Goal: Communication & Community: Answer question/provide support

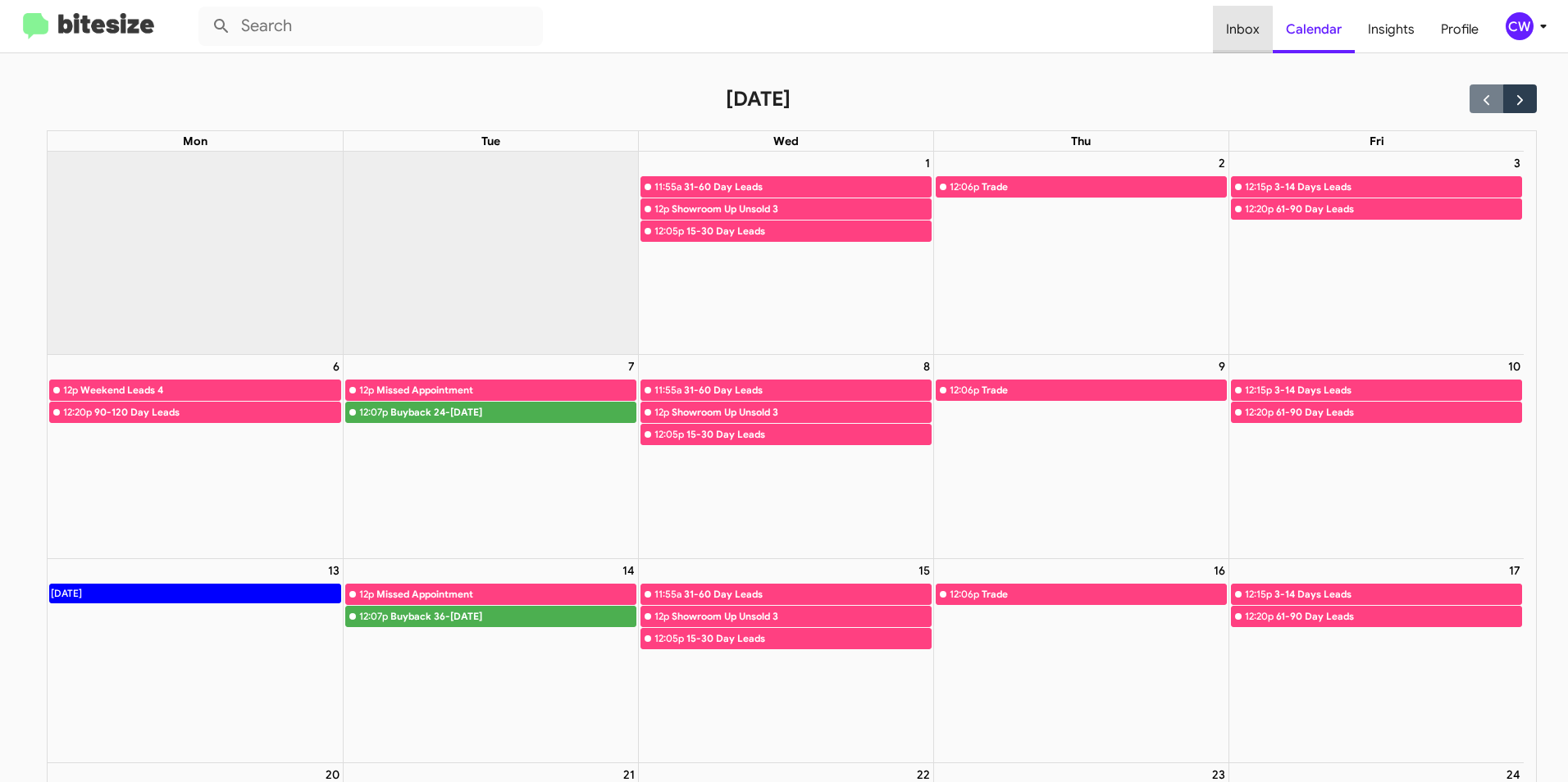
click at [1244, 30] on span "Inbox" at bounding box center [1243, 29] width 60 height 47
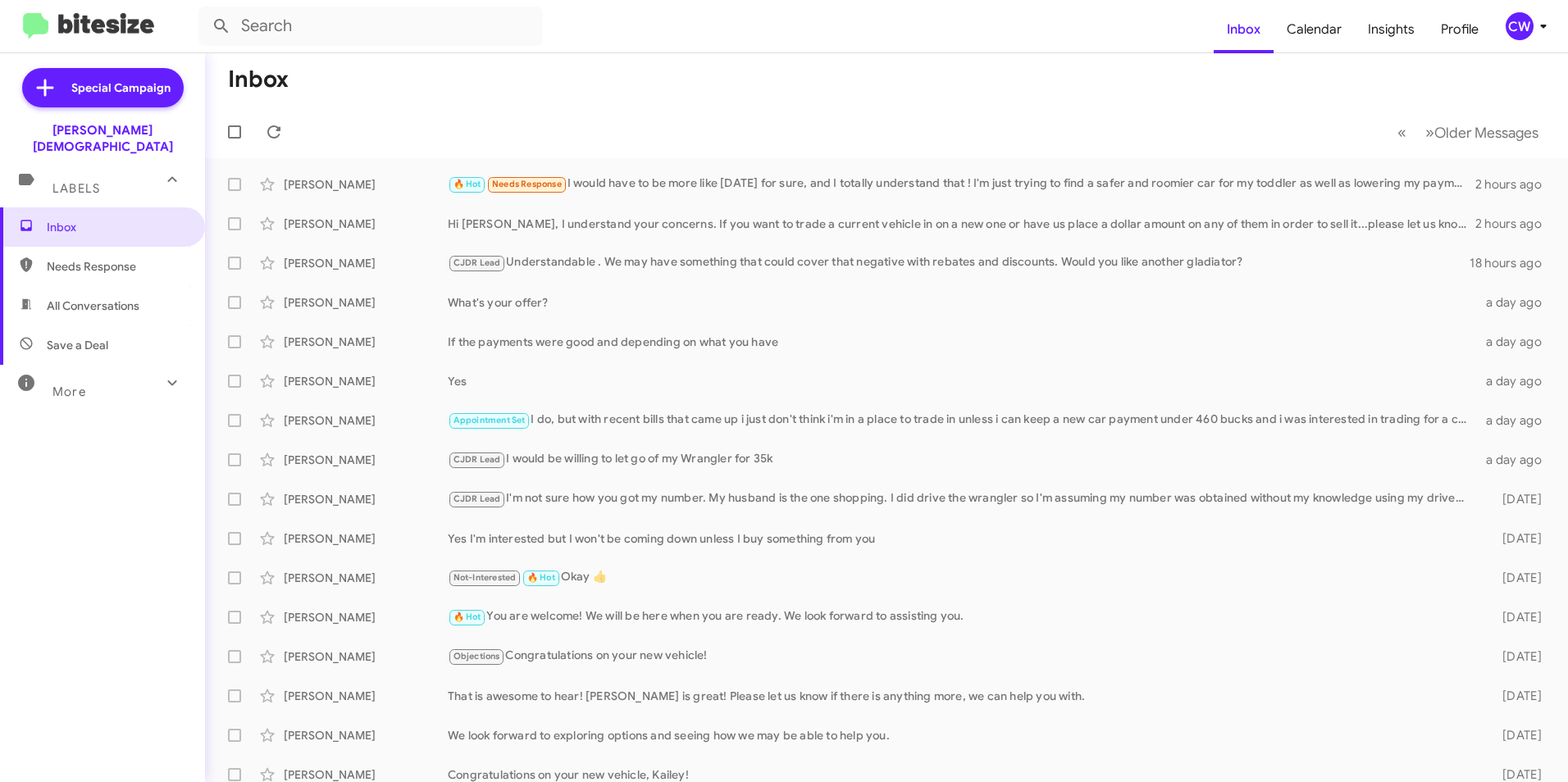
click at [100, 262] on span "Needs Response" at bounding box center [102, 267] width 205 height 39
type input "in:needs-response"
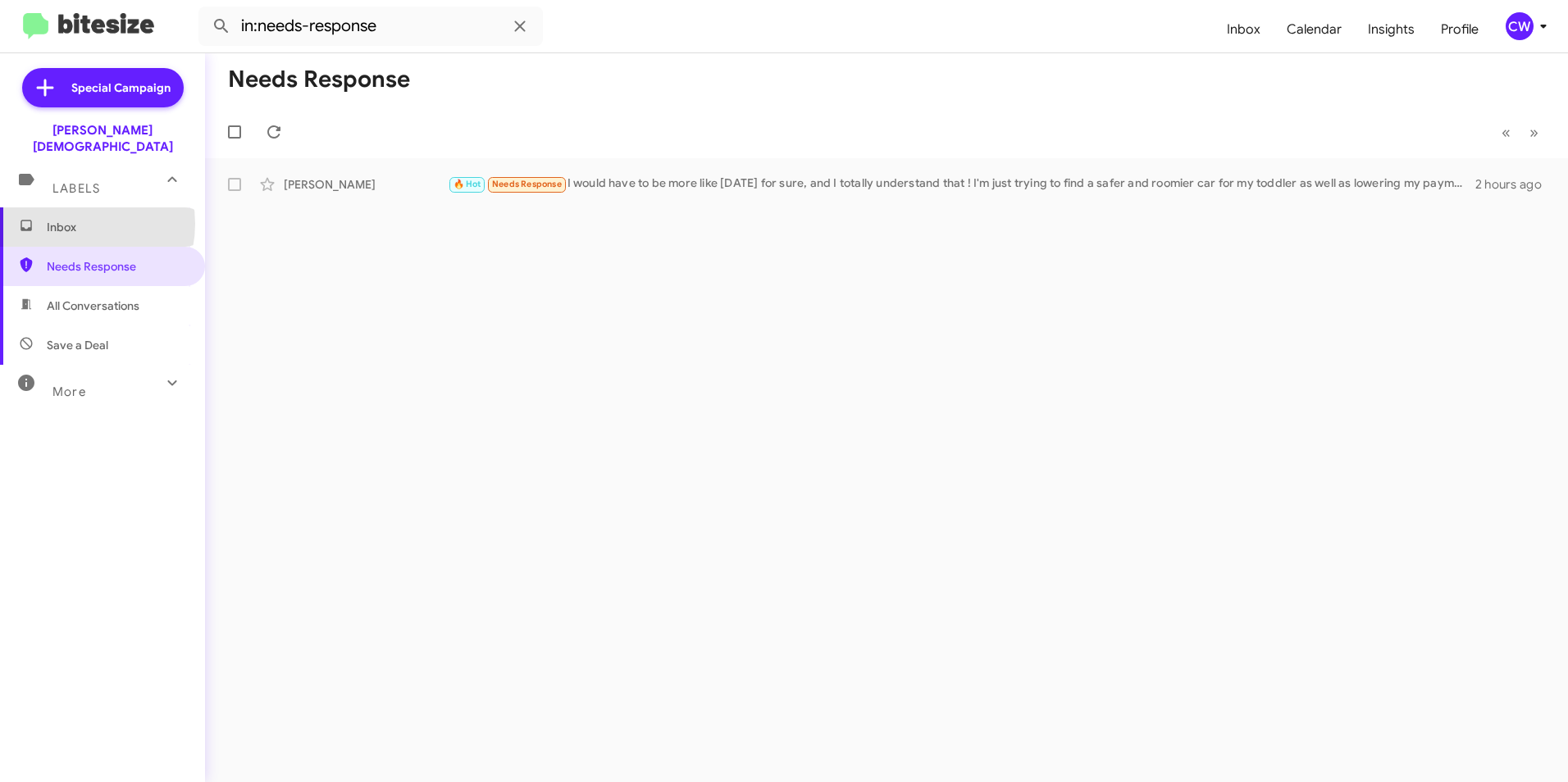
click at [73, 219] on span "Inbox" at bounding box center [116, 227] width 140 height 16
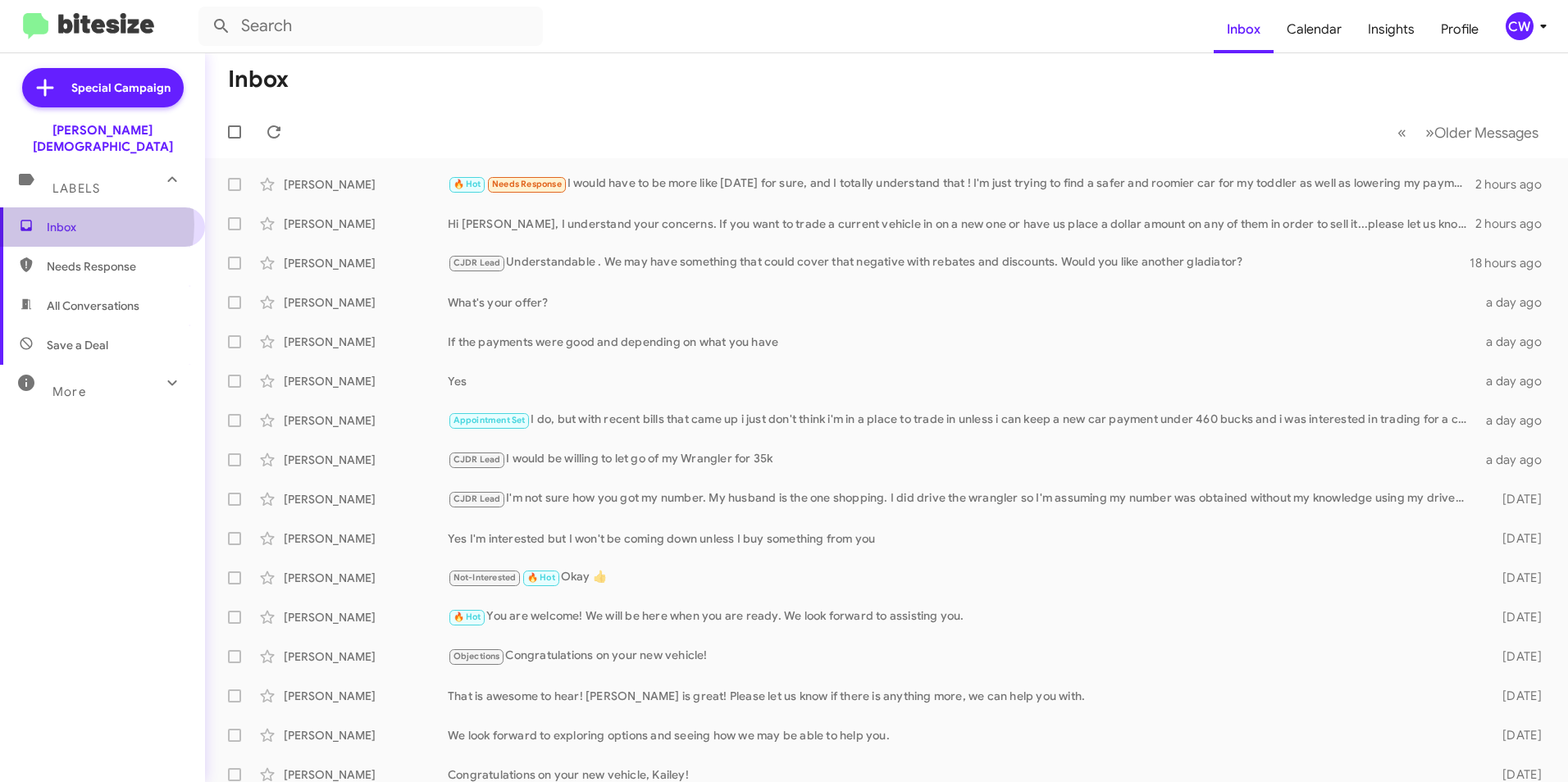
click at [63, 219] on span "Inbox" at bounding box center [116, 227] width 140 height 16
click at [1322, 34] on span "Calendar" at bounding box center [1314, 29] width 82 height 47
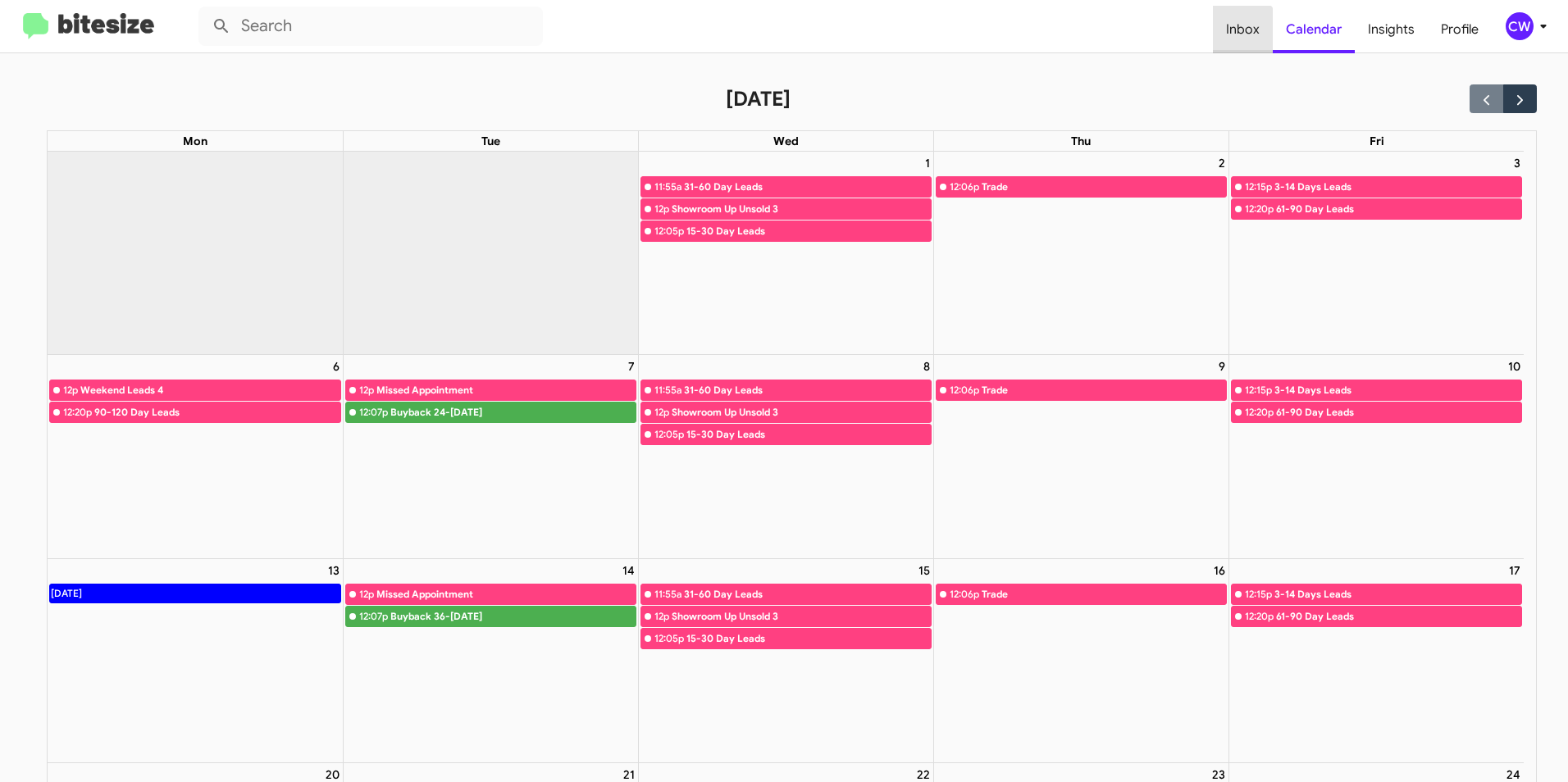
click at [1243, 36] on span "Inbox" at bounding box center [1243, 29] width 60 height 47
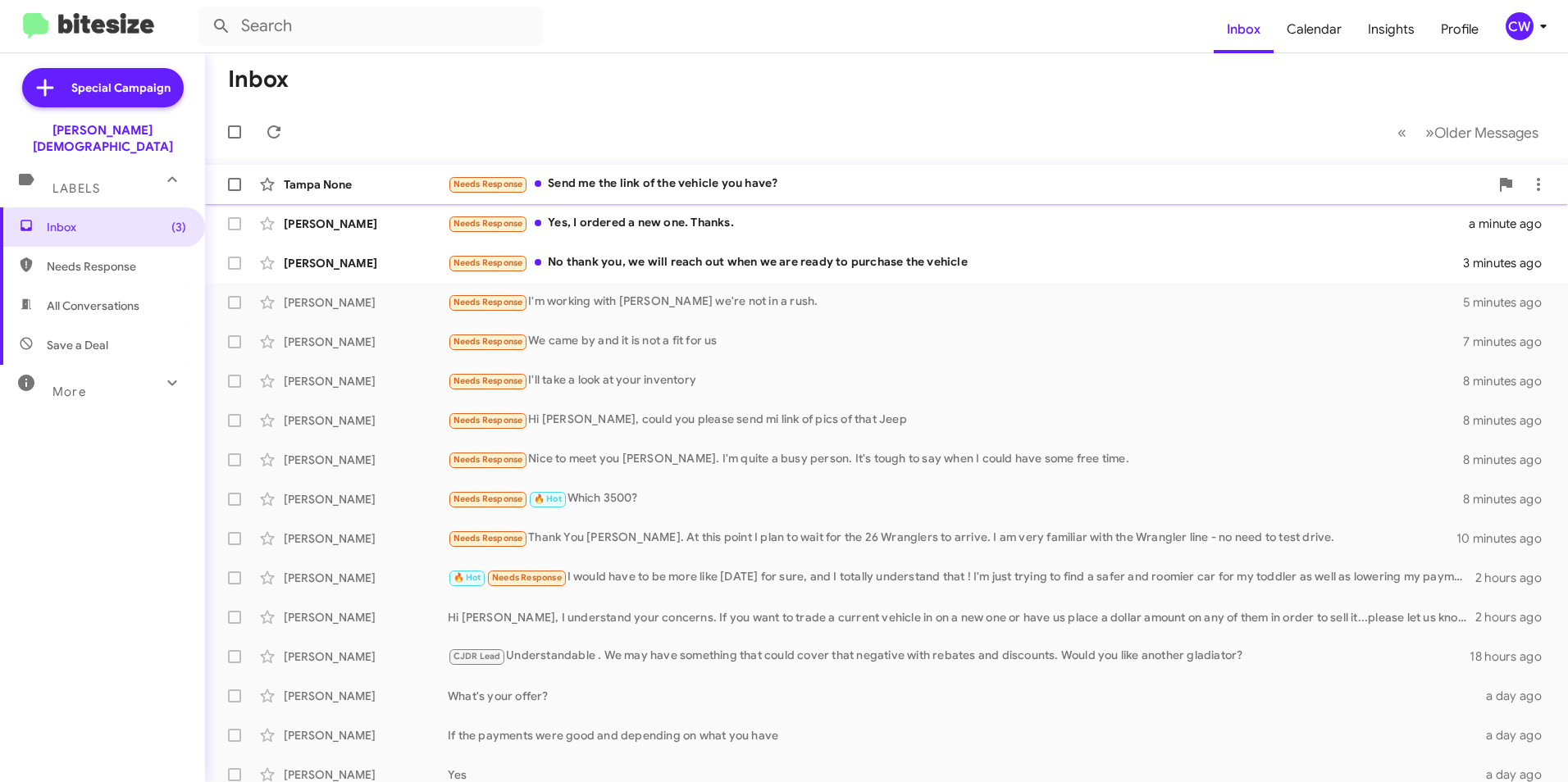
click at [668, 189] on div "Needs Response Send me the link of the vehicle you have?" at bounding box center [969, 184] width 1042 height 19
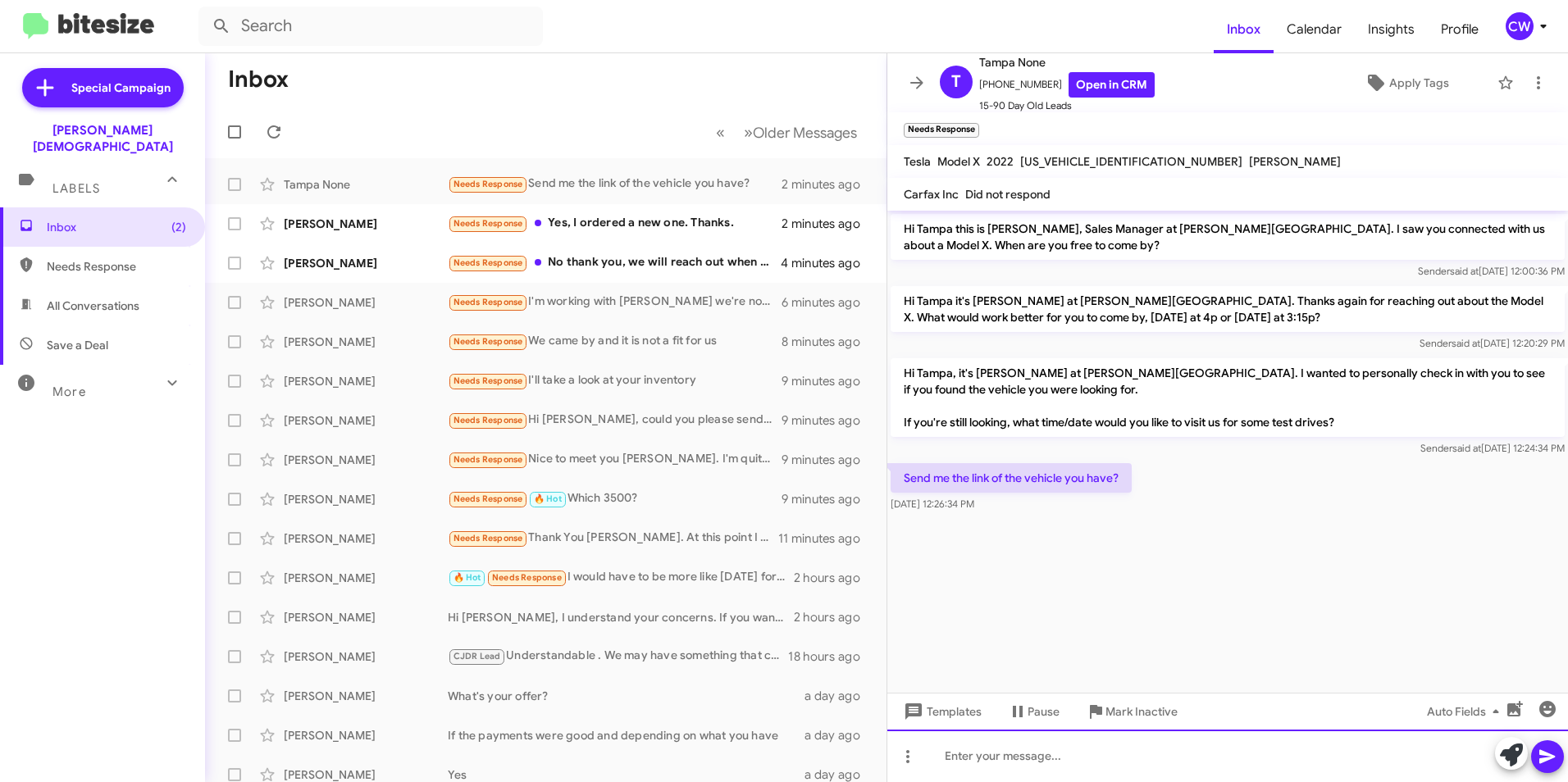
click at [976, 769] on div at bounding box center [1228, 756] width 681 height 53
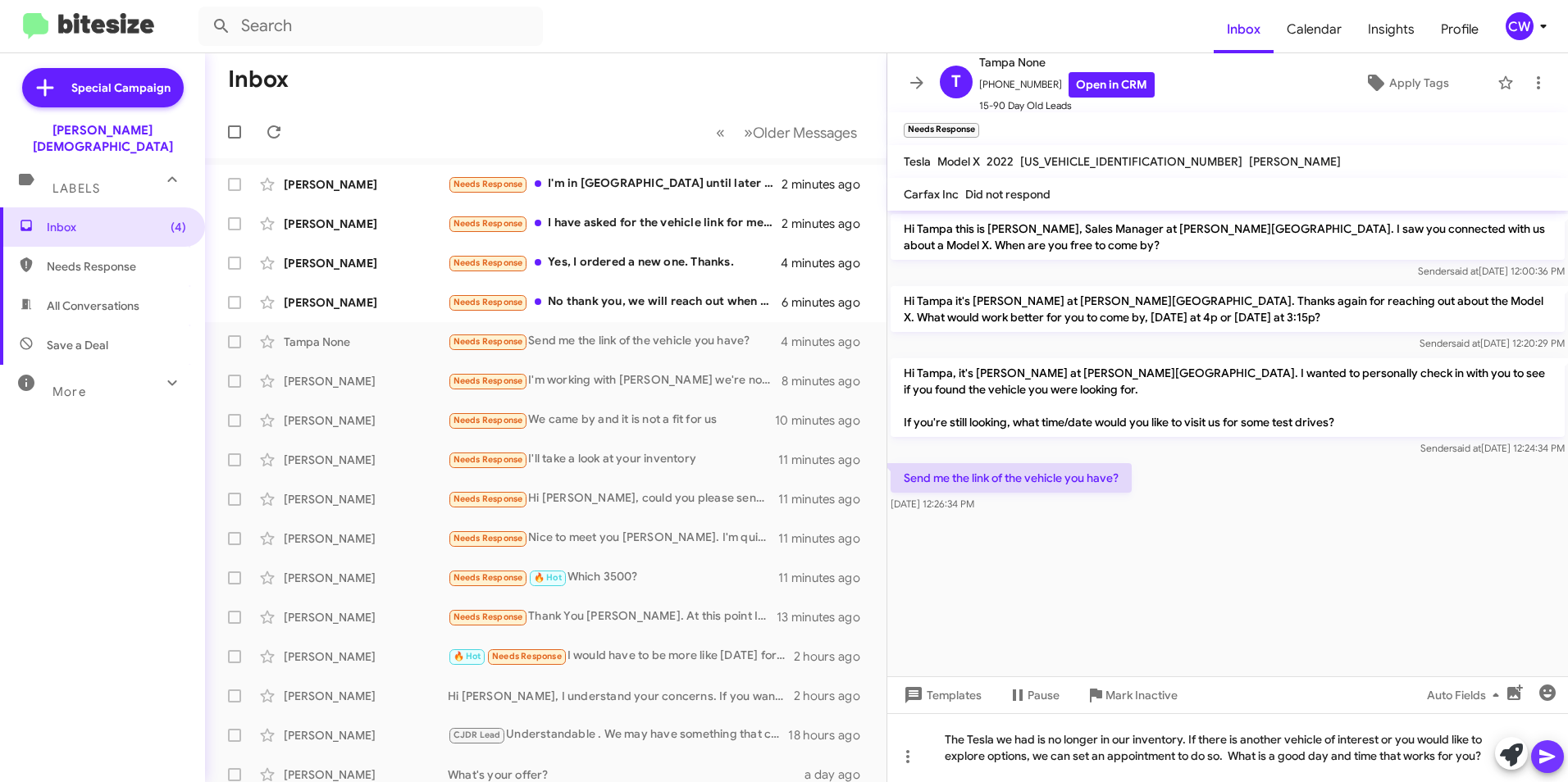
click at [1548, 761] on icon at bounding box center [1546, 758] width 15 height 14
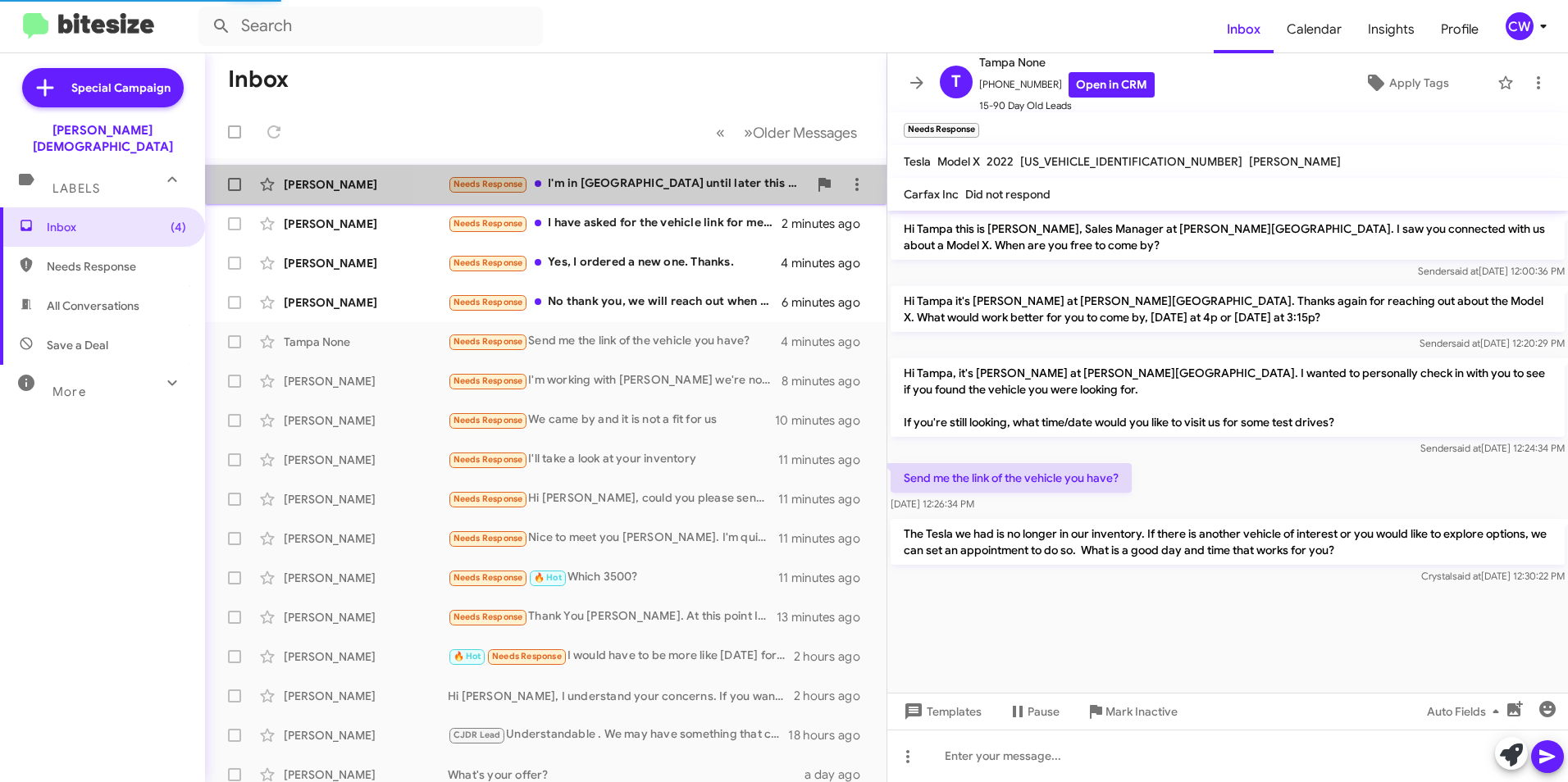
click at [661, 180] on div "Needs Response I'm in [GEOGRAPHIC_DATA] until later this month . I have a 2024 …" at bounding box center [628, 184] width 360 height 19
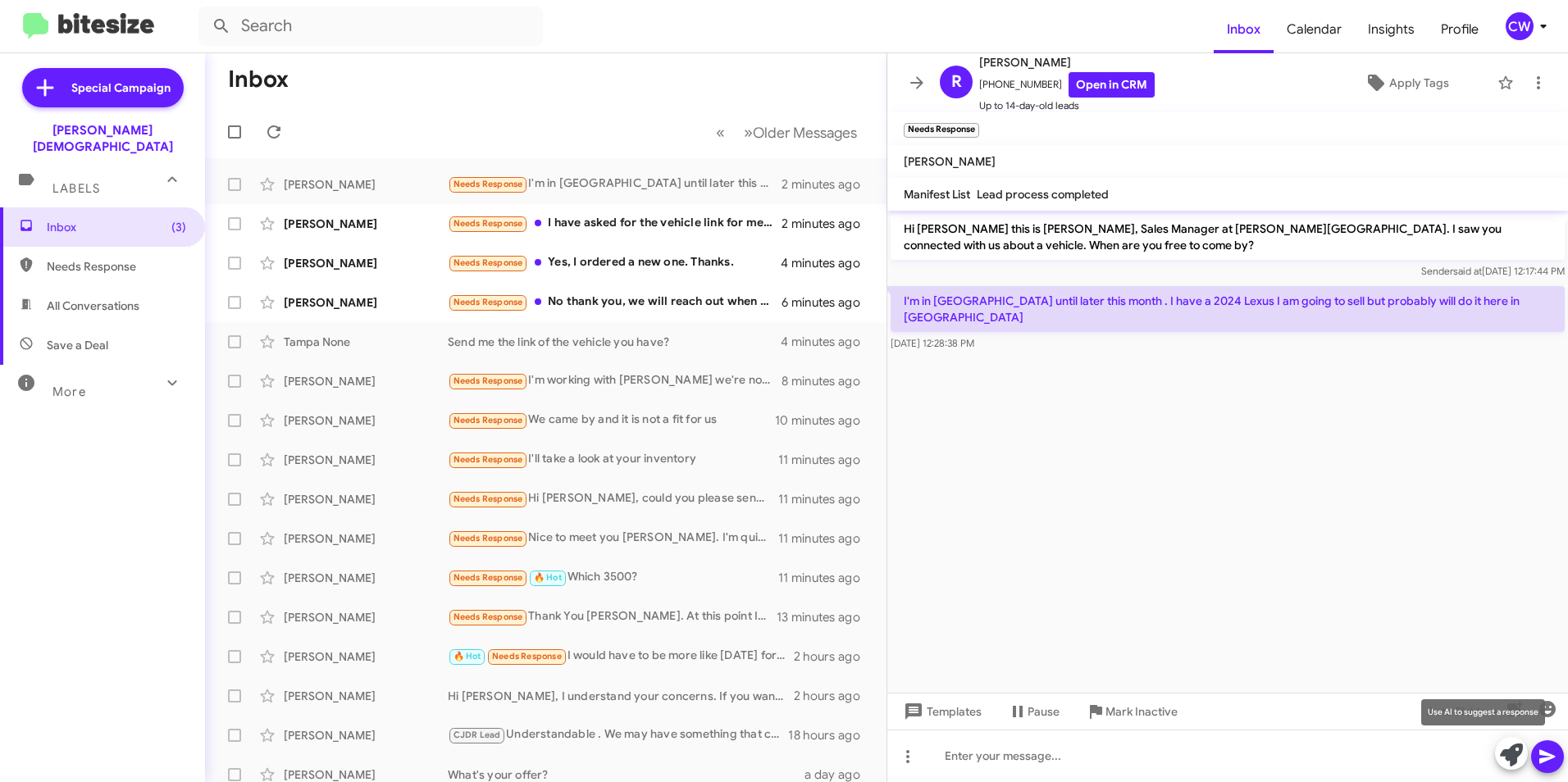
click at [1511, 764] on icon at bounding box center [1512, 755] width 23 height 23
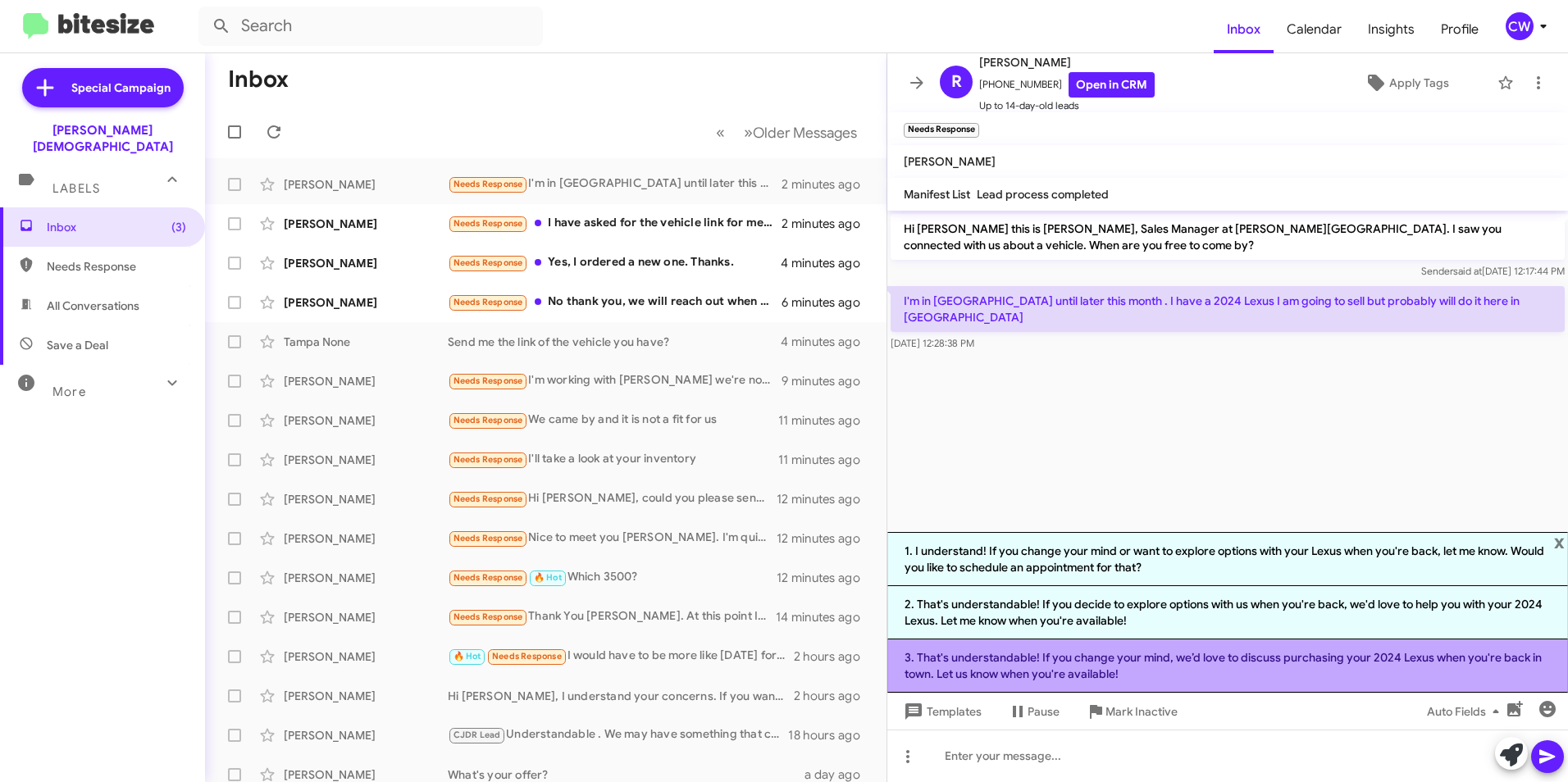
click at [1249, 666] on li "3. That's understandable! If you change your mind, we’d love to discuss purchas…" at bounding box center [1228, 666] width 681 height 54
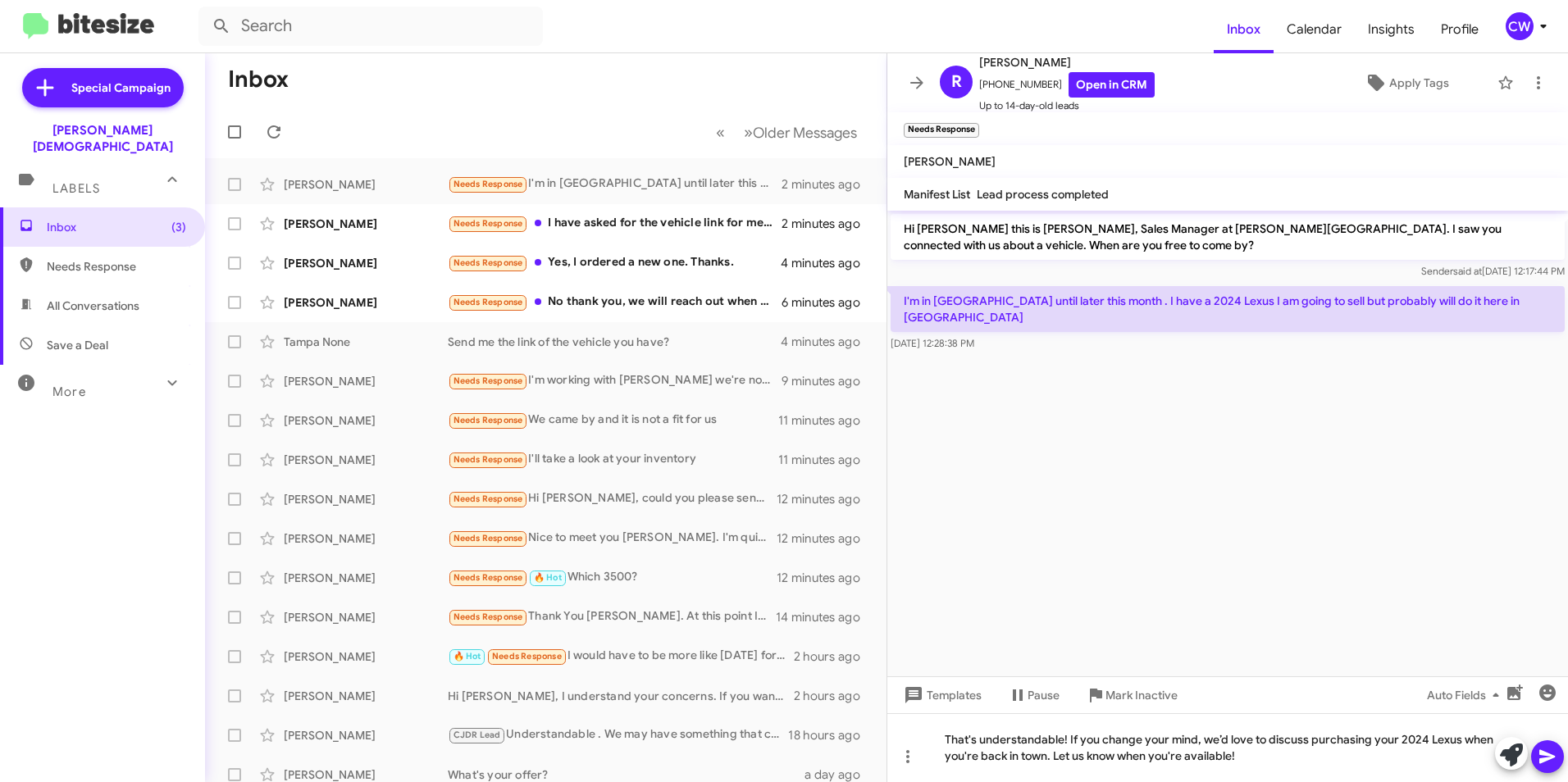
click at [1548, 757] on icon at bounding box center [1547, 757] width 20 height 20
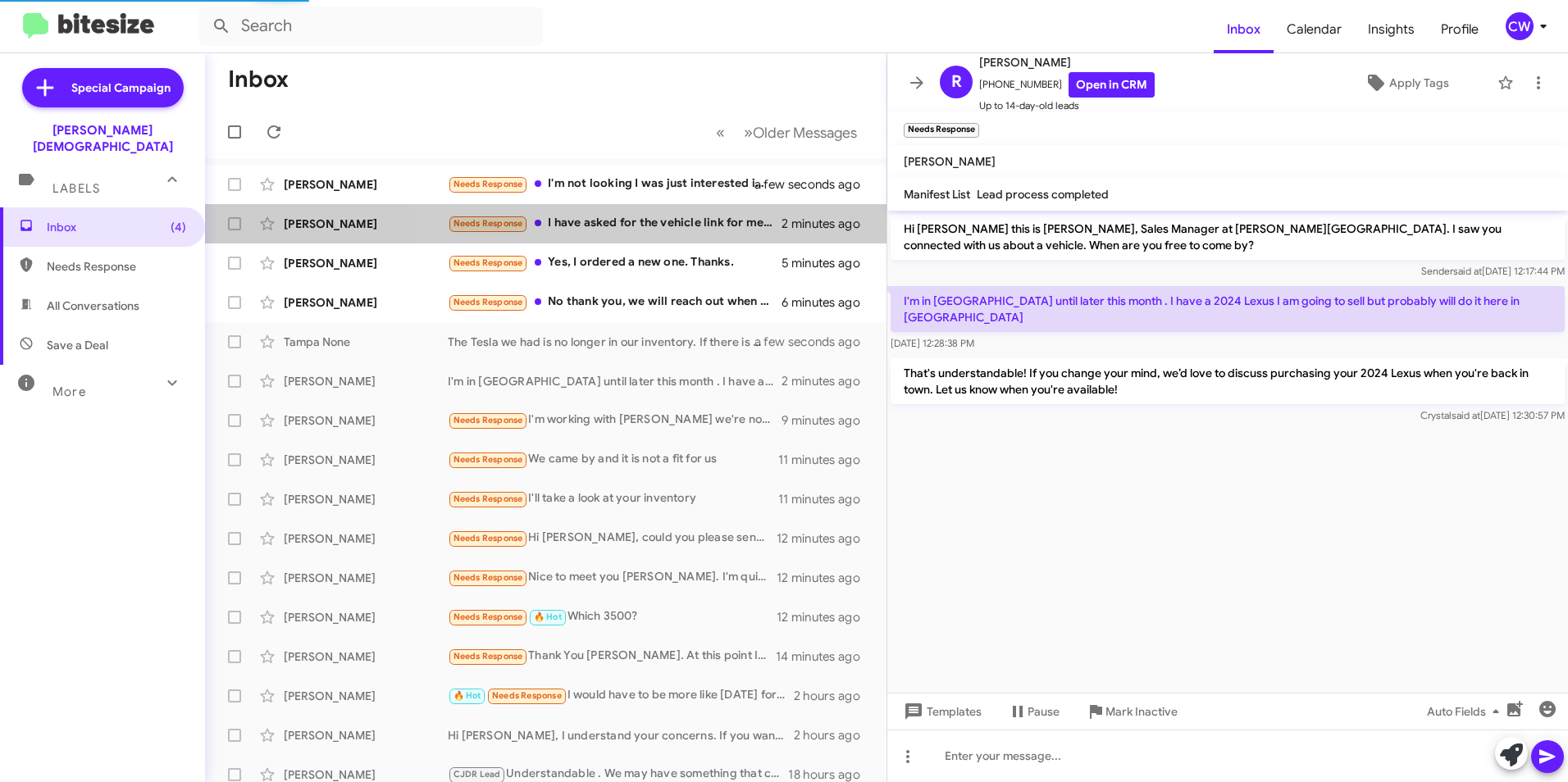
click at [659, 226] on div "Needs Response I have asked for the vehicle link for me to see what it is" at bounding box center [615, 223] width 334 height 19
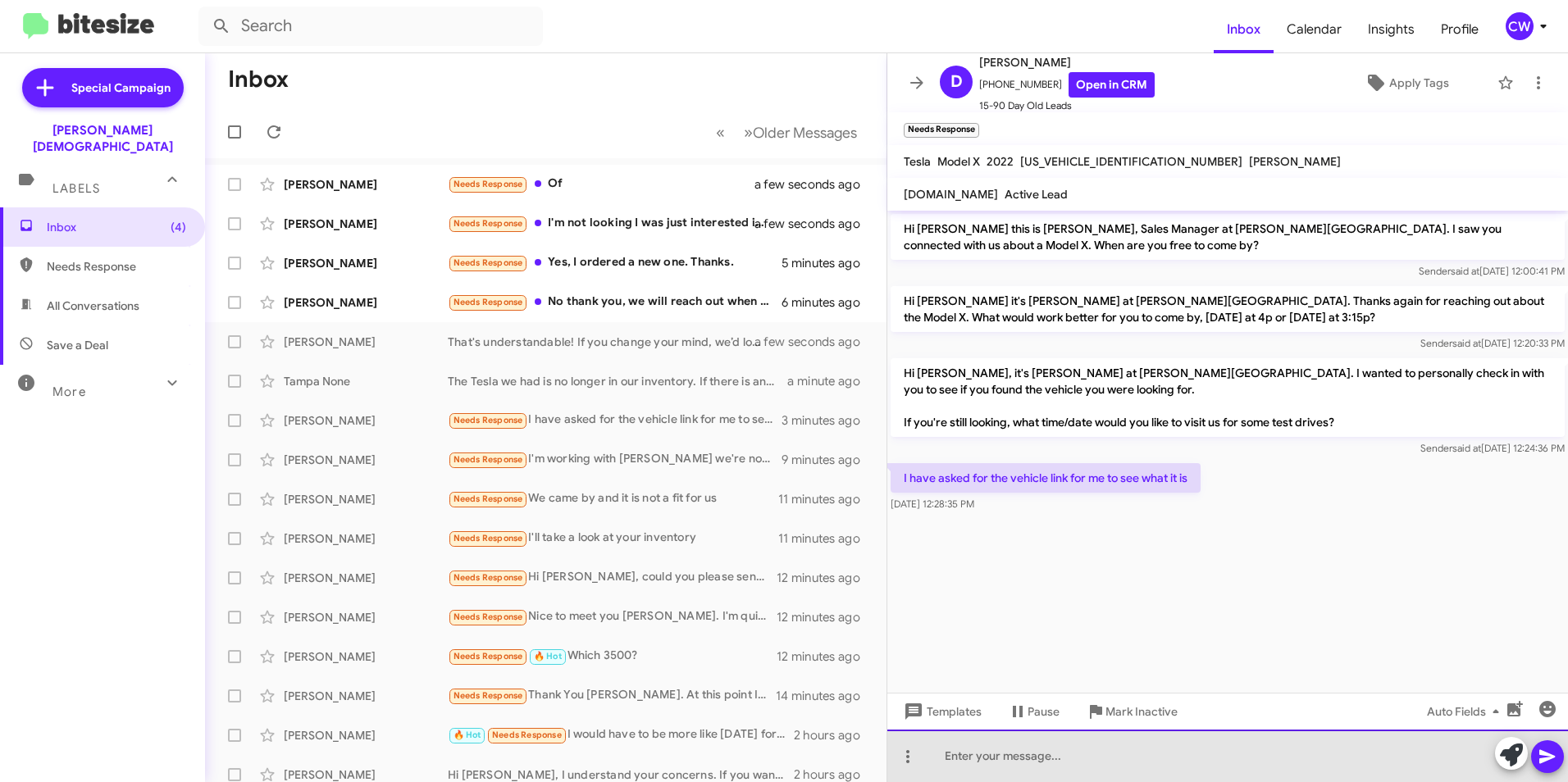
click at [962, 762] on div at bounding box center [1228, 756] width 681 height 53
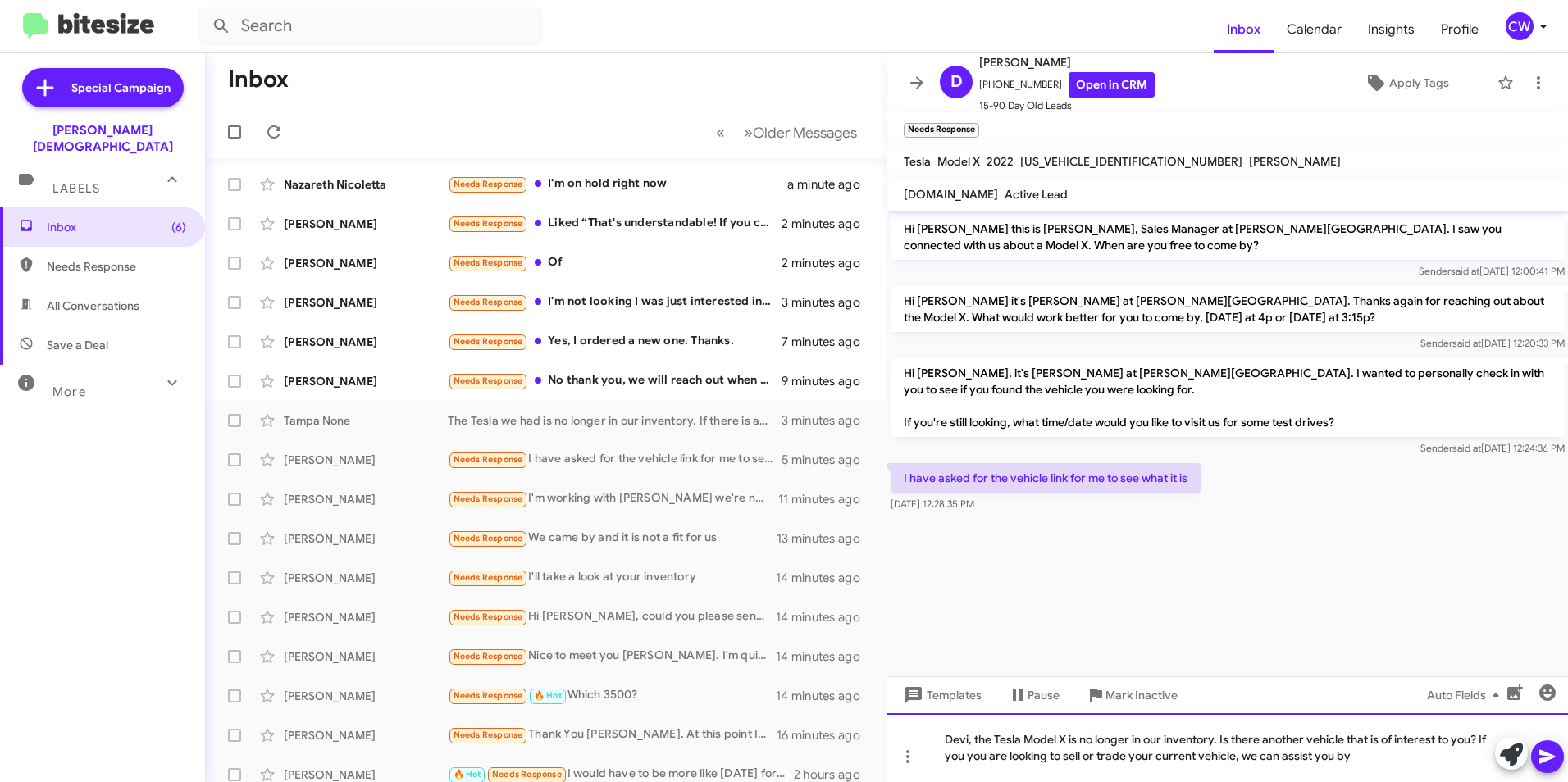
click at [1354, 762] on div "Devi, the Tesla Model X is no longer in our inventory. Is there another vehicle…" at bounding box center [1228, 747] width 681 height 69
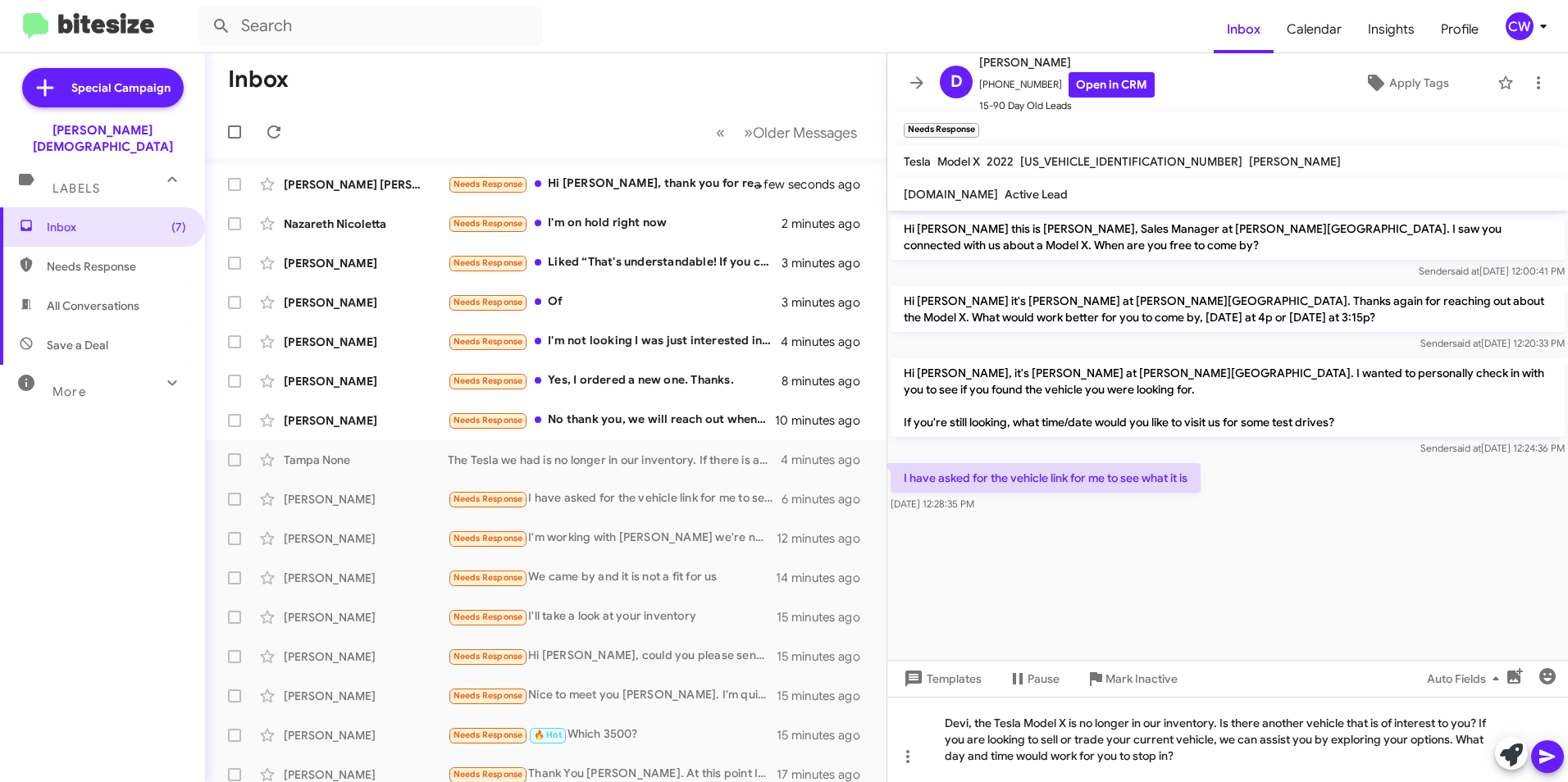
click at [1541, 758] on icon at bounding box center [1547, 757] width 20 height 20
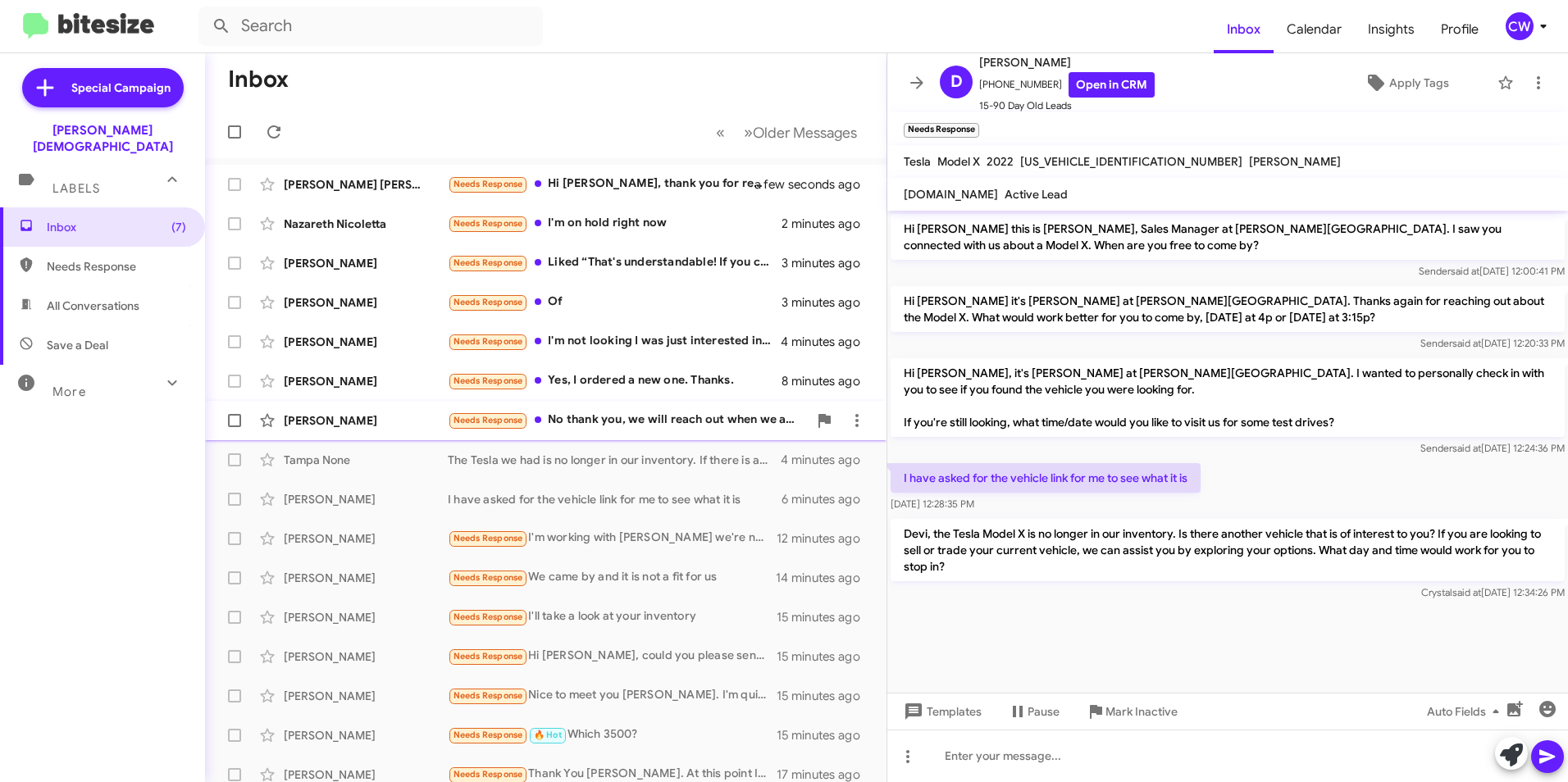
click at [636, 421] on div "Needs Response No thank you, we will reach out when we are ready to purchase th…" at bounding box center [628, 420] width 360 height 19
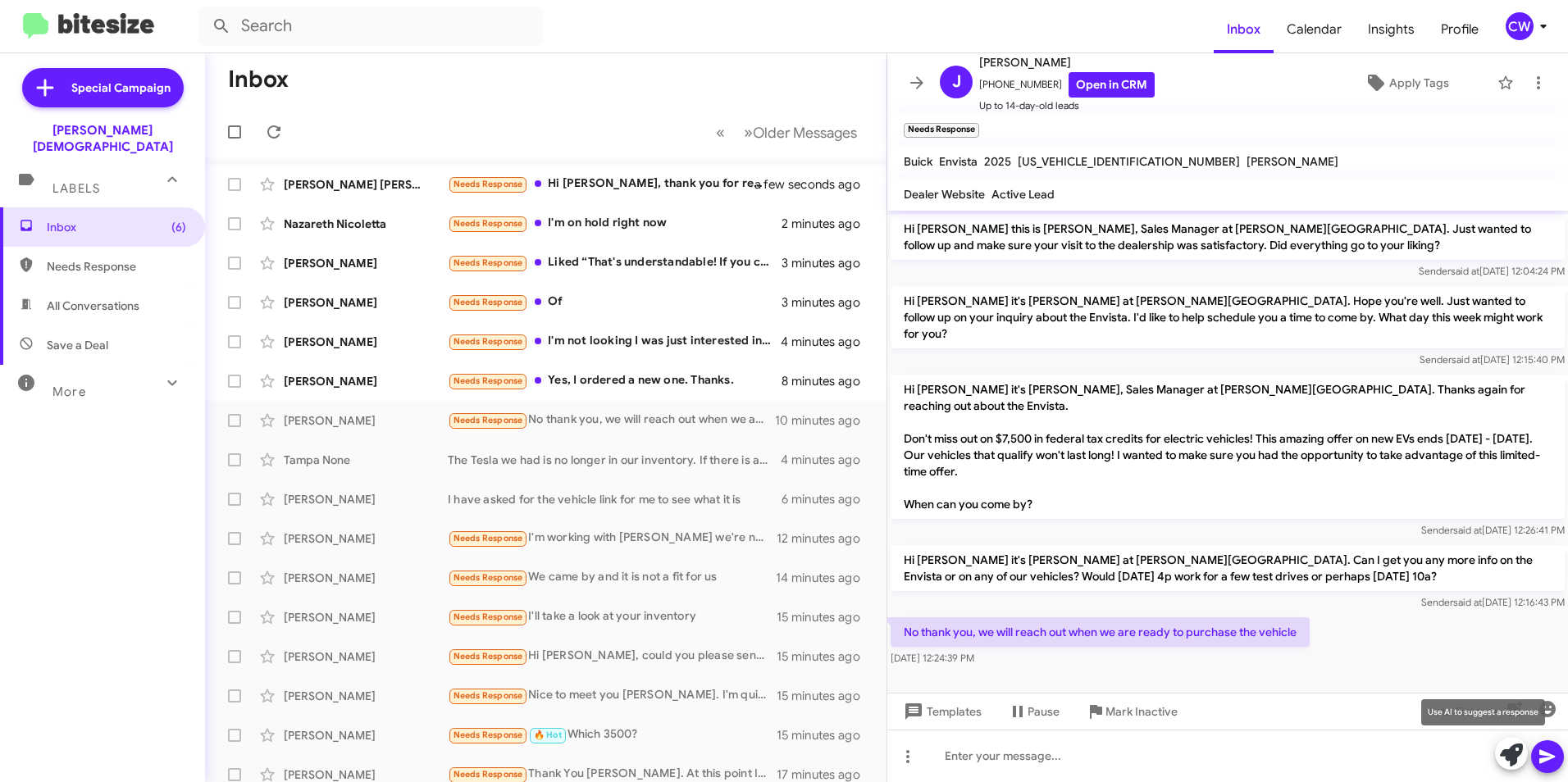
click at [1511, 757] on icon at bounding box center [1512, 755] width 23 height 23
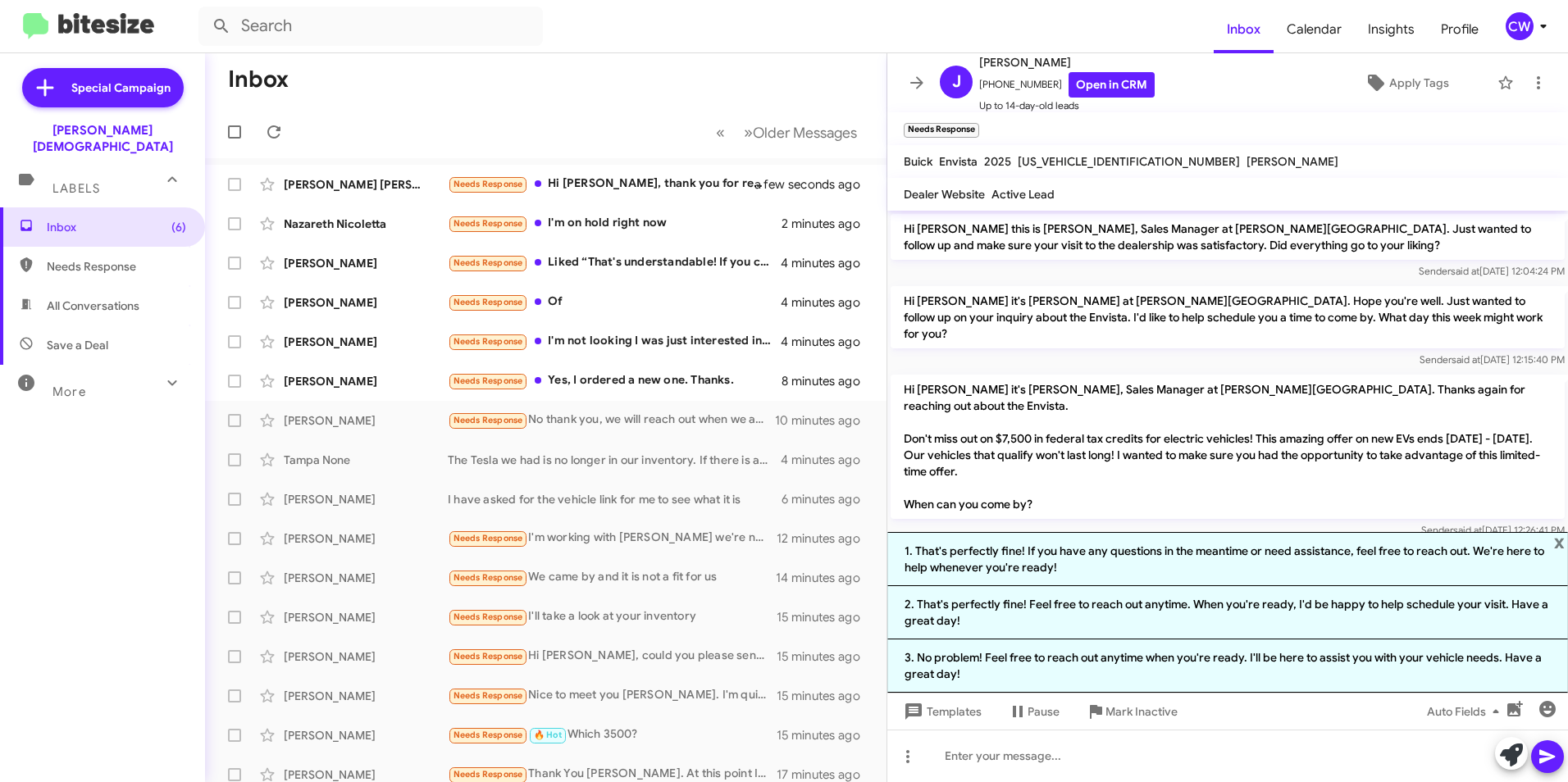
click at [1281, 567] on li "1. That's perfectly fine! If you have any questions in the meantime or need ass…" at bounding box center [1228, 559] width 681 height 54
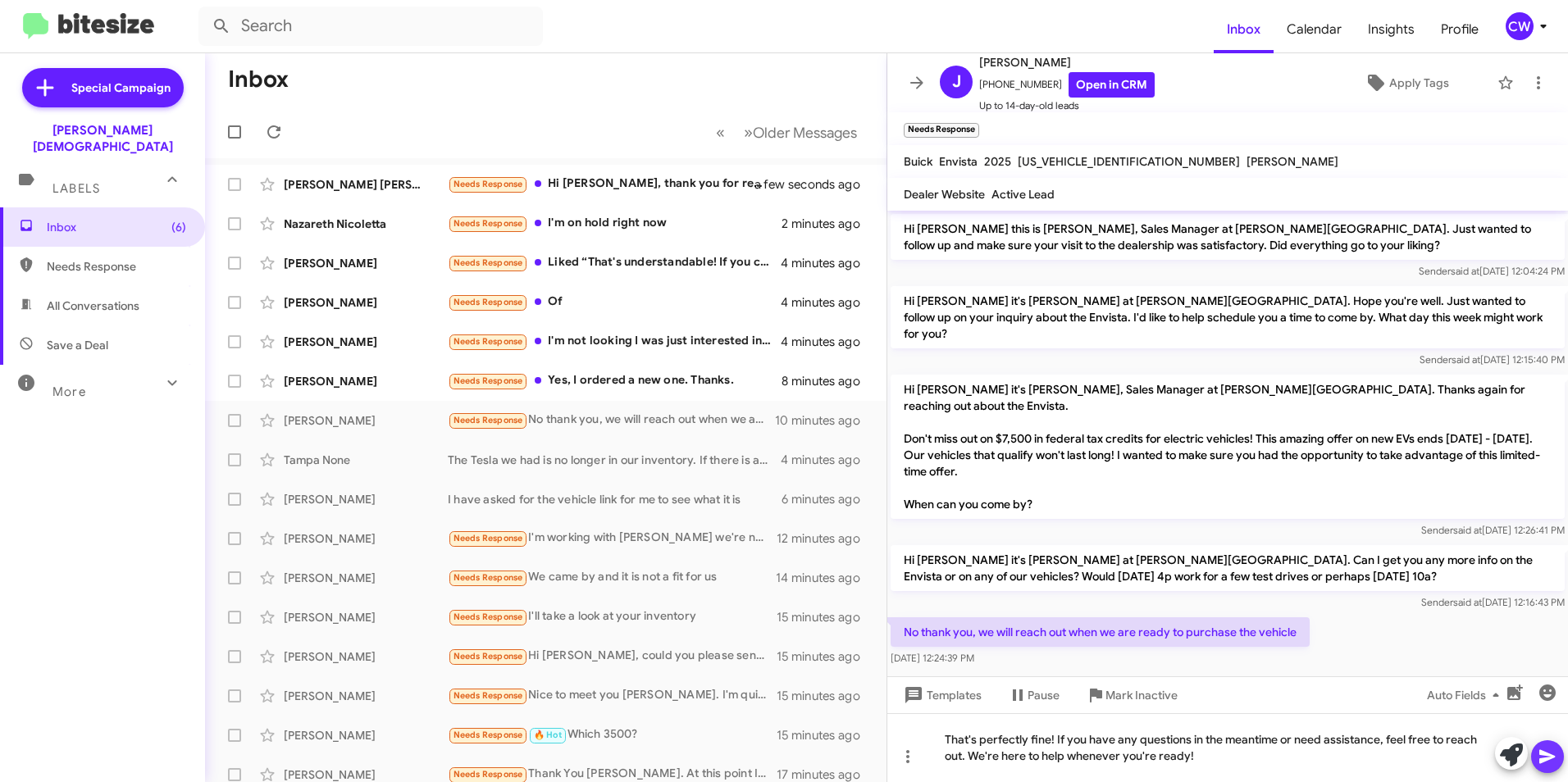
click at [1547, 761] on icon at bounding box center [1546, 758] width 15 height 14
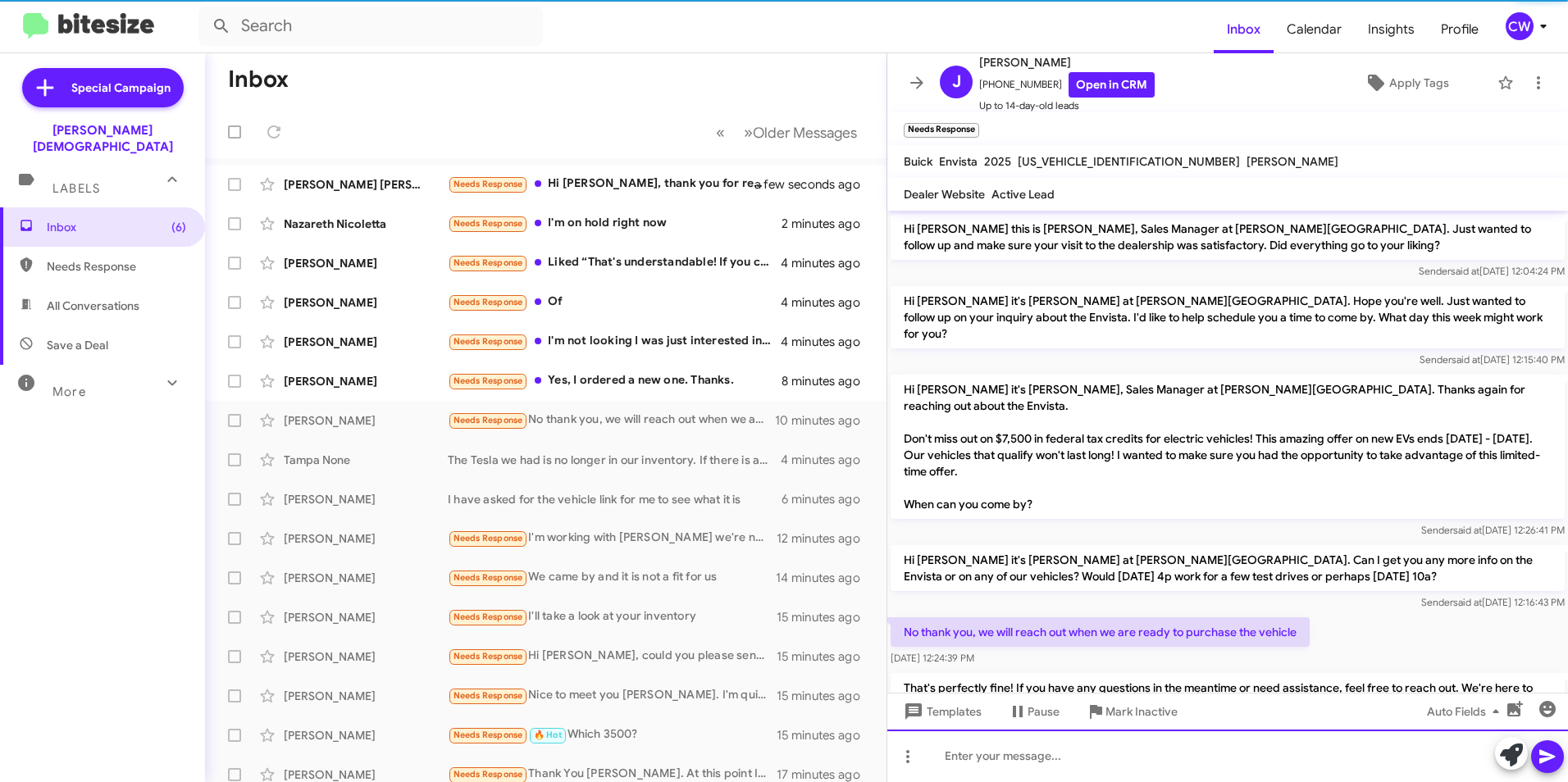
scroll to position [57, 0]
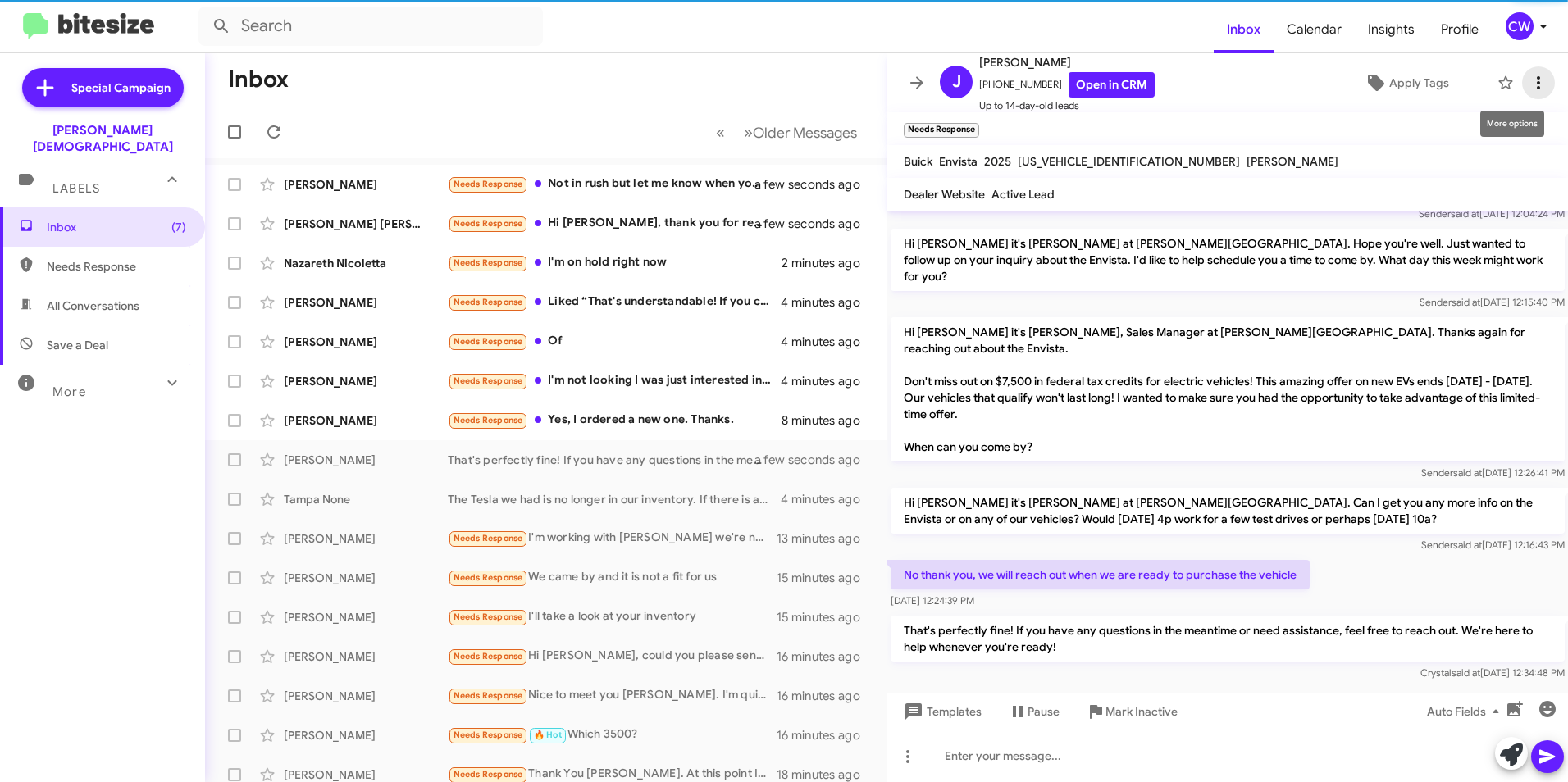
click at [1538, 84] on icon at bounding box center [1539, 82] width 4 height 13
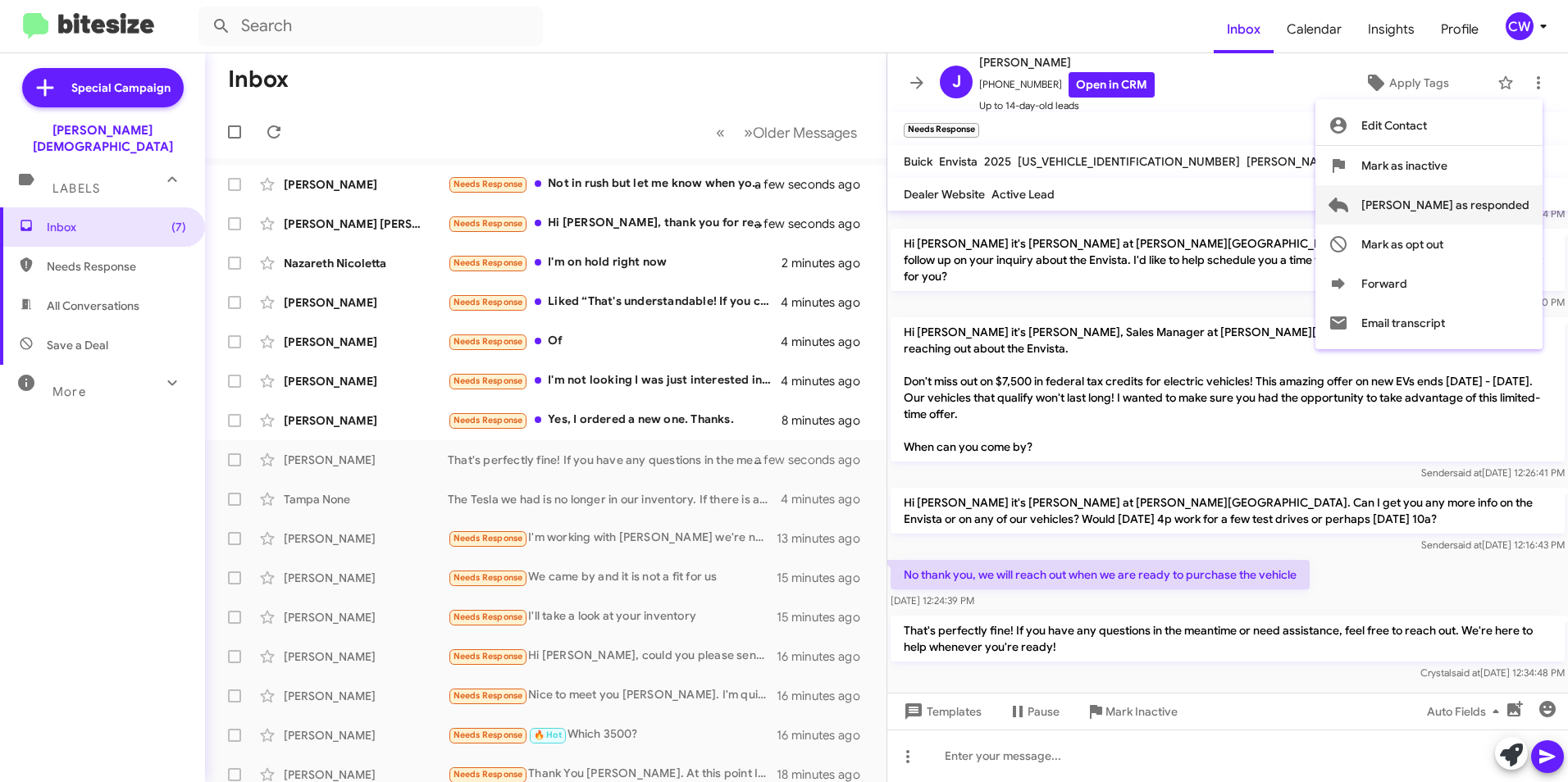
click at [1481, 202] on span "[PERSON_NAME] as responded" at bounding box center [1446, 205] width 168 height 39
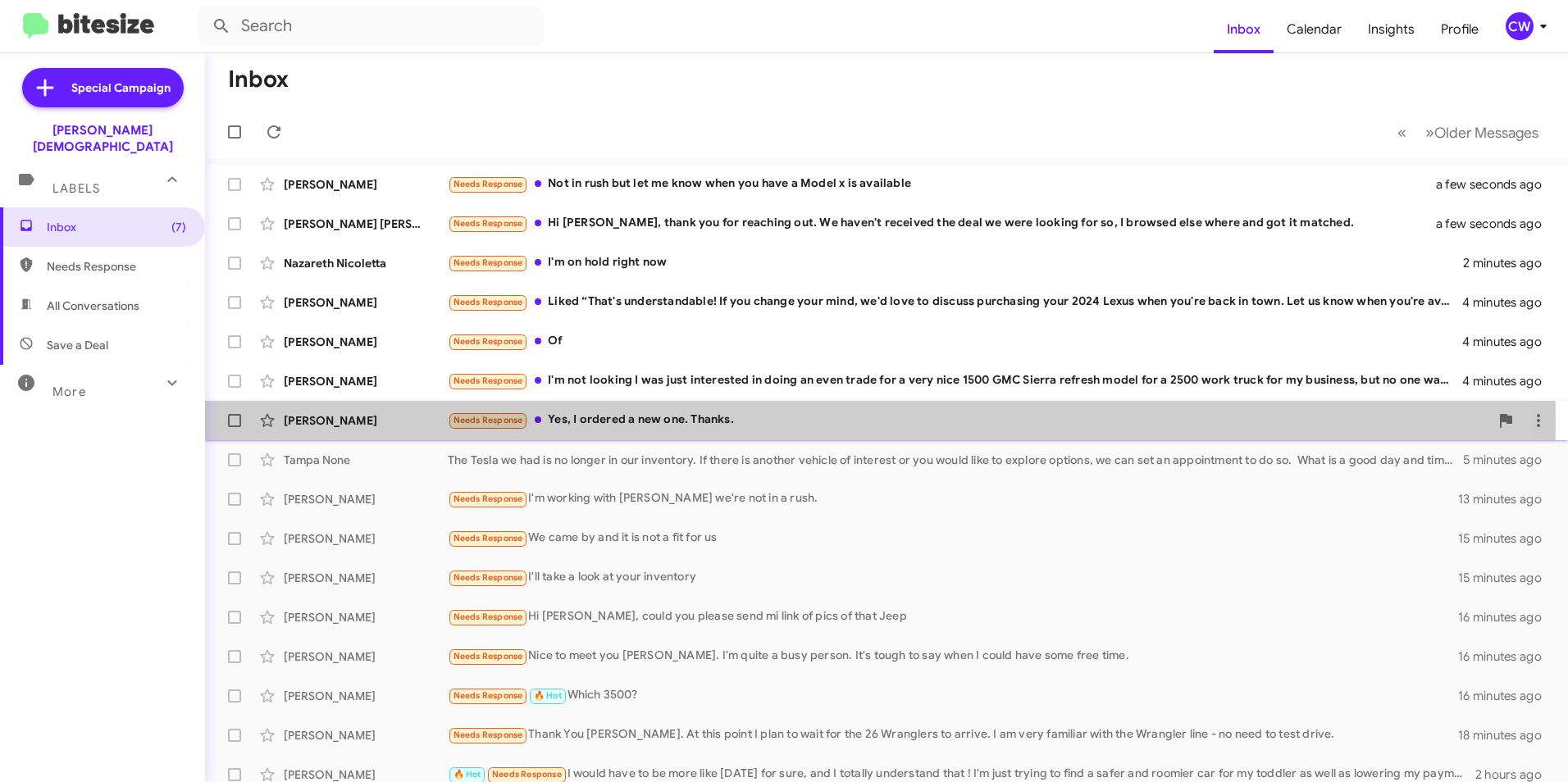
click at [607, 422] on div "Needs Response Yes, I ordered a new one. Thanks." at bounding box center [969, 420] width 1042 height 19
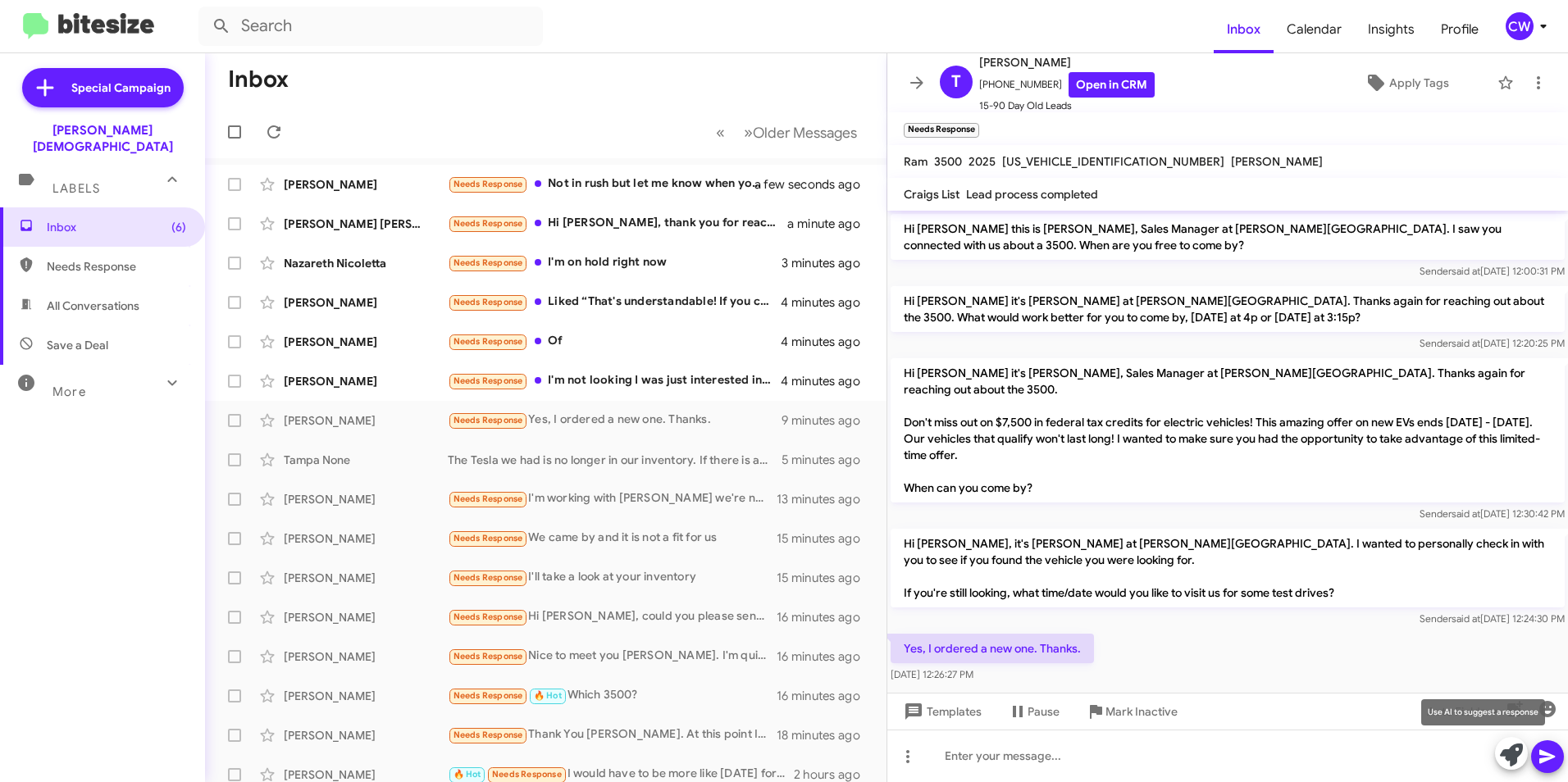
click at [1508, 749] on icon at bounding box center [1512, 755] width 23 height 23
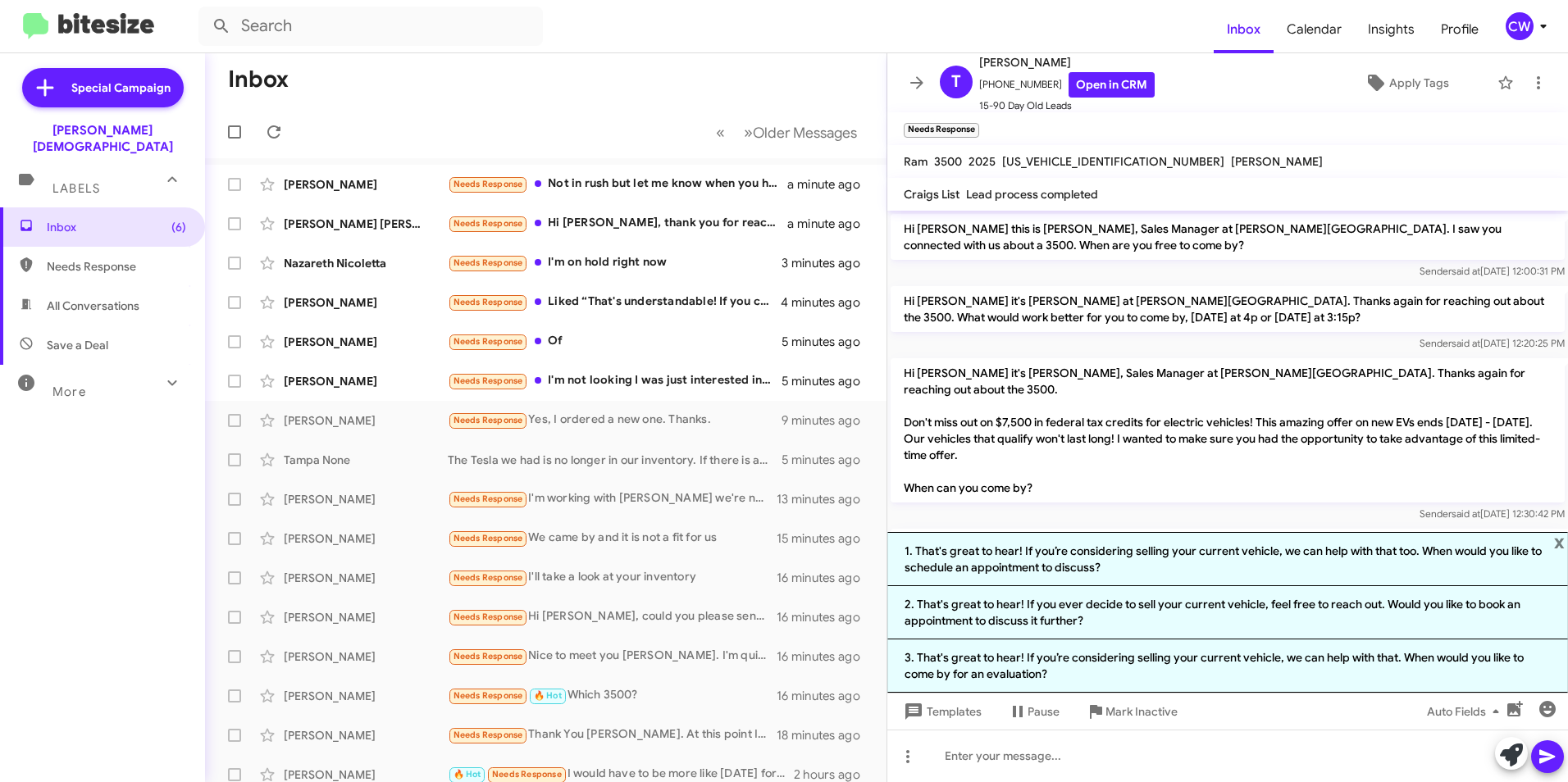
click at [1557, 540] on span "x" at bounding box center [1560, 542] width 11 height 20
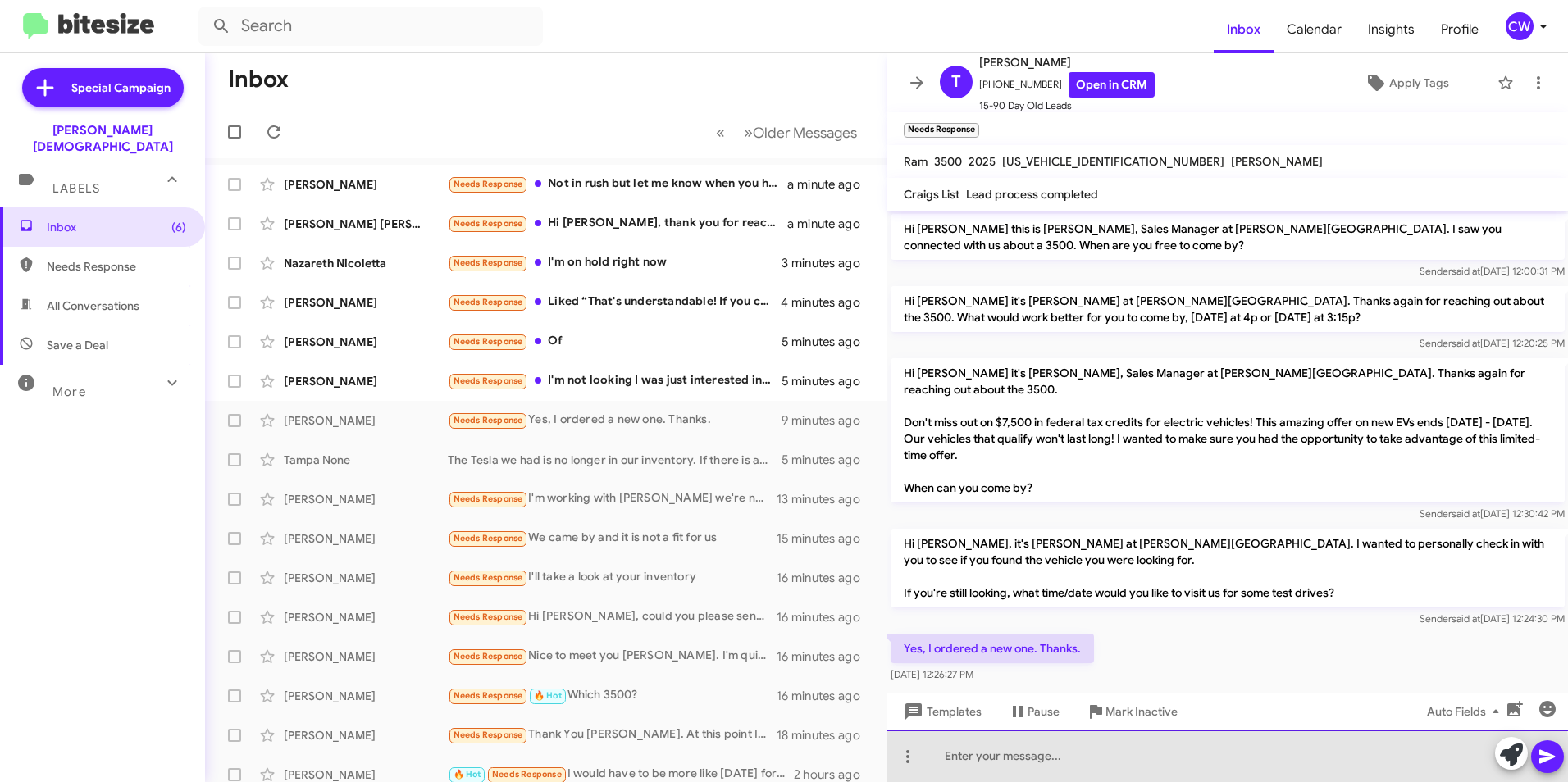
click at [957, 769] on div at bounding box center [1228, 756] width 681 height 53
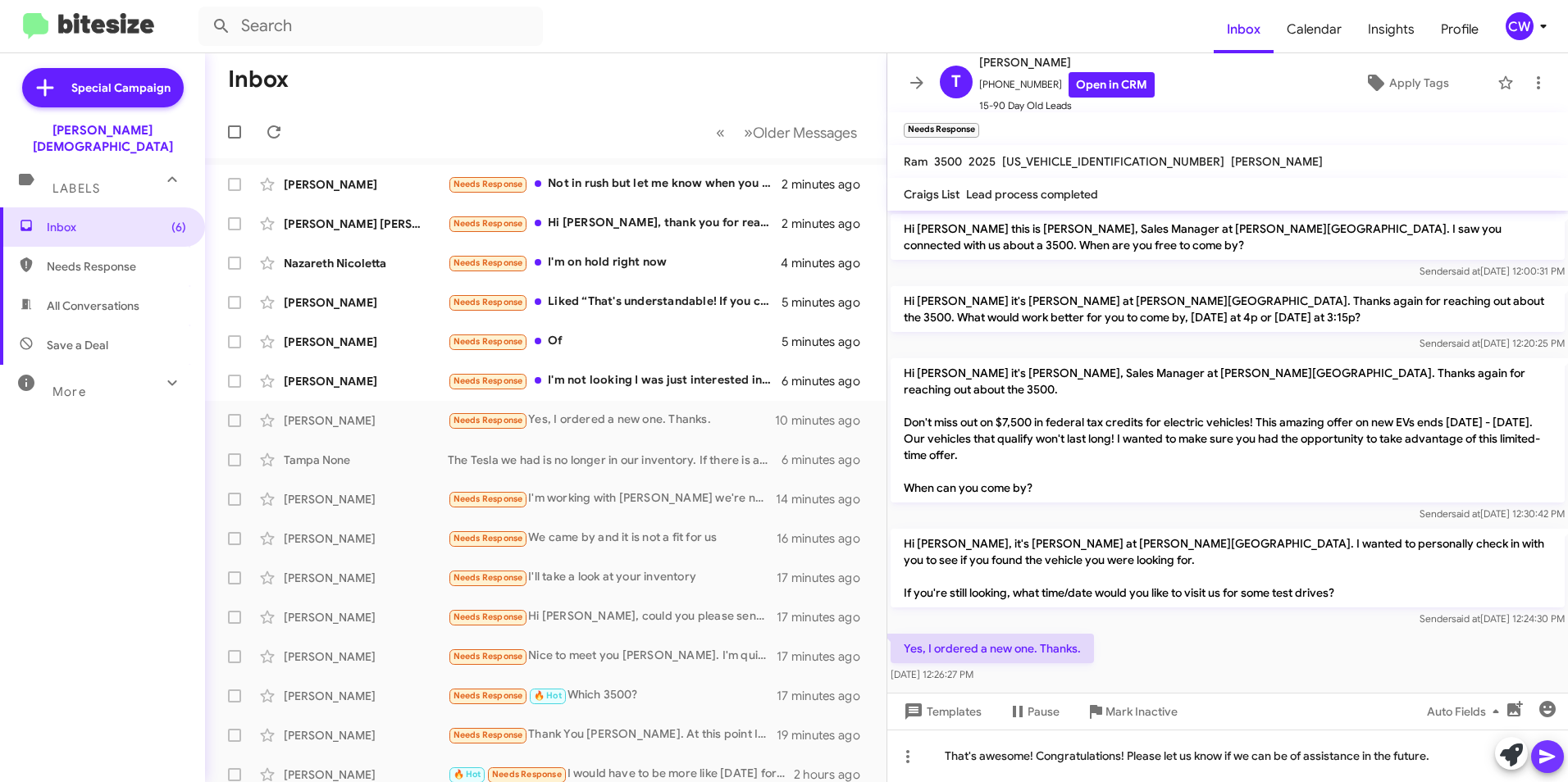
click at [1552, 763] on icon at bounding box center [1547, 757] width 20 height 20
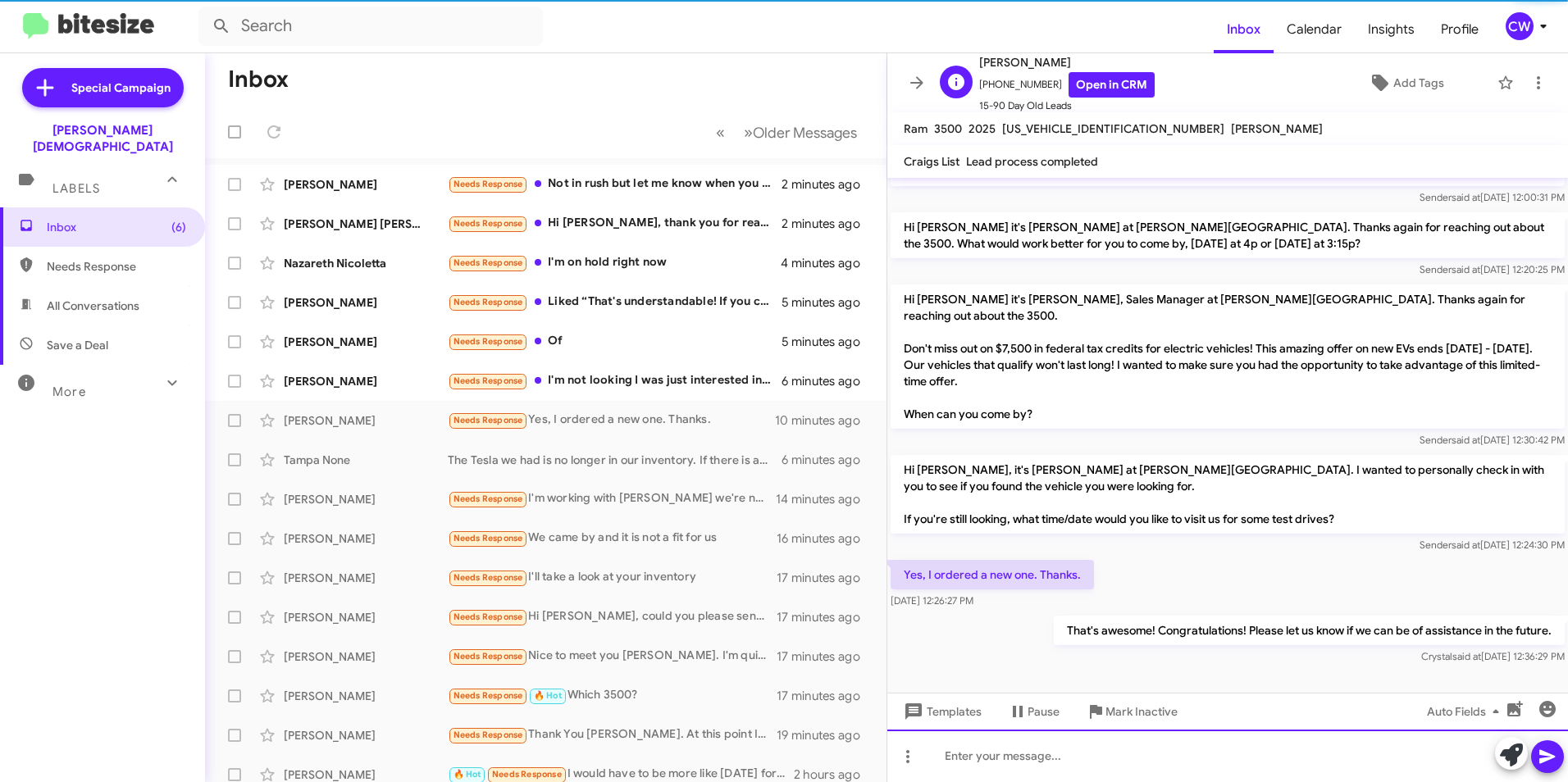
scroll to position [24, 0]
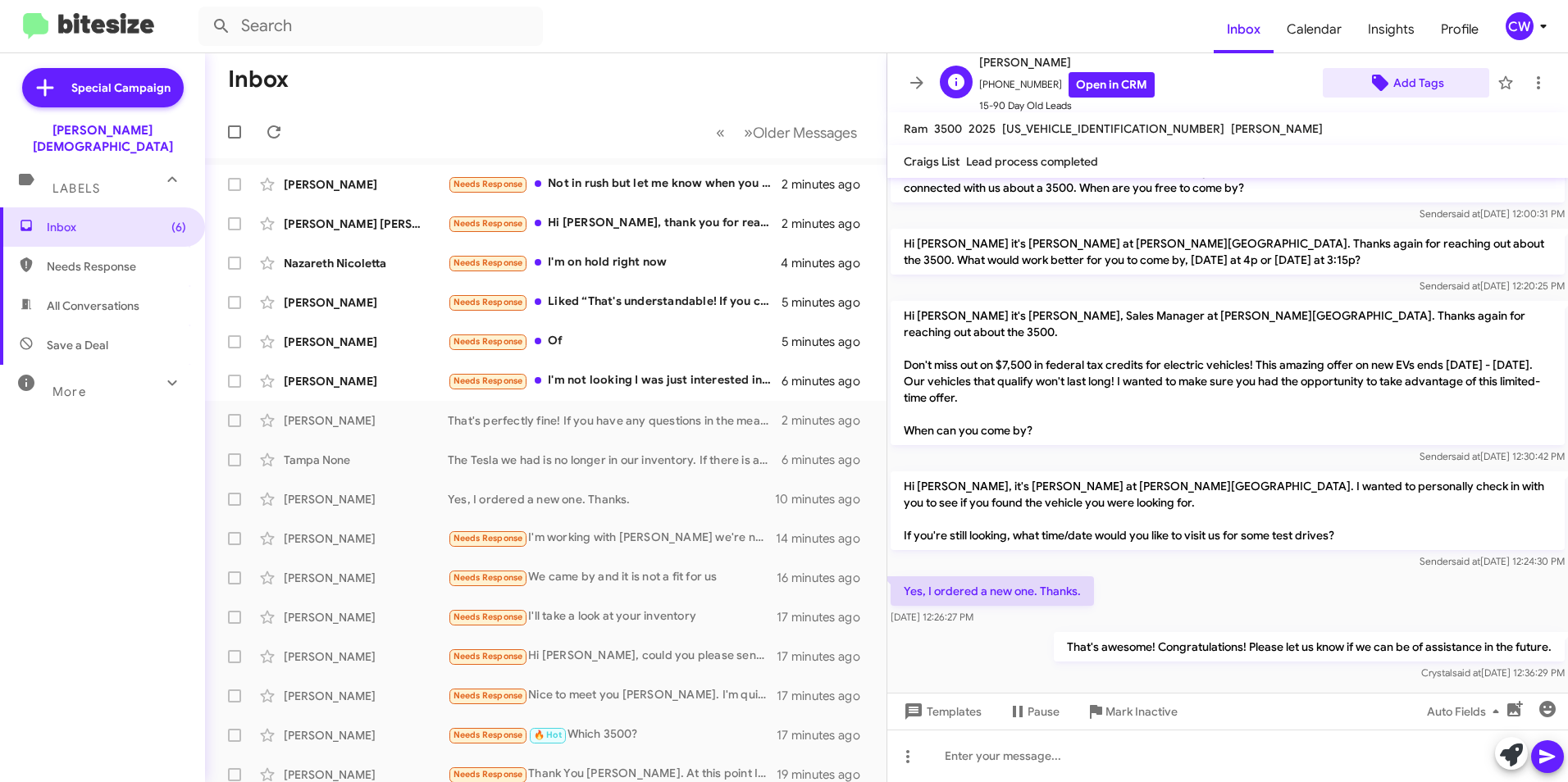
click at [1416, 83] on span "Add Tags" at bounding box center [1418, 82] width 51 height 30
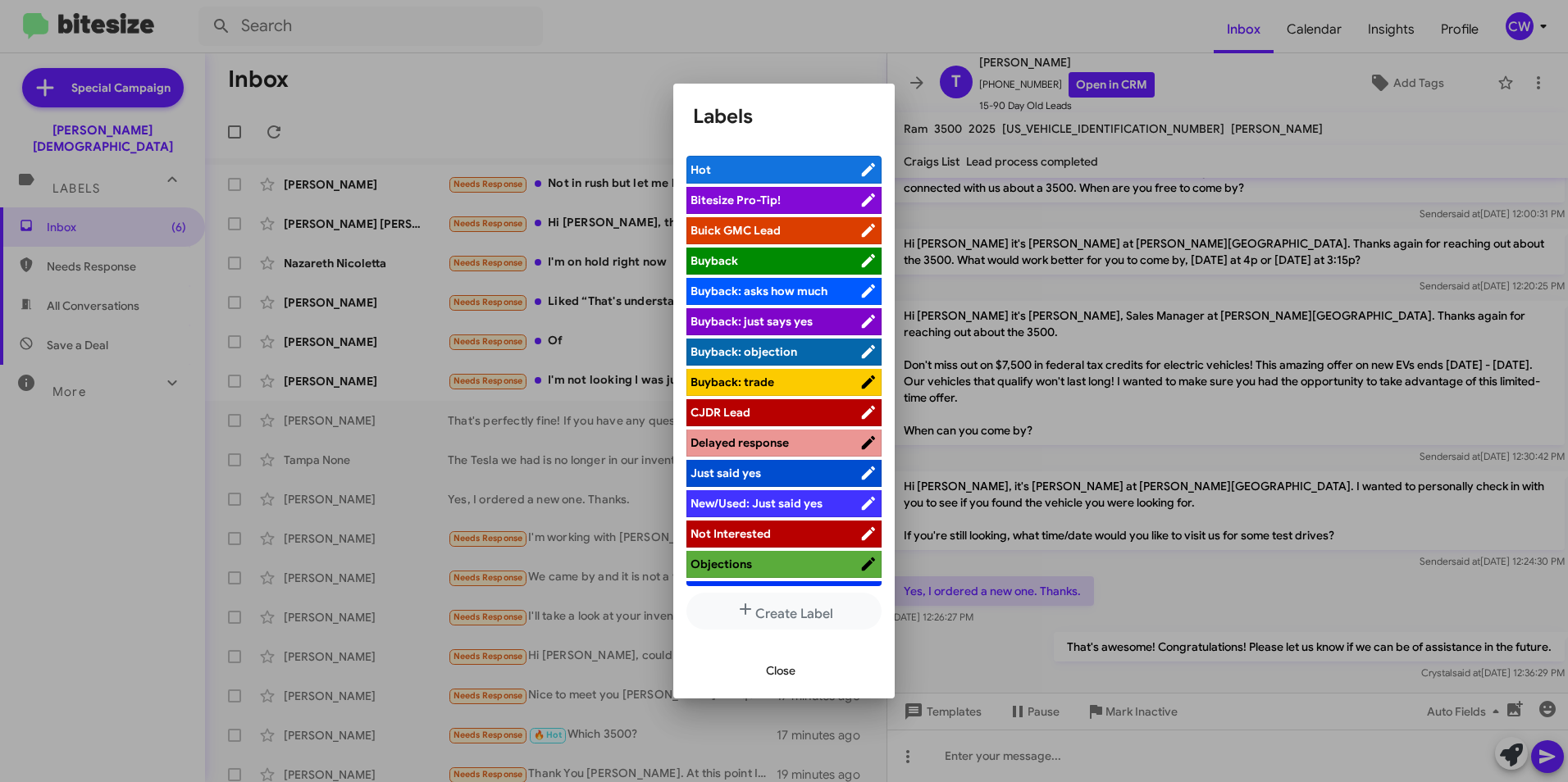
click at [789, 669] on span "Close" at bounding box center [780, 670] width 30 height 30
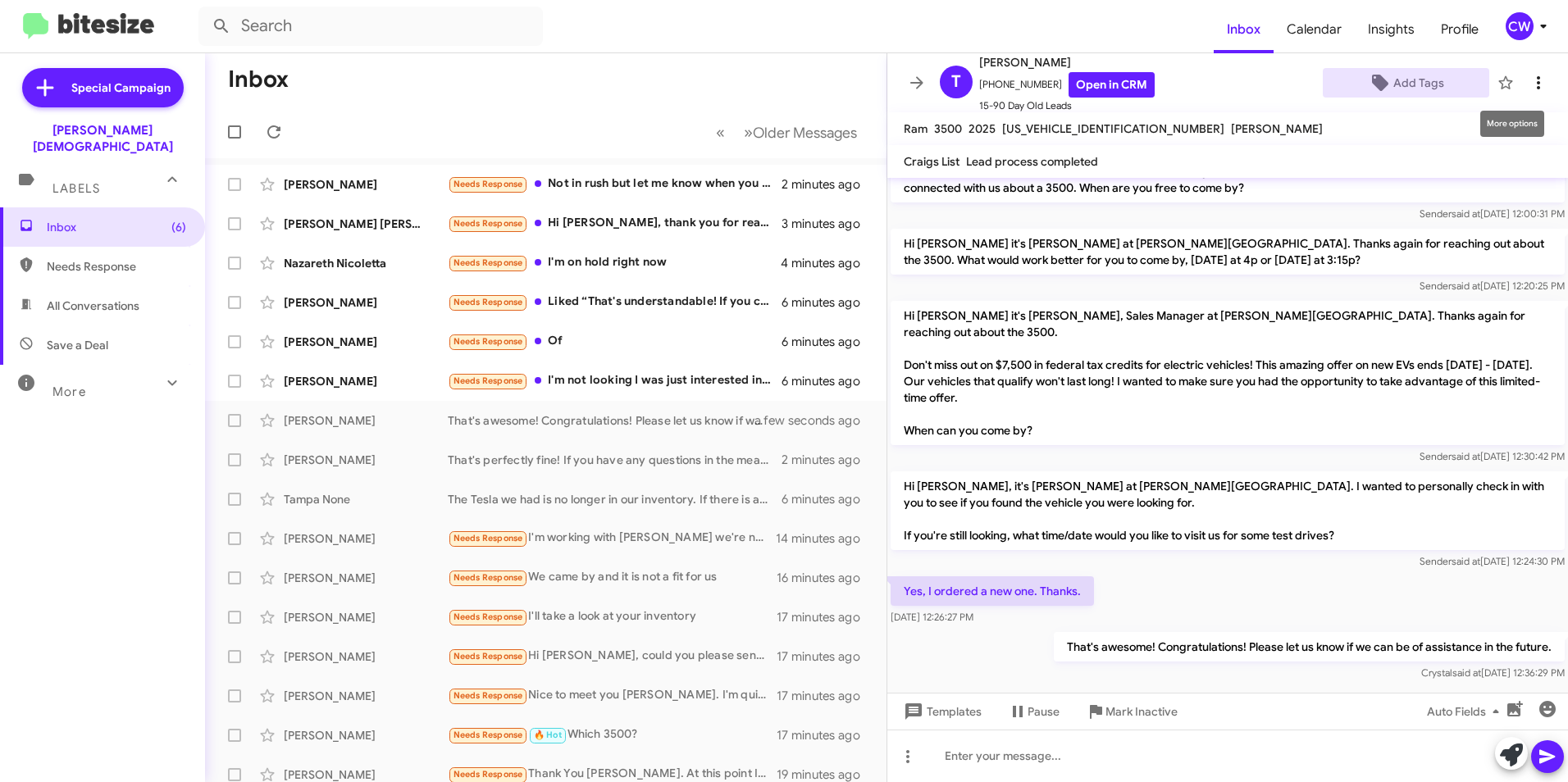
click at [1529, 83] on icon at bounding box center [1538, 82] width 20 height 20
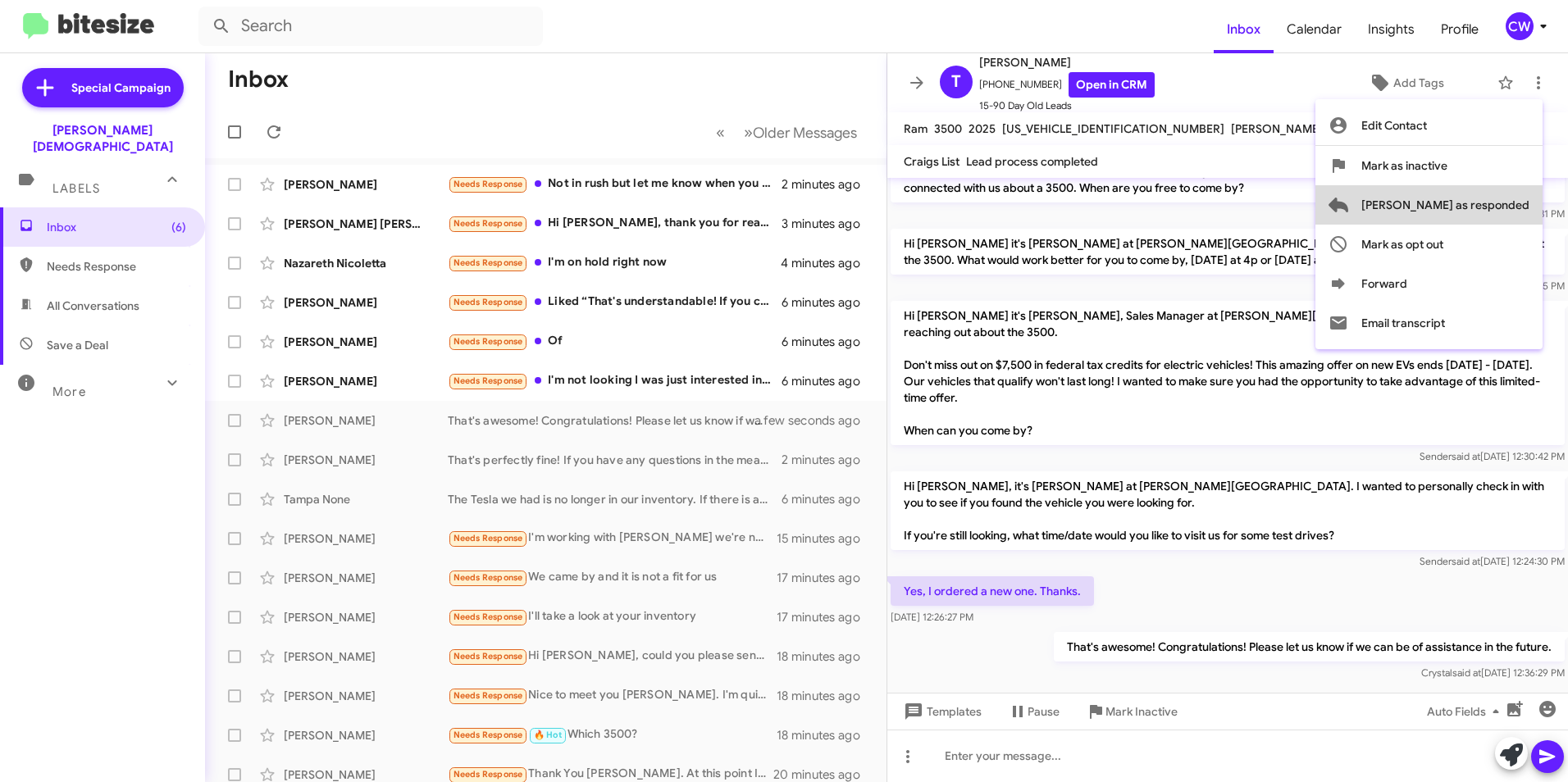
click at [1498, 209] on span "[PERSON_NAME] as responded" at bounding box center [1446, 205] width 168 height 39
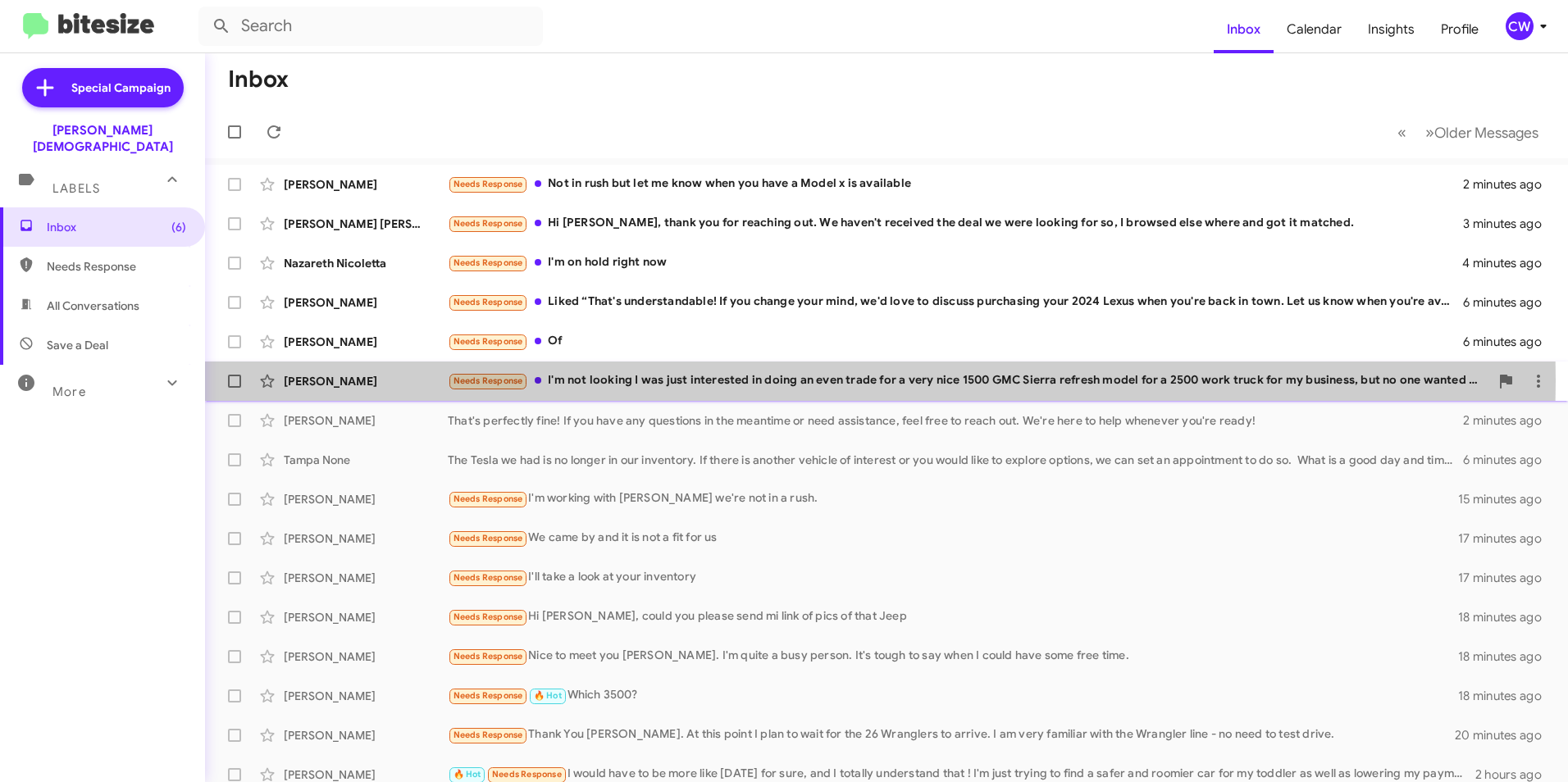
click at [619, 381] on div "Needs Response I'm not looking I was just interested in doing an even trade for…" at bounding box center [969, 381] width 1042 height 19
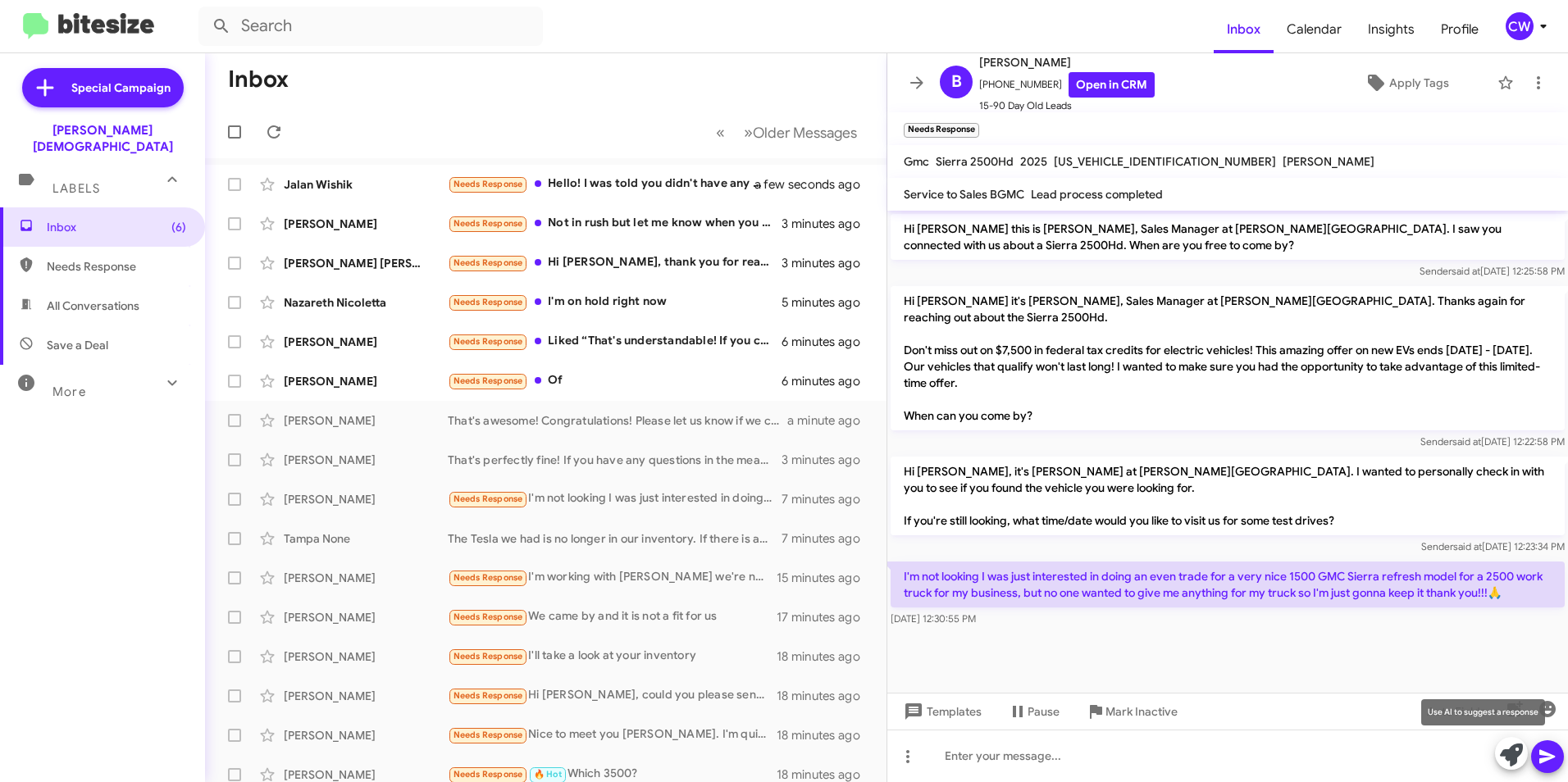
click at [1510, 748] on icon at bounding box center [1512, 755] width 23 height 23
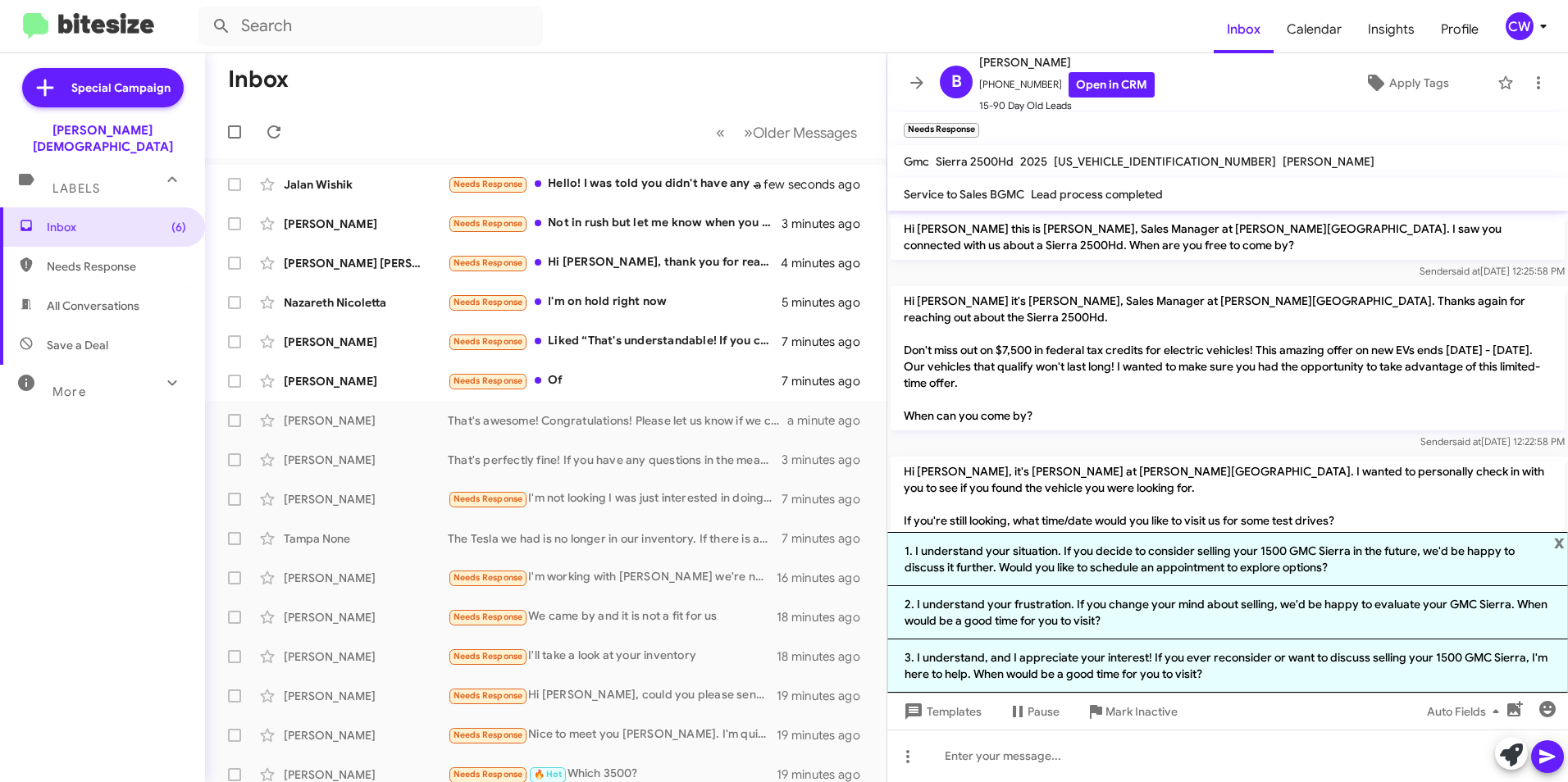
drag, startPoint x: 1559, startPoint y: 544, endPoint x: 1554, endPoint y: 552, distance: 9.4
click at [1555, 550] on span "x" at bounding box center [1560, 542] width 11 height 20
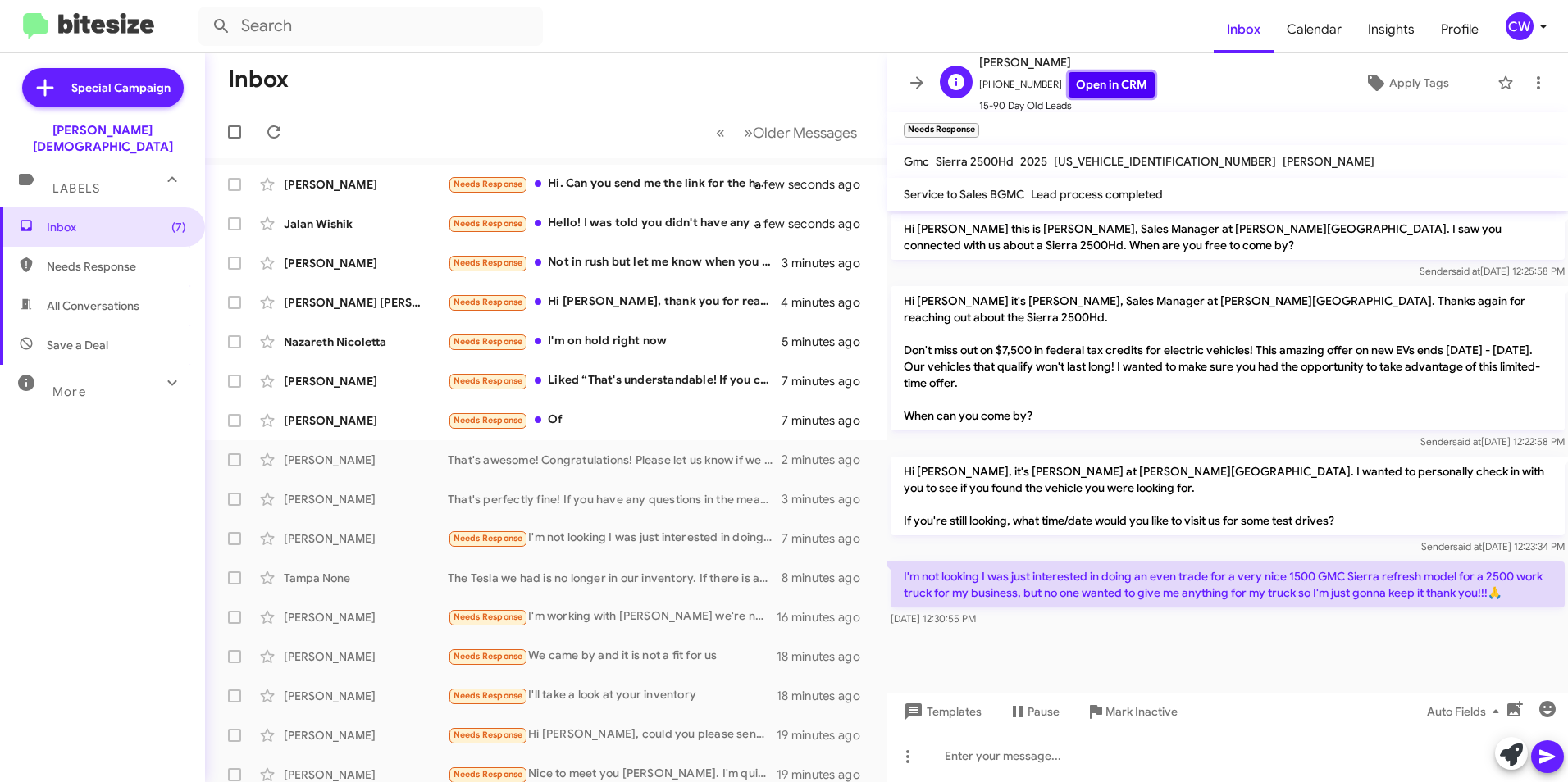
click at [1080, 82] on link "Open in CRM" at bounding box center [1112, 85] width 86 height 25
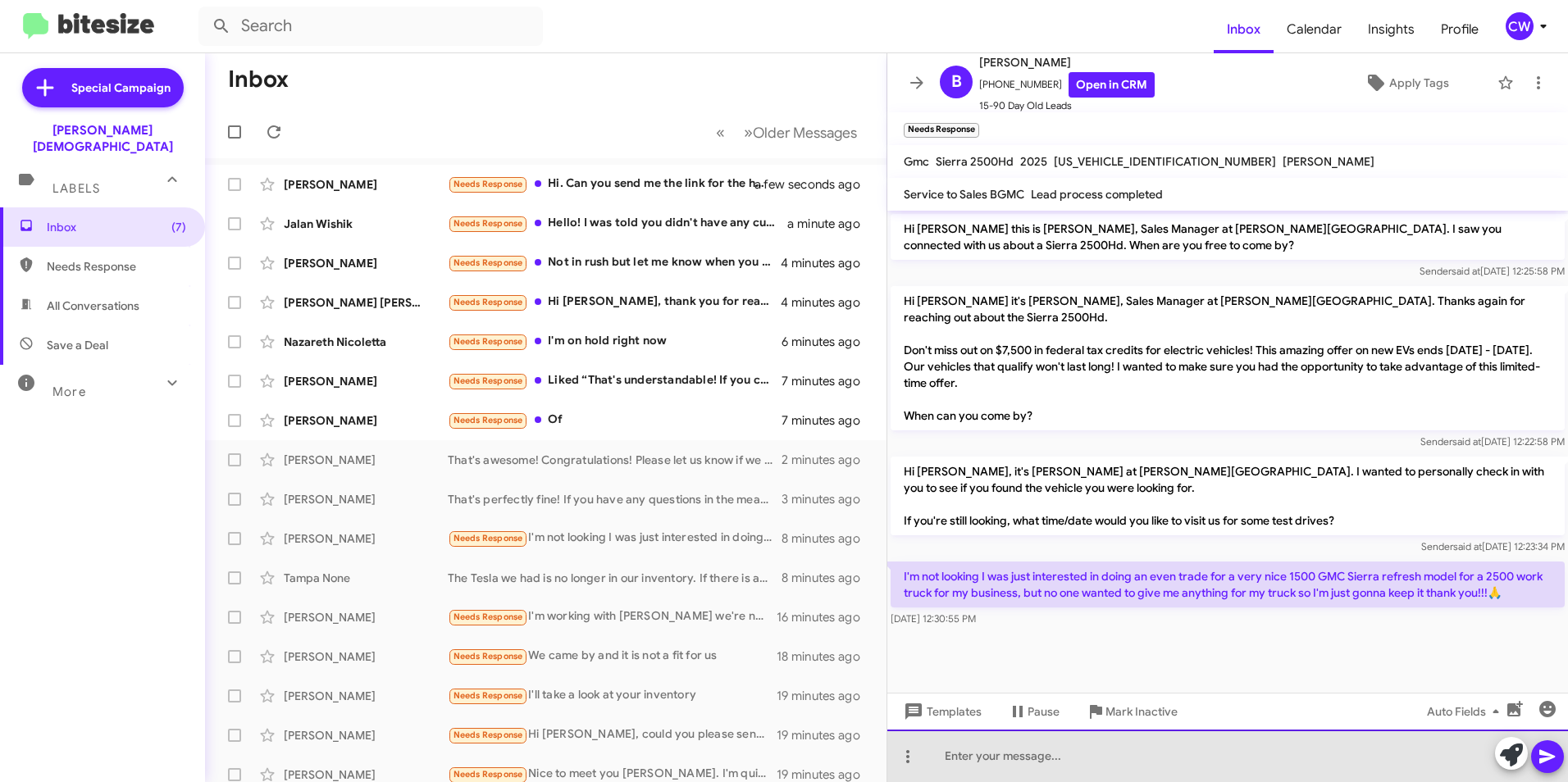
click at [962, 757] on div at bounding box center [1228, 756] width 681 height 53
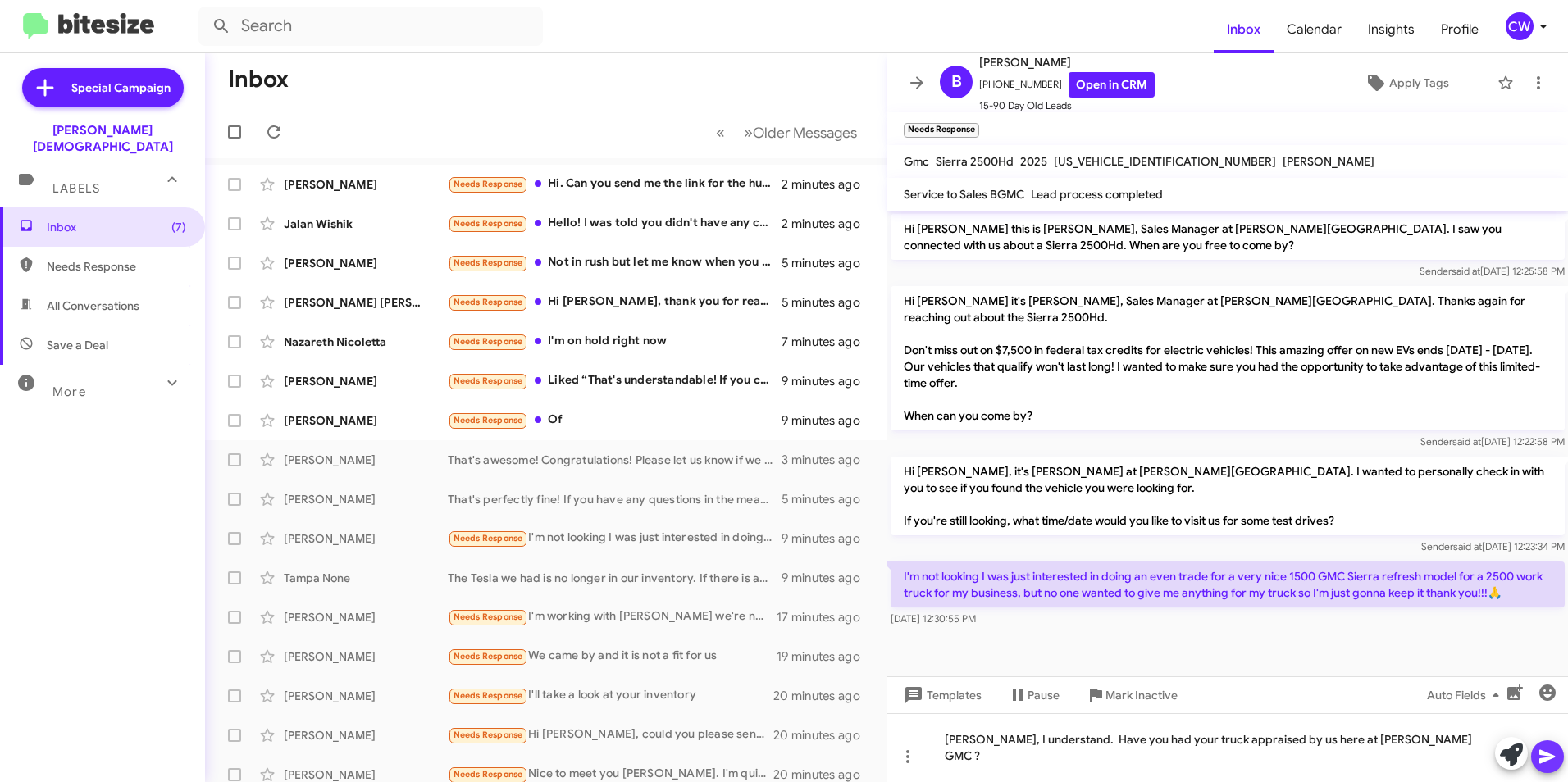
click at [1546, 761] on icon at bounding box center [1547, 757] width 20 height 20
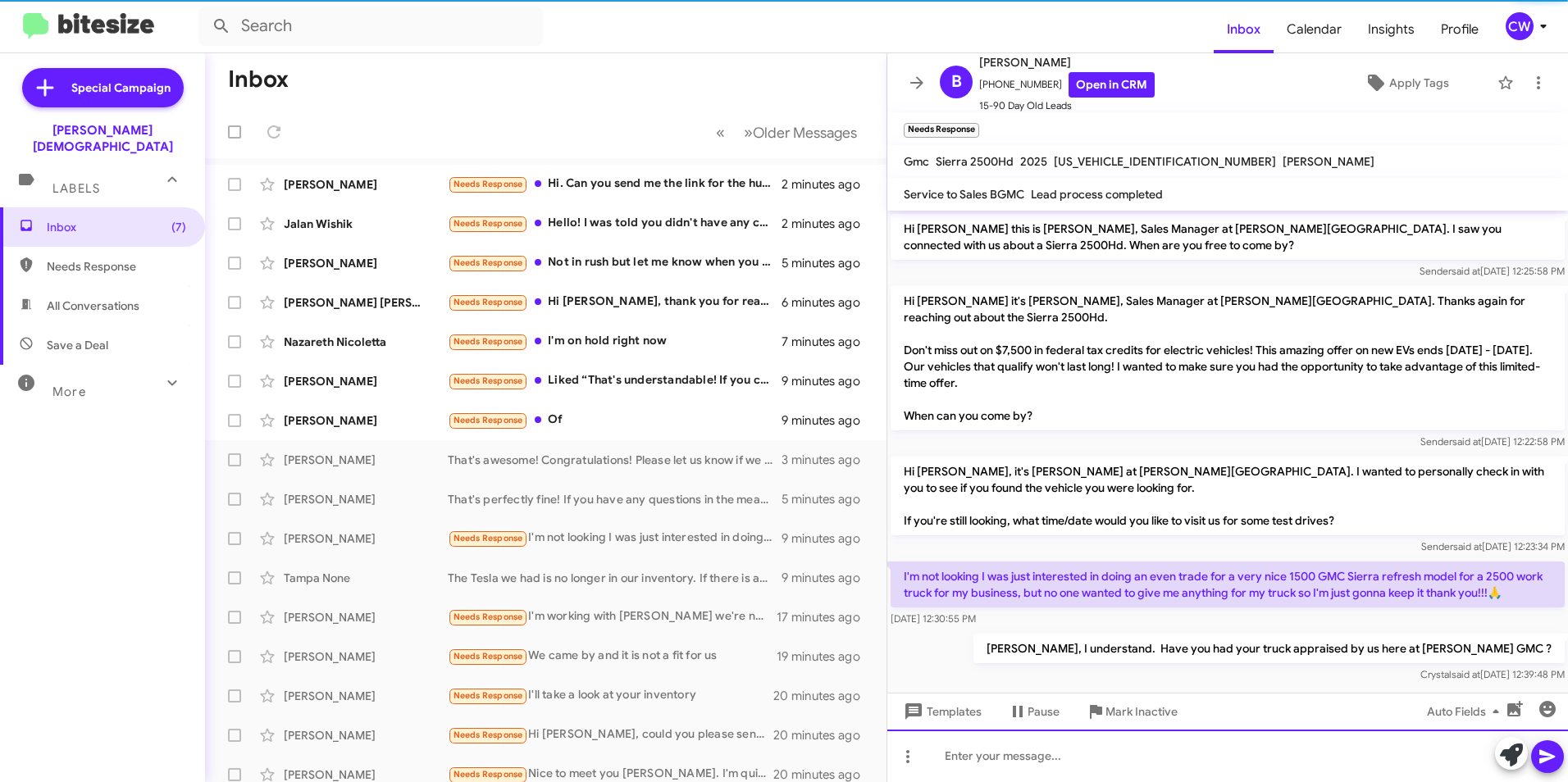
scroll to position [14, 0]
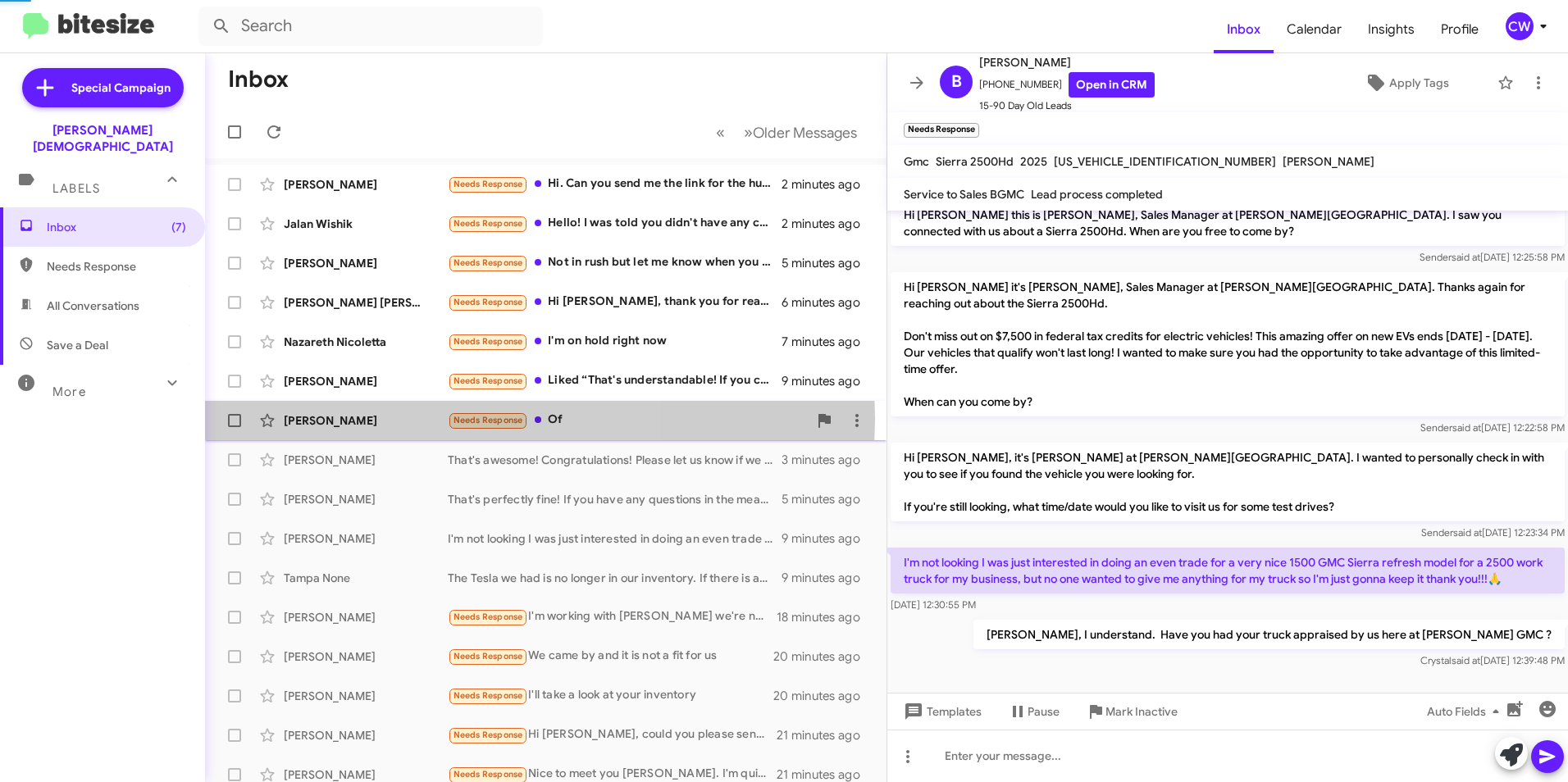
click at [351, 418] on div "[PERSON_NAME]" at bounding box center [366, 420] width 164 height 16
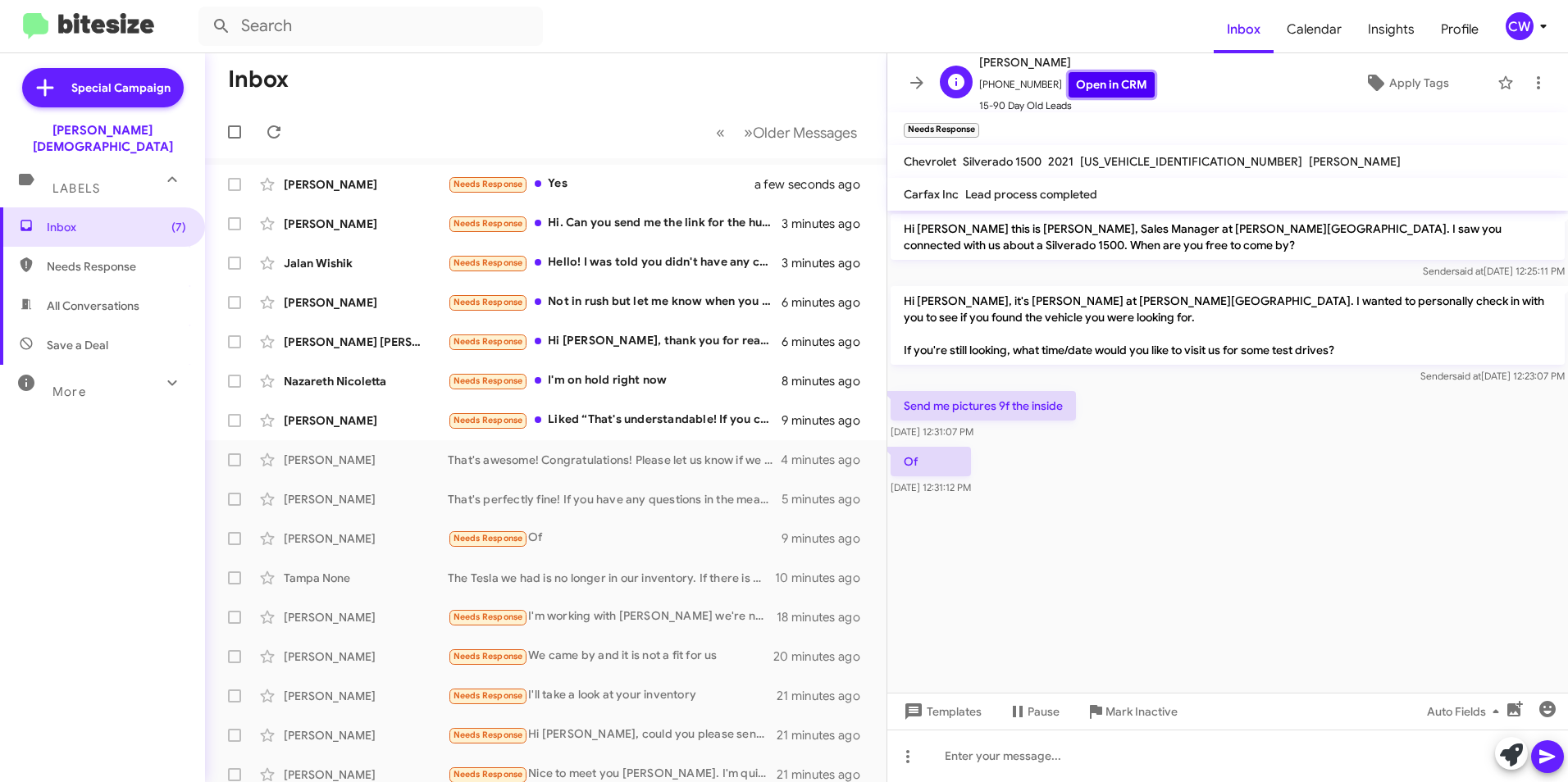
click at [1107, 87] on link "Open in CRM" at bounding box center [1112, 85] width 86 height 25
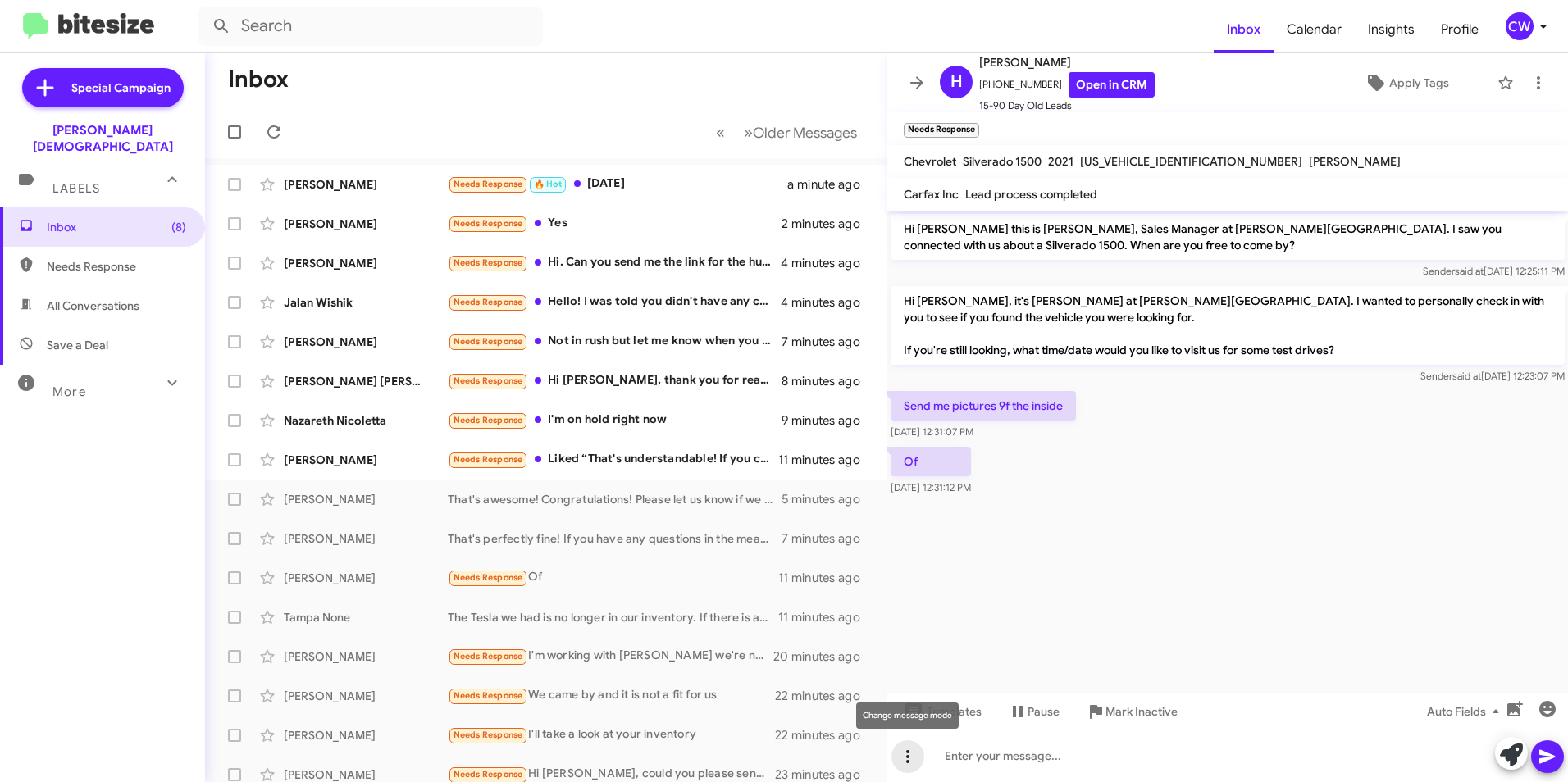
click at [911, 760] on icon at bounding box center [908, 757] width 20 height 20
click at [943, 714] on button "note" at bounding box center [943, 714] width 102 height 39
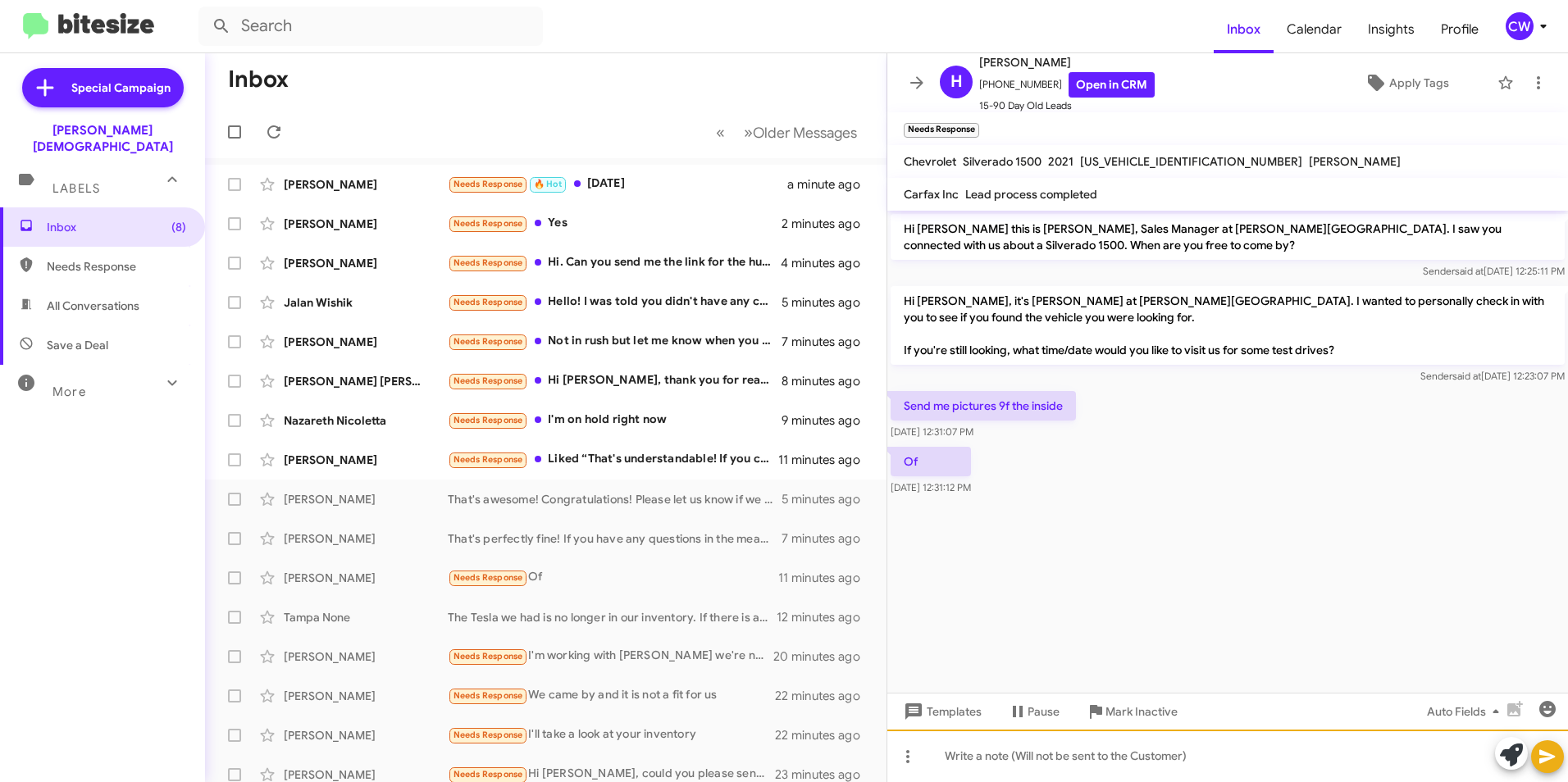
click at [1228, 770] on div at bounding box center [1228, 756] width 681 height 53
click at [1546, 761] on icon at bounding box center [1546, 758] width 15 height 14
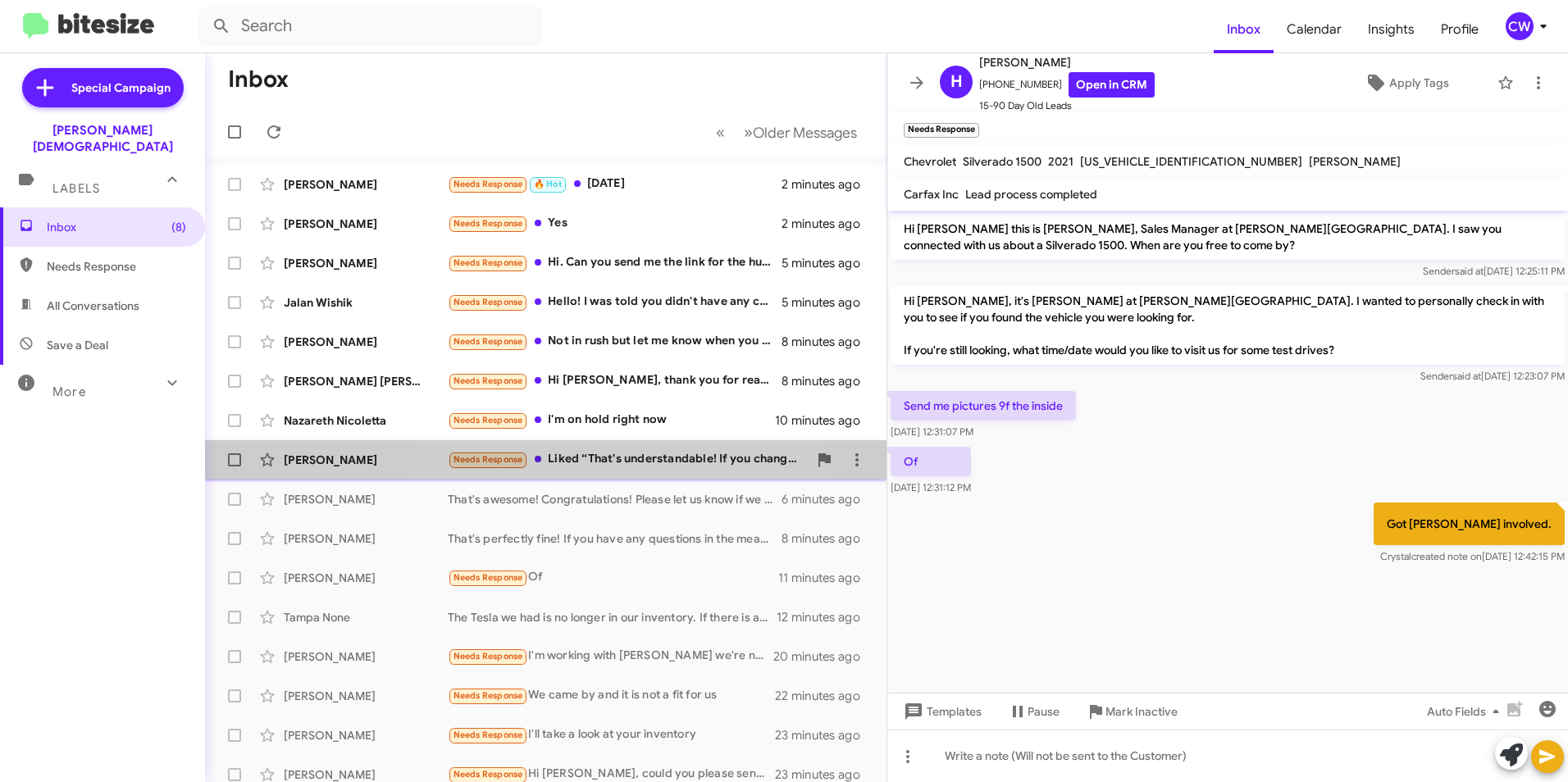
click at [618, 458] on div "Needs Response Liked “That's understandable! If you change your mind, we'd love…" at bounding box center [628, 460] width 360 height 19
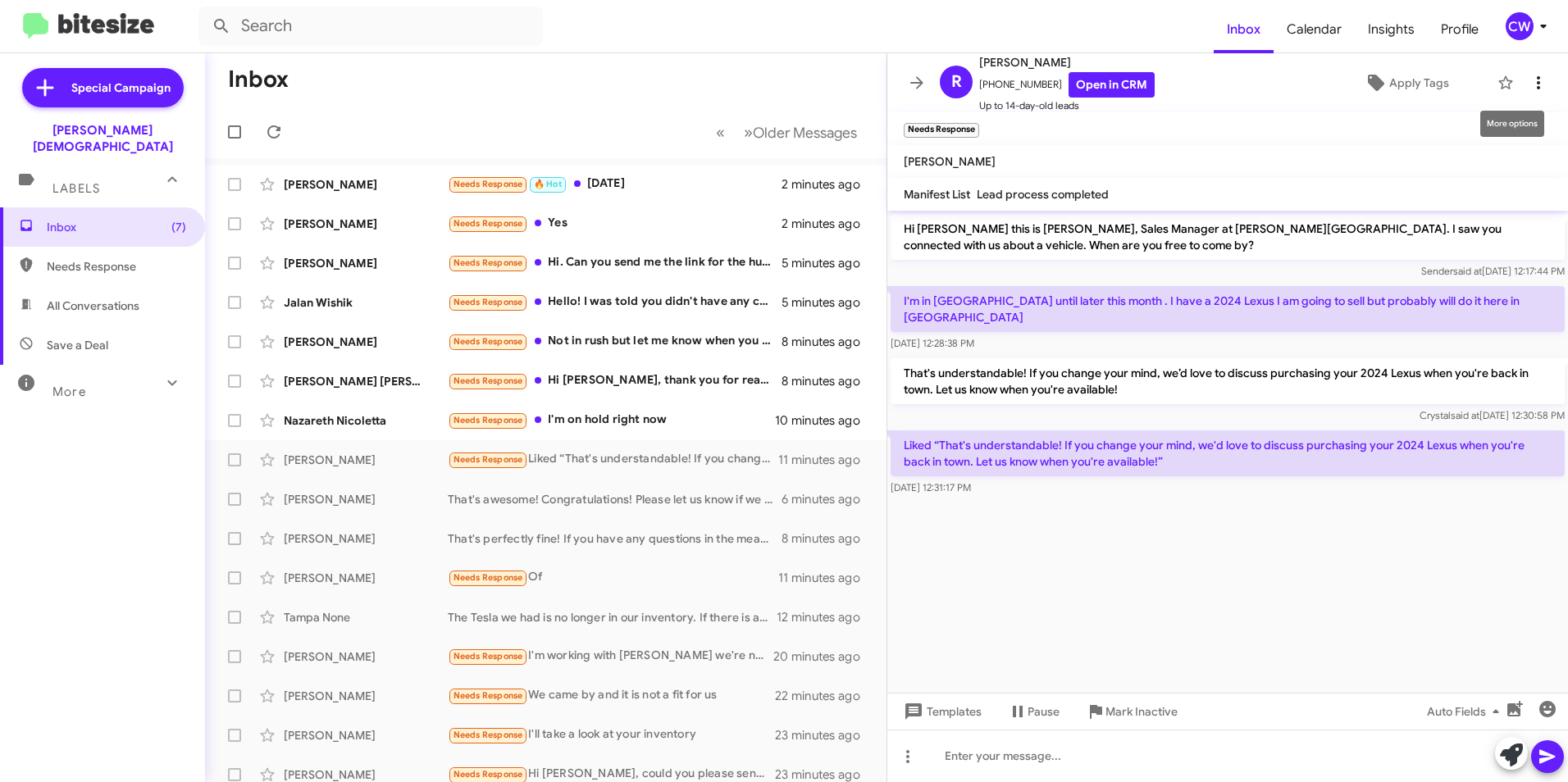
click at [1529, 79] on icon at bounding box center [1538, 82] width 20 height 20
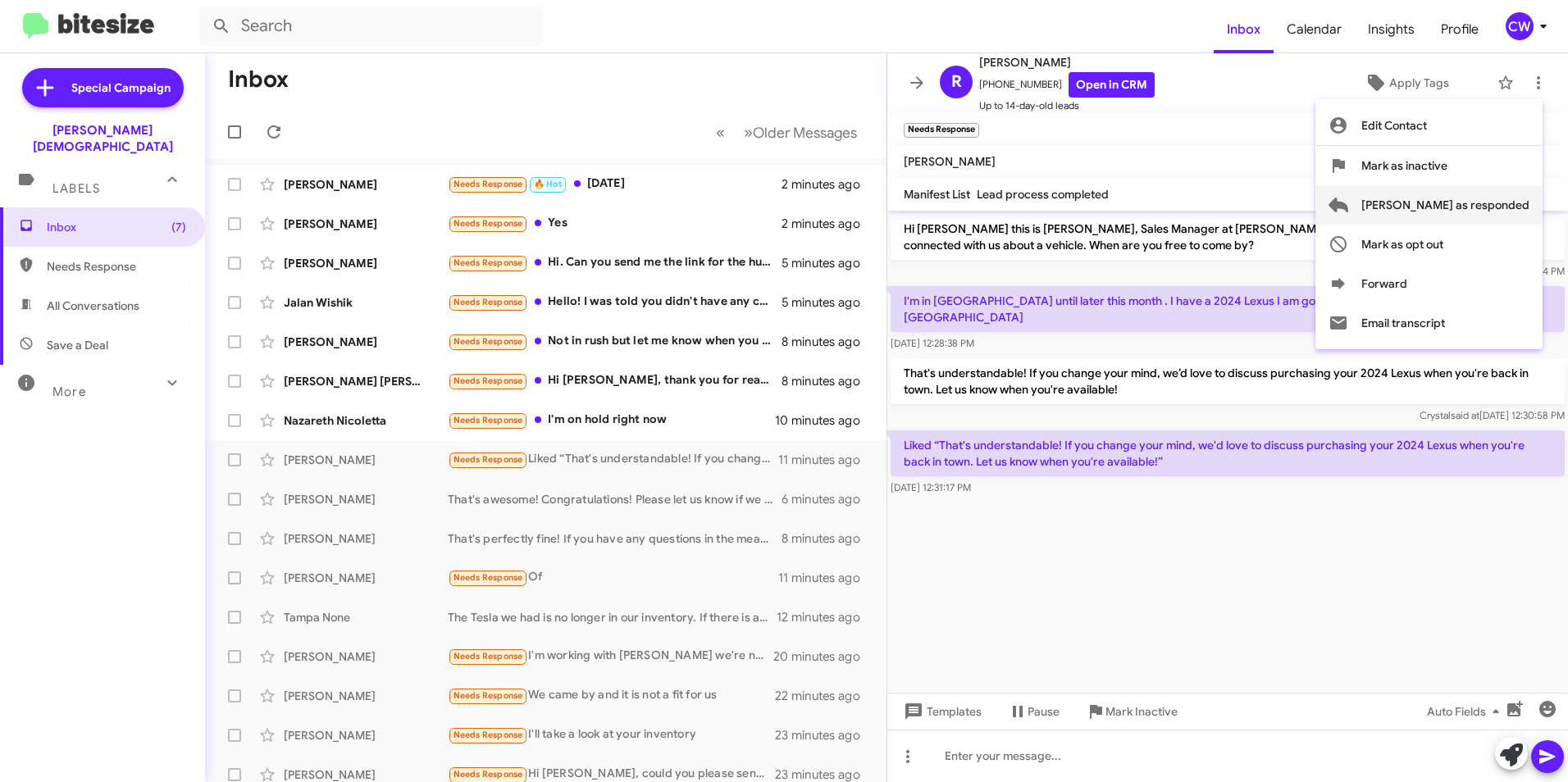
click at [1490, 202] on span "[PERSON_NAME] as responded" at bounding box center [1446, 205] width 168 height 39
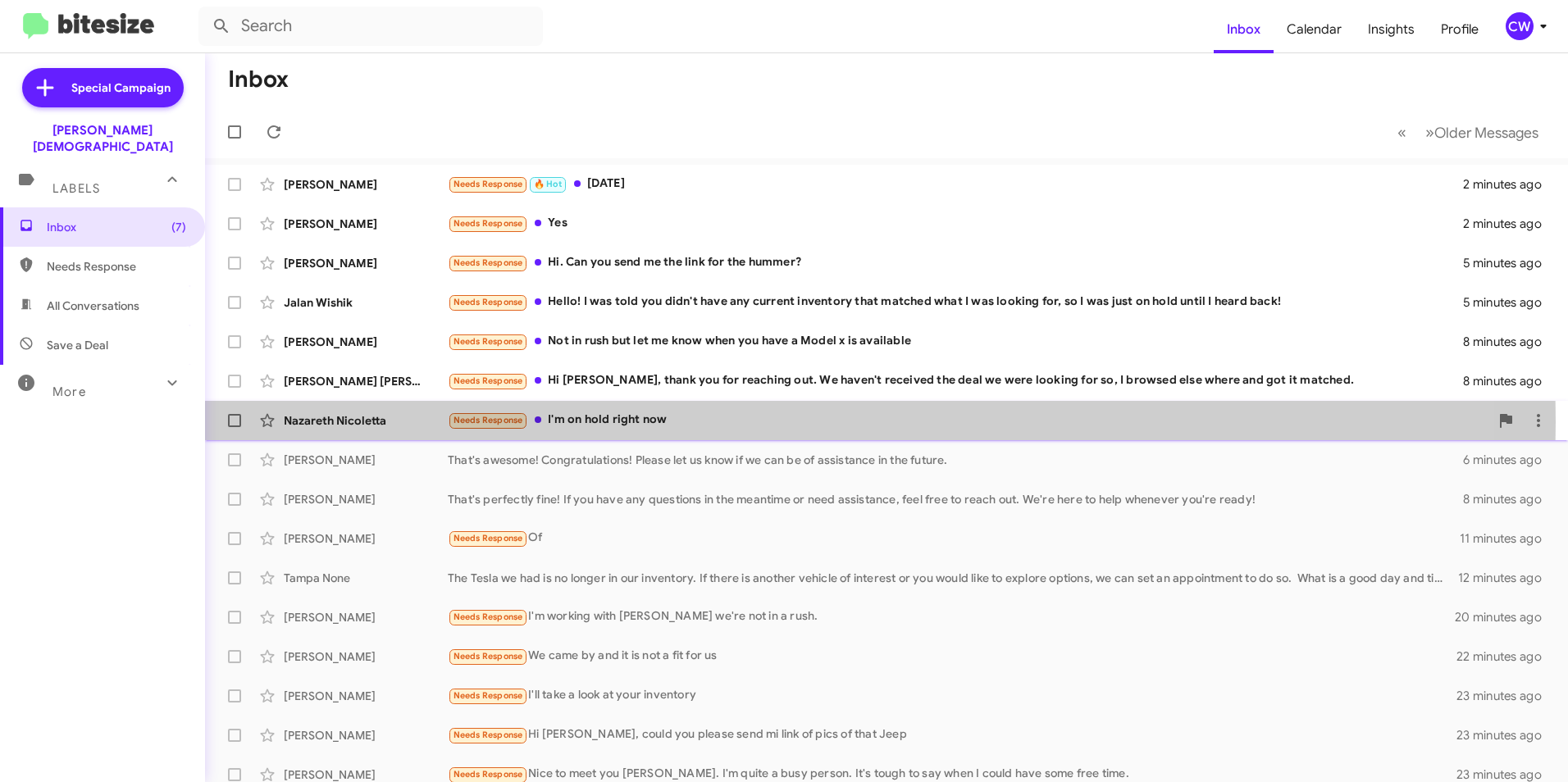
click at [587, 422] on div "Needs Response I'm on hold right now" at bounding box center [969, 420] width 1042 height 19
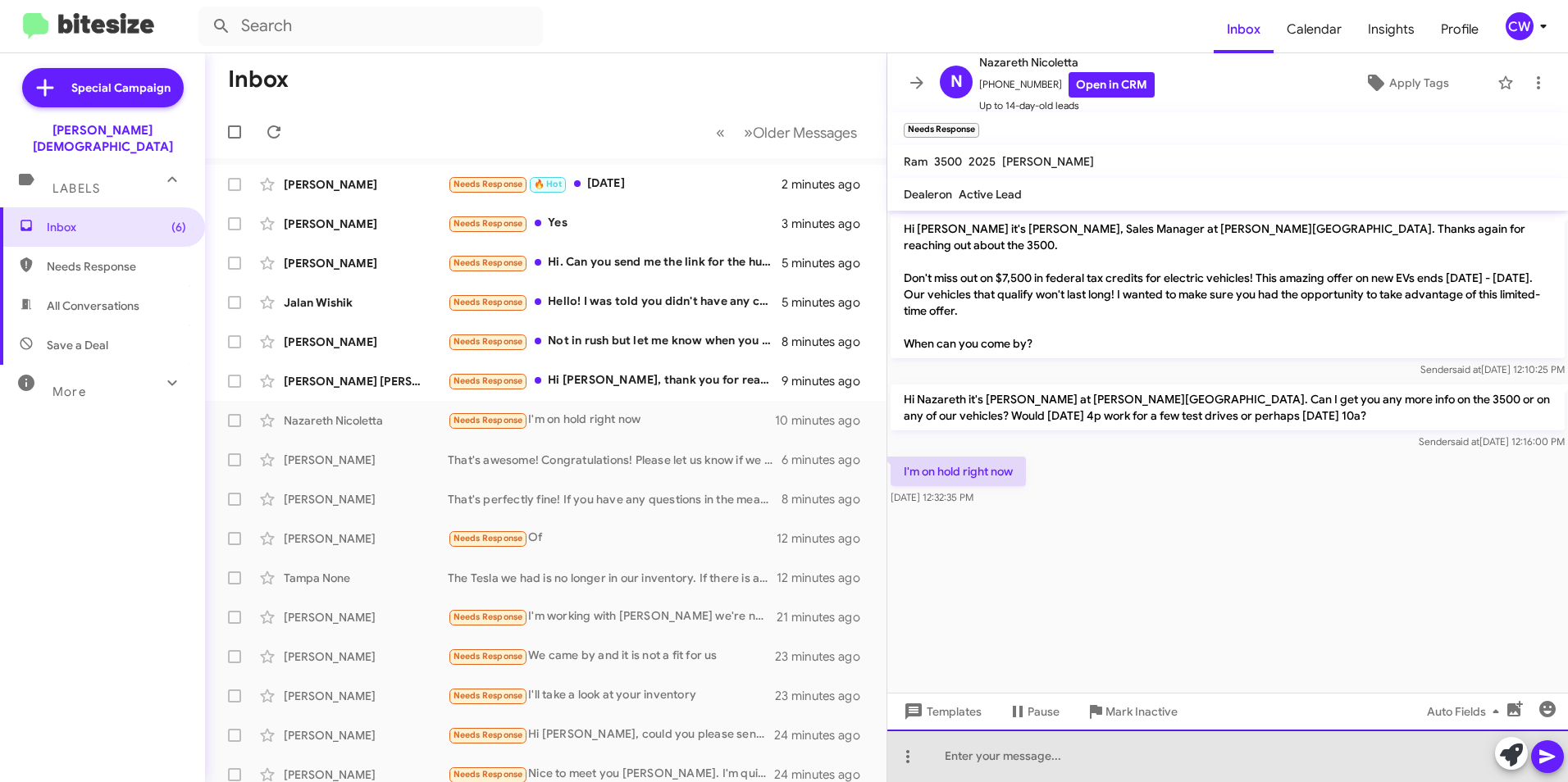
click at [1109, 778] on div at bounding box center [1228, 756] width 681 height 53
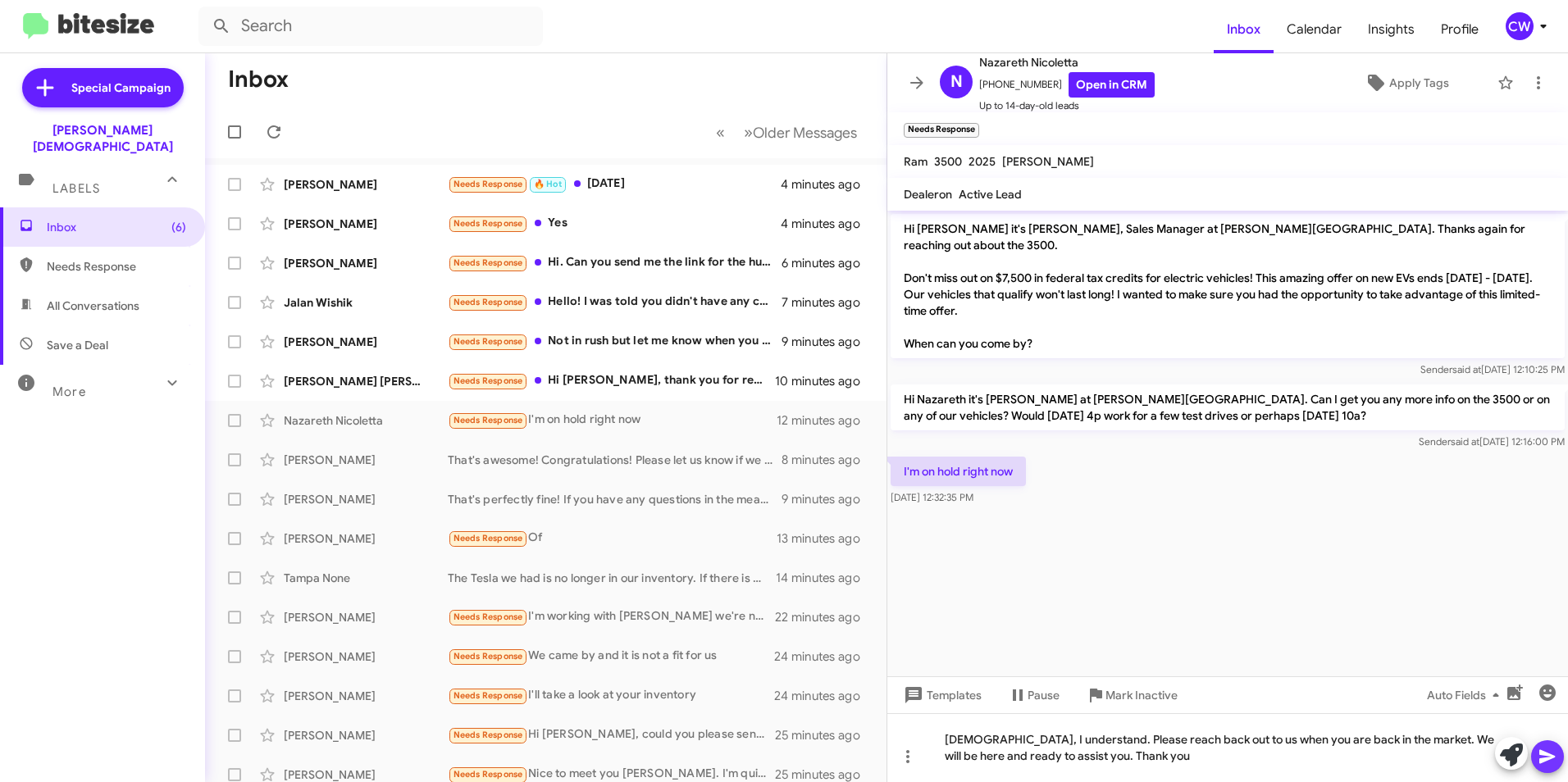
click at [1546, 757] on icon at bounding box center [1547, 757] width 20 height 20
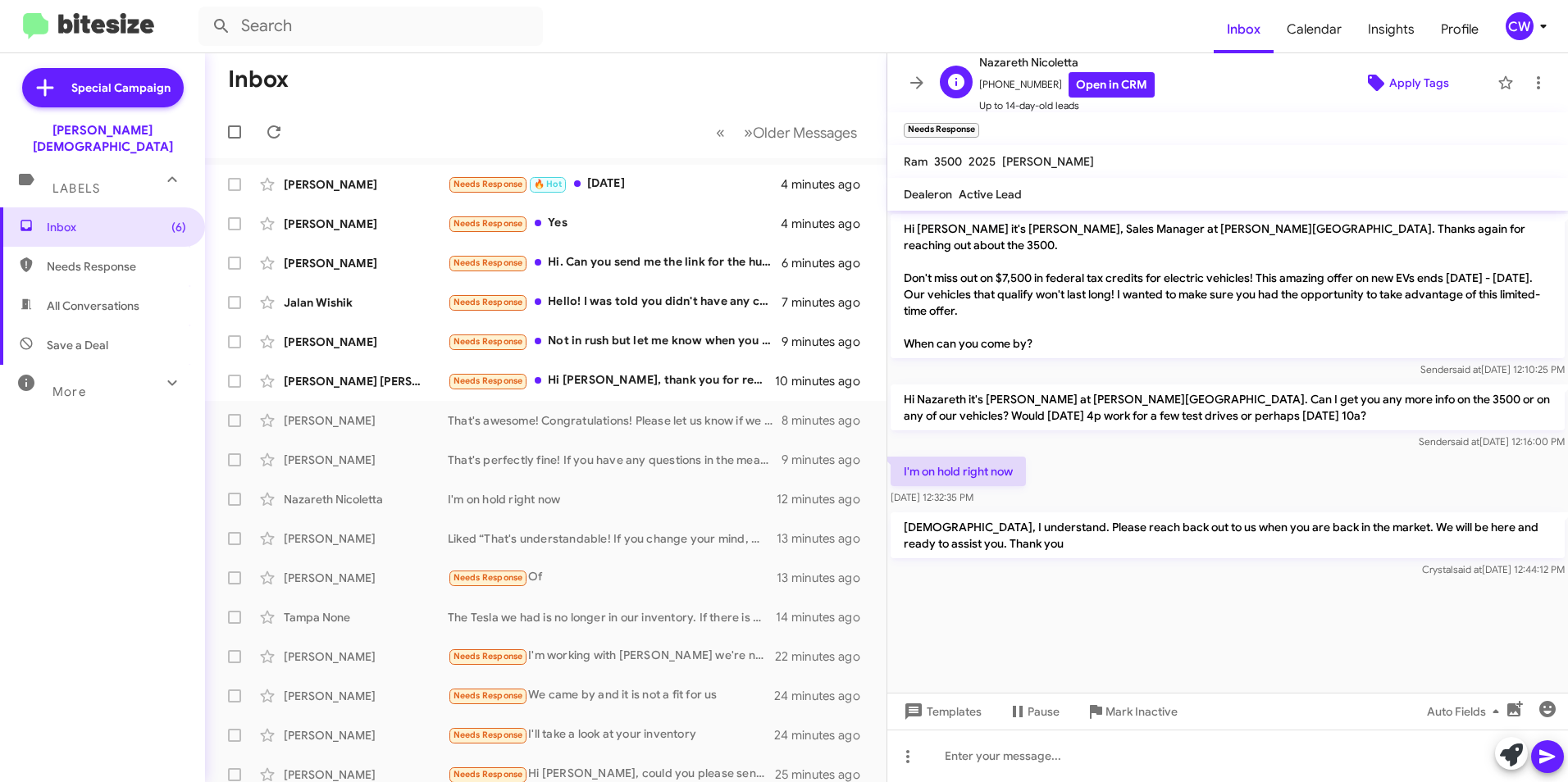
click at [1372, 86] on icon at bounding box center [1376, 82] width 16 height 16
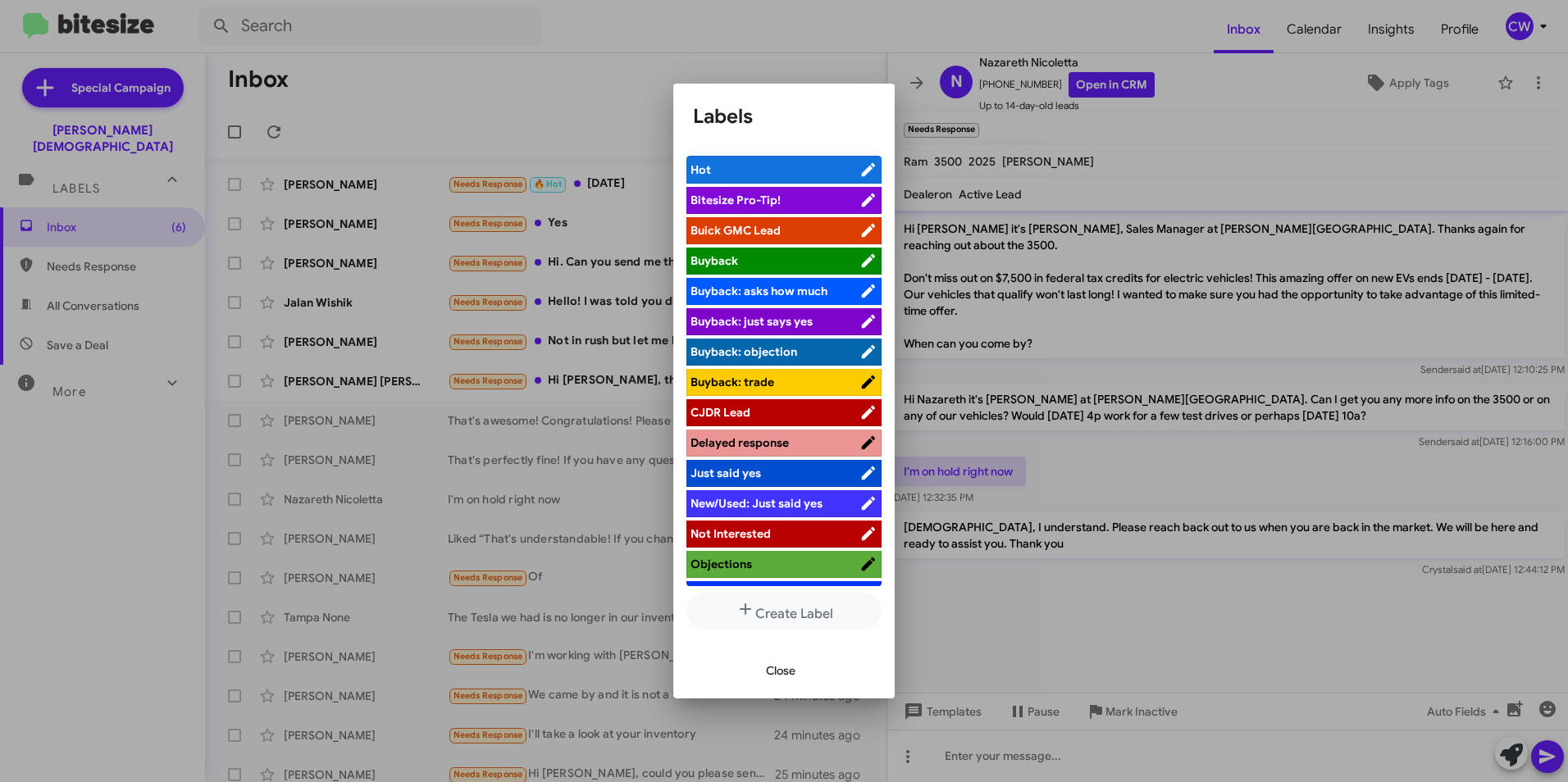
click at [1322, 145] on div at bounding box center [784, 391] width 1568 height 782
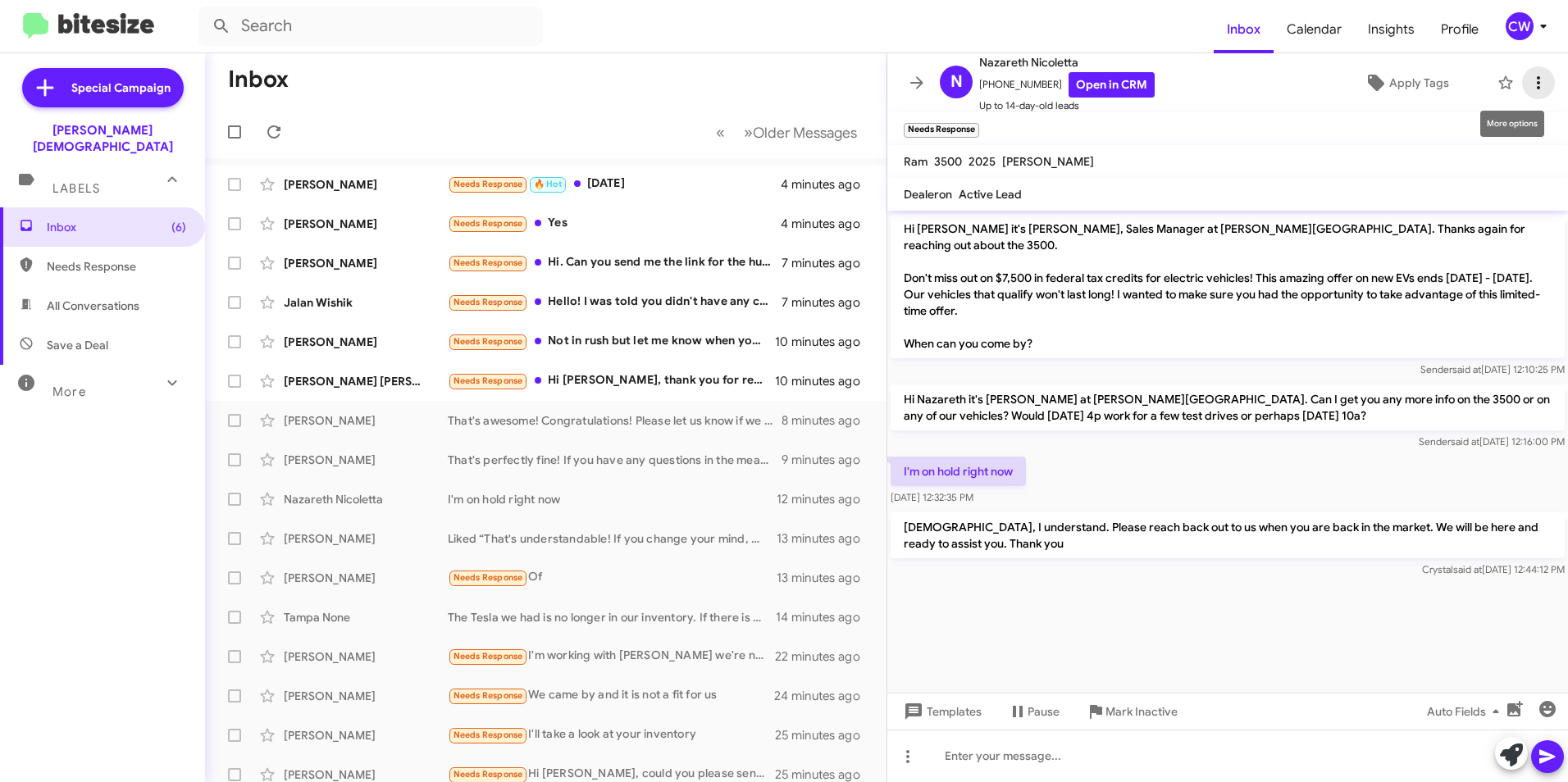
click at [1538, 83] on icon at bounding box center [1539, 82] width 4 height 13
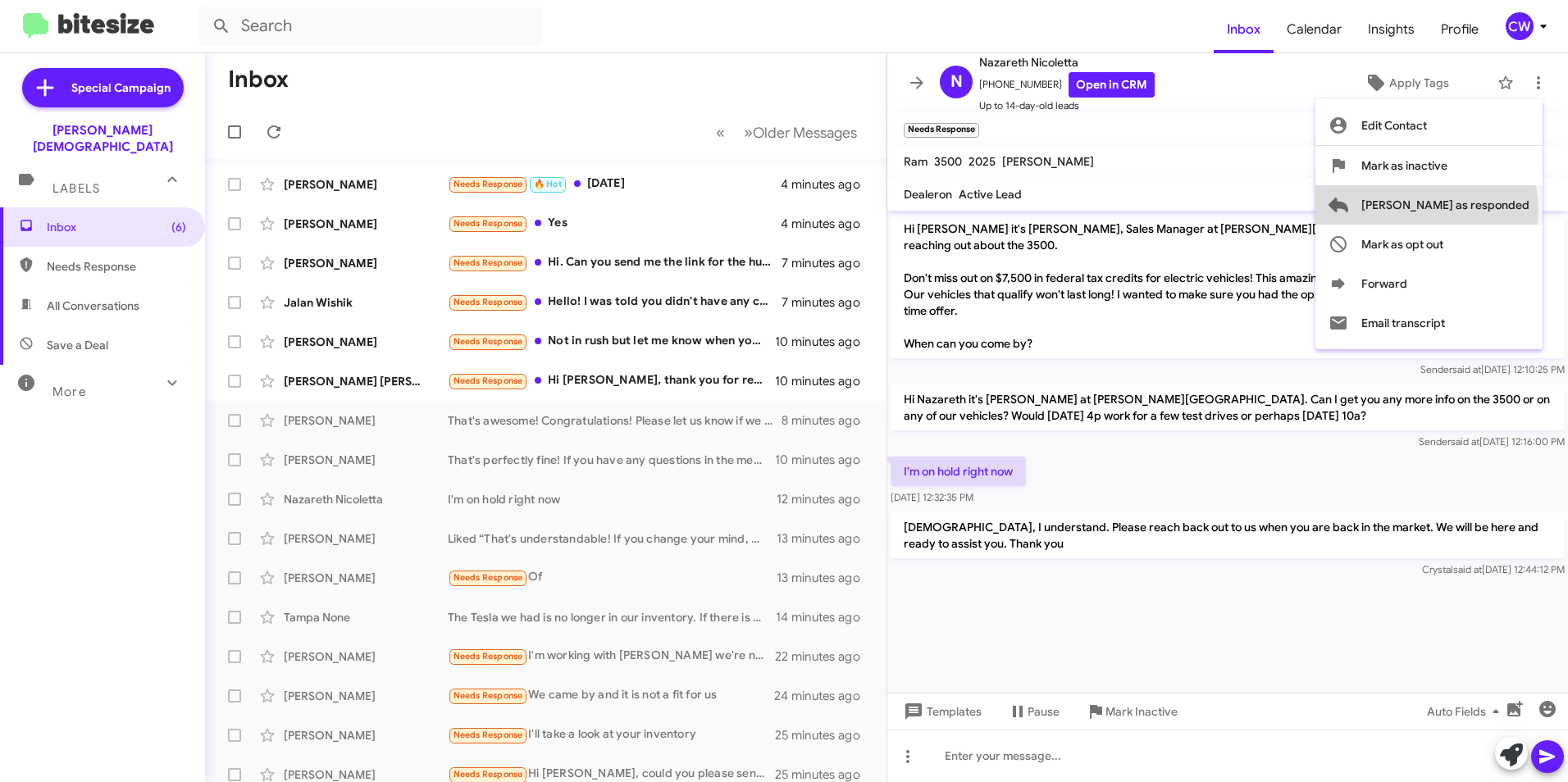
click at [1492, 210] on span "[PERSON_NAME] as responded" at bounding box center [1446, 205] width 168 height 39
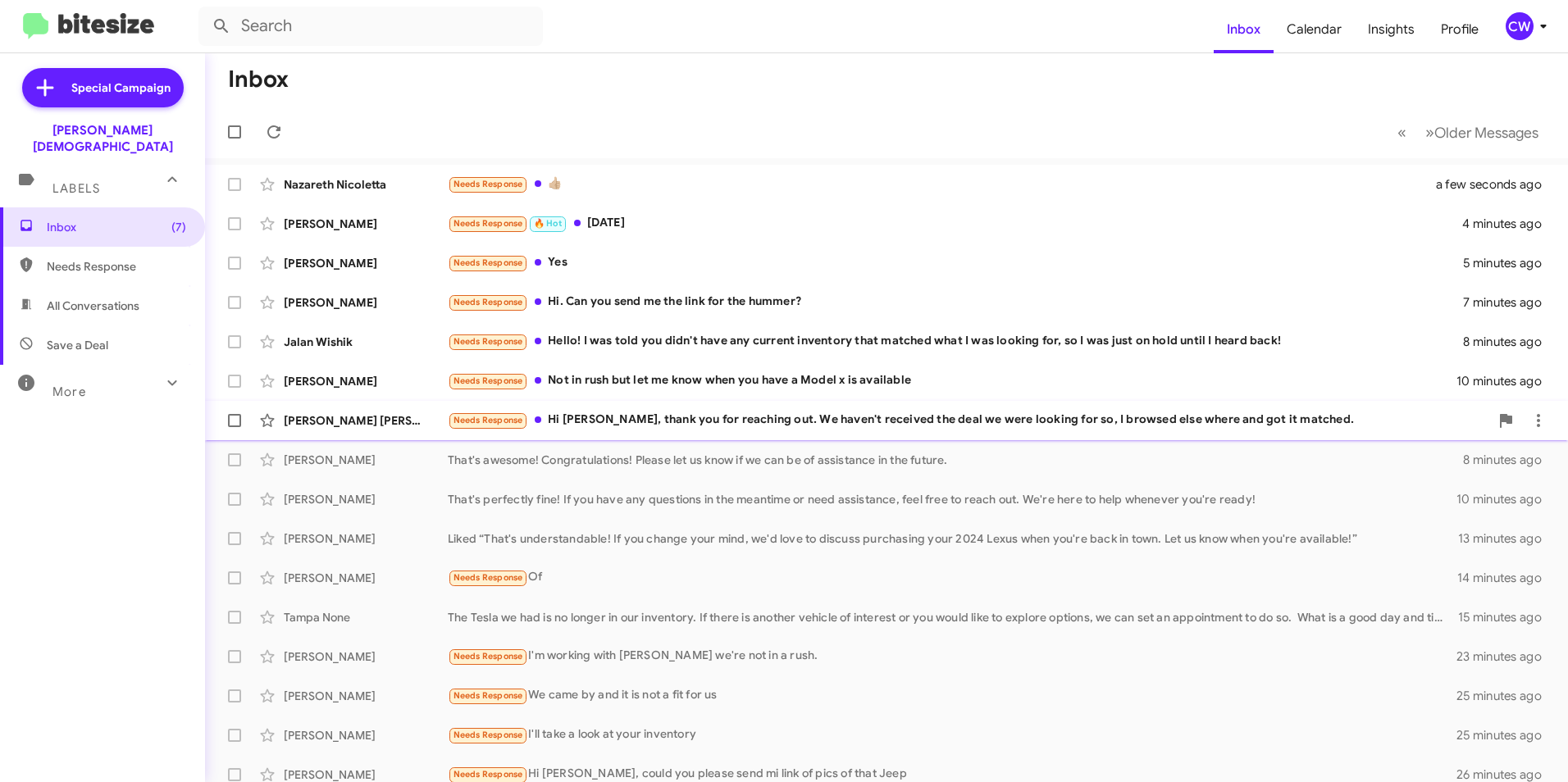
click at [660, 420] on div "Needs Response Hi [PERSON_NAME], thank you for reaching out. We haven't receive…" at bounding box center [969, 420] width 1042 height 19
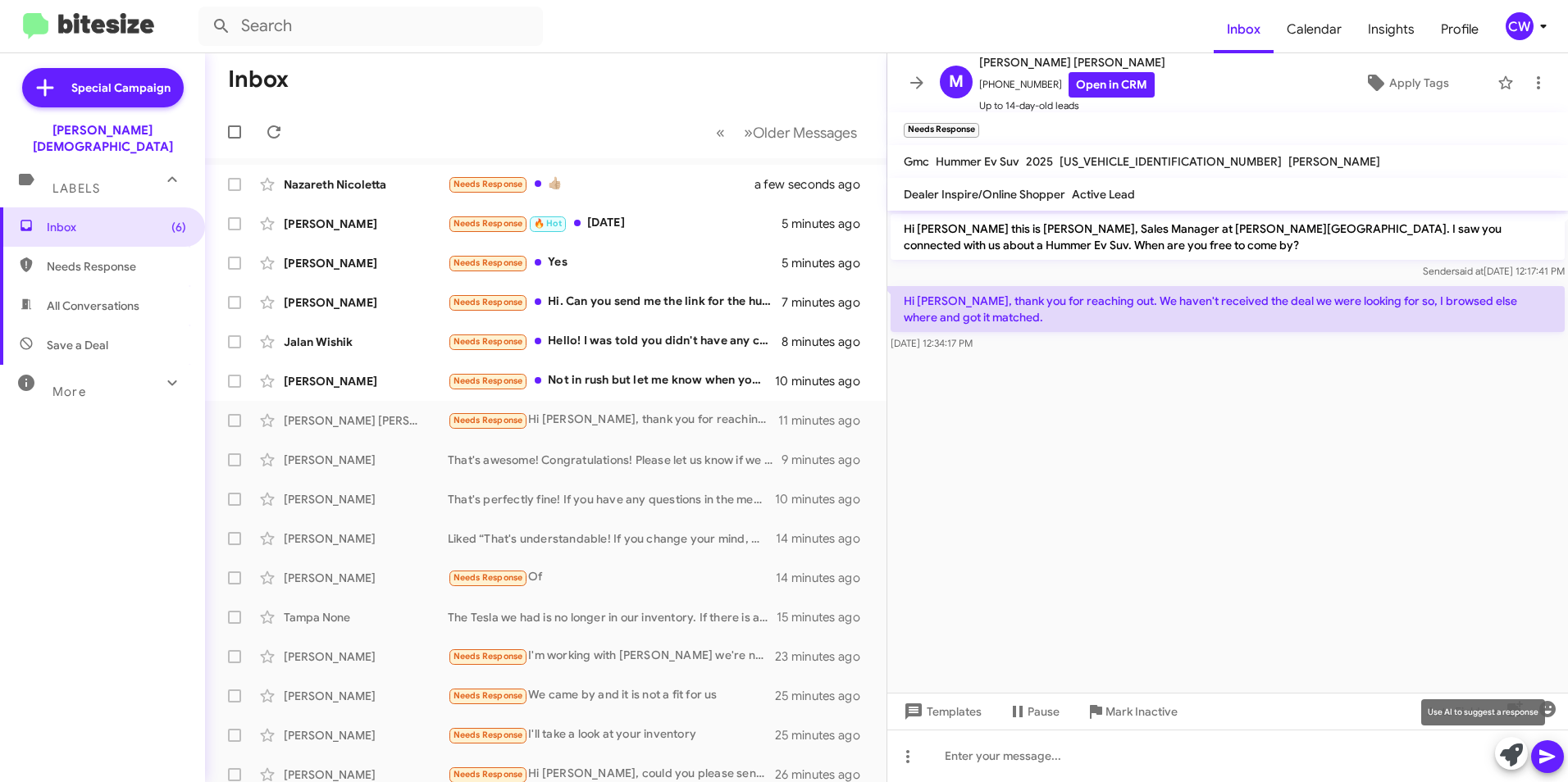
click at [1515, 755] on icon at bounding box center [1512, 755] width 23 height 23
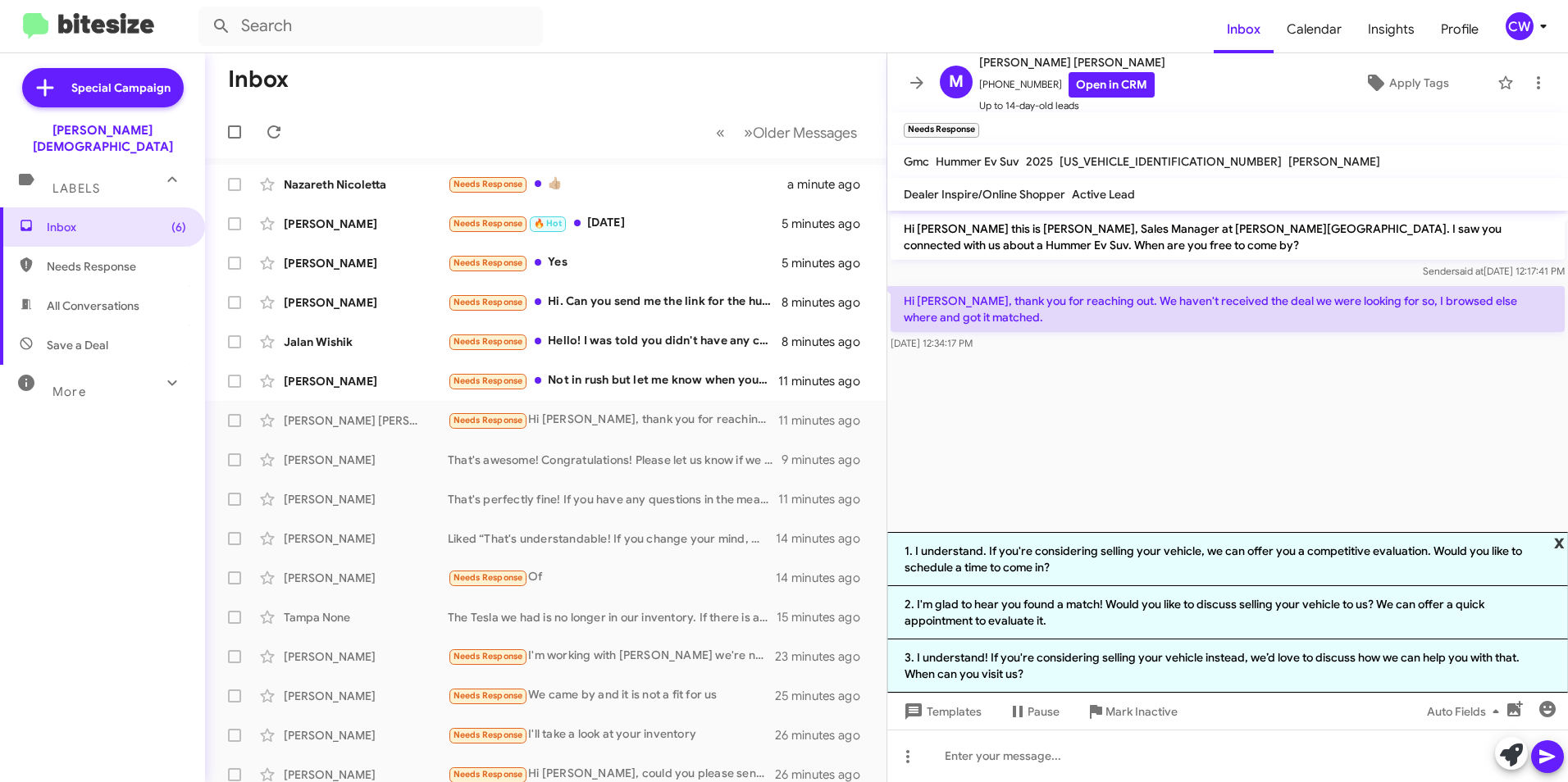
click at [1555, 538] on span "x" at bounding box center [1560, 542] width 11 height 20
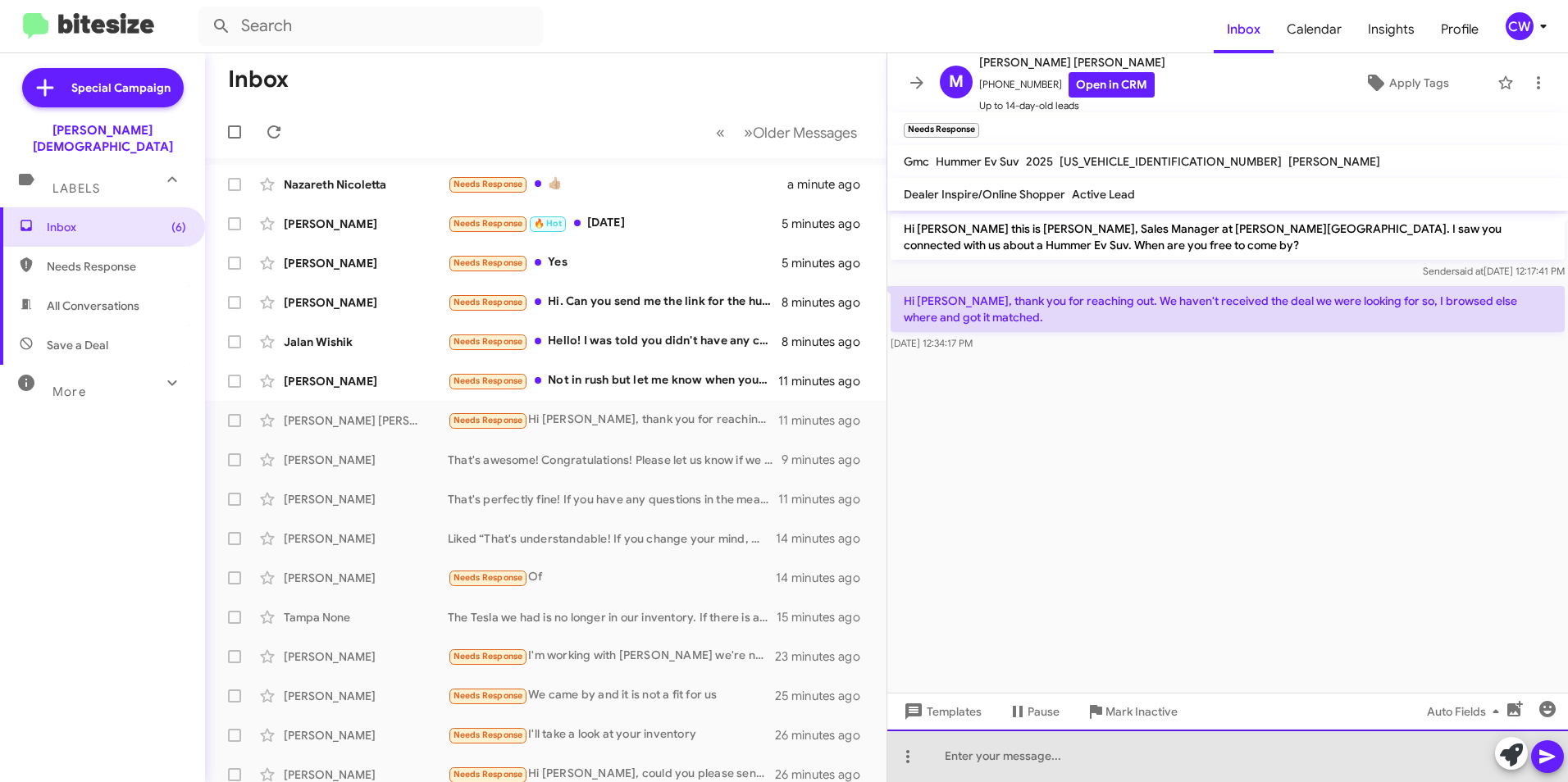
click at [950, 763] on div at bounding box center [1228, 756] width 681 height 53
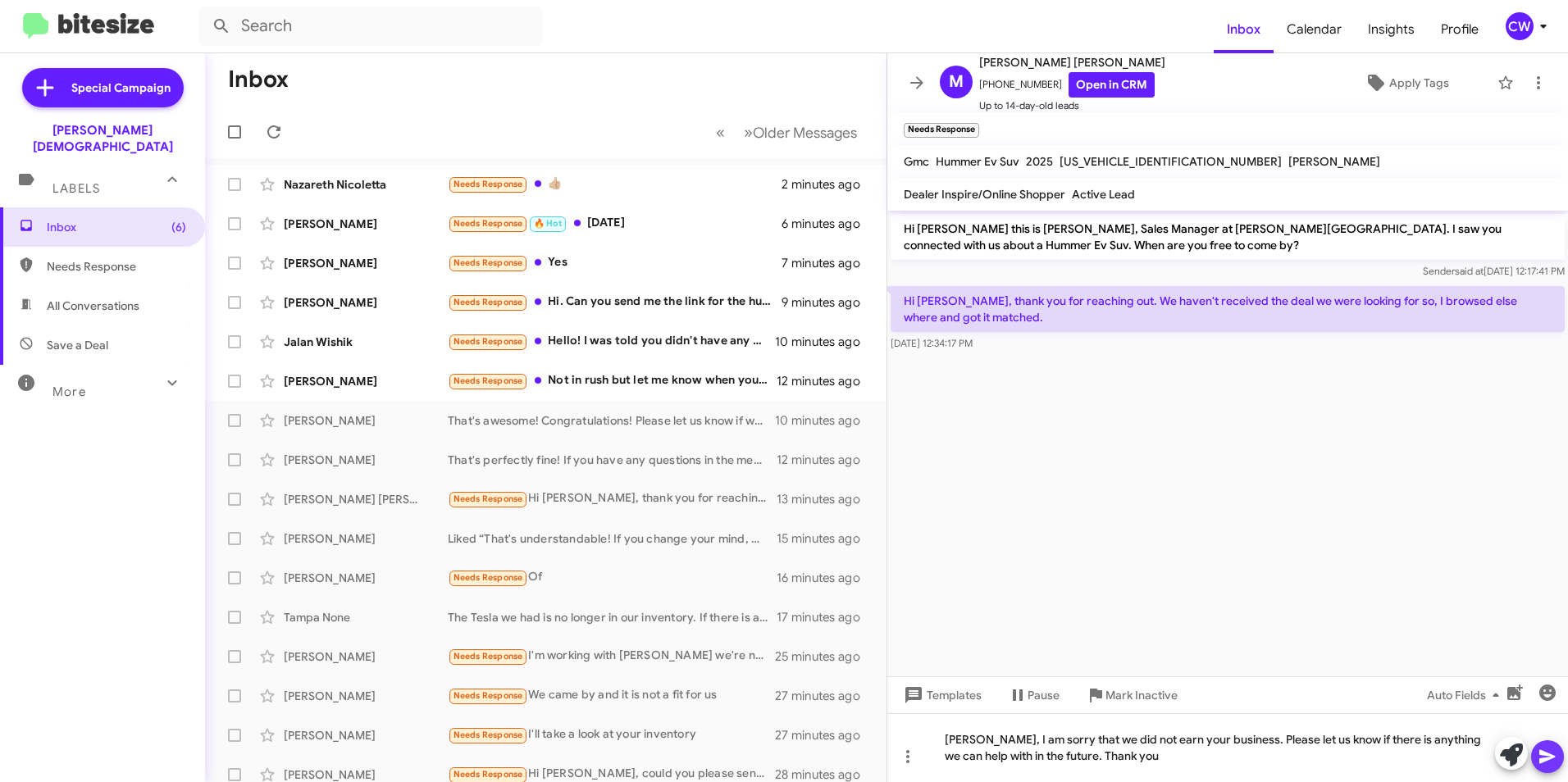
click at [1550, 757] on icon at bounding box center [1547, 757] width 20 height 20
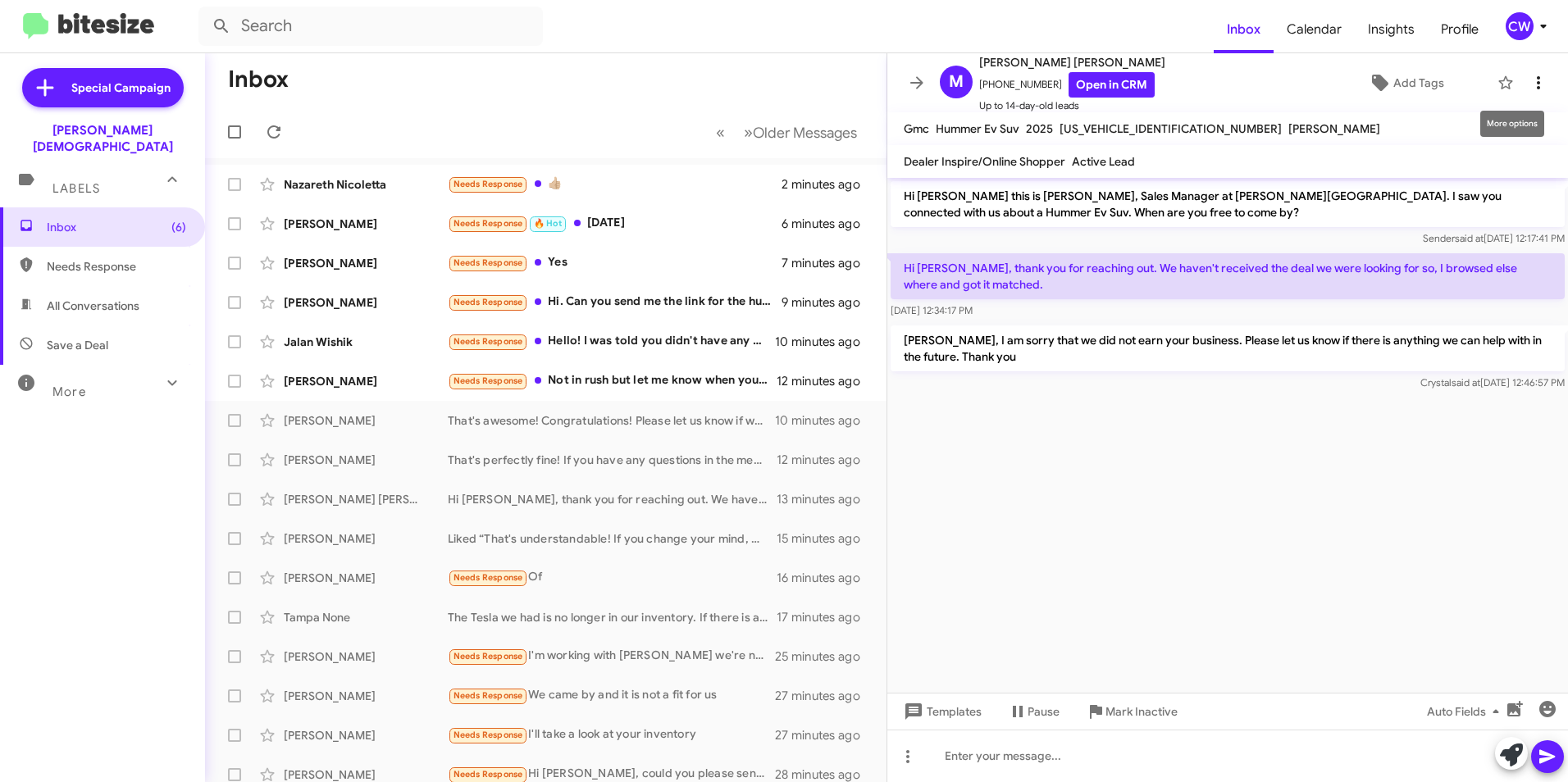
click at [1529, 80] on icon at bounding box center [1538, 82] width 20 height 20
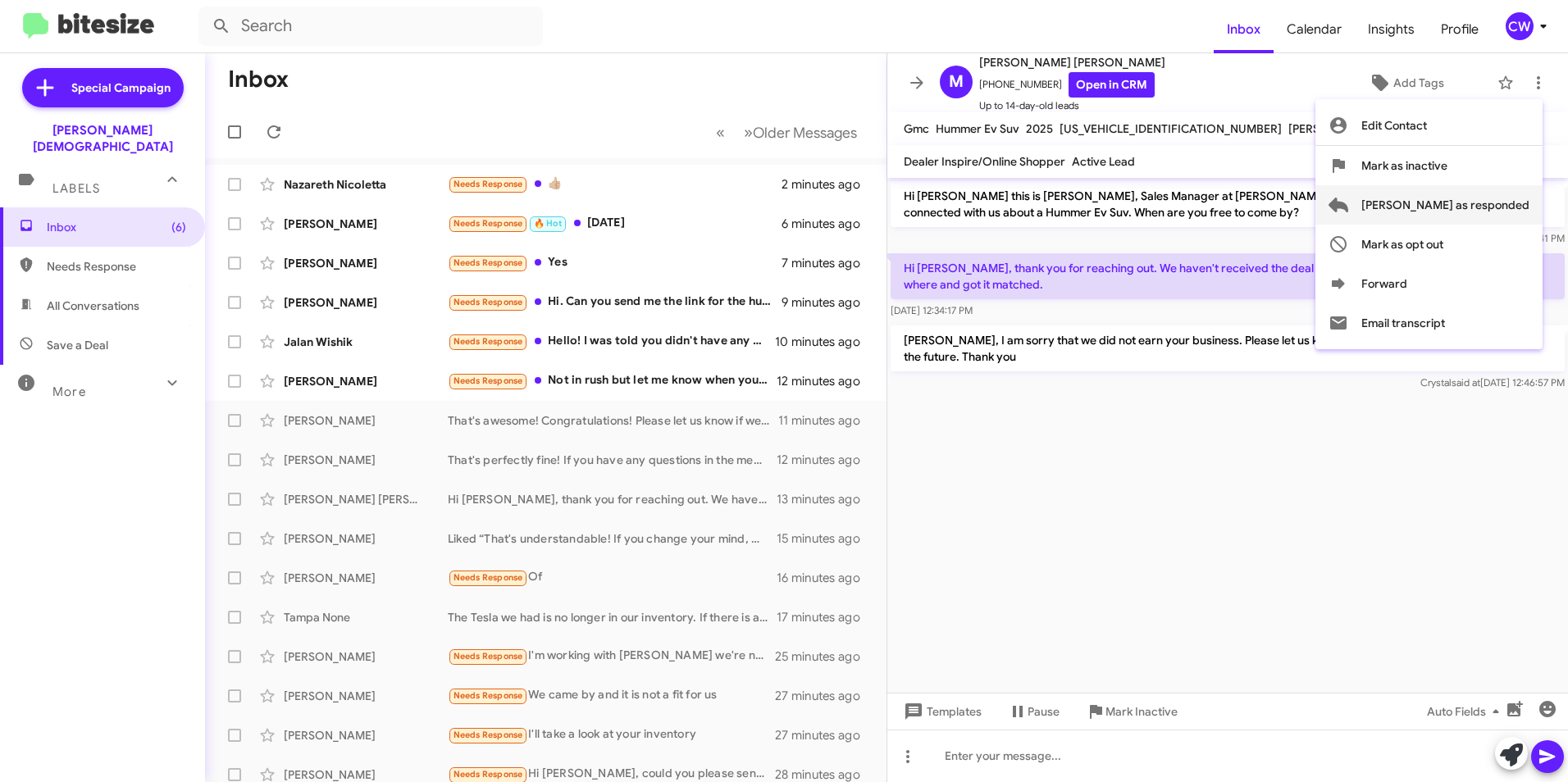
click at [1478, 204] on span "[PERSON_NAME] as responded" at bounding box center [1446, 205] width 168 height 39
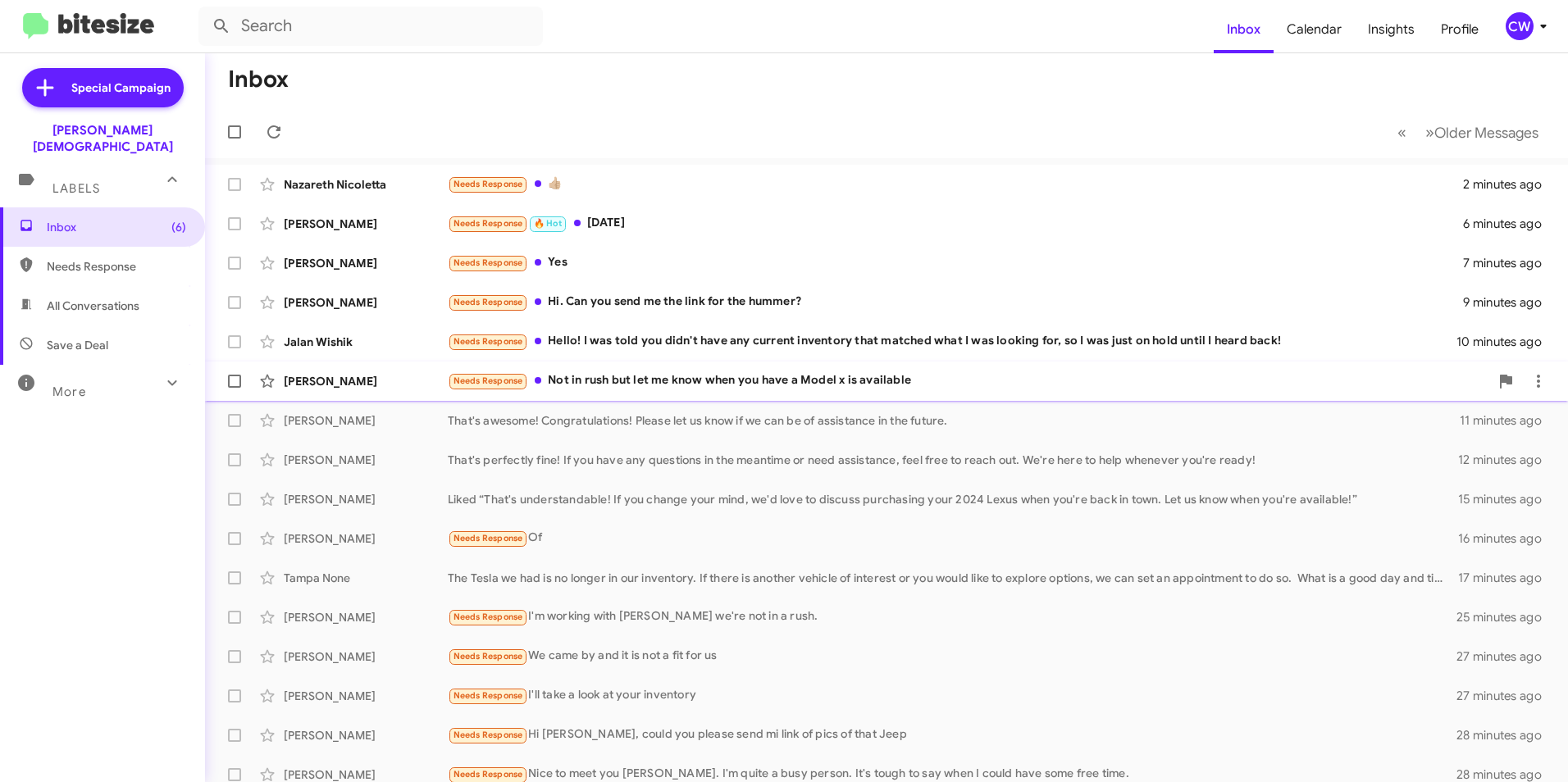
click at [607, 385] on div "Needs Response Not in rush but let me know when you have a Model x is available" at bounding box center [969, 381] width 1042 height 19
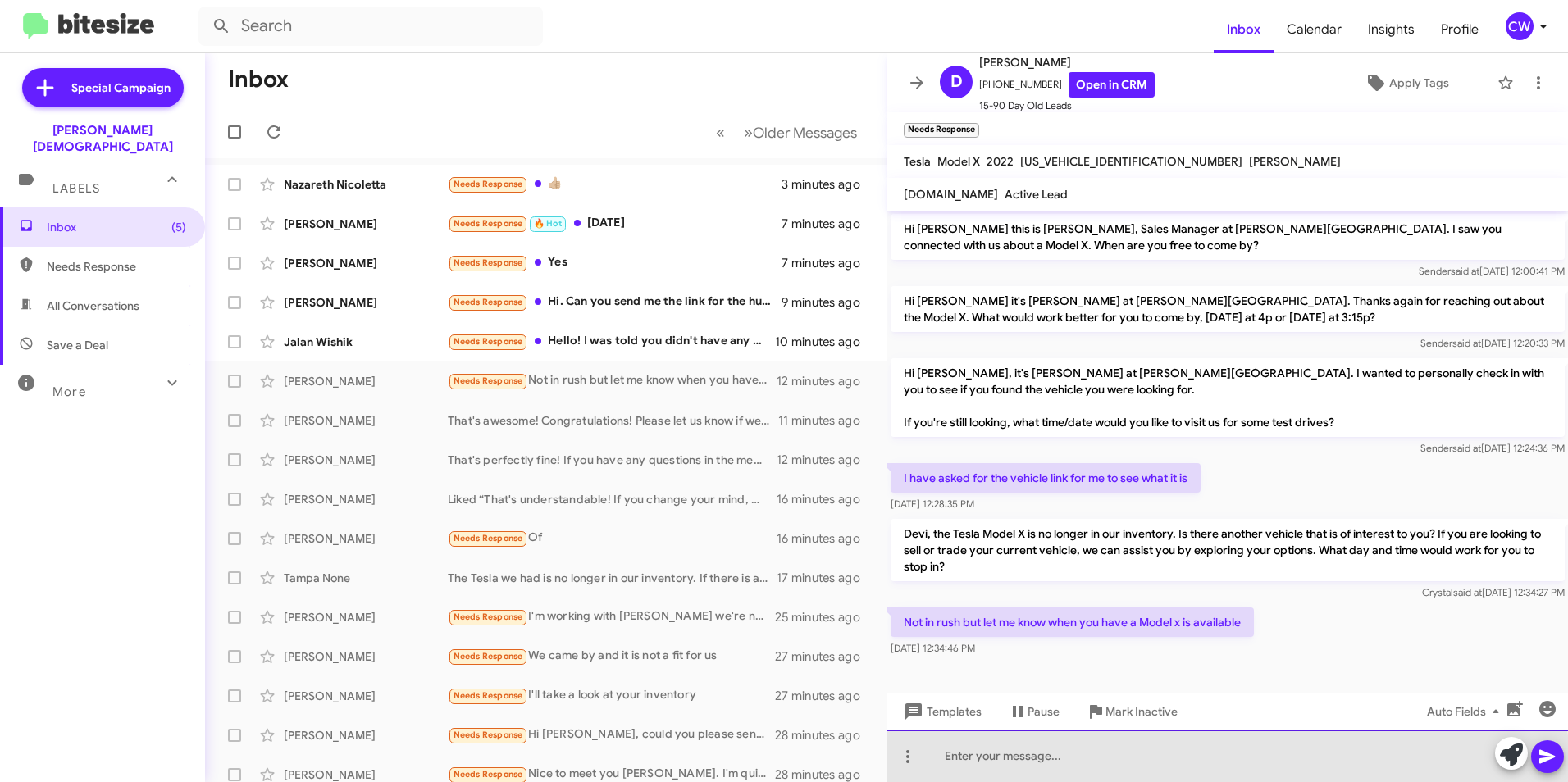
click at [984, 767] on div at bounding box center [1228, 756] width 681 height 53
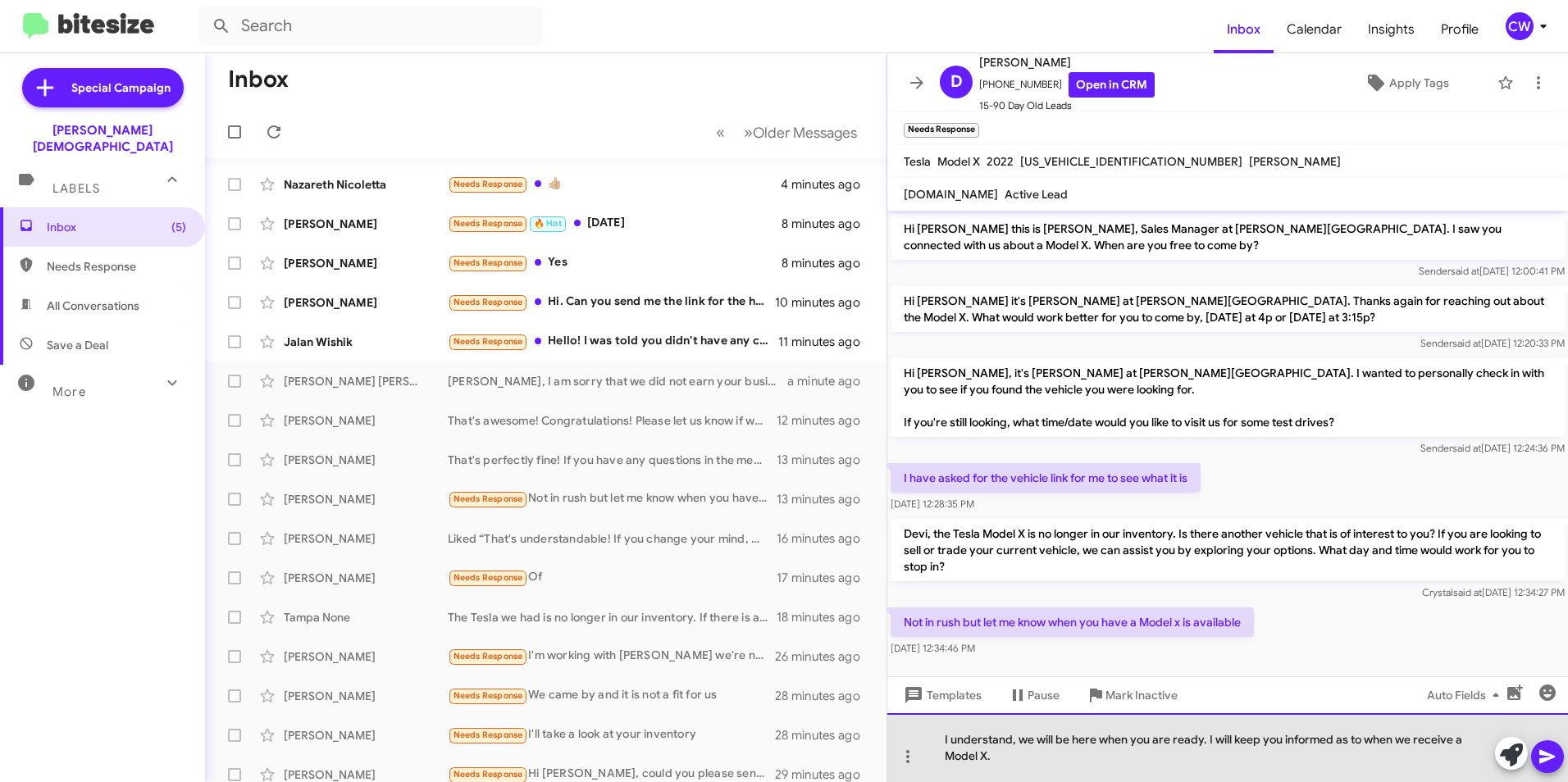
click at [1233, 781] on html "Inbox Calendar Insights Profile CW Special Campaign [PERSON_NAME] Chapel Labels…" at bounding box center [784, 391] width 1568 height 782
click at [1393, 745] on div "I understand, we will be here when you are ready. I will keep you informed as t…" at bounding box center [1228, 747] width 681 height 69
click at [1007, 760] on div "I understand, we will be here when you are ready. I will keep you informed as t…" at bounding box center [1228, 747] width 681 height 69
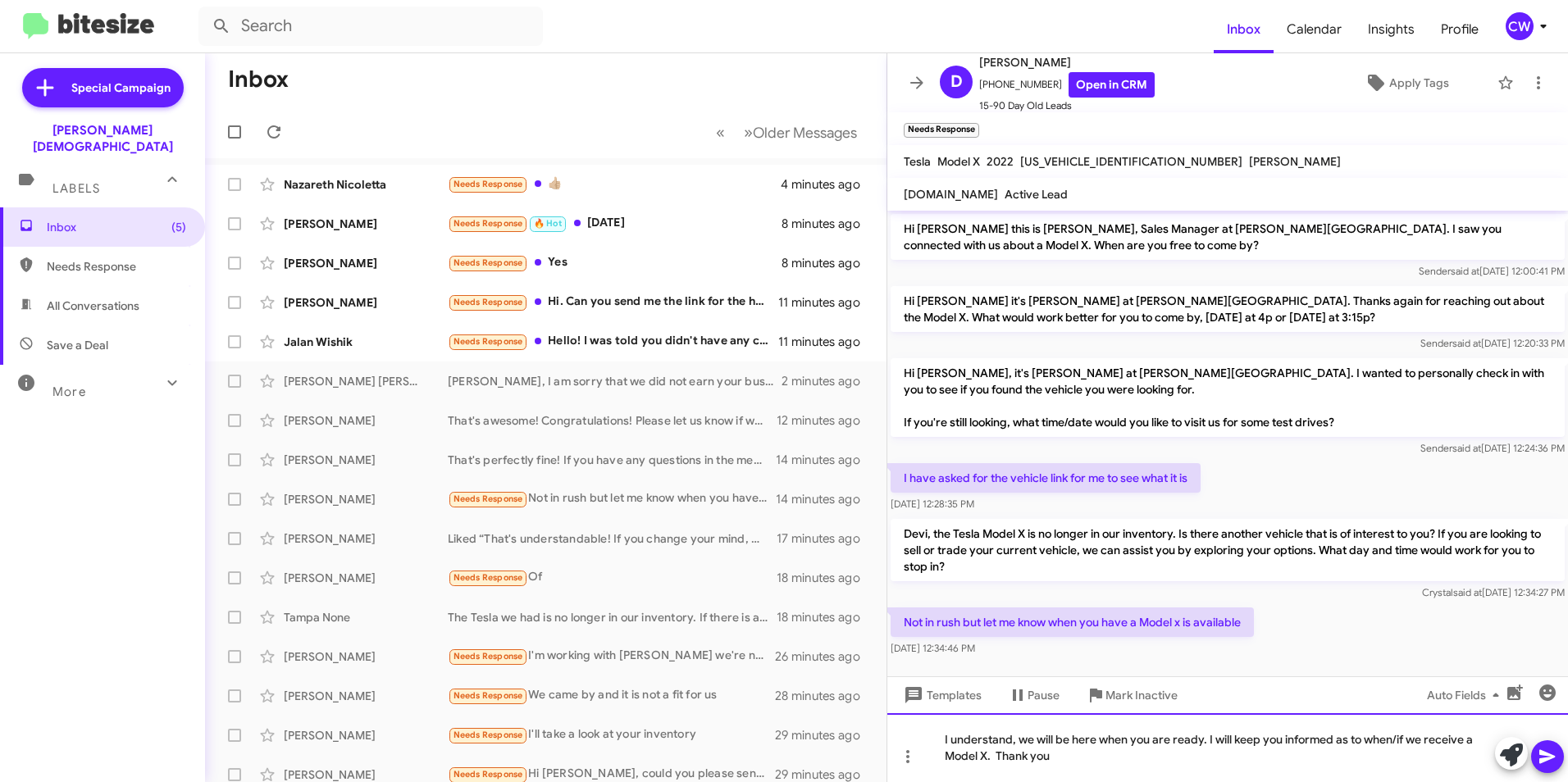
click at [1016, 742] on div "I understand, we will be here when you are ready. I will keep you informed as t…" at bounding box center [1228, 747] width 681 height 69
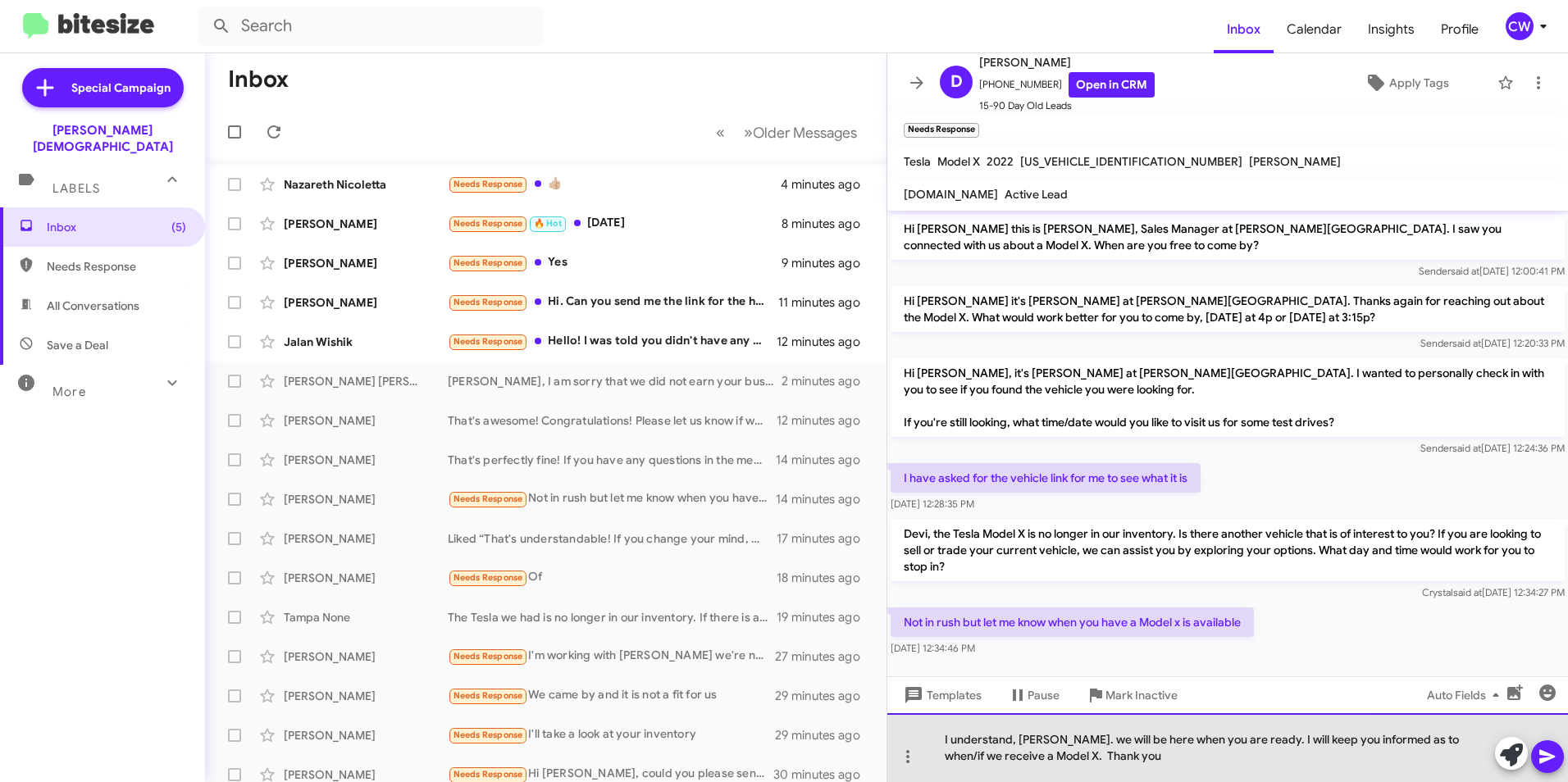
click at [1055, 744] on div "I understand, [PERSON_NAME]. we will be here when you are ready. I will keep yo…" at bounding box center [1228, 747] width 681 height 69
click at [1246, 744] on div "I understand, [PERSON_NAME]. We will be here when you are ready. I will keep yo…" at bounding box center [1228, 747] width 681 height 69
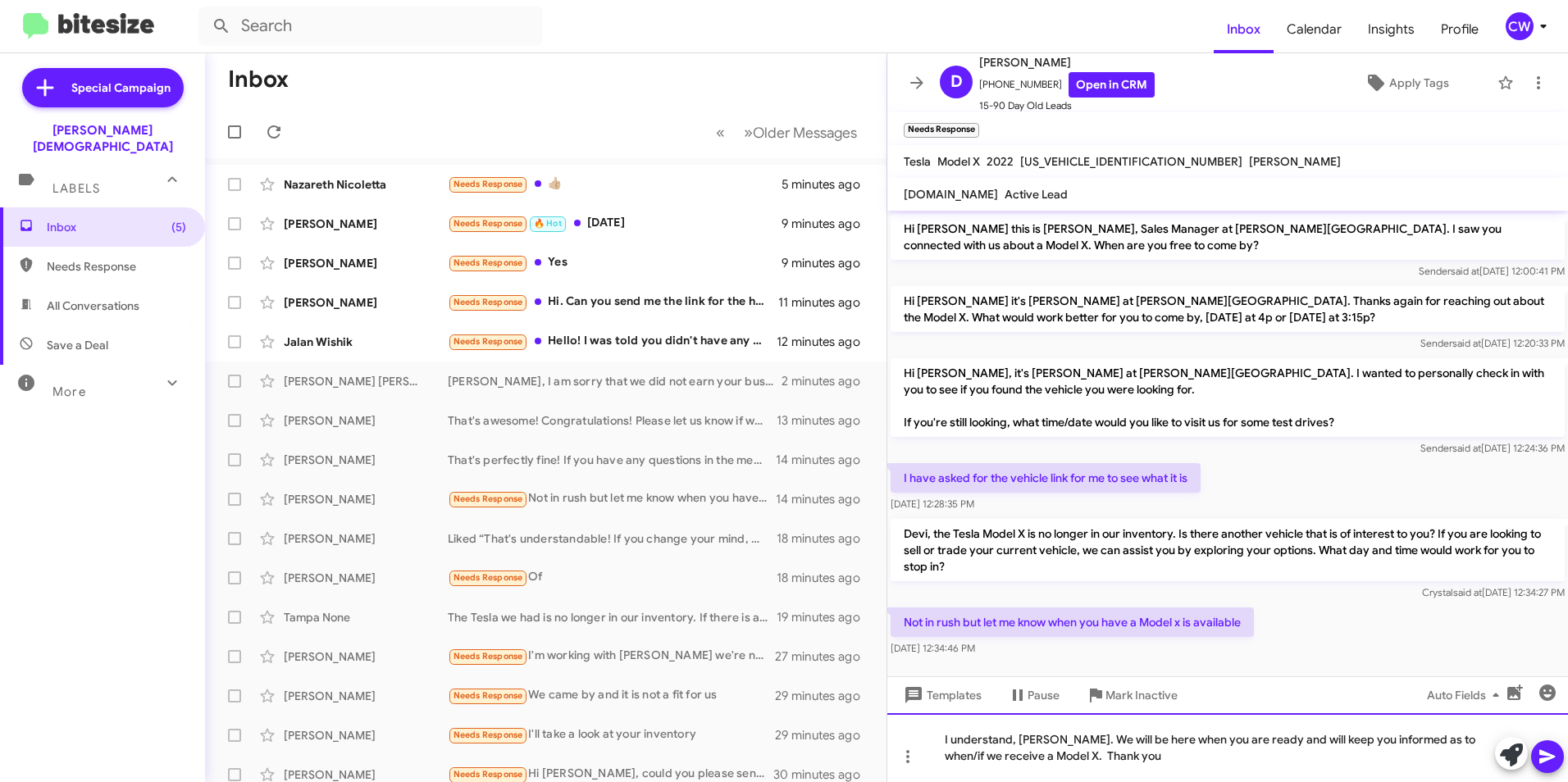
click at [1195, 761] on div "I understand, [PERSON_NAME]. We will be here when you are ready and will keep y…" at bounding box center [1228, 747] width 681 height 69
click at [1547, 759] on icon at bounding box center [1546, 758] width 15 height 14
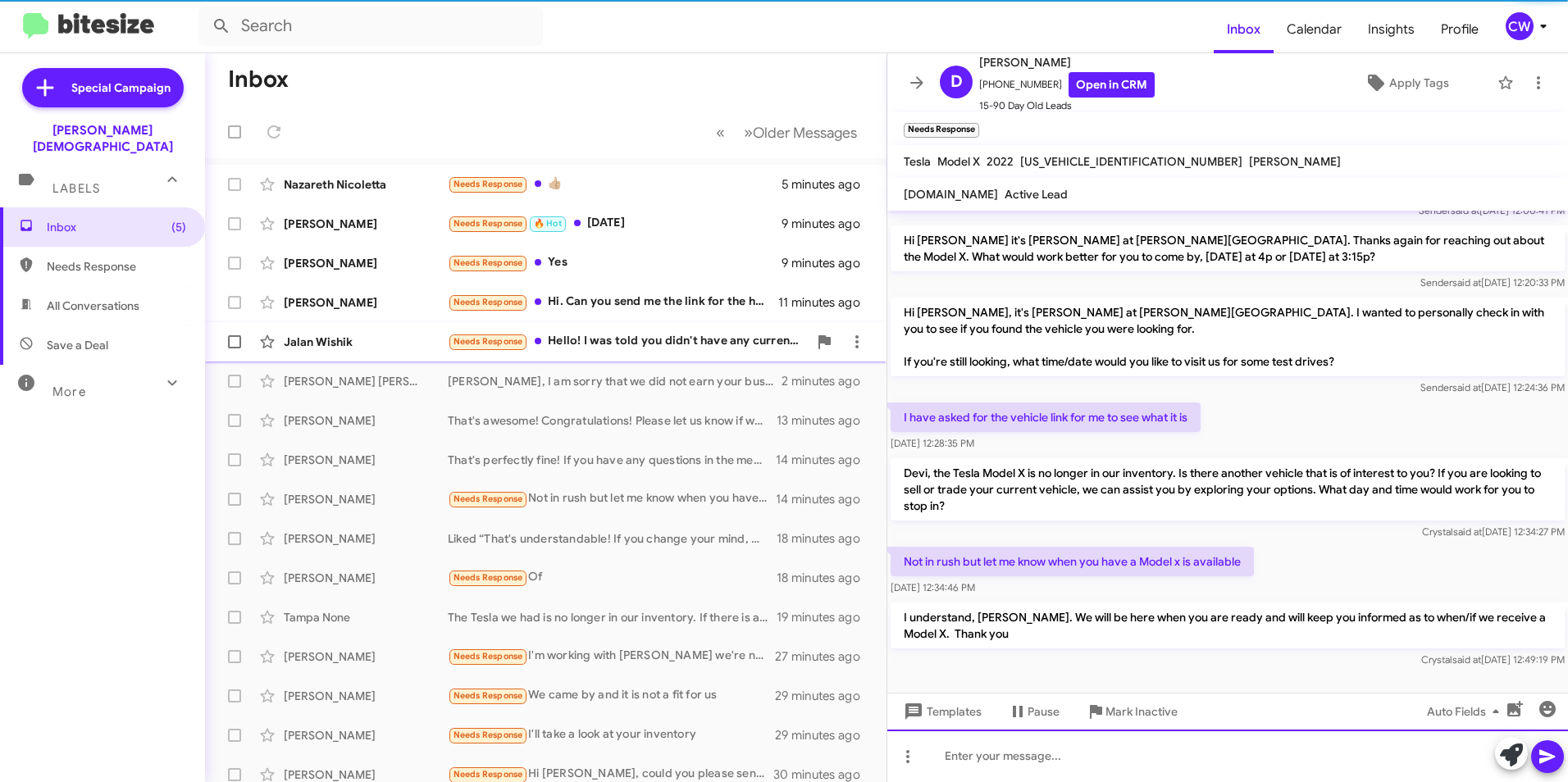
scroll to position [68, 0]
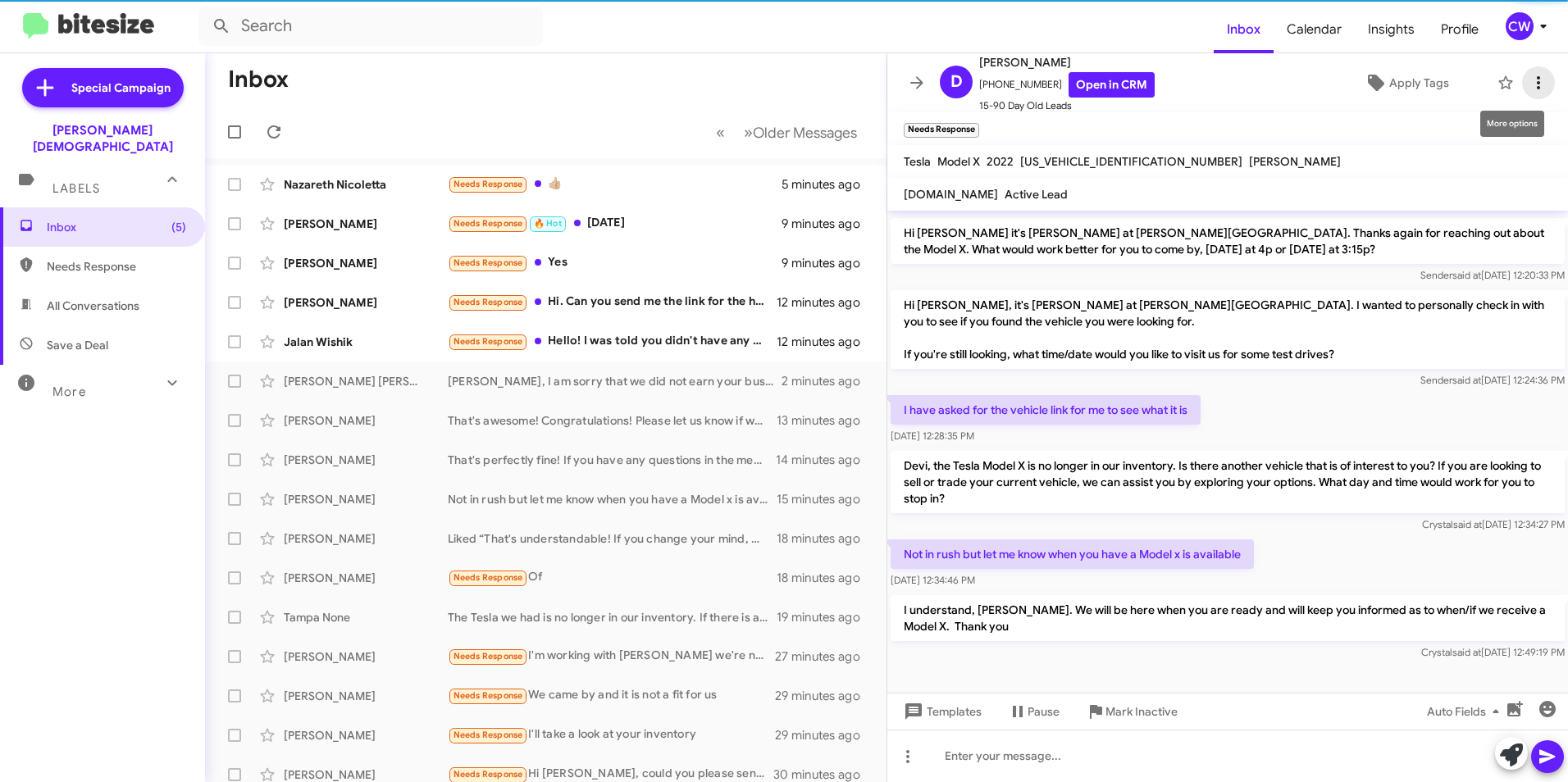
click at [1538, 84] on icon at bounding box center [1539, 82] width 4 height 13
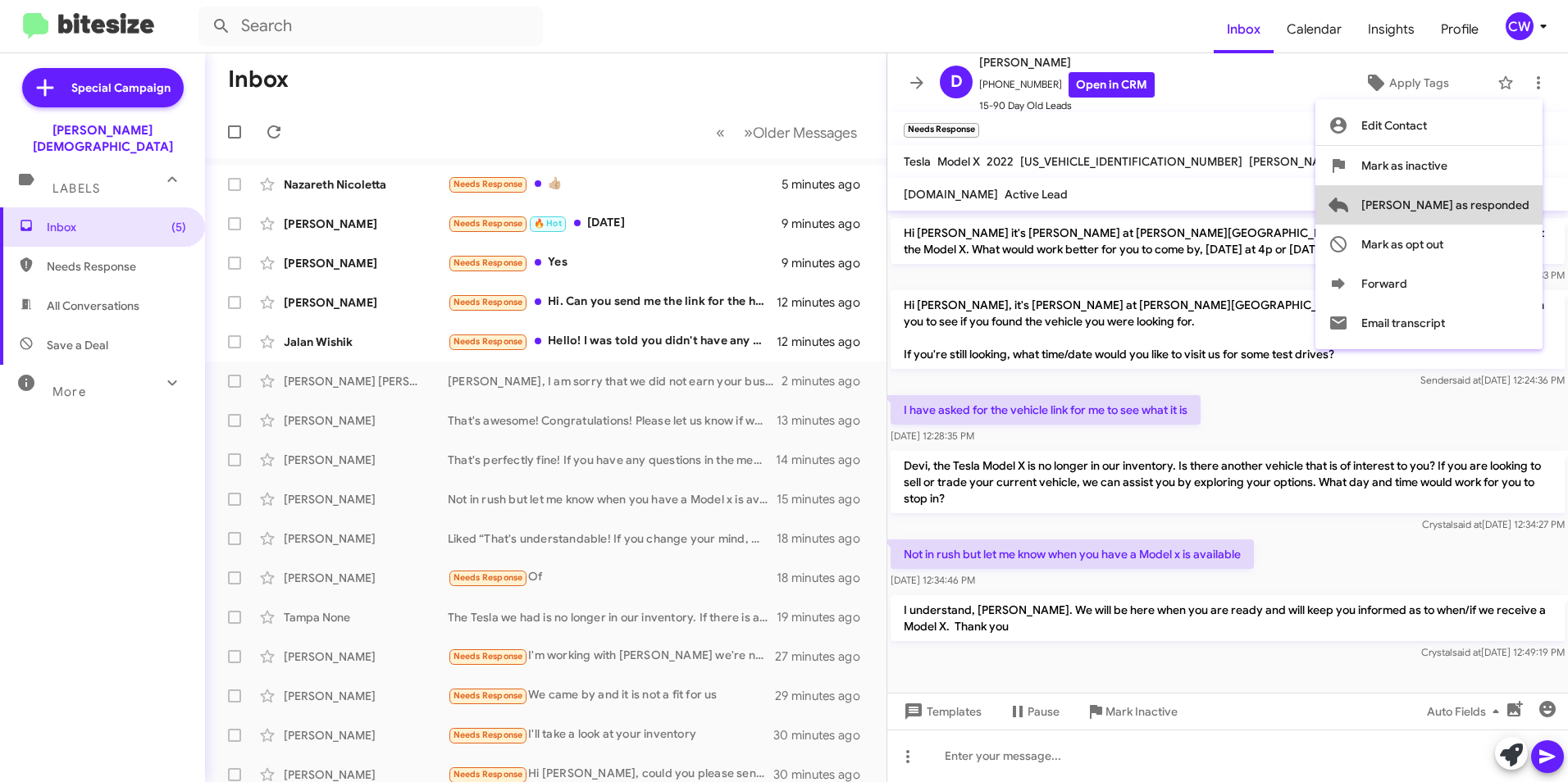
click at [1497, 205] on span "[PERSON_NAME] as responded" at bounding box center [1446, 205] width 168 height 39
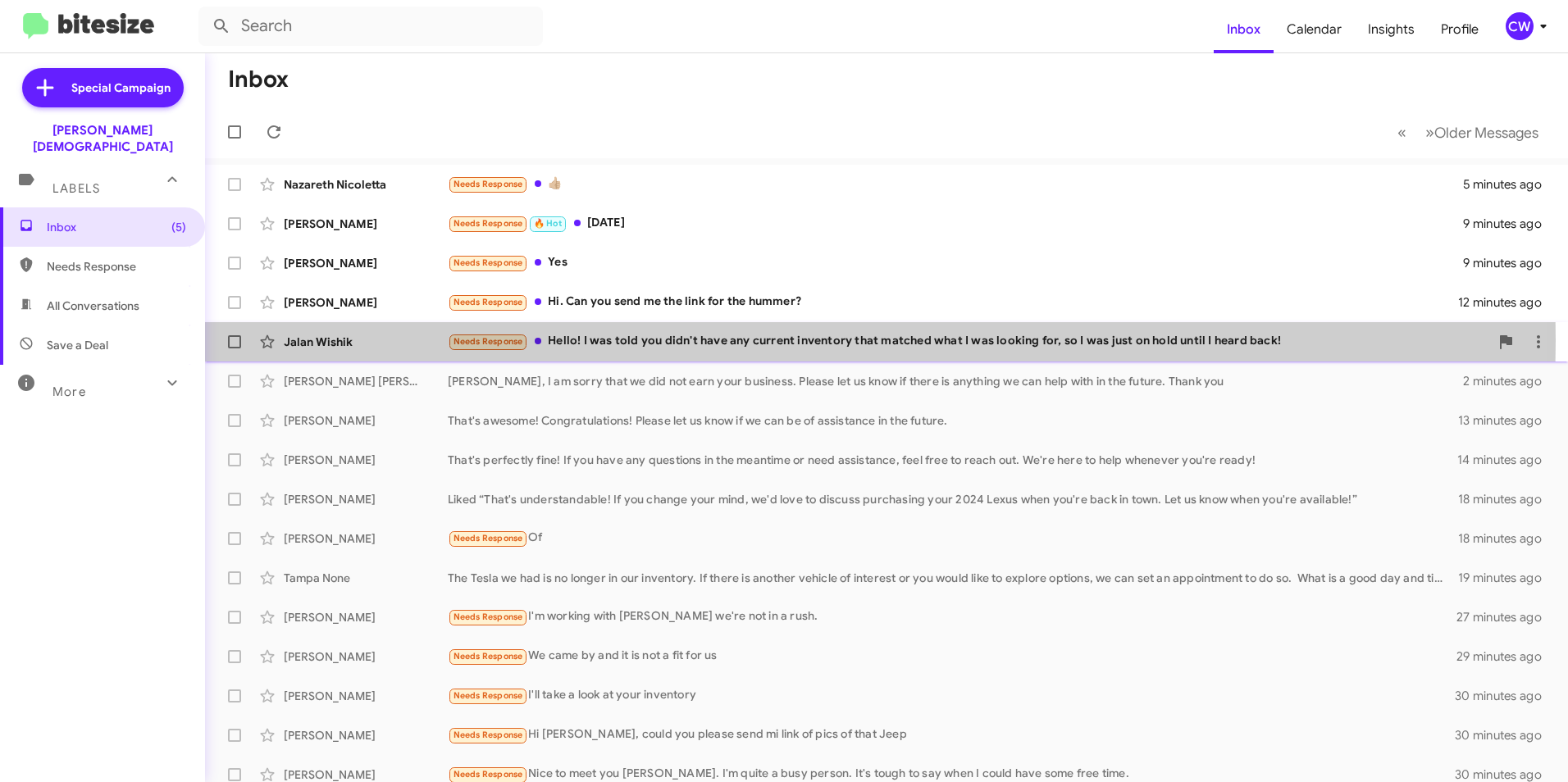
click at [614, 340] on div "Needs Response Hello! I was told you didn't have any current inventory that mat…" at bounding box center [969, 341] width 1042 height 19
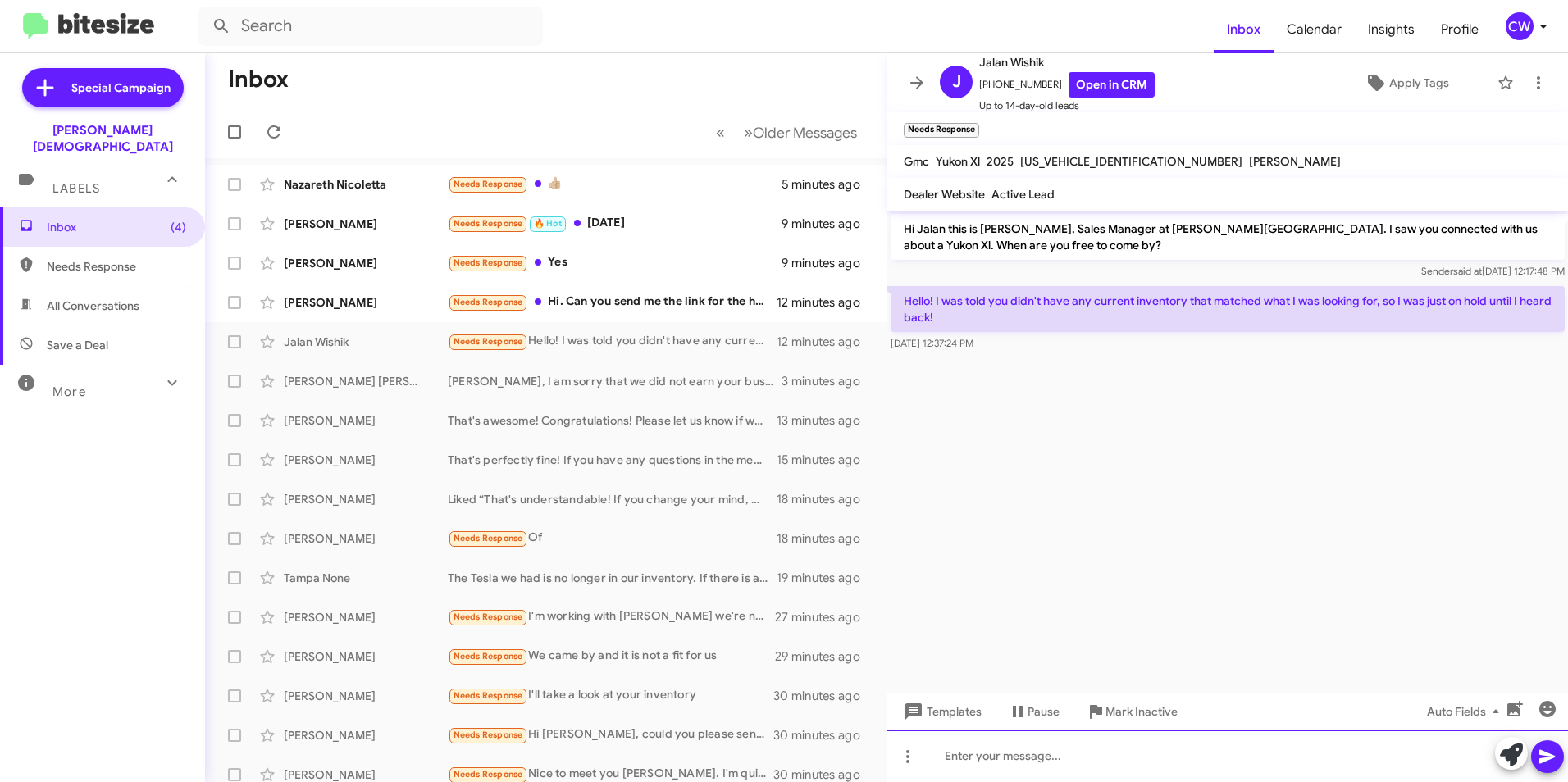
click at [950, 765] on div at bounding box center [1228, 756] width 681 height 53
click at [1554, 762] on icon at bounding box center [1547, 757] width 20 height 20
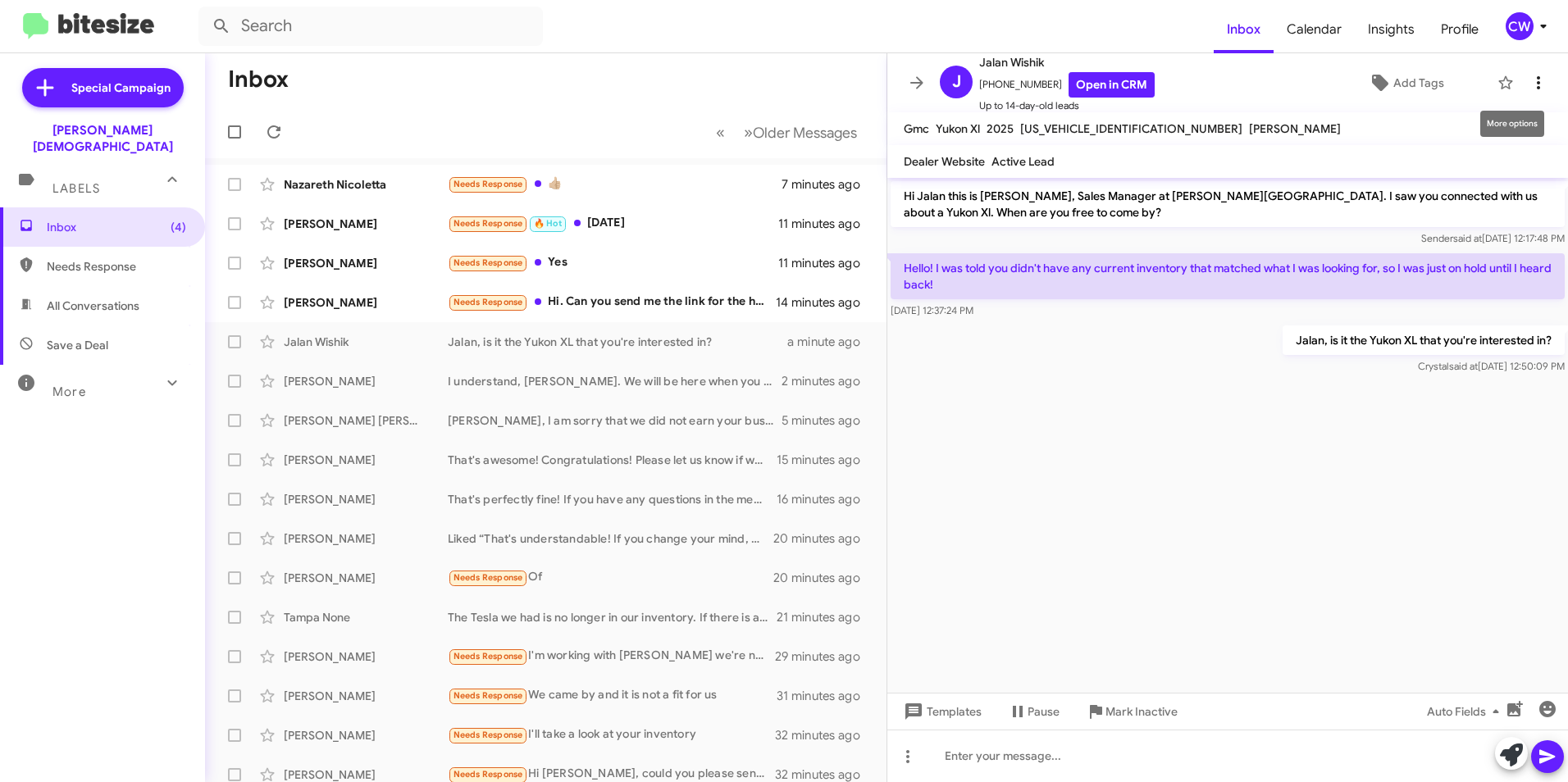
click at [1529, 83] on icon at bounding box center [1538, 82] width 20 height 20
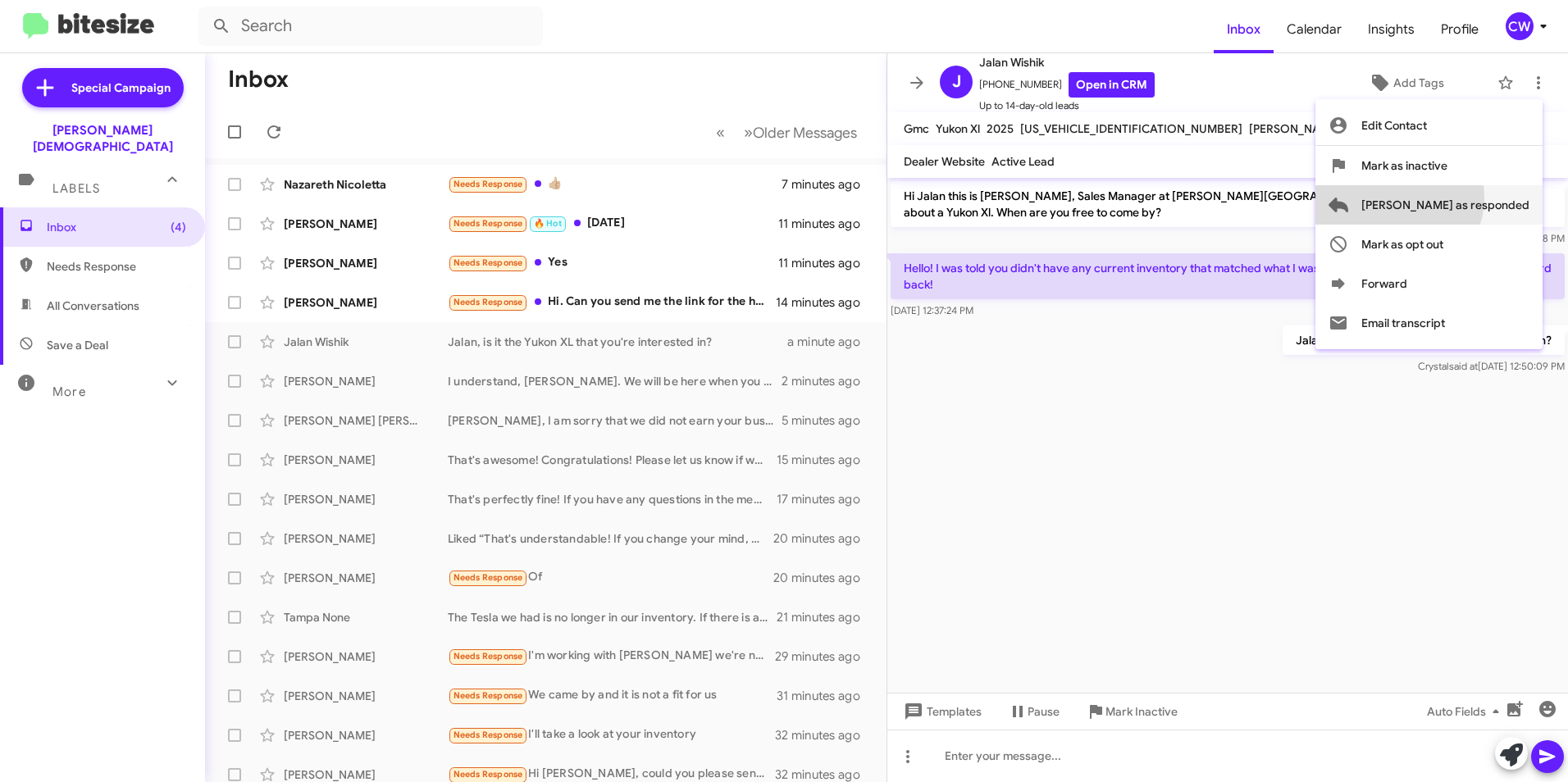
click at [1464, 198] on span "[PERSON_NAME] as responded" at bounding box center [1446, 205] width 168 height 39
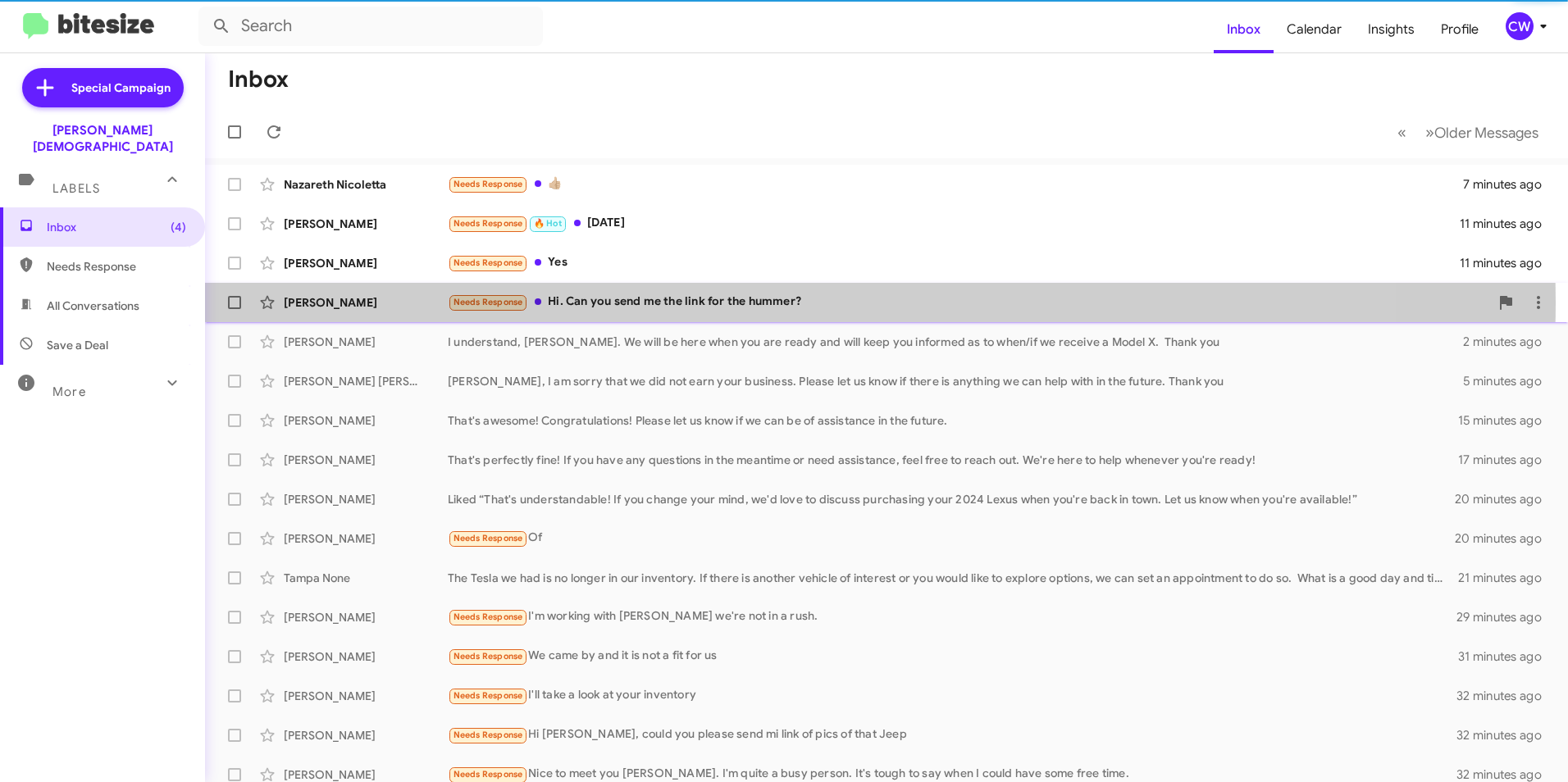
click at [746, 304] on div "Needs Response Hi. Can you send me the link for the hummer?" at bounding box center [969, 302] width 1042 height 19
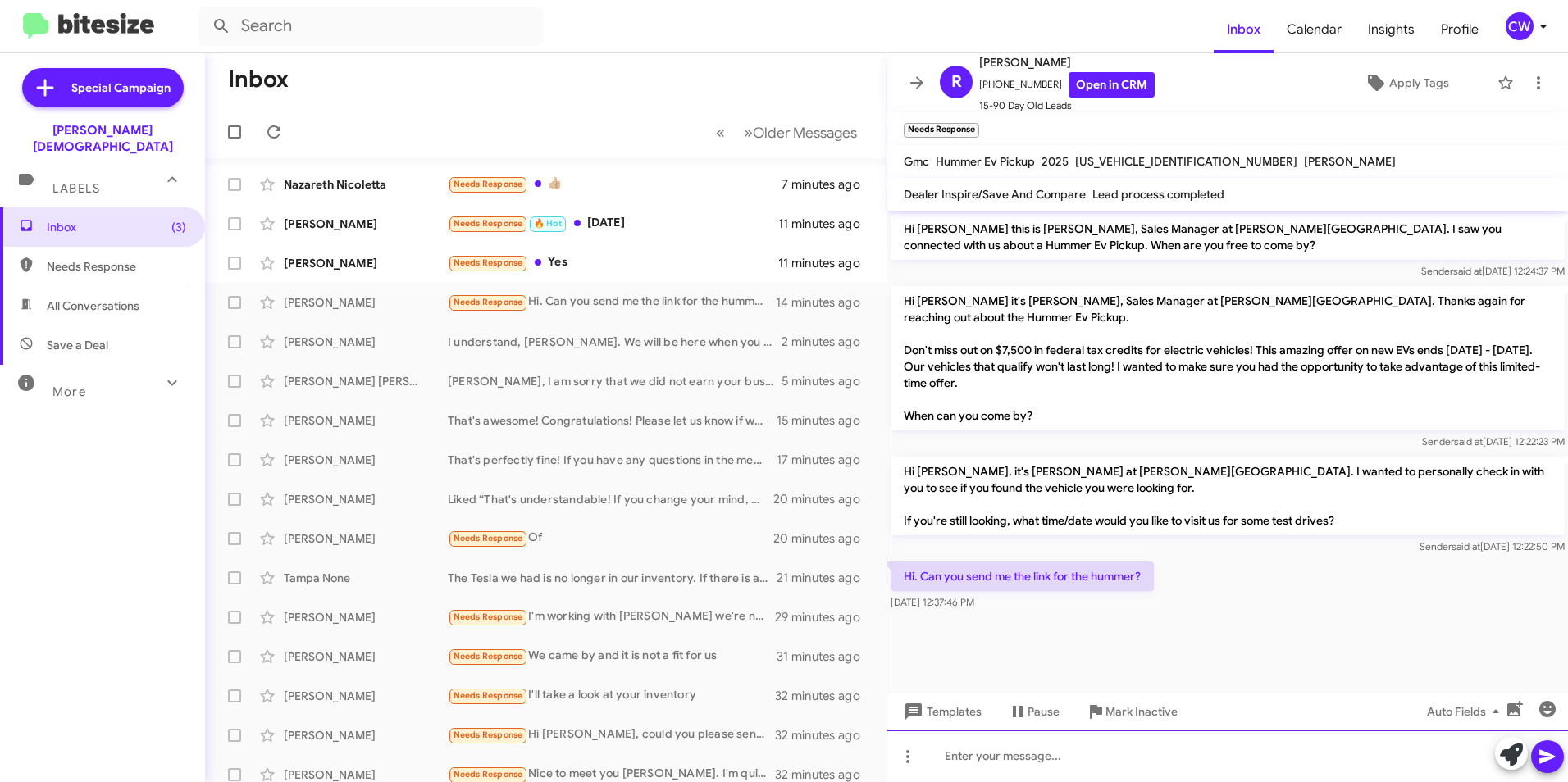
click at [1058, 762] on div at bounding box center [1228, 756] width 681 height 53
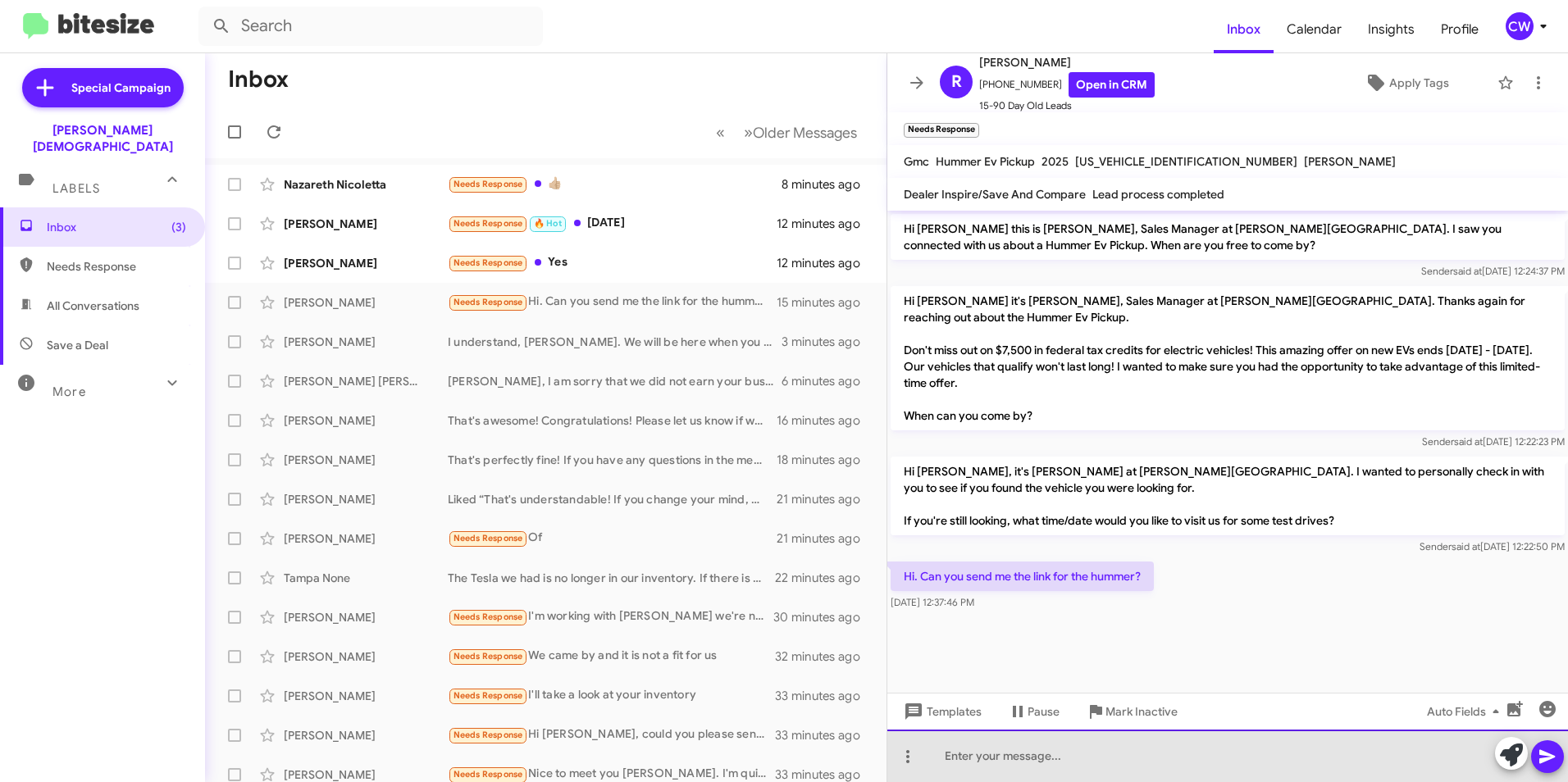
click at [955, 755] on div at bounding box center [1228, 756] width 681 height 53
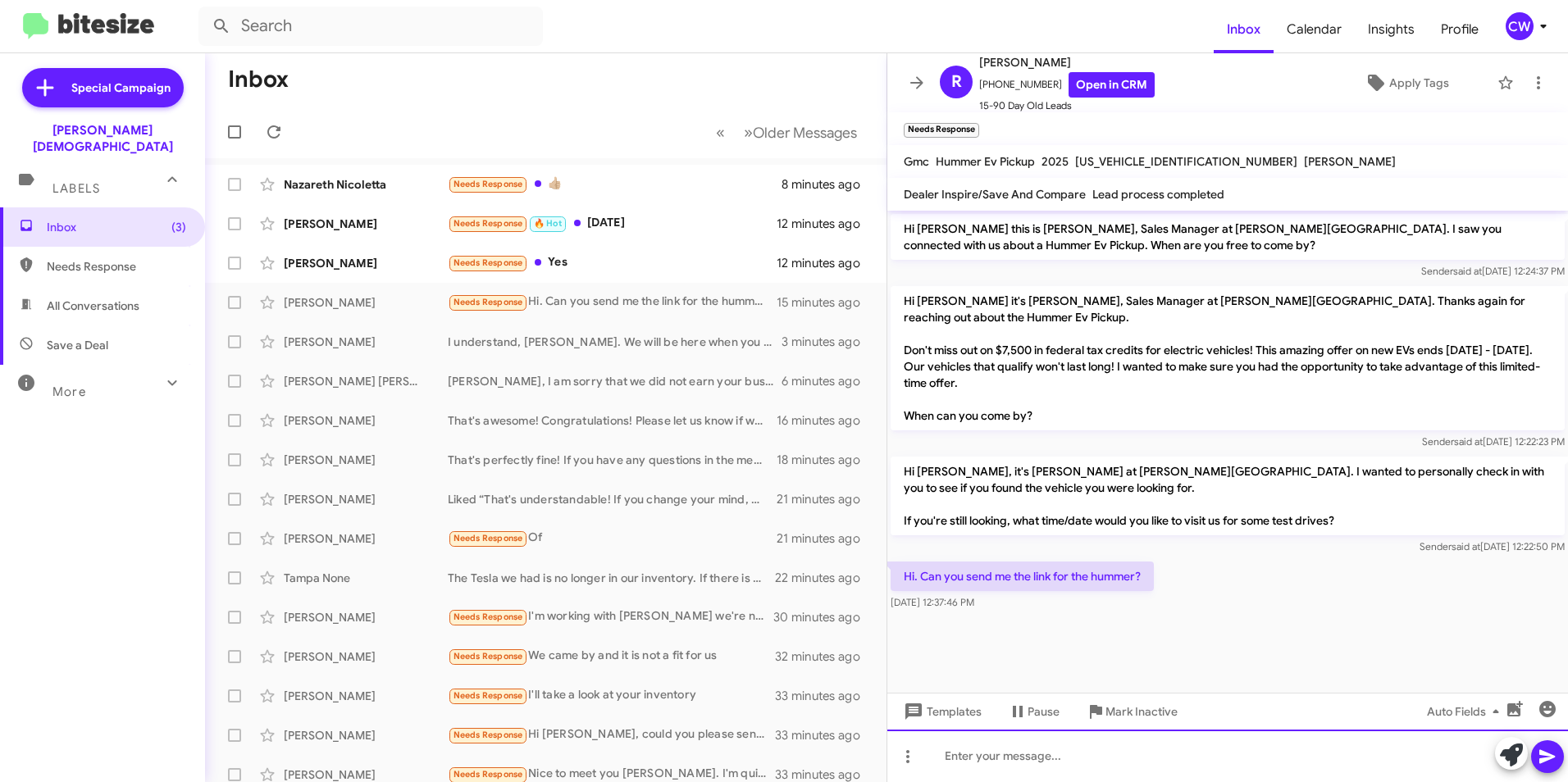
paste div
click at [1554, 761] on icon at bounding box center [1547, 757] width 20 height 20
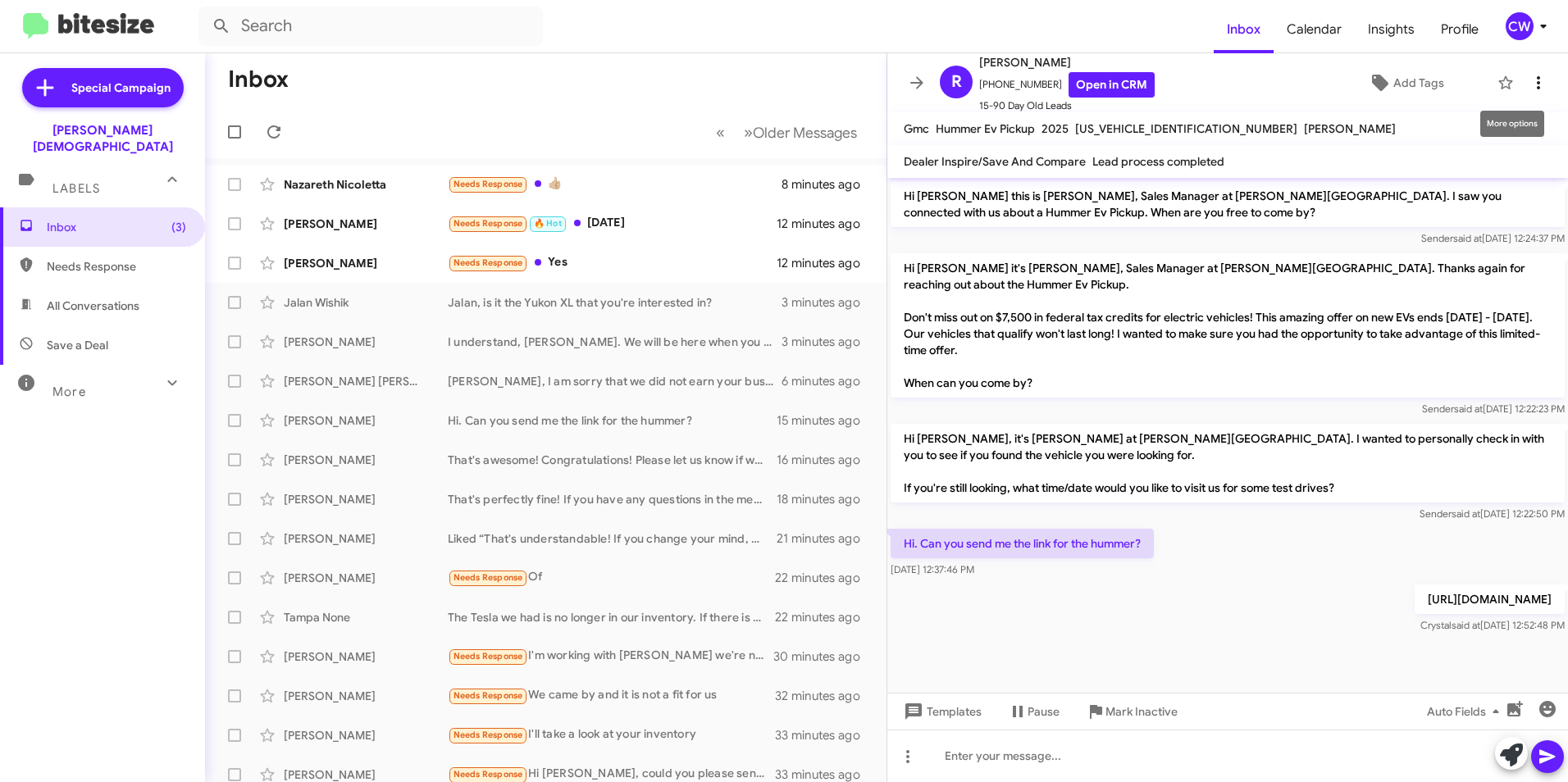
click at [1529, 82] on icon at bounding box center [1538, 82] width 20 height 20
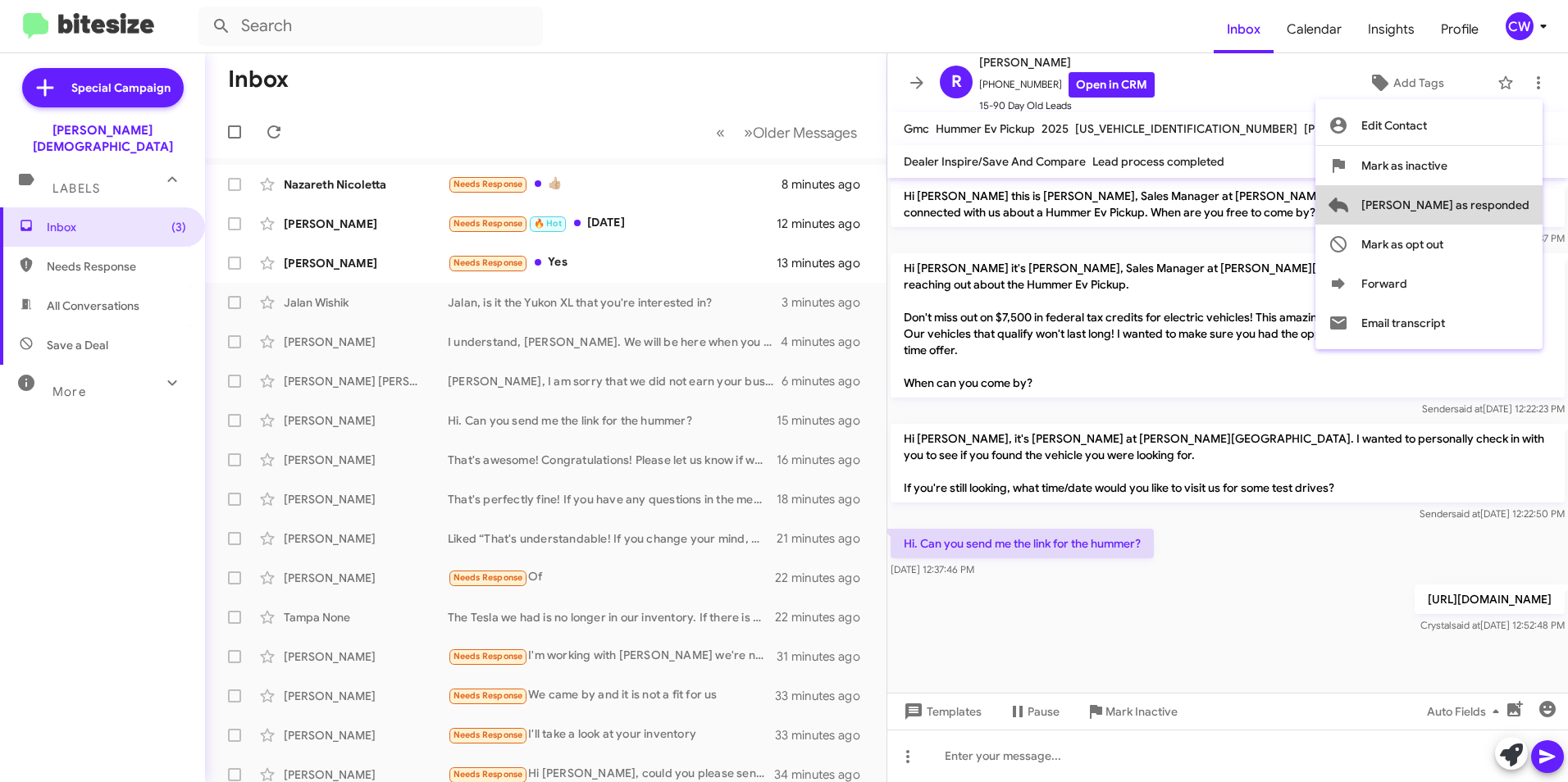
click at [1531, 210] on button "[PERSON_NAME] as responded" at bounding box center [1429, 205] width 228 height 39
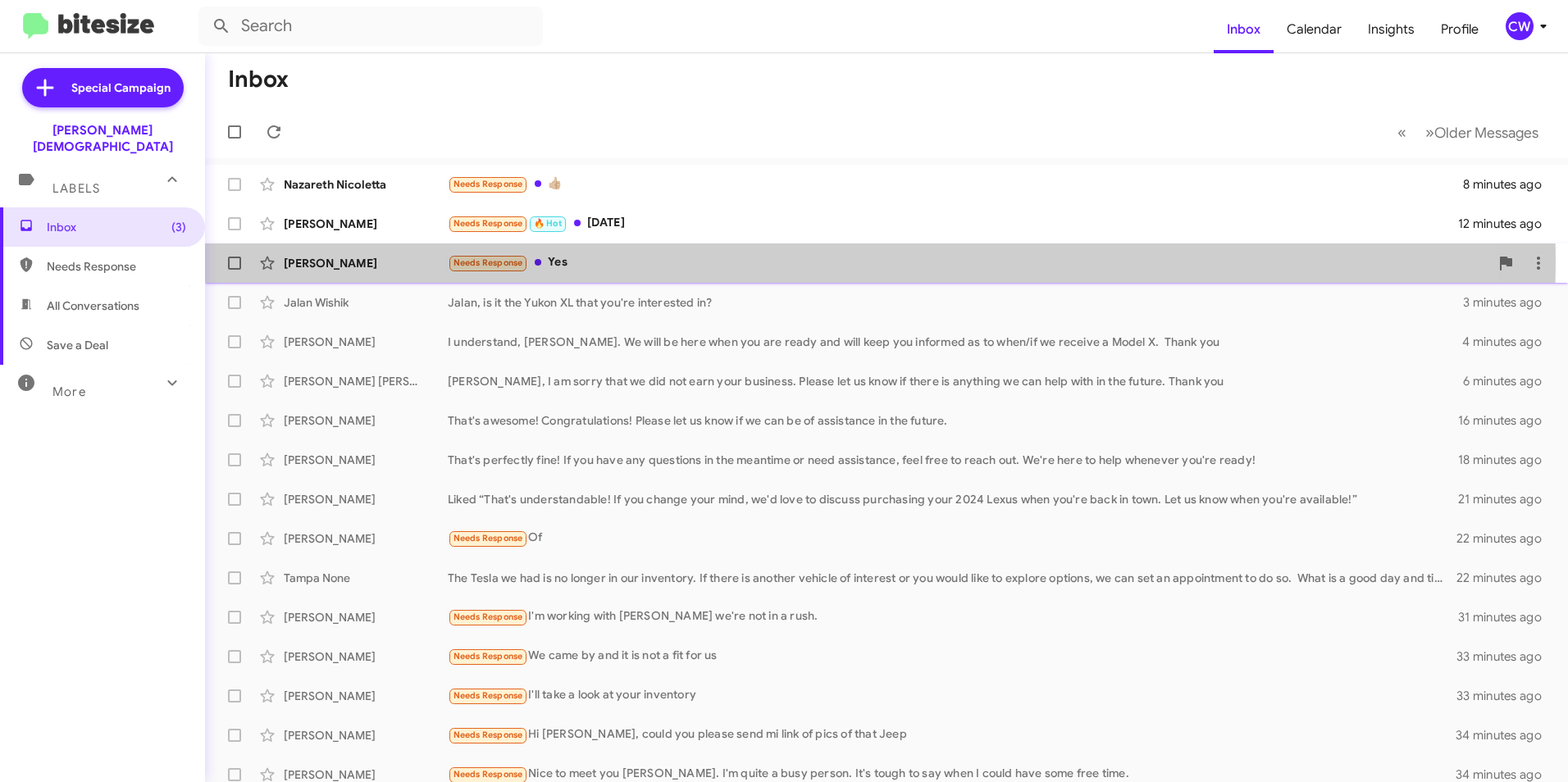
click at [589, 261] on div "Needs Response Yes" at bounding box center [969, 262] width 1042 height 19
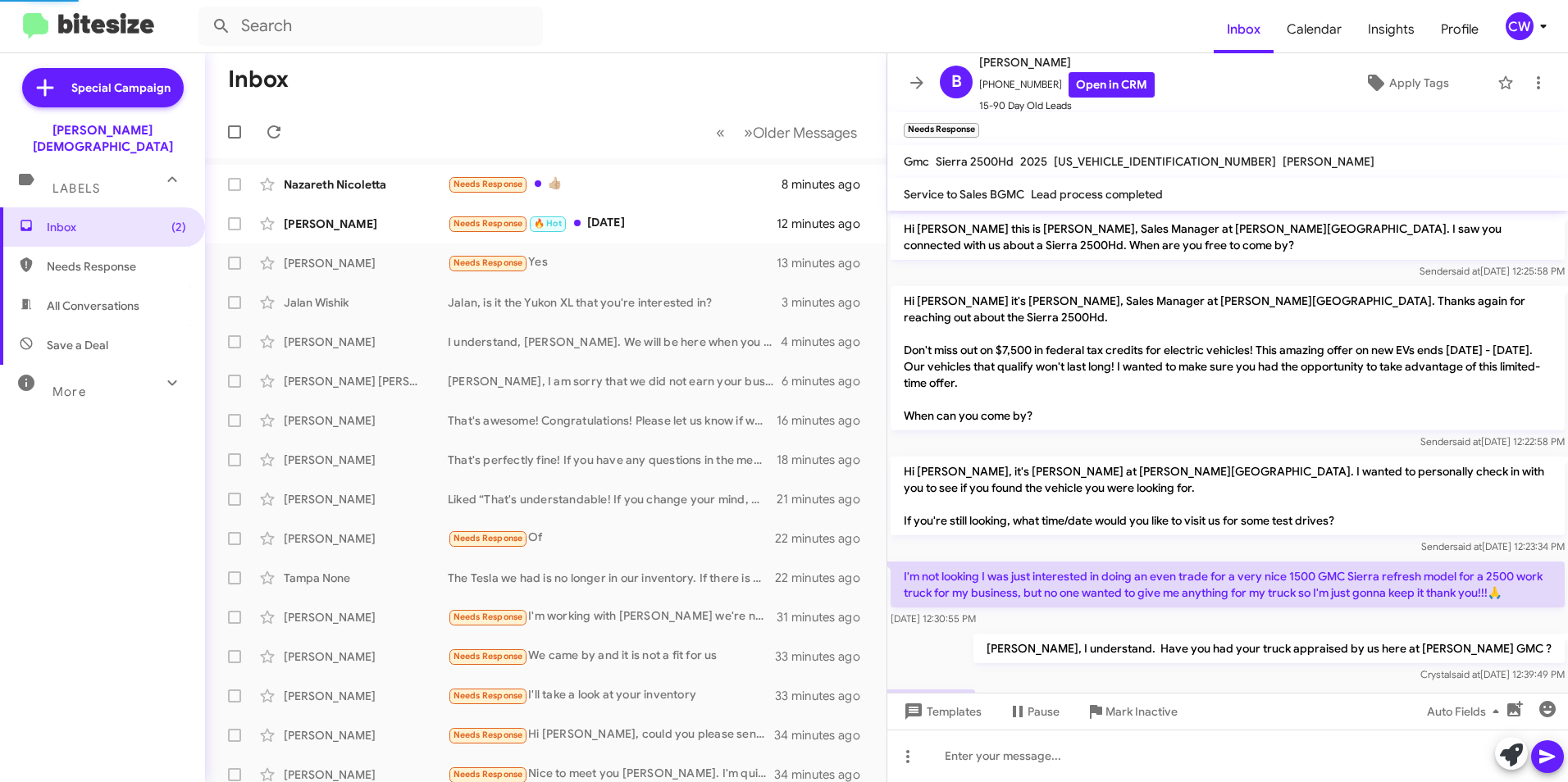
scroll to position [41, 0]
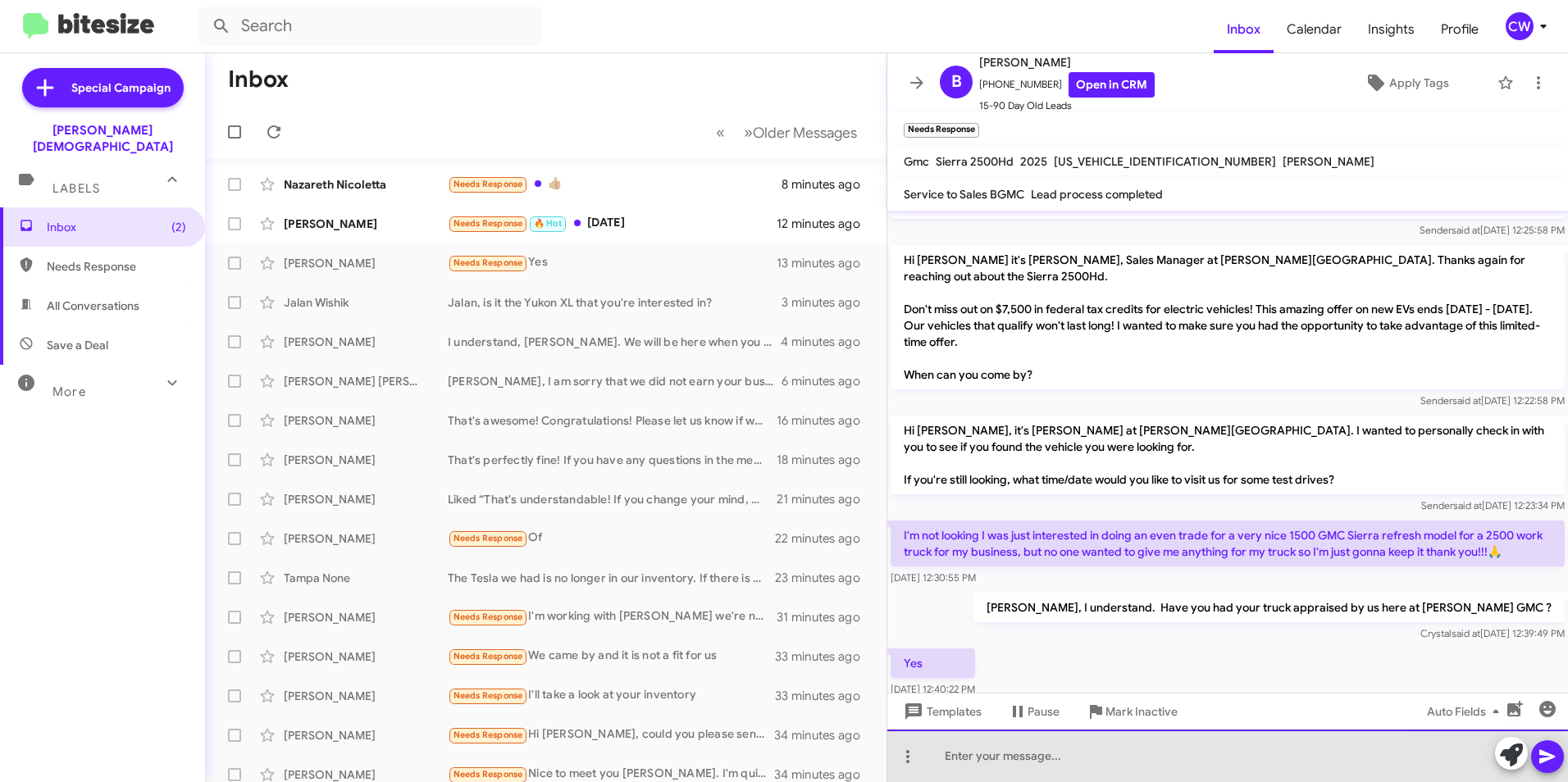
click at [969, 768] on div at bounding box center [1228, 756] width 681 height 53
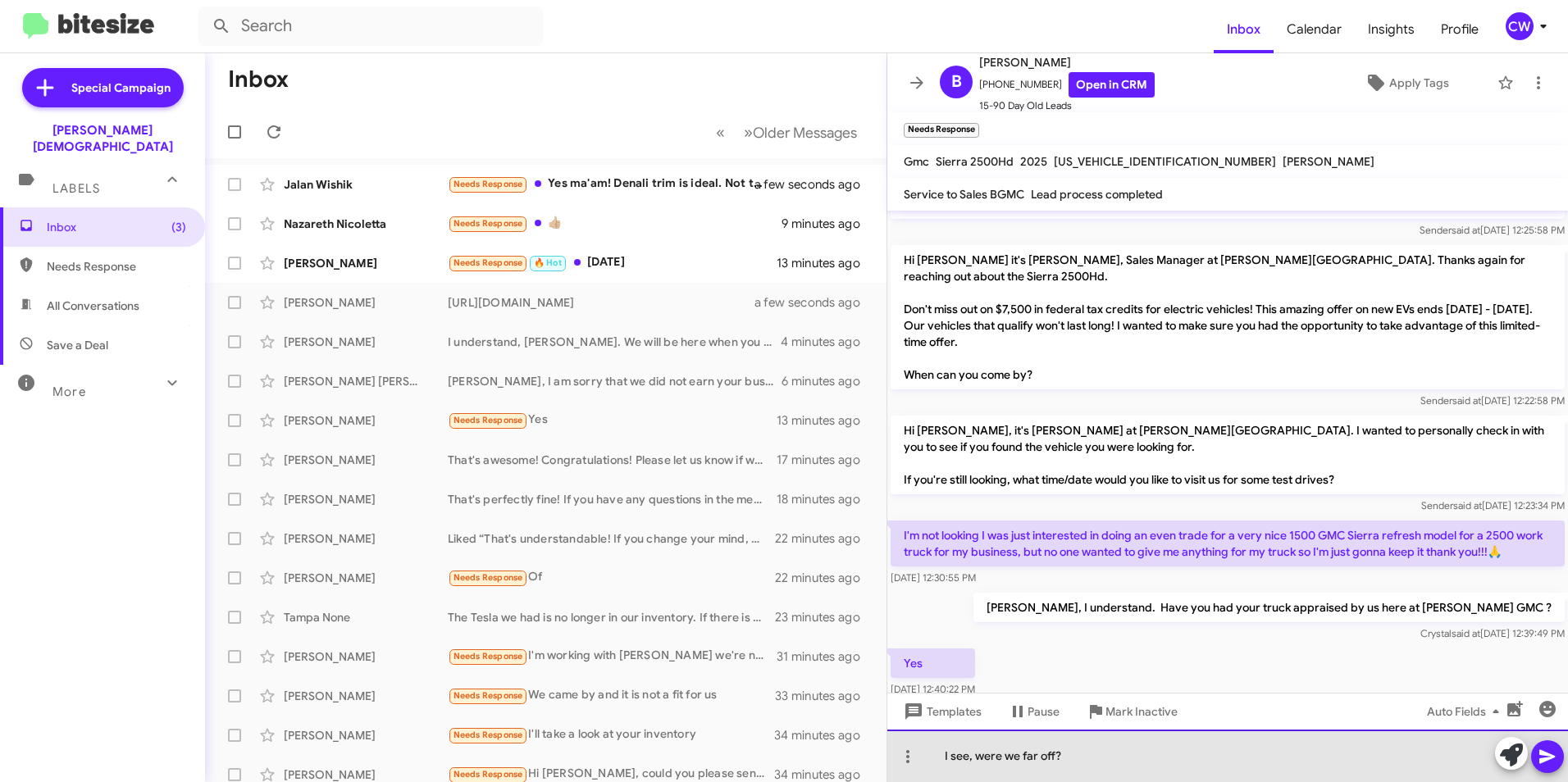
click at [1053, 756] on div "I see, were we far off?" at bounding box center [1228, 756] width 681 height 53
click at [1054, 757] on div "I see, were we far off?" at bounding box center [1228, 756] width 681 height 53
click at [1244, 758] on div "I see, were we far off from the number you desired?" at bounding box center [1228, 756] width 681 height 53
click at [1210, 757] on div "I see, were we far off from the number you desired?" at bounding box center [1228, 756] width 681 height 53
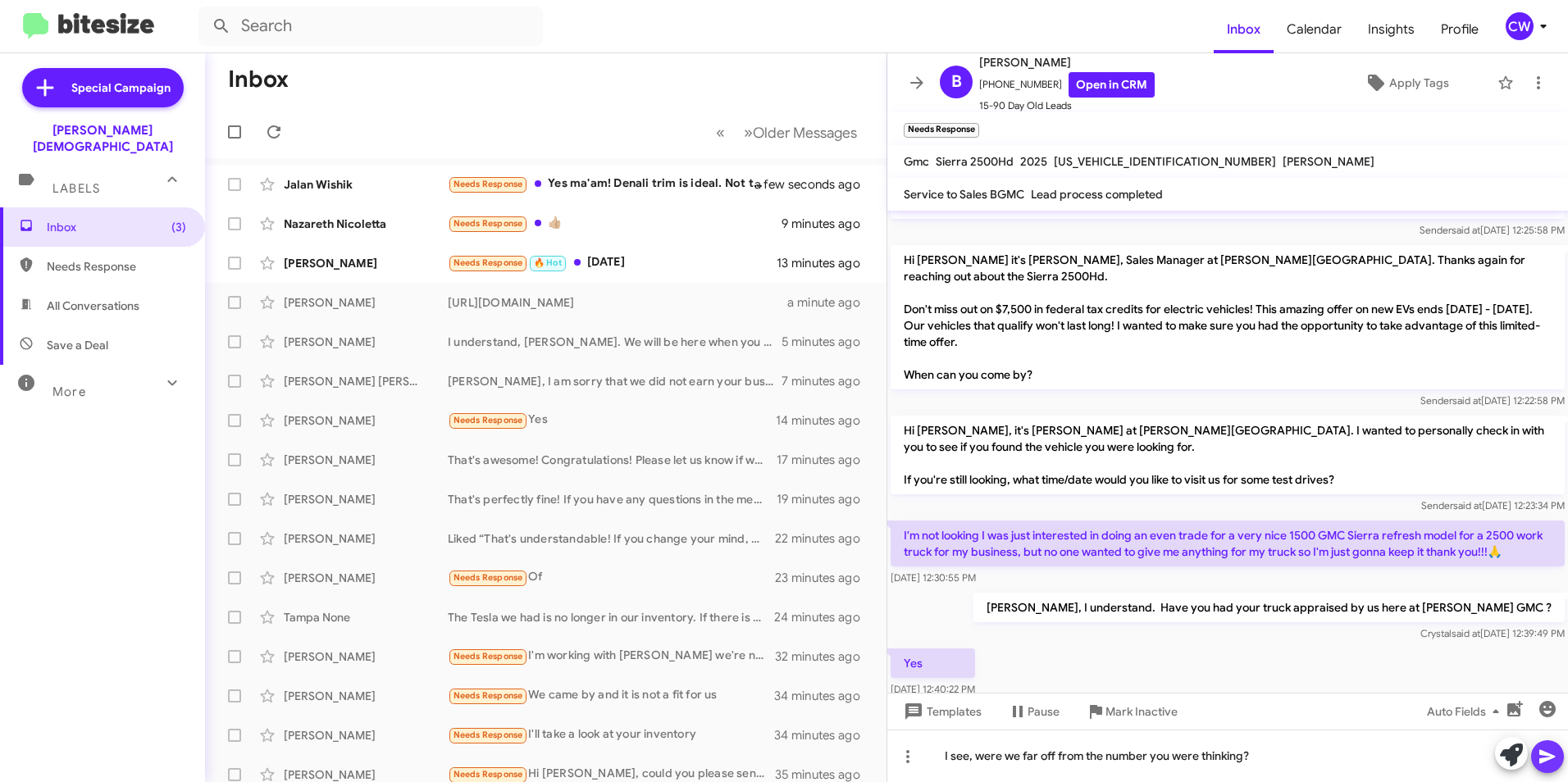
click at [1550, 760] on icon at bounding box center [1546, 758] width 15 height 14
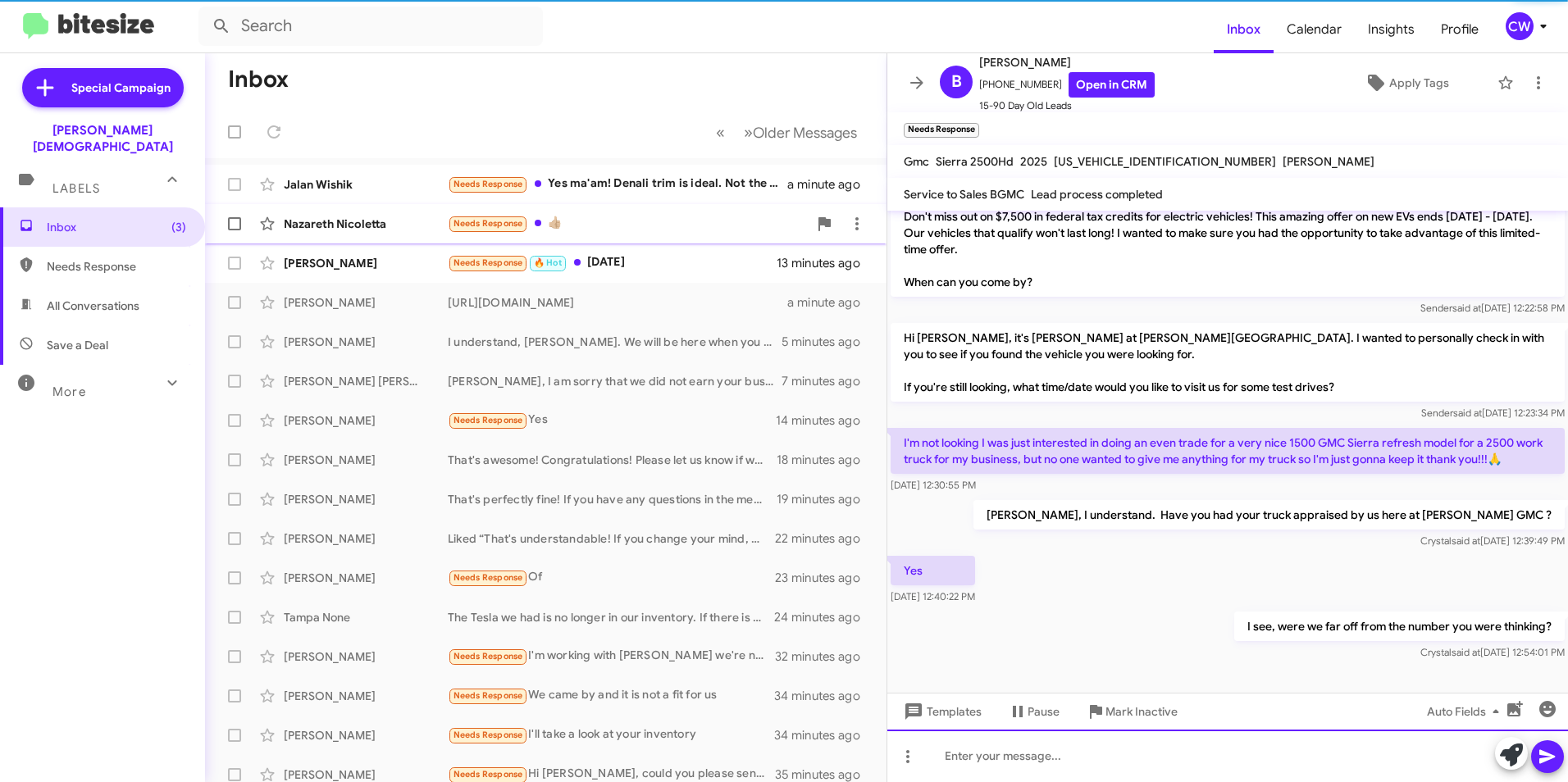
scroll to position [101, 0]
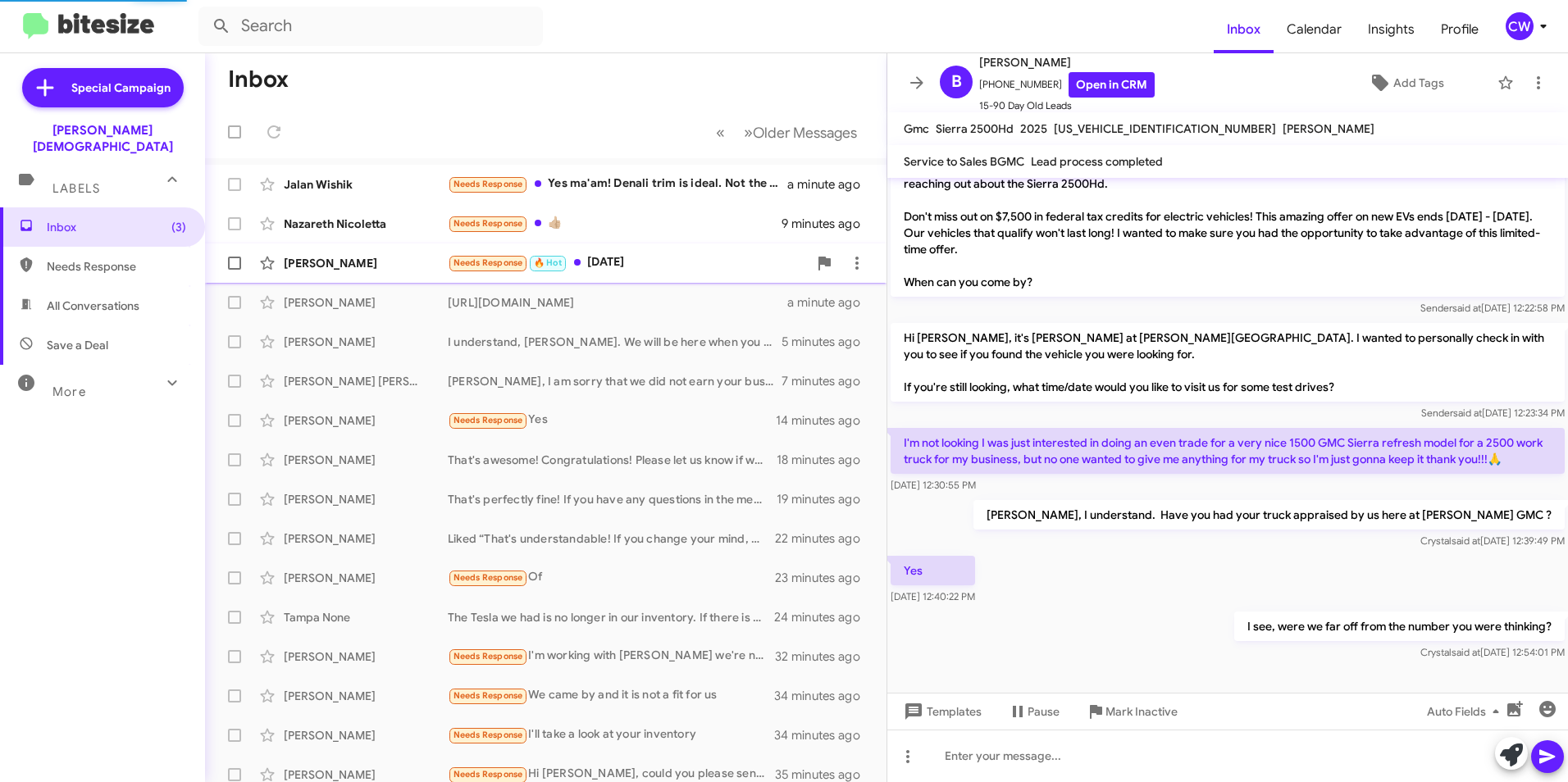
click at [604, 262] on div "Needs Response 🔥 Hot [DATE]" at bounding box center [628, 262] width 360 height 19
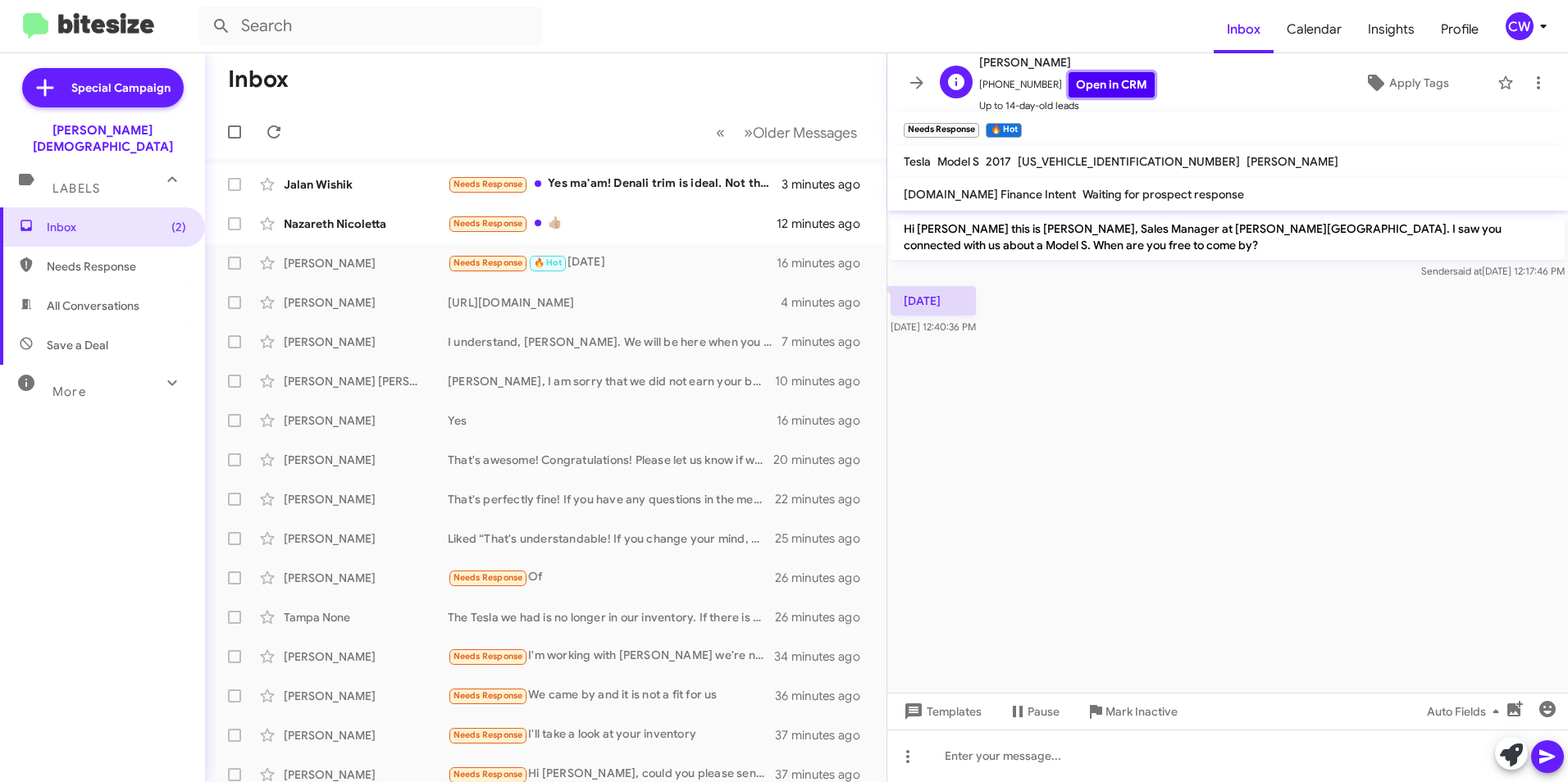
click at [1081, 86] on link "Open in CRM" at bounding box center [1112, 85] width 86 height 25
click at [909, 753] on icon at bounding box center [908, 757] width 20 height 20
click at [946, 714] on button "note" at bounding box center [943, 714] width 102 height 39
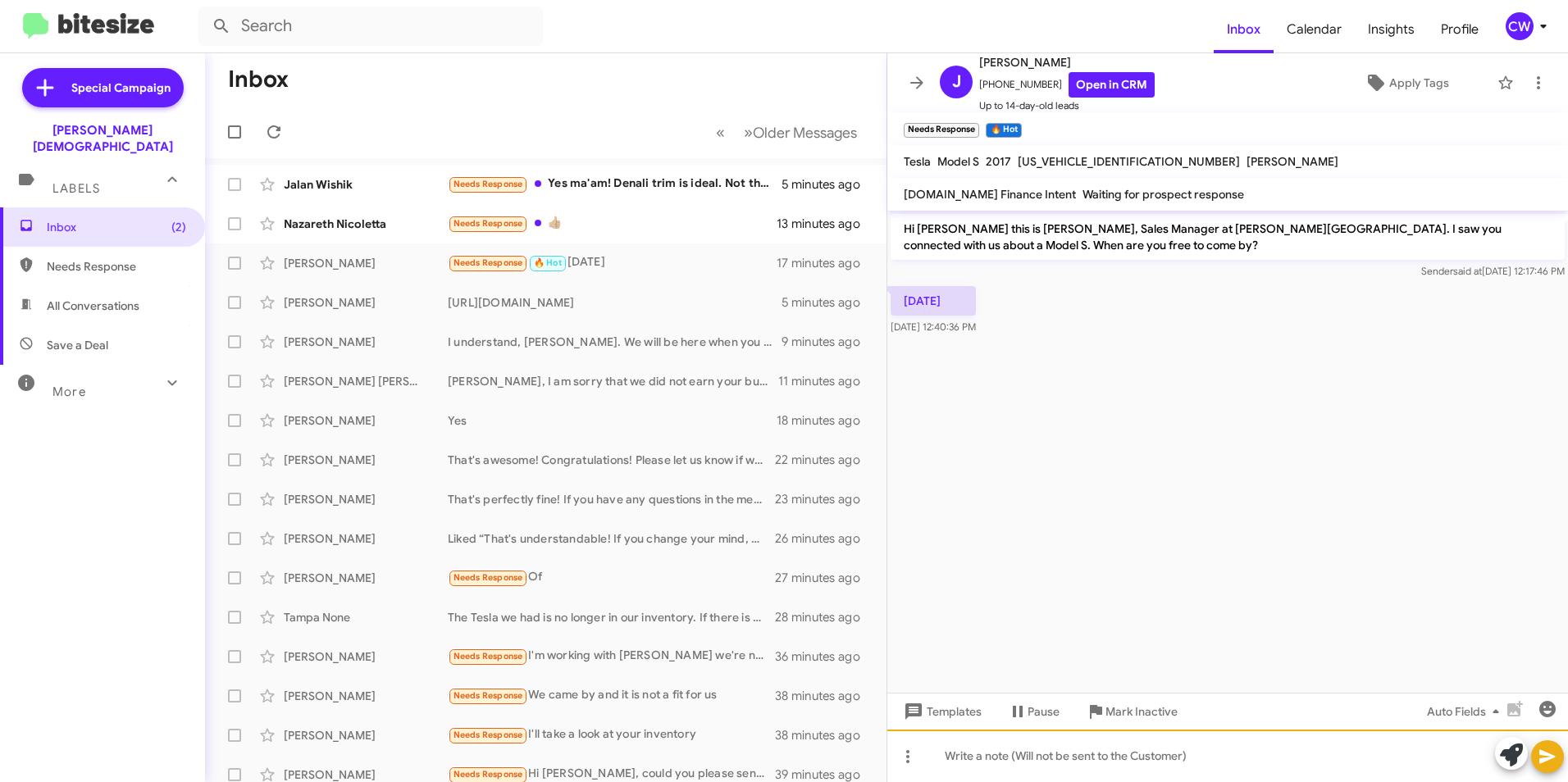
click at [952, 763] on div at bounding box center [1228, 756] width 681 height 53
click at [1043, 758] on div "Got Bauti involved. [PERSON_NAME] will contact the guest" at bounding box center [1228, 756] width 681 height 53
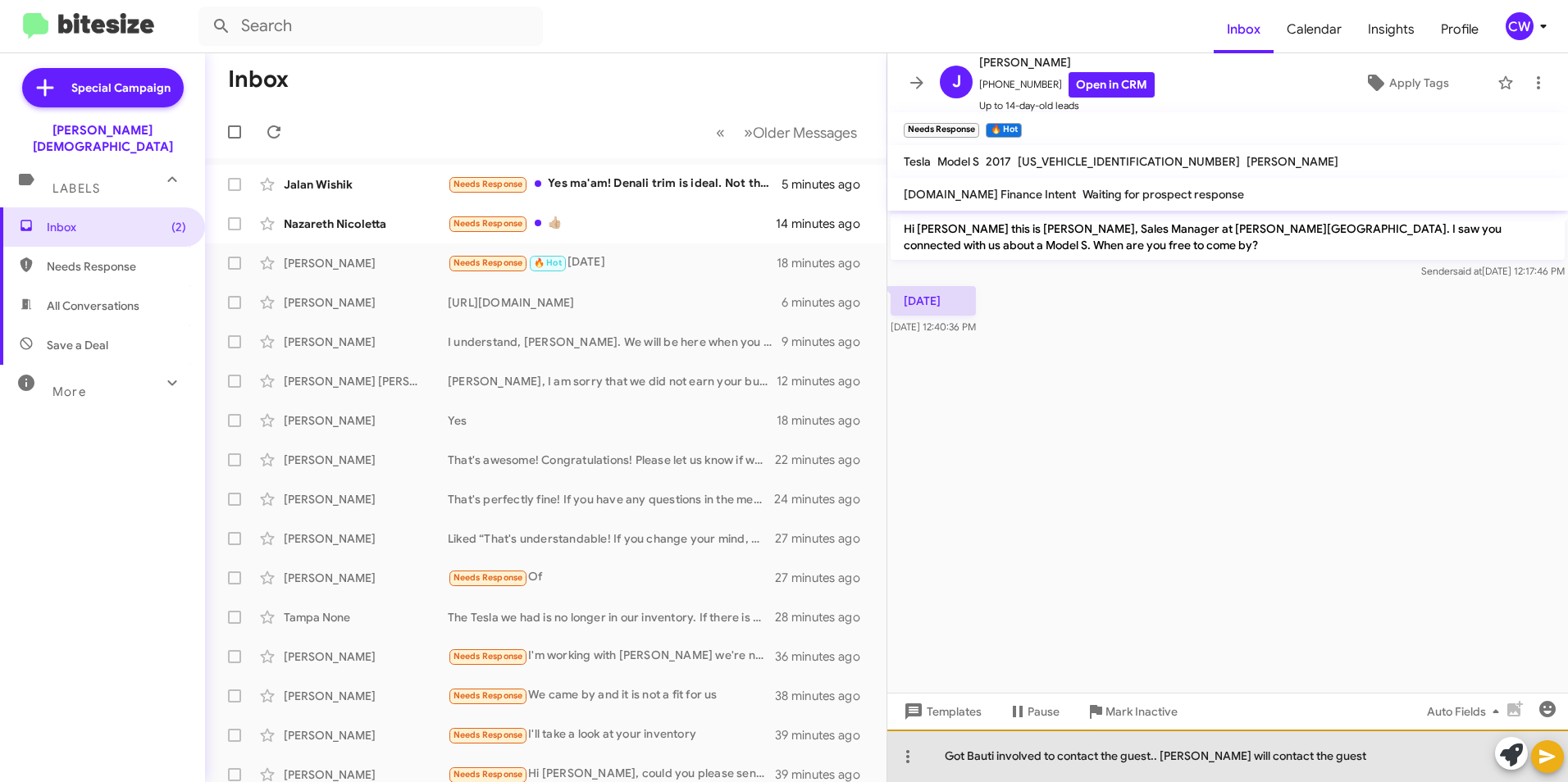
drag, startPoint x: 1305, startPoint y: 759, endPoint x: 1164, endPoint y: 753, distance: 141.1
click at [1164, 753] on div "Got Bauti involved to contact the guest.. [PERSON_NAME] will contact the guest" at bounding box center [1228, 756] width 681 height 53
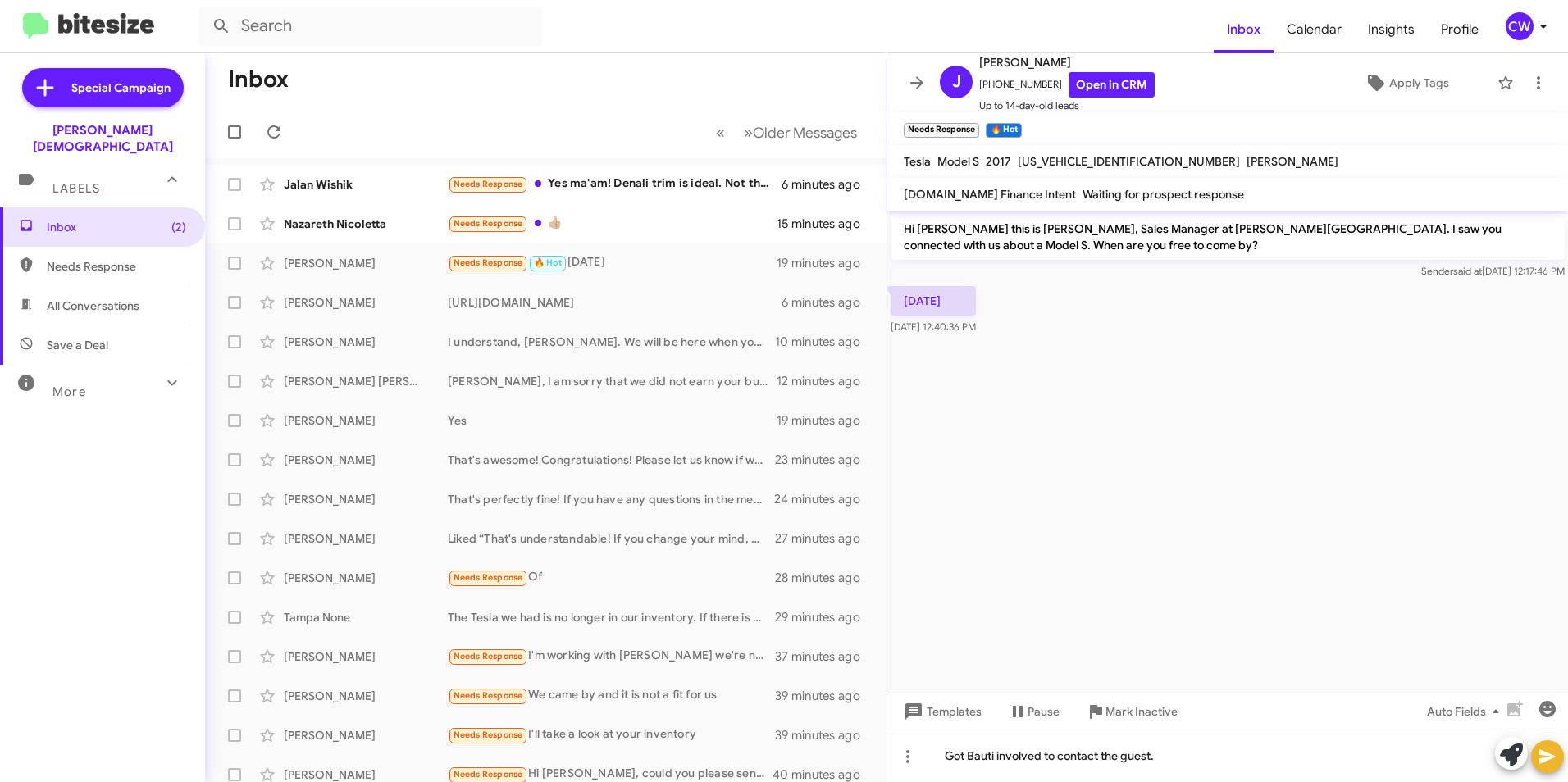
click at [1551, 760] on icon at bounding box center [1547, 757] width 20 height 20
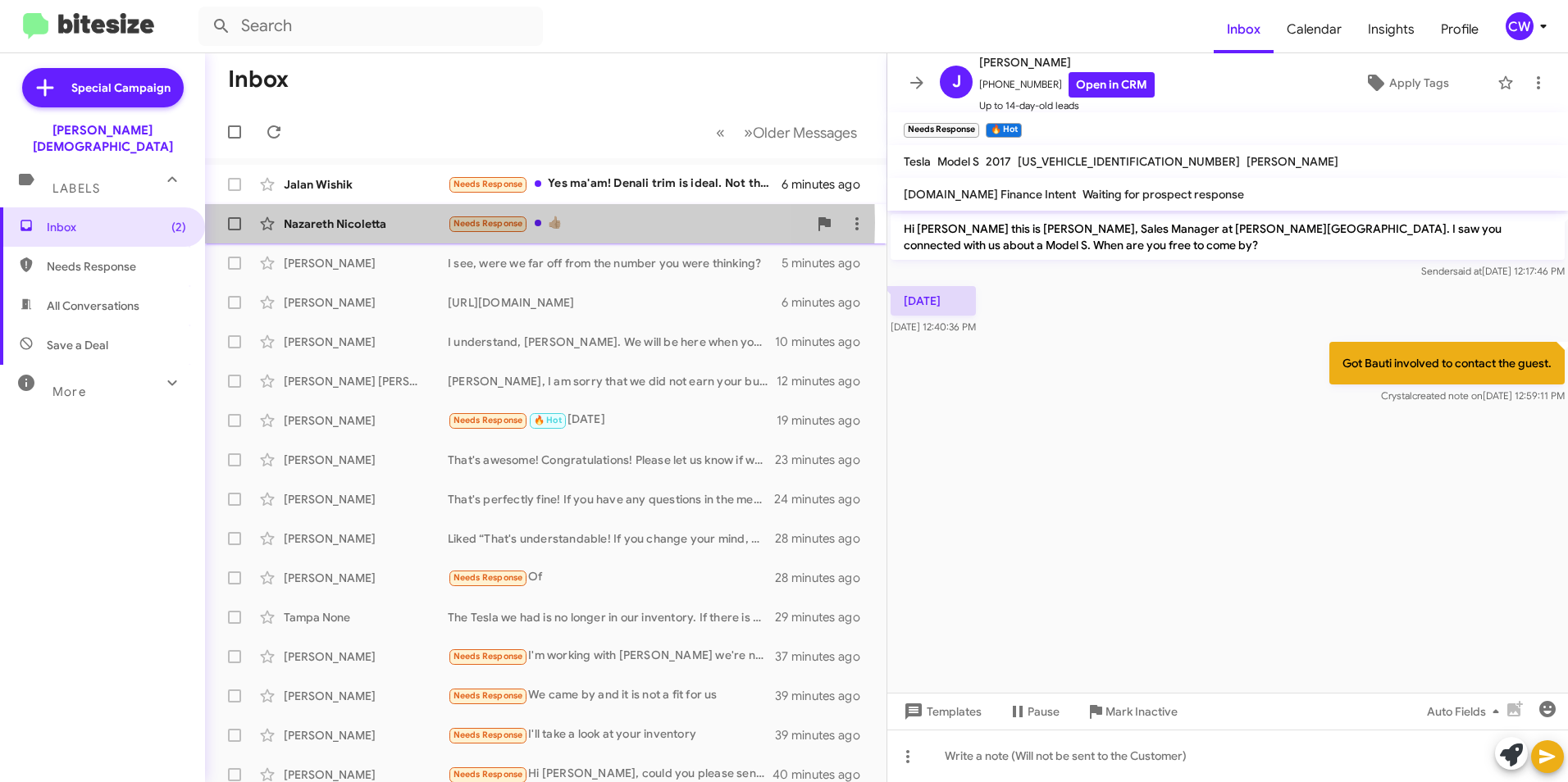
click at [312, 222] on div "Nazareth Nicoletta" at bounding box center [366, 224] width 164 height 16
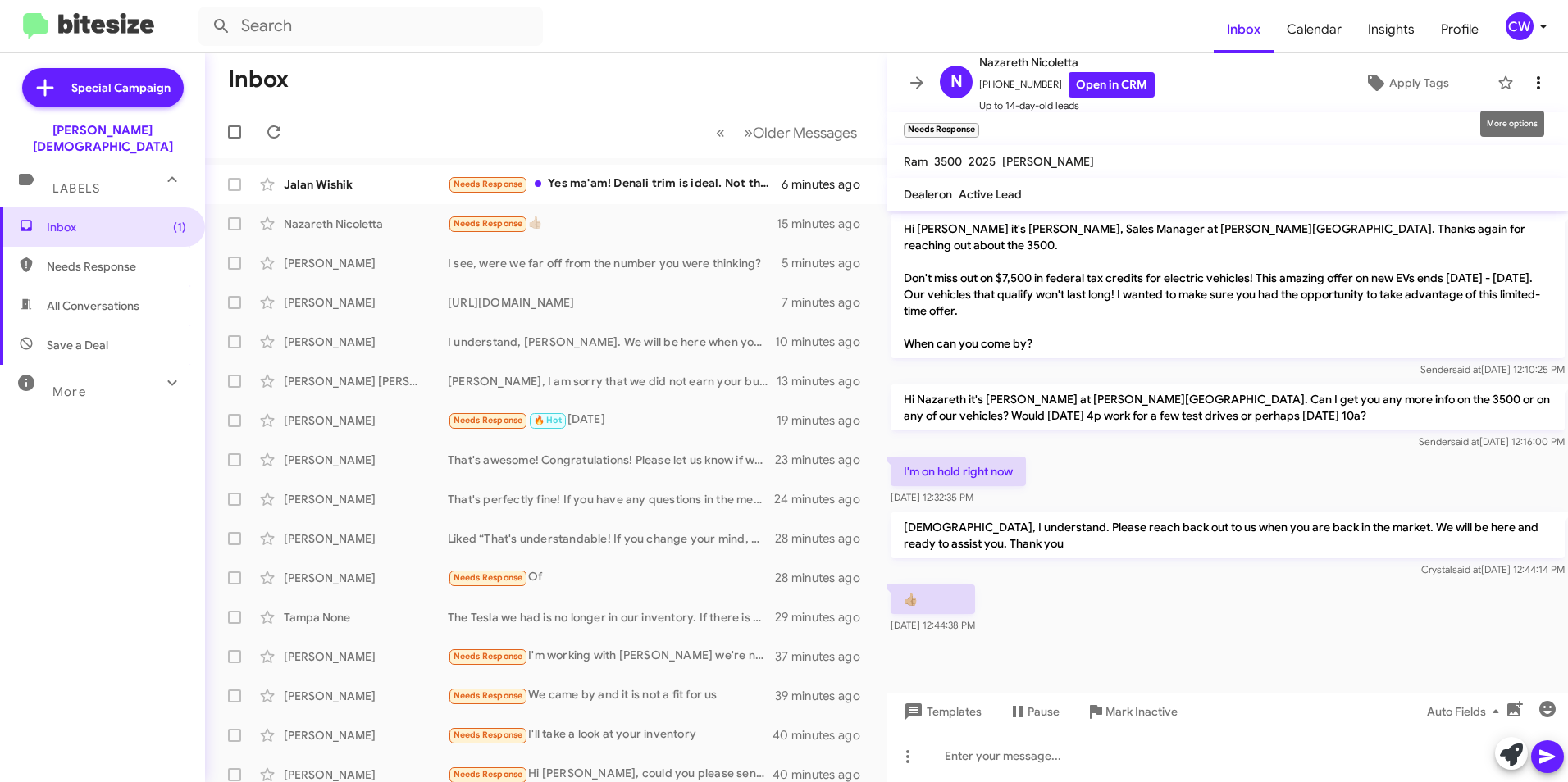
click at [1531, 87] on icon at bounding box center [1538, 82] width 20 height 20
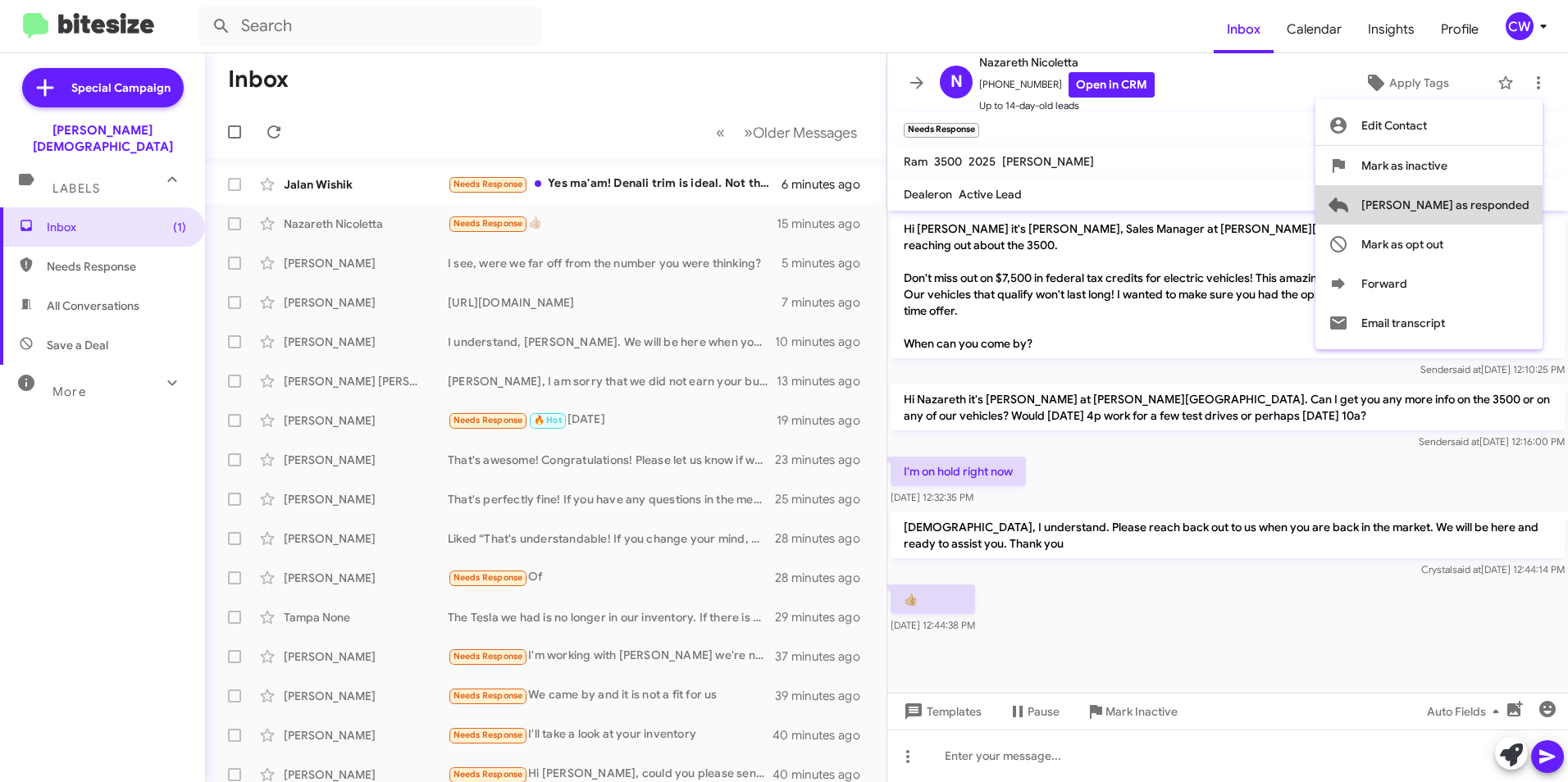
click at [1495, 202] on span "[PERSON_NAME] as responded" at bounding box center [1446, 205] width 168 height 39
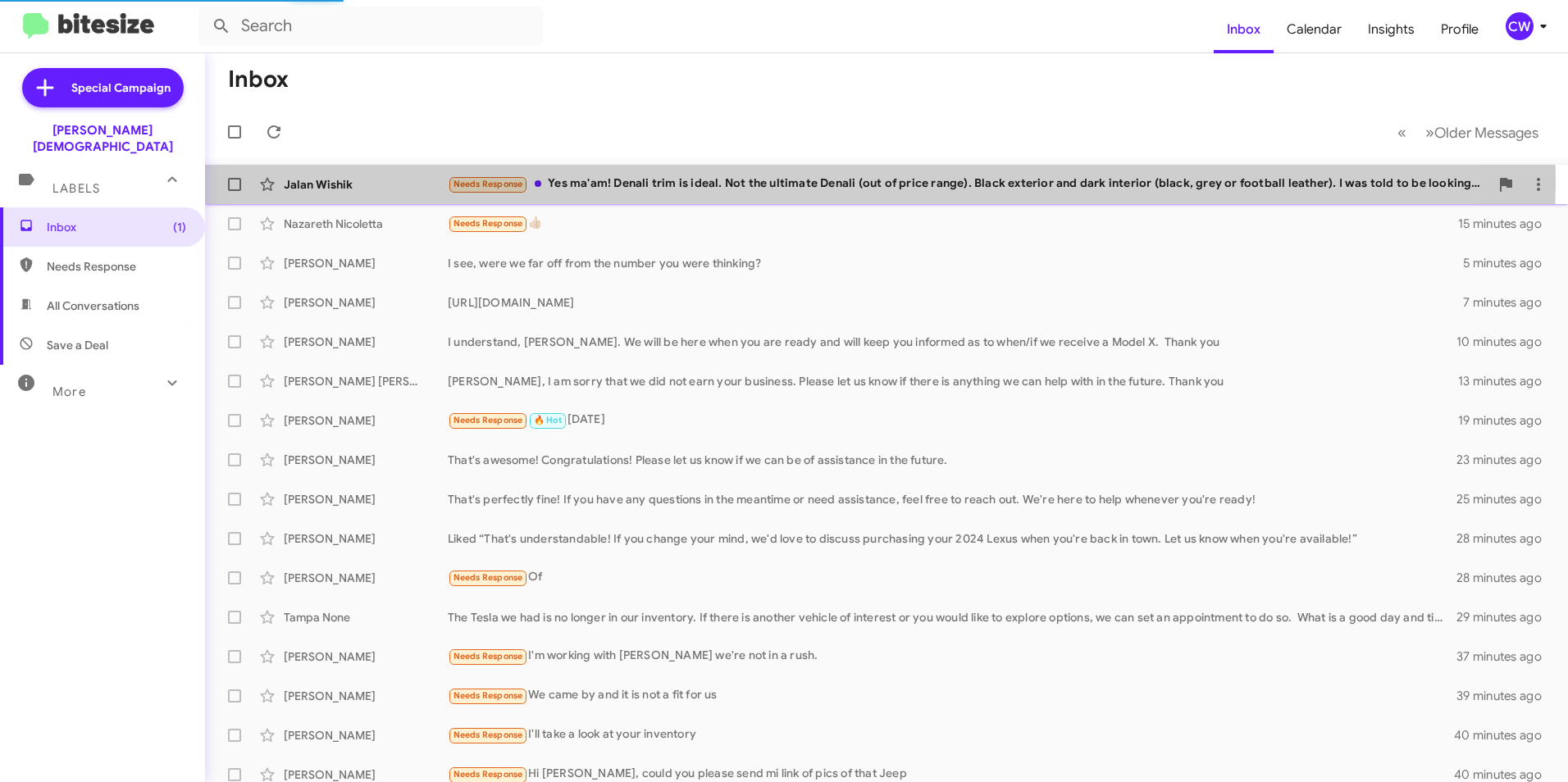
click at [788, 184] on div "Needs Response Yes ma'am! Denali trim is ideal. Not the ultimate Denali (out of…" at bounding box center [969, 184] width 1042 height 19
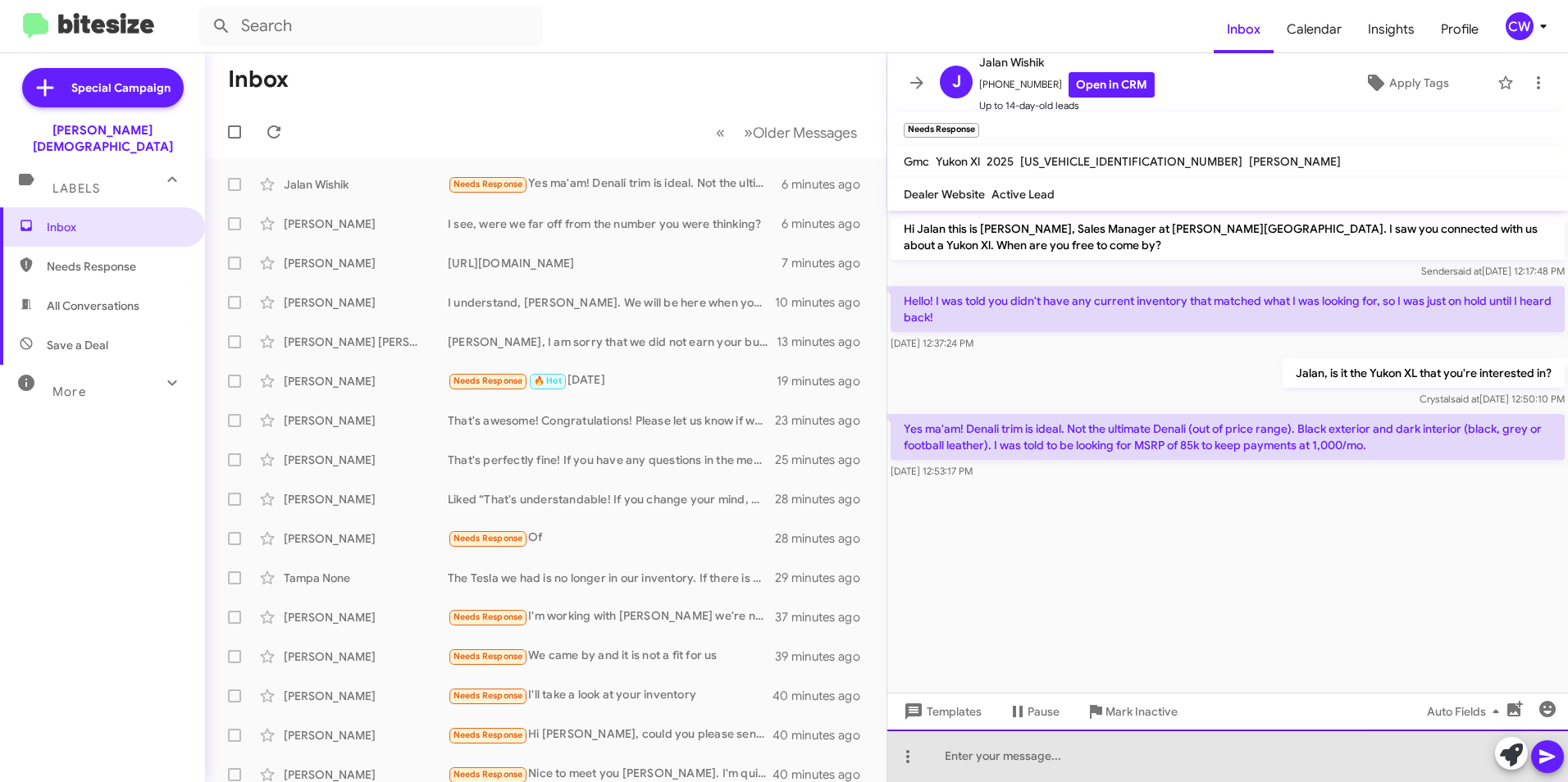
click at [1053, 767] on div at bounding box center [1228, 756] width 681 height 53
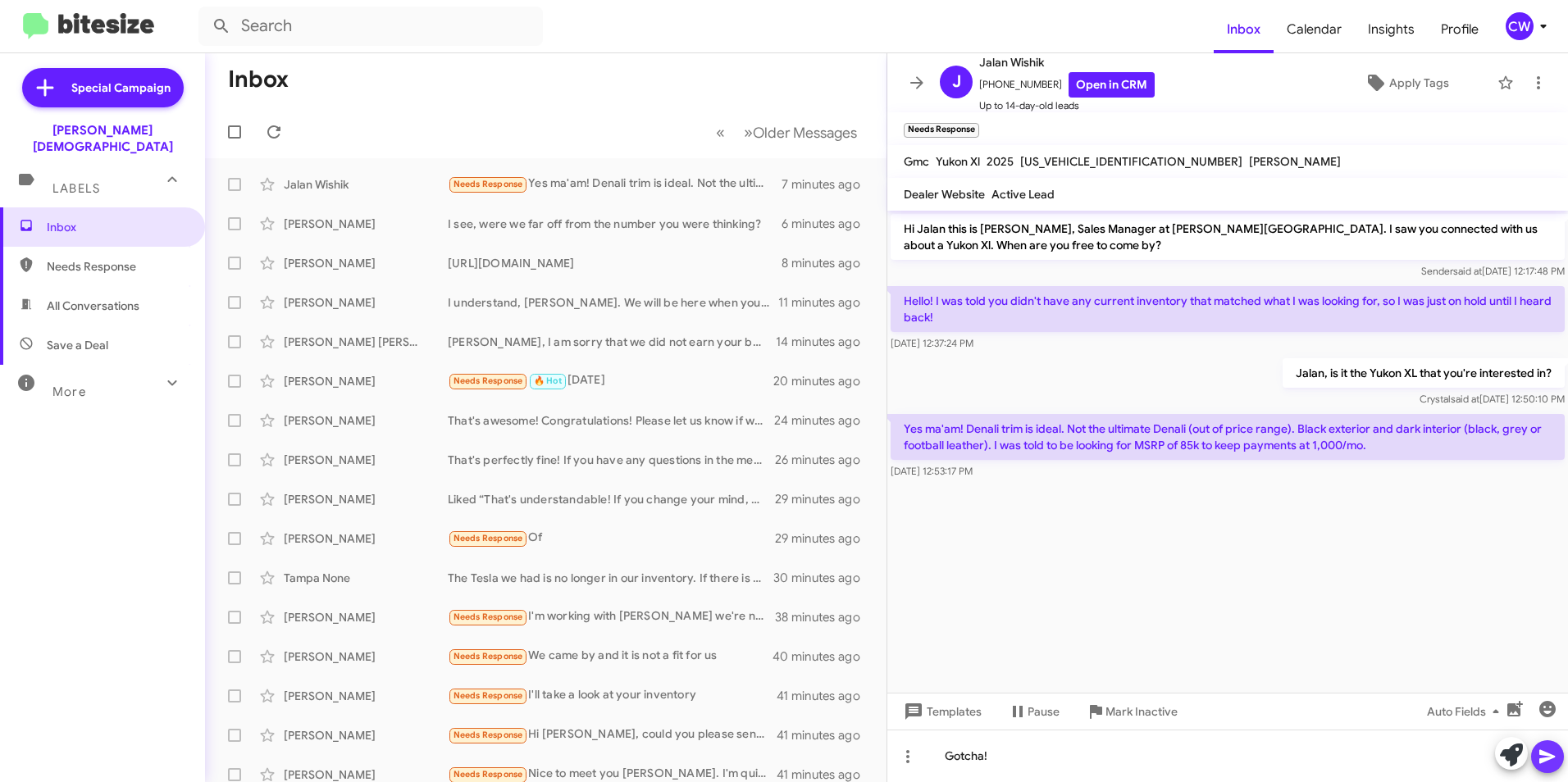
click at [1545, 756] on icon at bounding box center [1547, 757] width 20 height 20
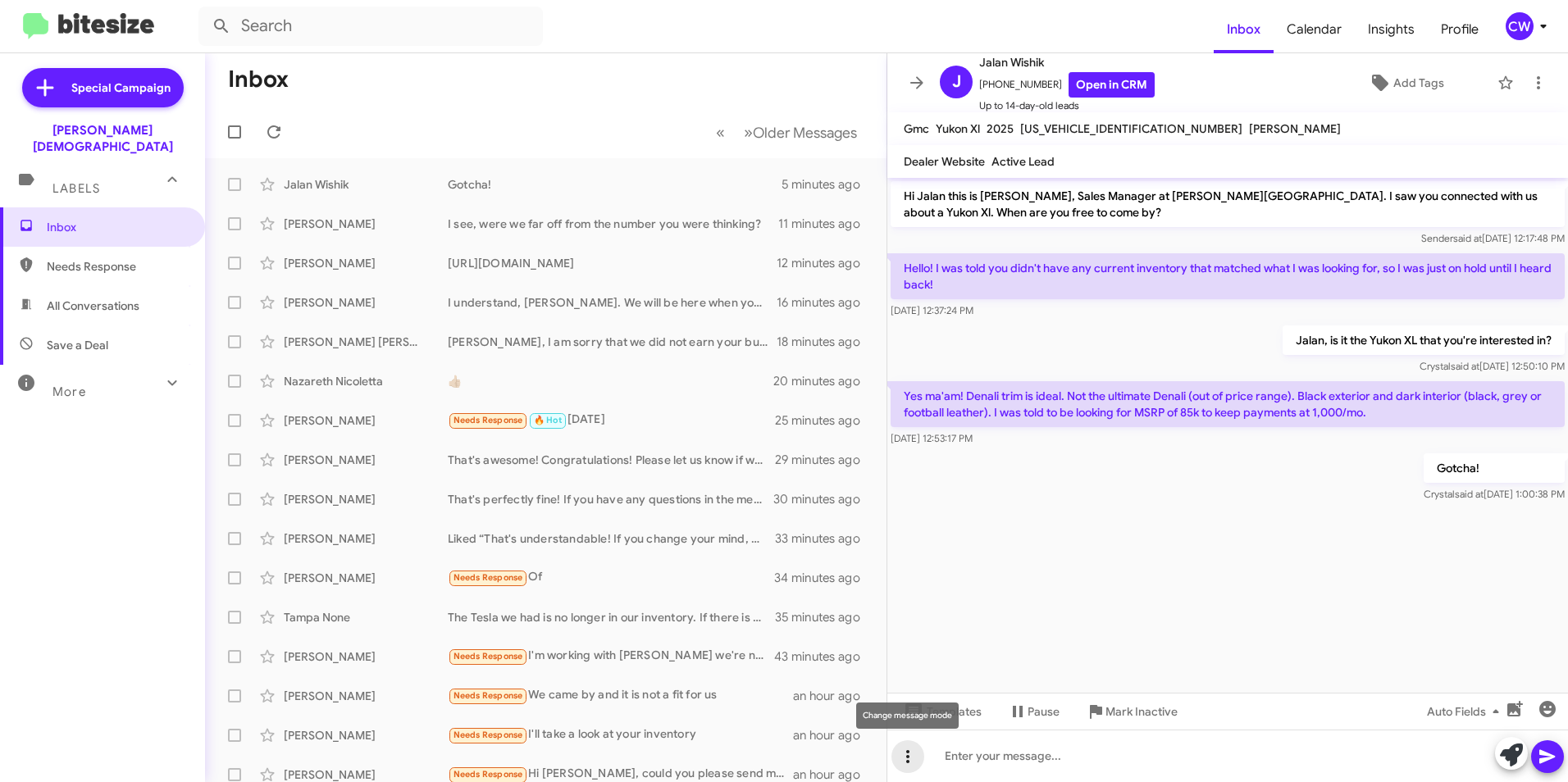
click at [907, 759] on icon at bounding box center [908, 757] width 20 height 20
click at [951, 723] on button "note" at bounding box center [943, 714] width 102 height 39
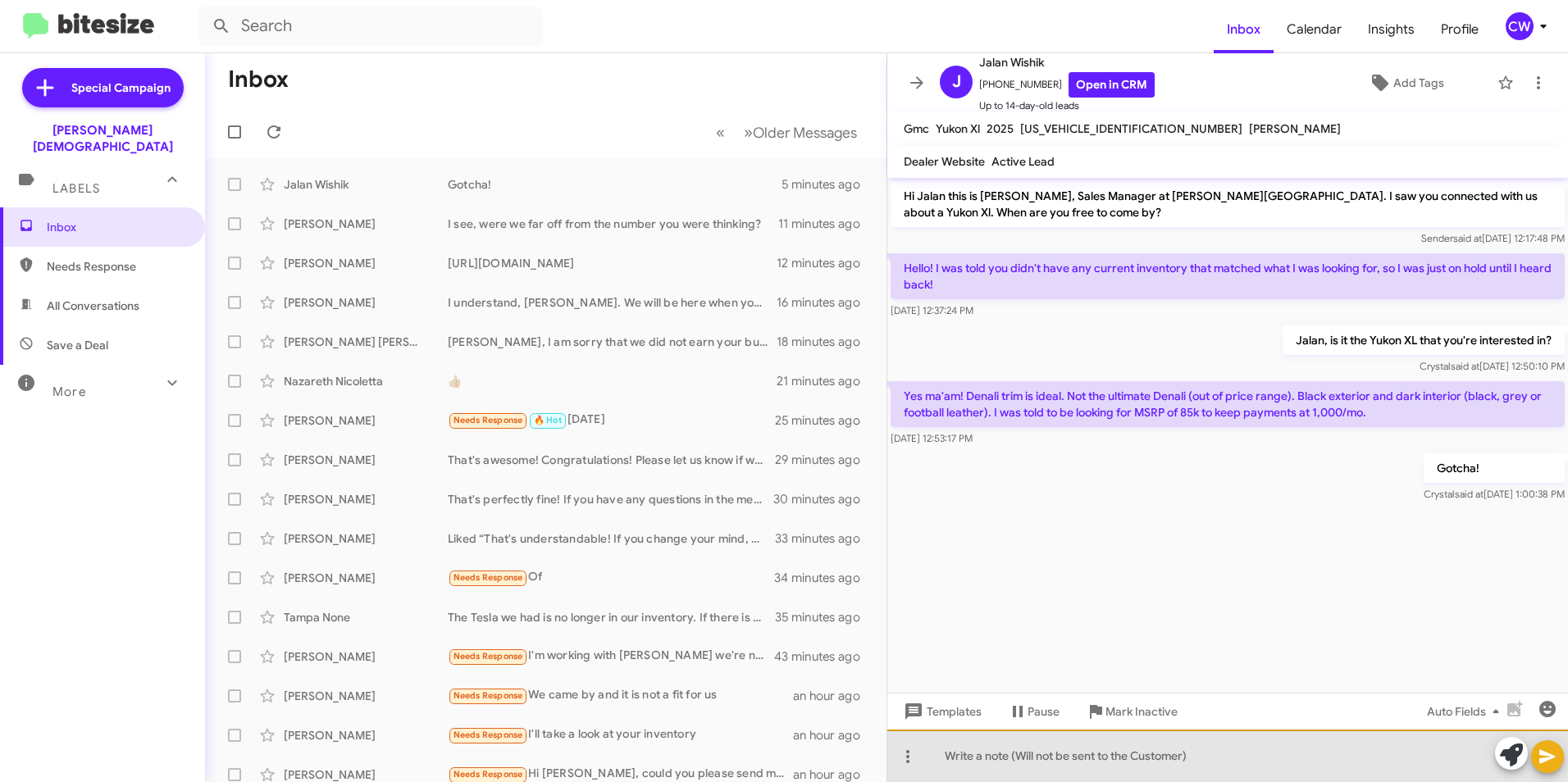
click at [978, 780] on div at bounding box center [1228, 756] width 681 height 53
click at [1091, 752] on div "Got [PERSON_NAME] involved to follow-up." at bounding box center [1228, 756] width 681 height 53
click at [1185, 761] on div "Got [PERSON_NAME] involved to make a follow-up." at bounding box center [1228, 756] width 681 height 53
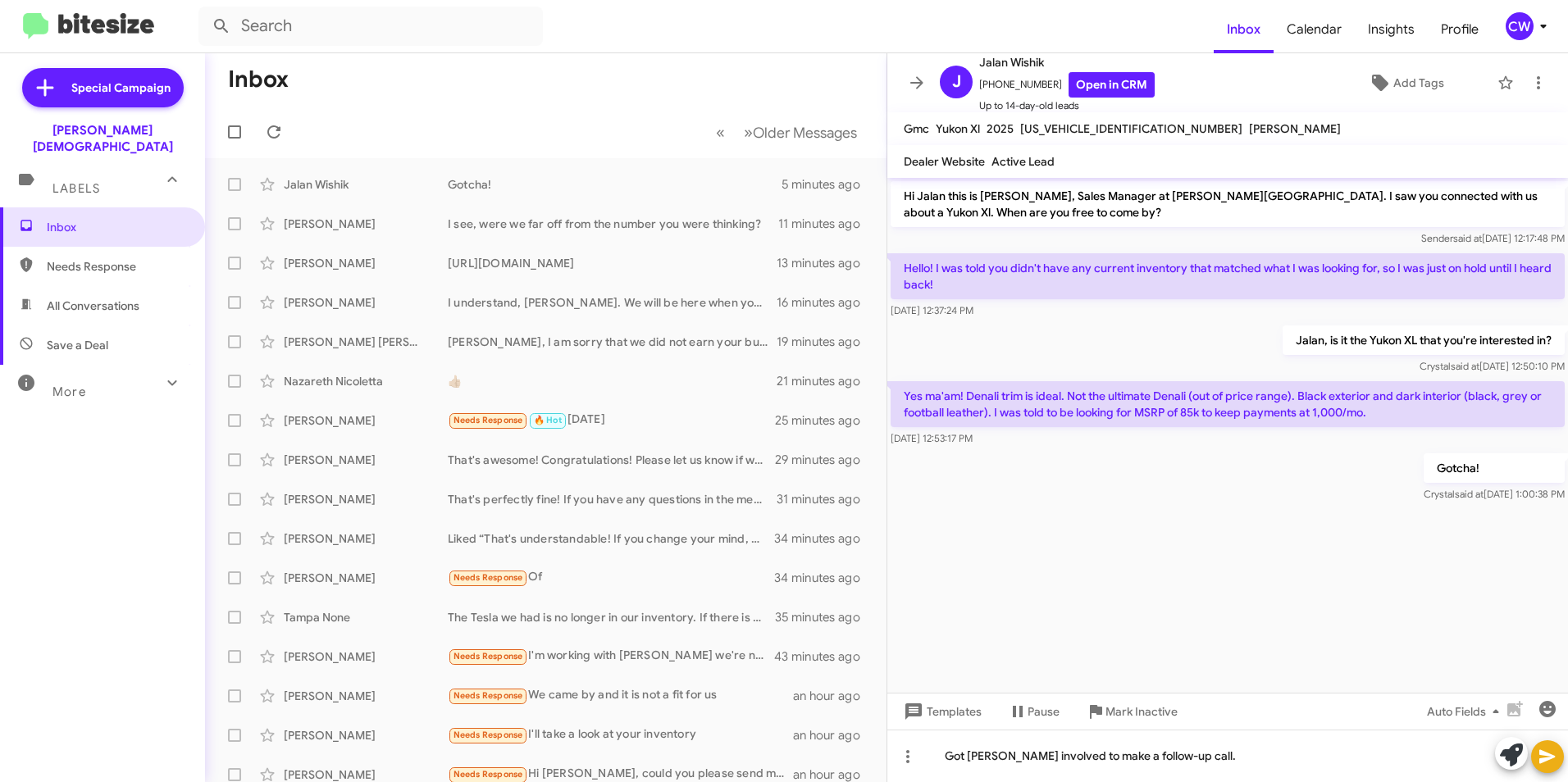
click at [1541, 761] on icon at bounding box center [1546, 758] width 15 height 14
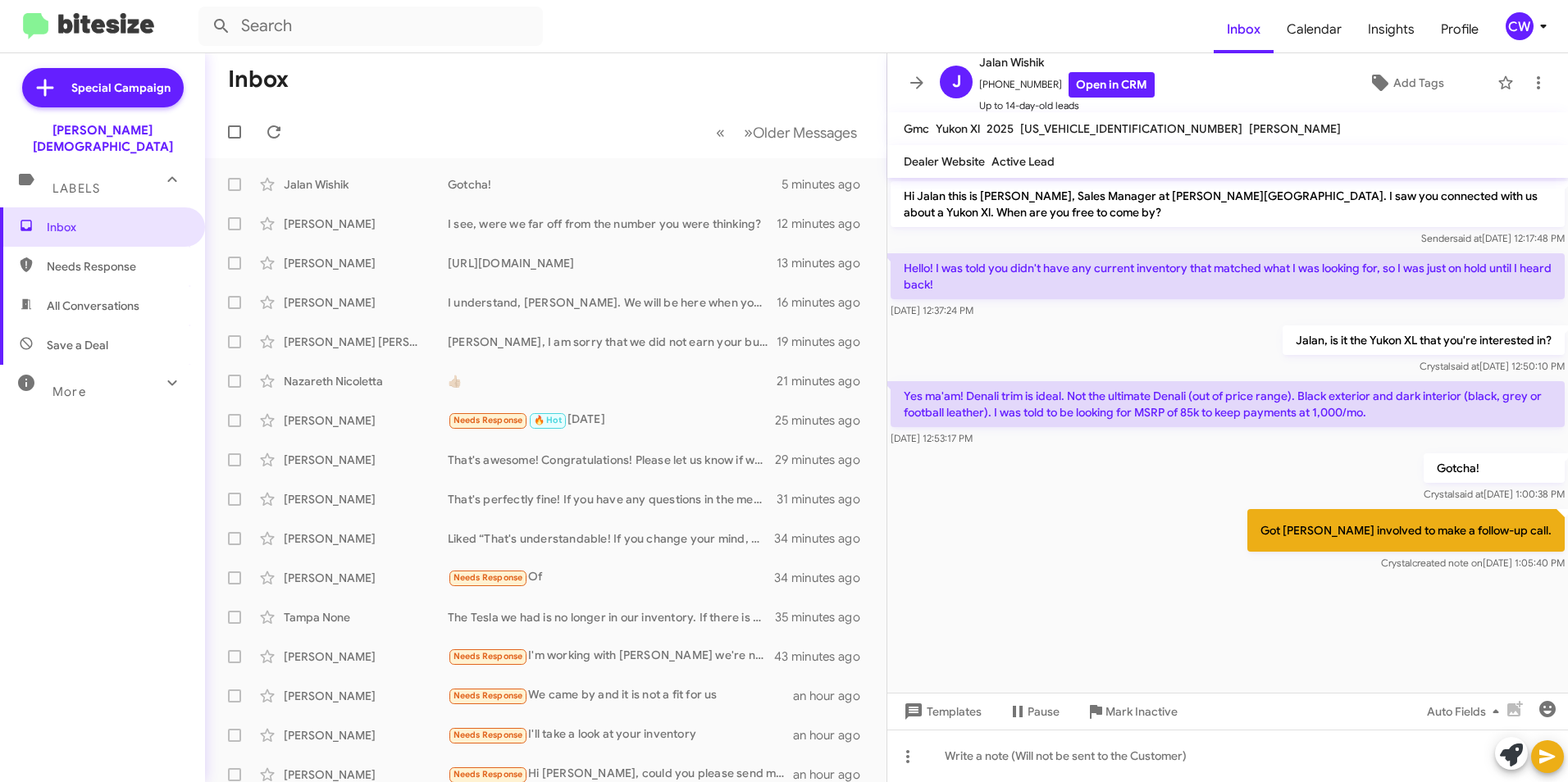
click at [69, 258] on span "Needs Response" at bounding box center [116, 266] width 140 height 16
type input "in:needs-response"
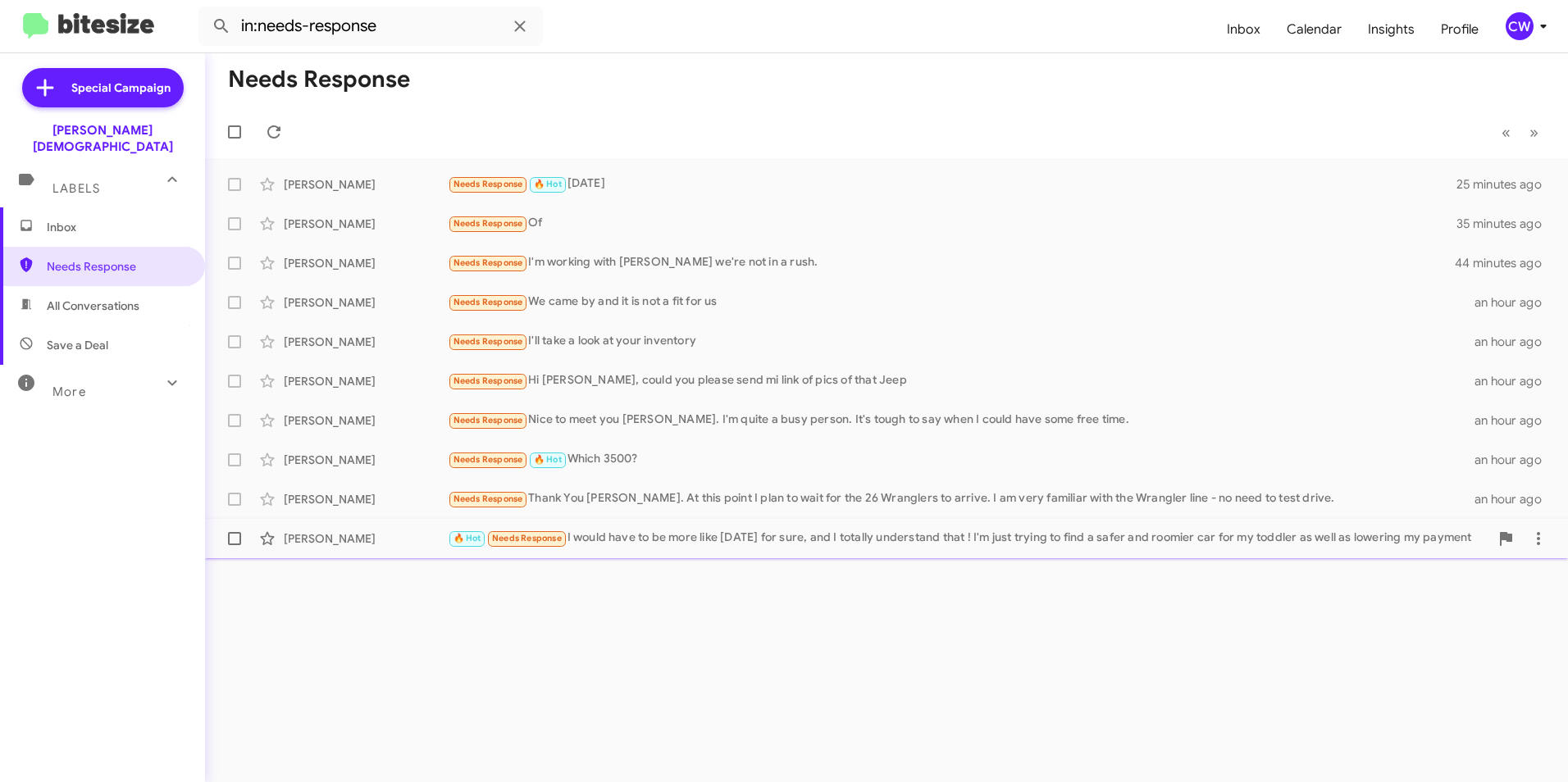
click at [316, 536] on div "[PERSON_NAME]" at bounding box center [366, 538] width 164 height 16
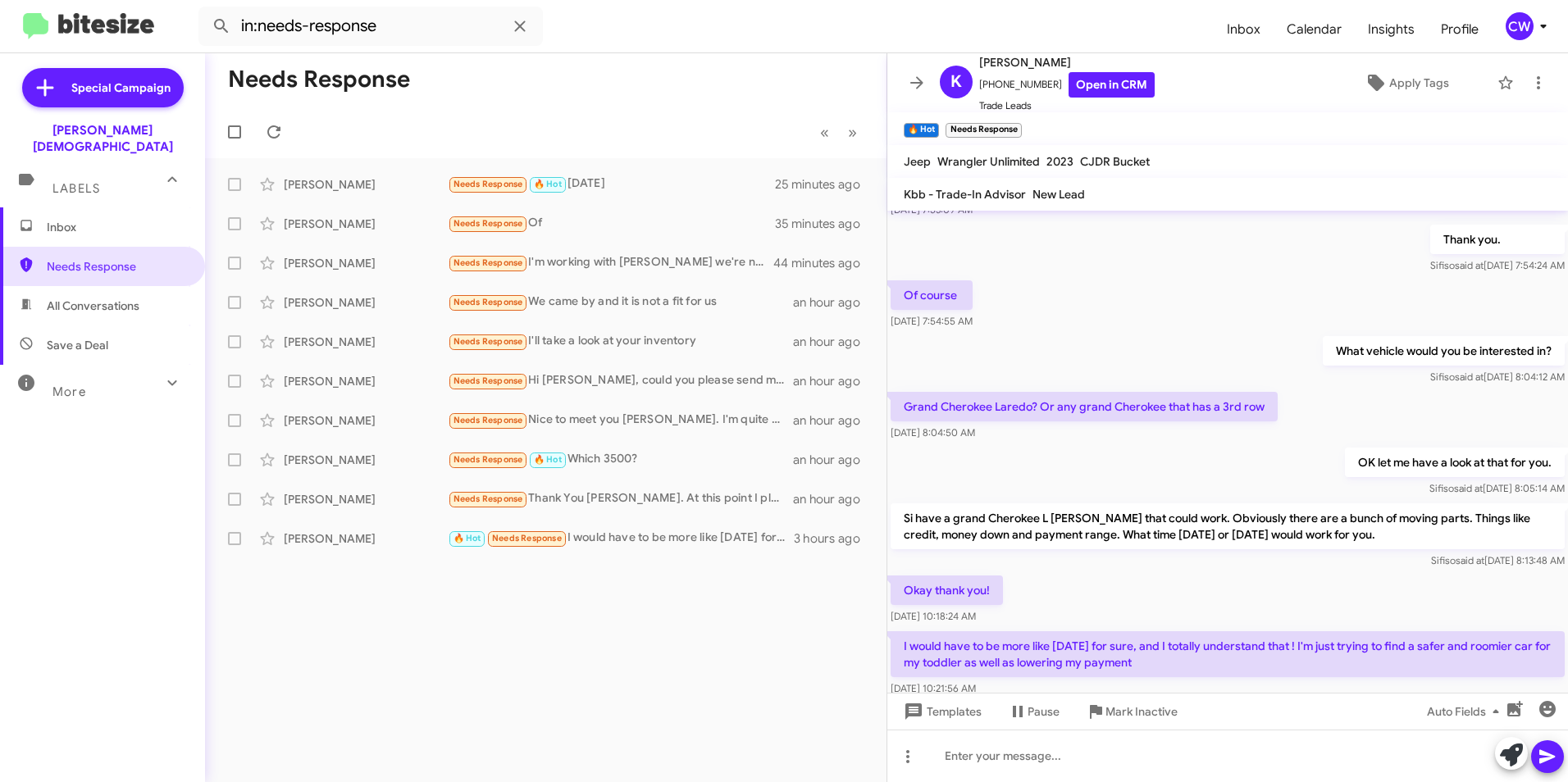
scroll to position [470, 0]
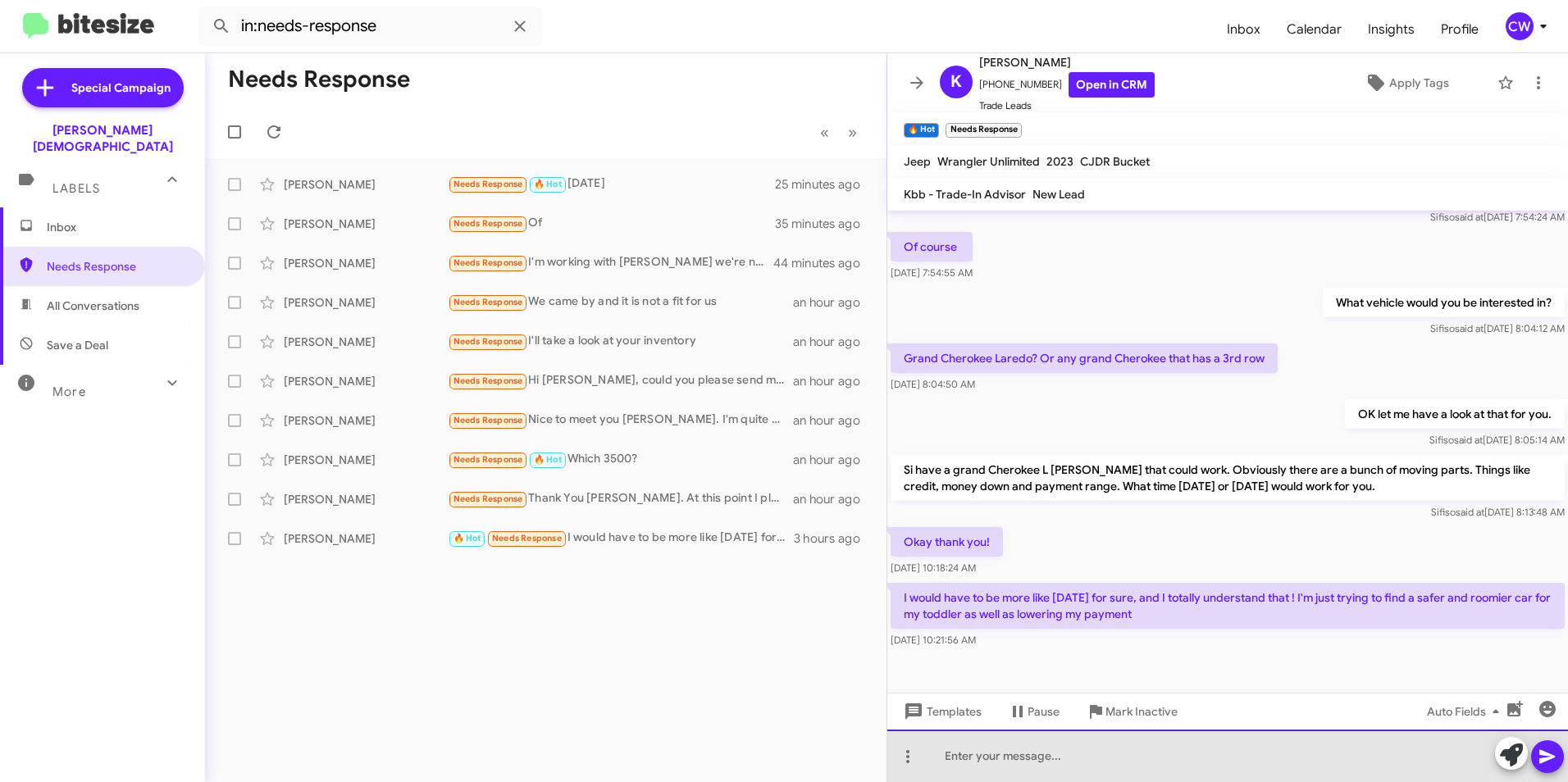
click at [954, 761] on div at bounding box center [1228, 756] width 681 height 53
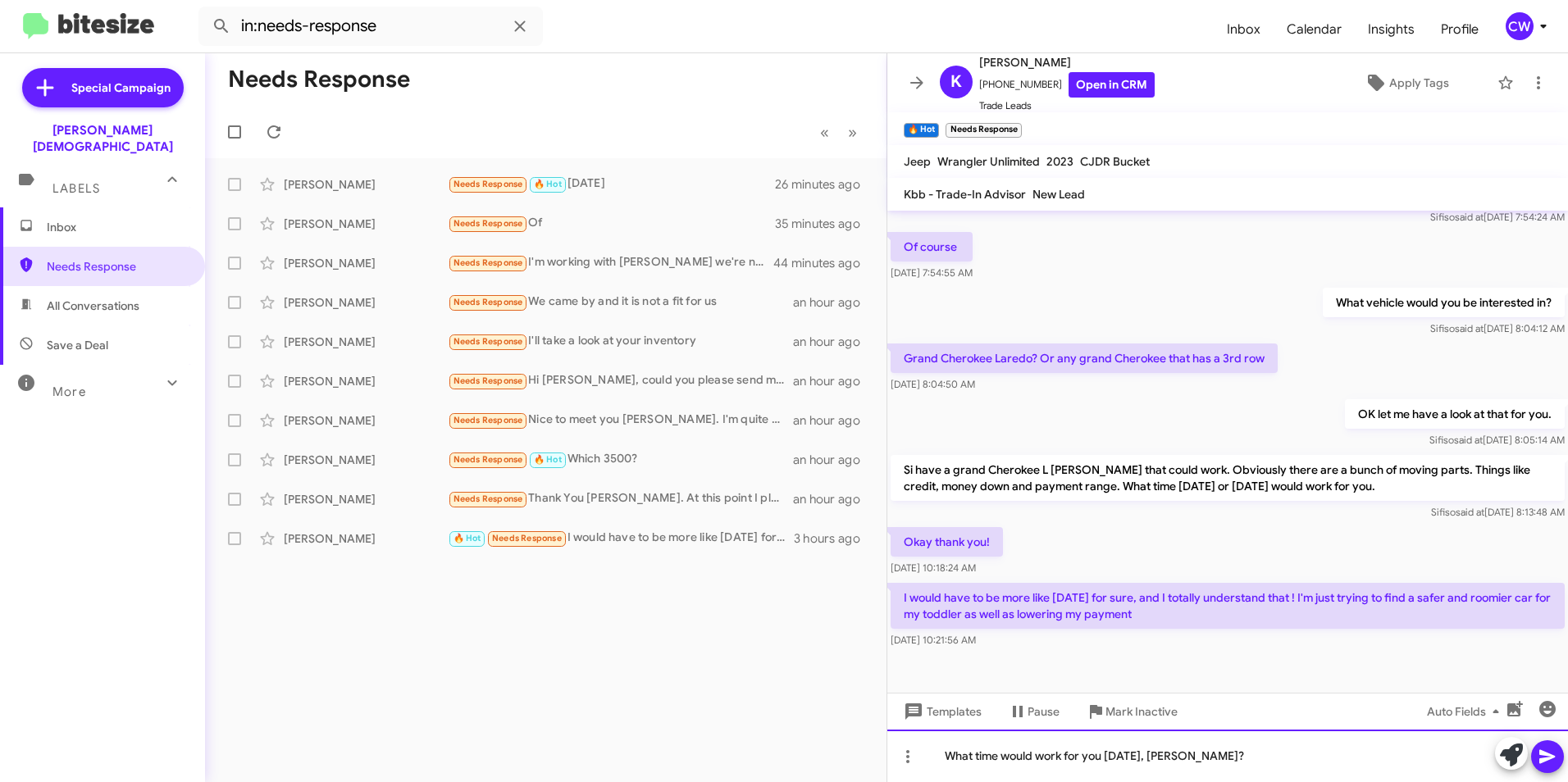
click at [1231, 762] on div "What time would work for you [DATE], [PERSON_NAME]?" at bounding box center [1228, 756] width 681 height 53
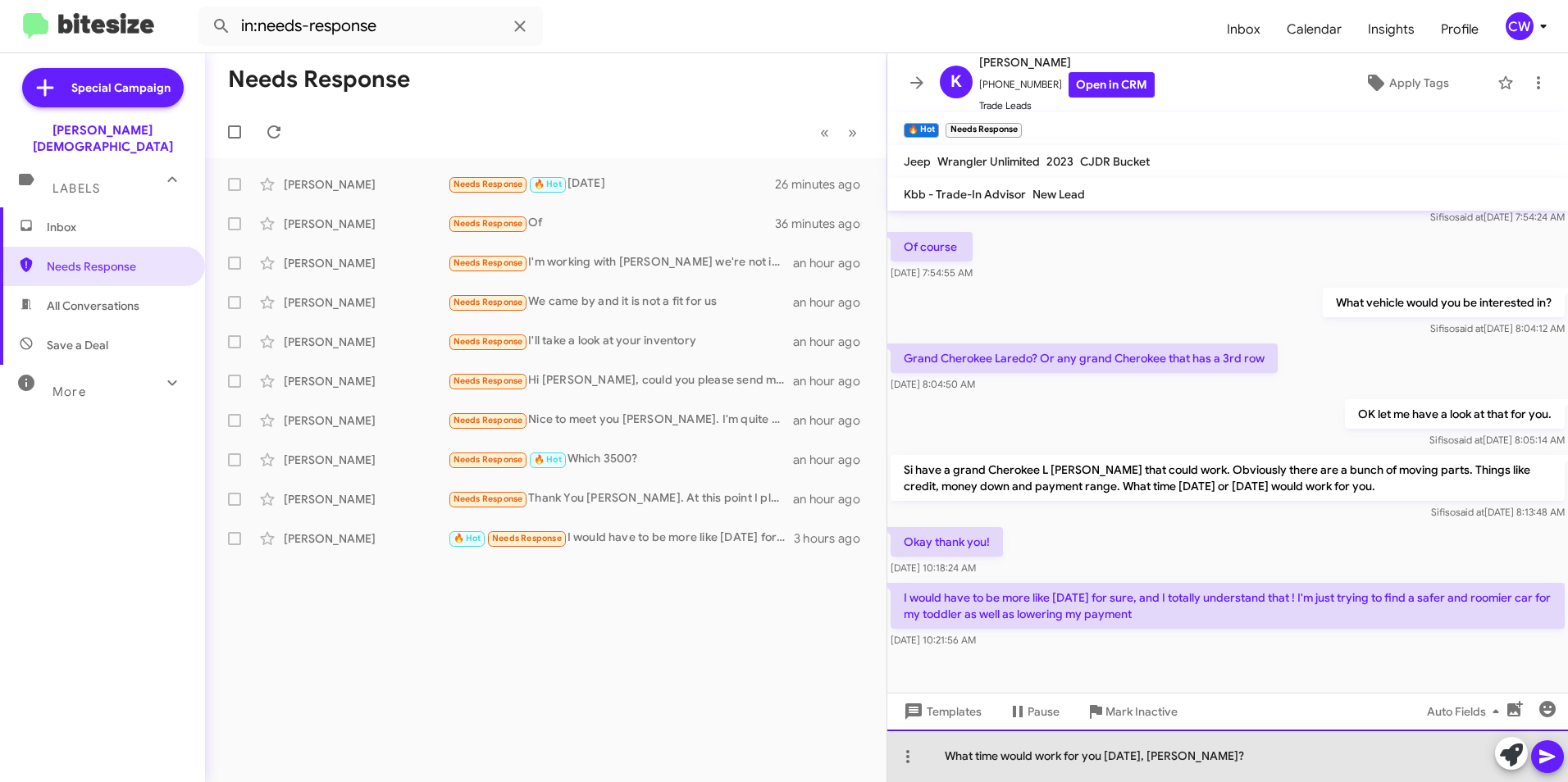
click at [947, 760] on div "What time would work for you [DATE], [PERSON_NAME]?" at bounding box center [1228, 756] width 681 height 53
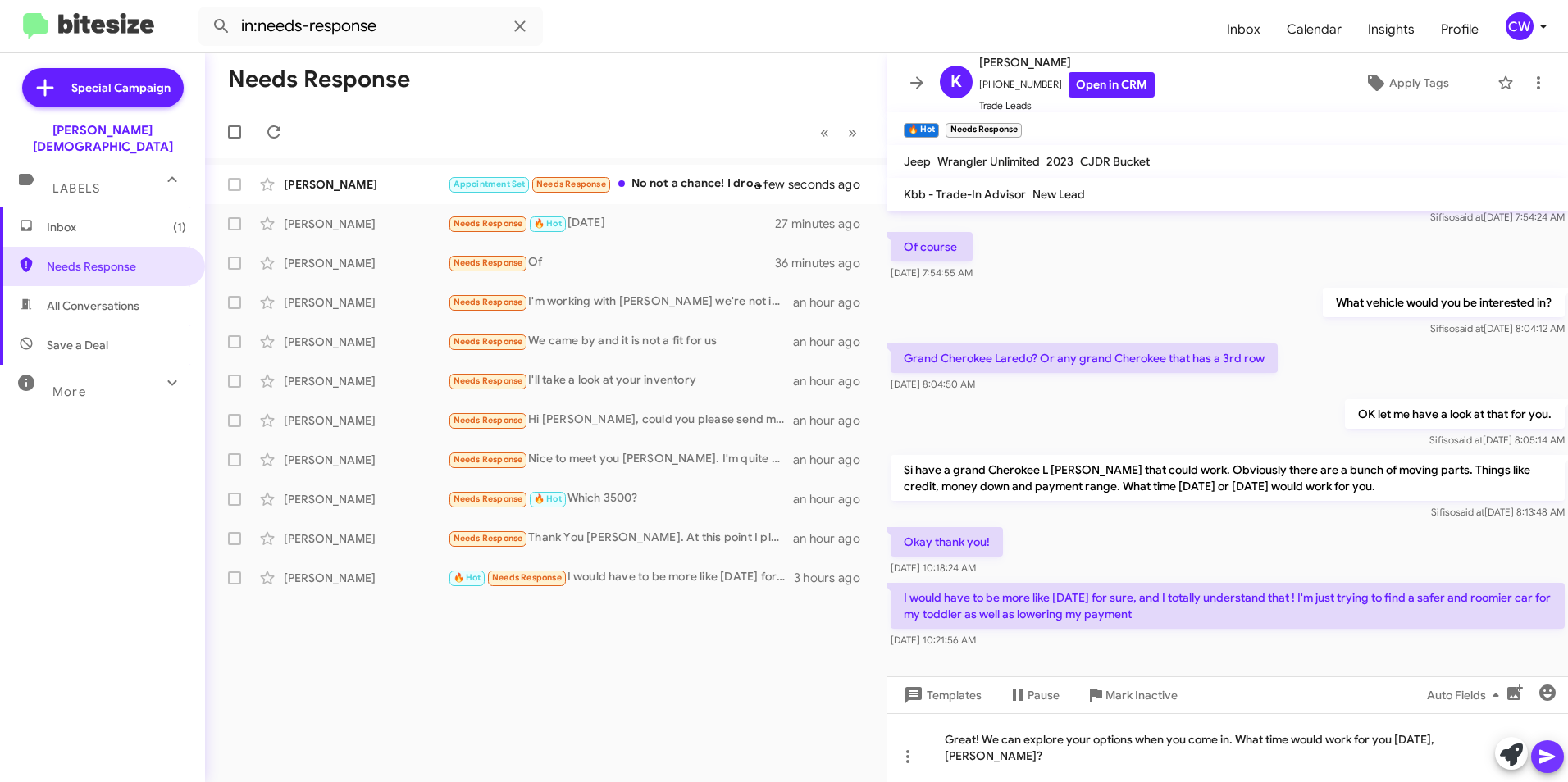
click at [1551, 761] on icon at bounding box center [1547, 757] width 20 height 20
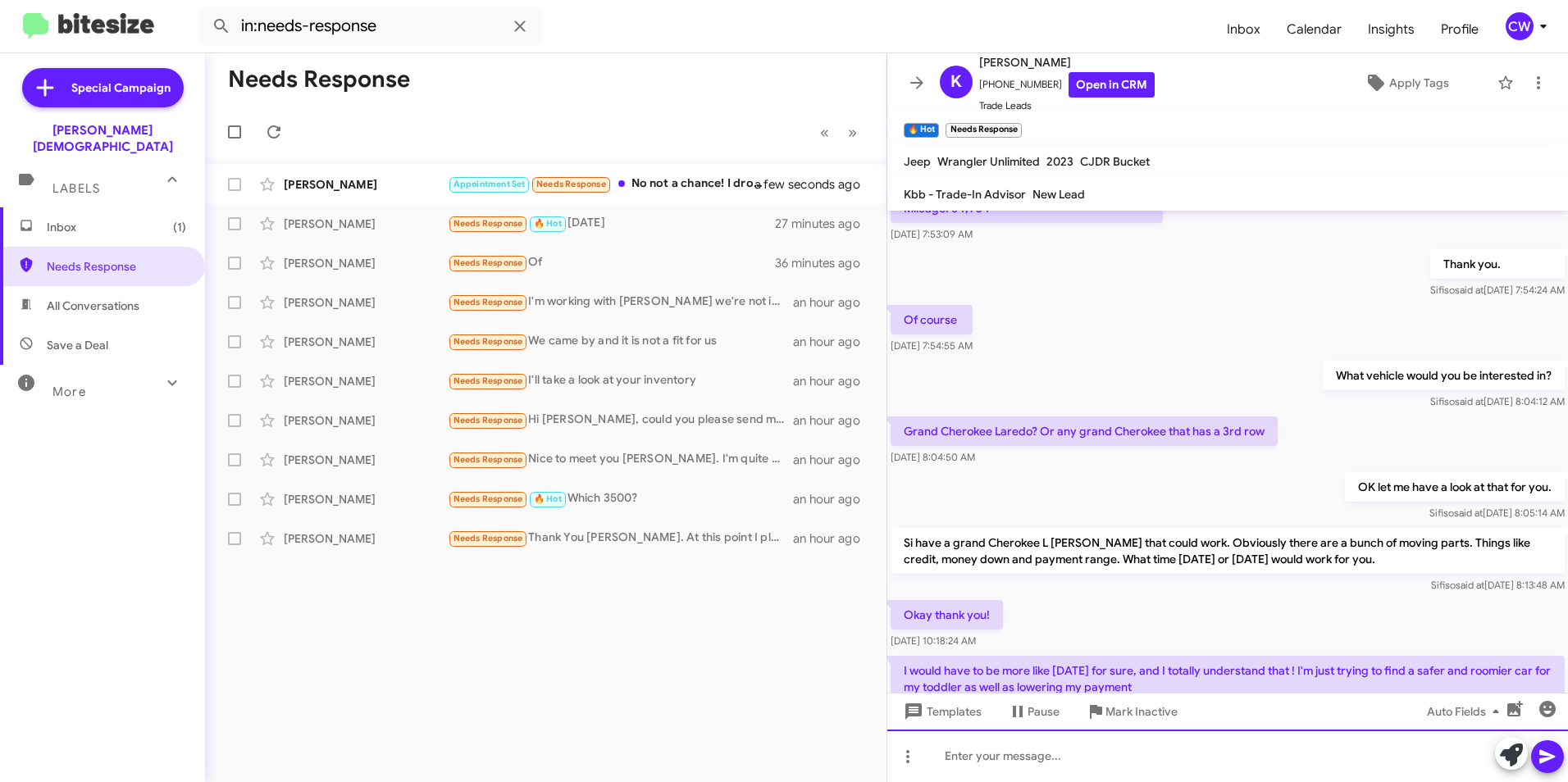
scroll to position [530, 0]
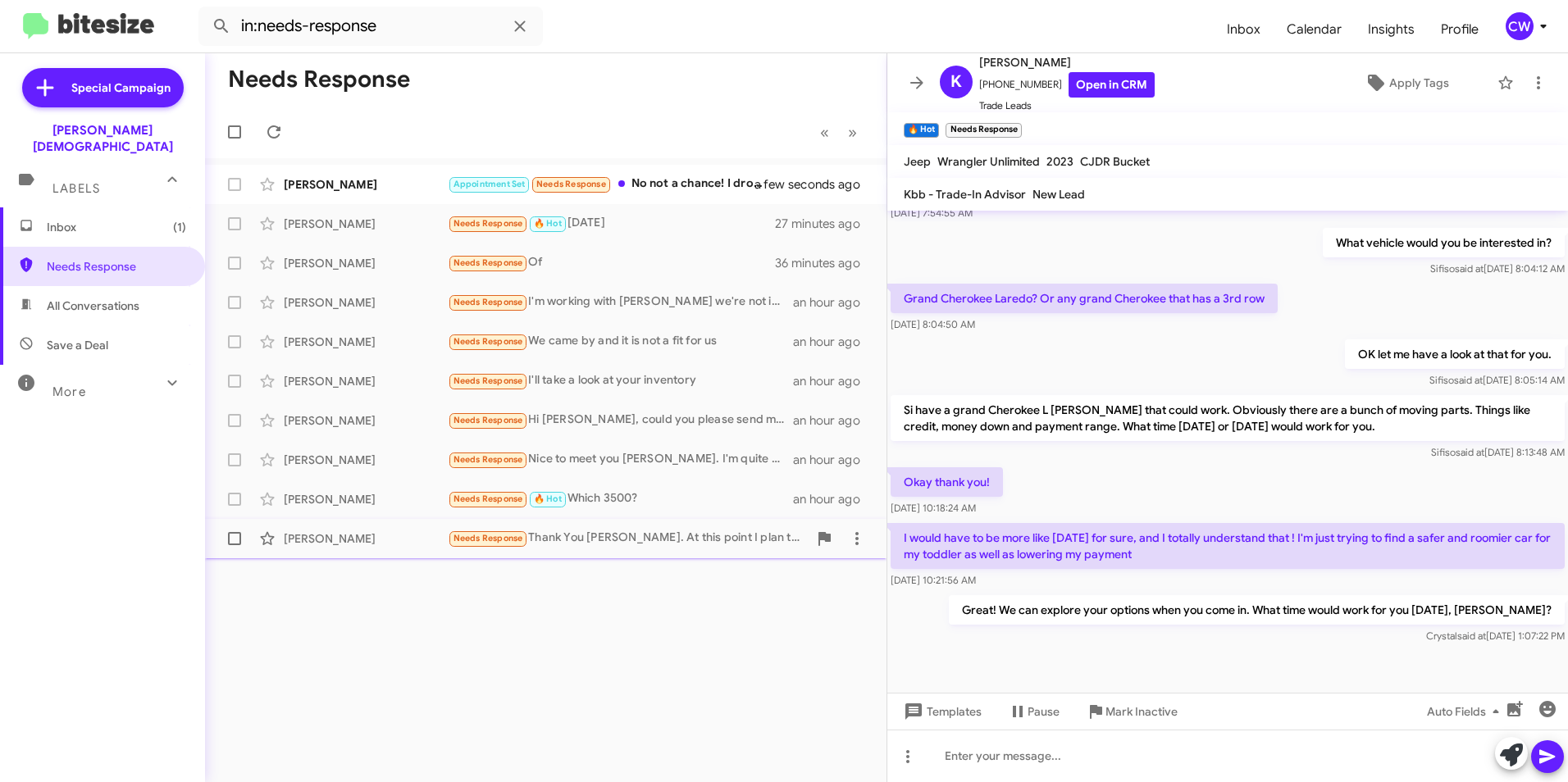
click at [621, 538] on div "Needs Response Thank You [PERSON_NAME]. At this point I plan to wait for the 26…" at bounding box center [628, 537] width 360 height 19
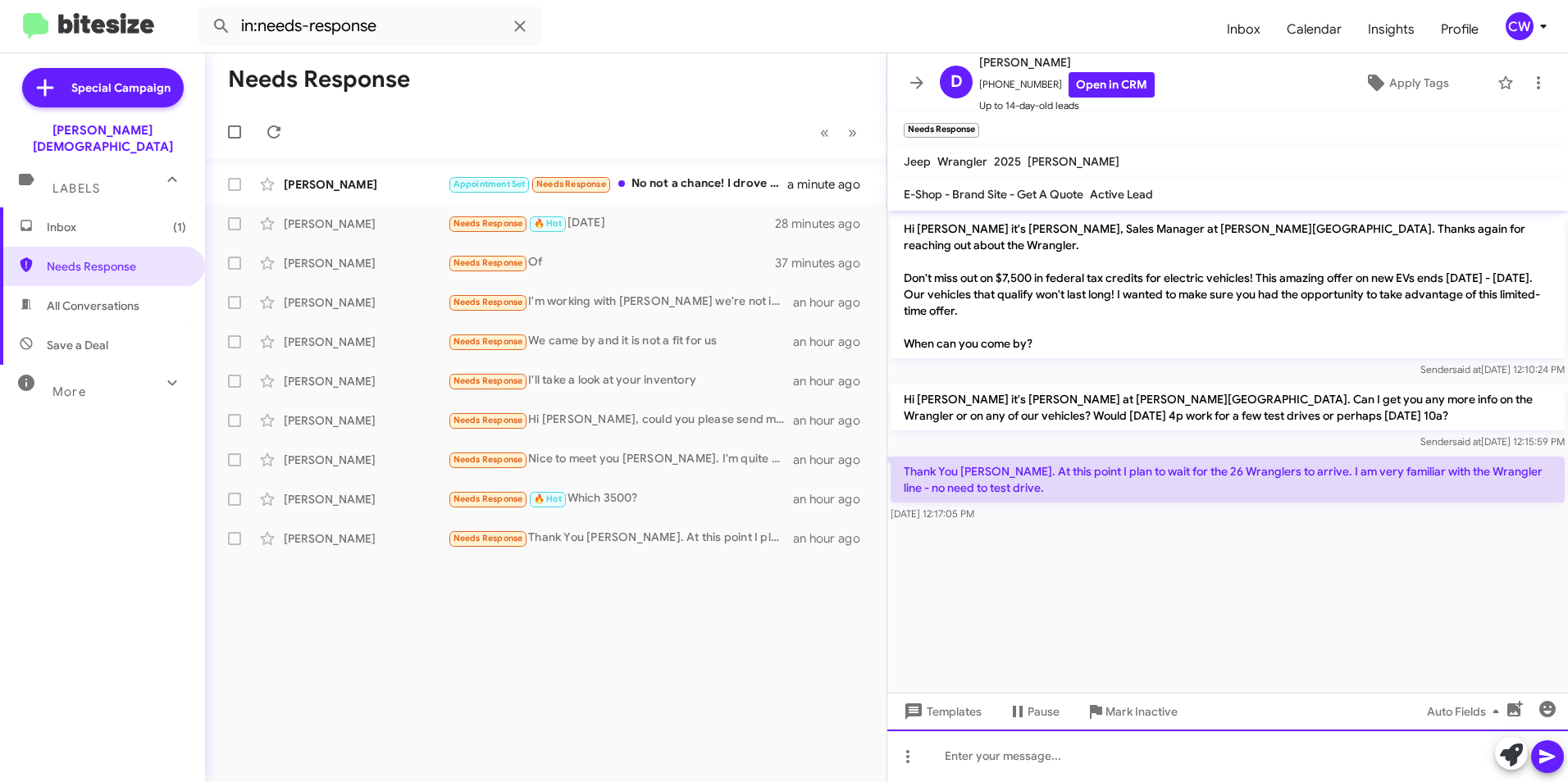
click at [1067, 773] on div at bounding box center [1228, 756] width 681 height 53
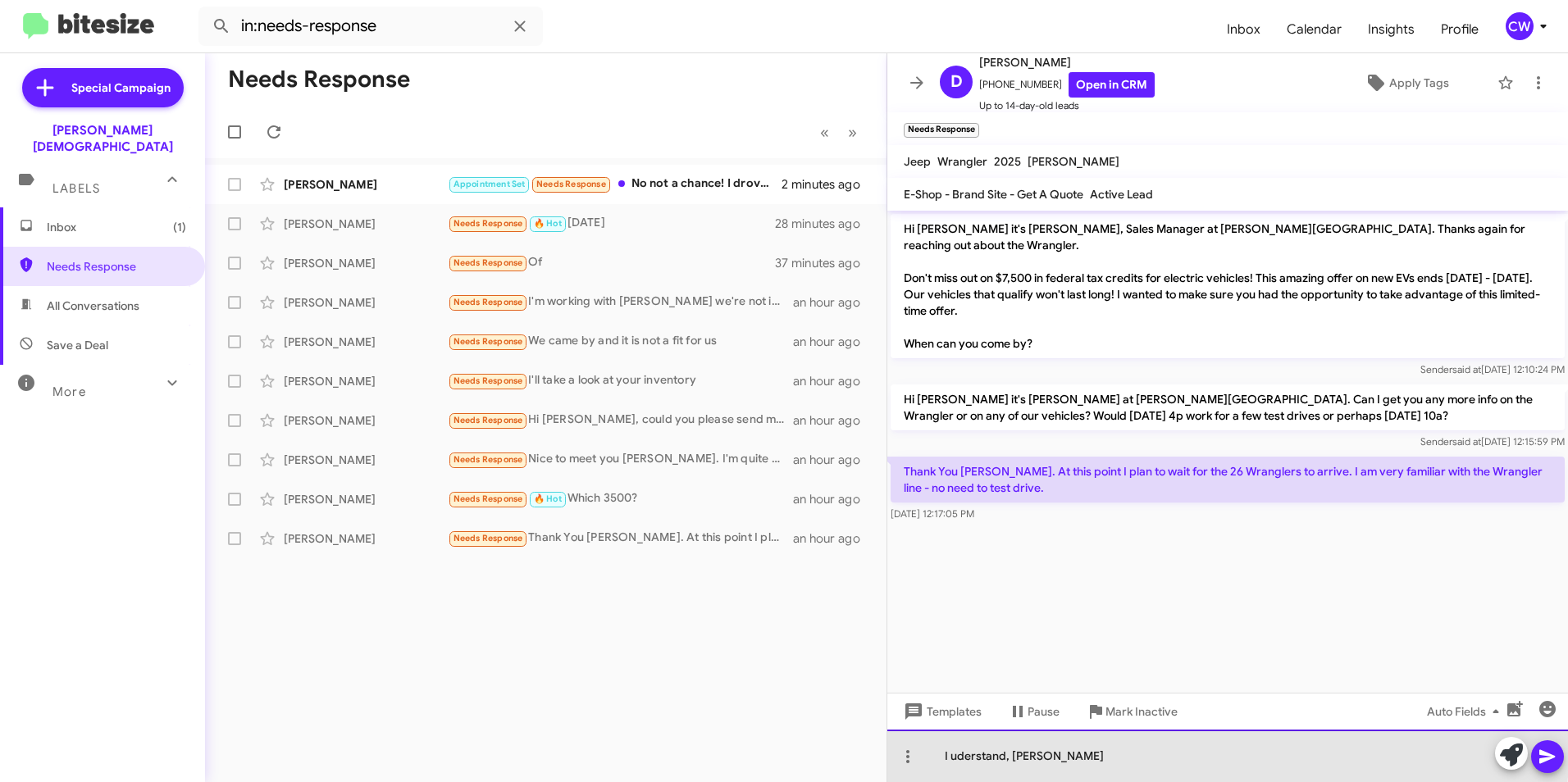
drag, startPoint x: 1081, startPoint y: 751, endPoint x: 834, endPoint y: 716, distance: 249.5
click at [834, 716] on div "Needs Response « Previous » Next [PERSON_NAME] Appointment Set Needs Response N…" at bounding box center [886, 418] width 1363 height 729
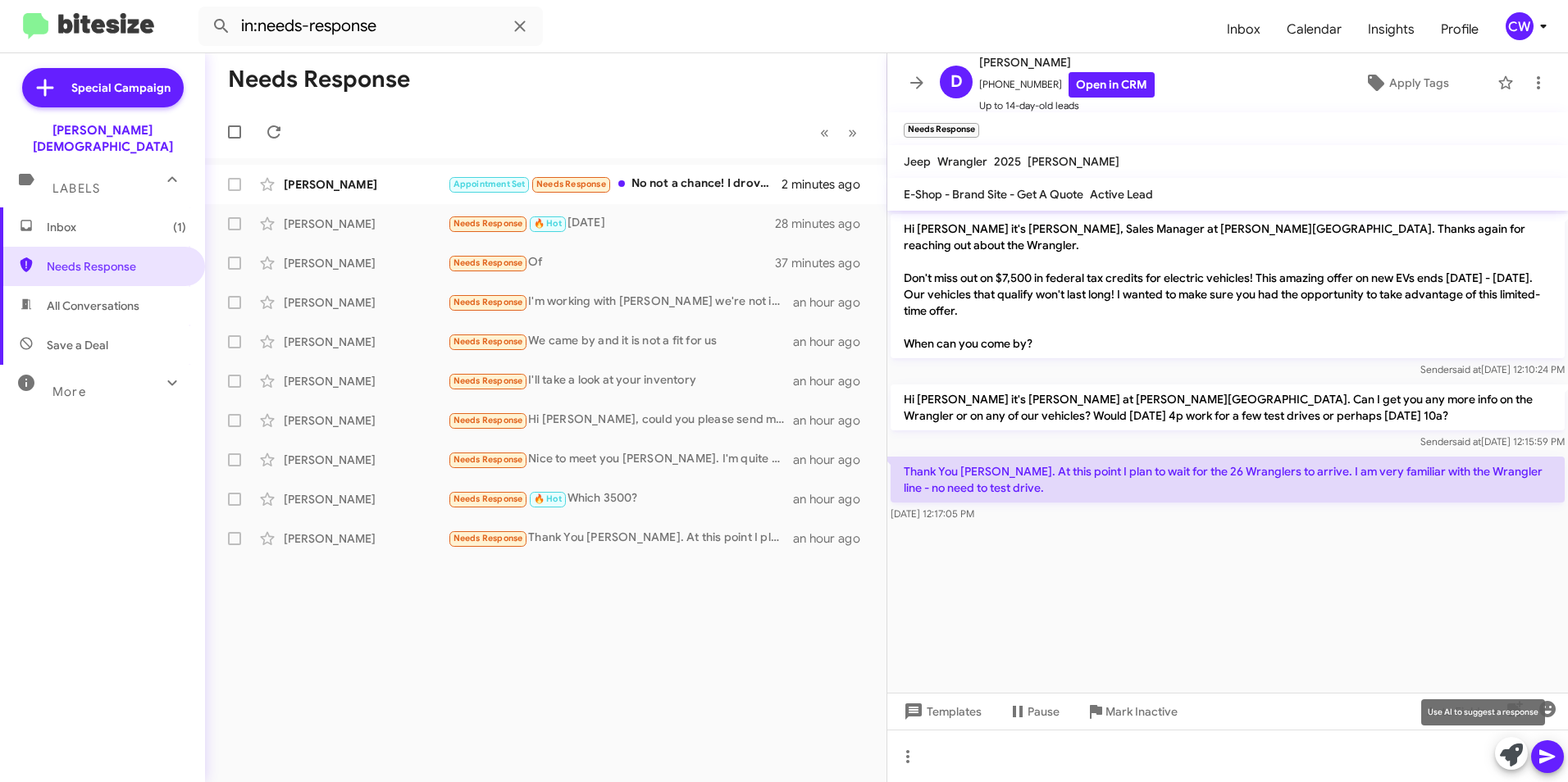
click at [1508, 757] on icon at bounding box center [1512, 755] width 23 height 23
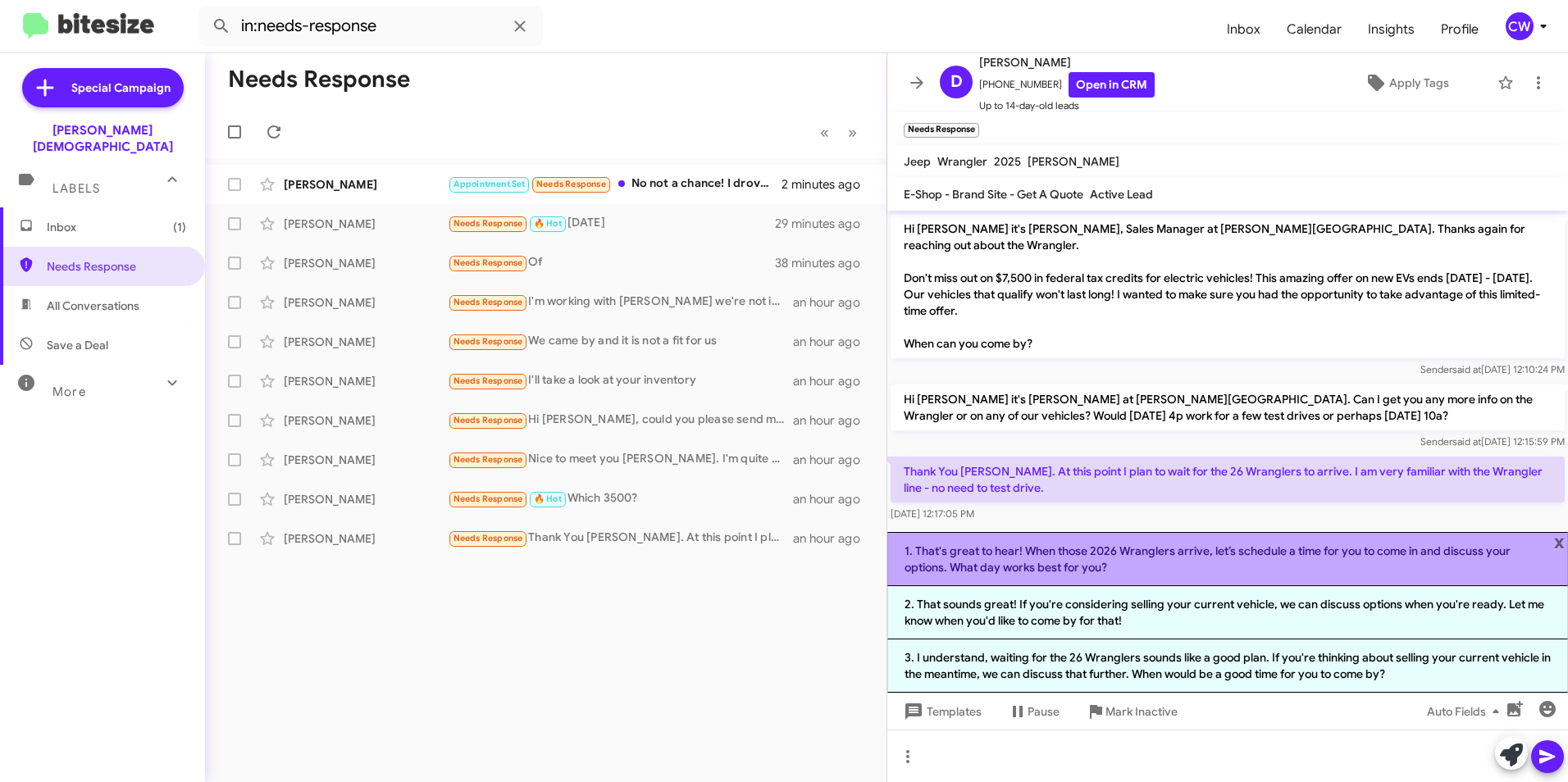
click at [1296, 562] on li "1. That's great to hear! When those 2026 Wranglers arrive, let’s schedule a tim…" at bounding box center [1228, 559] width 681 height 54
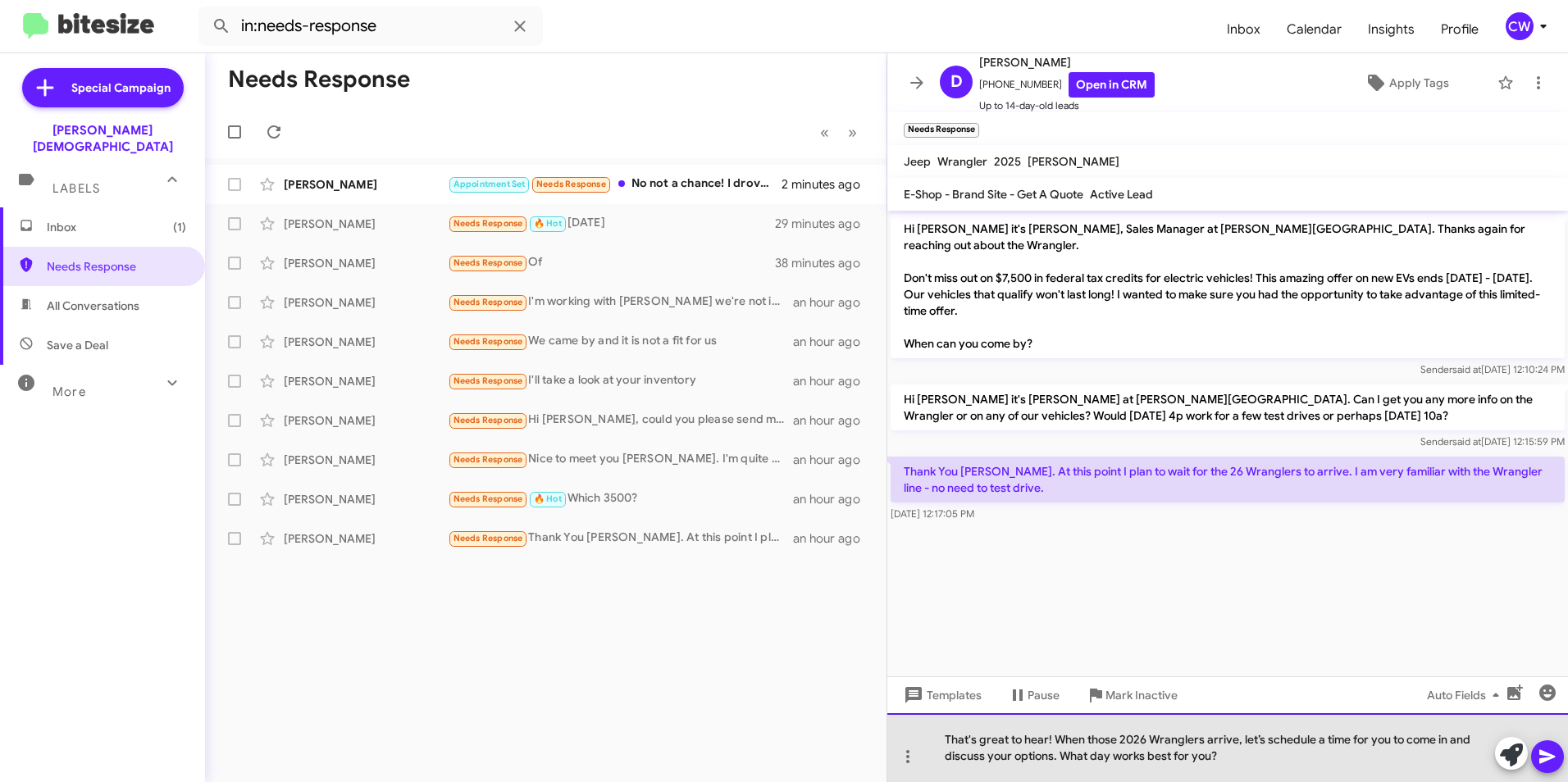
click at [1240, 743] on div "That's great to hear! When those 2026 Wranglers arrive, let’s schedule a time f…" at bounding box center [1228, 747] width 681 height 69
click at [1262, 741] on div "That's great to hear! When those 2026 Wranglers arrive, let’s schedule a time f…" at bounding box center [1228, 747] width 681 height 69
drag, startPoint x: 1227, startPoint y: 760, endPoint x: 1054, endPoint y: 752, distance: 173.2
click at [1054, 752] on div "That's great to hear! When those 2026 Wranglers arrive, we'll schedule a time f…" at bounding box center [1228, 747] width 681 height 69
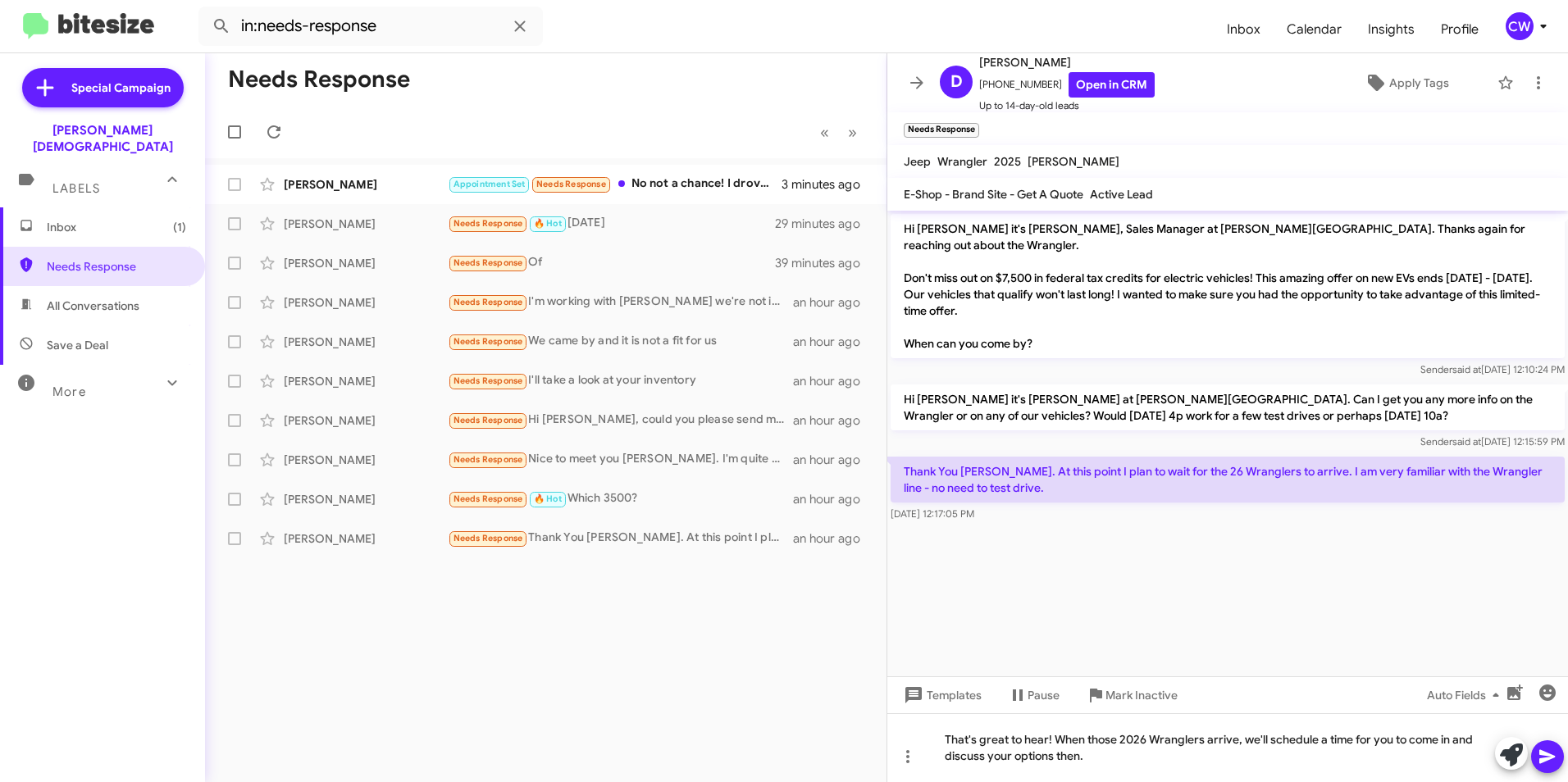
click at [1548, 757] on icon at bounding box center [1547, 757] width 20 height 20
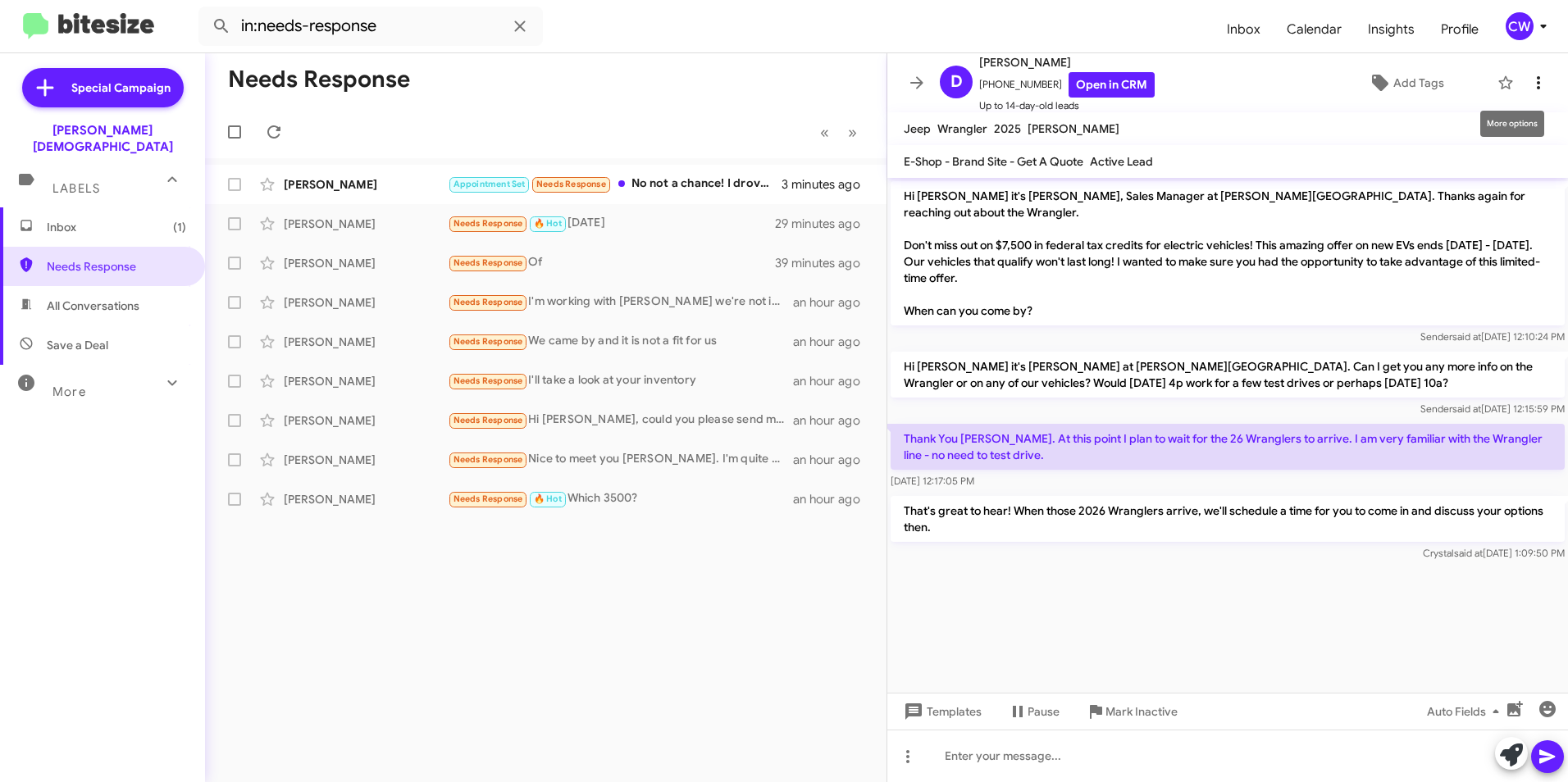
click at [1529, 83] on icon at bounding box center [1538, 82] width 20 height 20
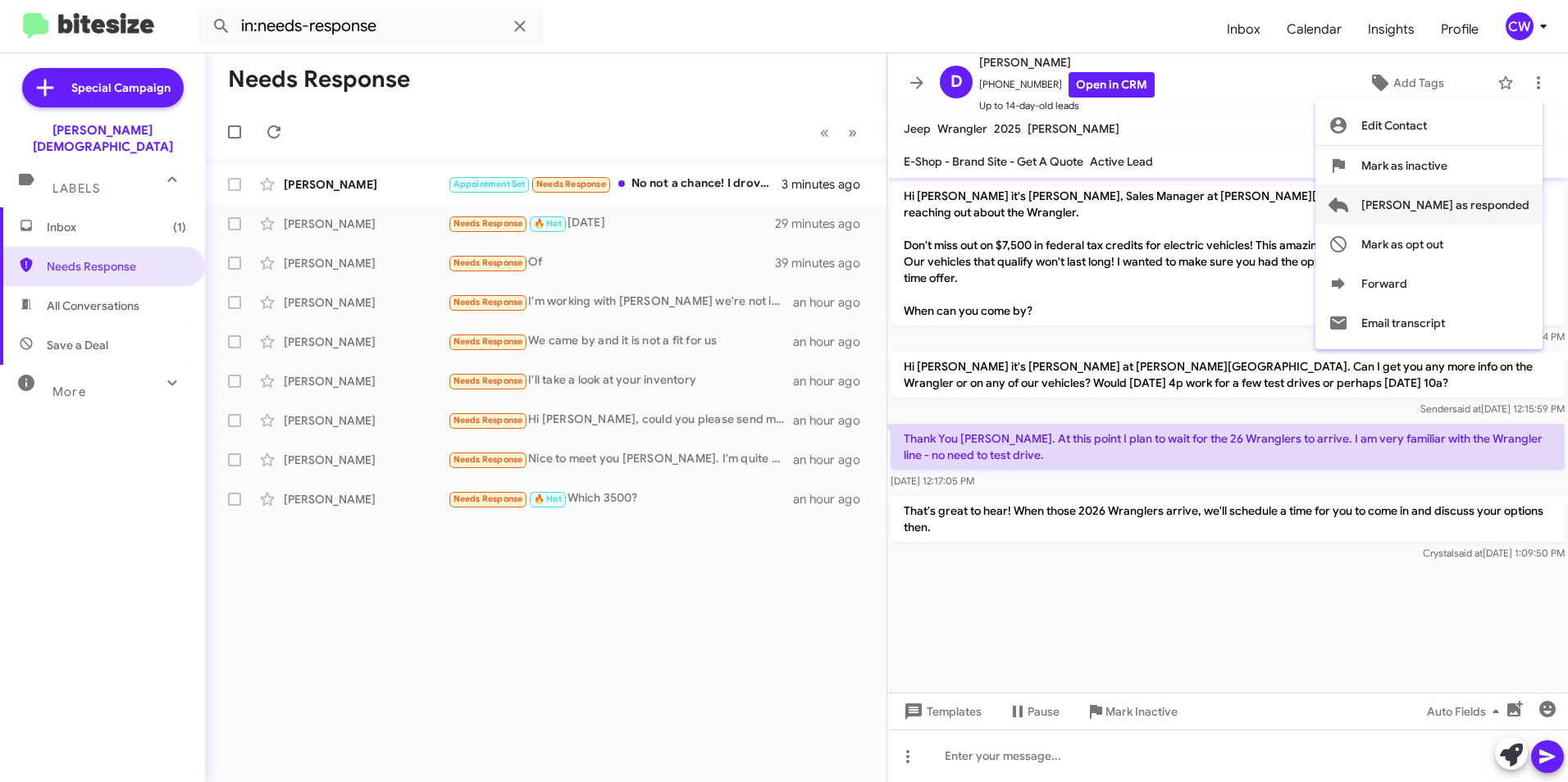
click at [1489, 209] on span "[PERSON_NAME] as responded" at bounding box center [1446, 205] width 168 height 39
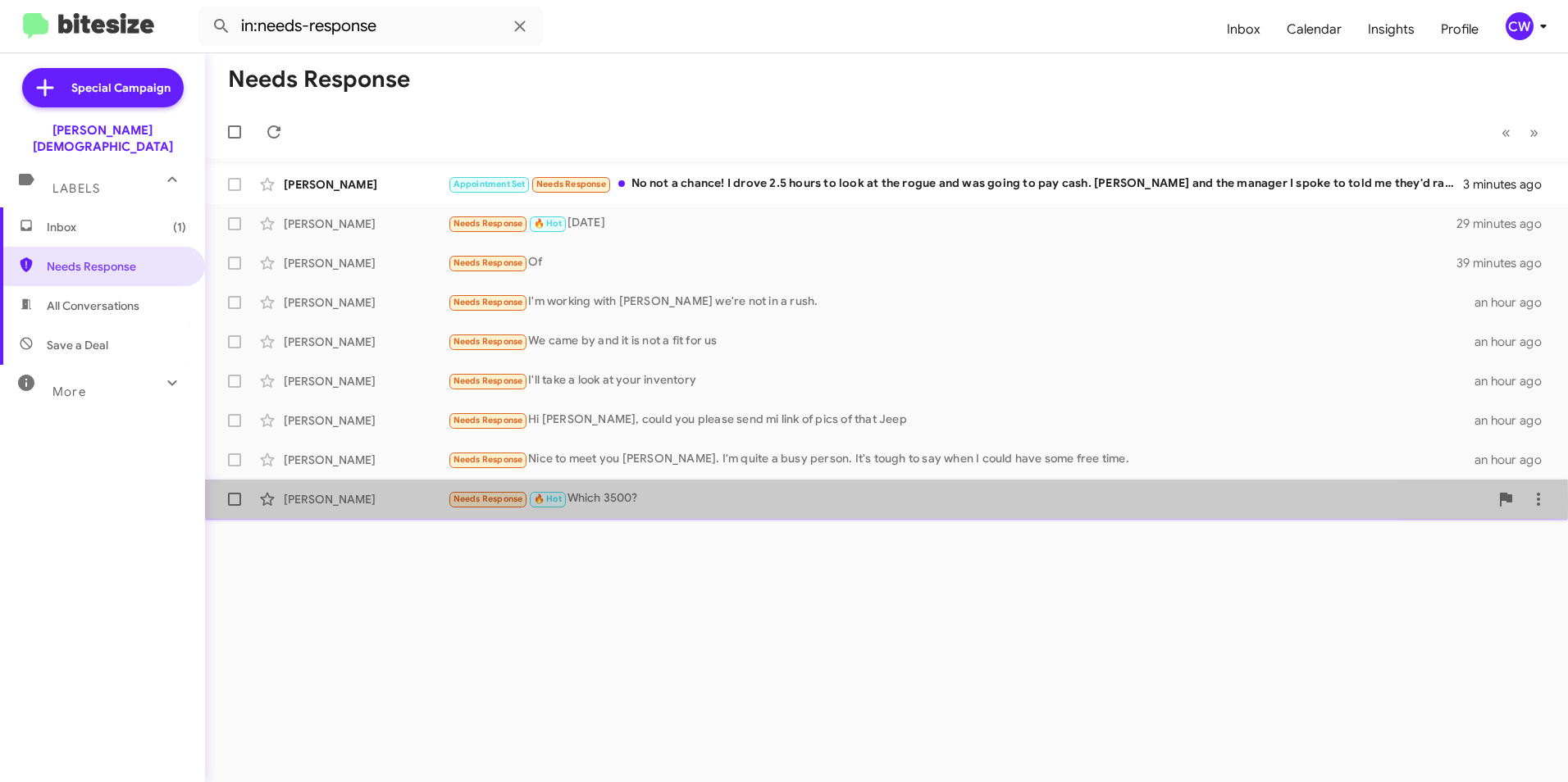
click at [337, 500] on div "[PERSON_NAME]" at bounding box center [366, 499] width 164 height 16
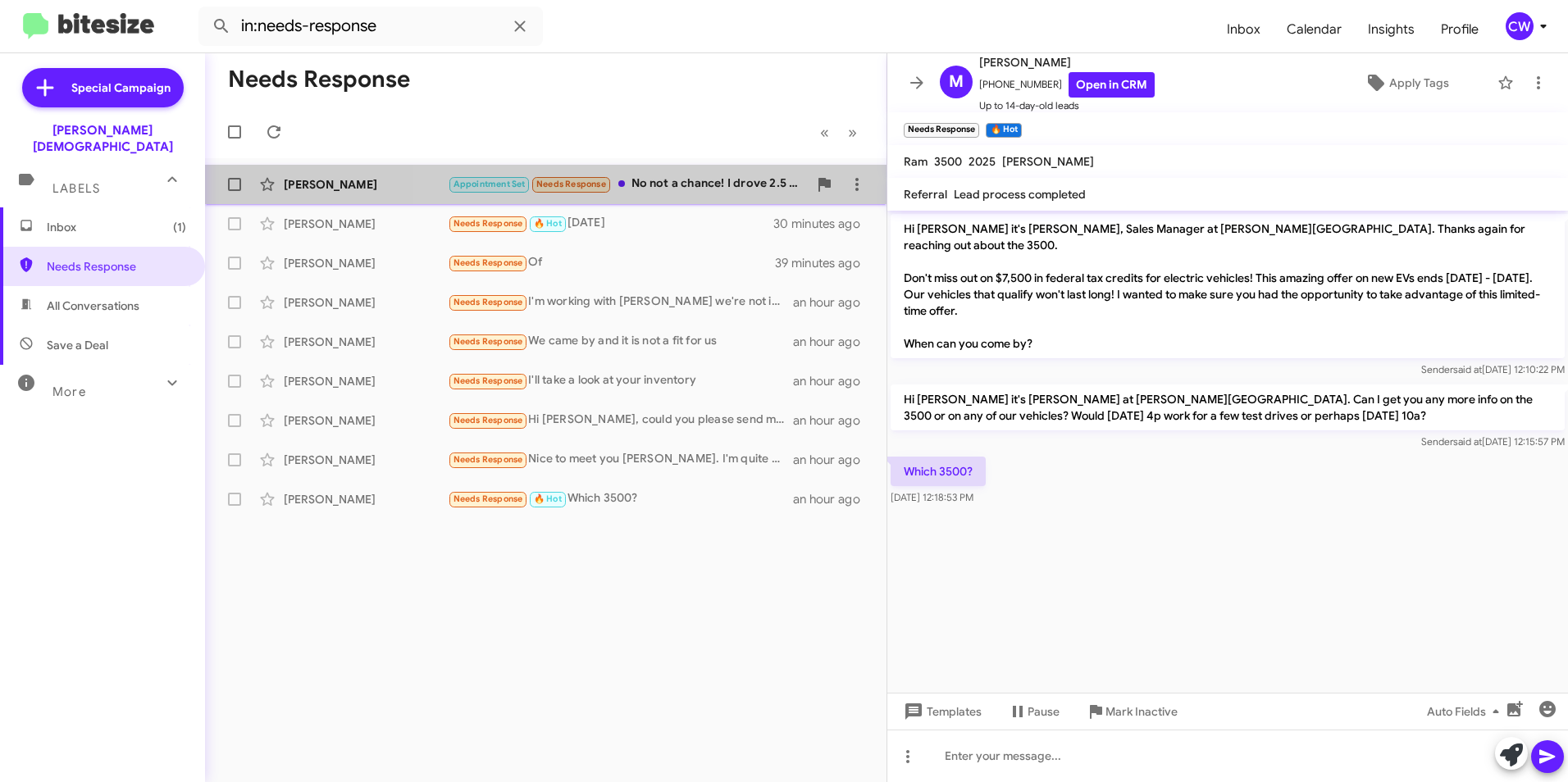
click at [657, 184] on div "Appointment Set Needs Response No not a chance! I drove 2.5 hours to look at th…" at bounding box center [628, 184] width 360 height 19
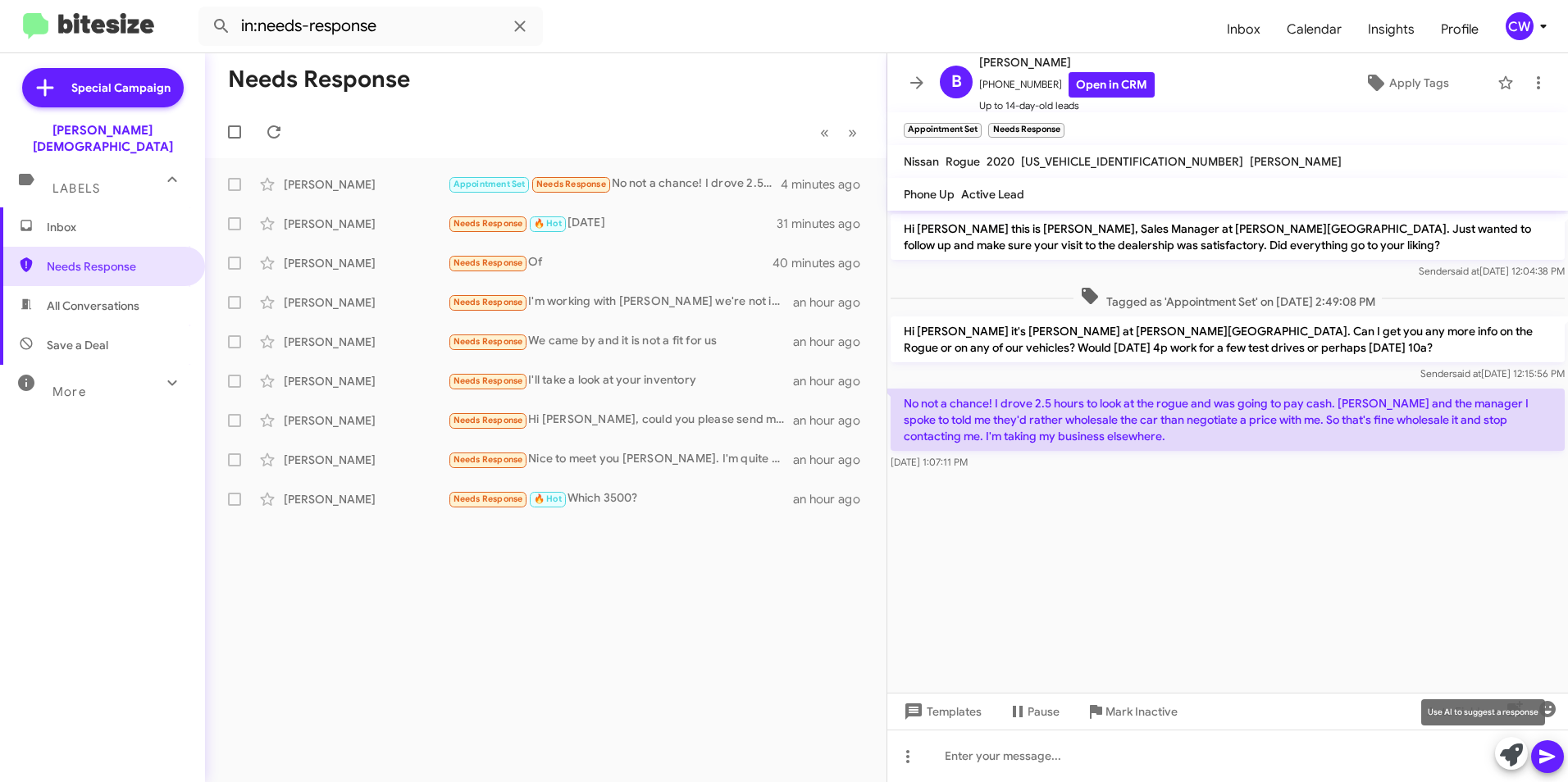
click at [1514, 756] on icon at bounding box center [1512, 755] width 23 height 23
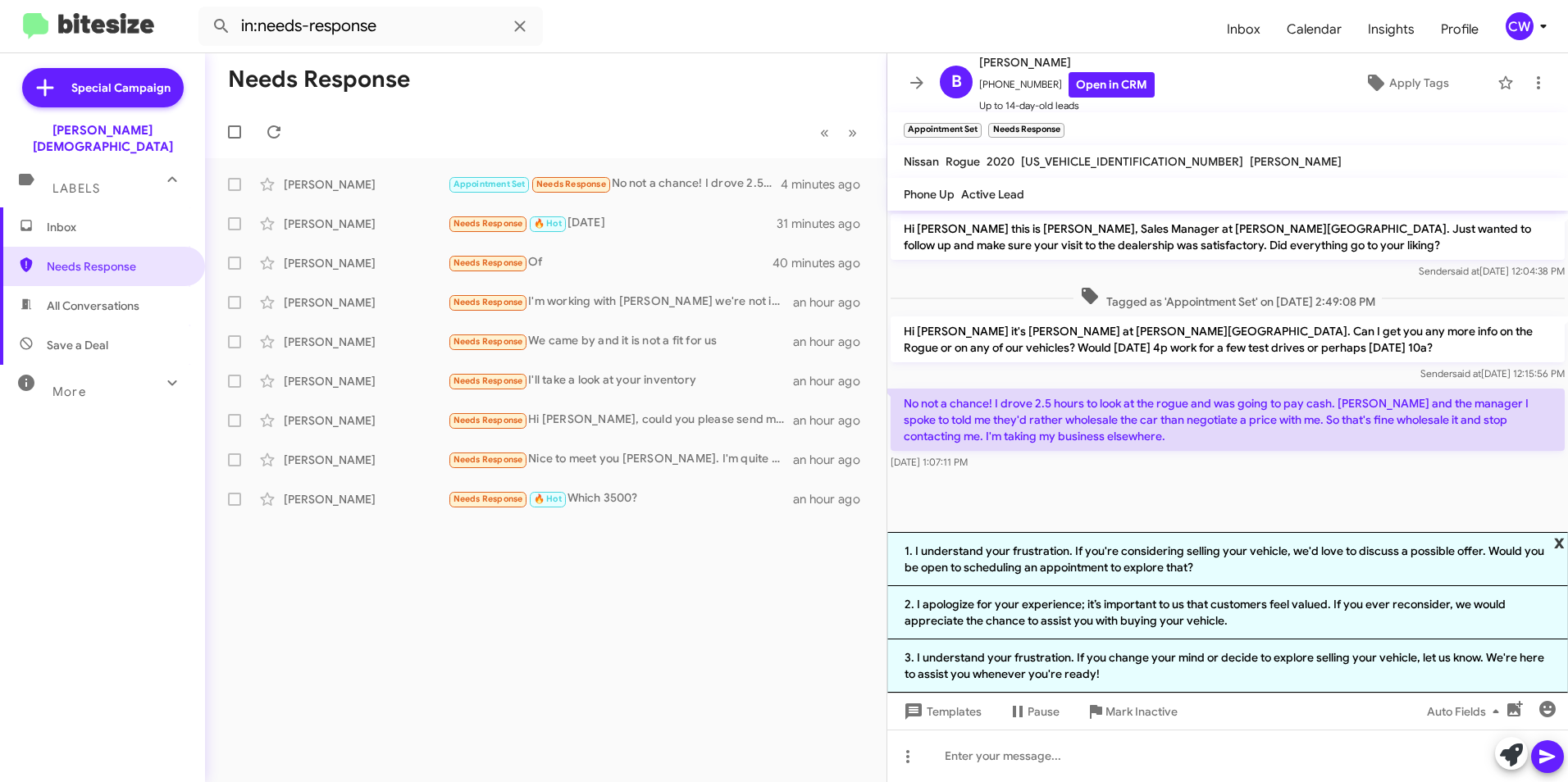
click at [1560, 539] on span "x" at bounding box center [1560, 542] width 11 height 20
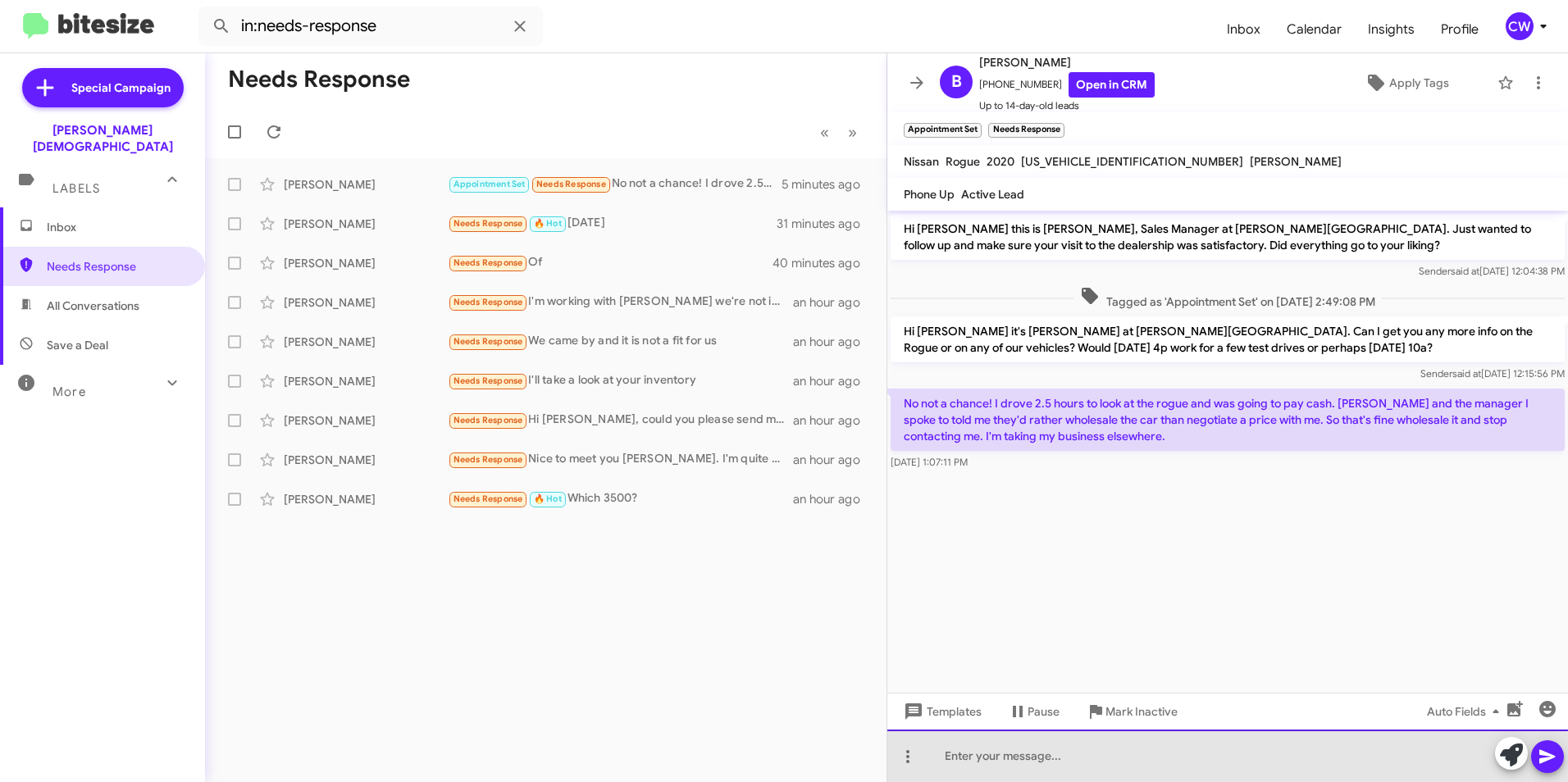
click at [1100, 762] on div at bounding box center [1228, 756] width 681 height 53
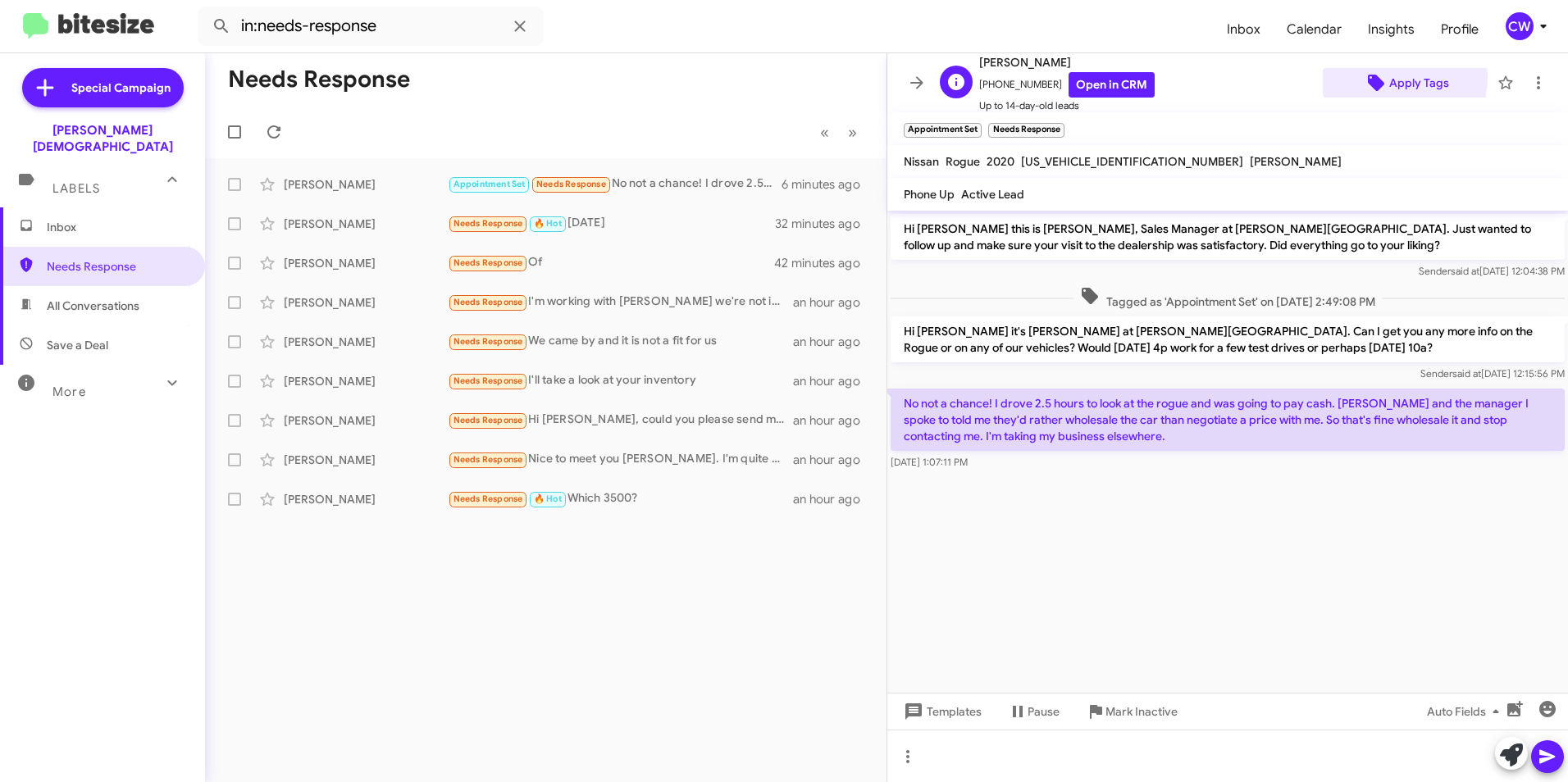
click at [1390, 77] on span "Apply Tags" at bounding box center [1419, 82] width 60 height 30
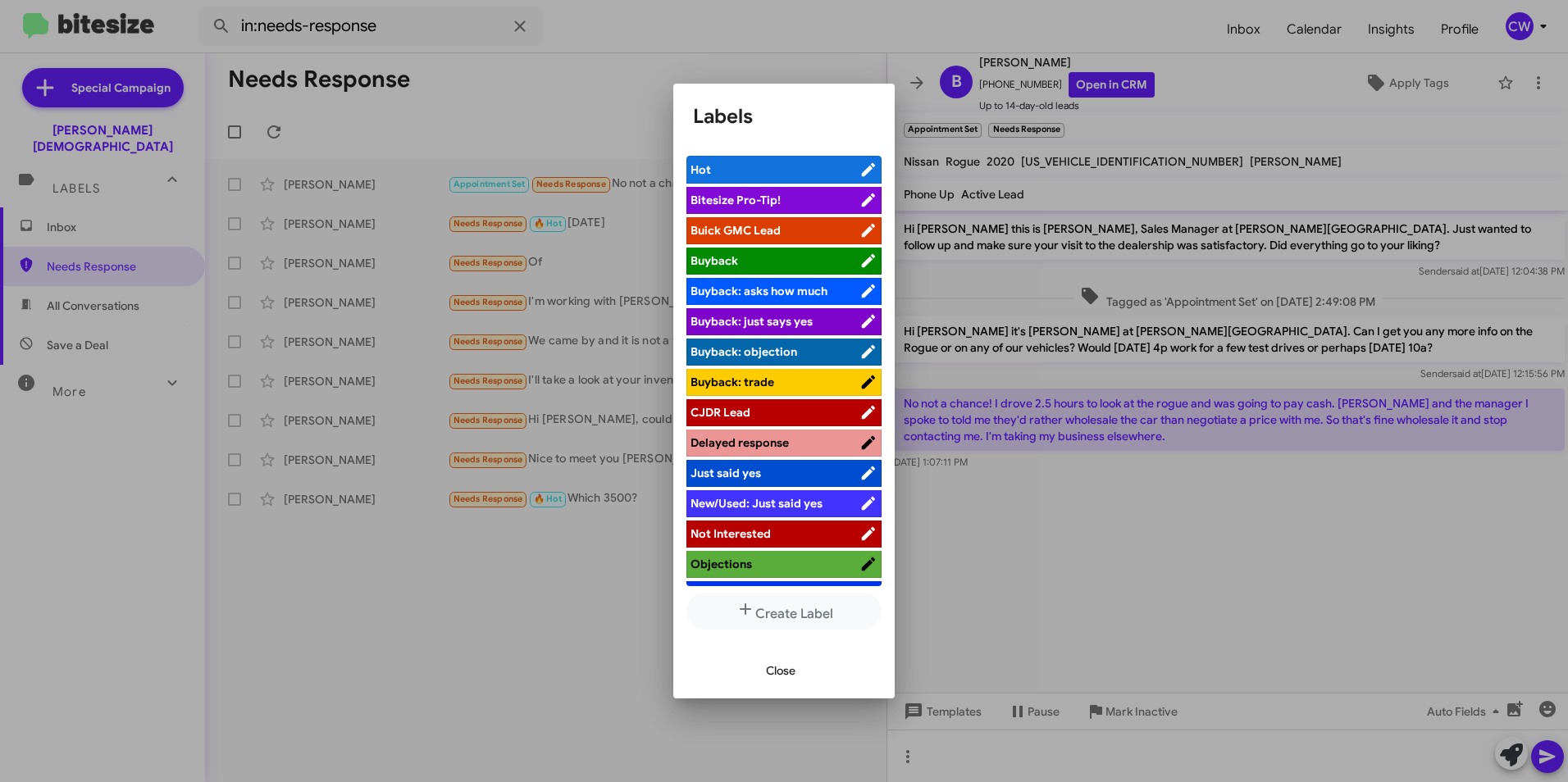
click at [779, 529] on span "Not Interested" at bounding box center [775, 534] width 169 height 16
click at [794, 567] on span "Objections" at bounding box center [775, 564] width 169 height 16
click at [785, 669] on span "Close" at bounding box center [780, 670] width 30 height 30
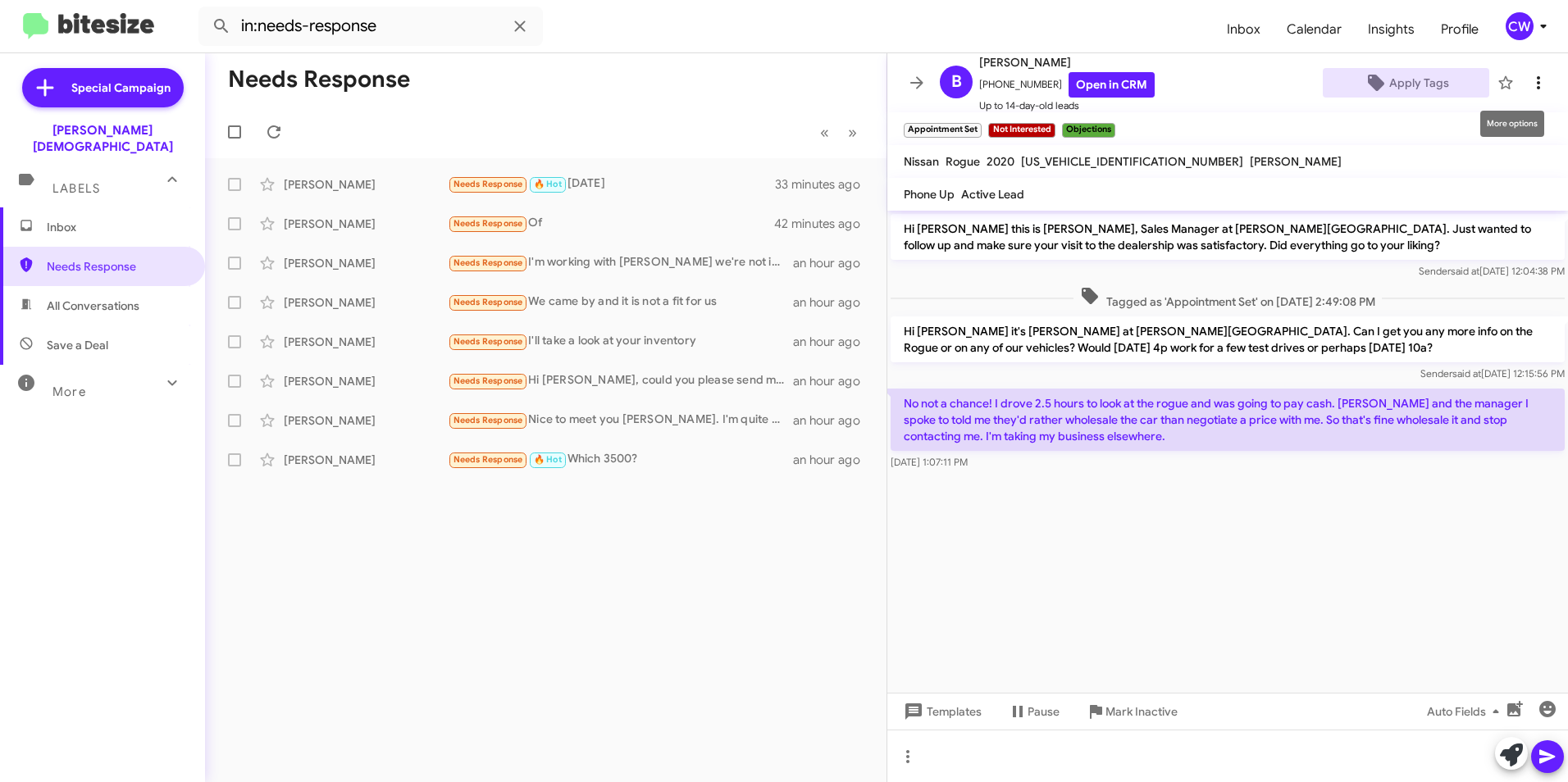
click at [1529, 85] on icon at bounding box center [1538, 82] width 20 height 20
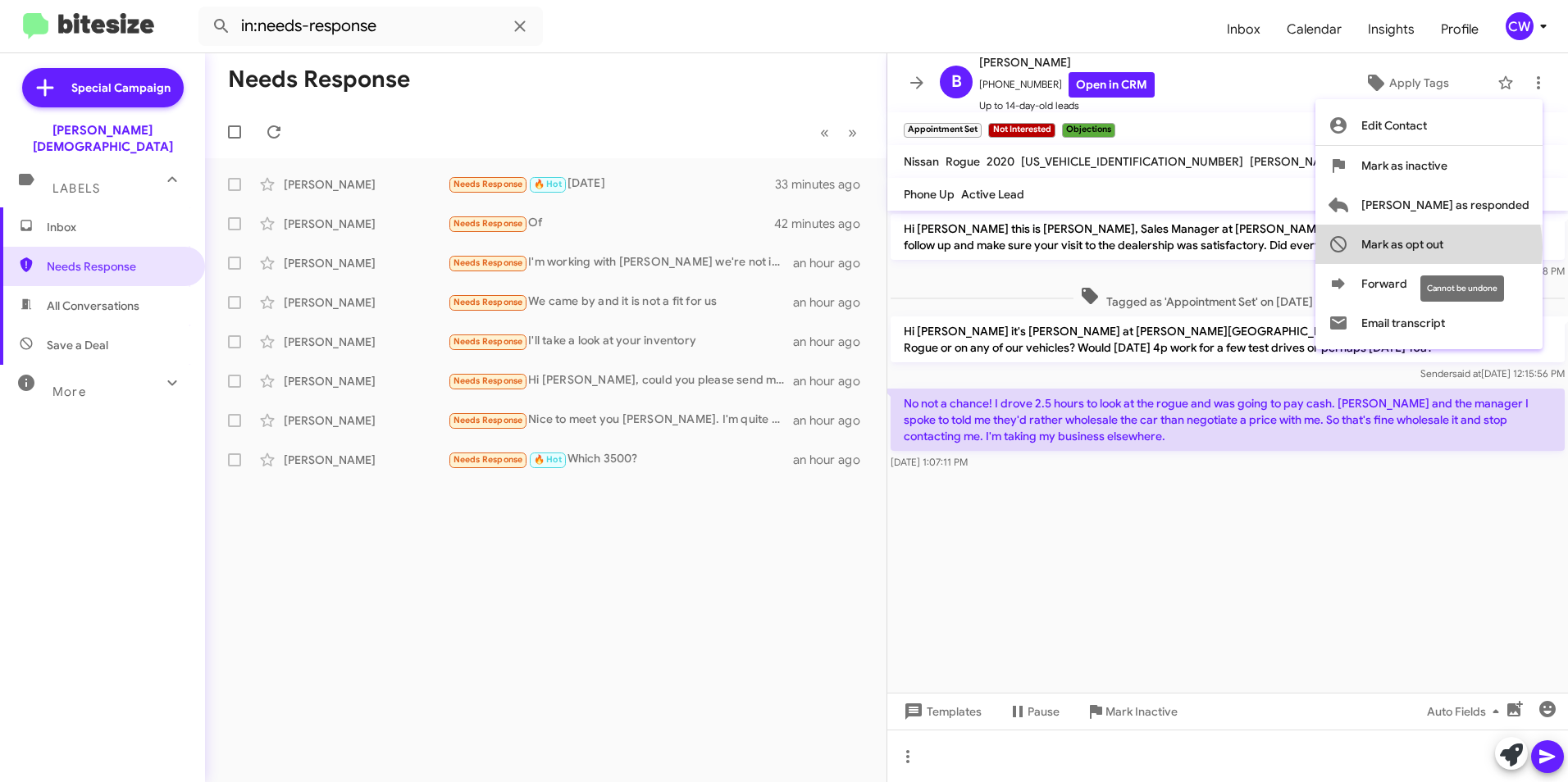
click at [1443, 247] on span "Mark as opt out" at bounding box center [1403, 245] width 82 height 39
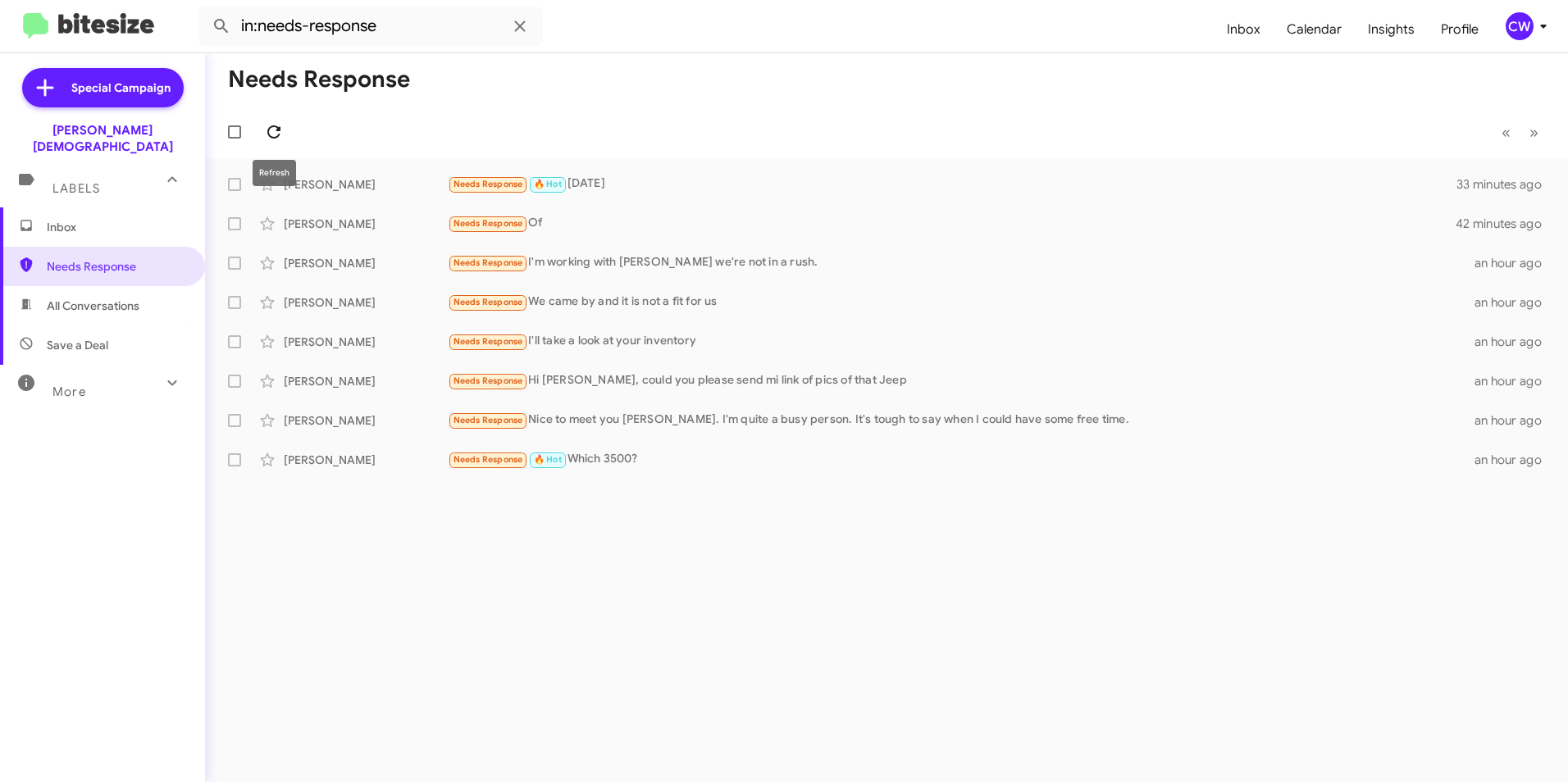
click at [271, 132] on icon at bounding box center [274, 132] width 20 height 20
click at [498, 465] on span "Needs Response" at bounding box center [488, 460] width 70 height 11
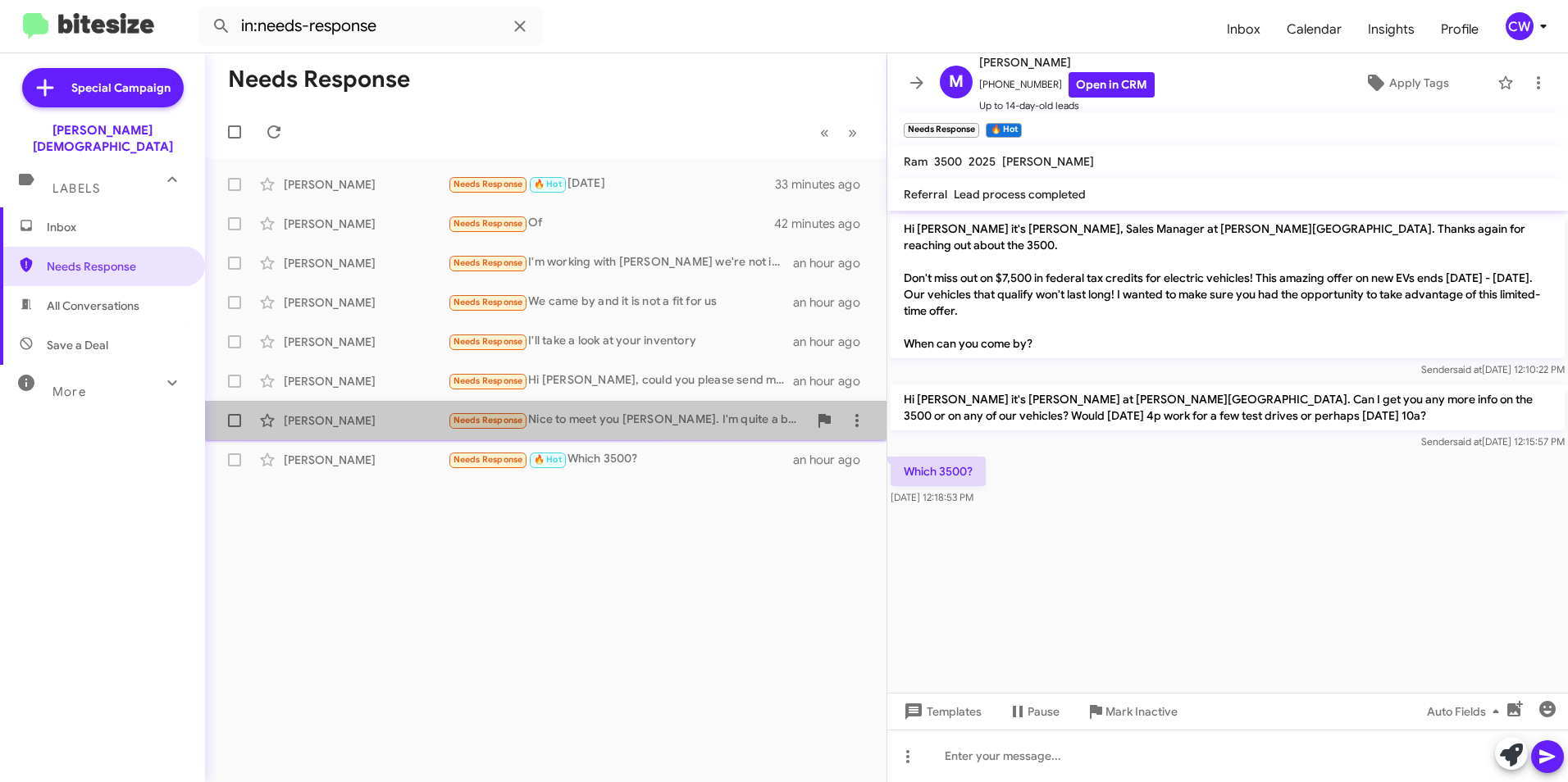
click at [462, 417] on span "Needs Response" at bounding box center [488, 420] width 70 height 11
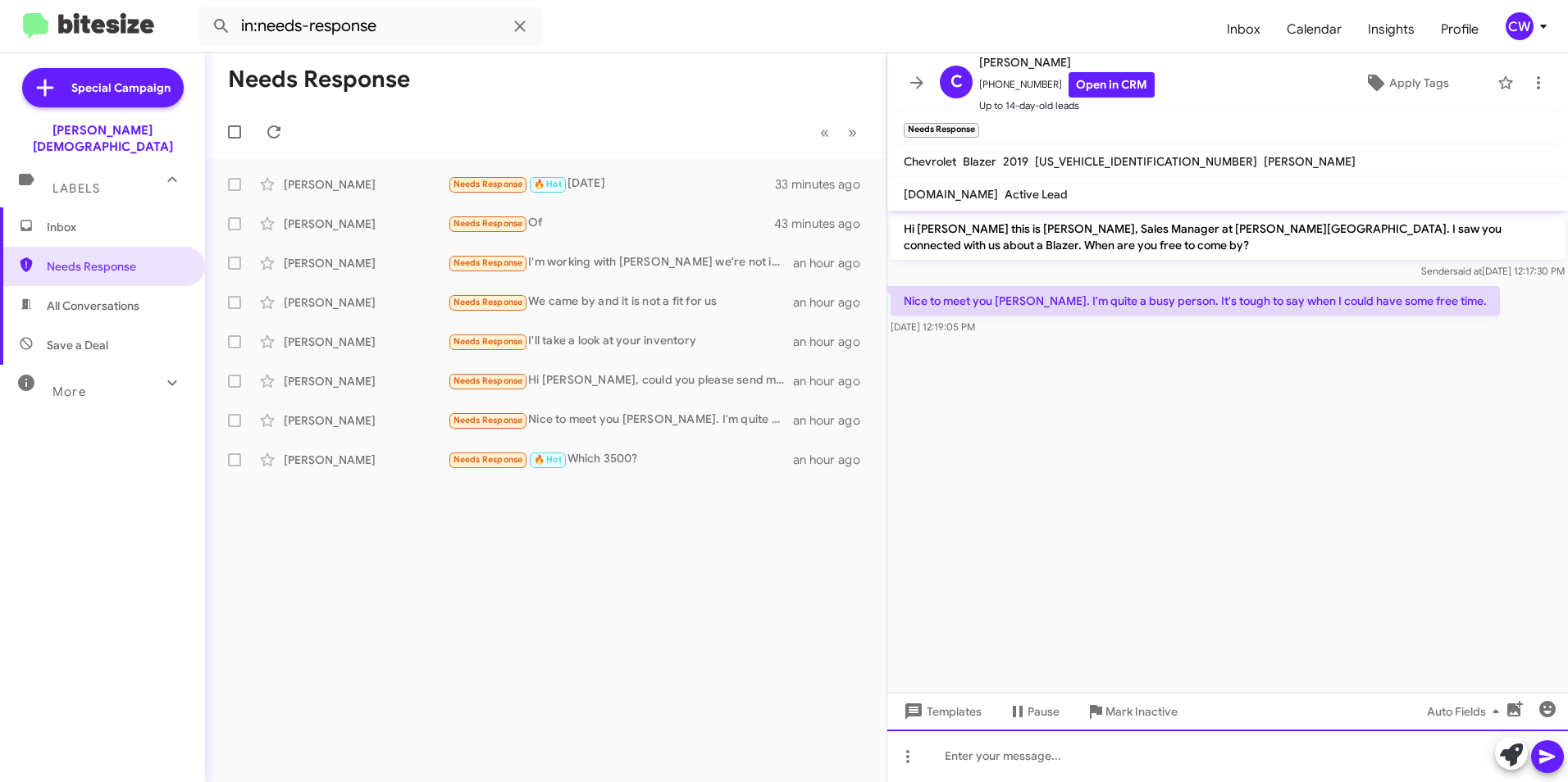
click at [984, 767] on div at bounding box center [1228, 756] width 681 height 53
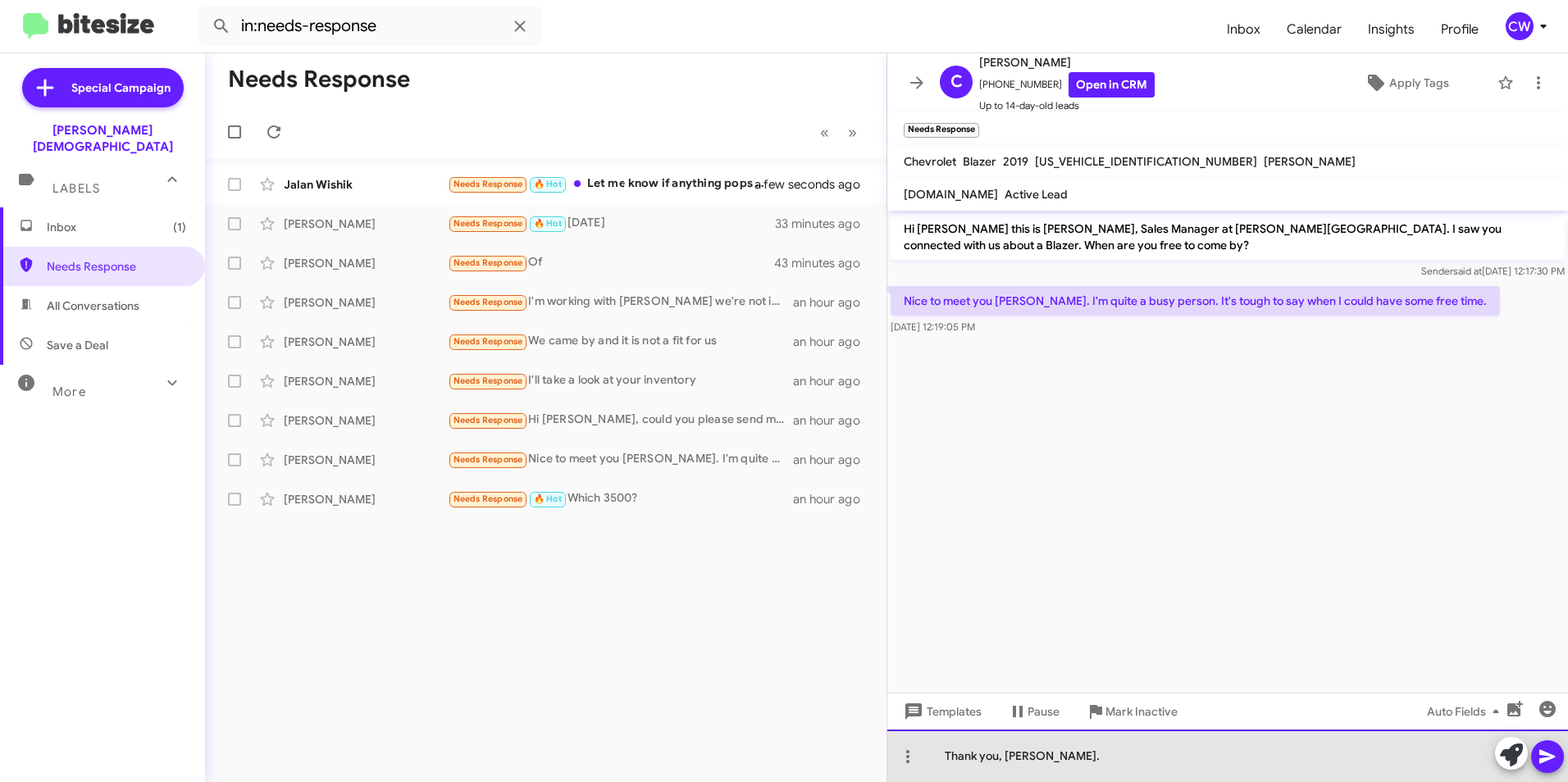
click at [1069, 767] on div "Thank you, [PERSON_NAME]." at bounding box center [1228, 756] width 681 height 53
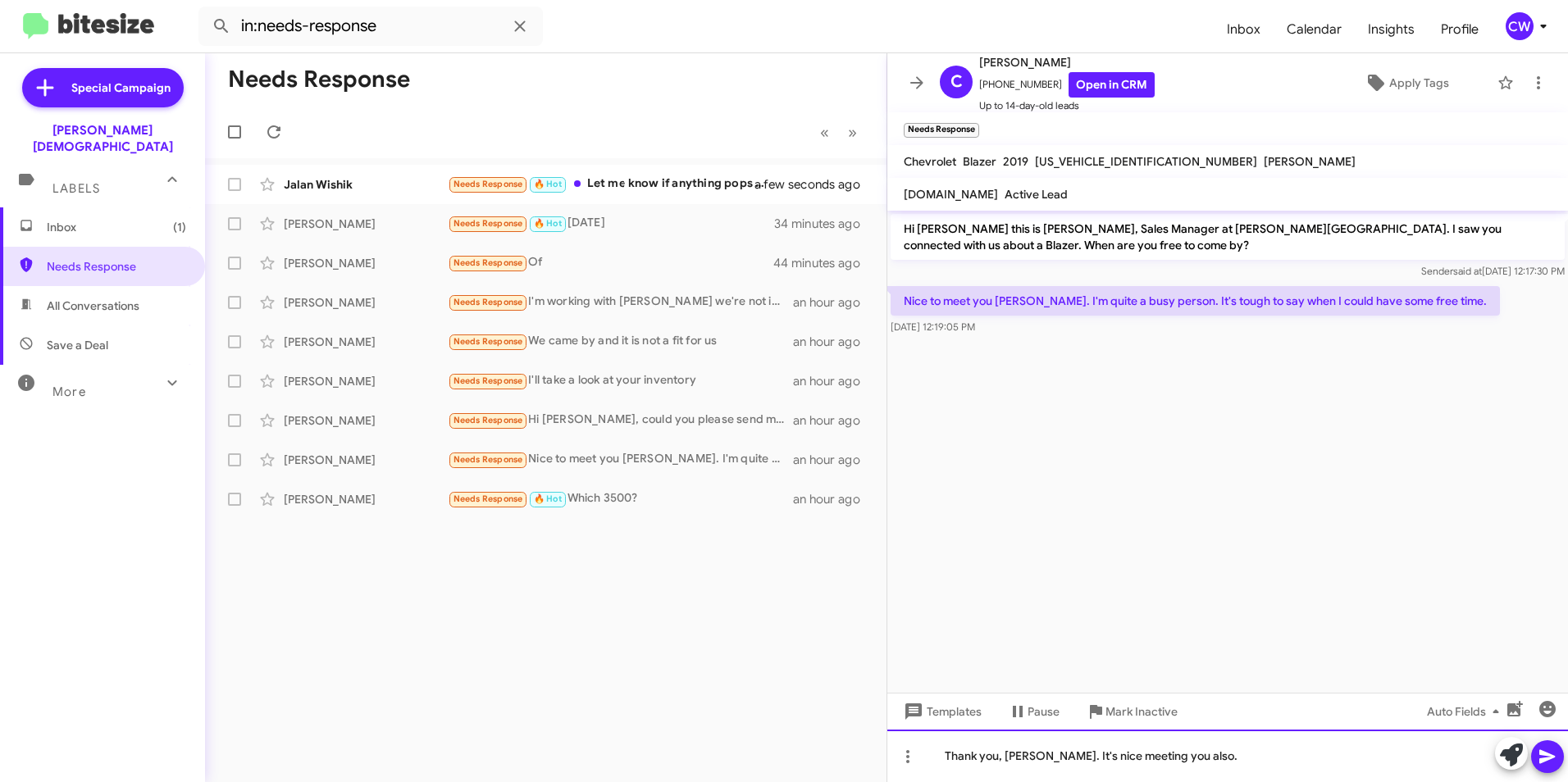
click at [1207, 763] on div "Thank you, [PERSON_NAME]. It's nice meeting you also." at bounding box center [1228, 756] width 681 height 53
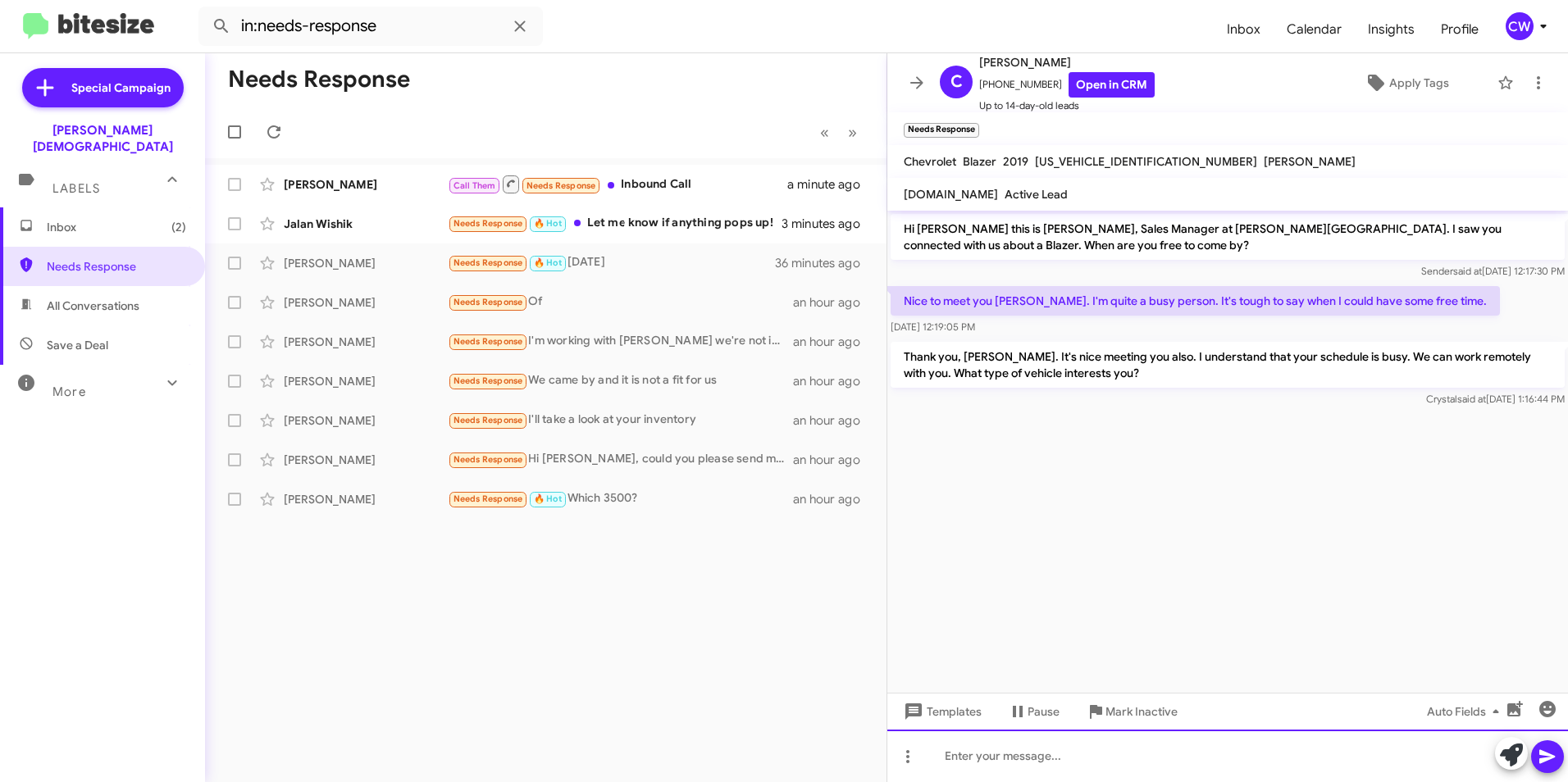
click at [1140, 761] on div at bounding box center [1228, 756] width 681 height 53
click at [1039, 762] on div at bounding box center [1228, 756] width 681 height 53
click at [1252, 757] on div "If it is the Blazer that you were previously looking at" at bounding box center [1228, 756] width 681 height 53
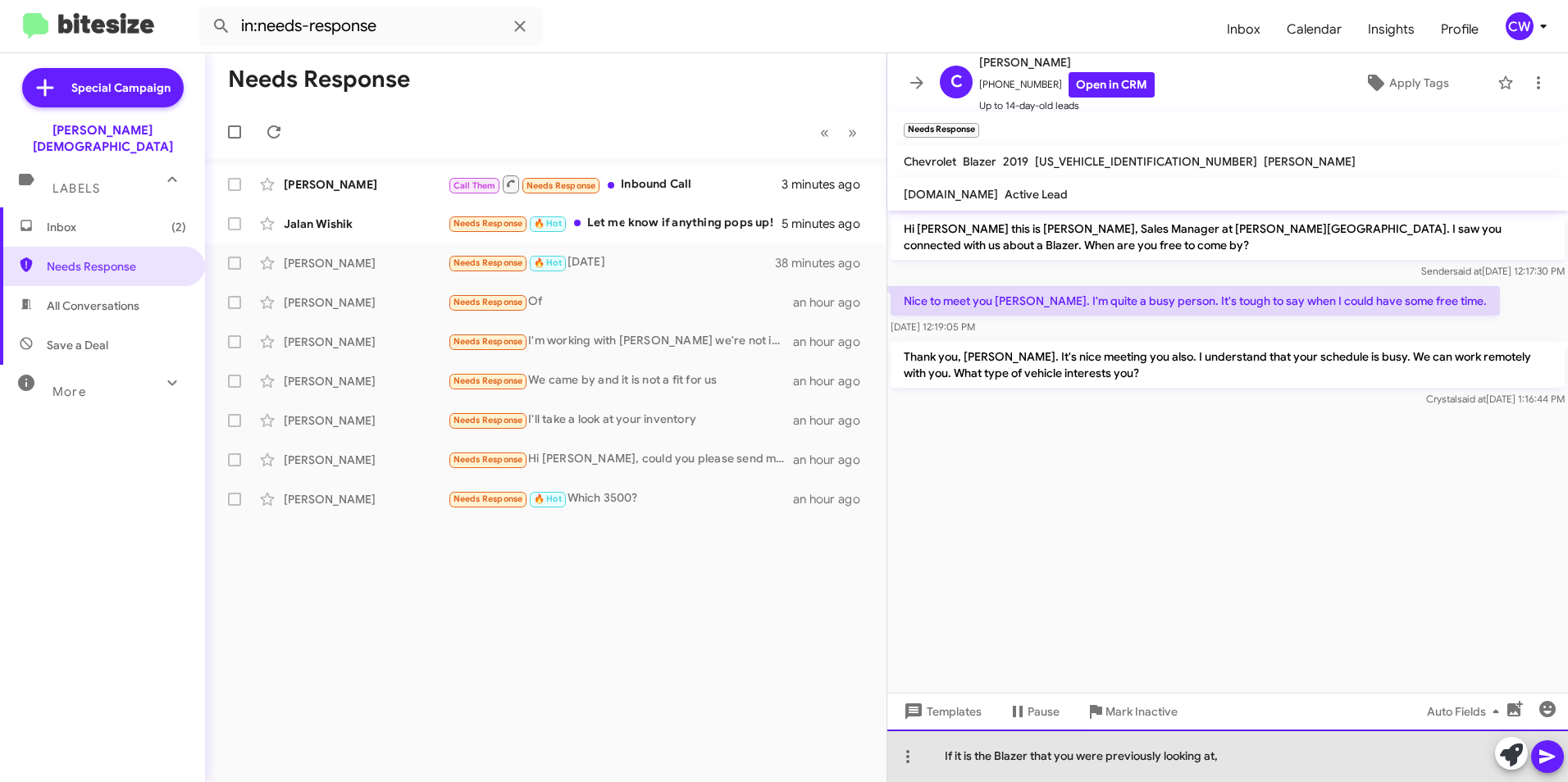
click at [1223, 761] on div "If it is the Blazer that you were previously looking at," at bounding box center [1228, 756] width 681 height 53
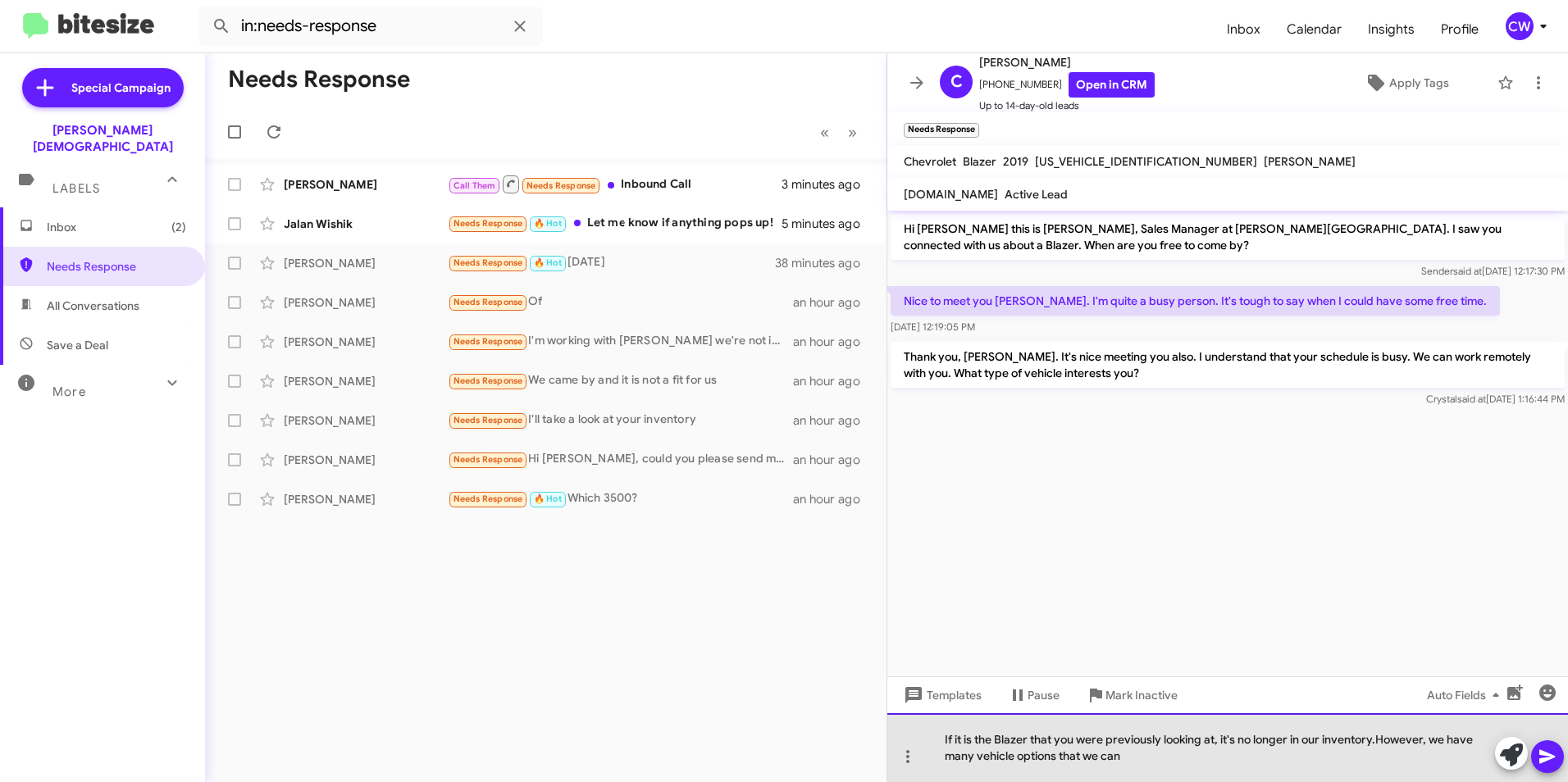
click at [1130, 761] on div "If it is the Blazer that you were previously looking at, it's no longer in our …" at bounding box center [1228, 747] width 681 height 69
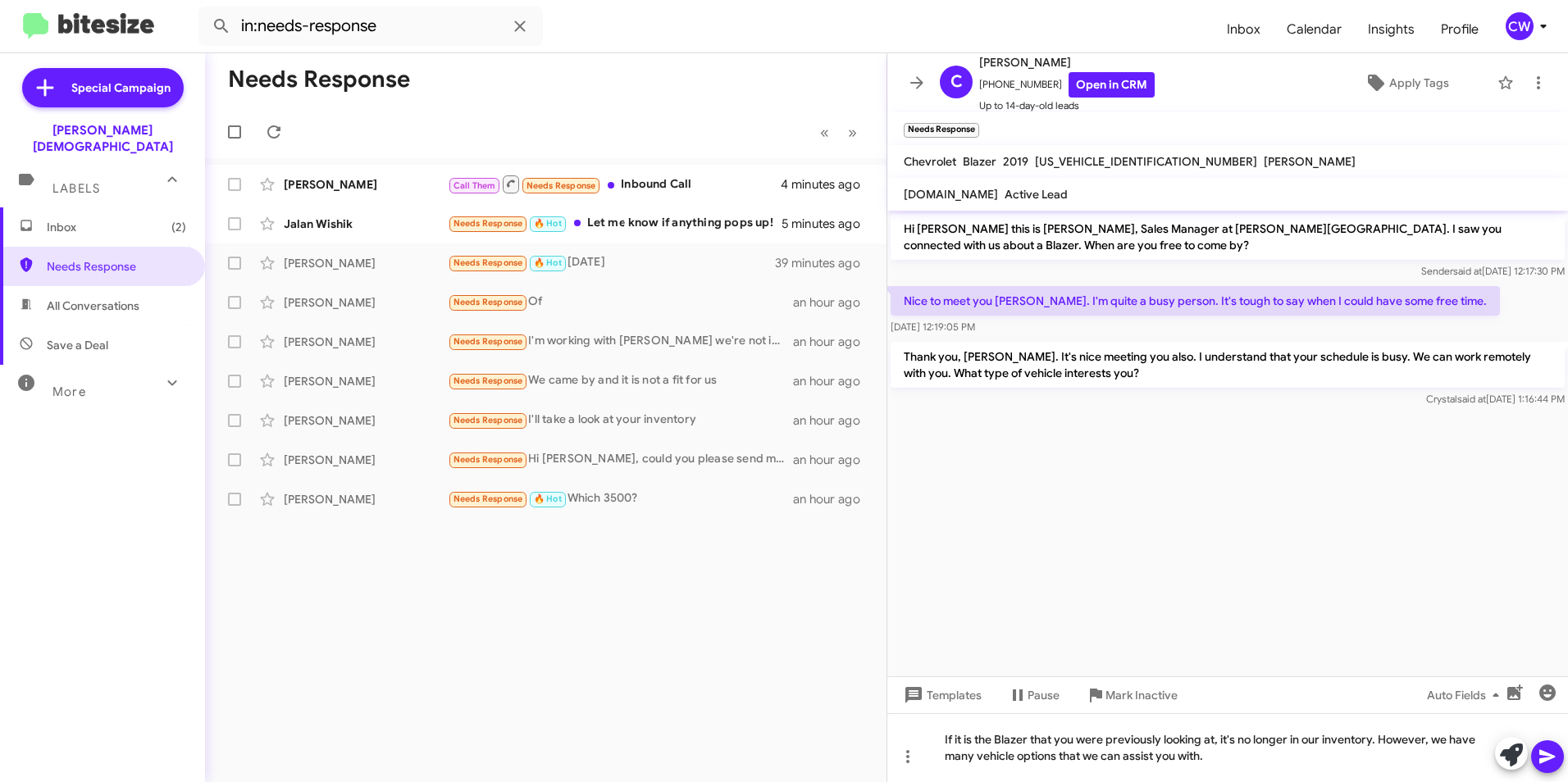
click at [1541, 760] on icon at bounding box center [1546, 758] width 15 height 14
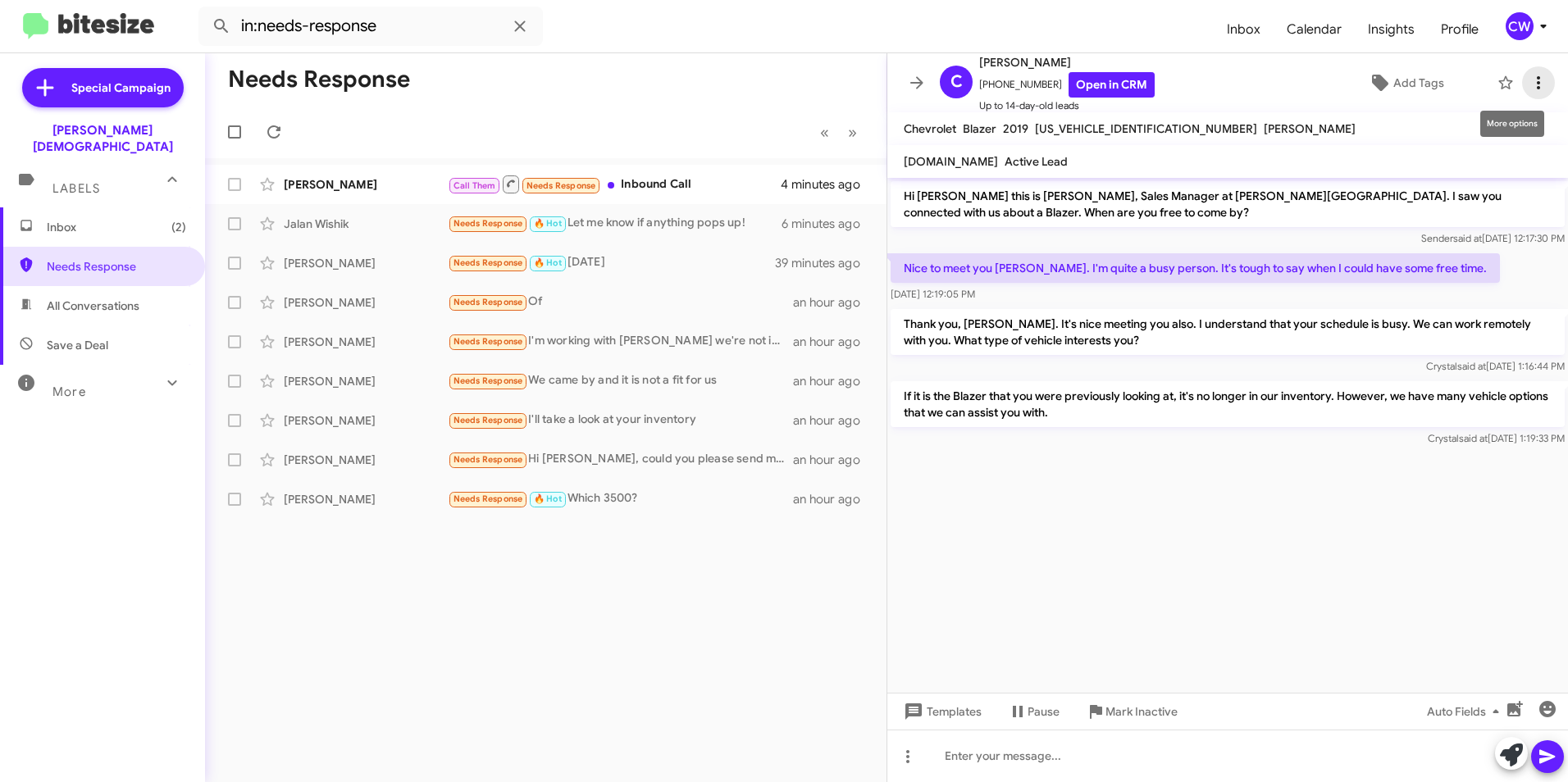
click at [1538, 82] on icon at bounding box center [1539, 82] width 4 height 13
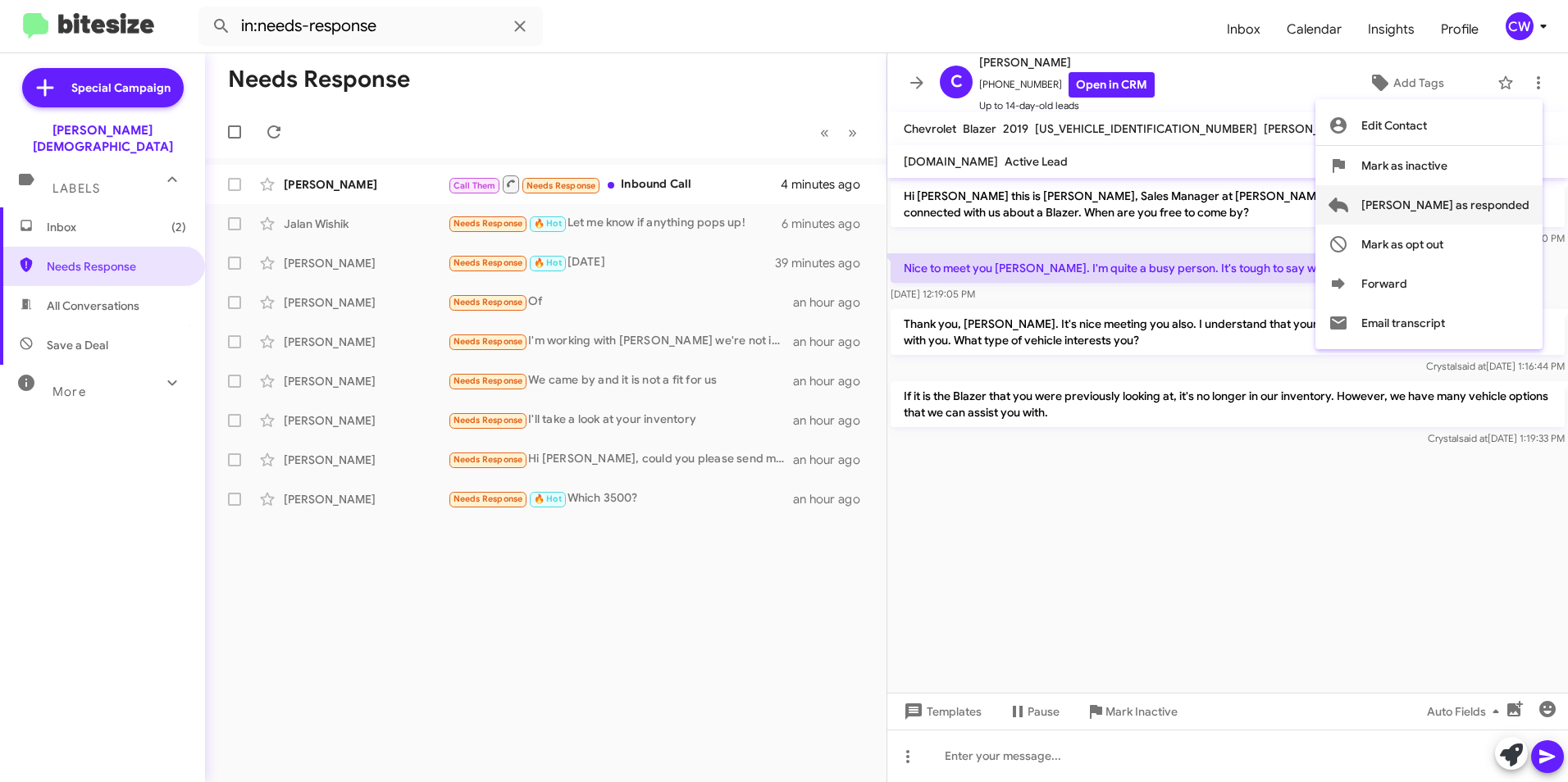
click at [1480, 208] on span "[PERSON_NAME] as responded" at bounding box center [1446, 205] width 168 height 39
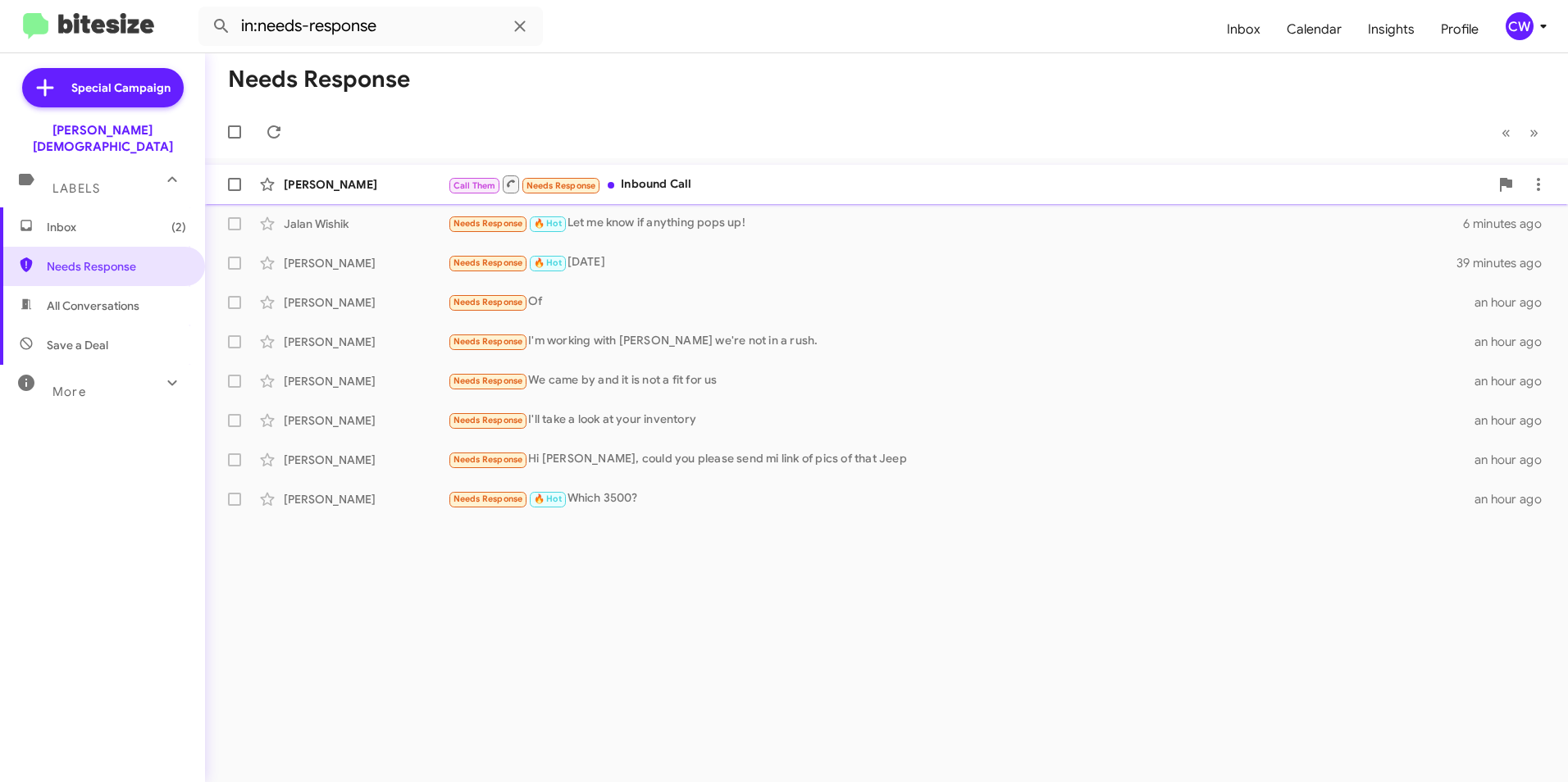
click at [655, 183] on div "Call Them Needs Response Inbound Call" at bounding box center [969, 184] width 1042 height 21
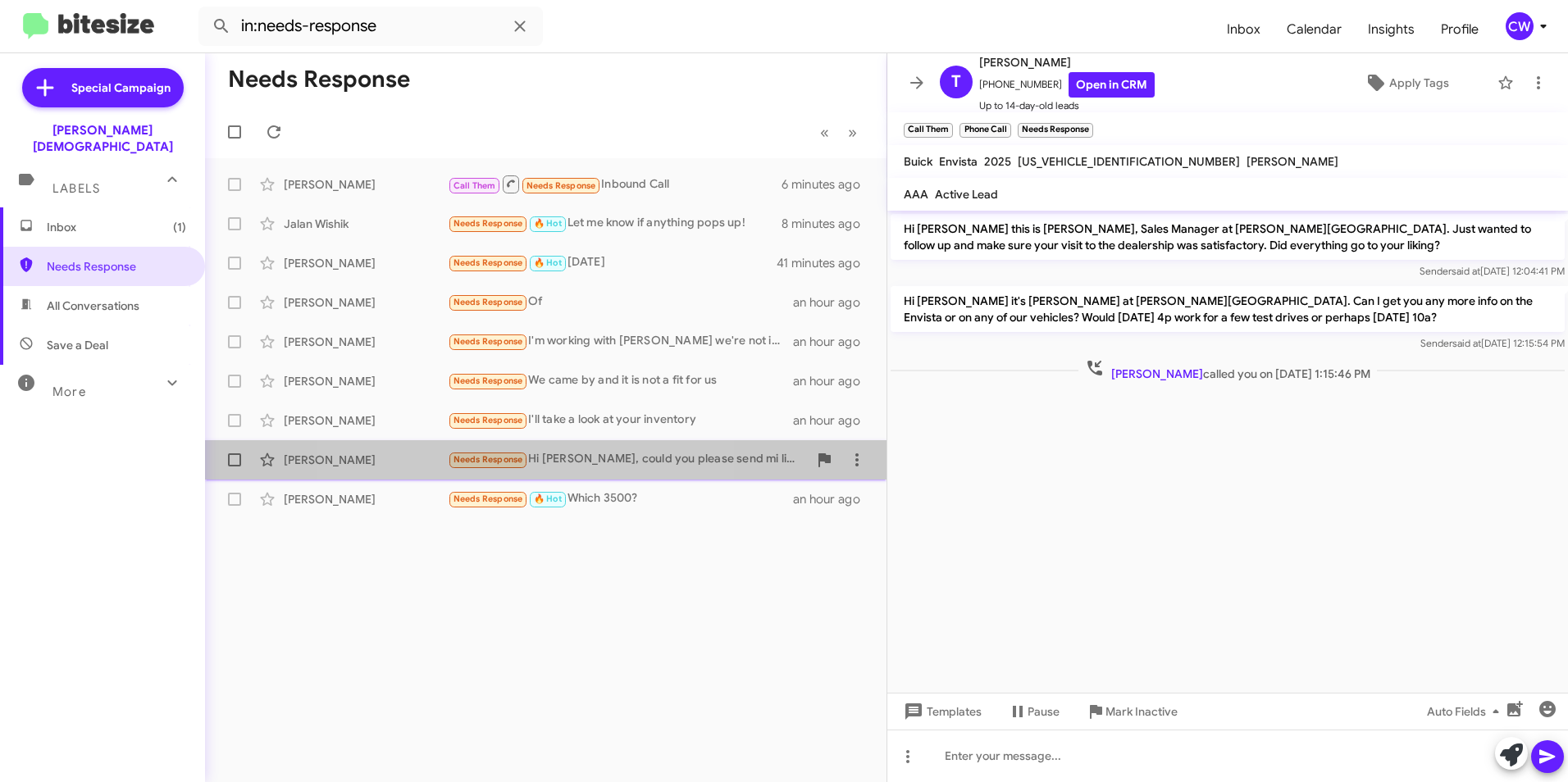
click at [498, 462] on span "Needs Response" at bounding box center [488, 460] width 70 height 11
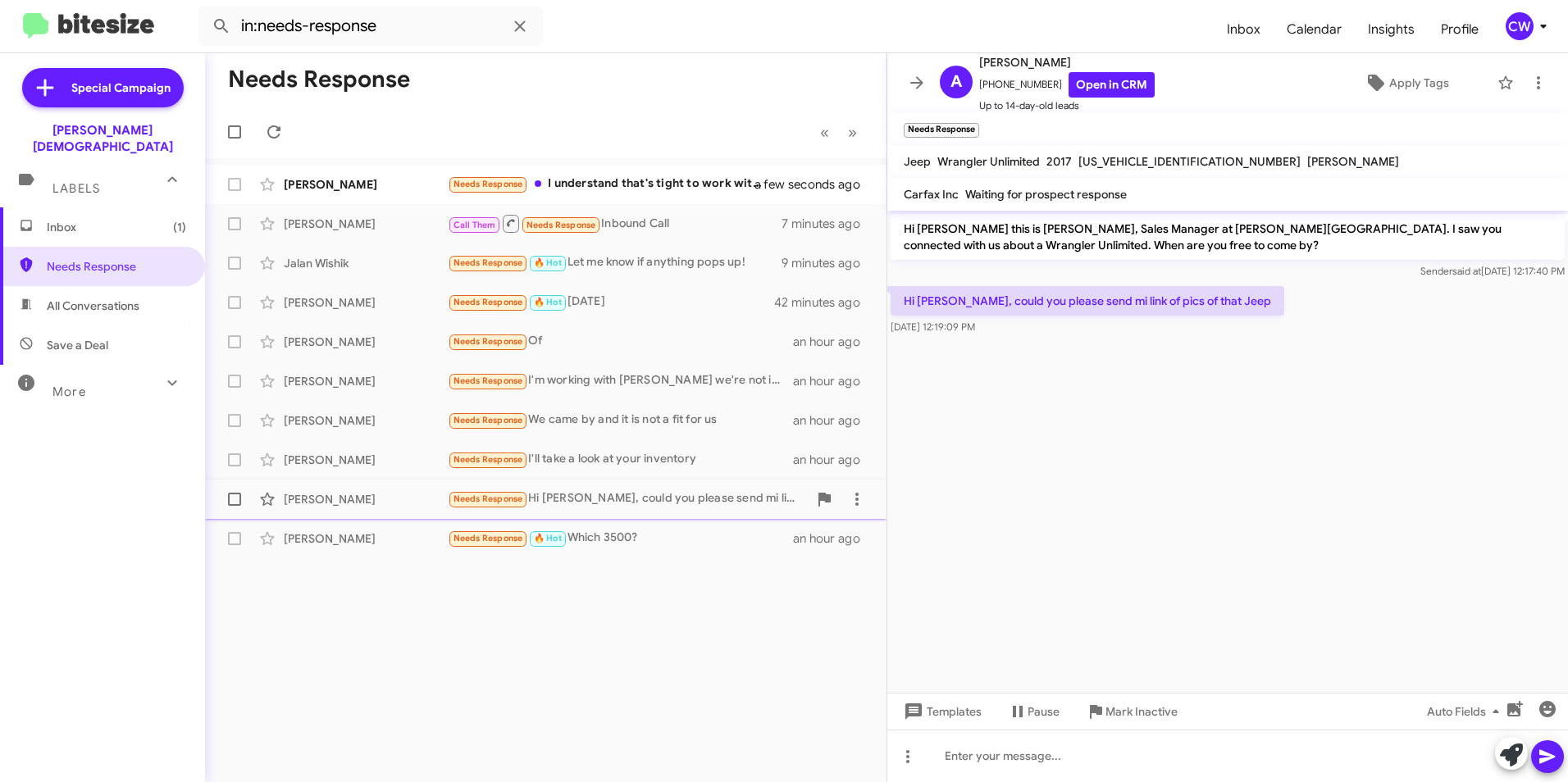
drag, startPoint x: 1197, startPoint y: 160, endPoint x: 1080, endPoint y: 150, distance: 117.4
click at [1080, 150] on mat-toolbar "Jeep Wrangler Unlimited 2017 [US_VEHICLE_IDENTIFICATION_NUMBER] [PERSON_NAME]" at bounding box center [1228, 161] width 681 height 33
drag, startPoint x: 1080, startPoint y: 150, endPoint x: 1084, endPoint y: 159, distance: 9.8
copy span "[US_VEHICLE_IDENTIFICATION_NUMBER]"
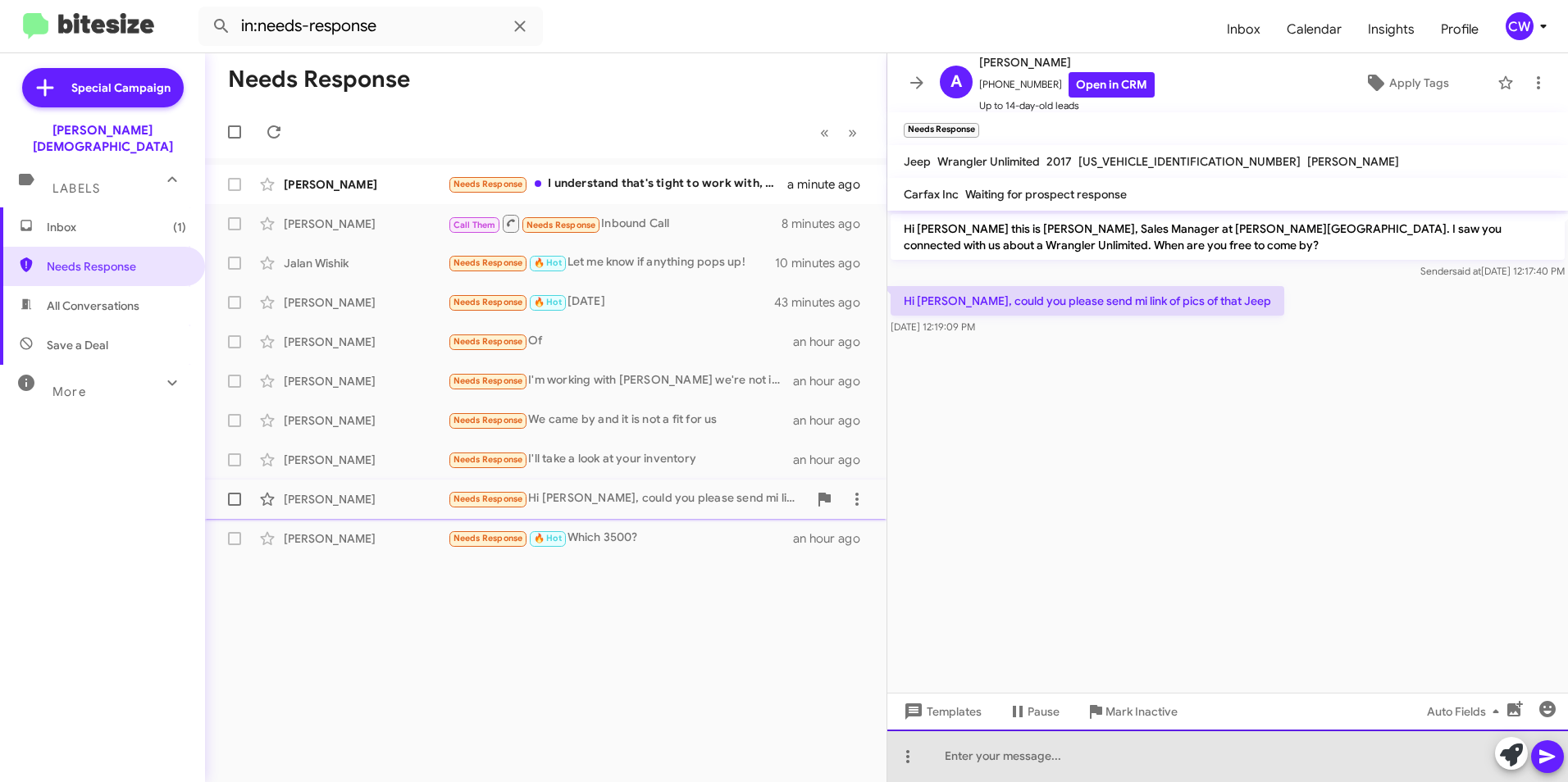
click at [985, 769] on div at bounding box center [1228, 756] width 681 height 53
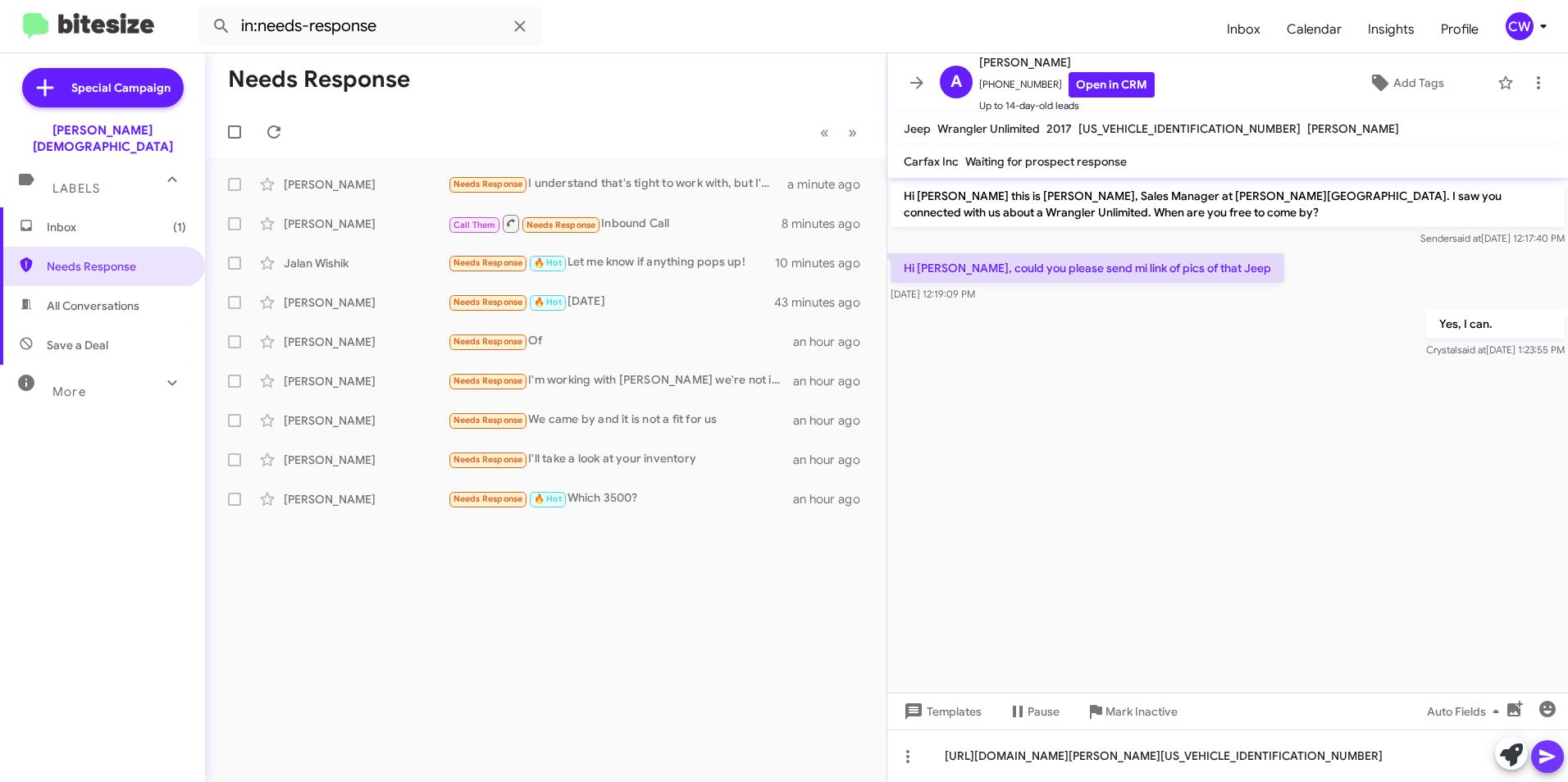
click at [1547, 759] on icon at bounding box center [1546, 758] width 15 height 14
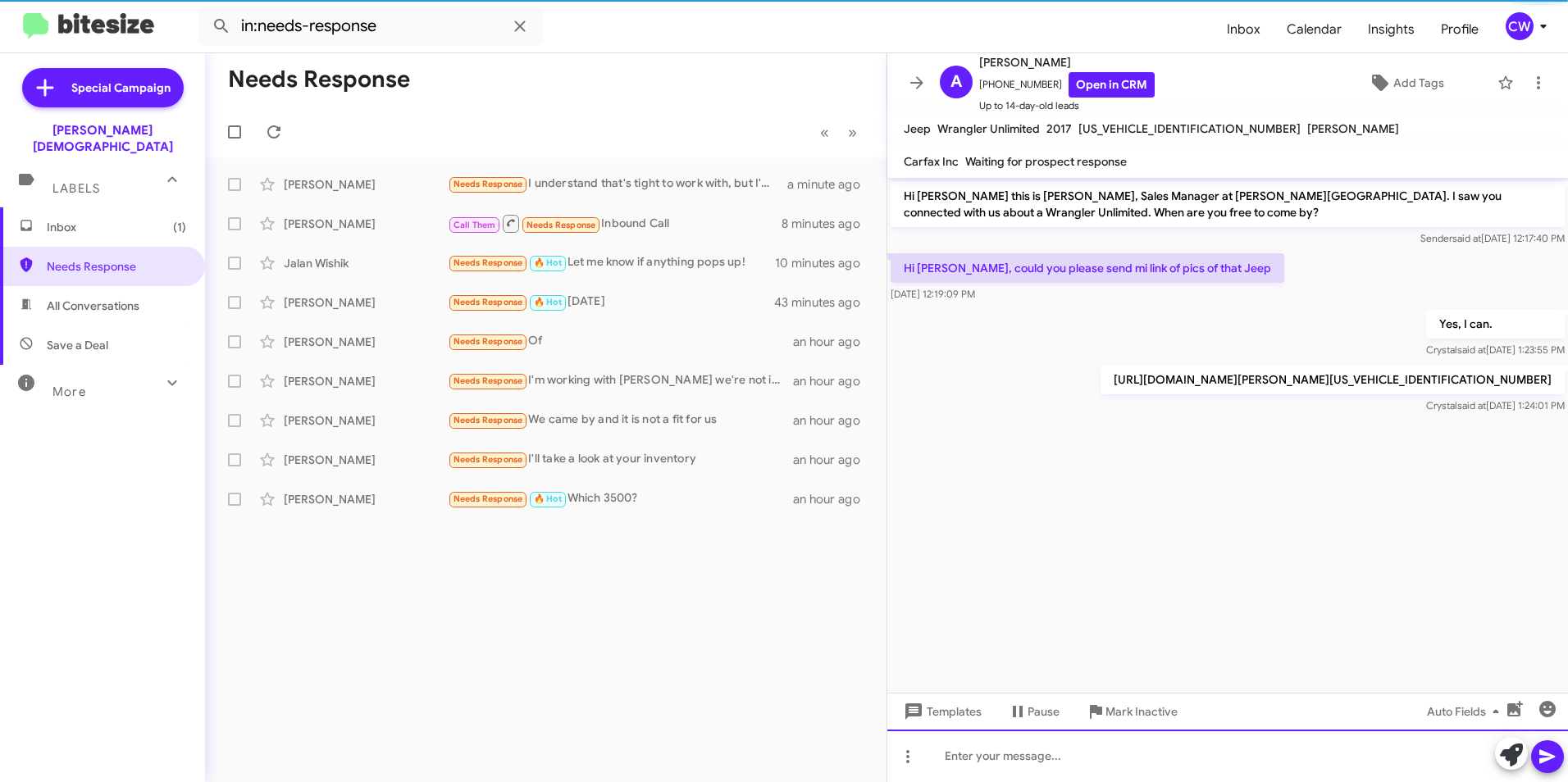
click at [1081, 766] on div at bounding box center [1228, 756] width 681 height 53
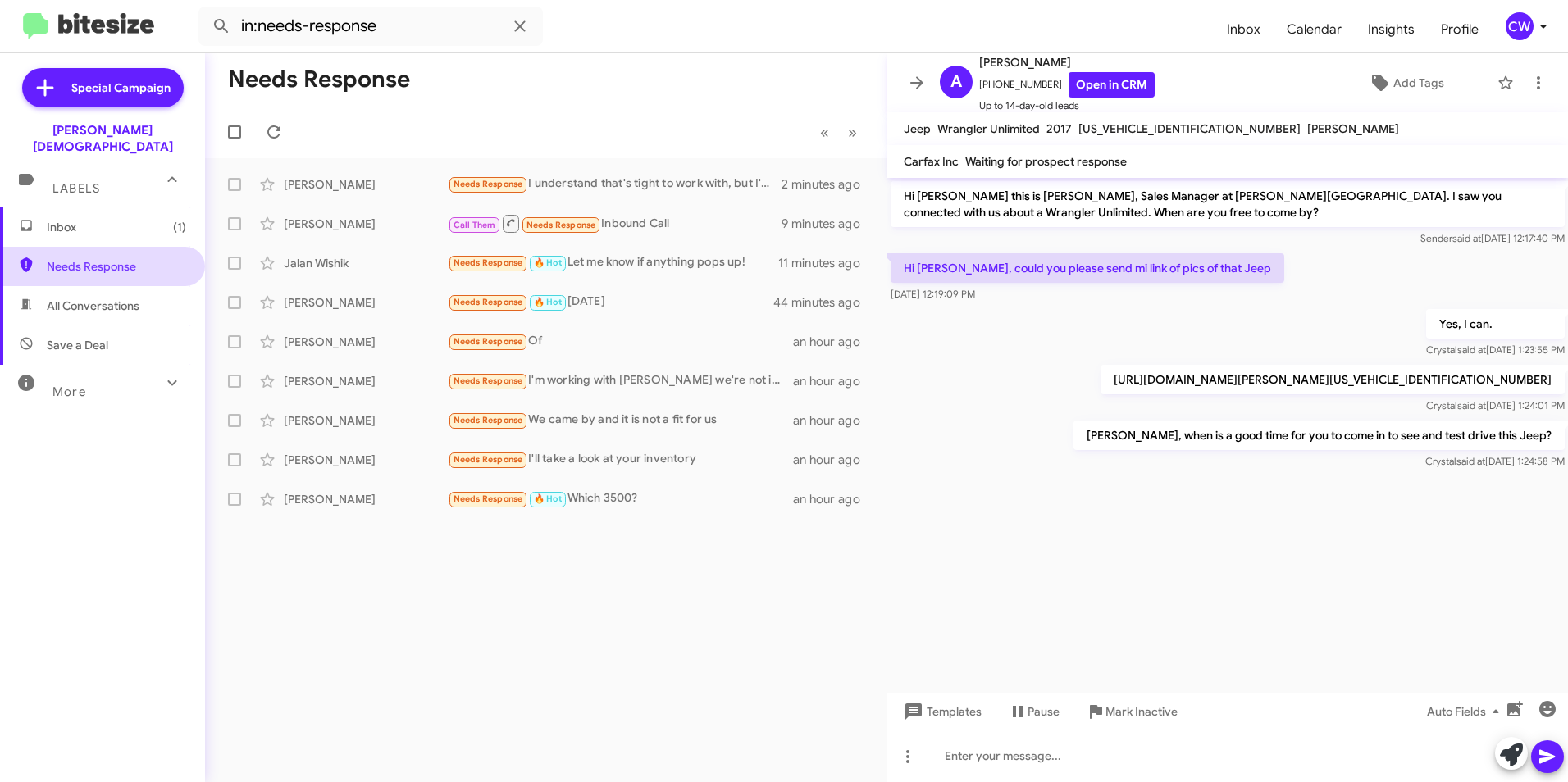
click at [142, 258] on span "Needs Response" at bounding box center [116, 266] width 140 height 16
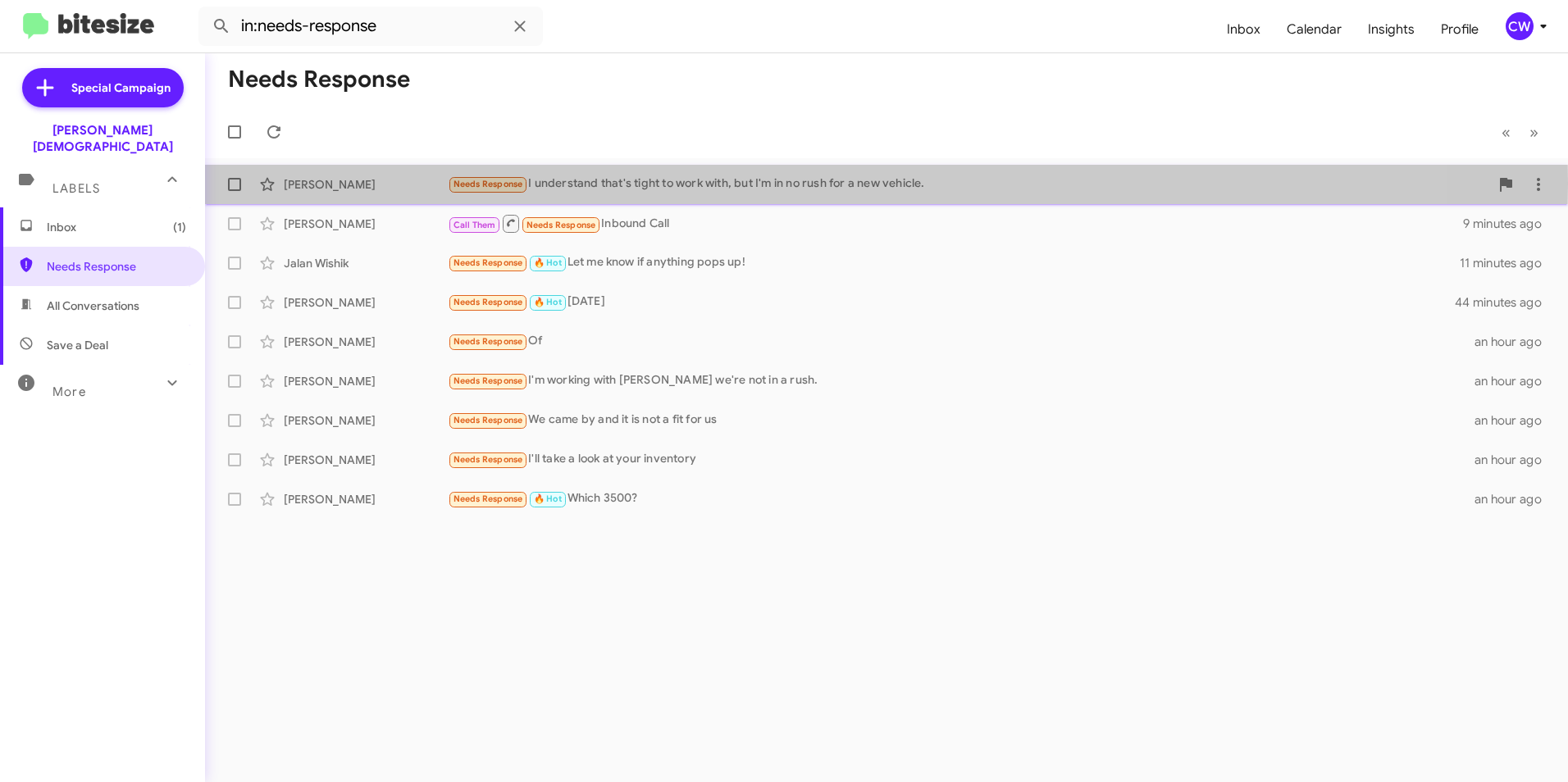
click at [779, 184] on div "Needs Response I understand that's tight to work with, but I'm in no rush for a…" at bounding box center [969, 184] width 1042 height 19
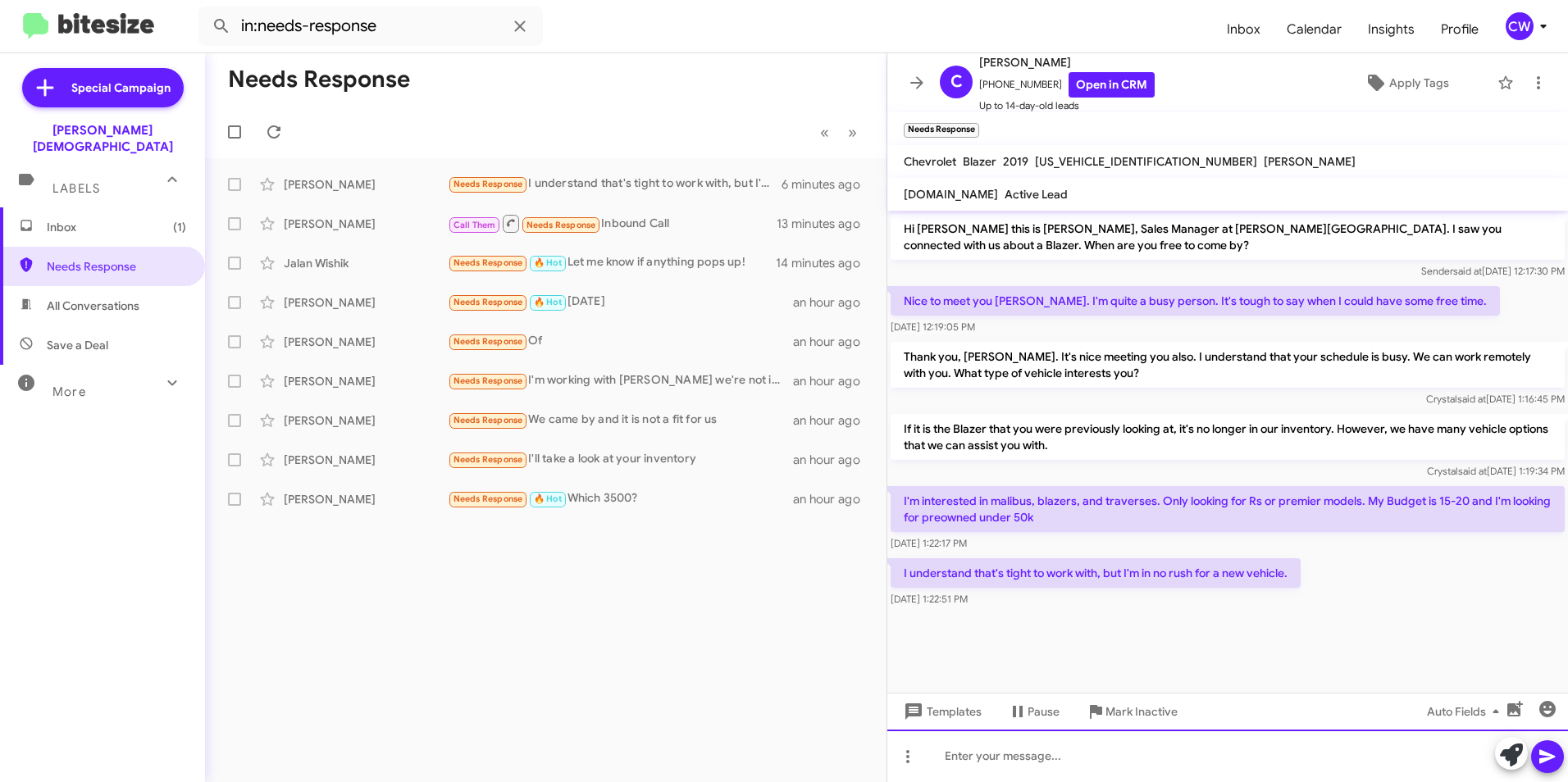
click at [1131, 758] on div at bounding box center [1228, 756] width 681 height 53
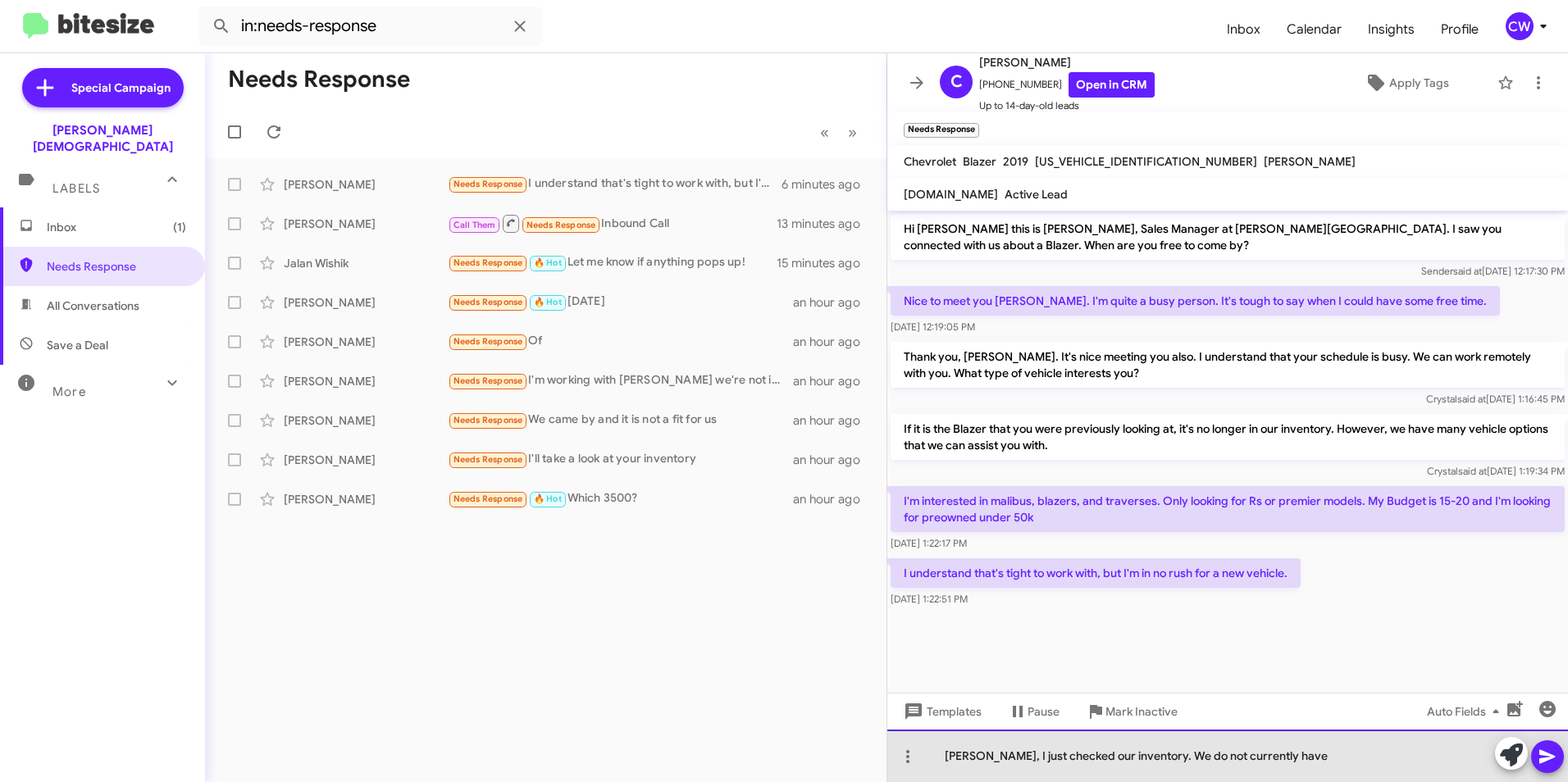
click at [1296, 760] on div "[PERSON_NAME], I just checked our inventory. We do not currently have" at bounding box center [1228, 756] width 681 height 53
click at [1309, 758] on div "[PERSON_NAME], I just checked our inventory. We do not currently have any of th…" at bounding box center [1228, 756] width 681 height 53
click at [1329, 761] on div "[PERSON_NAME], I just checked our inventory. We do not currently have any of th…" at bounding box center [1228, 756] width 681 height 53
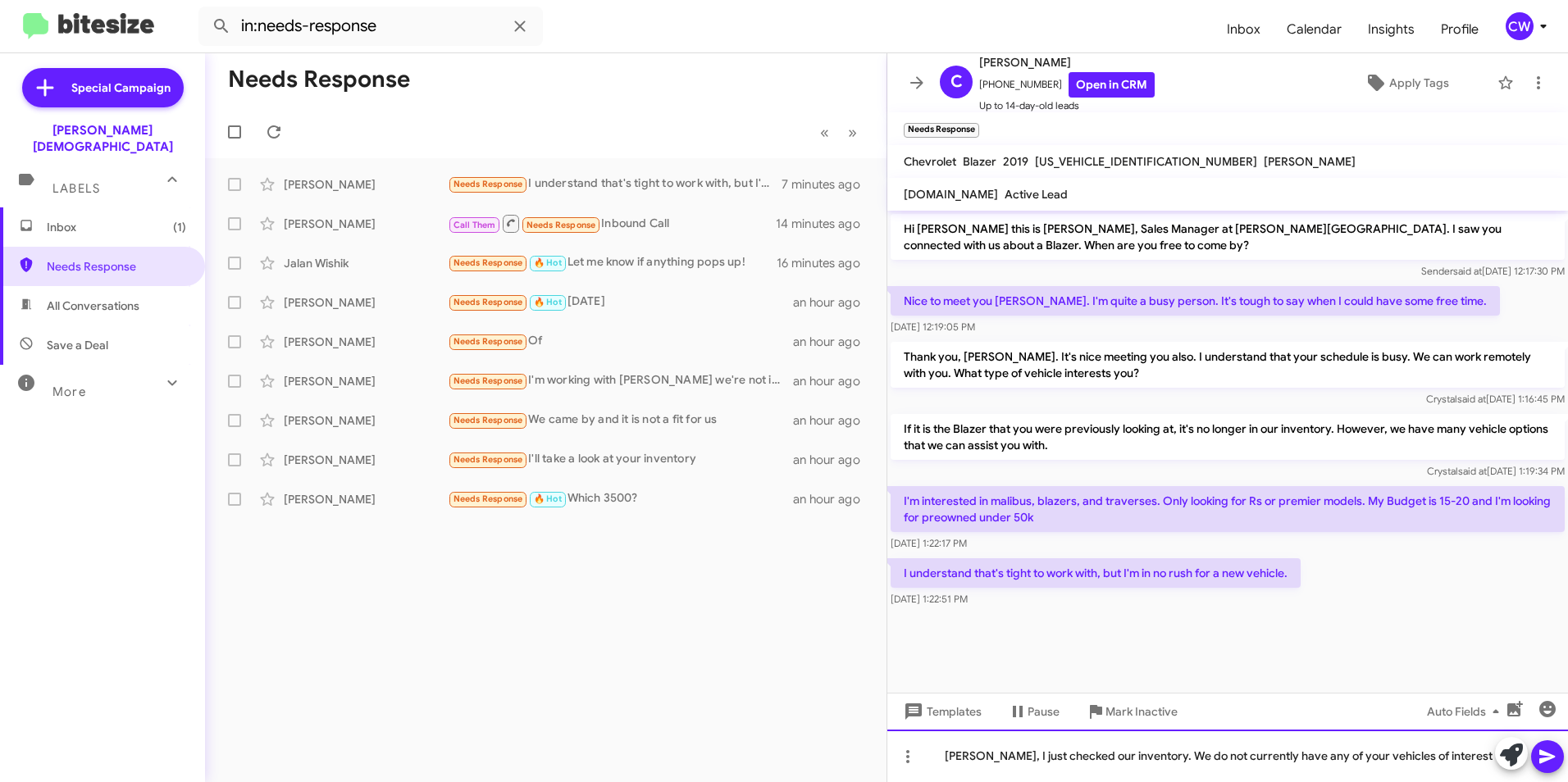
click at [1443, 763] on div "[PERSON_NAME], I just checked our inventory. We do not currently have any of yo…" at bounding box center [1228, 756] width 681 height 53
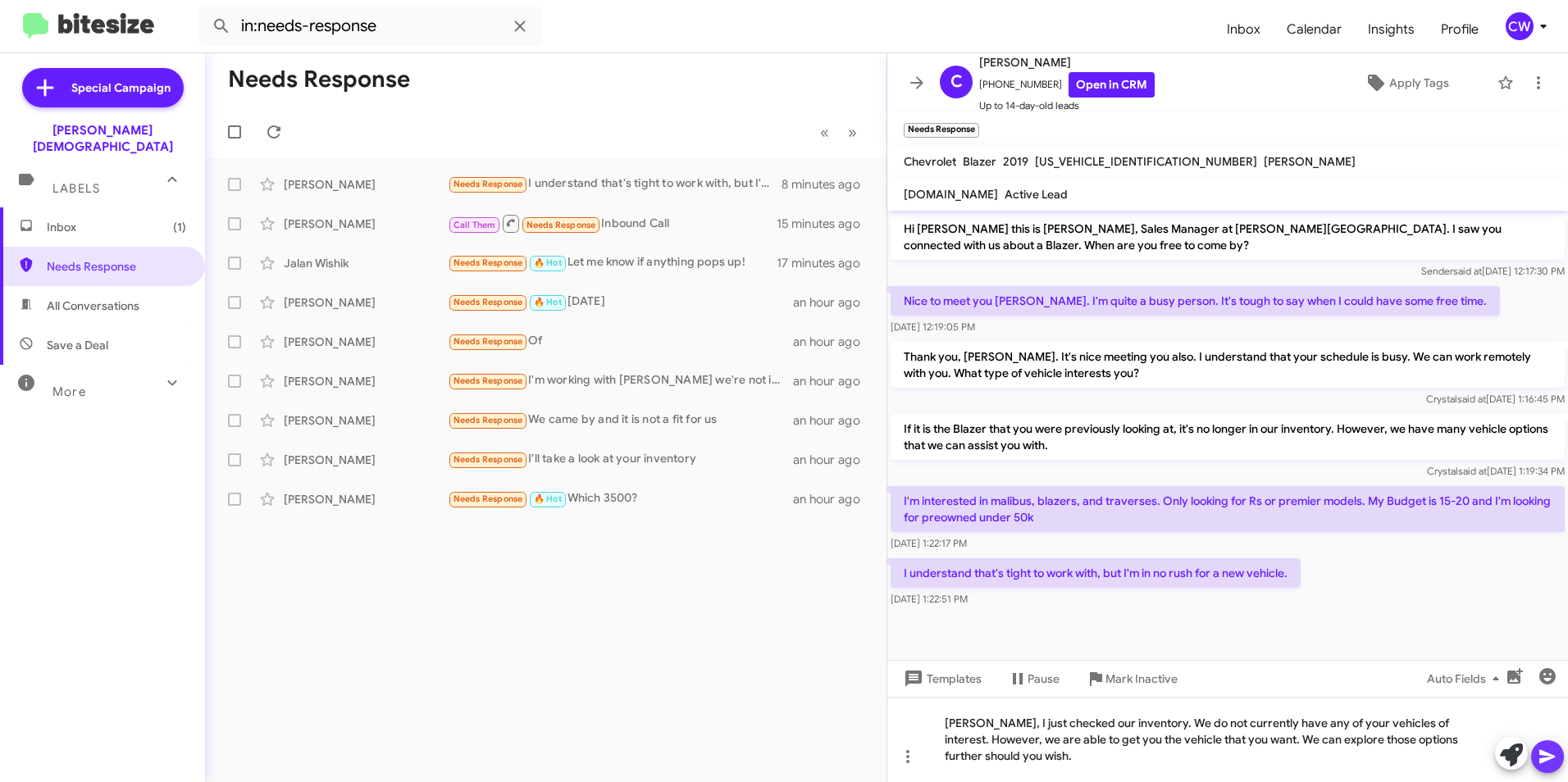
click at [1551, 761] on icon at bounding box center [1547, 757] width 20 height 20
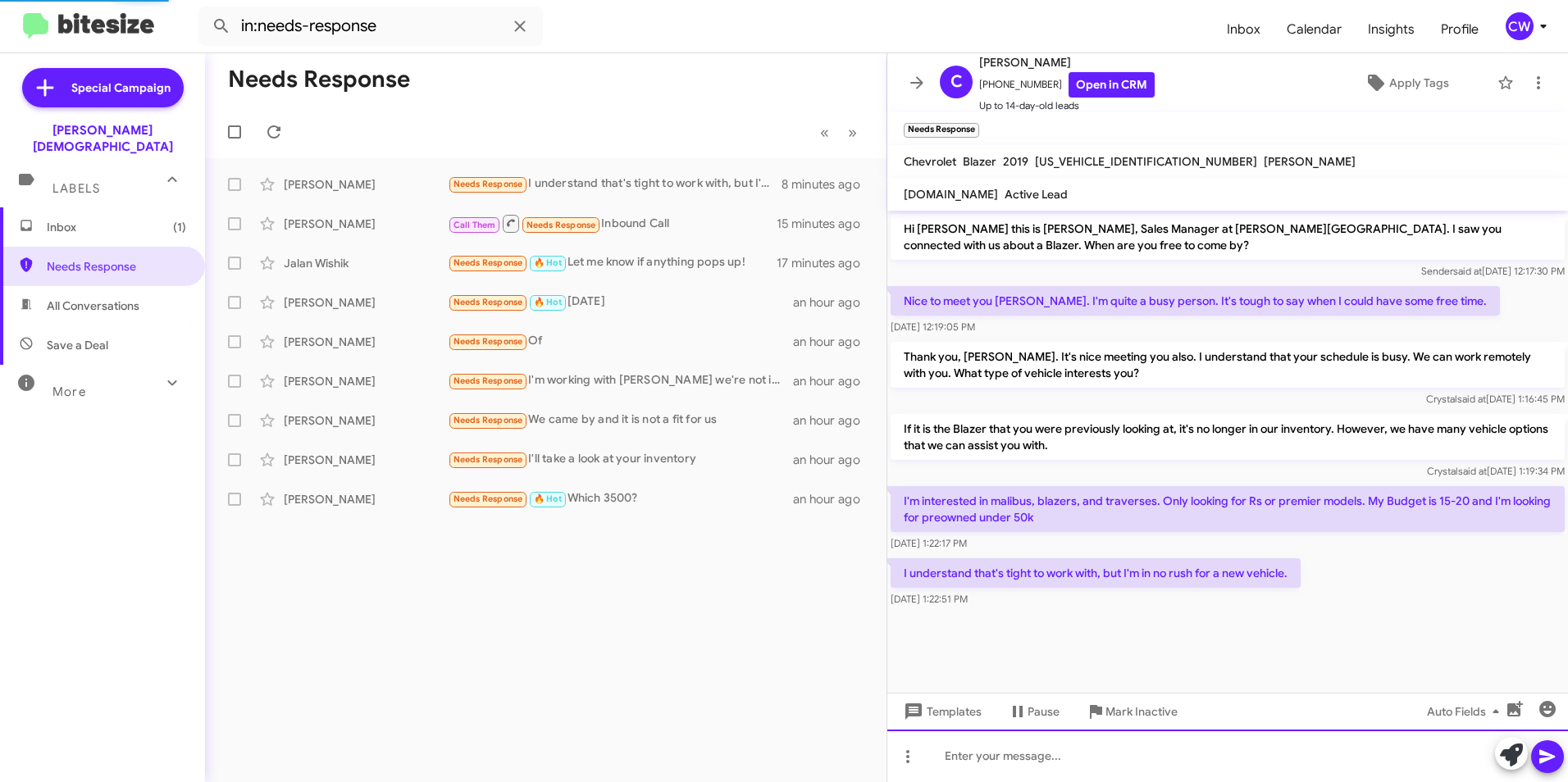
scroll to position [19, 0]
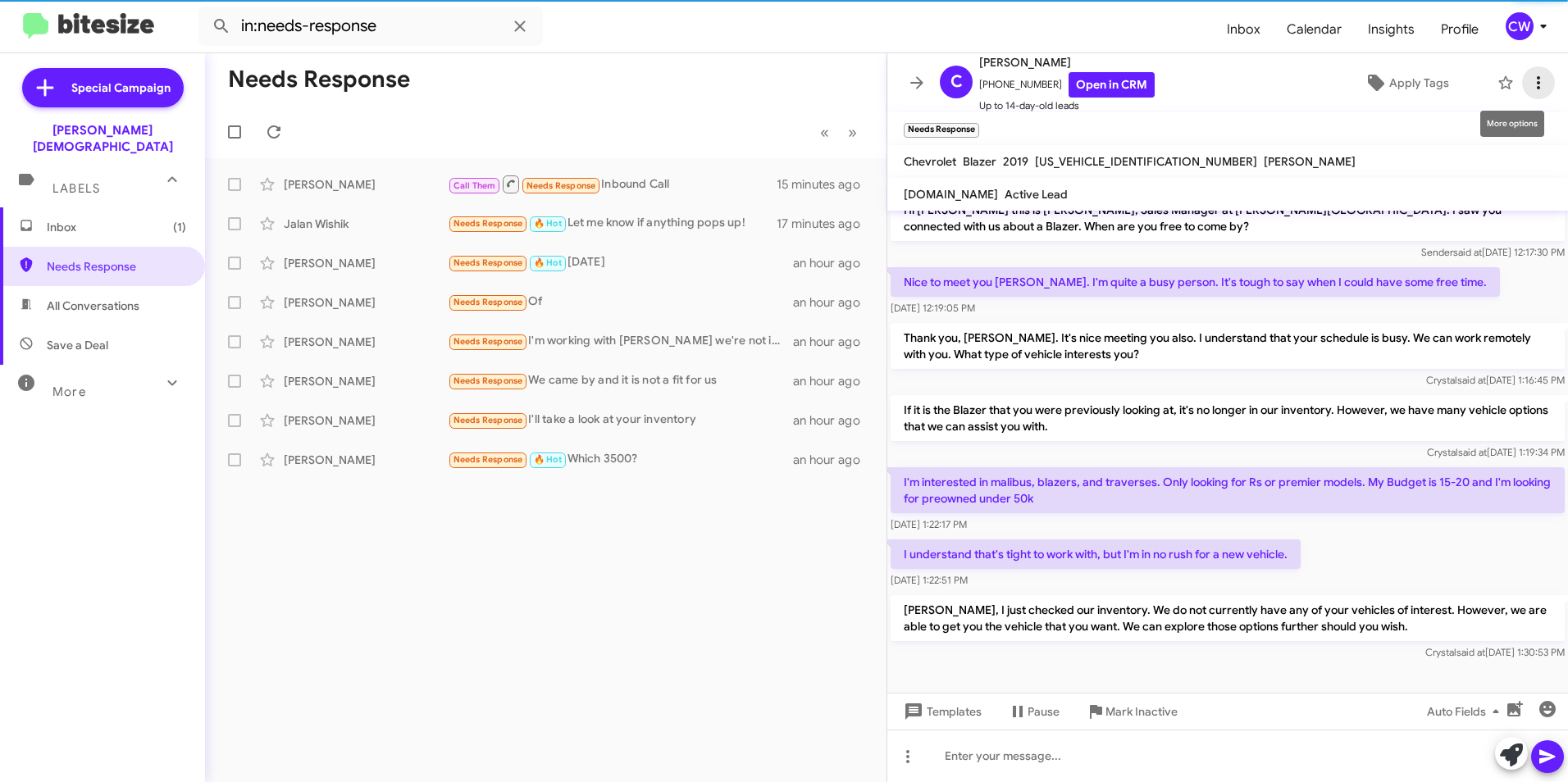
click at [1538, 82] on icon at bounding box center [1539, 82] width 4 height 13
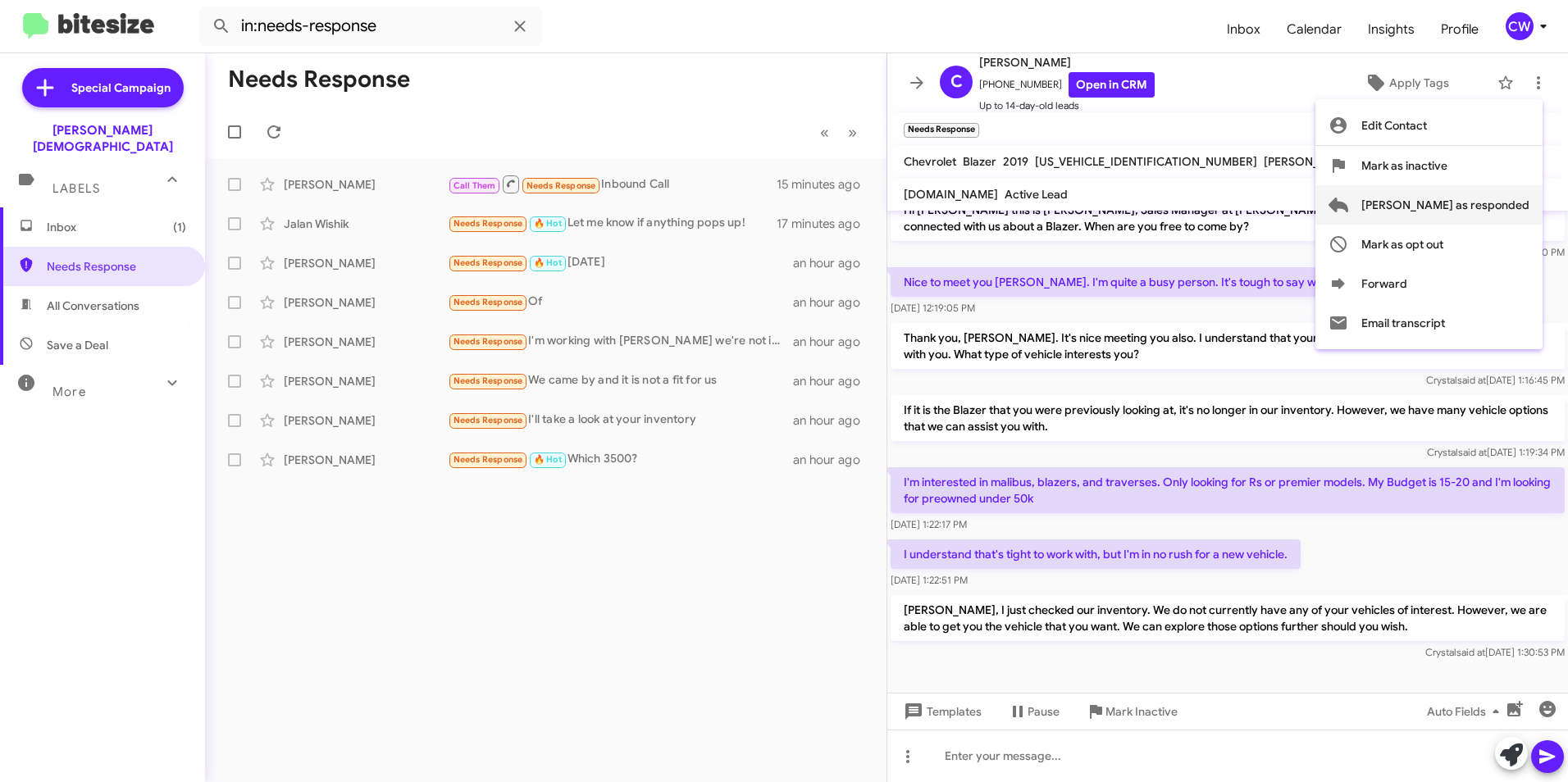
click at [1496, 203] on span "[PERSON_NAME] as responded" at bounding box center [1446, 205] width 168 height 39
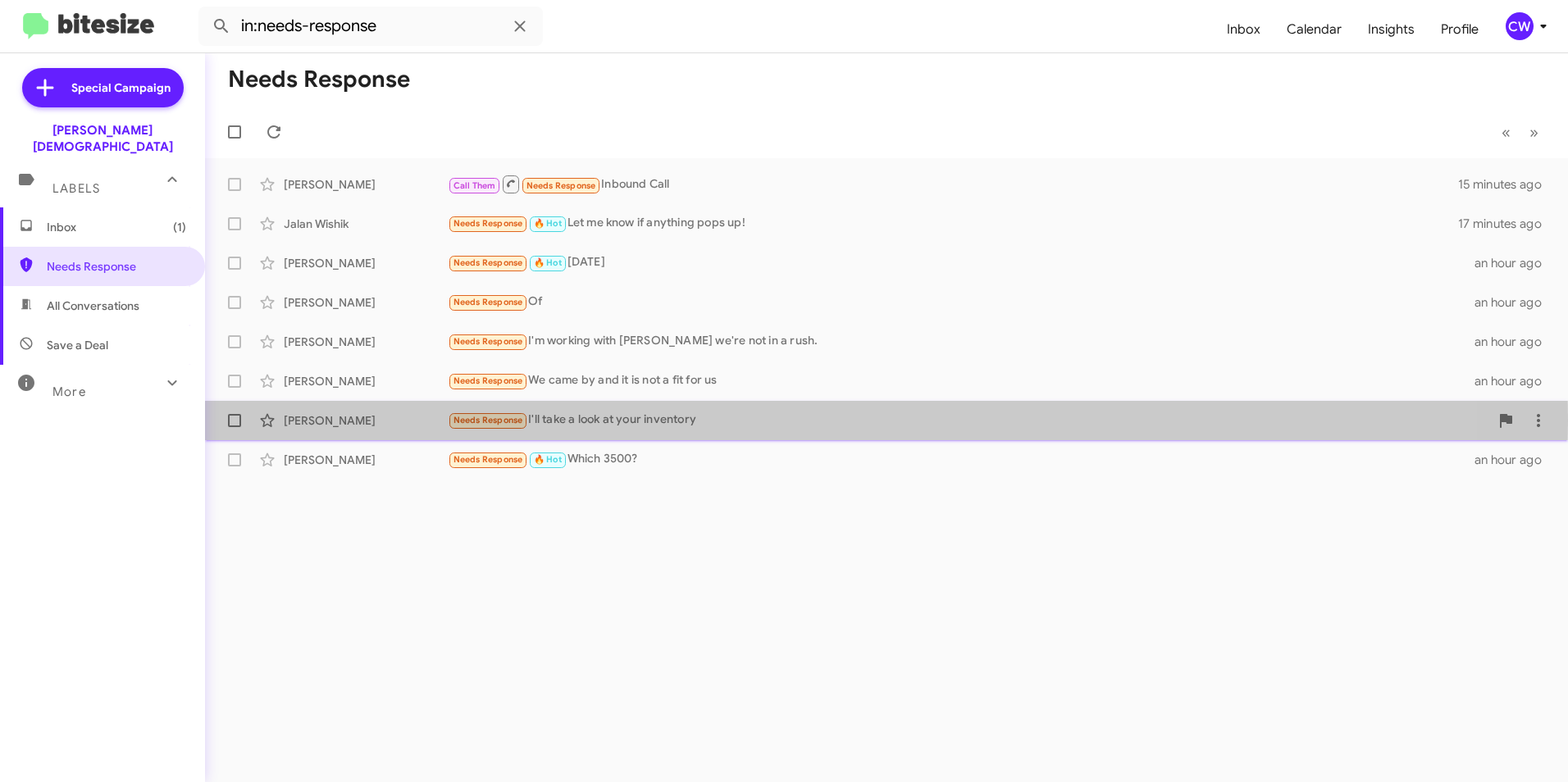
click at [480, 421] on span "Needs Response" at bounding box center [488, 420] width 70 height 11
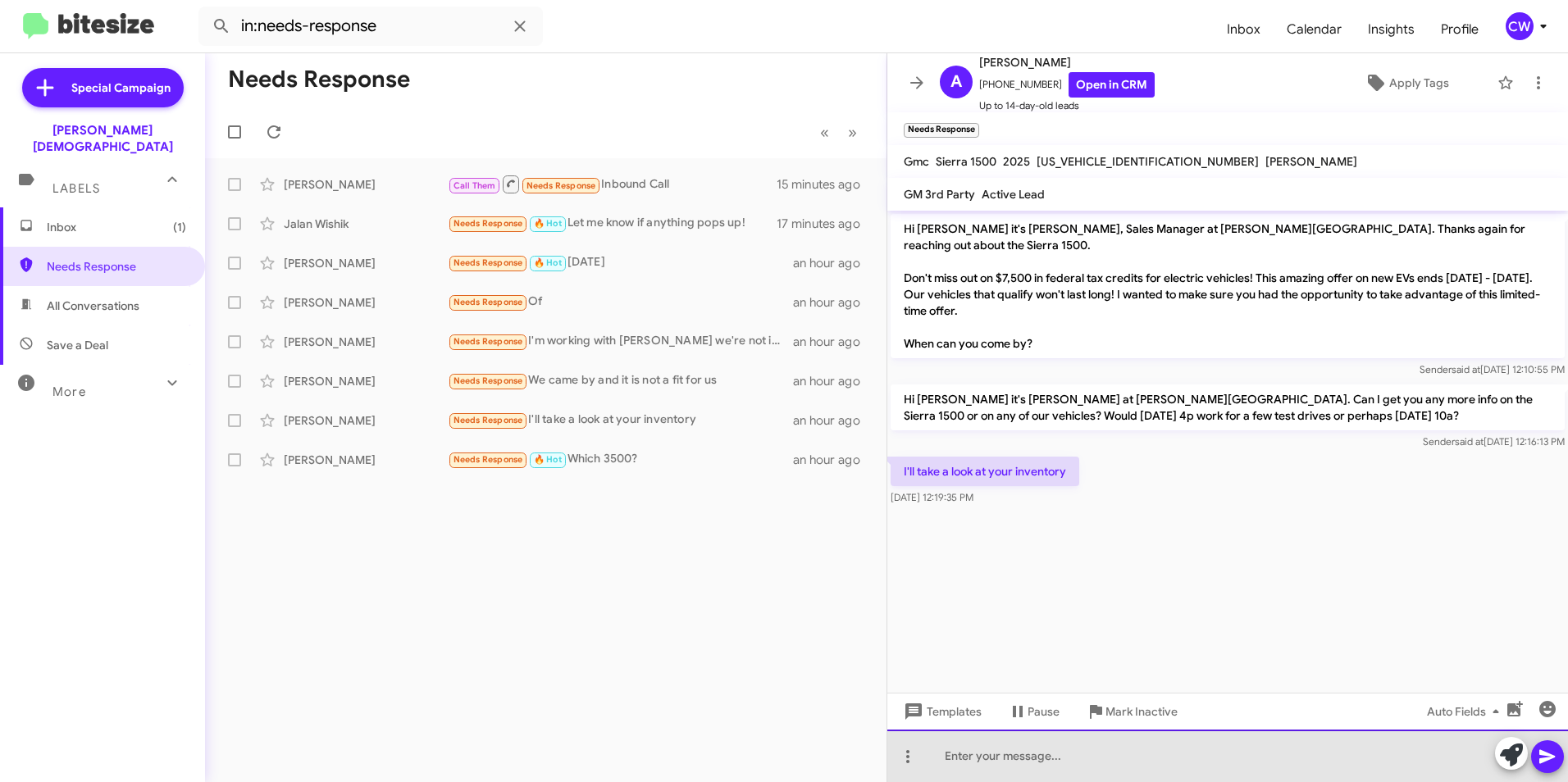
click at [988, 759] on div at bounding box center [1228, 756] width 681 height 53
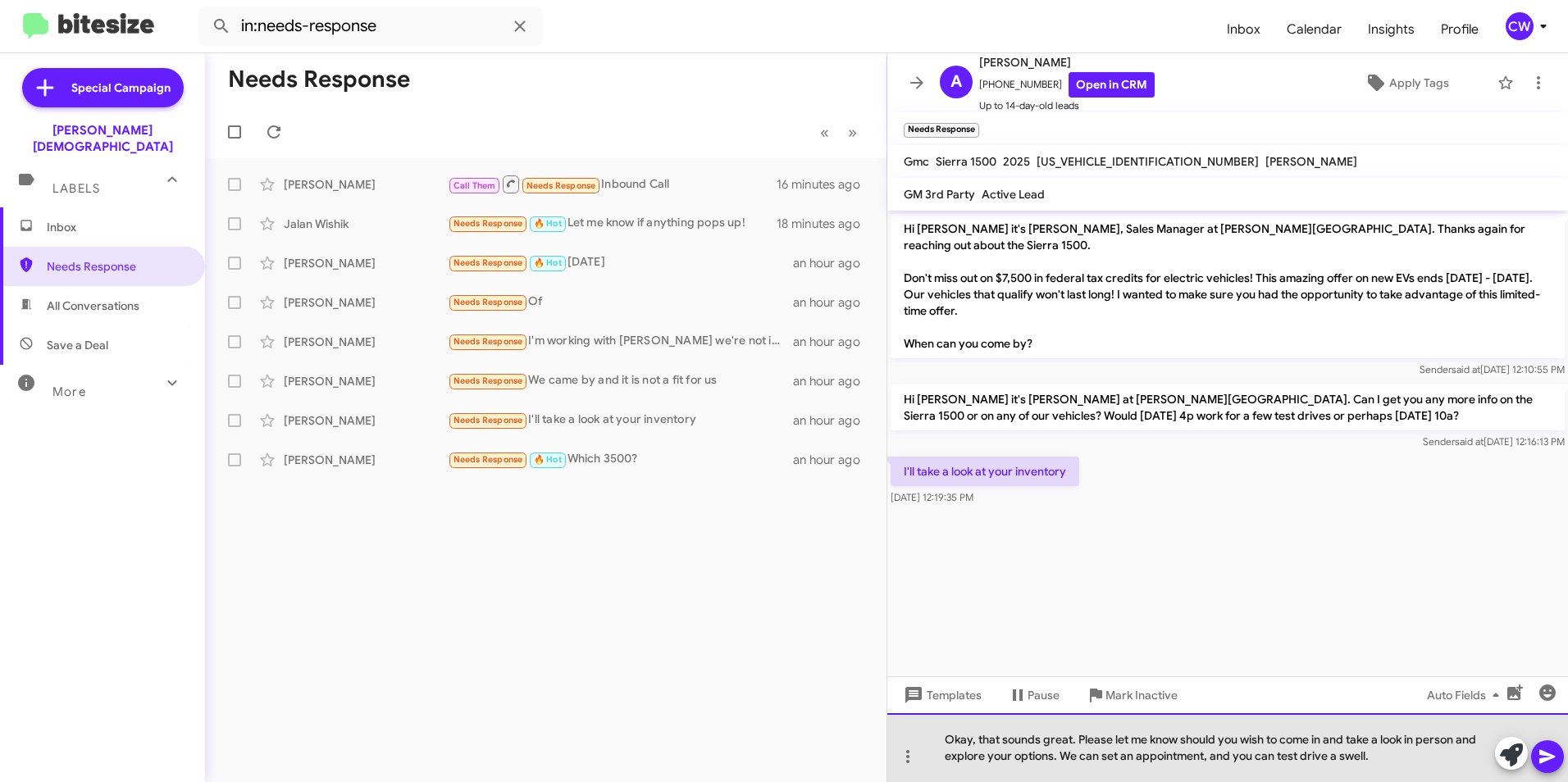
click at [1348, 762] on div "Okay, that sounds great. Please let me know should you wish to come in and take…" at bounding box center [1228, 747] width 681 height 69
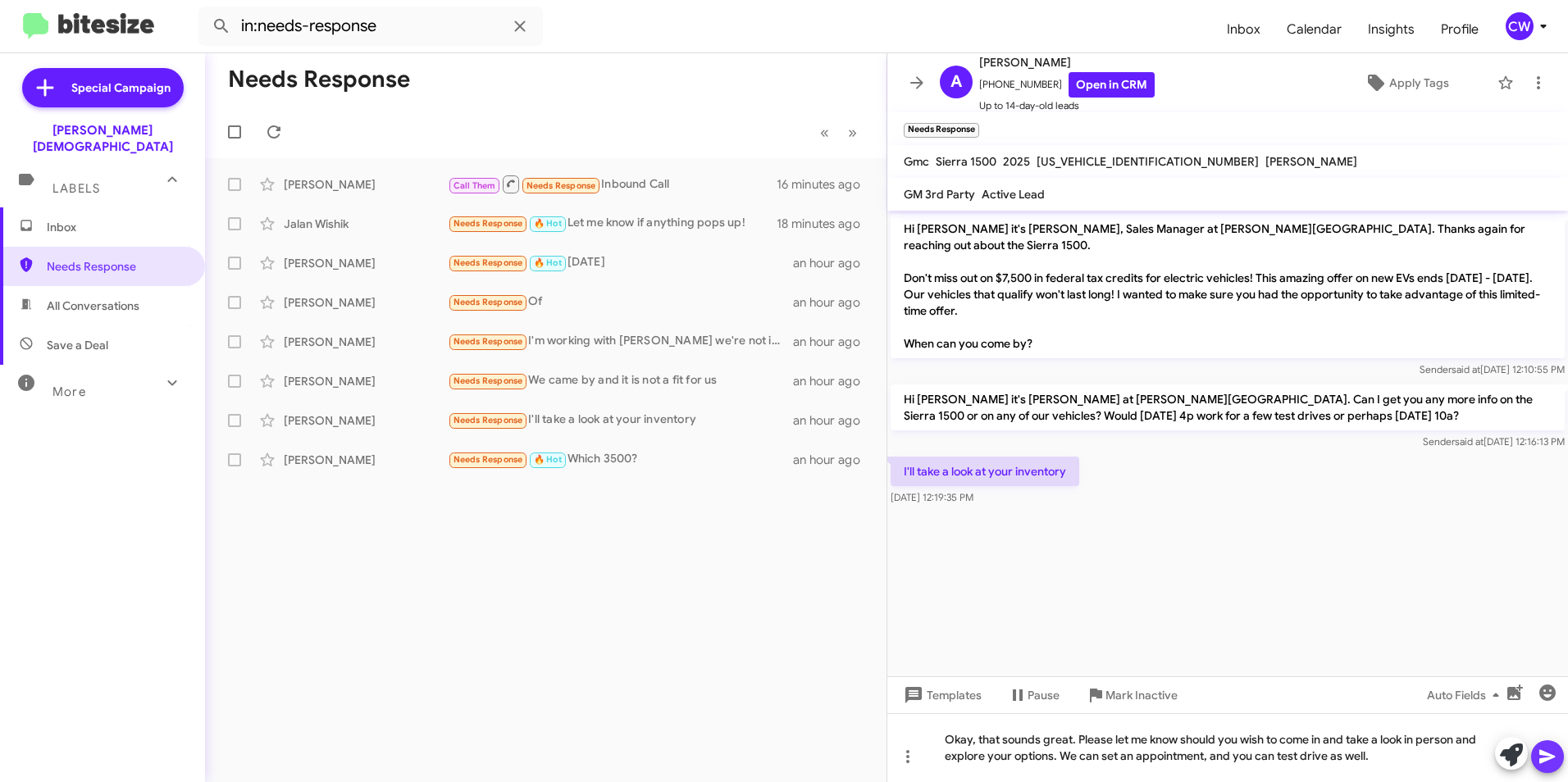
click at [1545, 760] on icon at bounding box center [1546, 758] width 15 height 14
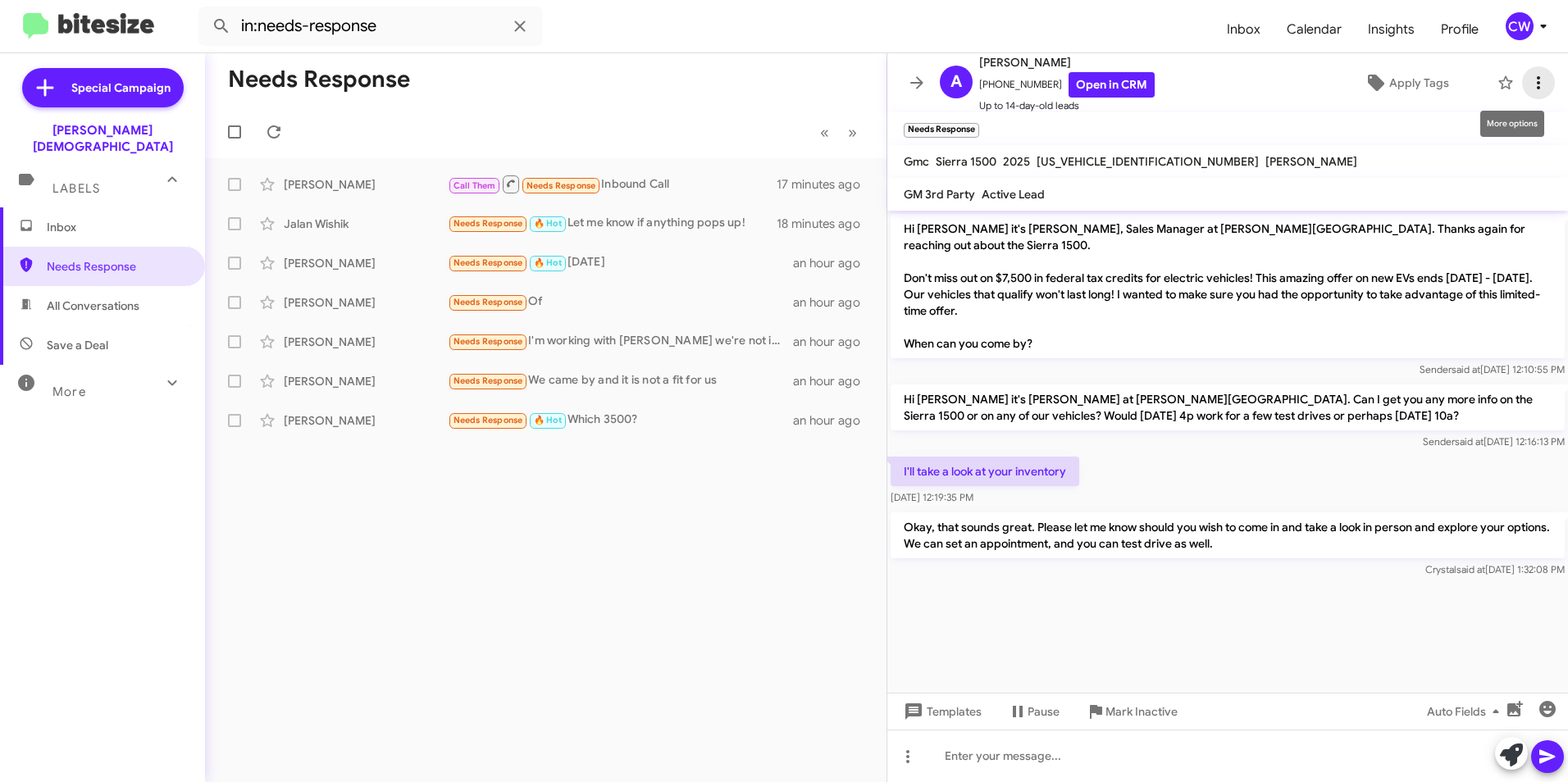
click at [1538, 82] on icon at bounding box center [1539, 82] width 4 height 13
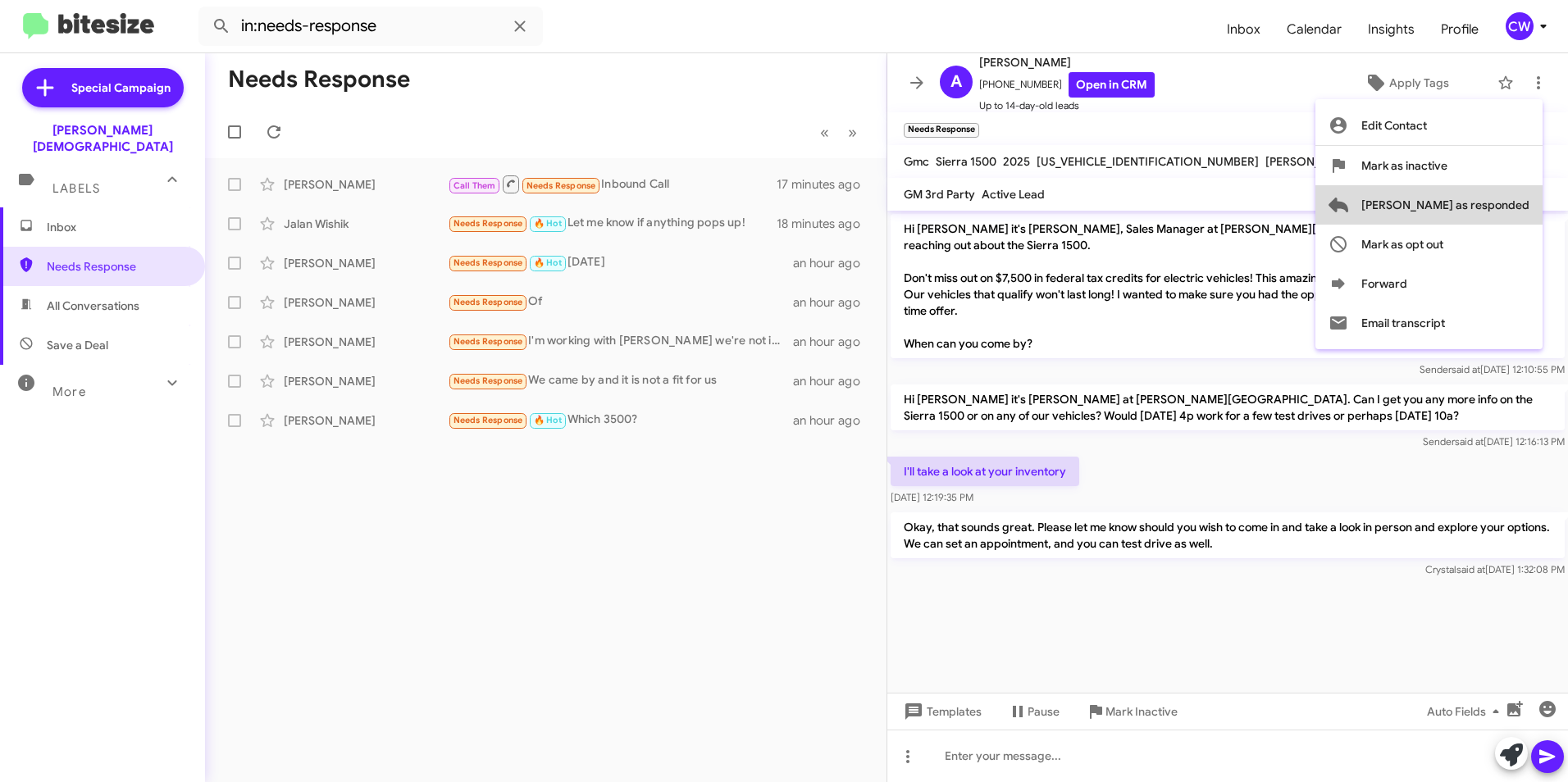
click at [1512, 214] on span "[PERSON_NAME] as responded" at bounding box center [1446, 205] width 168 height 39
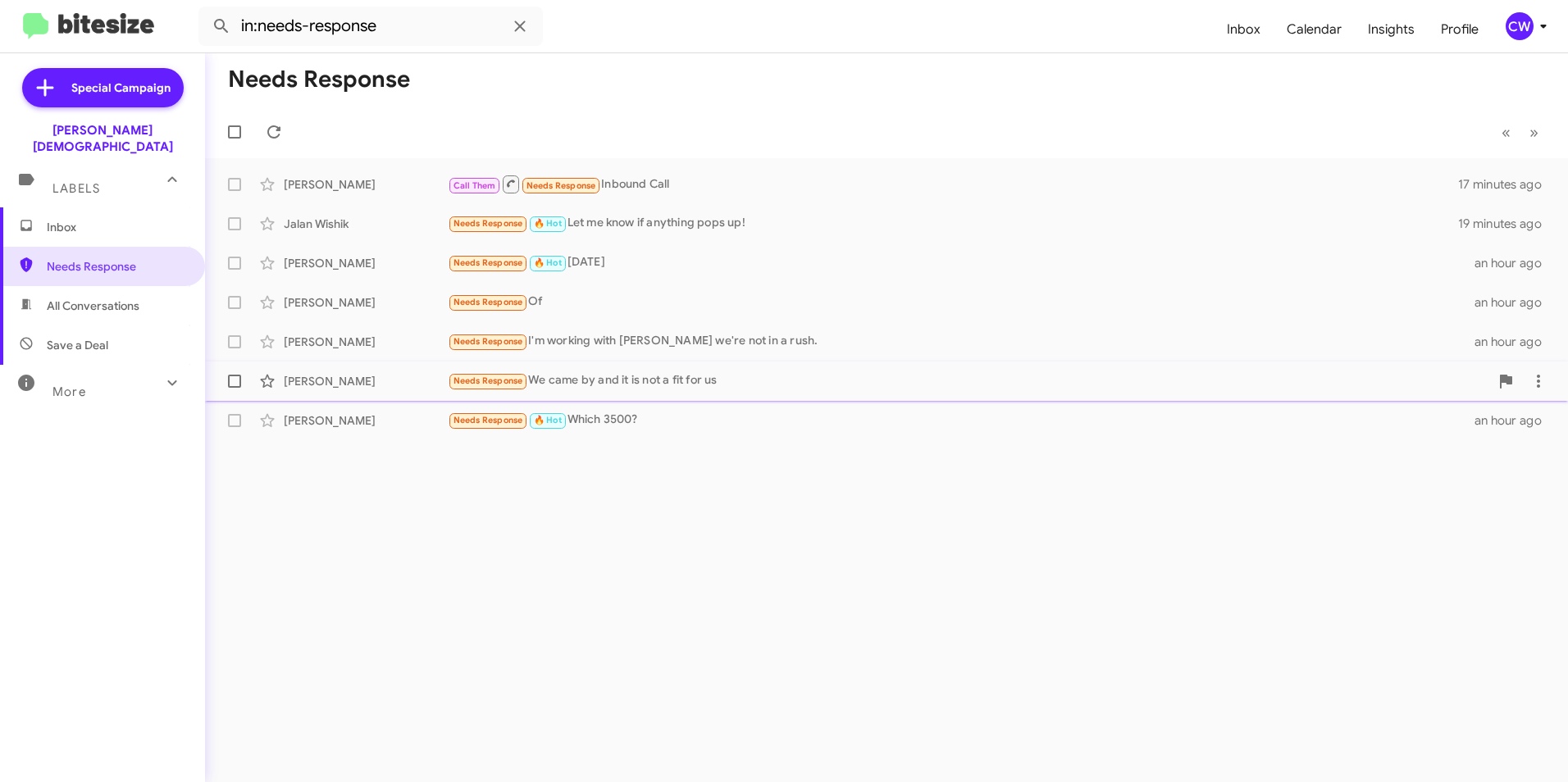
click at [485, 383] on span "Needs Response" at bounding box center [488, 381] width 70 height 11
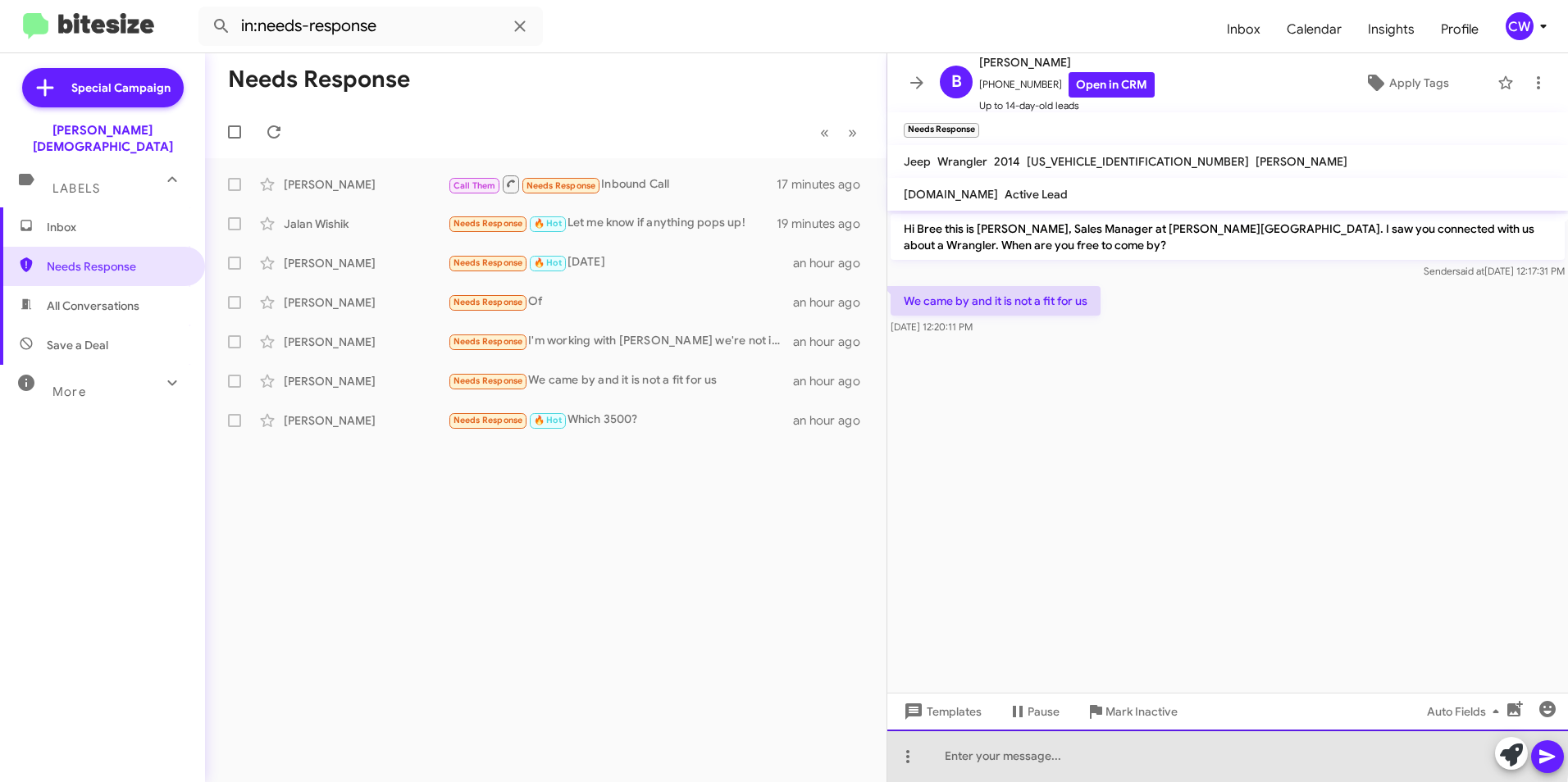
click at [1098, 749] on div at bounding box center [1228, 756] width 681 height 53
click at [1272, 758] on div "Hi Bree, thank you for stopping into Ferman on 54." at bounding box center [1228, 756] width 681 height 53
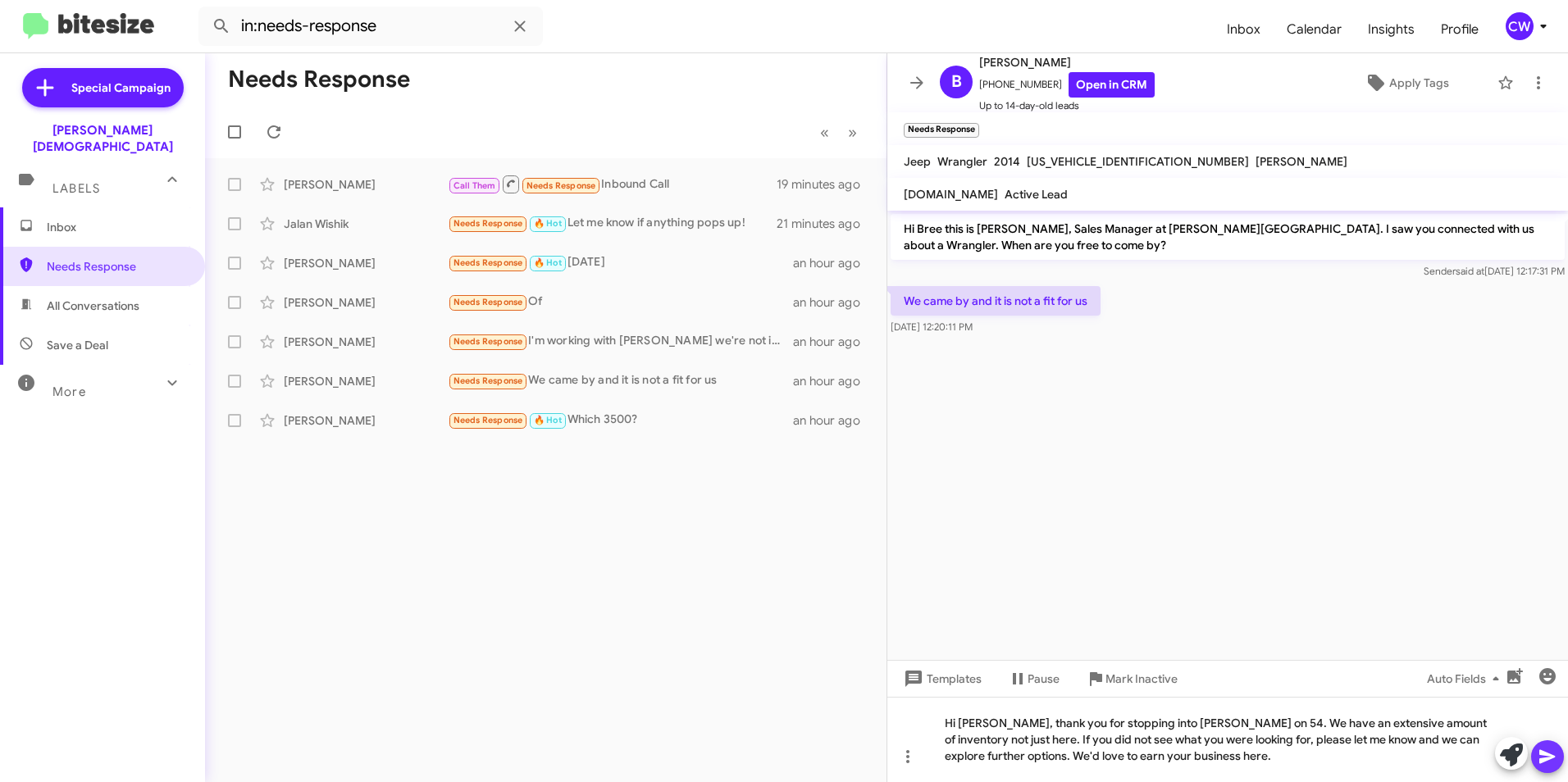
click at [1546, 758] on icon at bounding box center [1547, 757] width 20 height 20
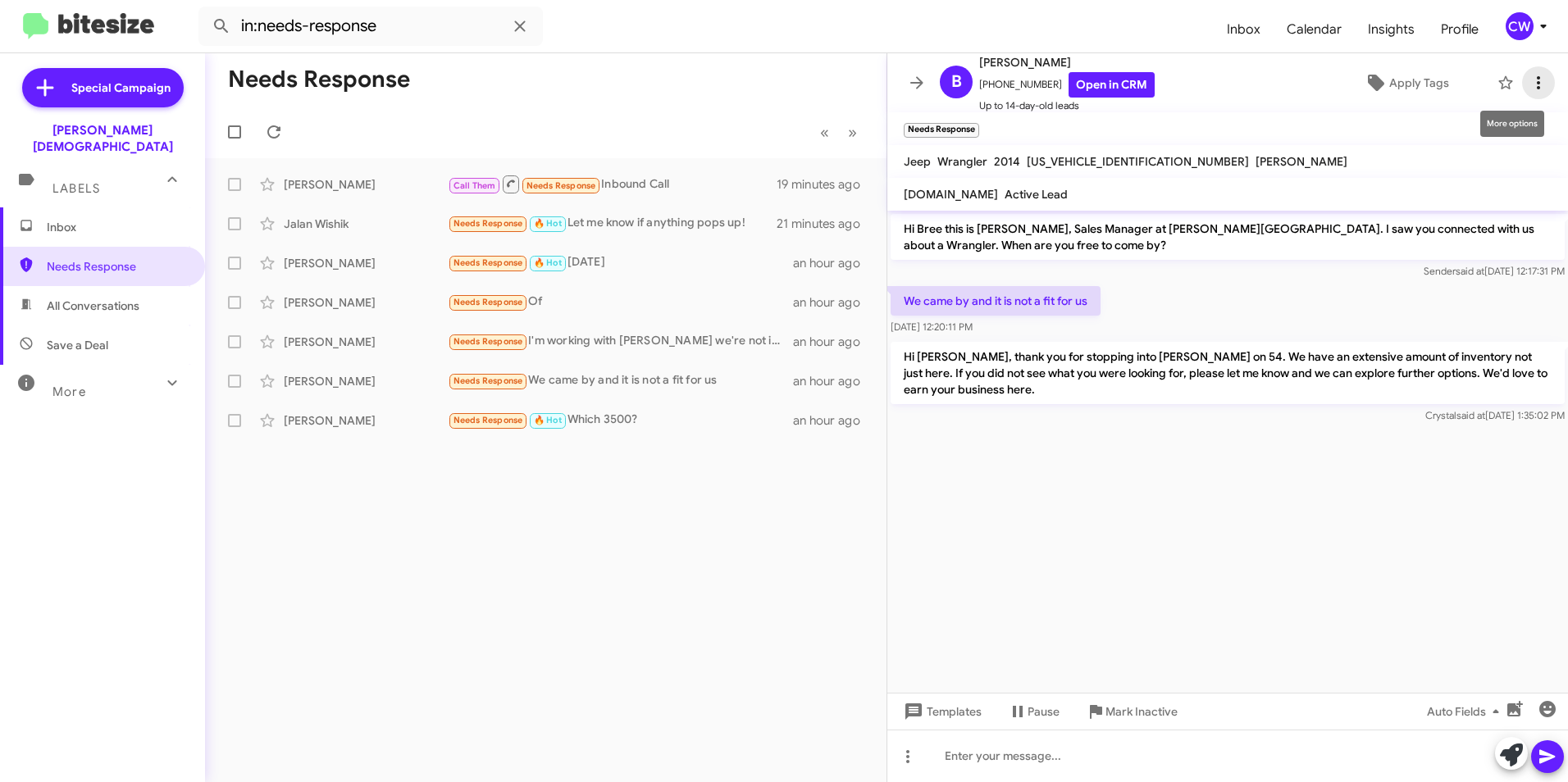
click at [1529, 82] on icon at bounding box center [1538, 82] width 20 height 20
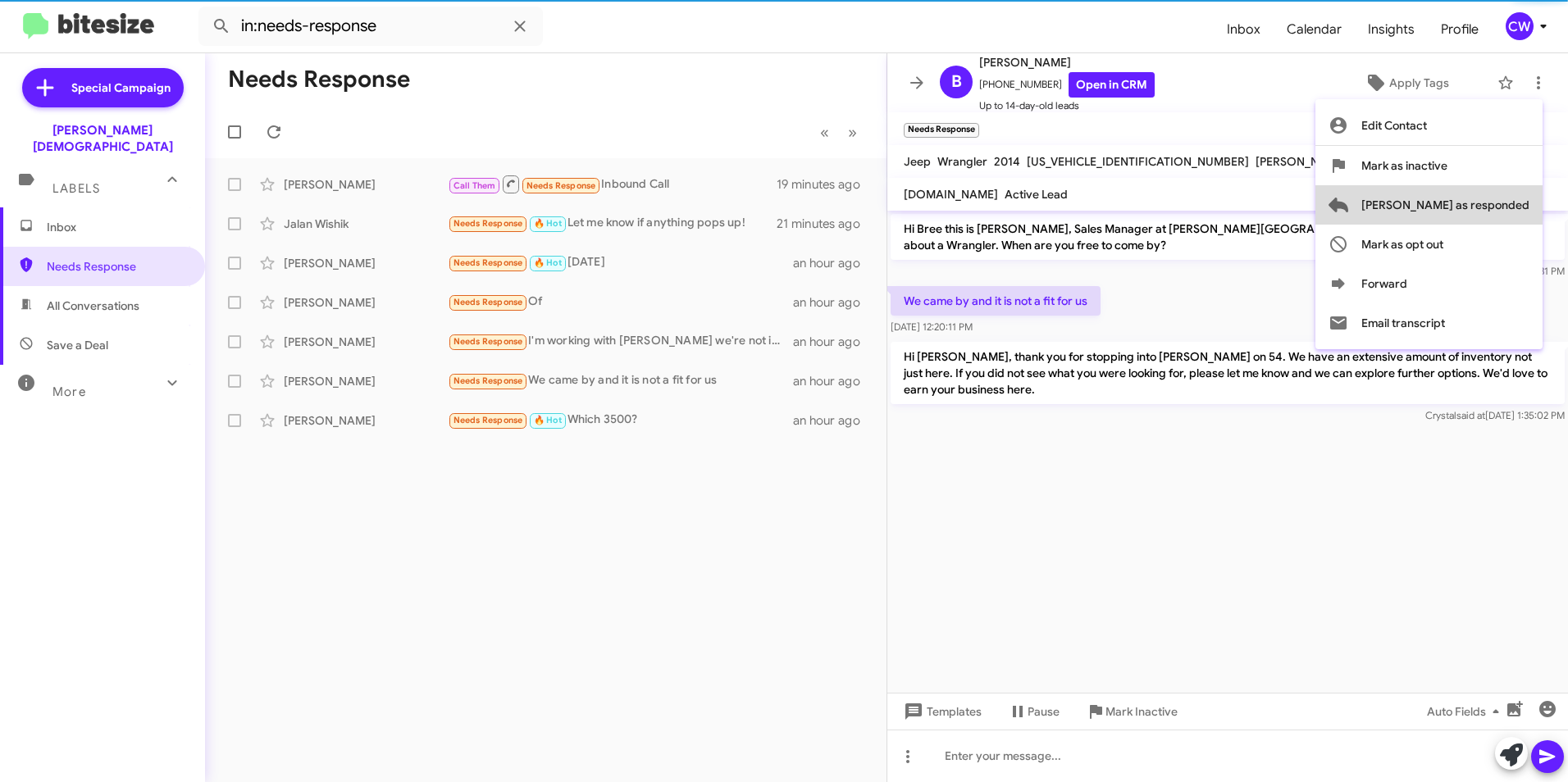
click at [1506, 213] on span "[PERSON_NAME] as responded" at bounding box center [1446, 205] width 168 height 39
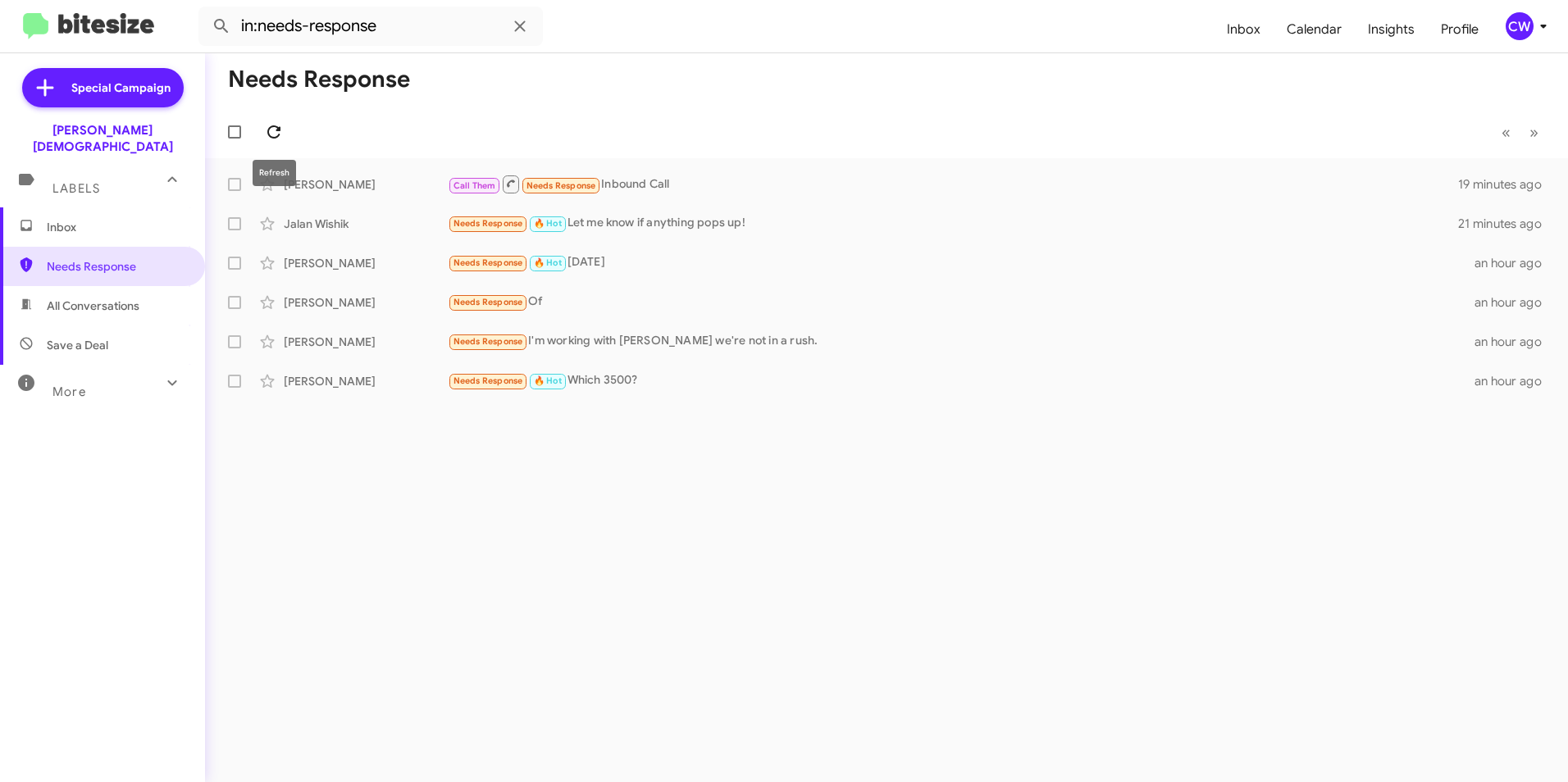
click at [275, 133] on icon at bounding box center [274, 132] width 20 height 20
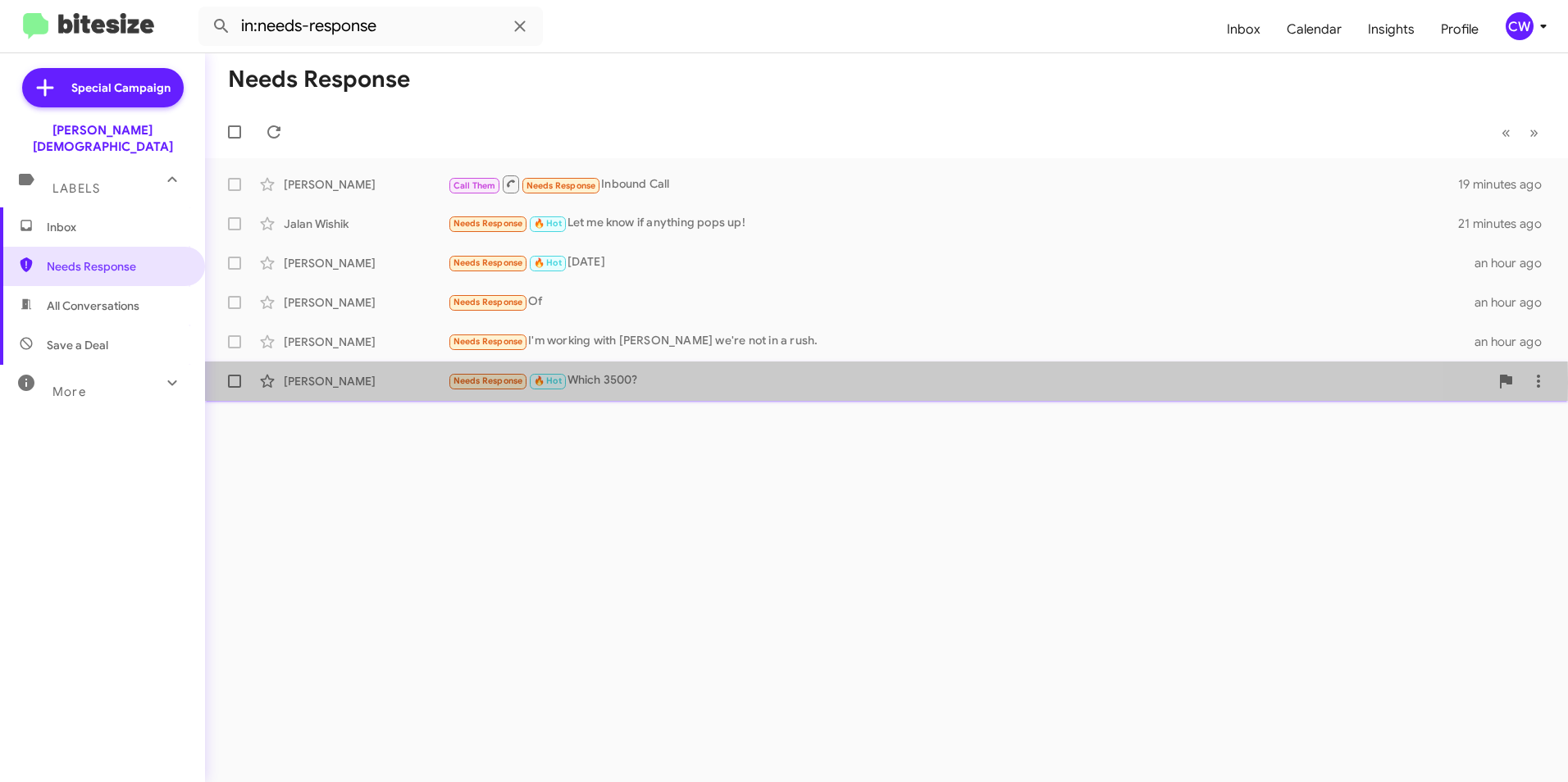
click at [463, 383] on span "Needs Response" at bounding box center [488, 381] width 70 height 11
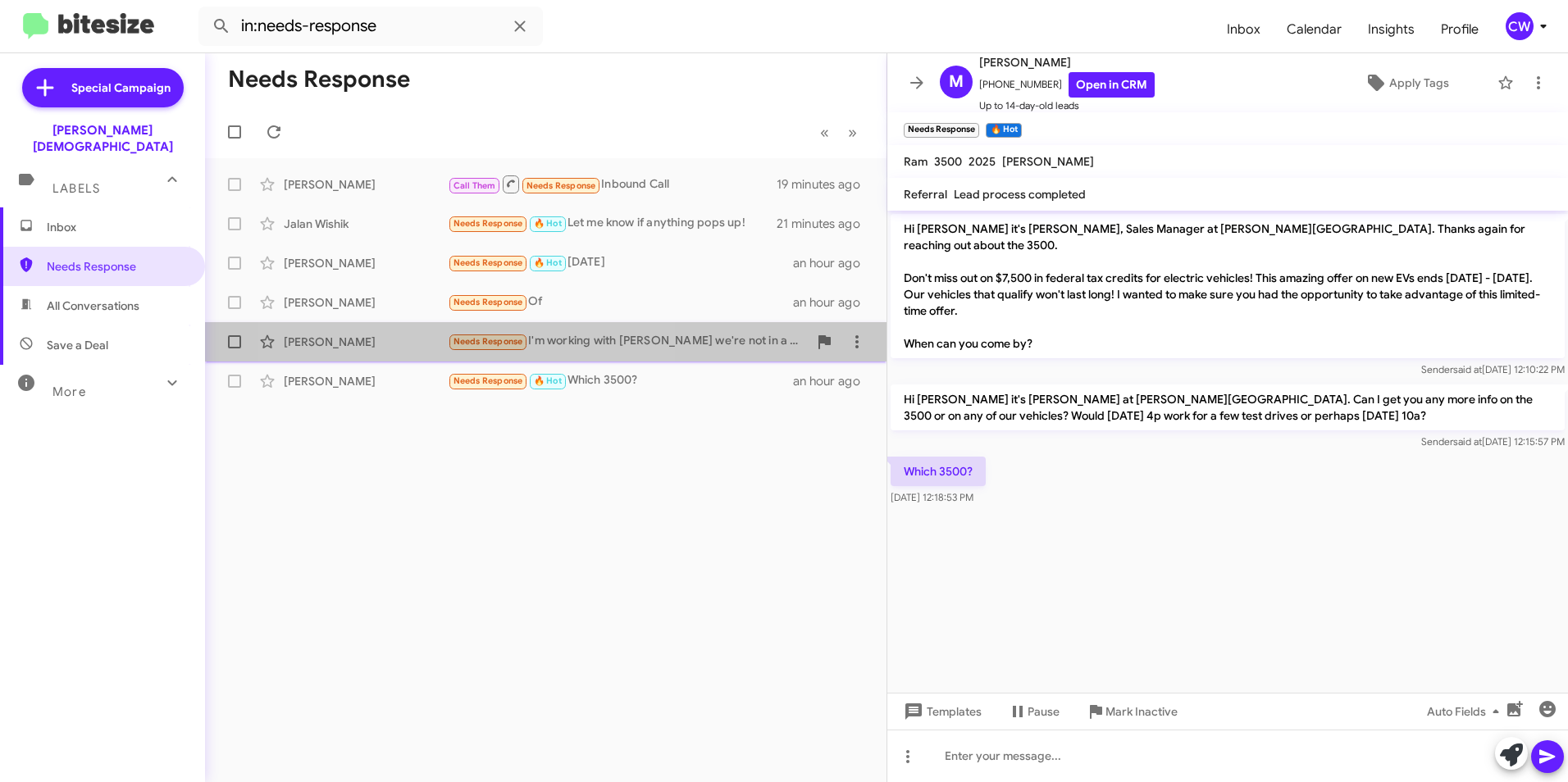
click at [469, 336] on span "Needs Response" at bounding box center [488, 341] width 70 height 11
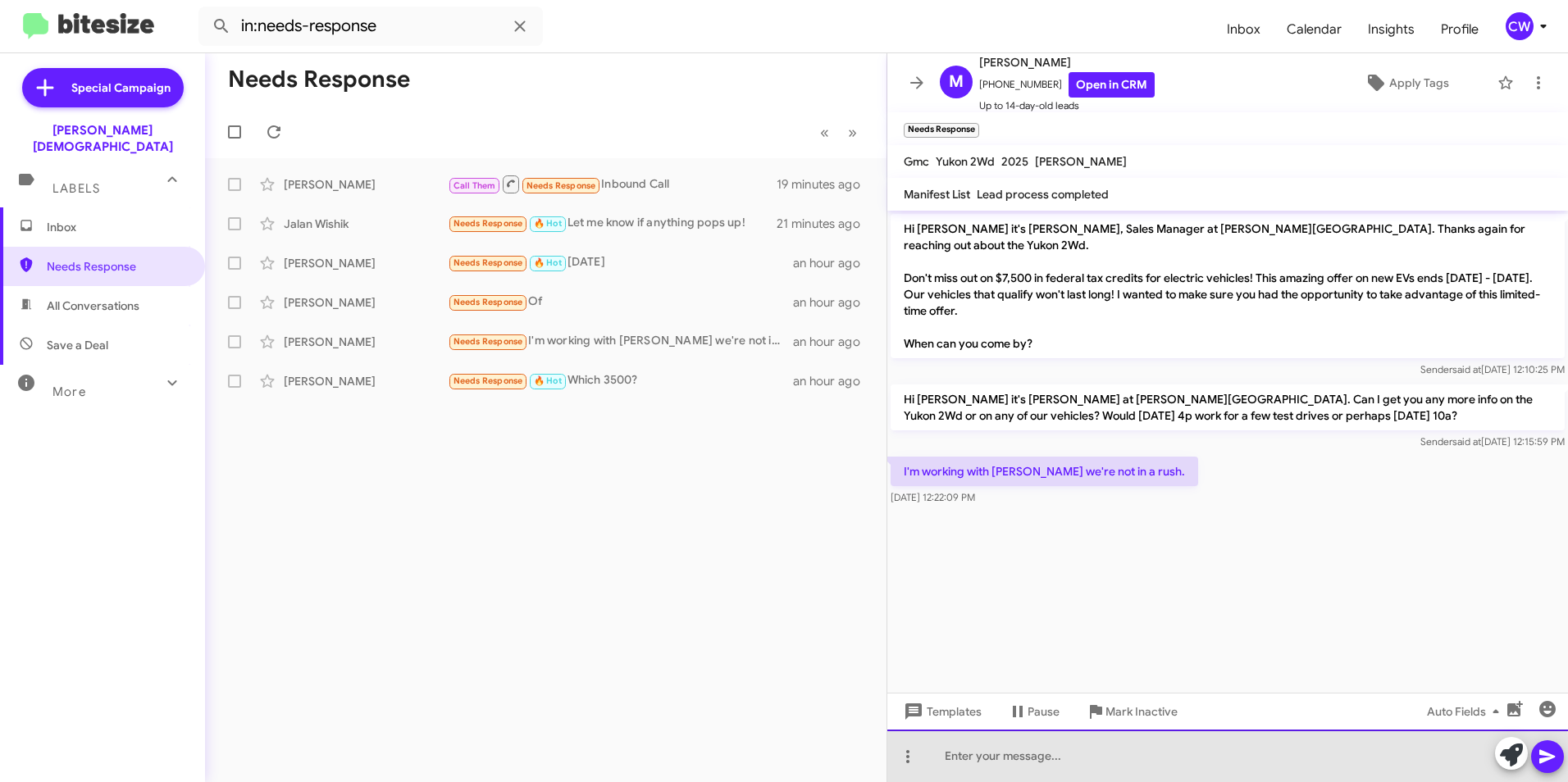
click at [991, 766] on div at bounding box center [1228, 756] width 681 height 53
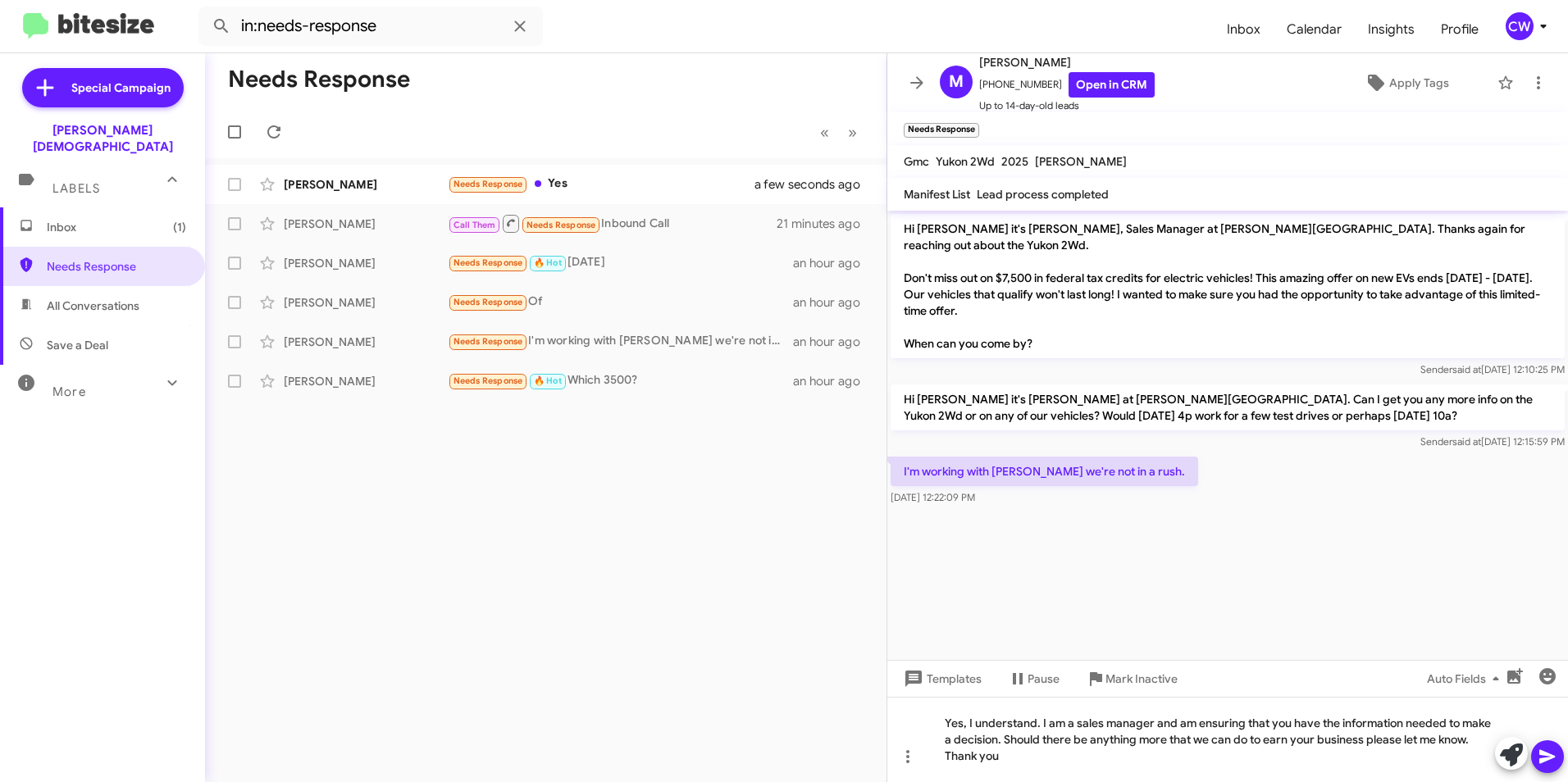
click at [1553, 755] on icon at bounding box center [1546, 758] width 15 height 14
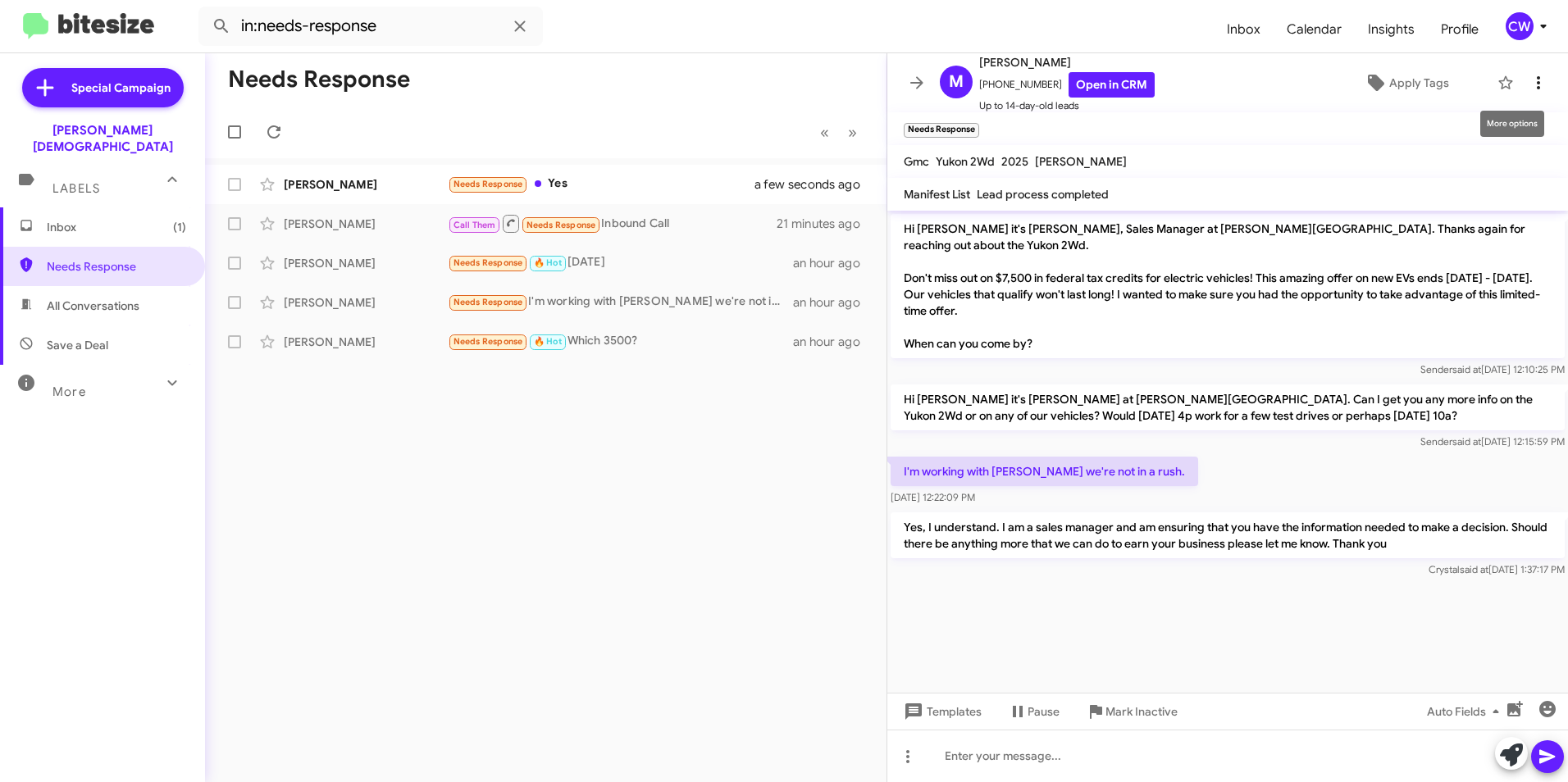
click at [1538, 80] on icon at bounding box center [1539, 82] width 4 height 13
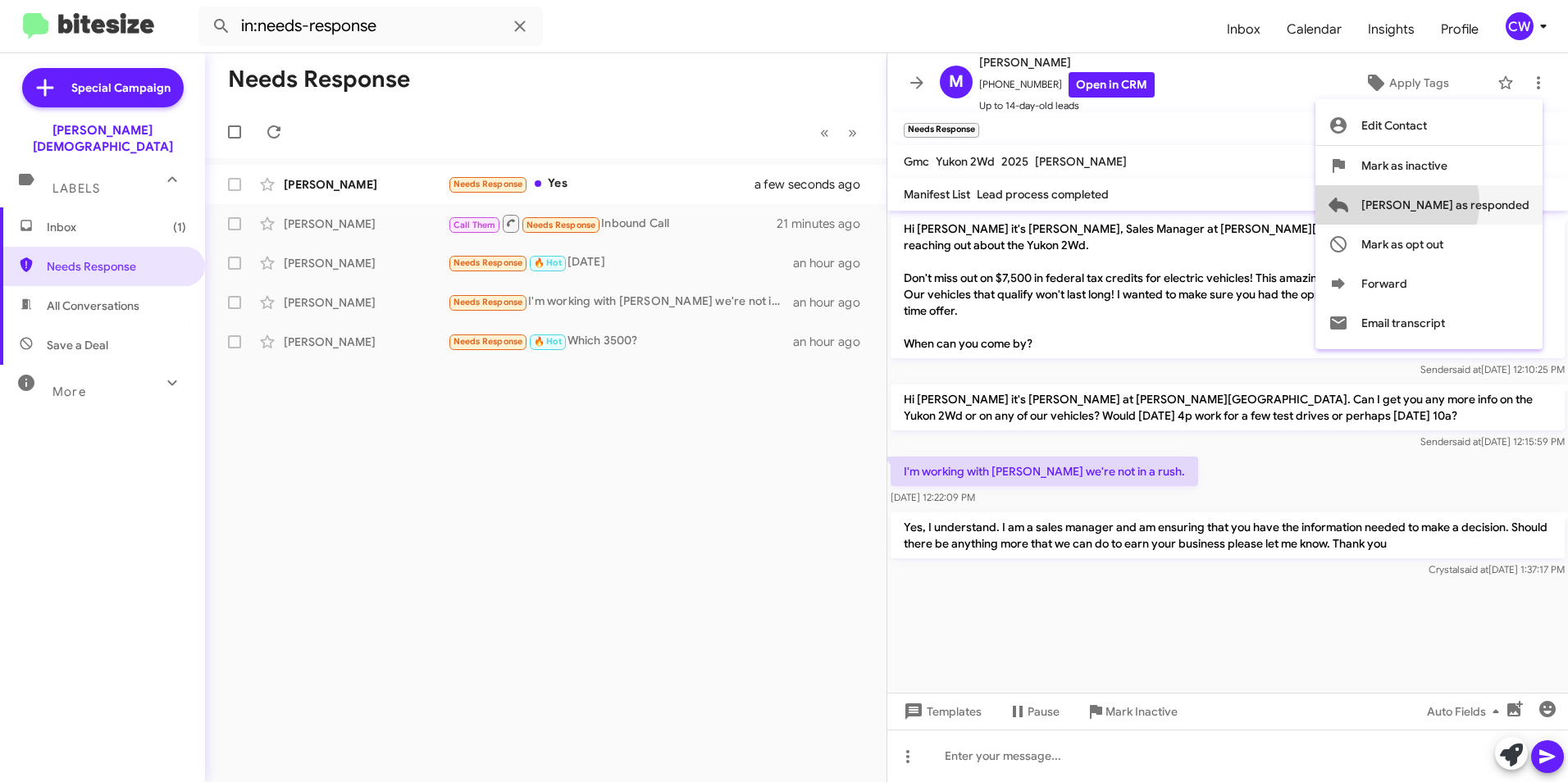
click at [1458, 203] on span "[PERSON_NAME] as responded" at bounding box center [1446, 205] width 168 height 39
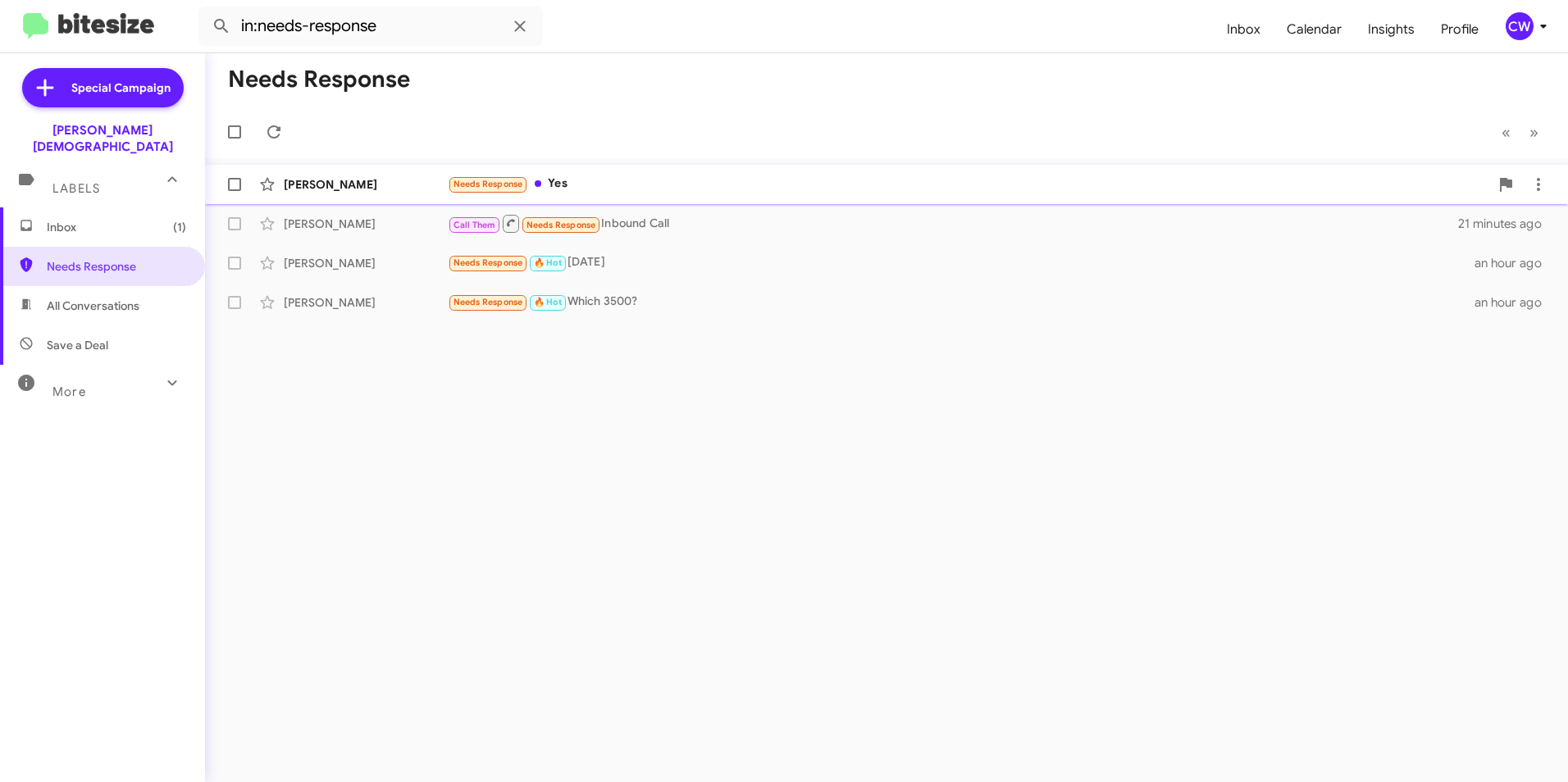
click at [509, 184] on span "Needs Response" at bounding box center [488, 185] width 70 height 11
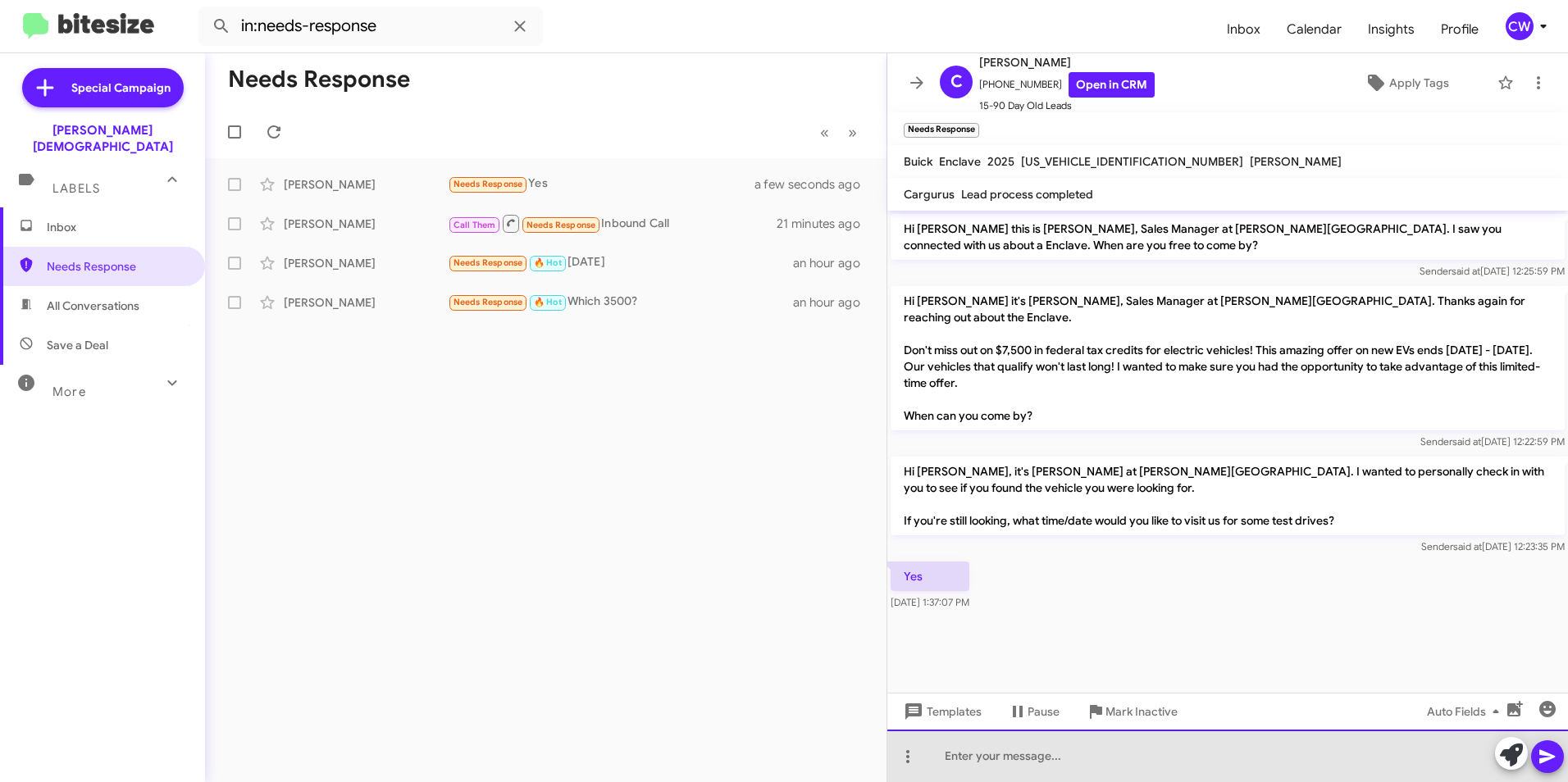
click at [992, 764] on div at bounding box center [1228, 756] width 681 height 53
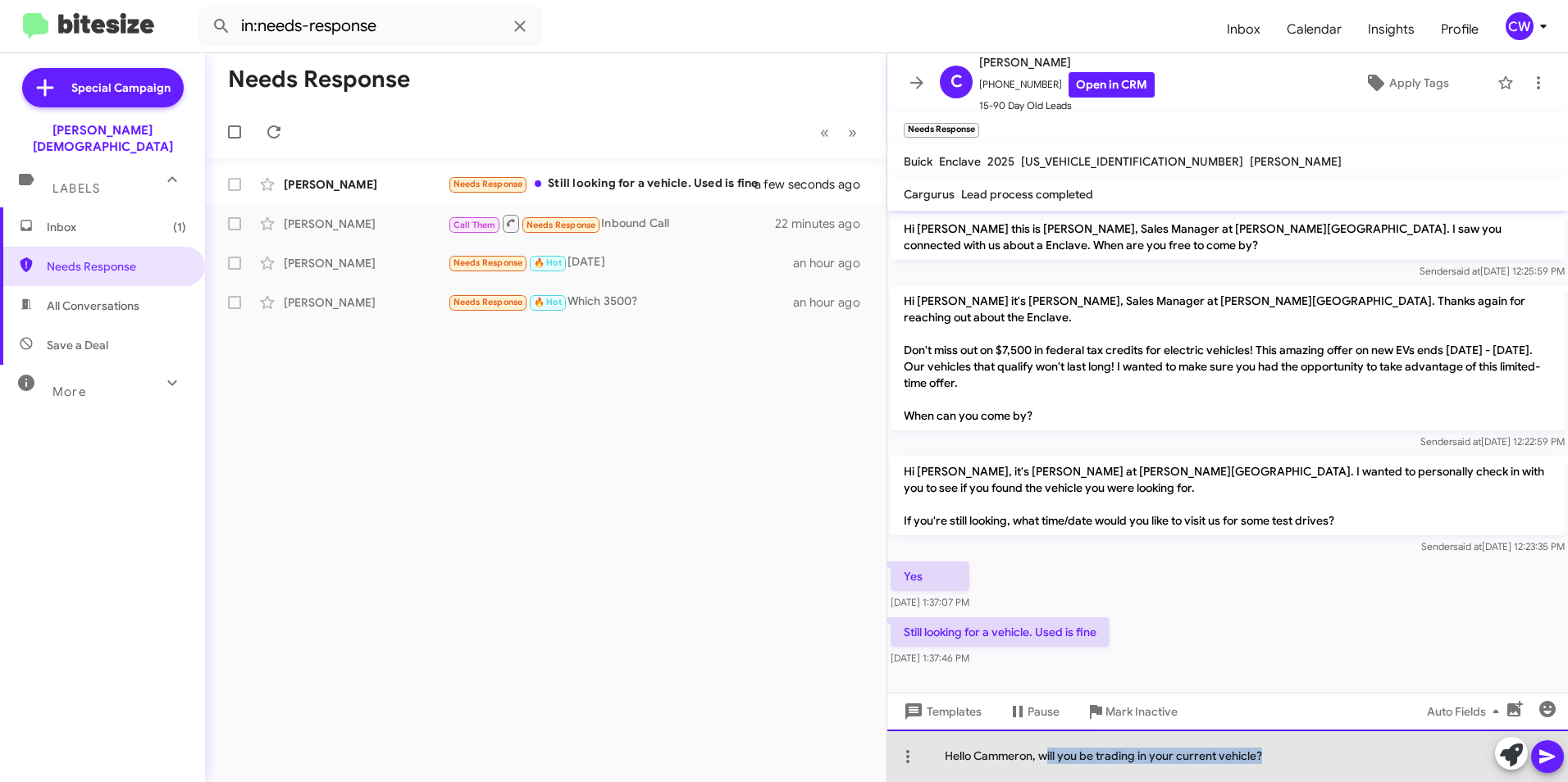
drag, startPoint x: 1271, startPoint y: 758, endPoint x: 1045, endPoint y: 746, distance: 226.3
click at [1045, 746] on div "Hello Cammeron, will you be trading in your current vehicle?" at bounding box center [1228, 756] width 681 height 53
drag, startPoint x: 1122, startPoint y: 752, endPoint x: 1041, endPoint y: 751, distance: 81.0
click at [1041, 751] on div "Hello Cammeron, sounds great!" at bounding box center [1228, 756] width 681 height 53
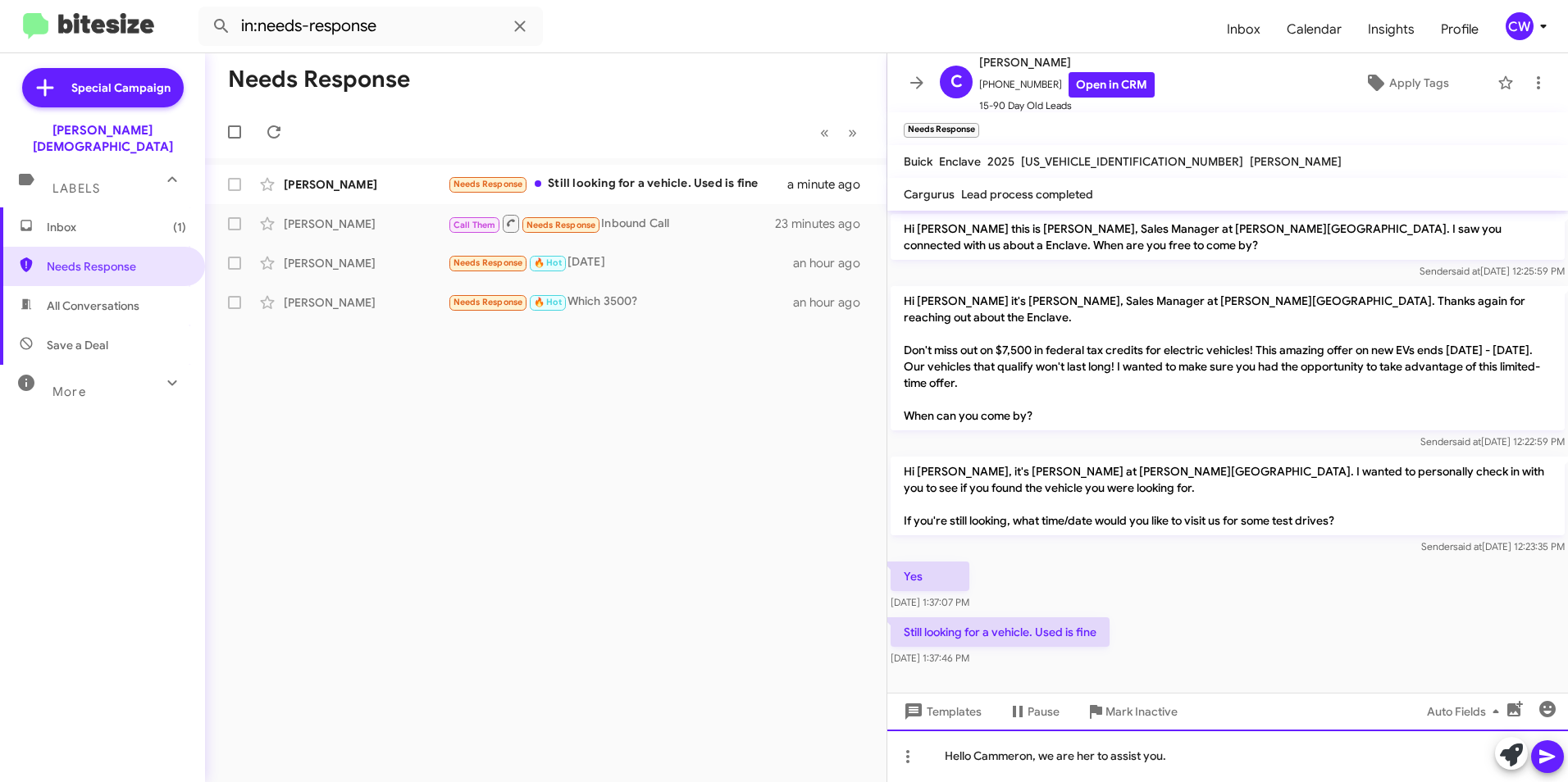
click at [1186, 757] on div "Hello Cammeron, we are her to assist you." at bounding box center [1228, 756] width 681 height 53
click at [1550, 759] on icon at bounding box center [1546, 758] width 15 height 14
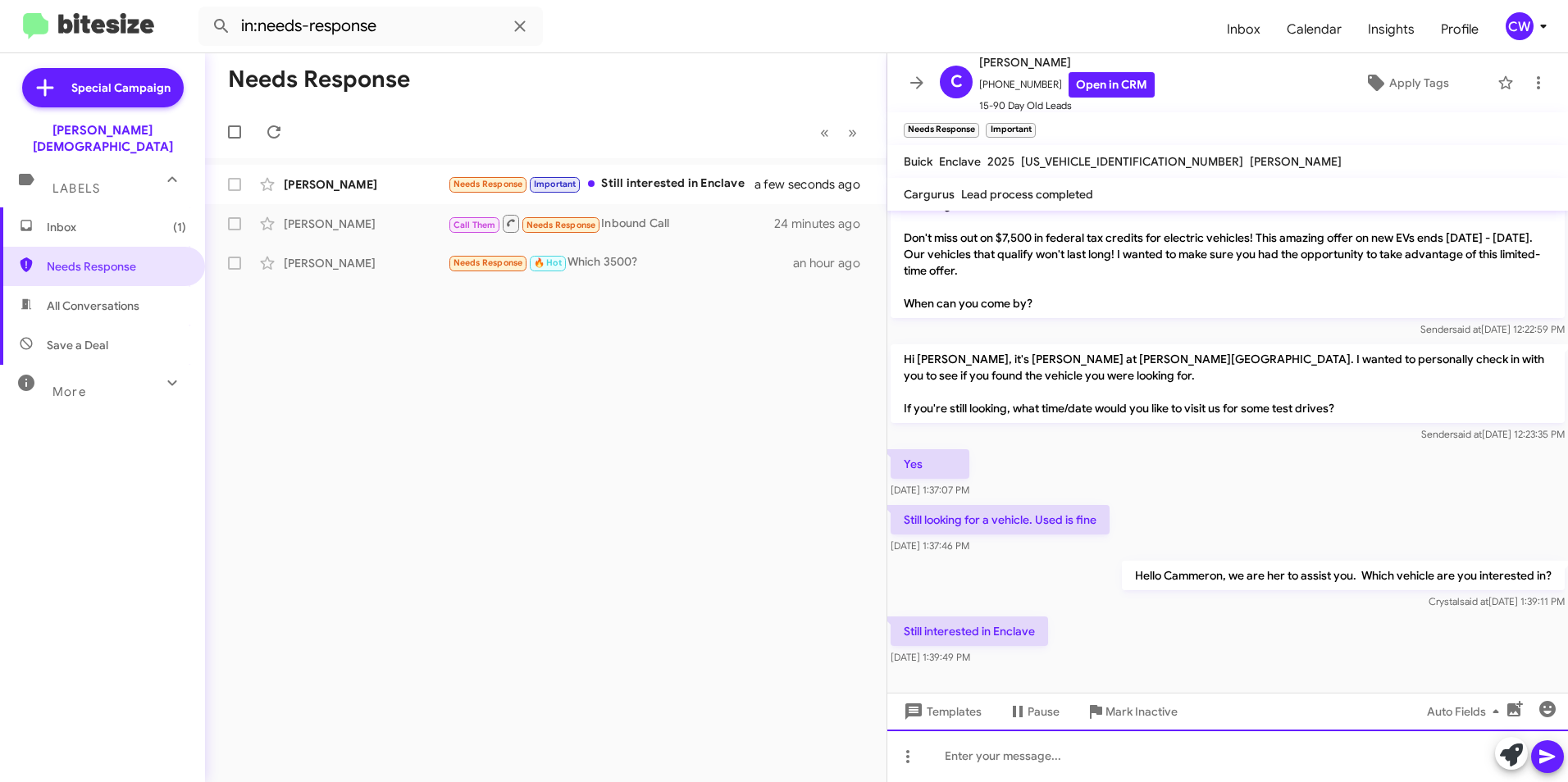
scroll to position [117, 0]
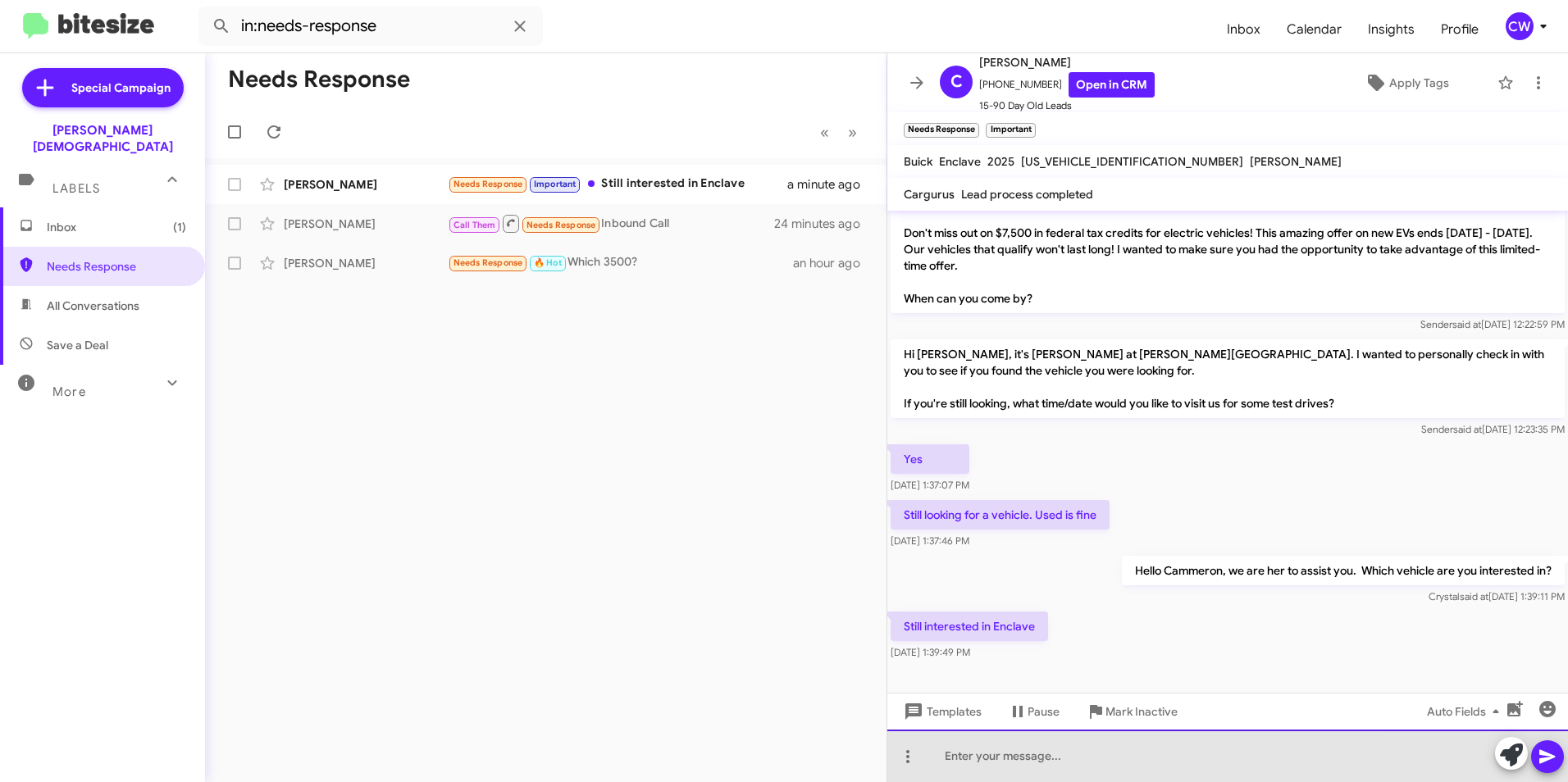
click at [956, 763] on div at bounding box center [1228, 756] width 681 height 53
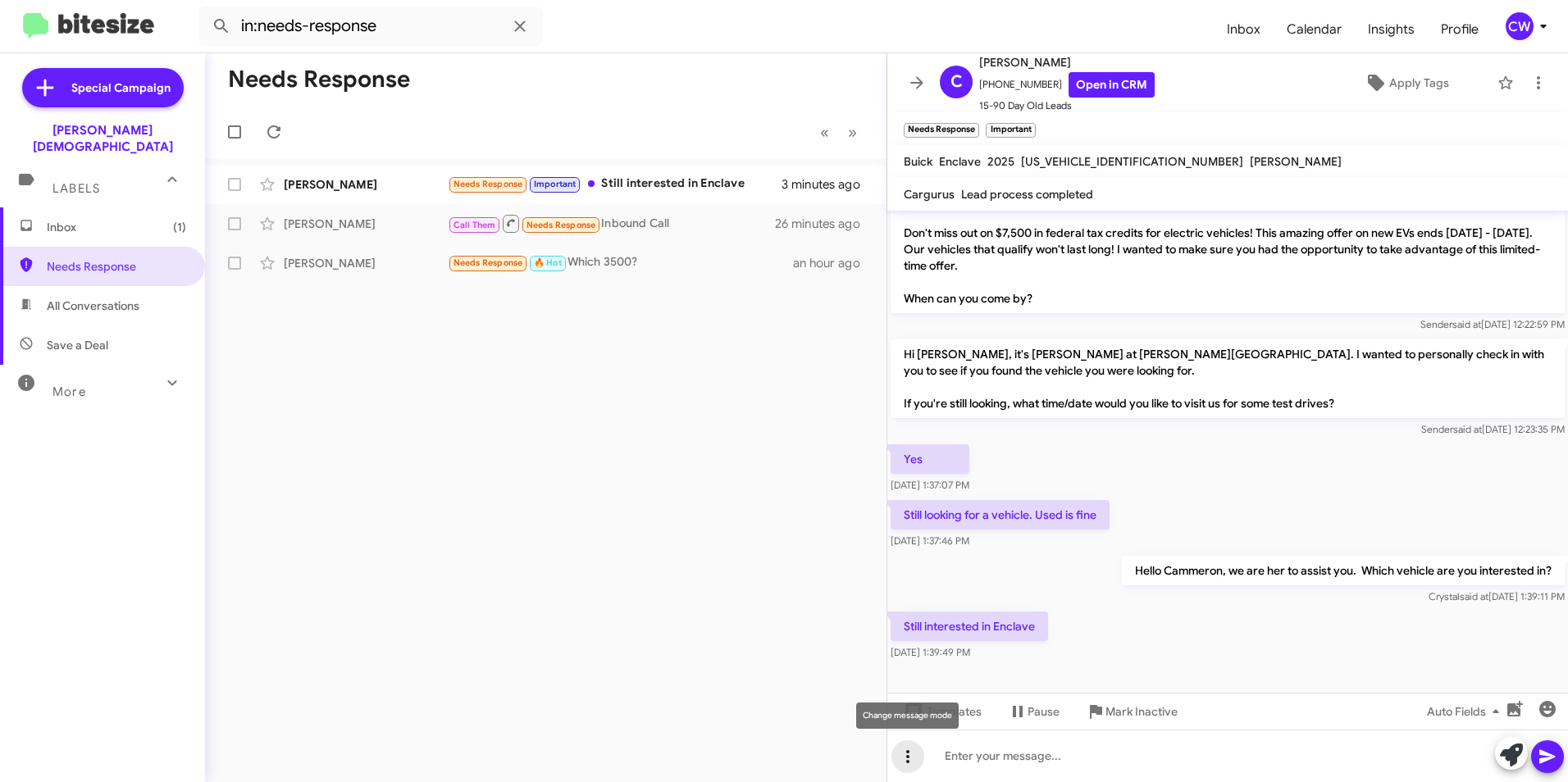
click at [909, 758] on icon at bounding box center [909, 757] width 4 height 13
click at [943, 715] on button "note" at bounding box center [943, 714] width 102 height 39
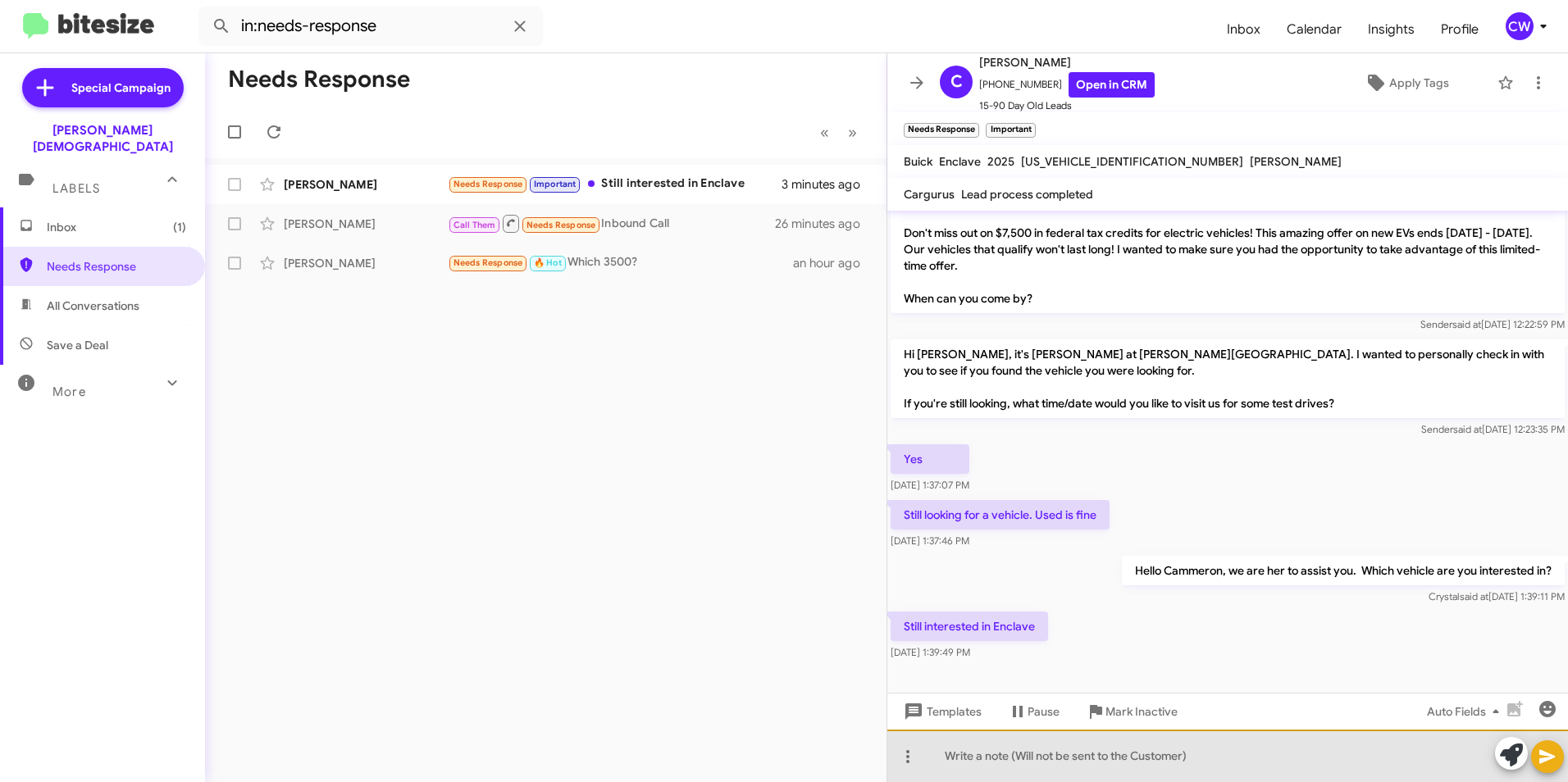
click at [1161, 768] on div at bounding box center [1228, 756] width 681 height 53
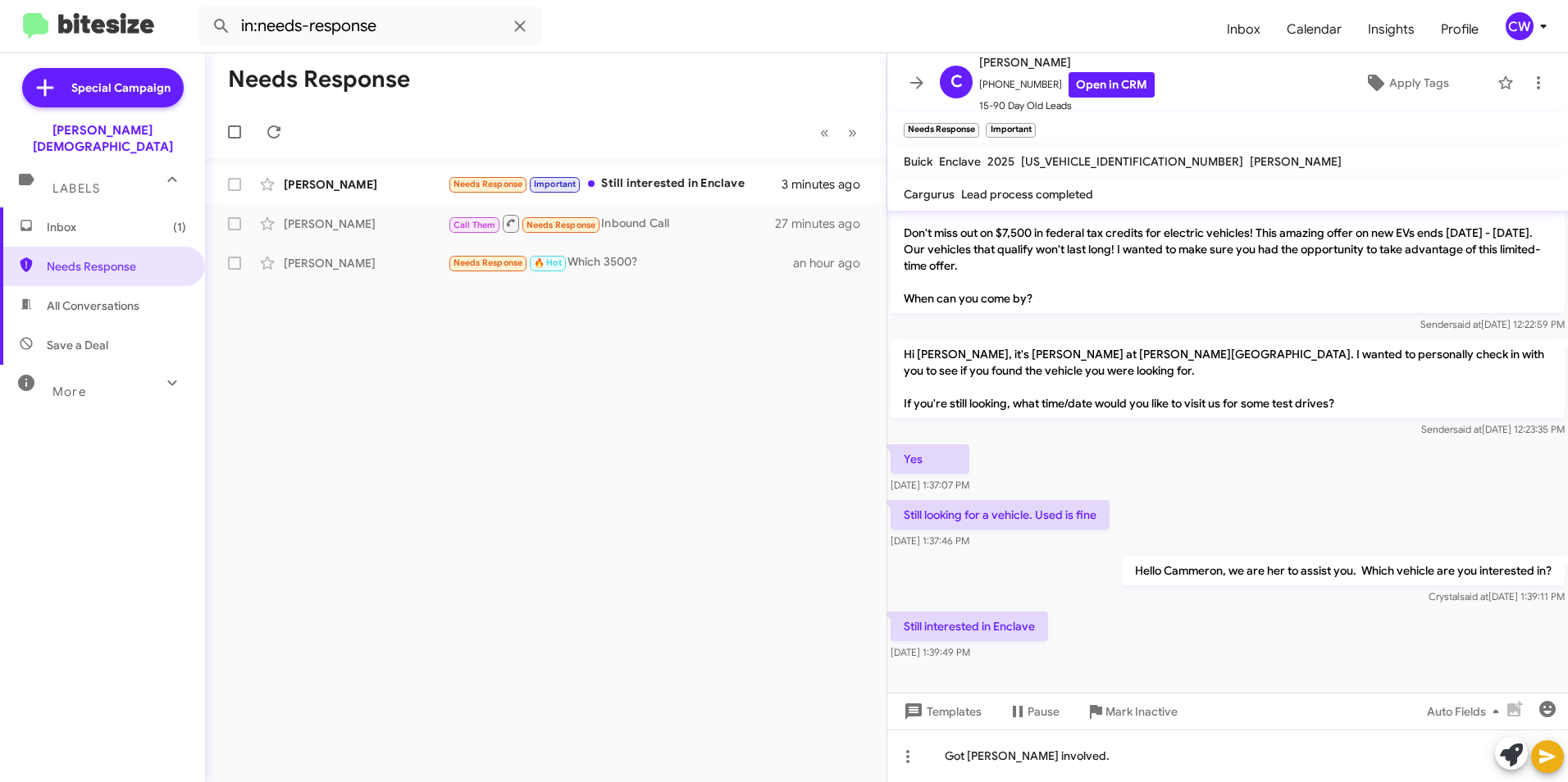
click at [1546, 764] on icon at bounding box center [1547, 757] width 20 height 20
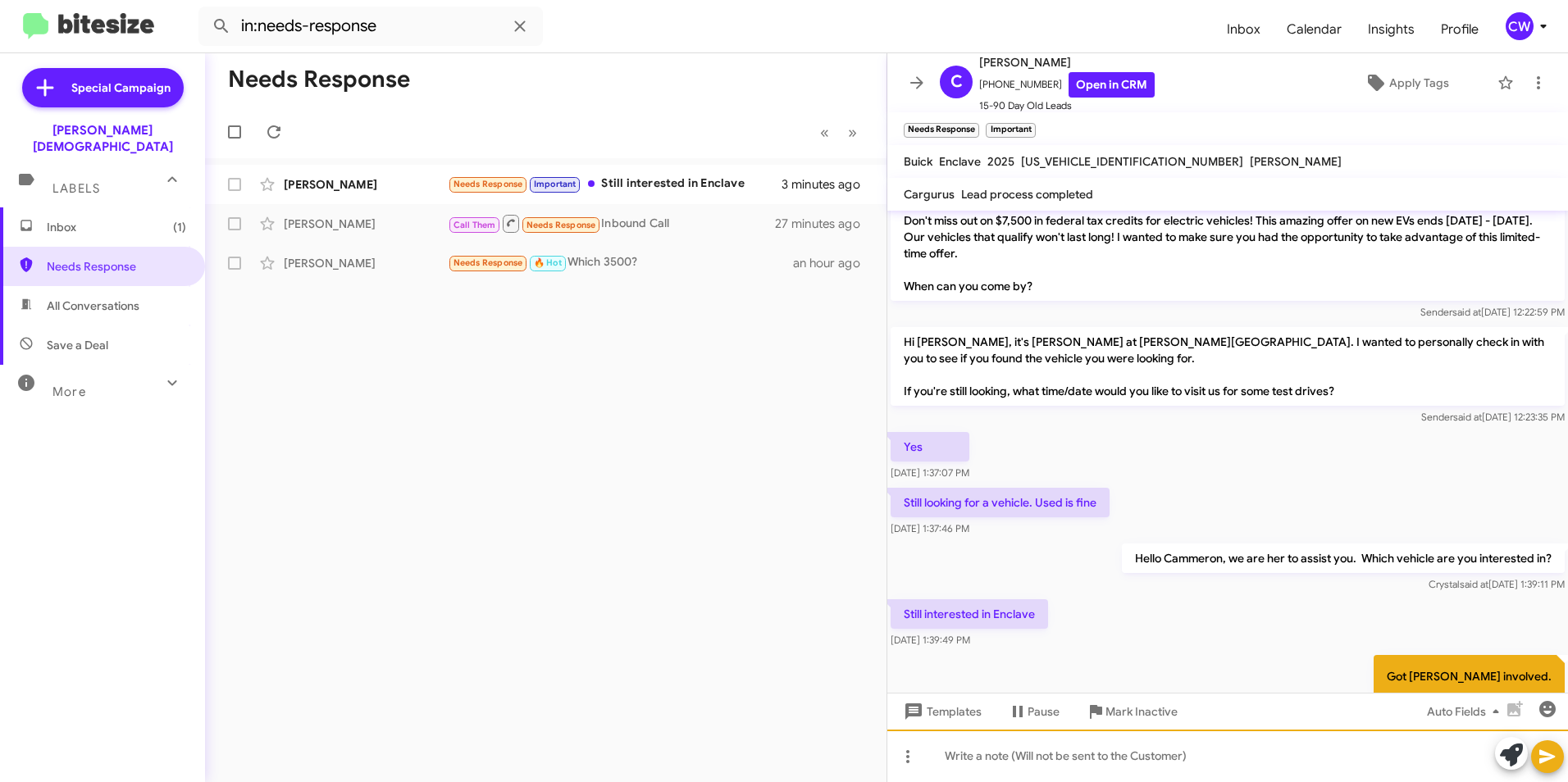
scroll to position [190, 0]
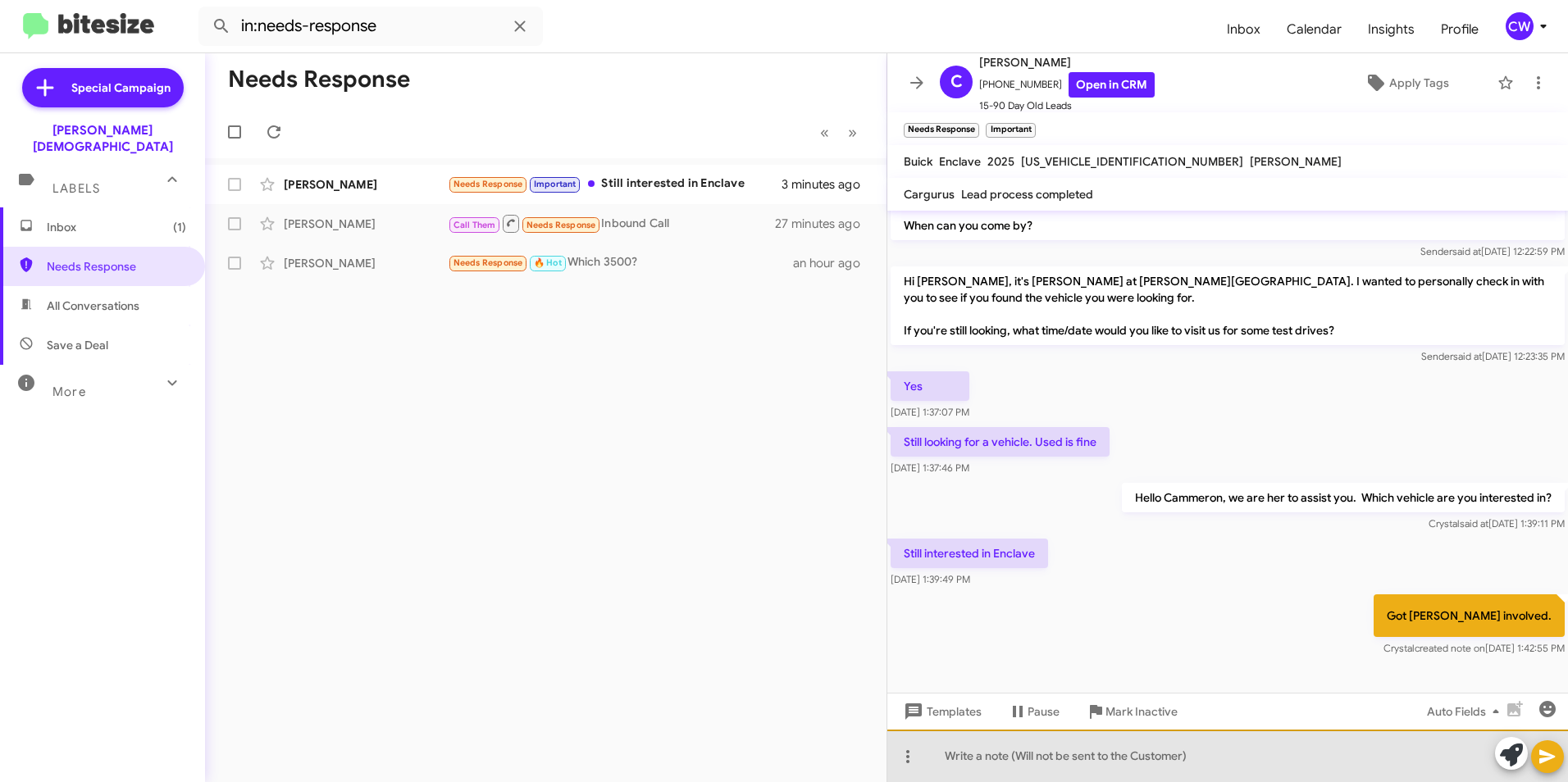
click at [991, 761] on div at bounding box center [1228, 756] width 681 height 53
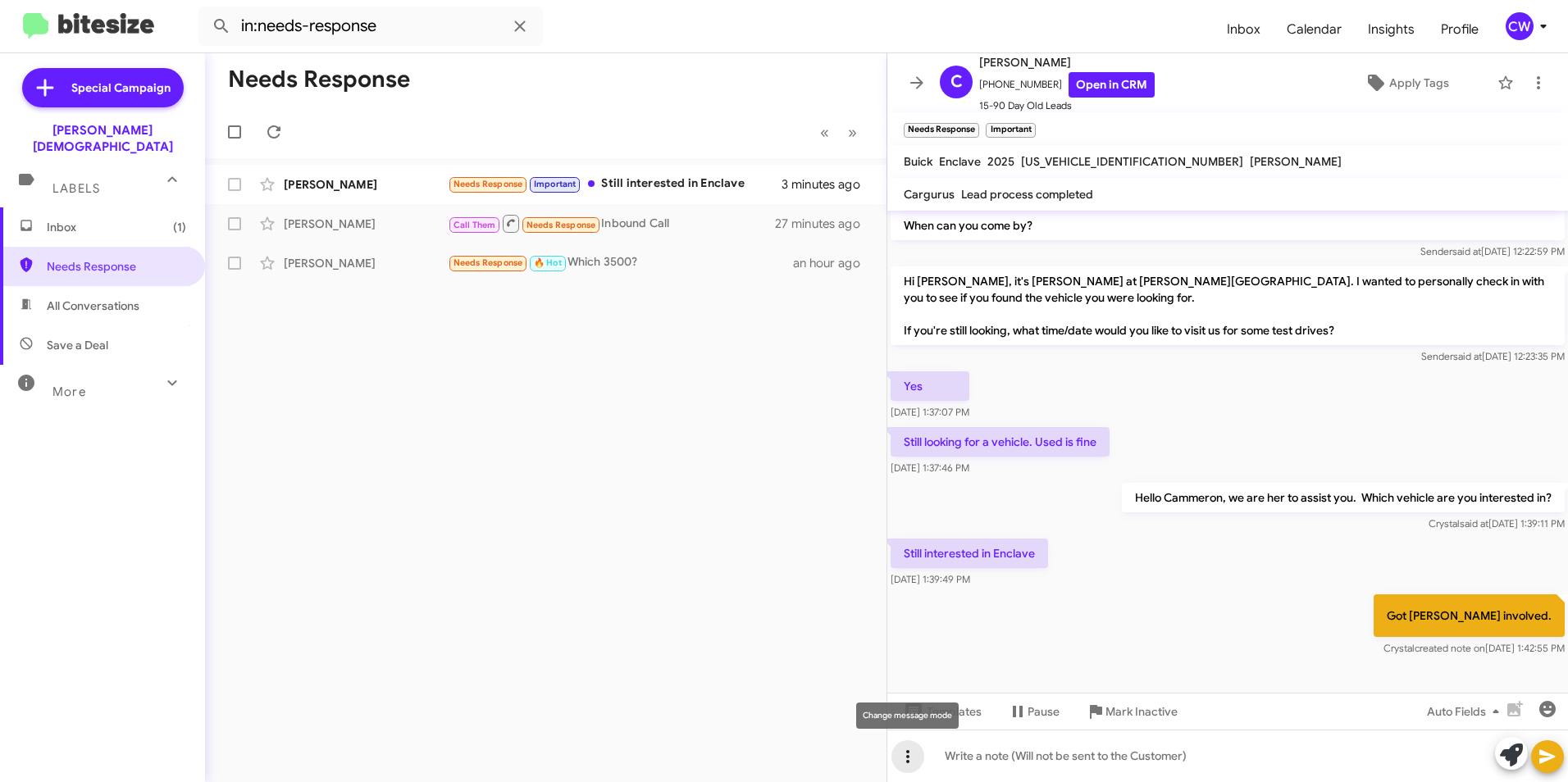
click at [907, 757] on icon at bounding box center [909, 757] width 4 height 13
click at [951, 677] on button "reply" at bounding box center [943, 675] width 102 height 39
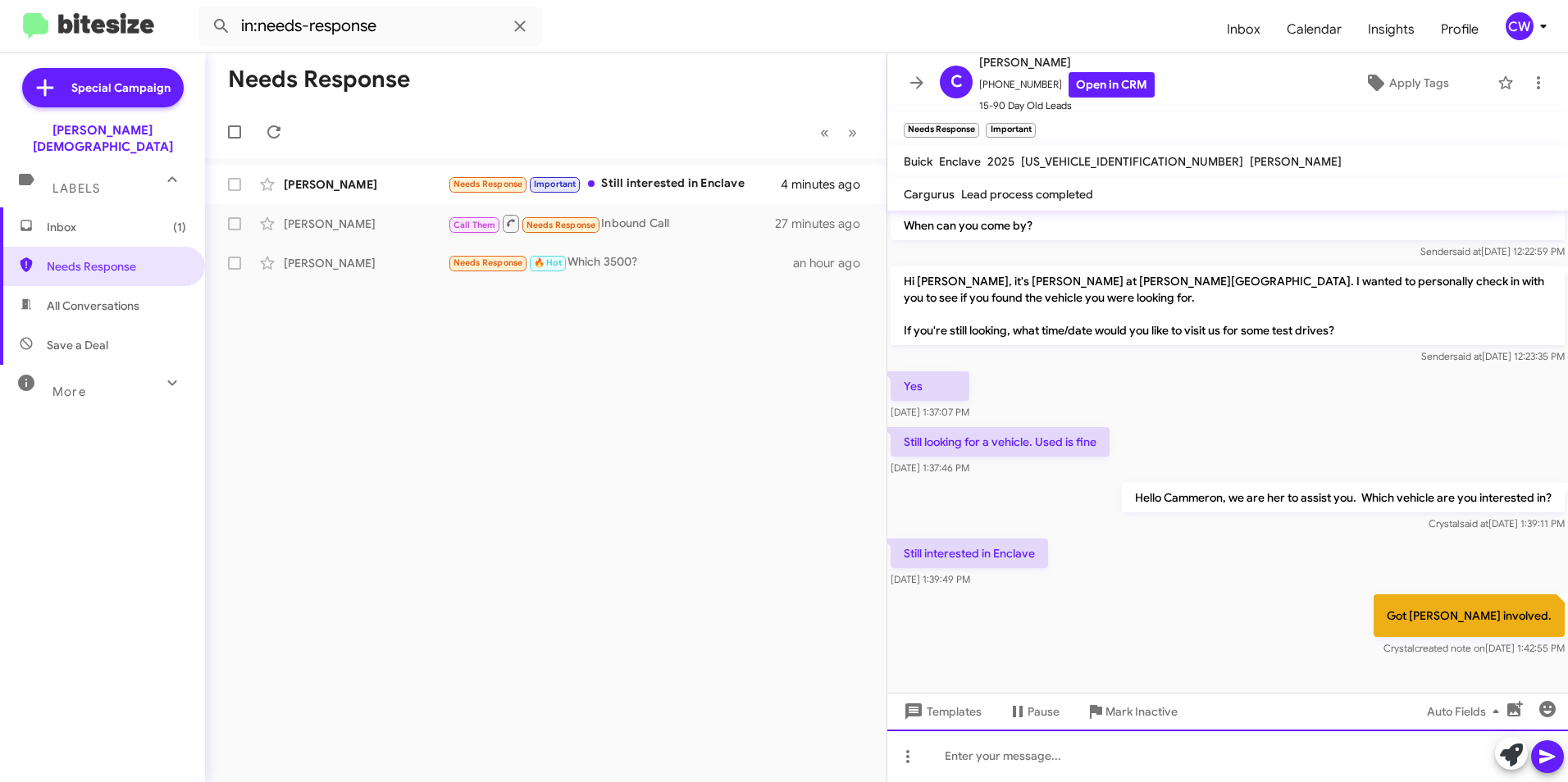
click at [952, 762] on div at bounding box center [1228, 756] width 681 height 53
click at [1529, 85] on icon at bounding box center [1538, 82] width 20 height 20
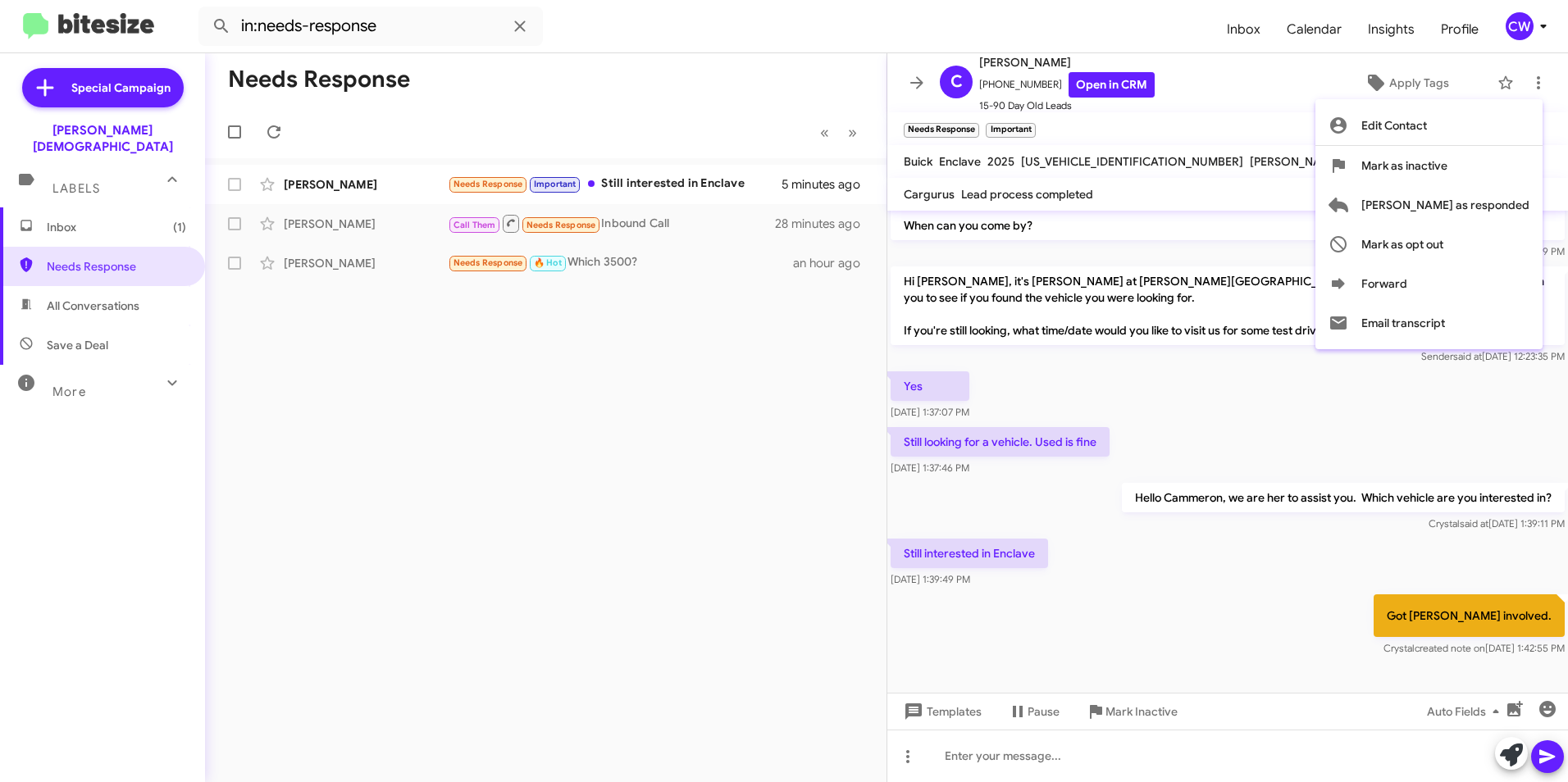
click at [713, 626] on div at bounding box center [784, 391] width 1568 height 782
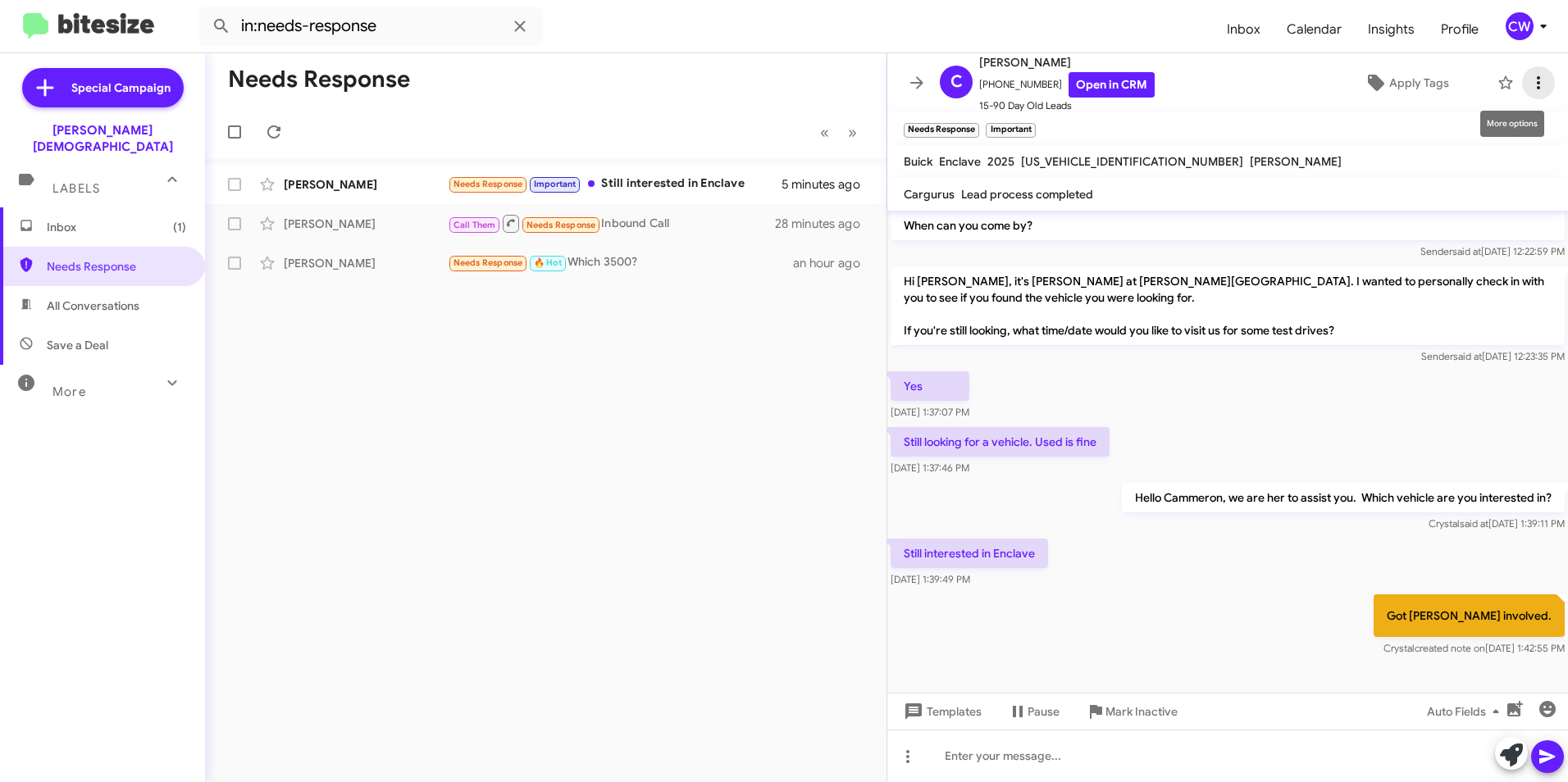
click at [1529, 83] on icon at bounding box center [1538, 82] width 20 height 20
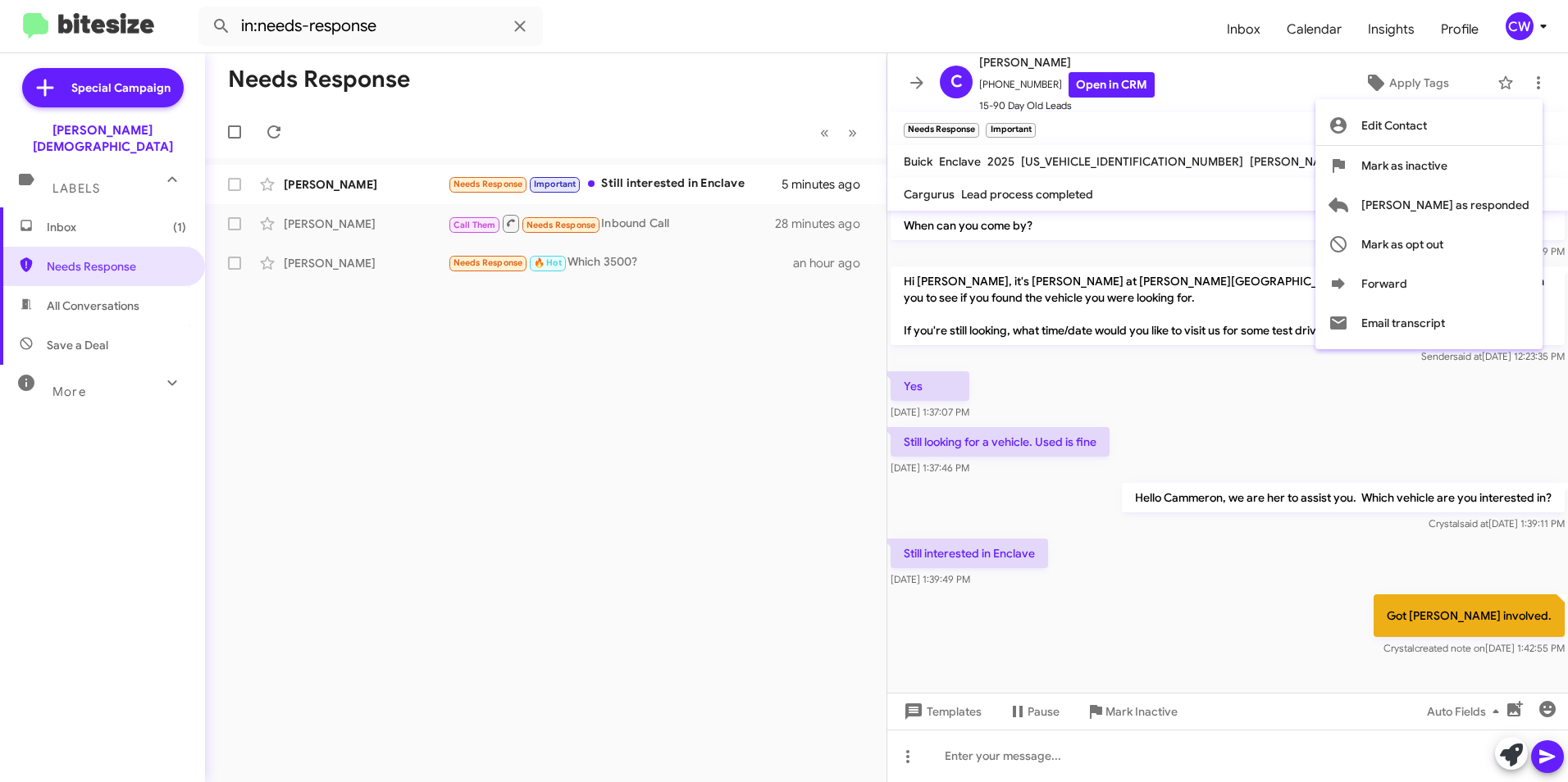
click at [700, 671] on div at bounding box center [784, 391] width 1568 height 782
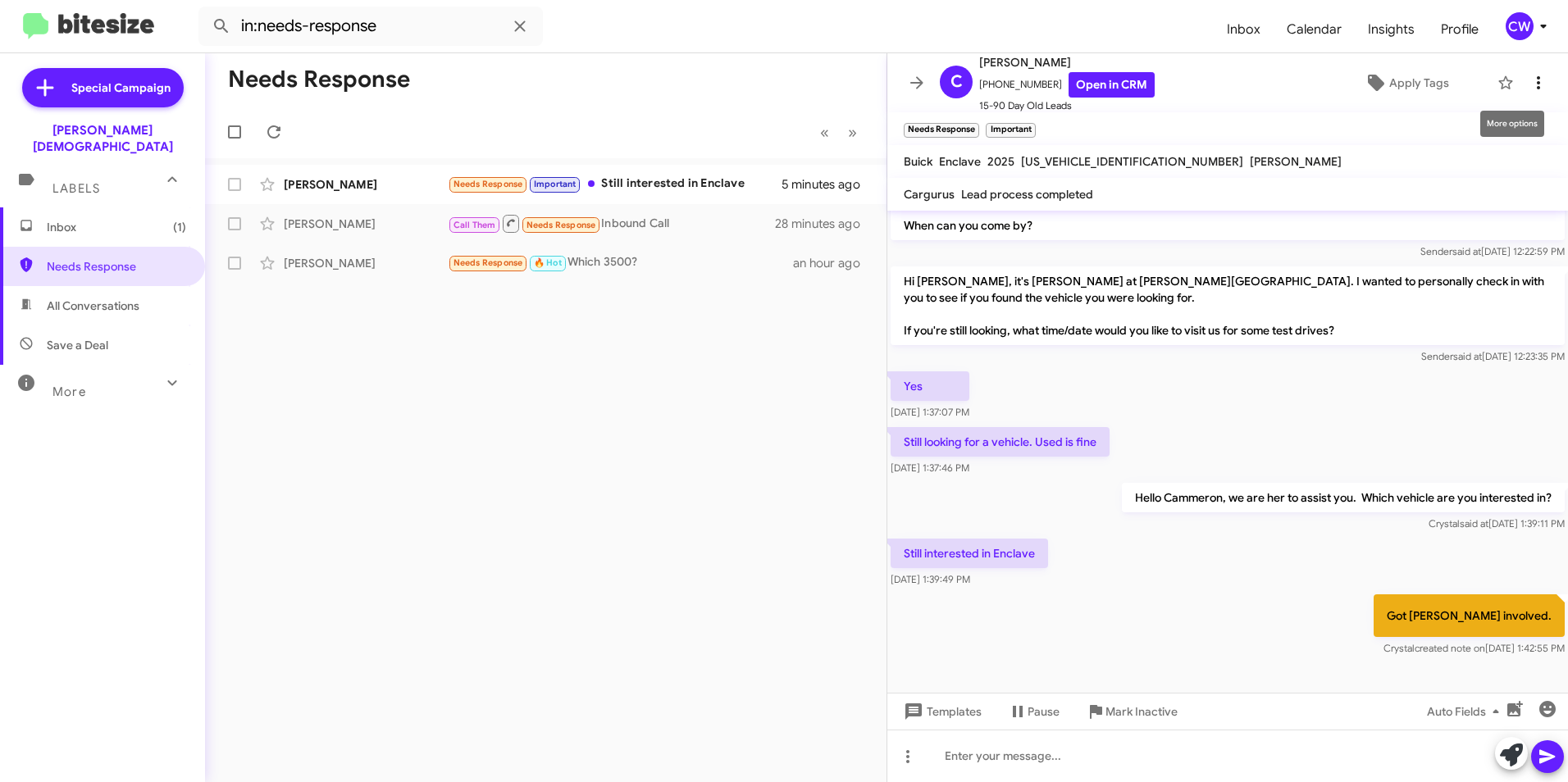
click at [1538, 83] on icon at bounding box center [1539, 82] width 4 height 13
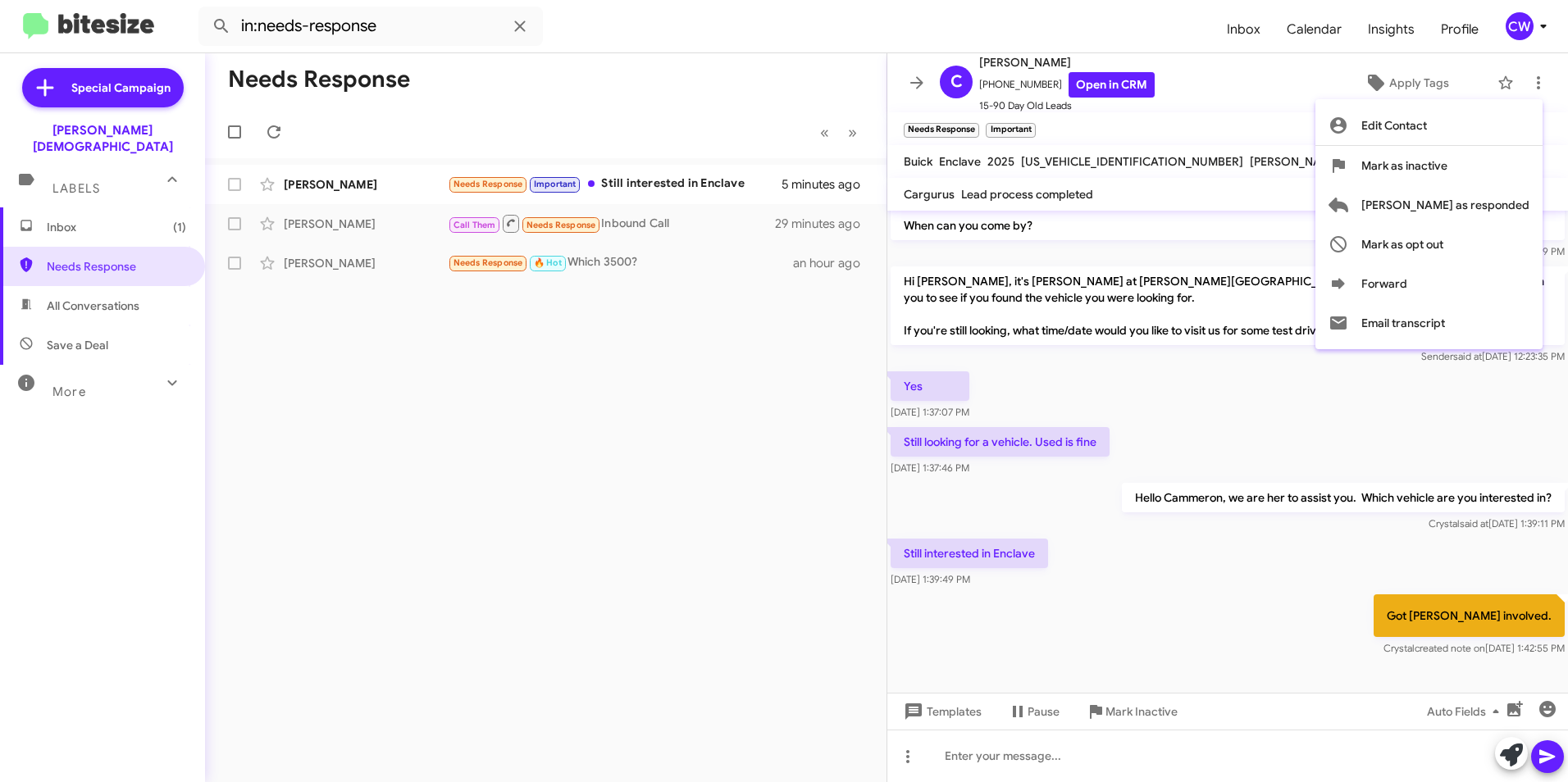
click at [995, 766] on div at bounding box center [784, 391] width 1568 height 782
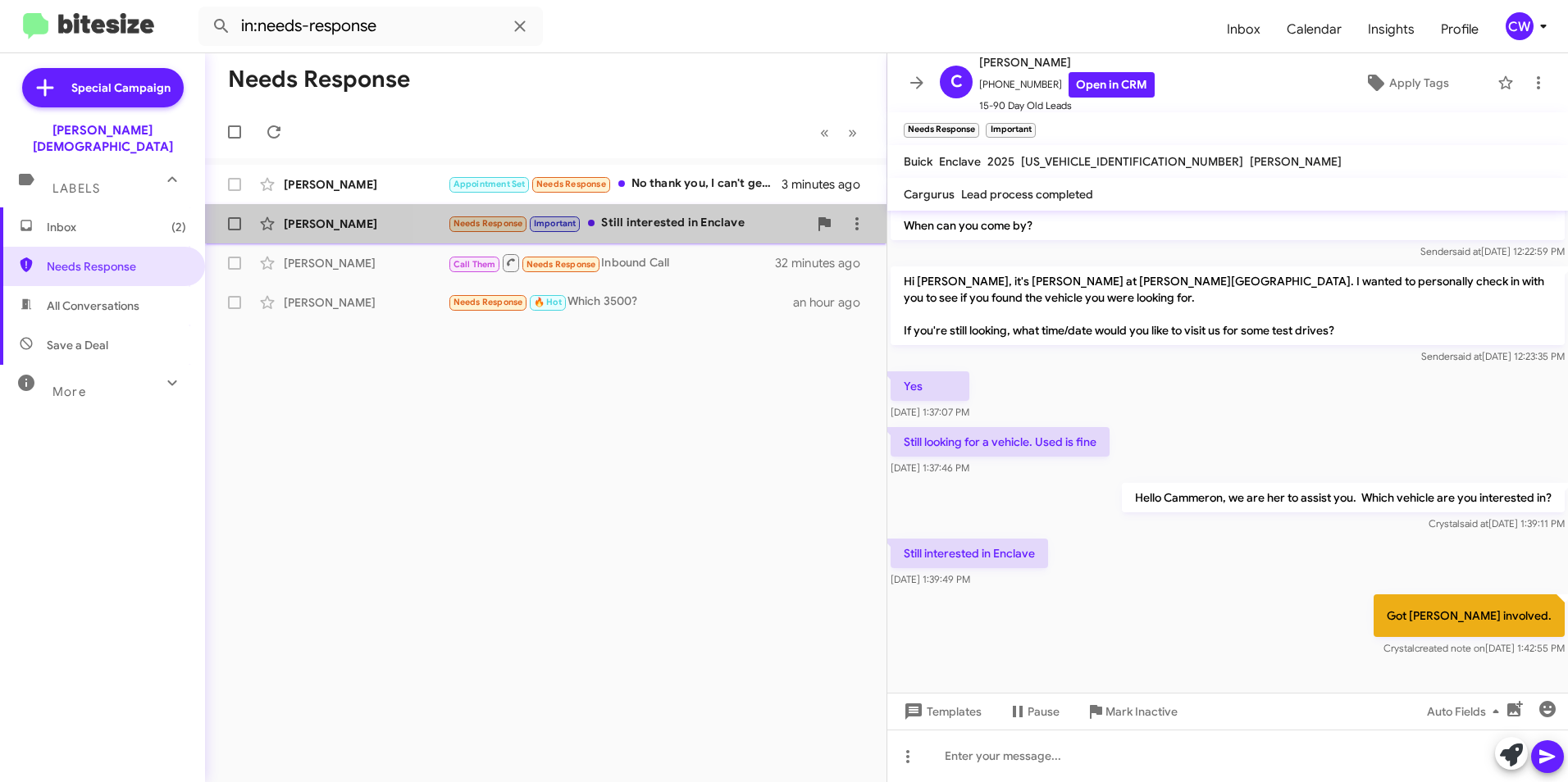
click at [675, 228] on div "Needs Response Important Still interested in Enclave" at bounding box center [628, 223] width 360 height 19
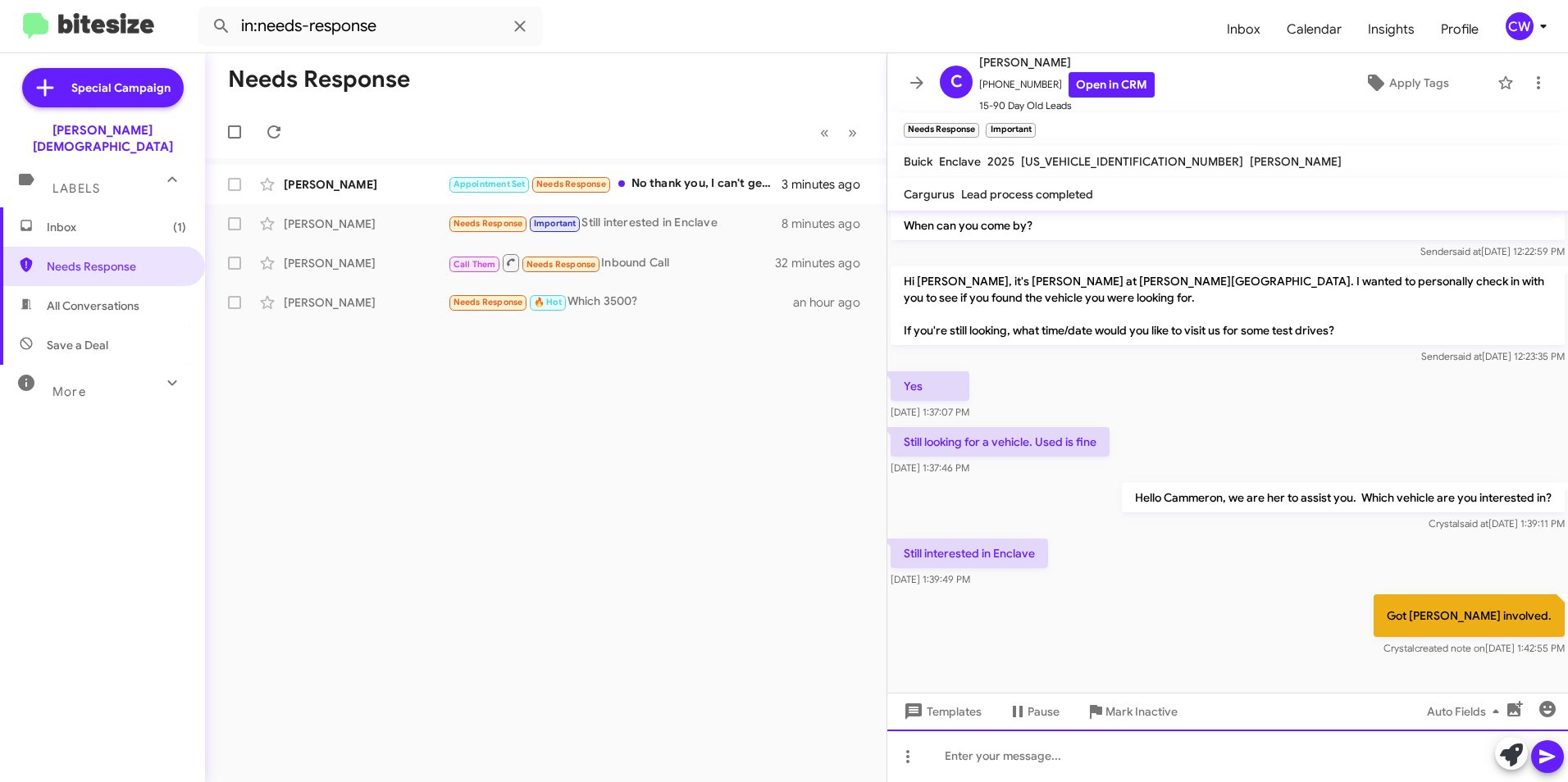
click at [1055, 760] on div at bounding box center [1228, 756] width 681 height 53
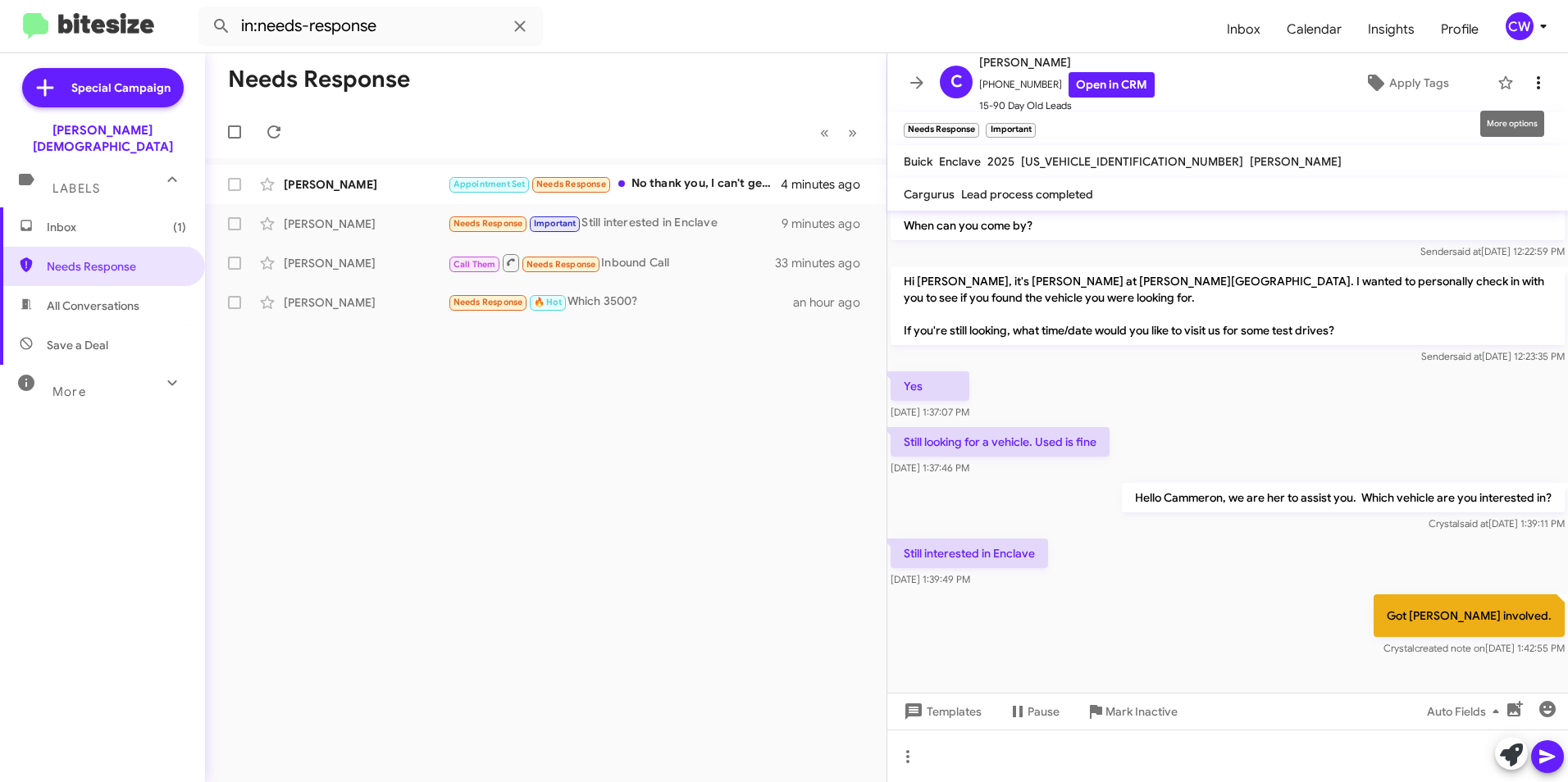
click at [1529, 83] on icon at bounding box center [1538, 82] width 20 height 20
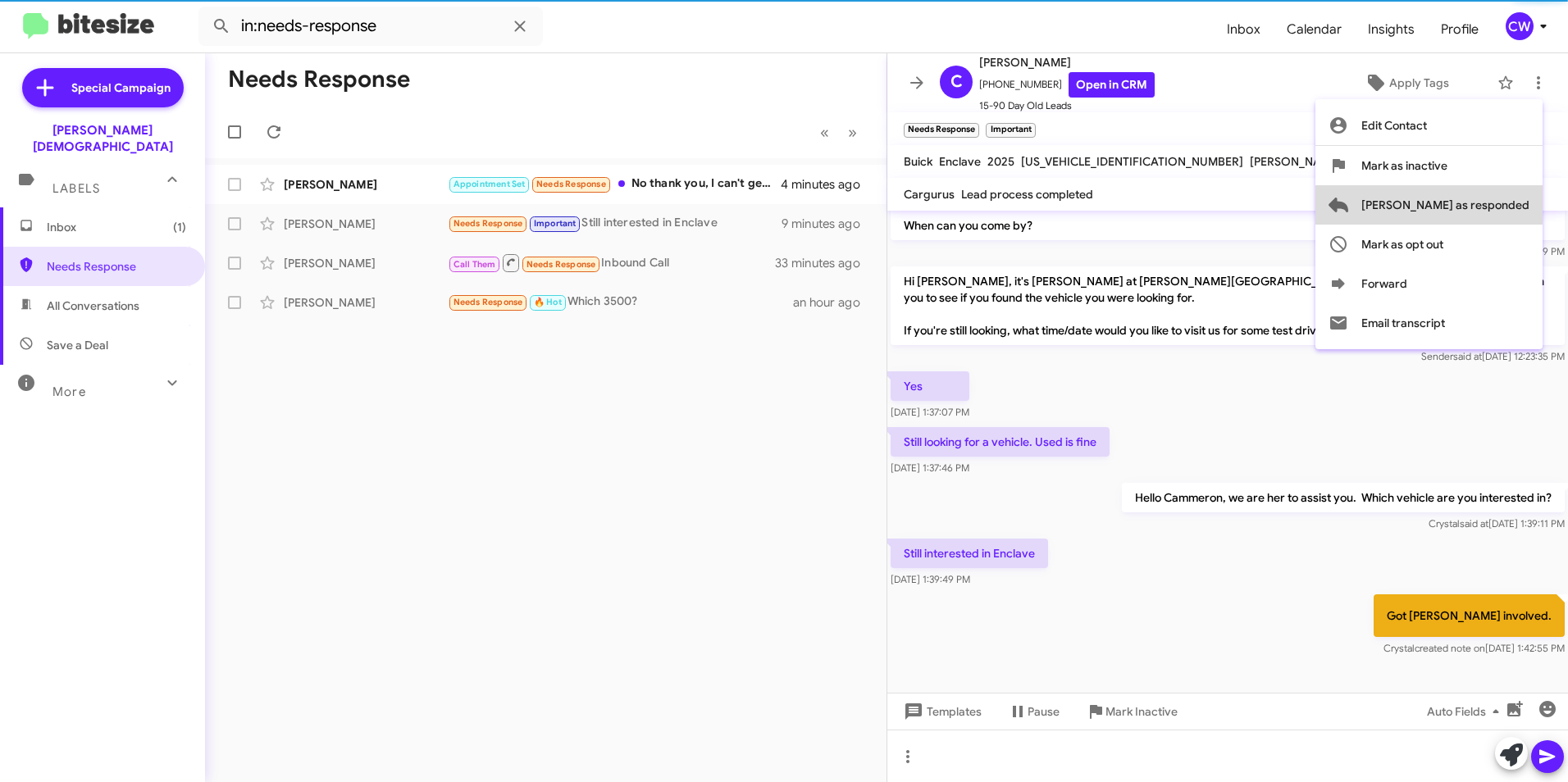
click at [1515, 212] on span "[PERSON_NAME] as responded" at bounding box center [1446, 205] width 168 height 39
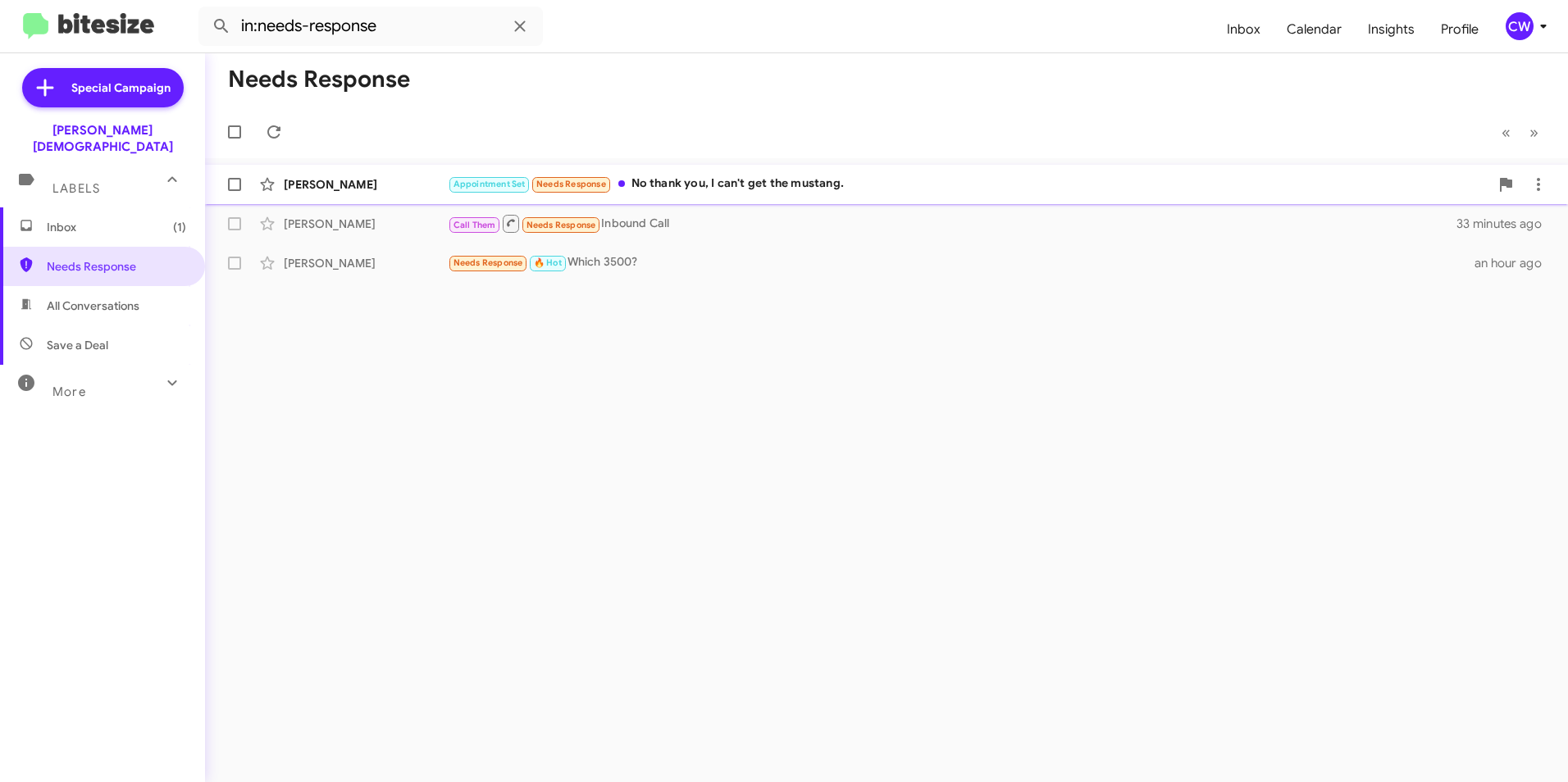
click at [749, 186] on div "Appointment Set Needs Response No thank you, I can't get the mustang." at bounding box center [969, 184] width 1042 height 19
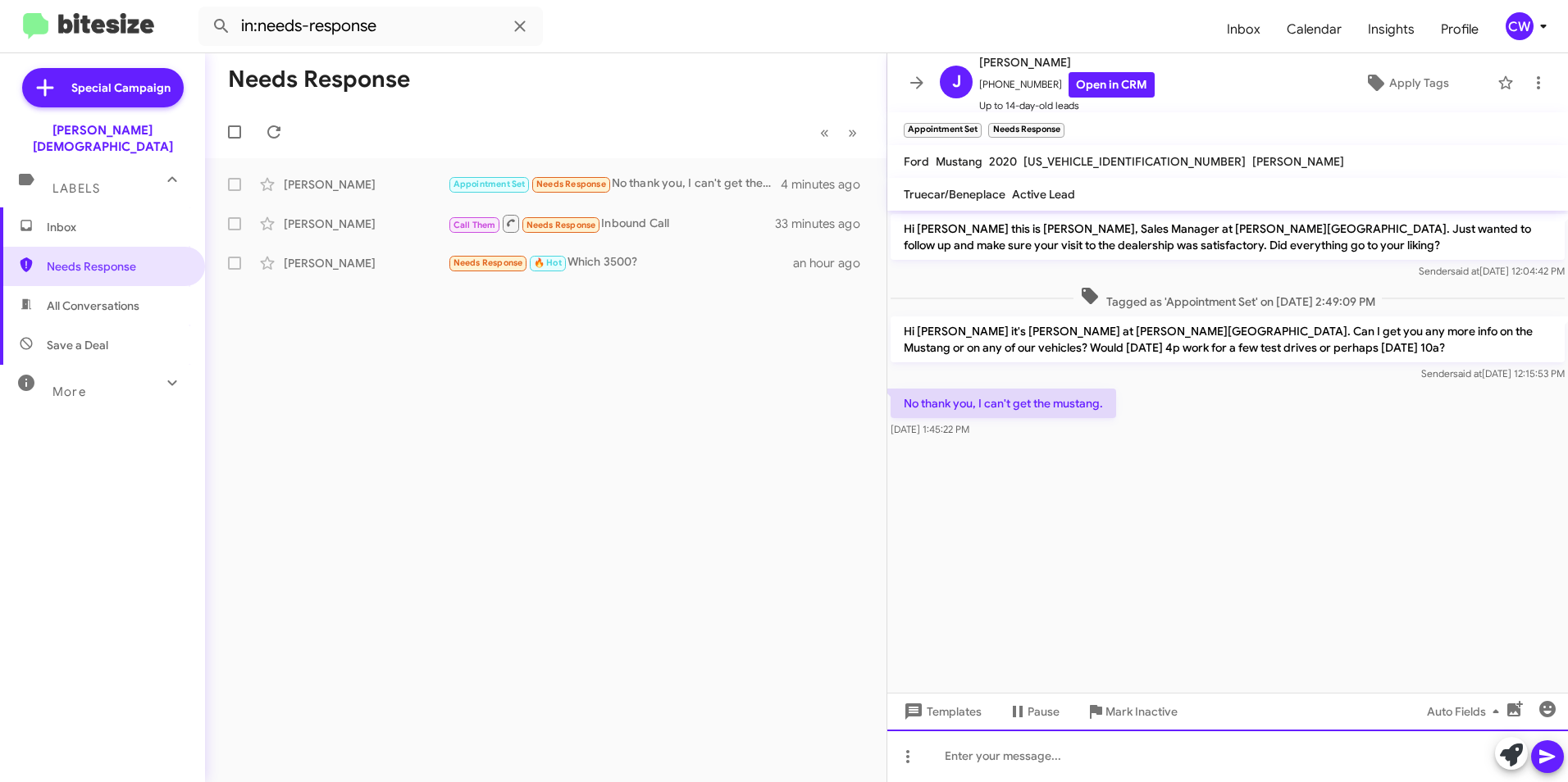
click at [1046, 755] on div at bounding box center [1228, 756] width 681 height 53
click at [1547, 761] on icon at bounding box center [1547, 757] width 20 height 20
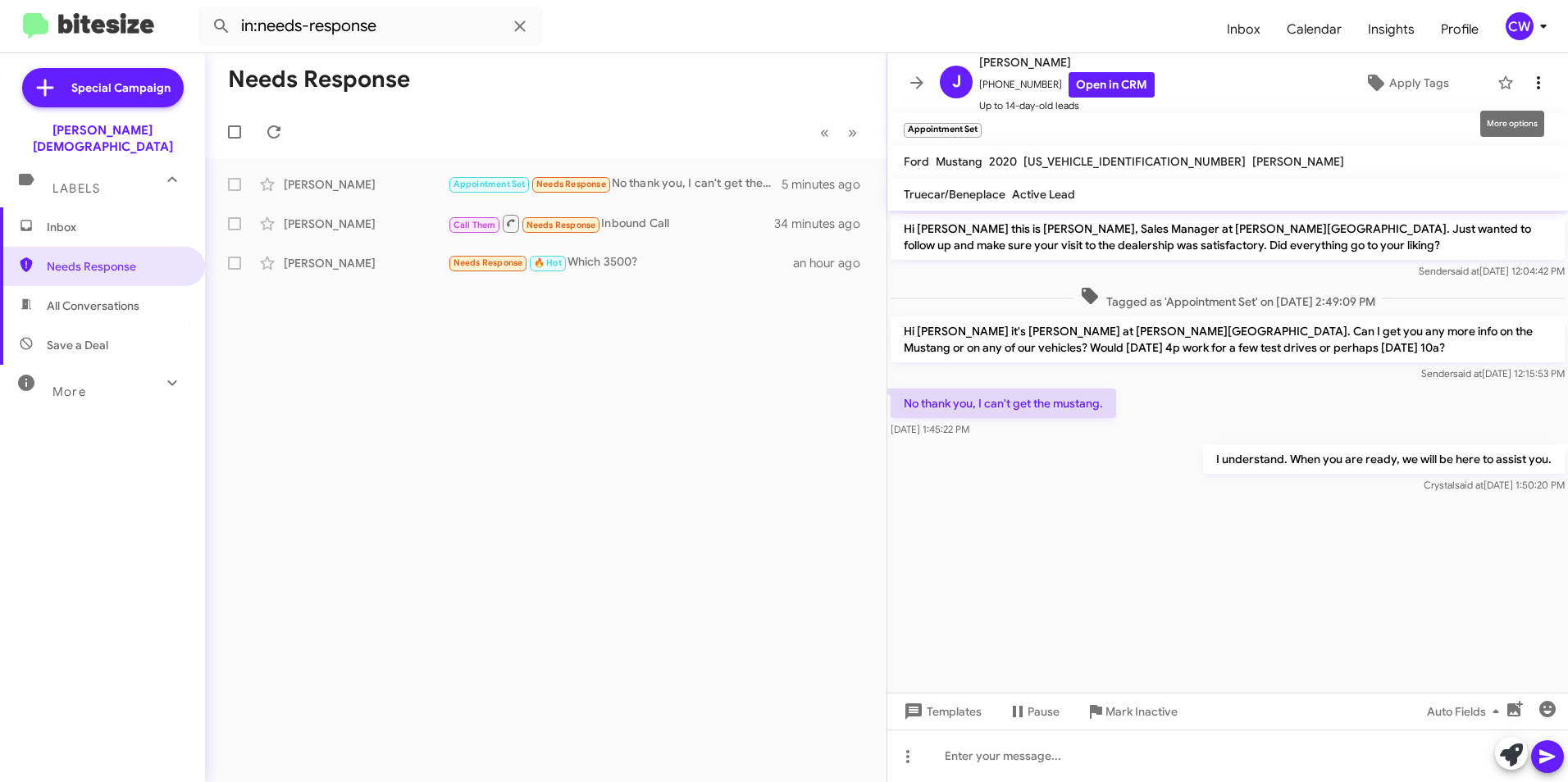
click at [1529, 85] on icon at bounding box center [1538, 82] width 20 height 20
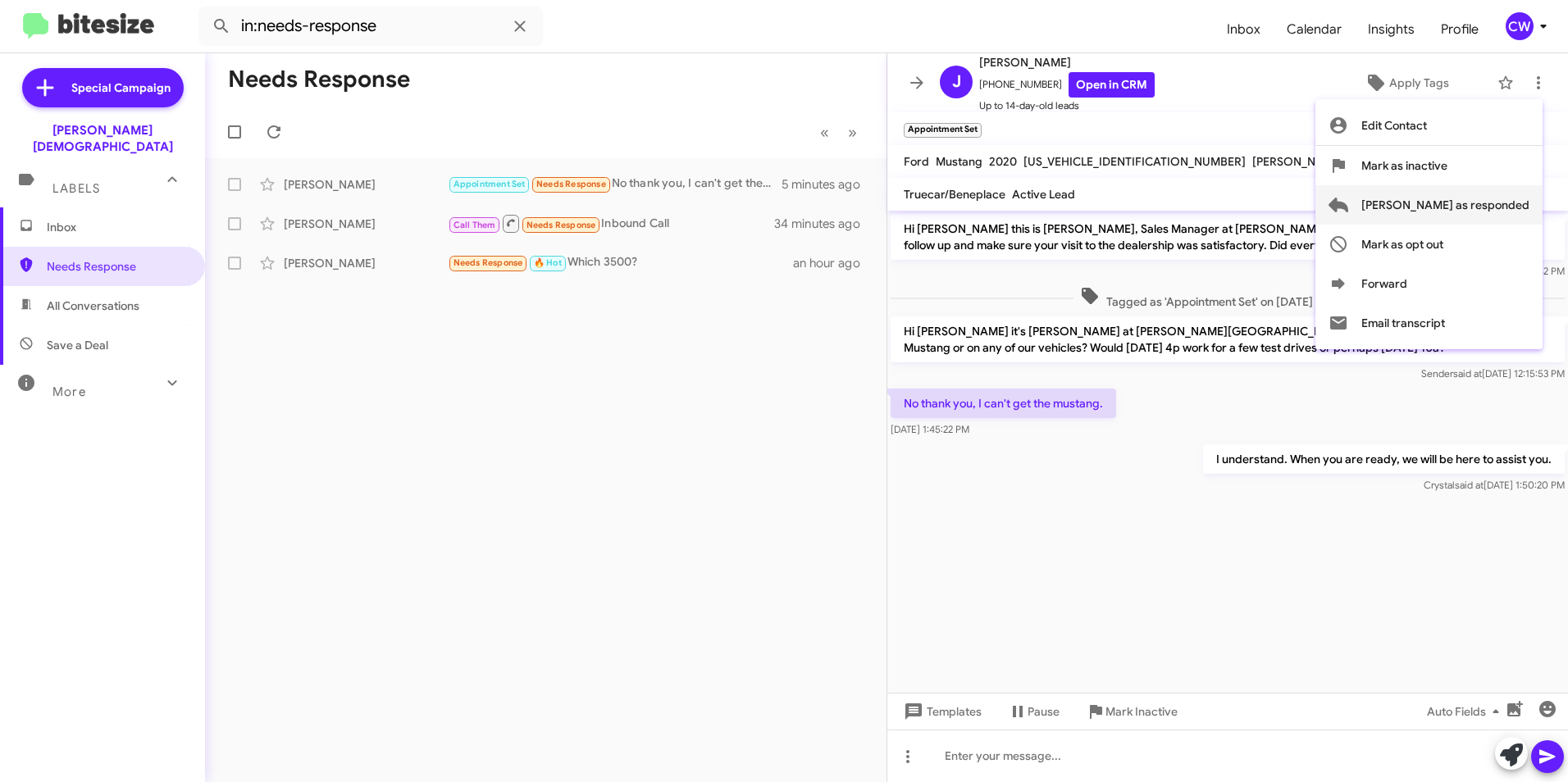
click at [1492, 197] on span "[PERSON_NAME] as responded" at bounding box center [1446, 205] width 168 height 39
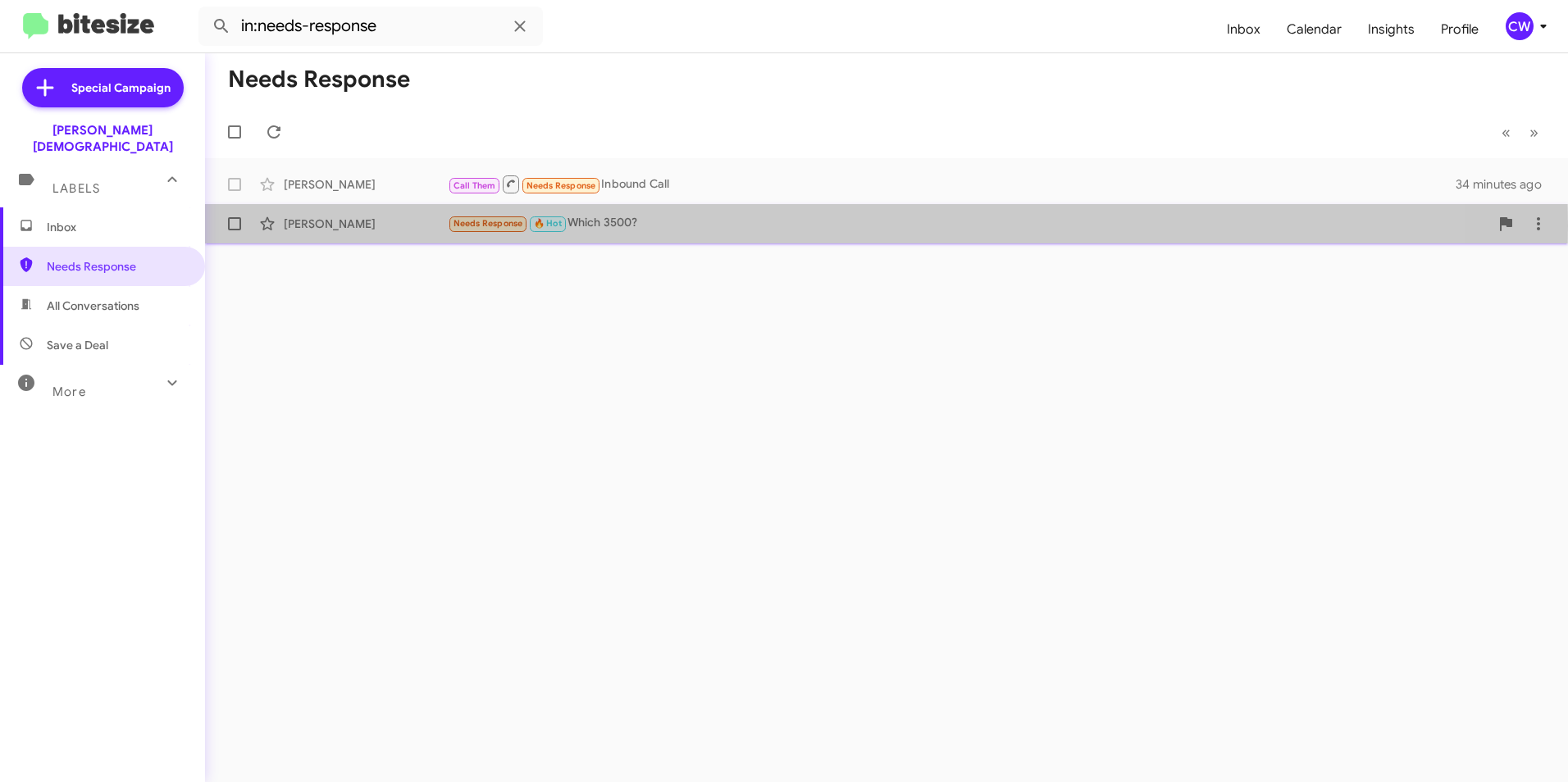
click at [475, 226] on span "Needs Response" at bounding box center [488, 224] width 70 height 11
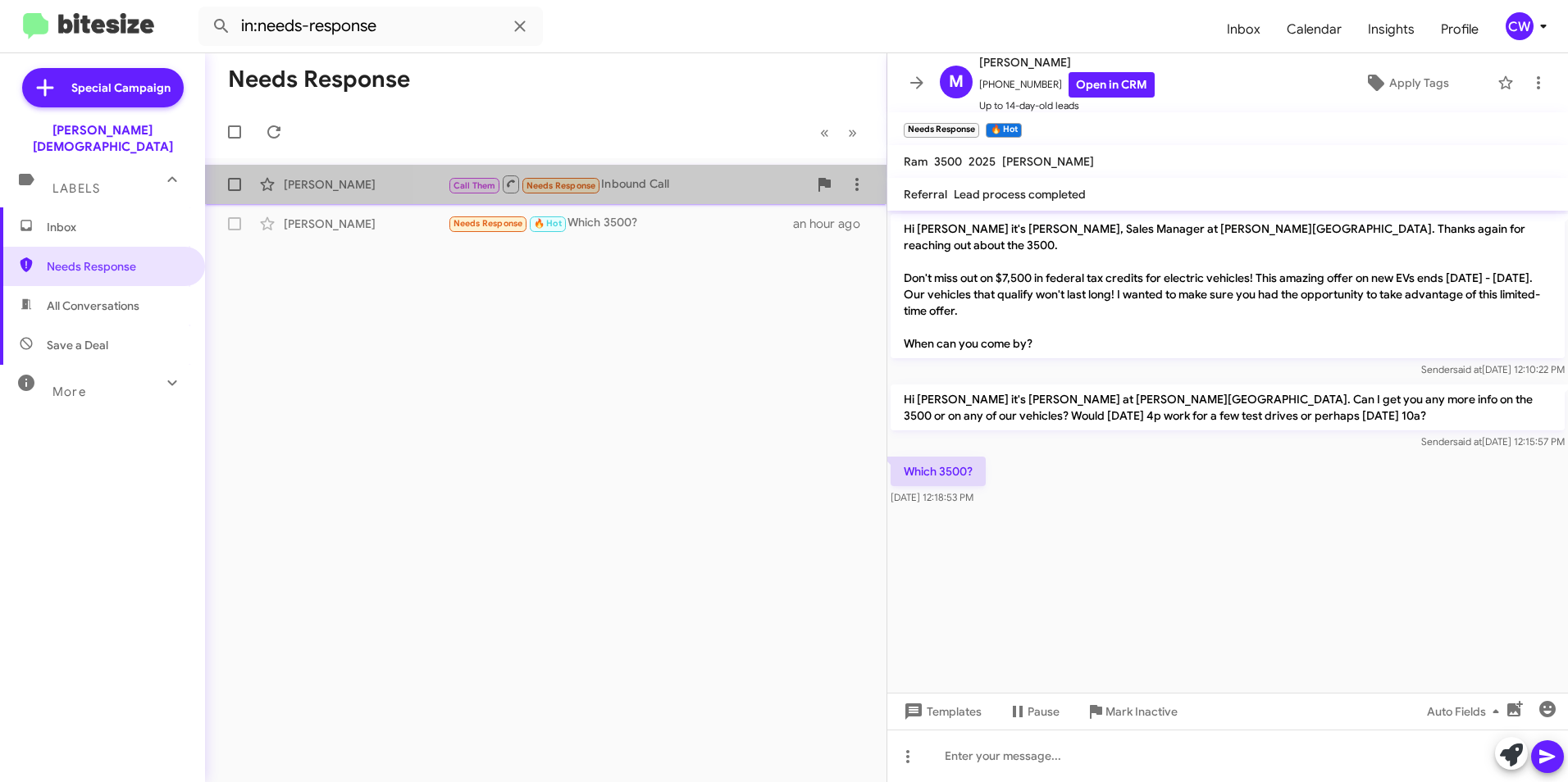
click at [558, 188] on span "Needs Response" at bounding box center [562, 185] width 70 height 11
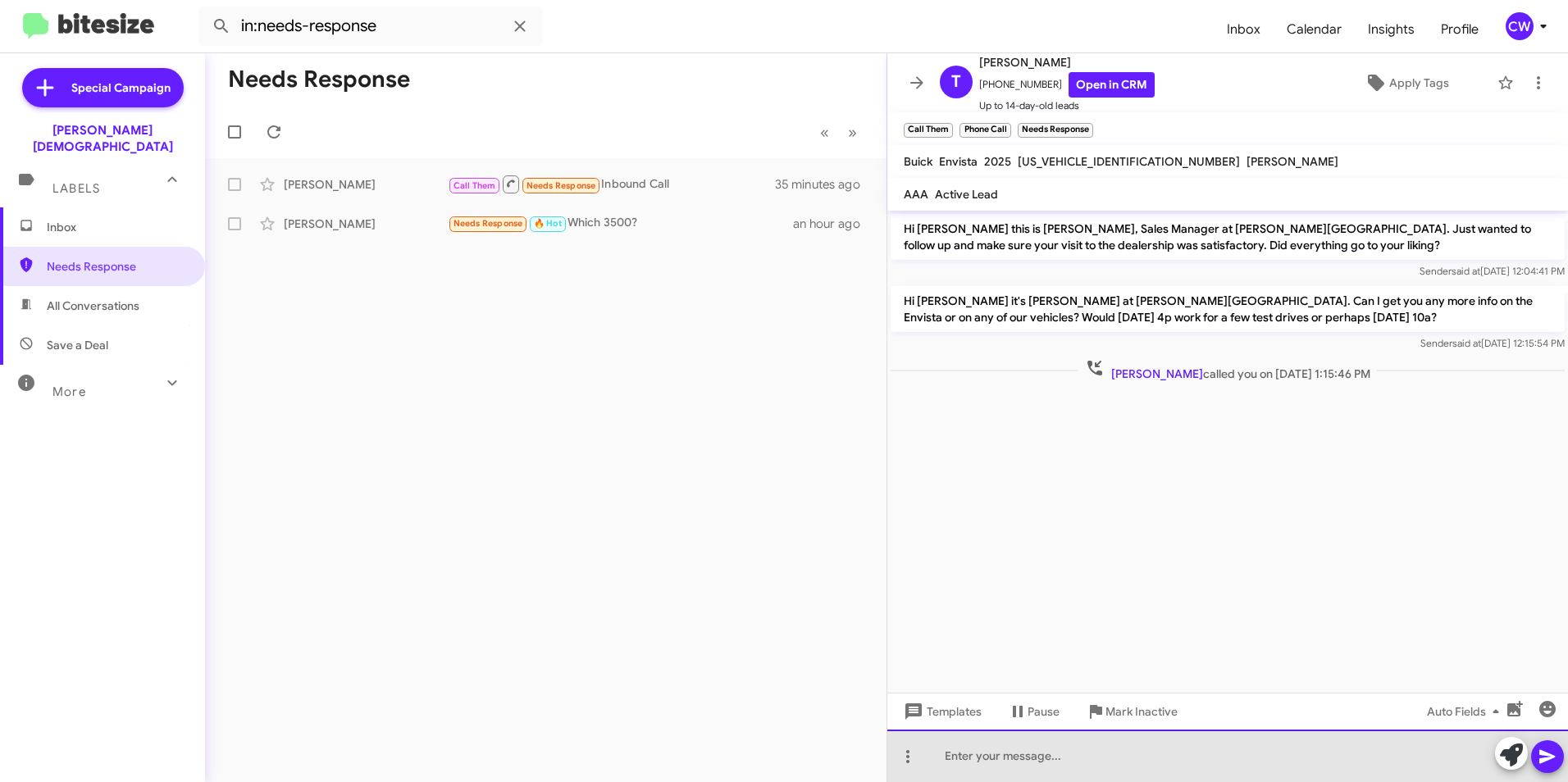
click at [981, 761] on div at bounding box center [1228, 756] width 681 height 53
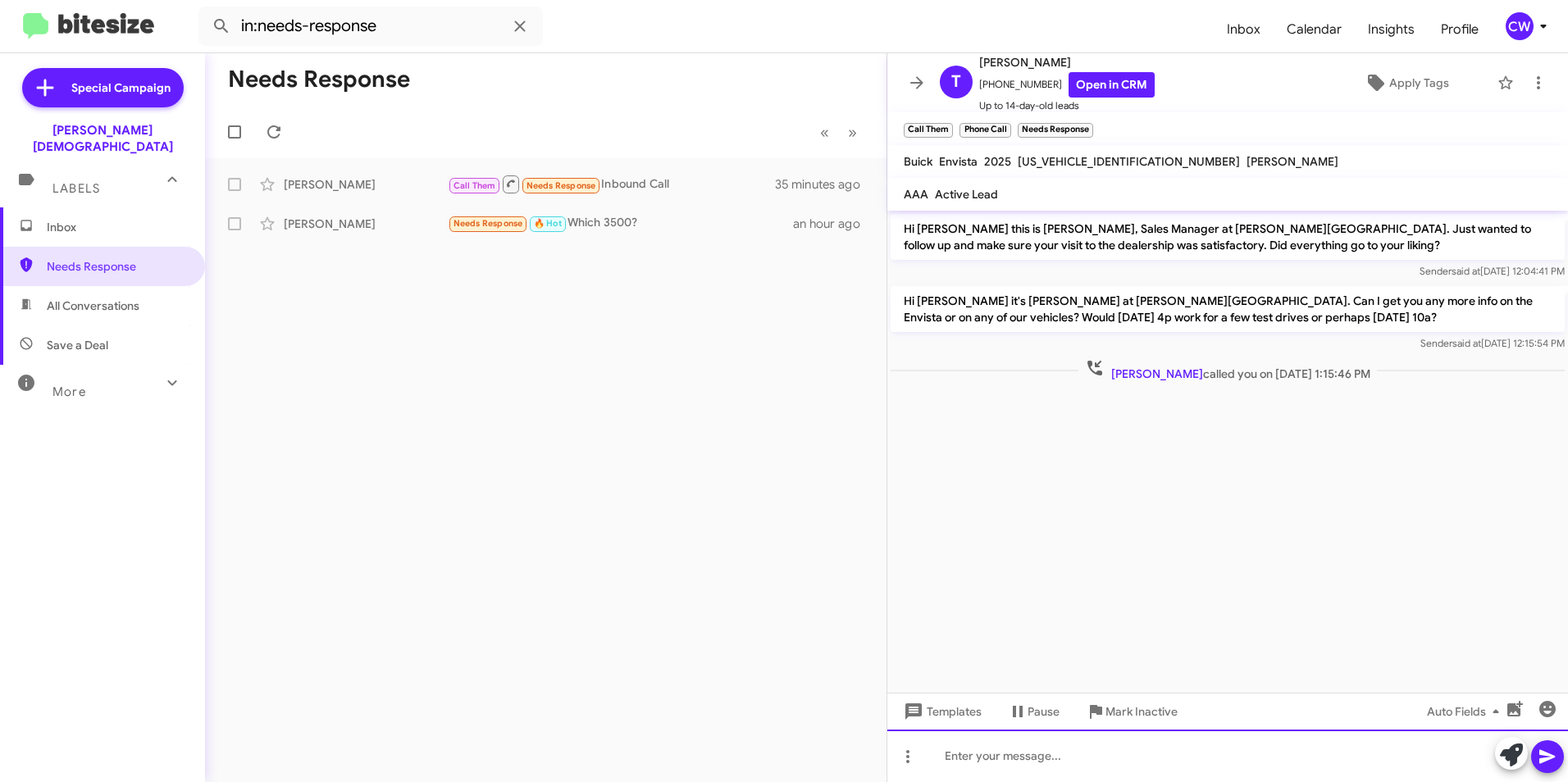
click at [979, 761] on div at bounding box center [1228, 756] width 681 height 53
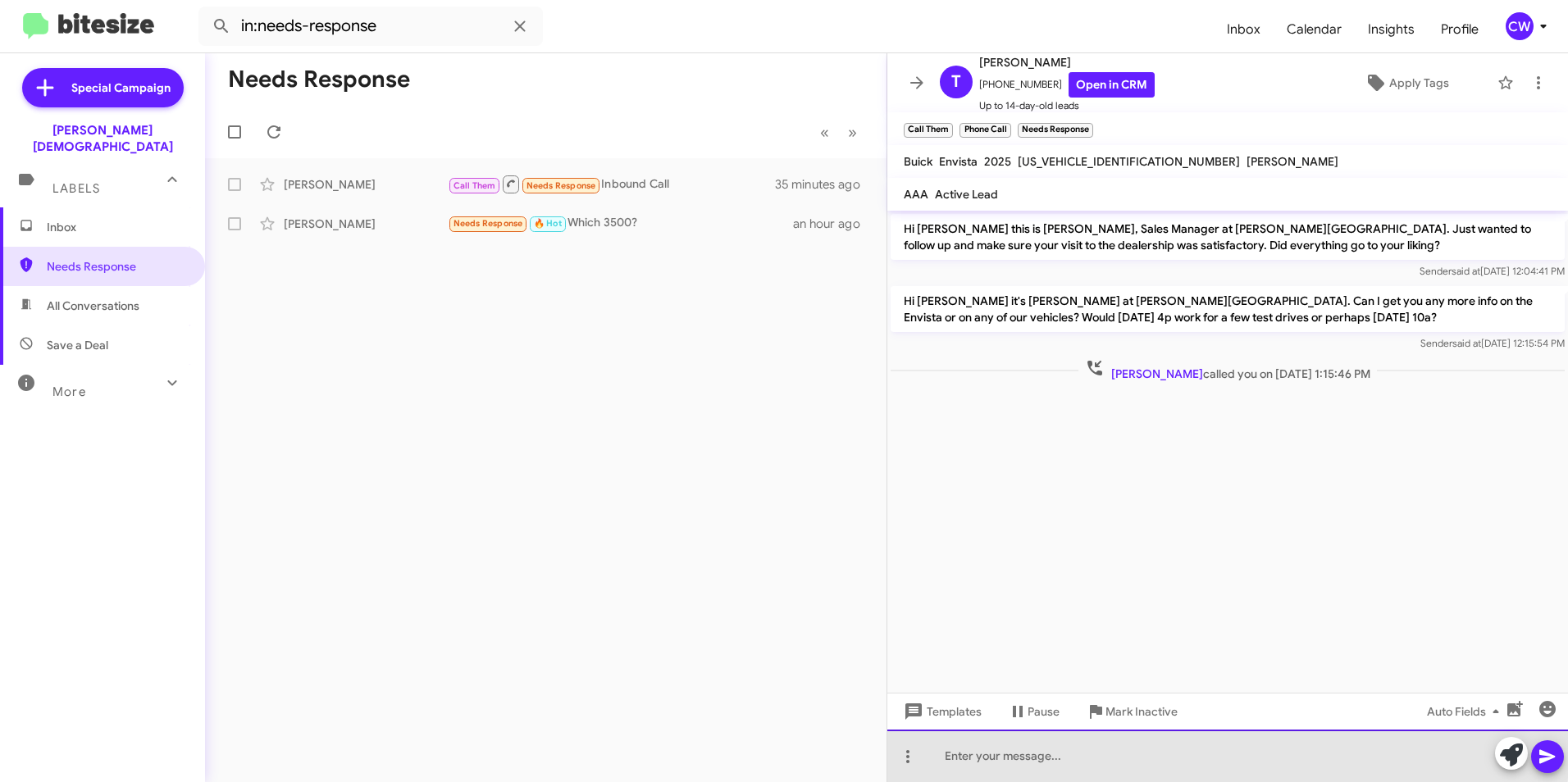
click at [974, 747] on div at bounding box center [1228, 756] width 681 height 53
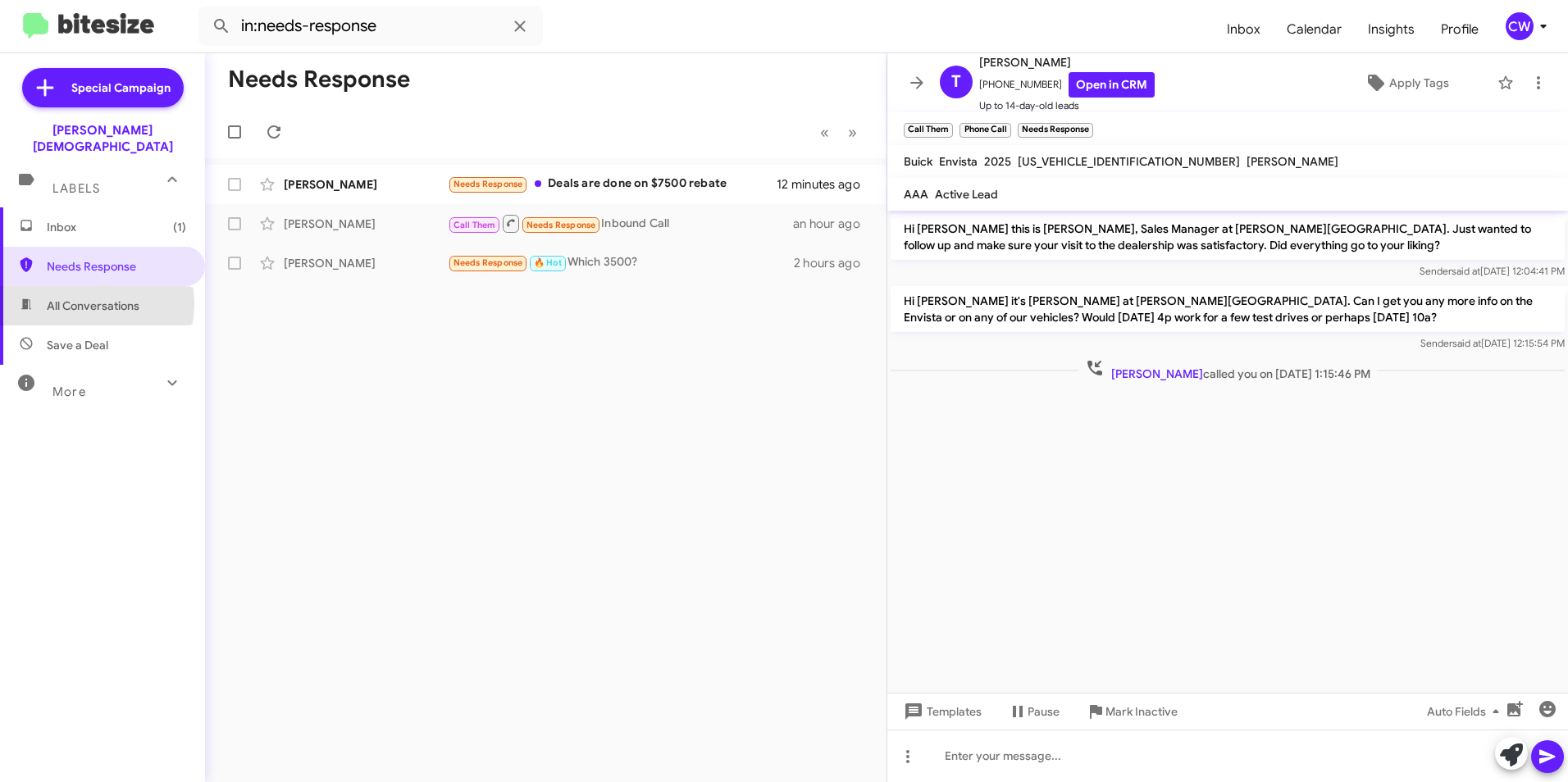
click at [65, 297] on span "All Conversations" at bounding box center [92, 305] width 92 height 16
type input "in:all-conversations"
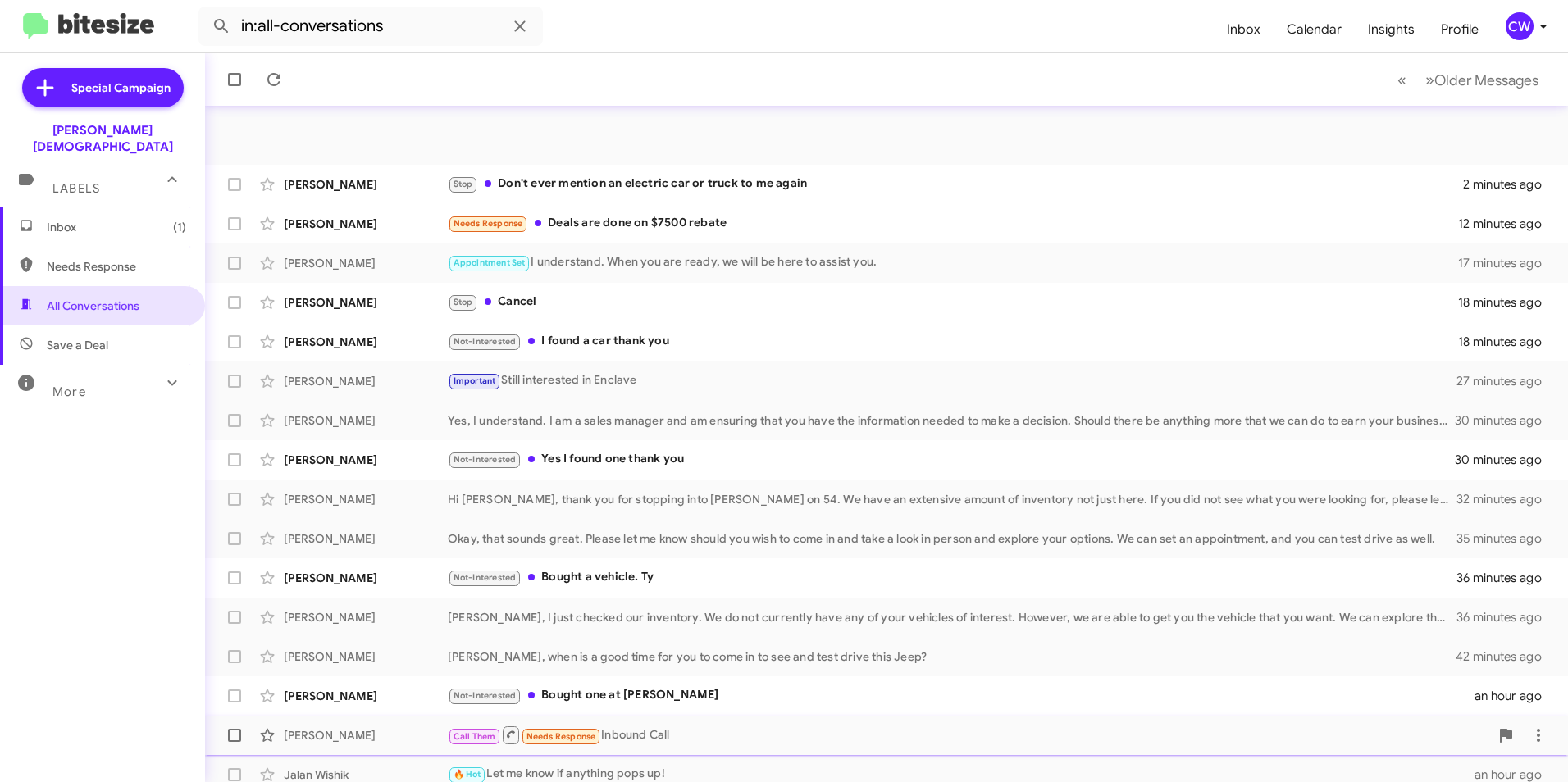
scroll to position [170, 0]
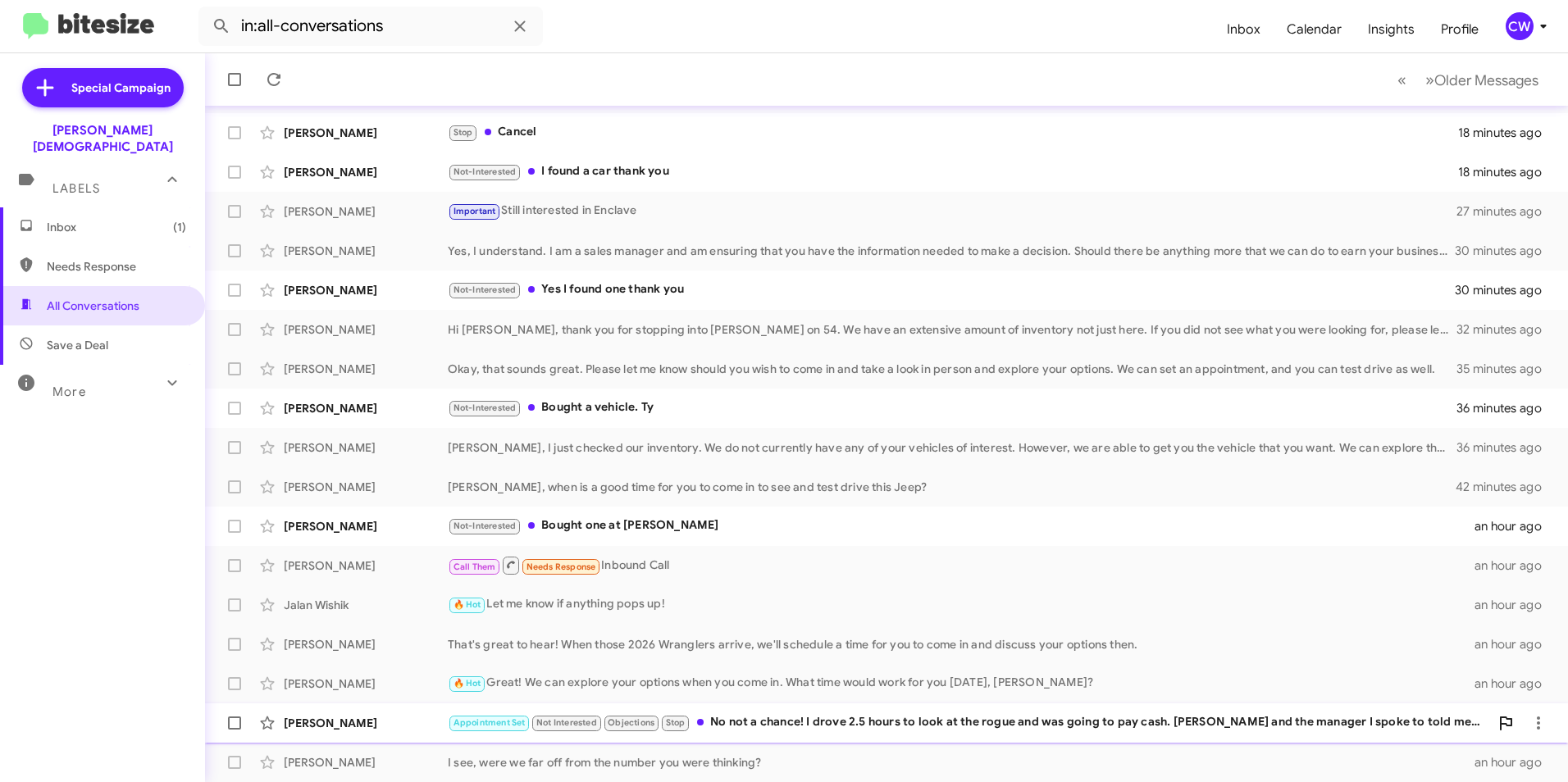
click at [815, 723] on div "Appointment Set Not Interested Objections Stop No not a chance! I drove 2.5 hou…" at bounding box center [969, 722] width 1042 height 19
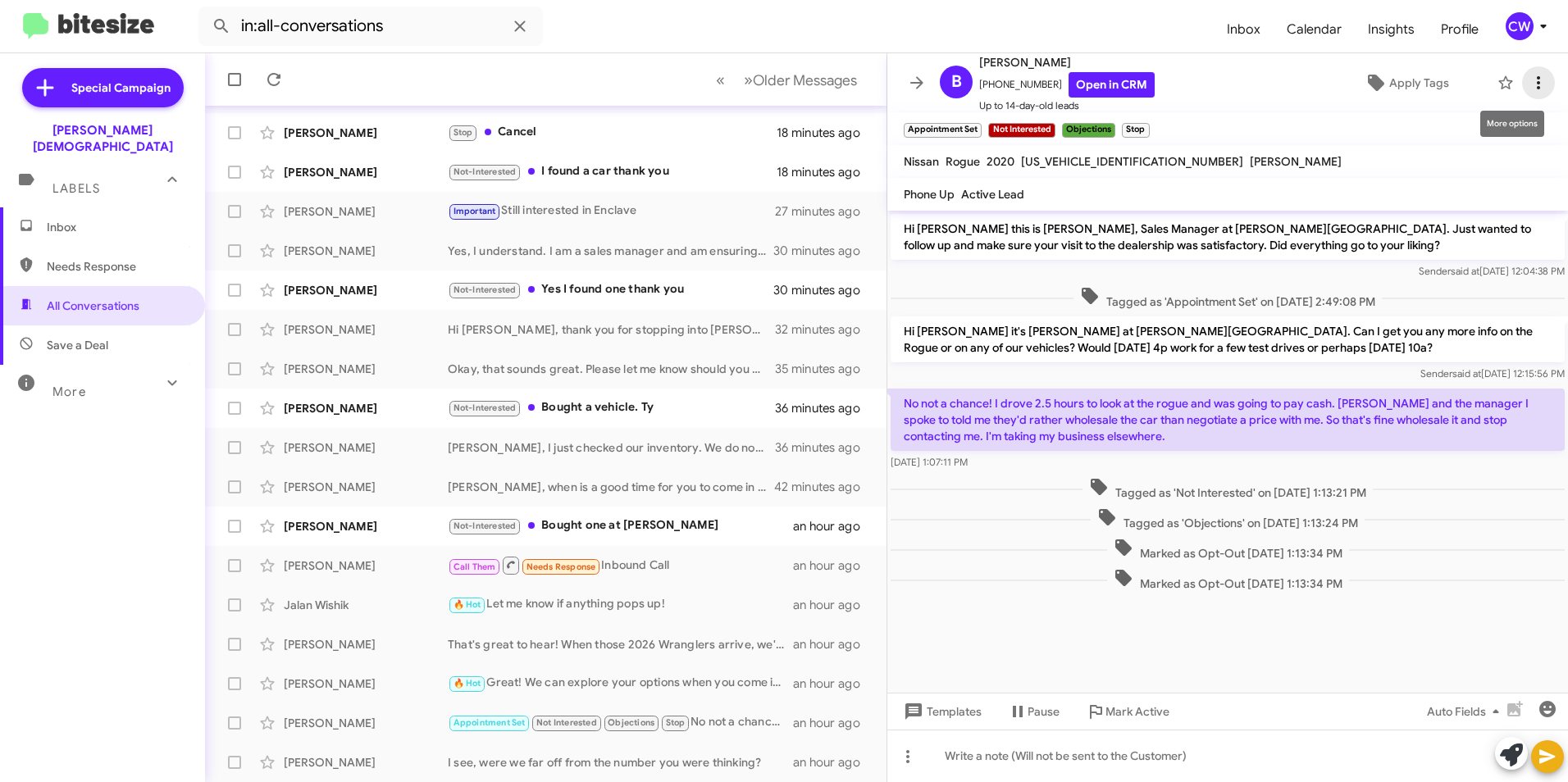
click at [1529, 85] on icon at bounding box center [1538, 82] width 20 height 20
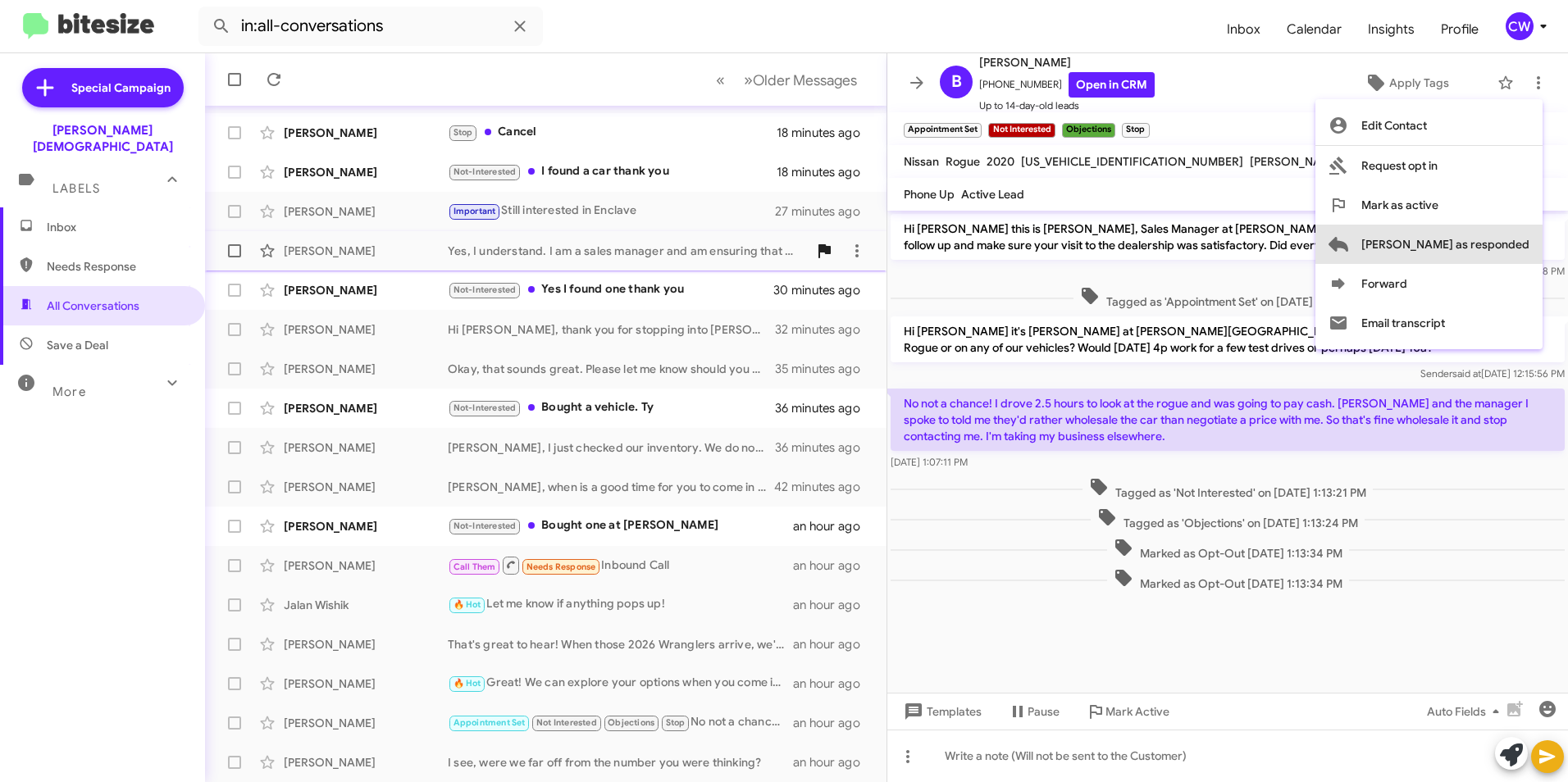
drag, startPoint x: 1505, startPoint y: 247, endPoint x: 1479, endPoint y: 244, distance: 26.2
click at [1503, 247] on span "[PERSON_NAME] as responded" at bounding box center [1446, 245] width 168 height 39
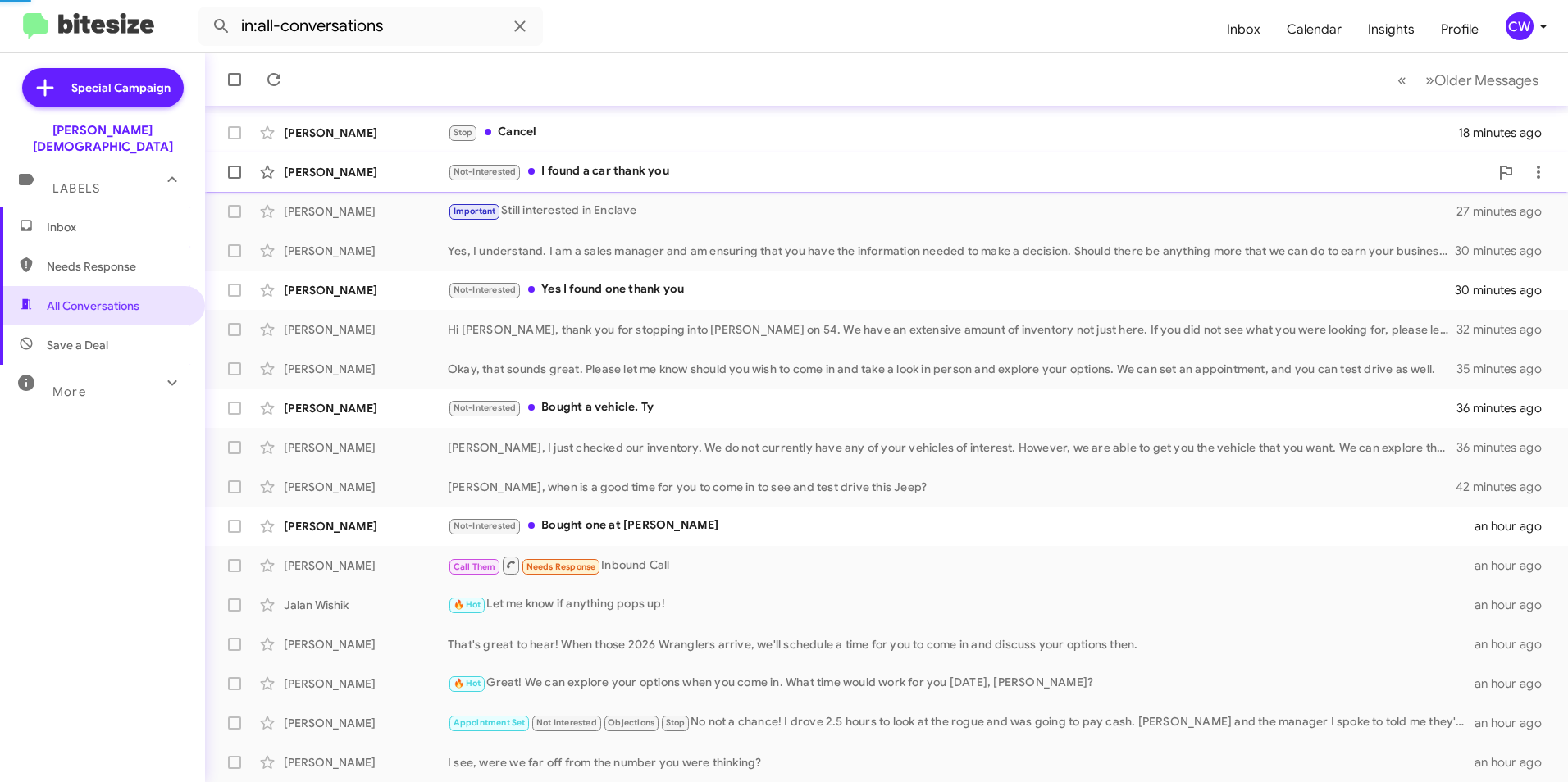
scroll to position [131, 0]
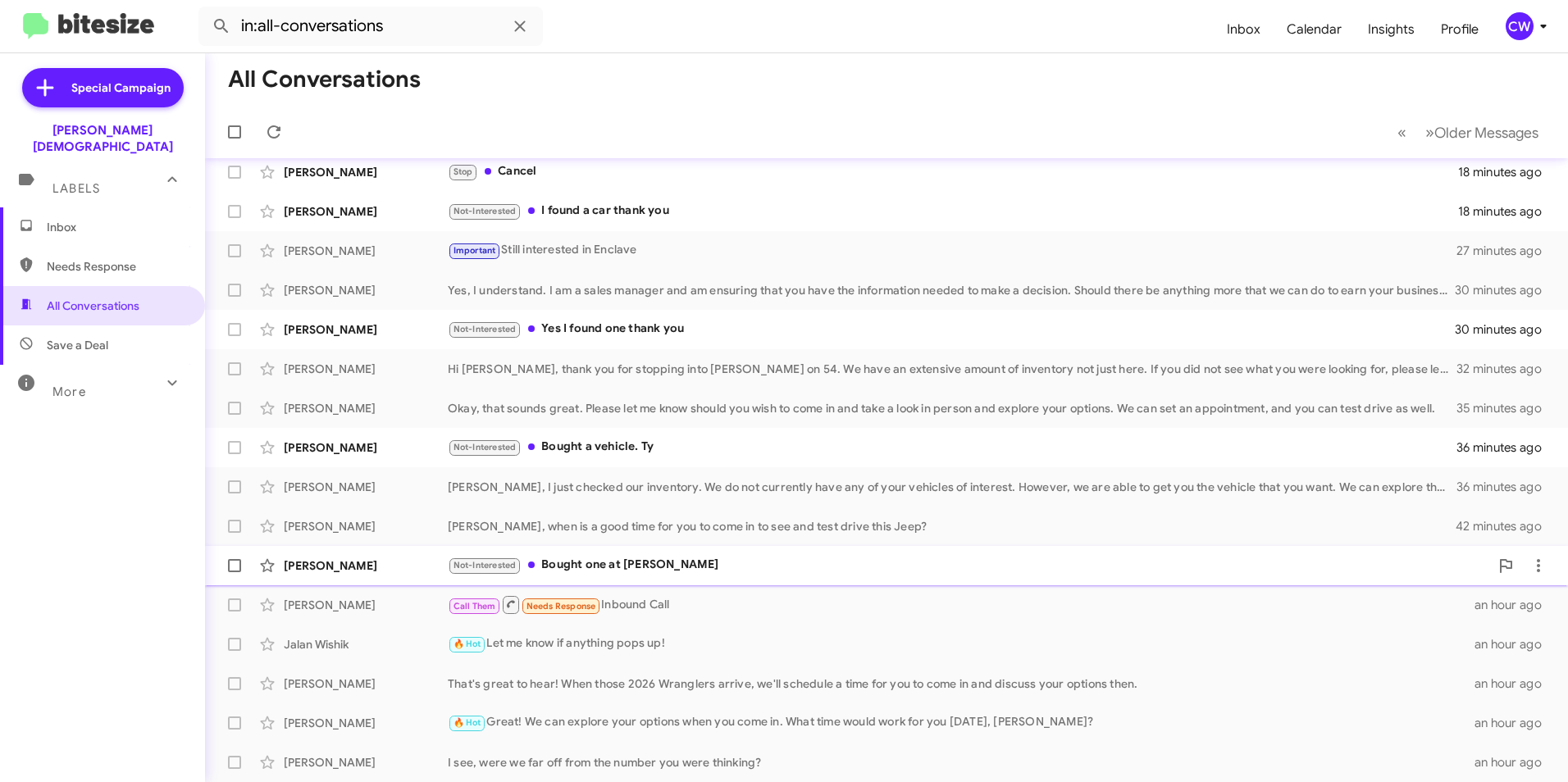
click at [632, 558] on div "Not-Interested Bought one at Jerry Ulm" at bounding box center [969, 565] width 1042 height 19
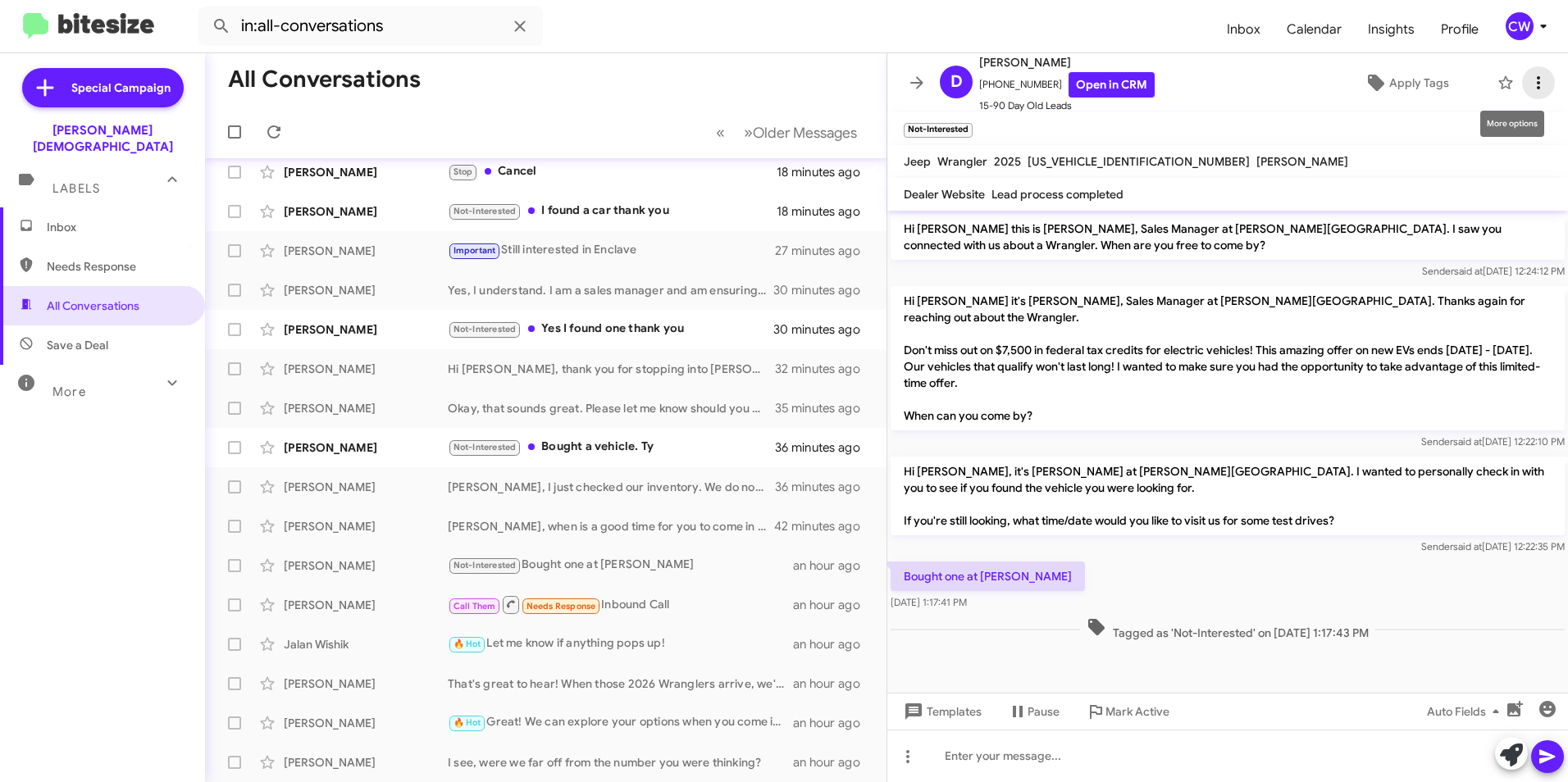
click at [1529, 90] on icon at bounding box center [1538, 82] width 20 height 20
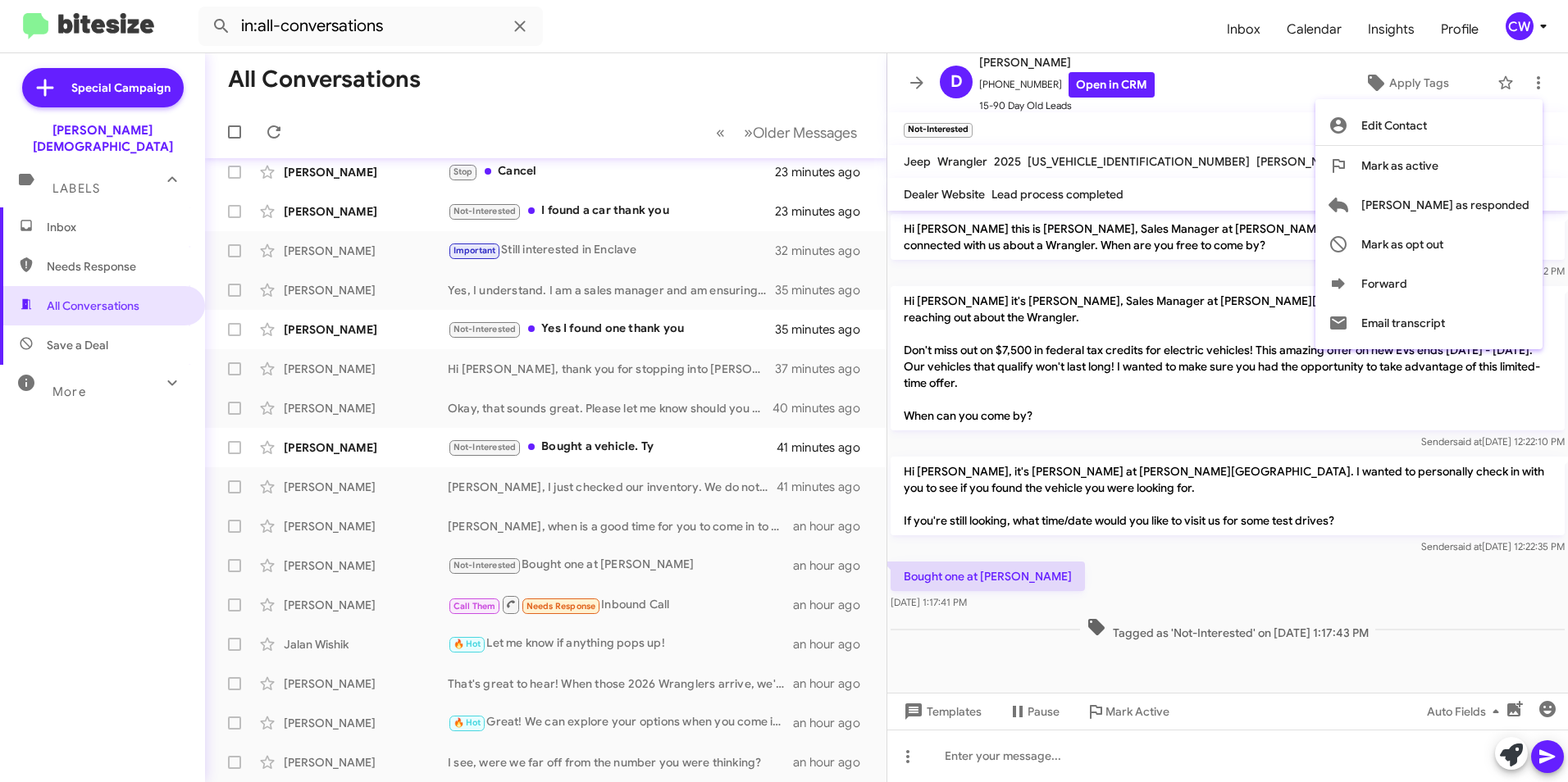
click at [322, 170] on div at bounding box center [784, 391] width 1568 height 782
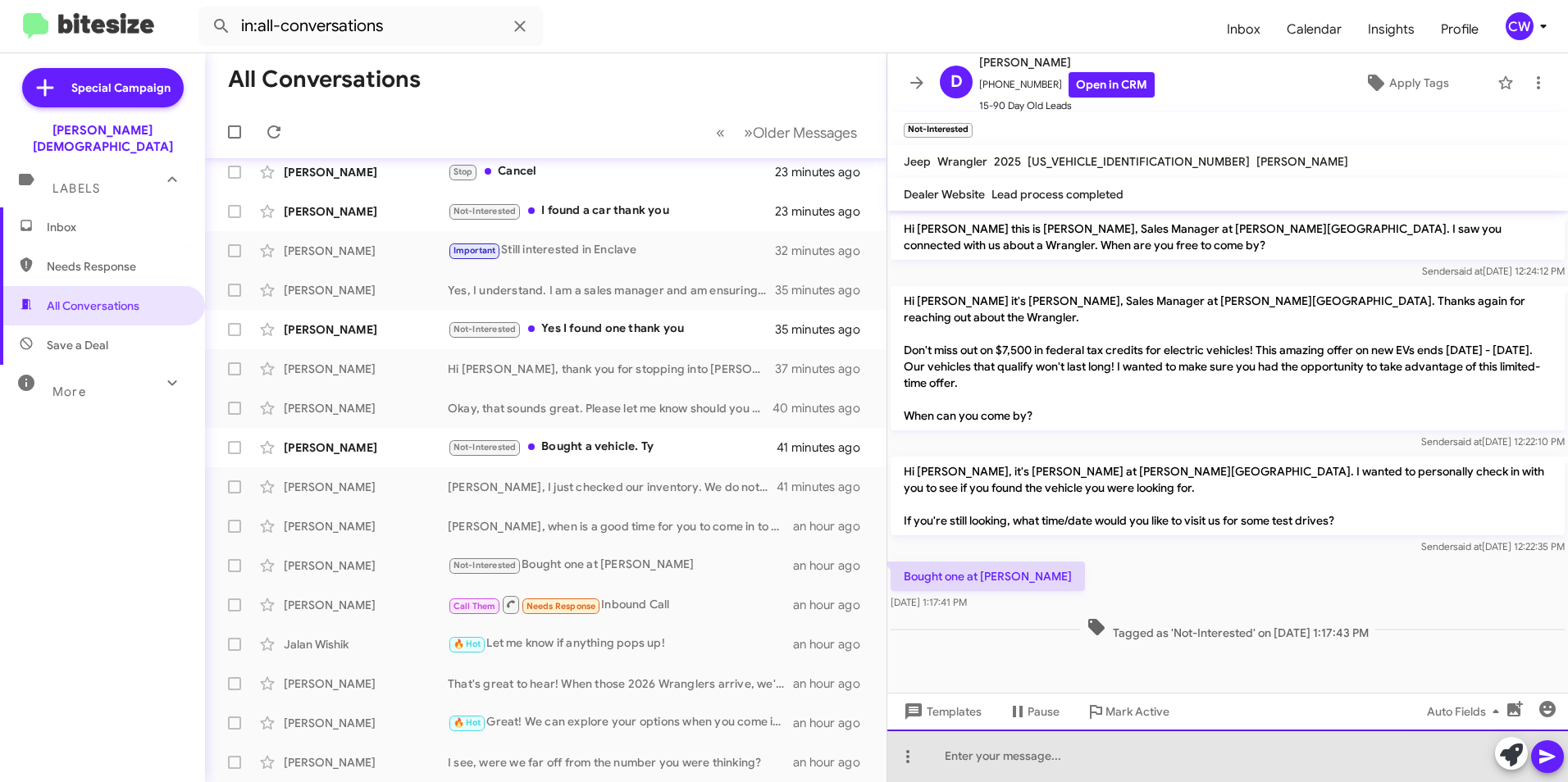
click at [968, 769] on div at bounding box center [1228, 756] width 681 height 53
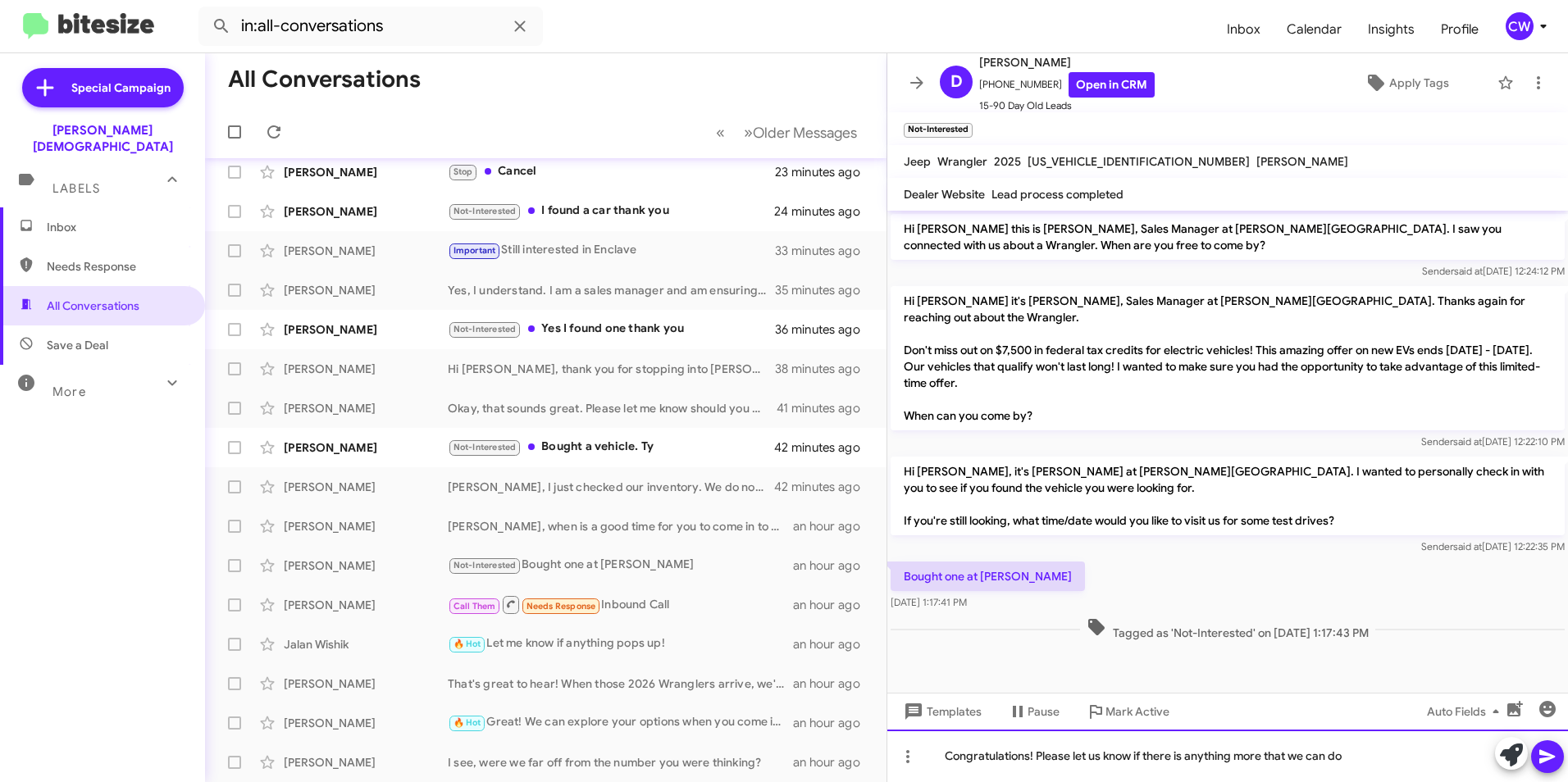
click at [1268, 761] on div "Congratulations! Please let us know if there is anything more that we can do" at bounding box center [1228, 756] width 681 height 53
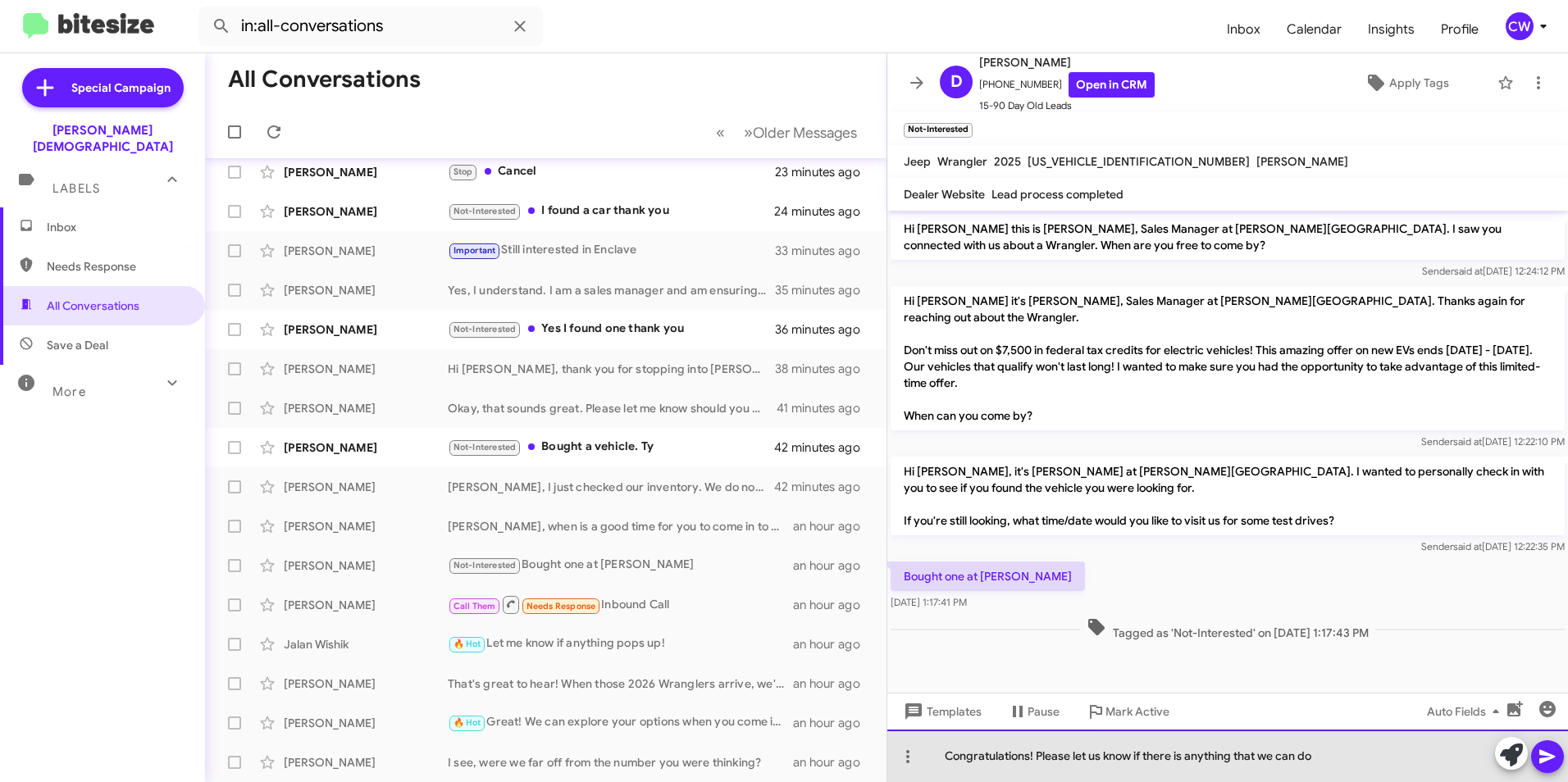
click at [1326, 754] on div "Congratulations! Please let us know if there is anything that we can do" at bounding box center [1228, 756] width 681 height 53
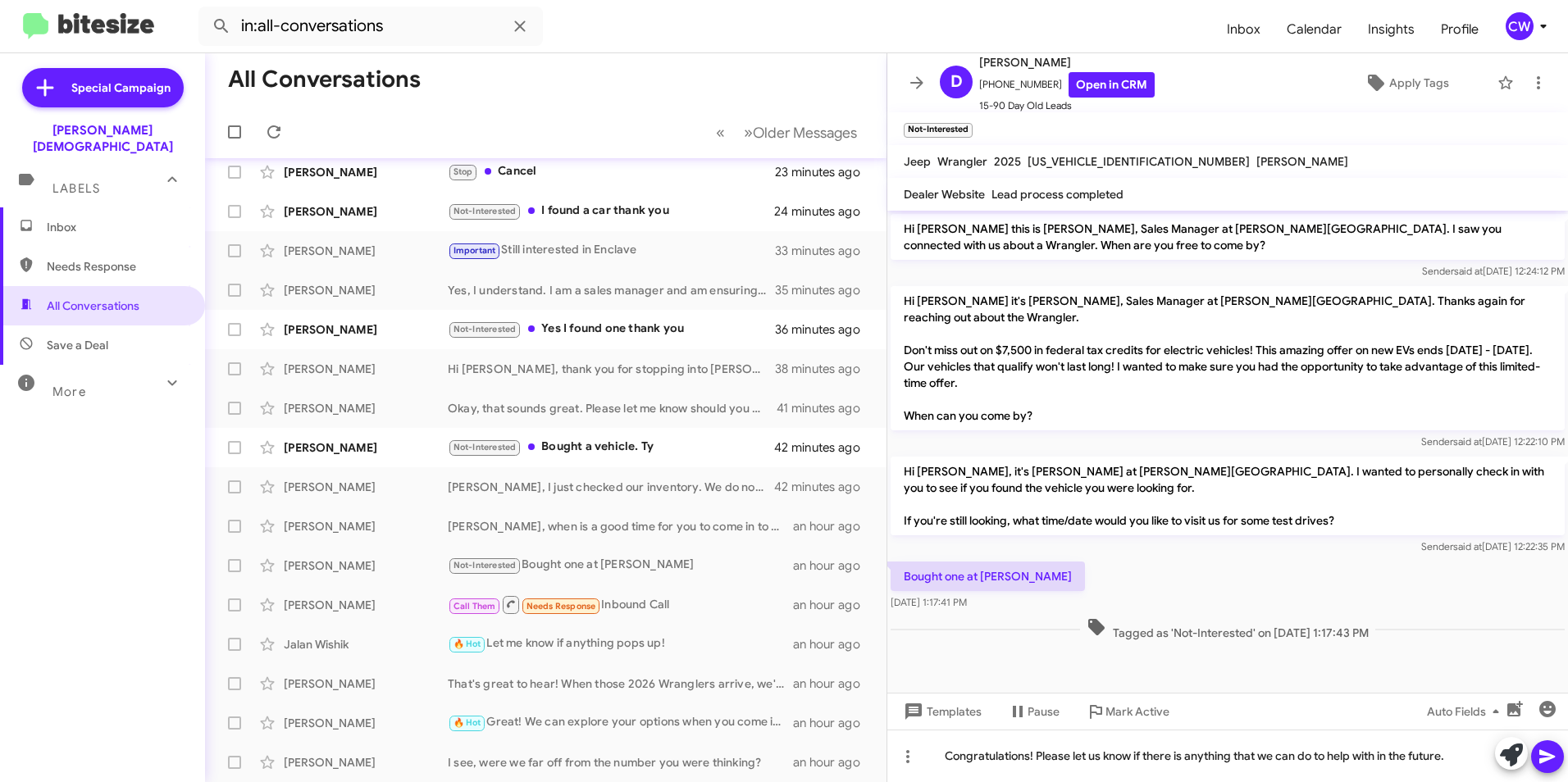
click at [1339, 681] on cdk-virtual-scroll-viewport "Hi Darlene this is Crystal White, Sales Manager at Ferman Wesley Chapel. I saw …" at bounding box center [1228, 451] width 681 height 482
click at [1546, 757] on icon at bounding box center [1547, 757] width 20 height 20
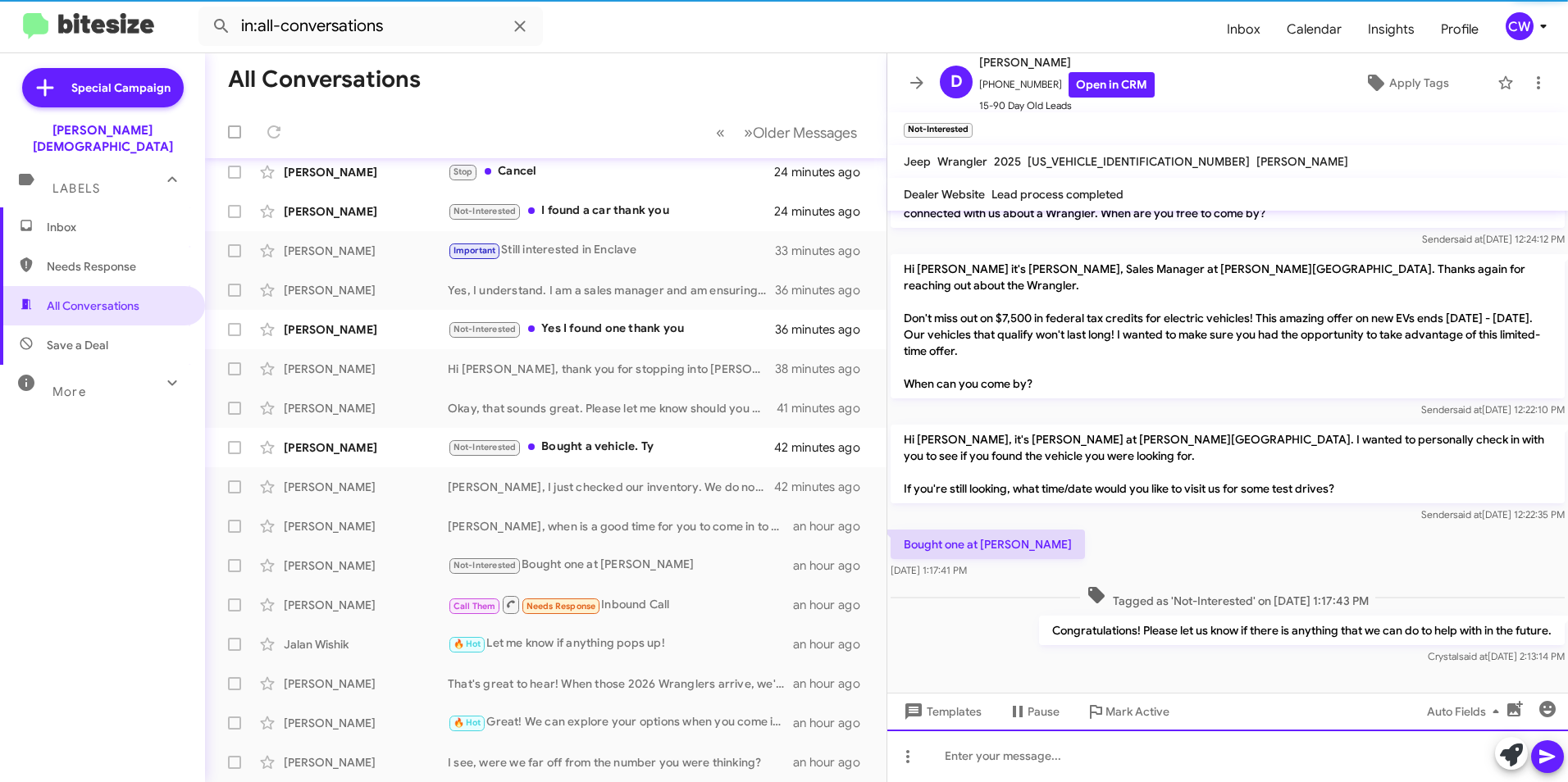
scroll to position [170, 0]
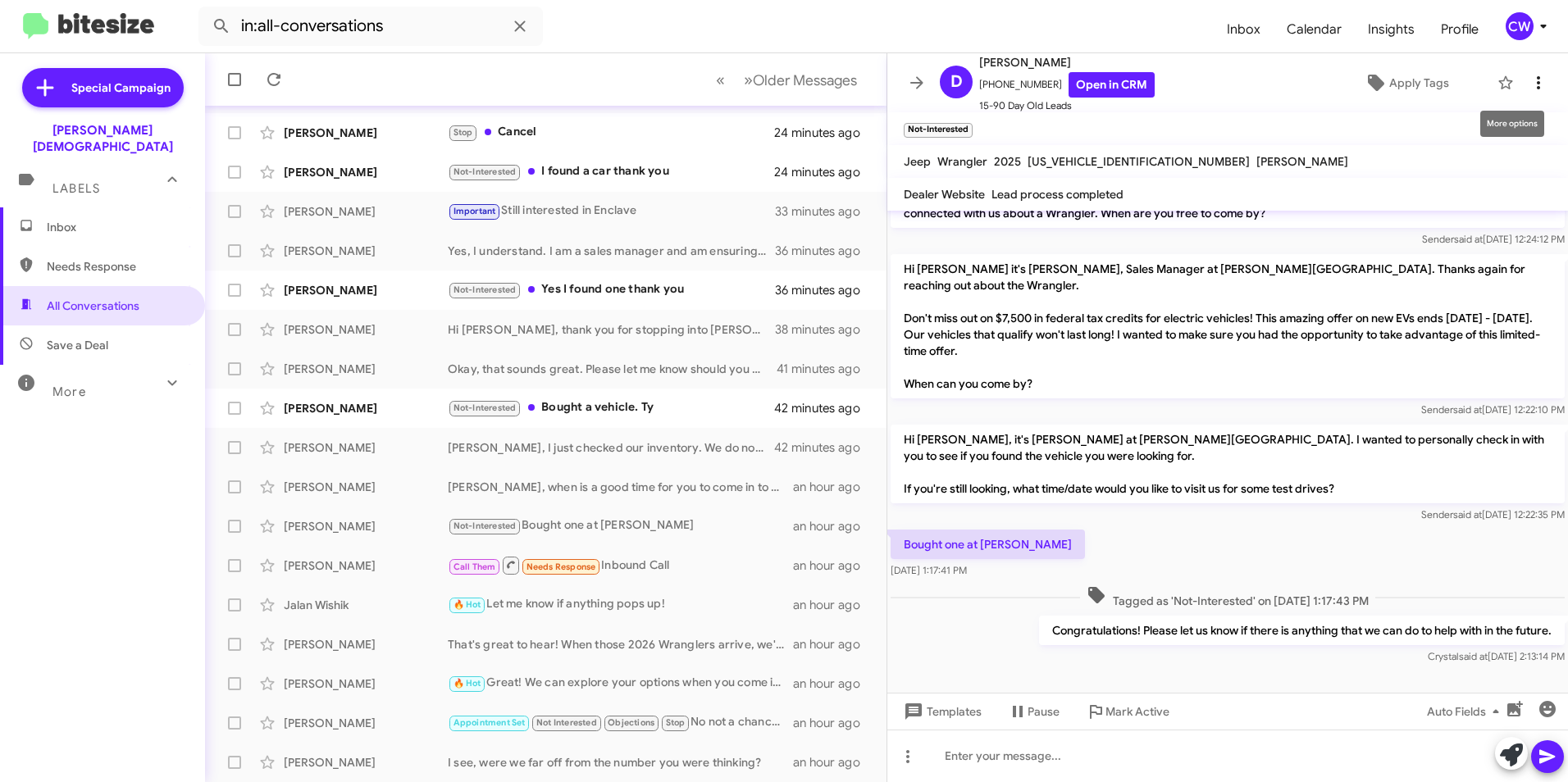
click at [1538, 83] on icon at bounding box center [1539, 82] width 4 height 13
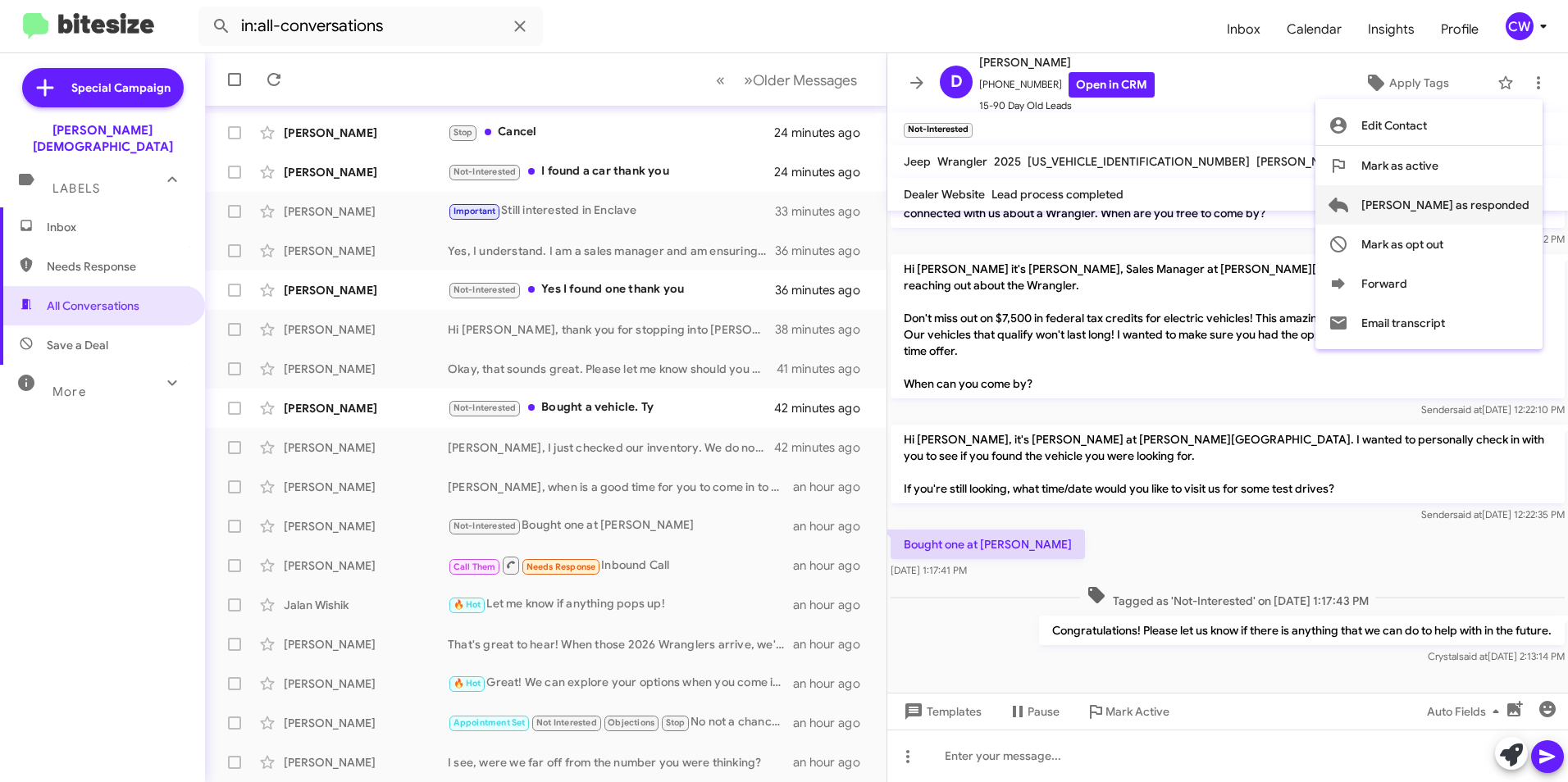
click at [1486, 209] on span "[PERSON_NAME] as responded" at bounding box center [1446, 205] width 168 height 39
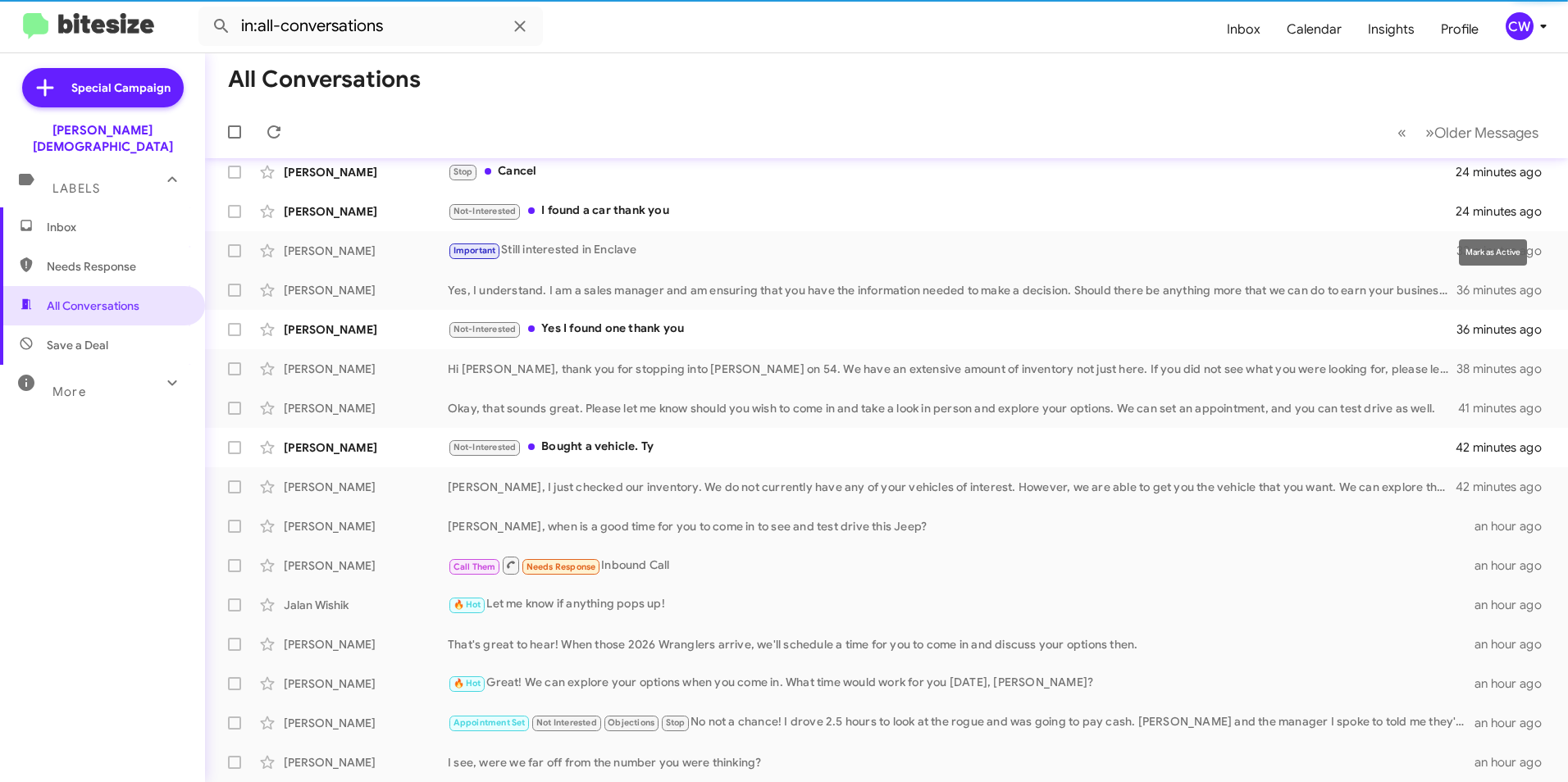
scroll to position [131, 0]
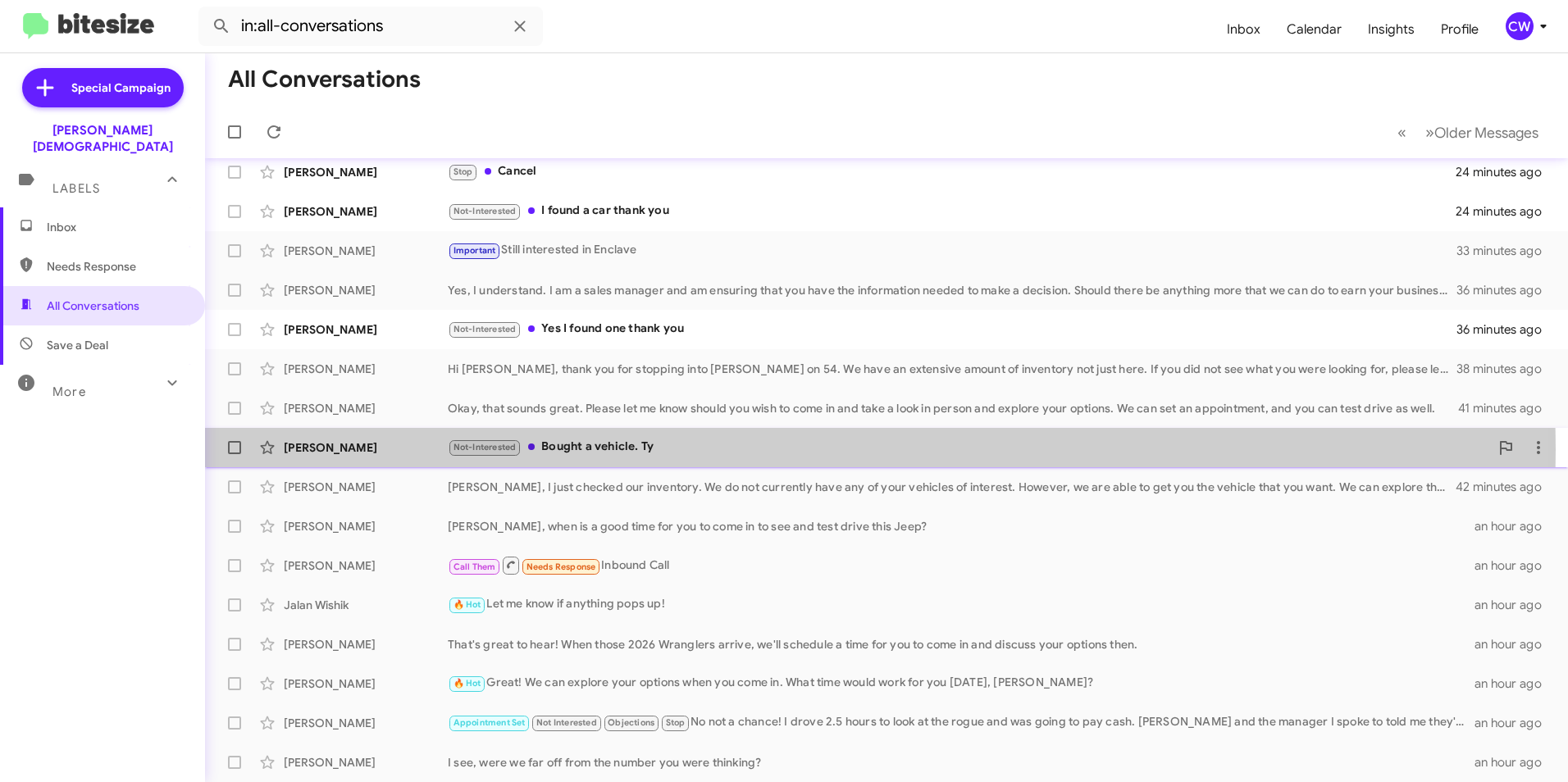
click at [614, 450] on div "Not-Interested Bought a vehicle. Ty" at bounding box center [969, 447] width 1042 height 19
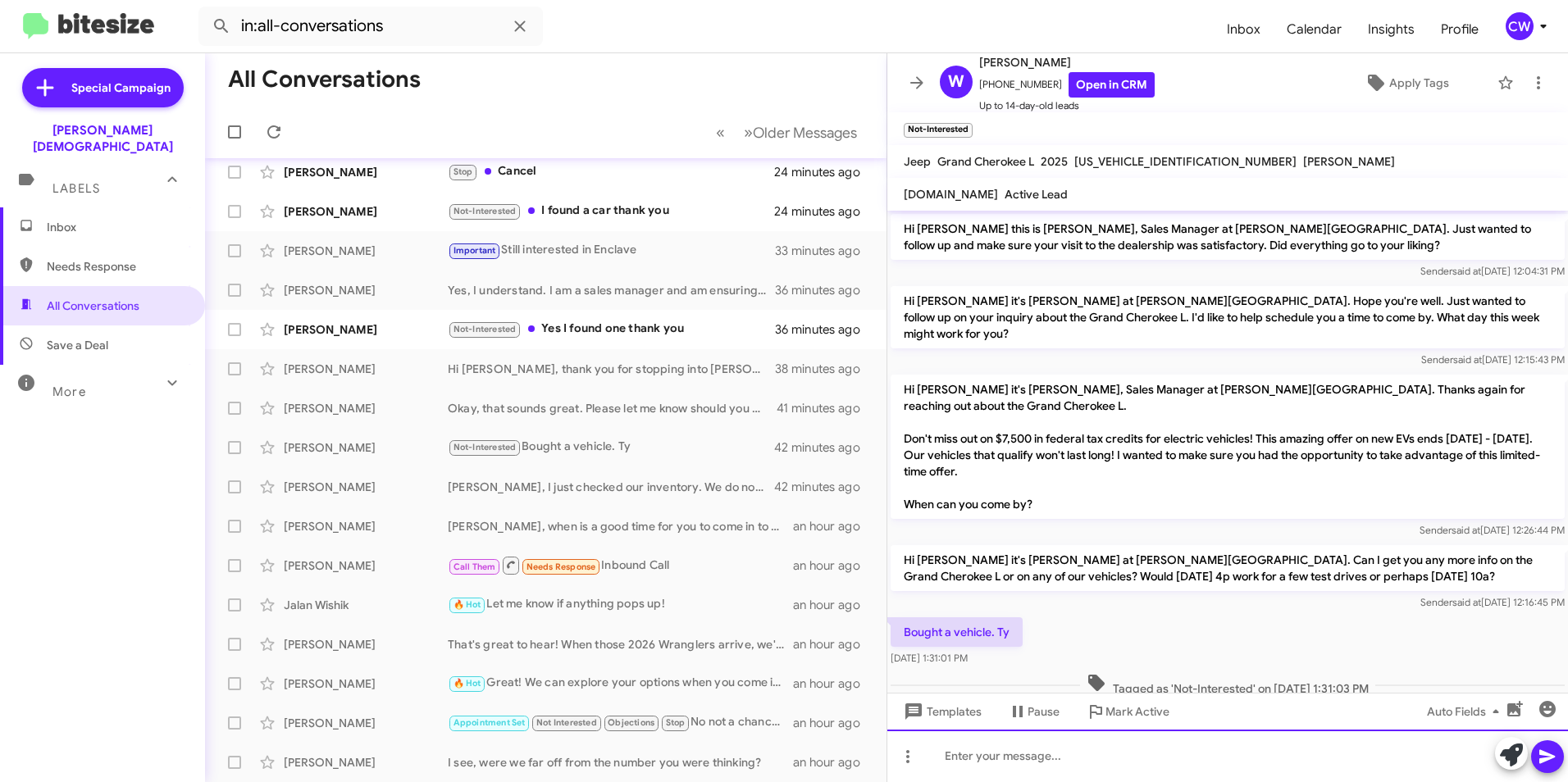
click at [1055, 758] on div at bounding box center [1228, 756] width 681 height 53
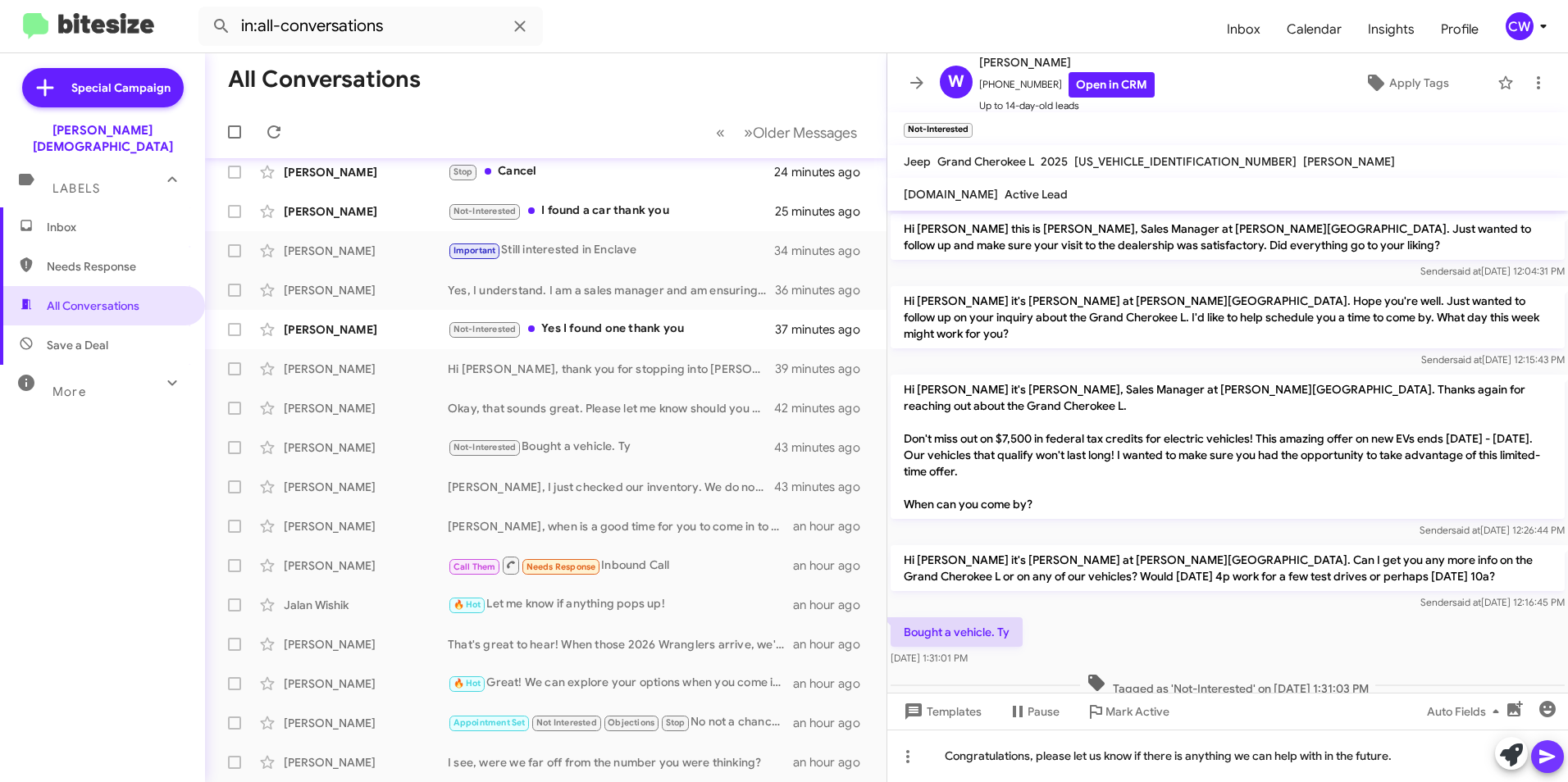
click at [1543, 756] on icon at bounding box center [1547, 757] width 20 height 20
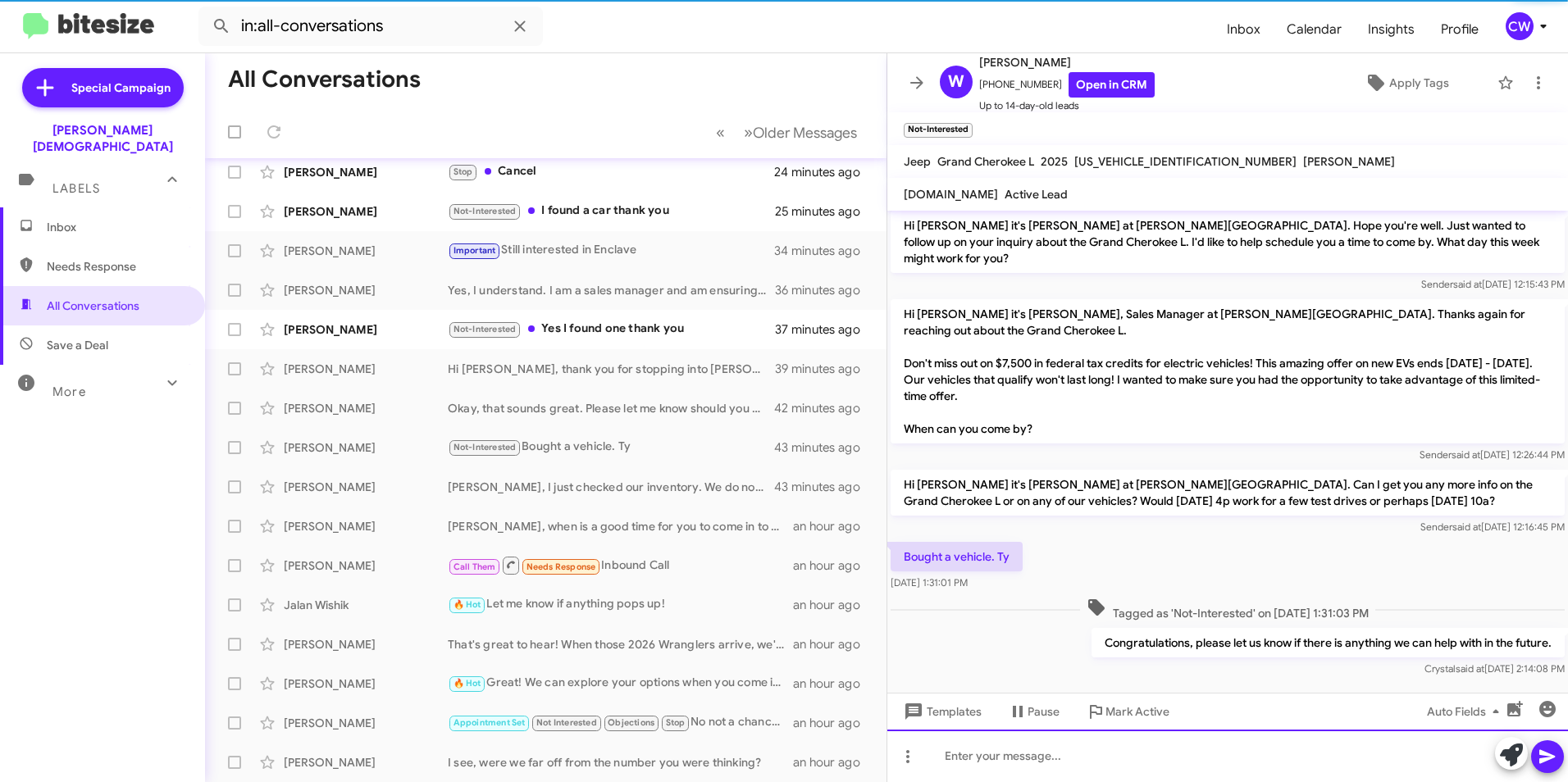
scroll to position [170, 0]
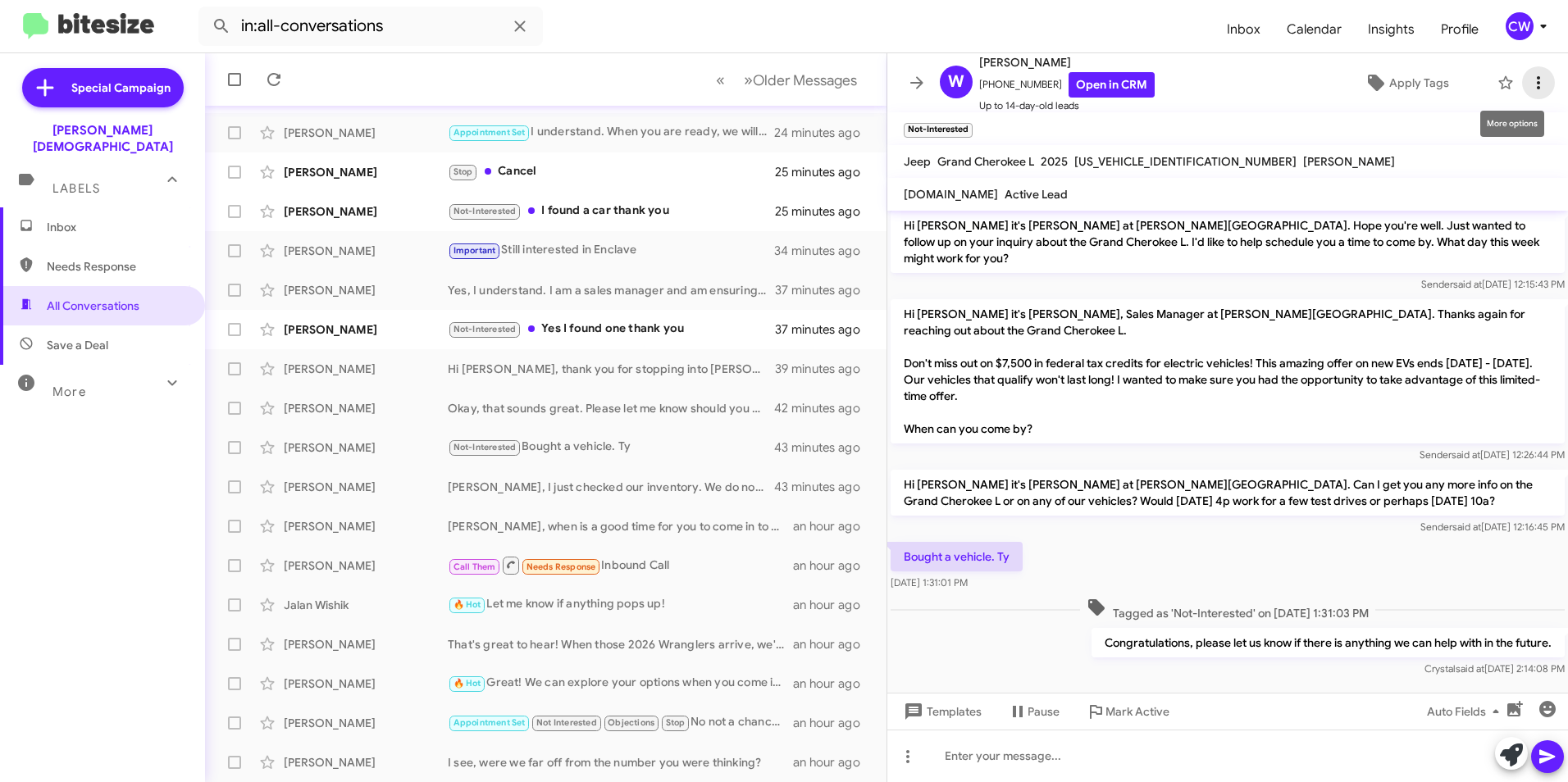
click at [1529, 87] on icon at bounding box center [1538, 82] width 20 height 20
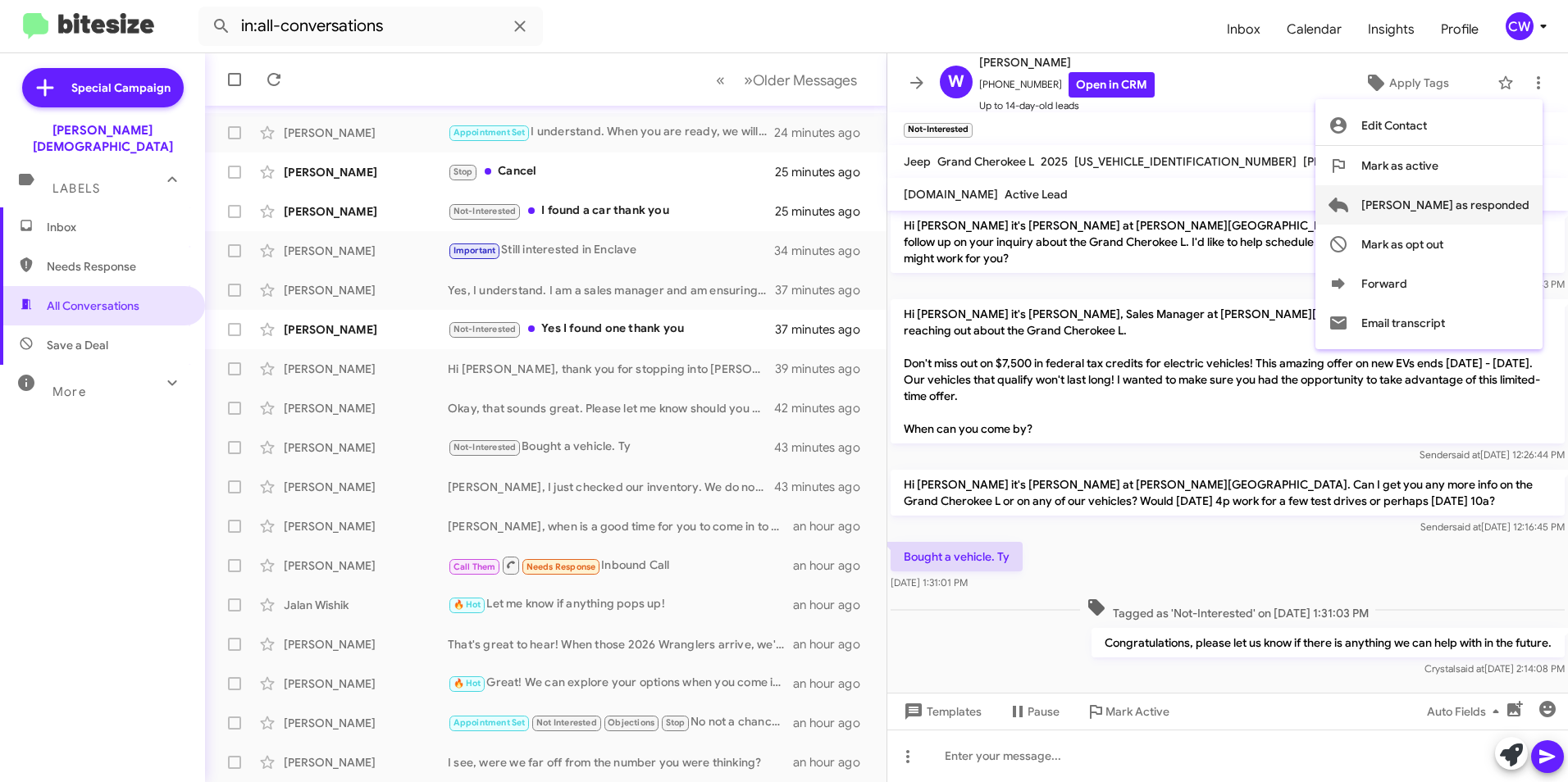
click at [1512, 209] on span "[PERSON_NAME] as responded" at bounding box center [1446, 205] width 168 height 39
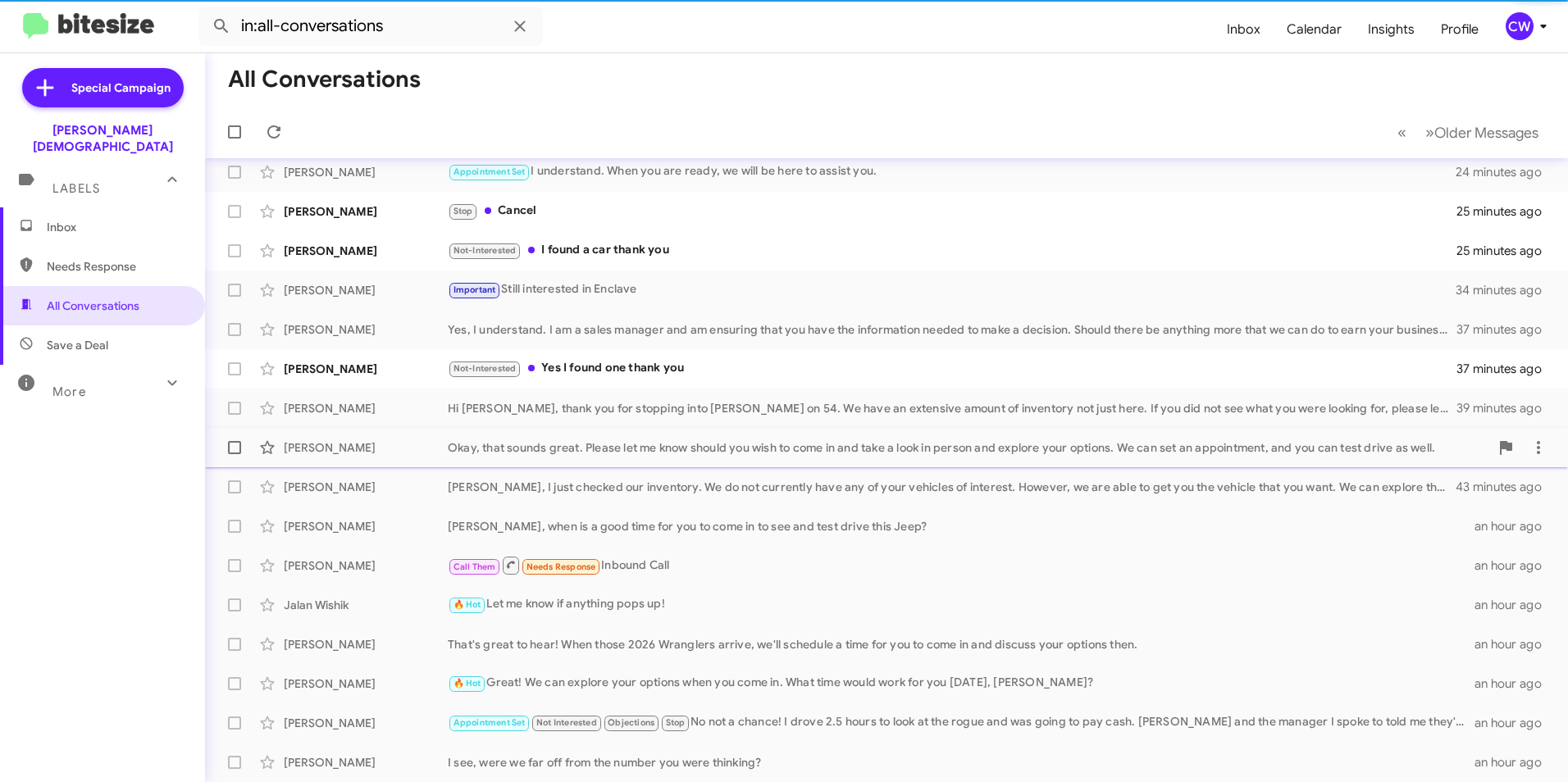
scroll to position [131, 0]
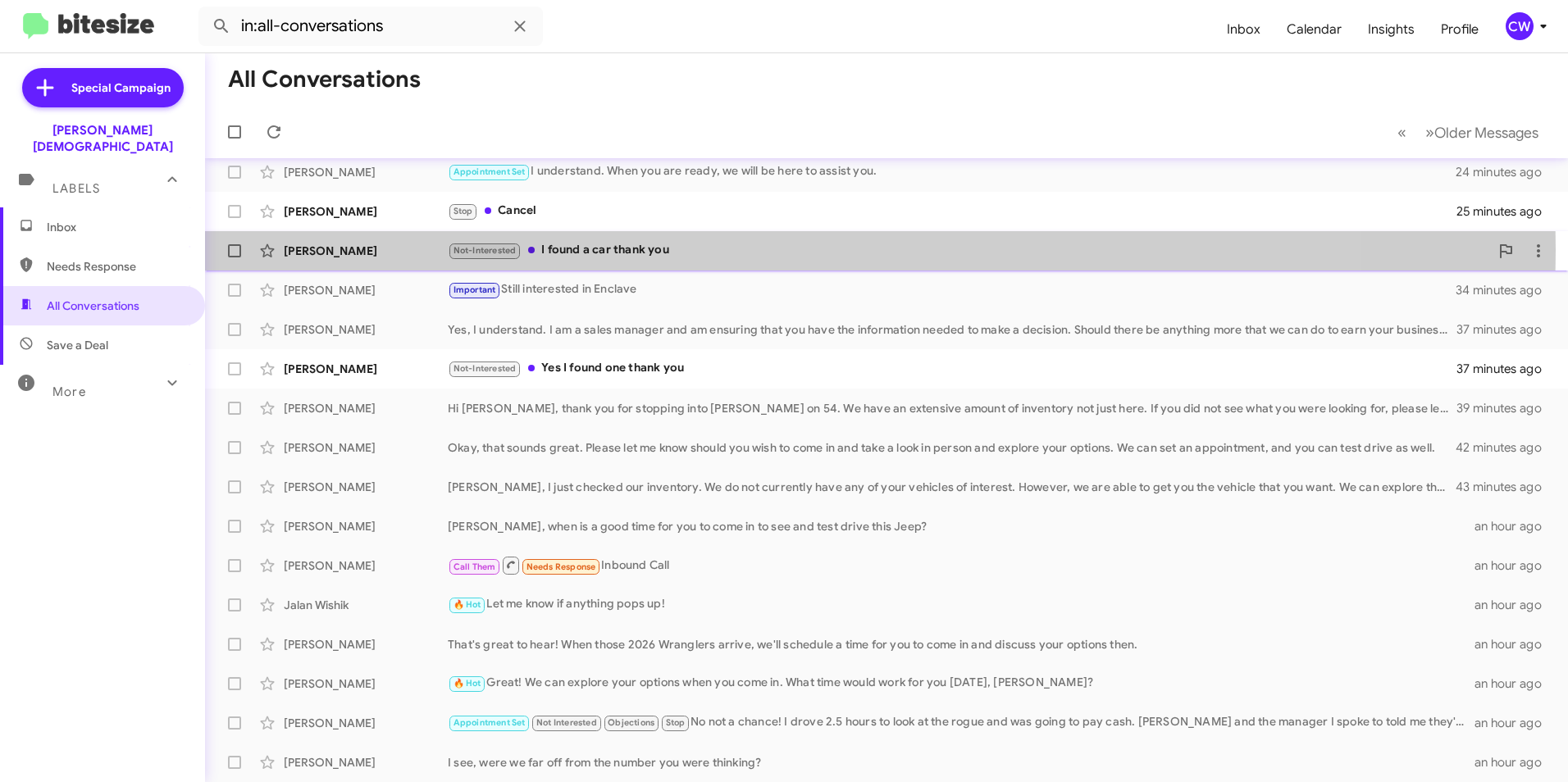
click at [625, 250] on div "Not-Interested I found a car thank you" at bounding box center [969, 250] width 1042 height 19
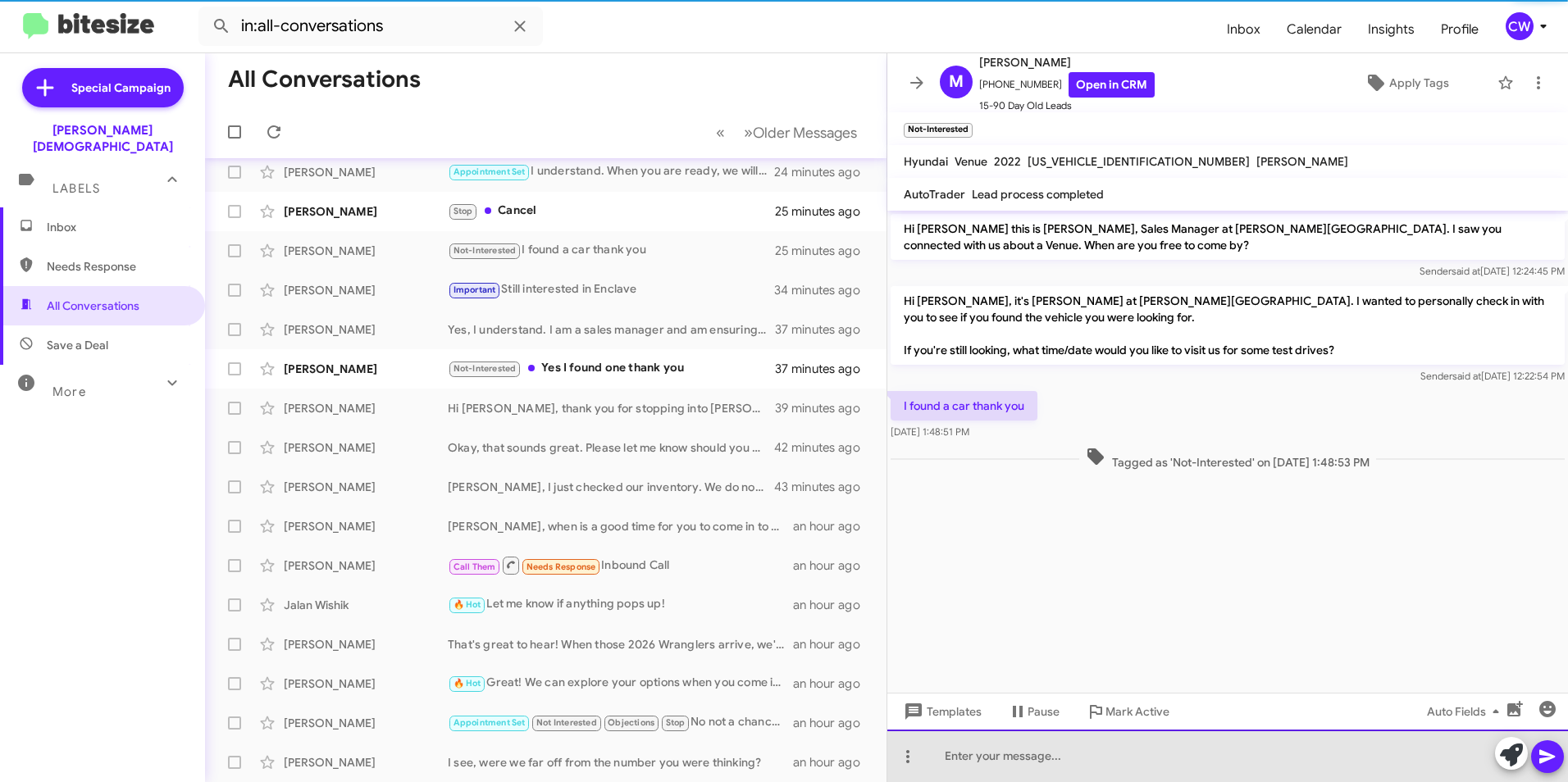
click at [1028, 759] on div at bounding box center [1228, 756] width 681 height 53
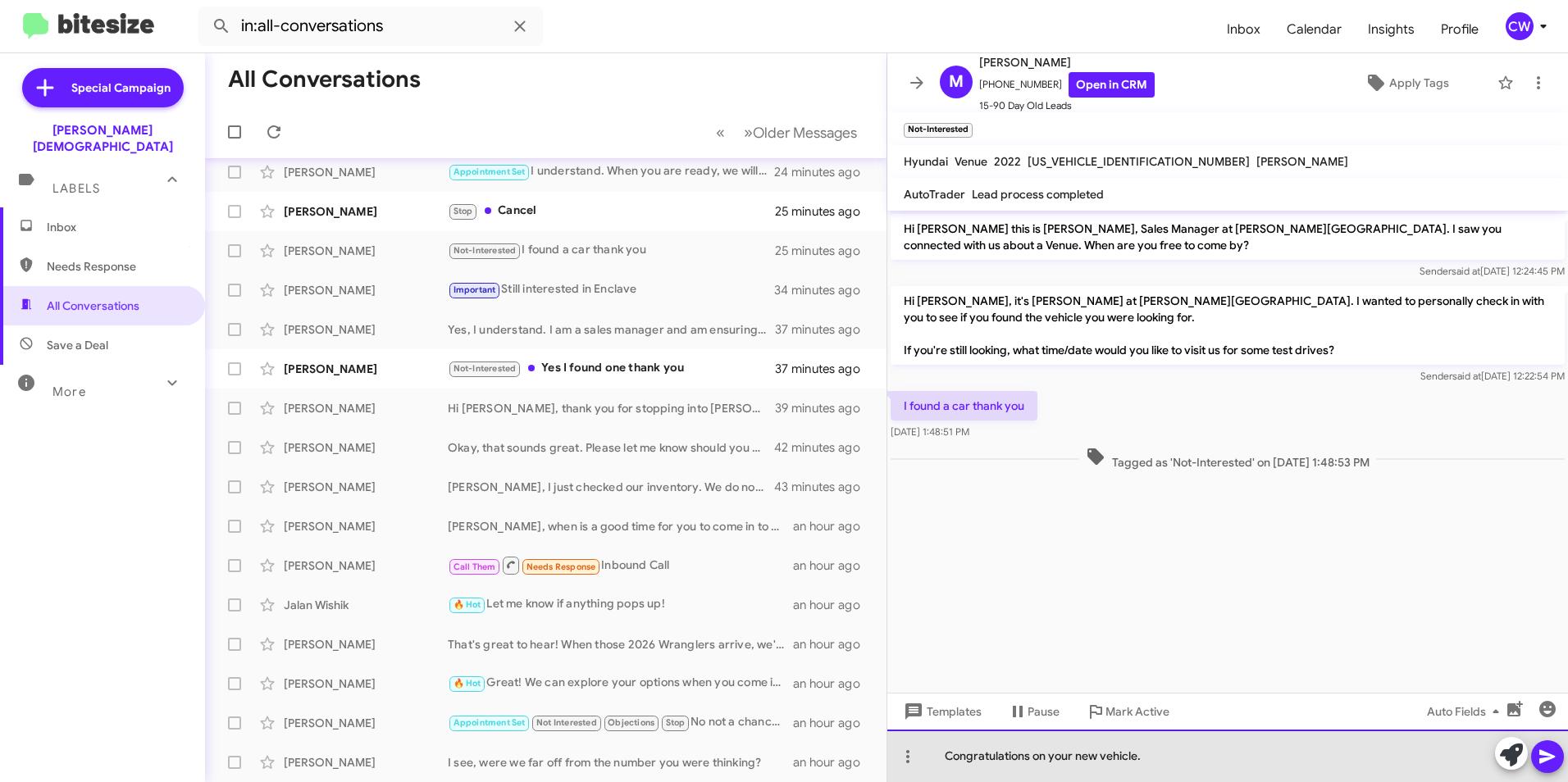
click at [1139, 758] on div "Congratulations on your new vehicle." at bounding box center [1228, 756] width 681 height 53
click at [1156, 765] on div "Congratulations on your new vehicle." at bounding box center [1228, 756] width 681 height 53
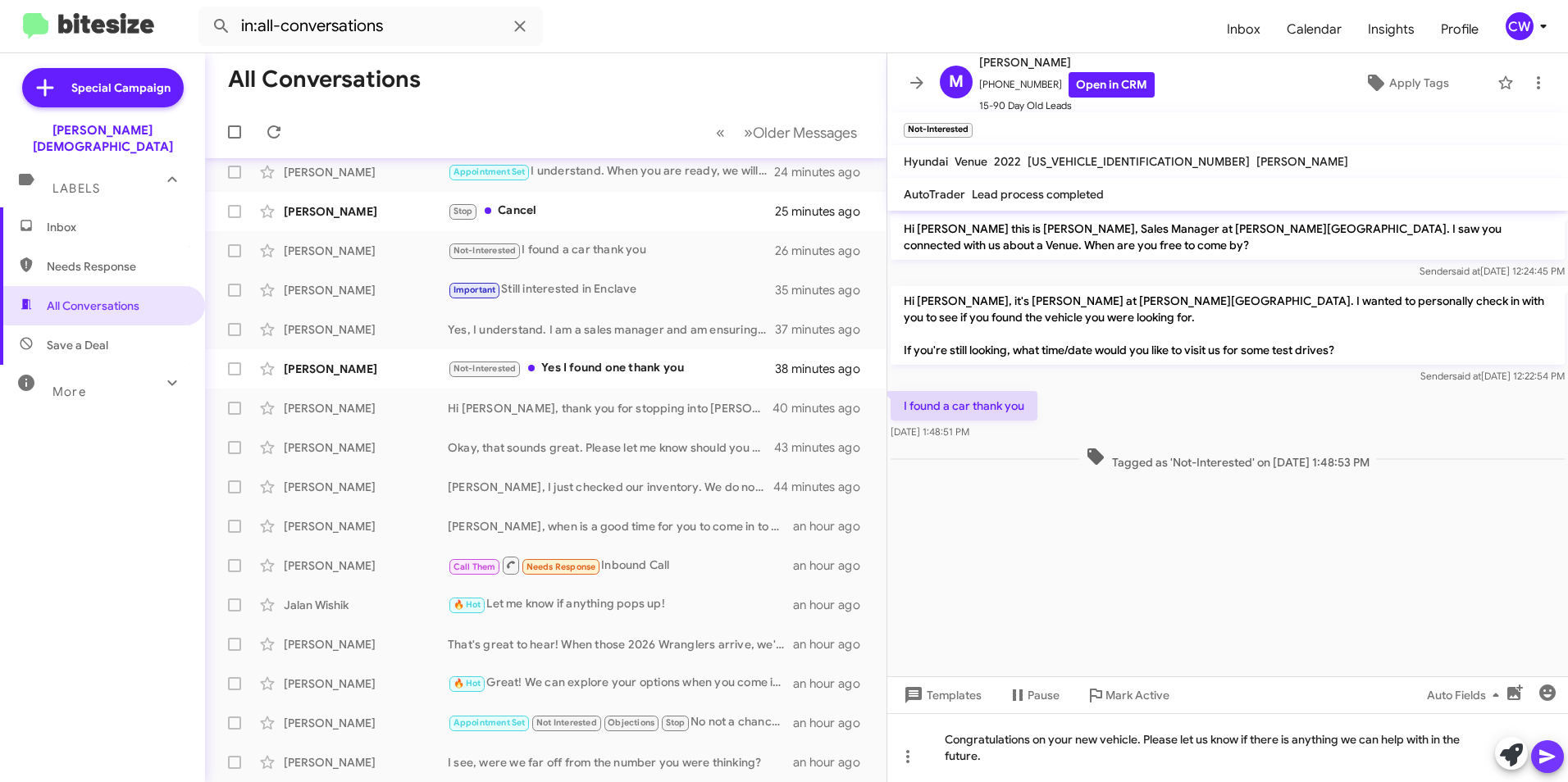
click at [1551, 761] on icon at bounding box center [1547, 757] width 20 height 20
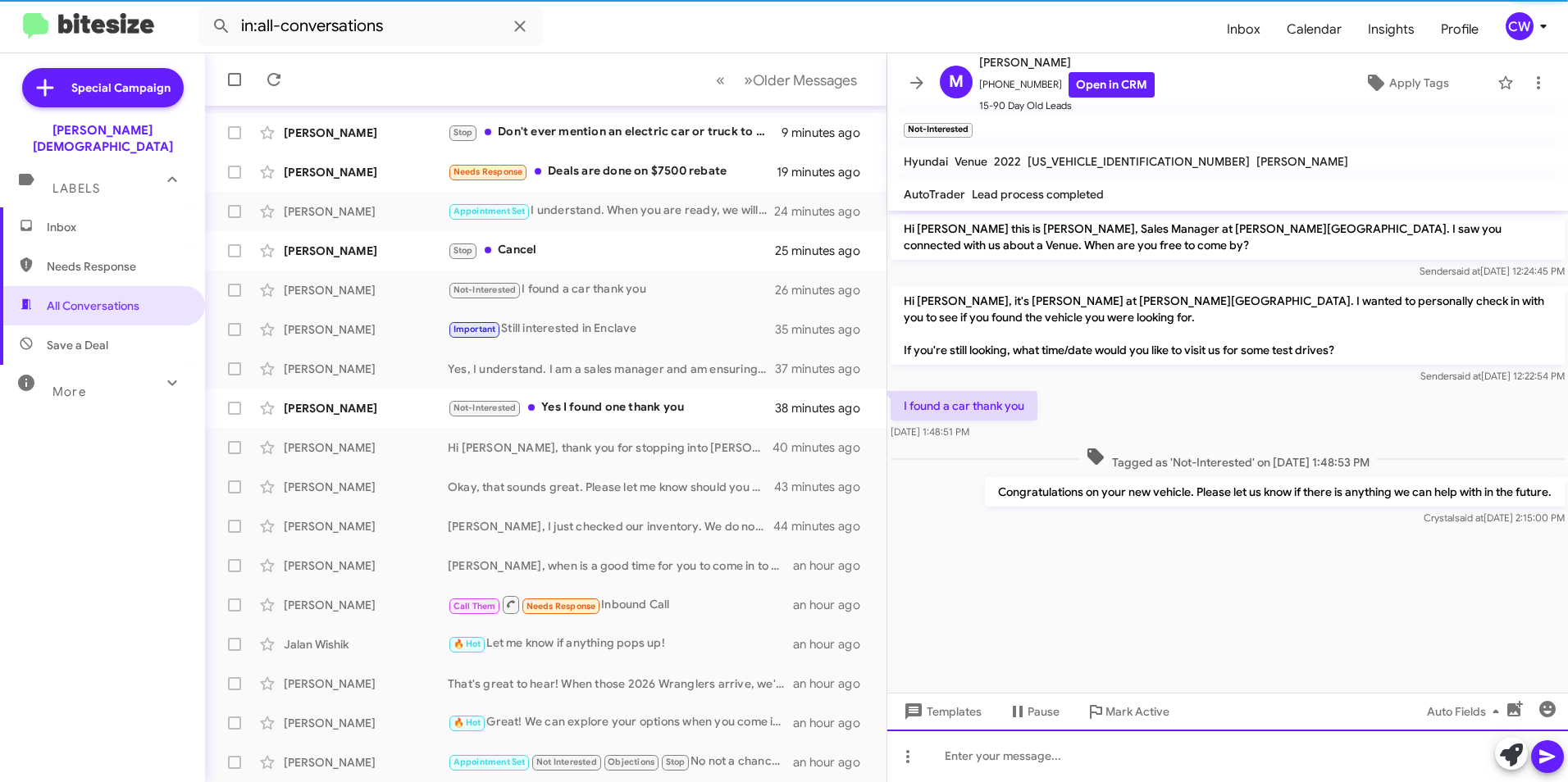
scroll to position [170, 0]
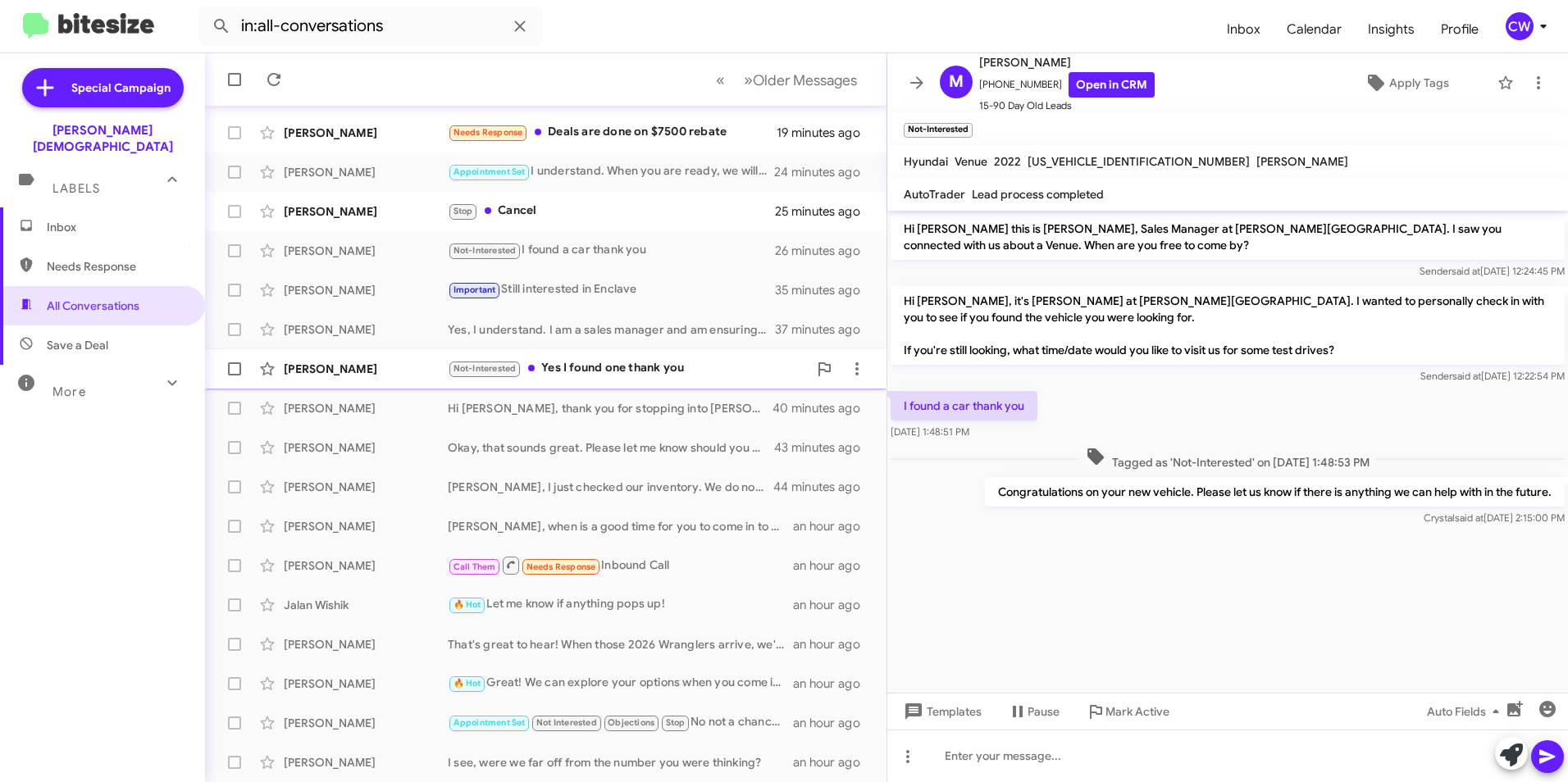
click at [310, 369] on div "Brittany Scruggs" at bounding box center [366, 369] width 164 height 16
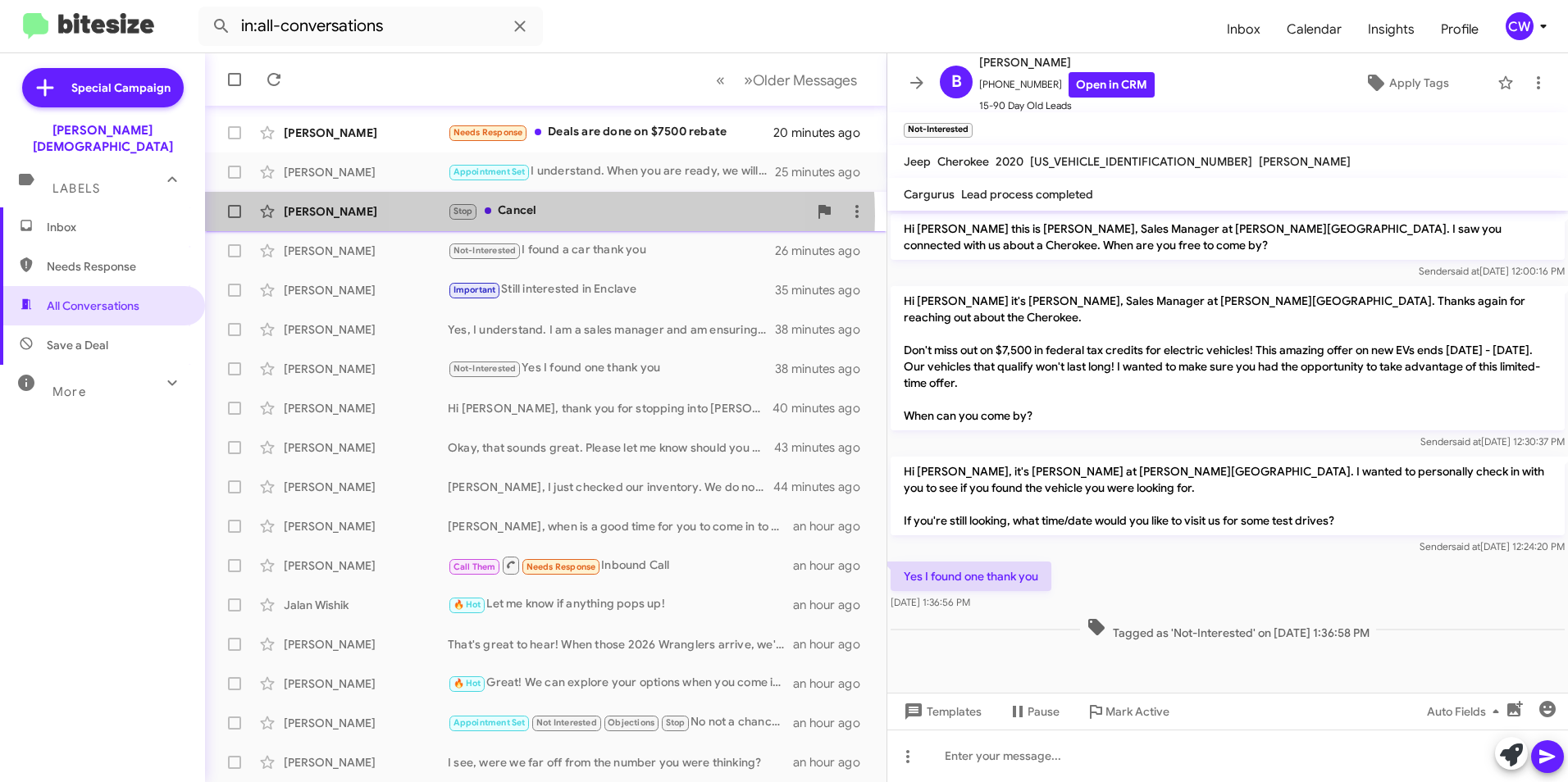
click at [528, 216] on div "Stop Cancel" at bounding box center [628, 211] width 360 height 19
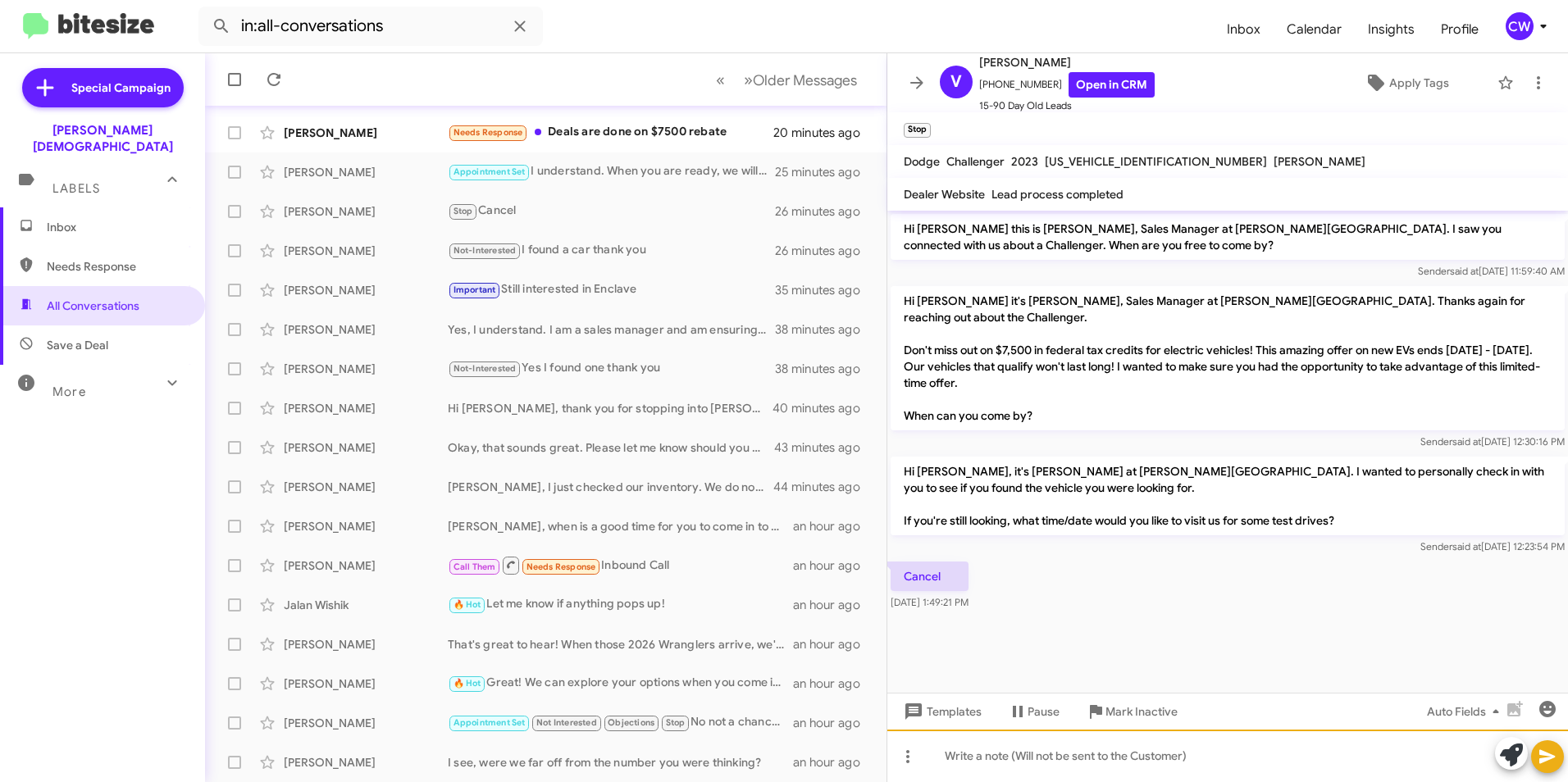
click at [977, 755] on div at bounding box center [1228, 756] width 681 height 53
click at [1552, 762] on icon at bounding box center [1547, 757] width 20 height 20
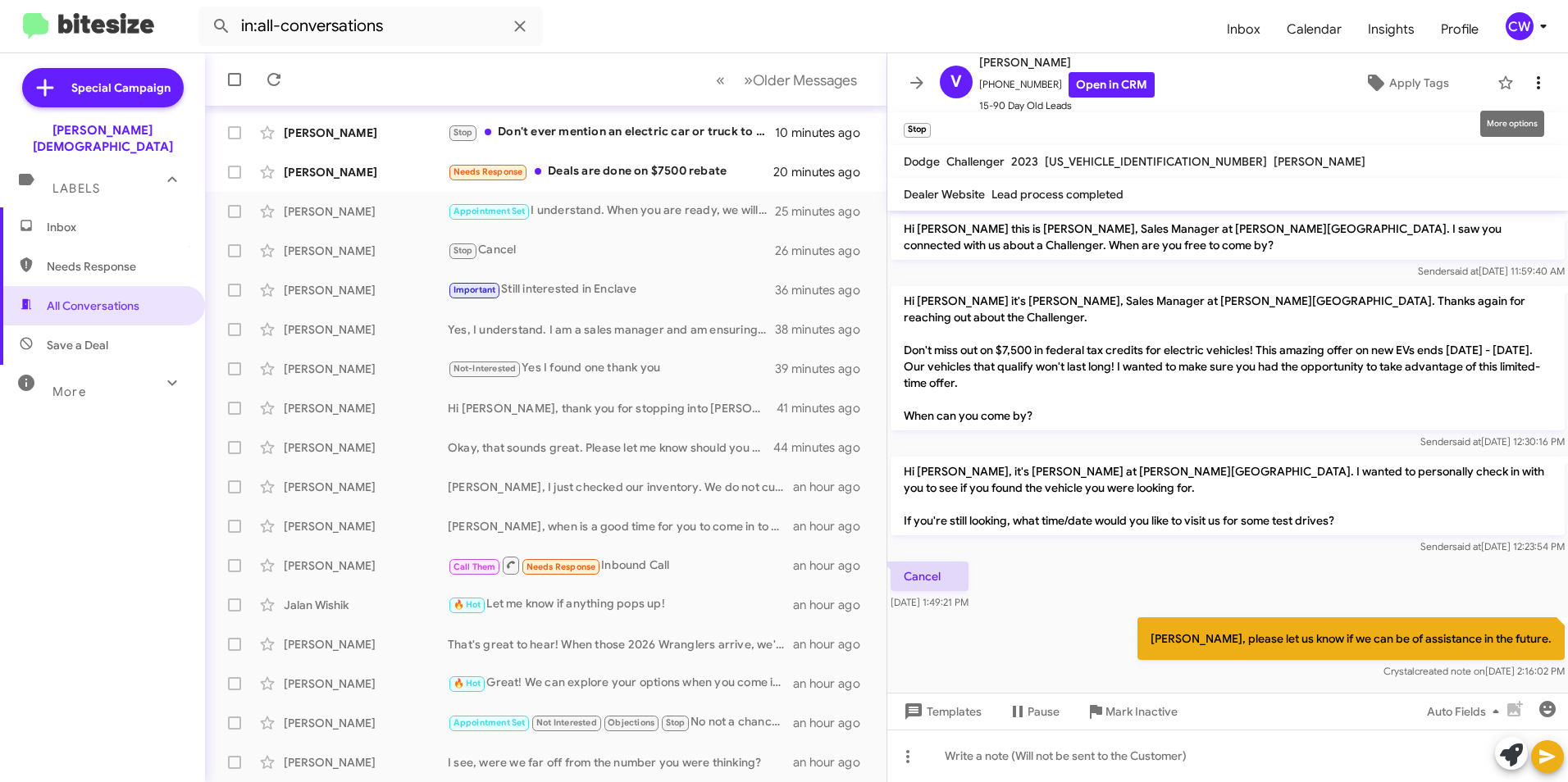
click at [1529, 85] on icon at bounding box center [1538, 82] width 20 height 20
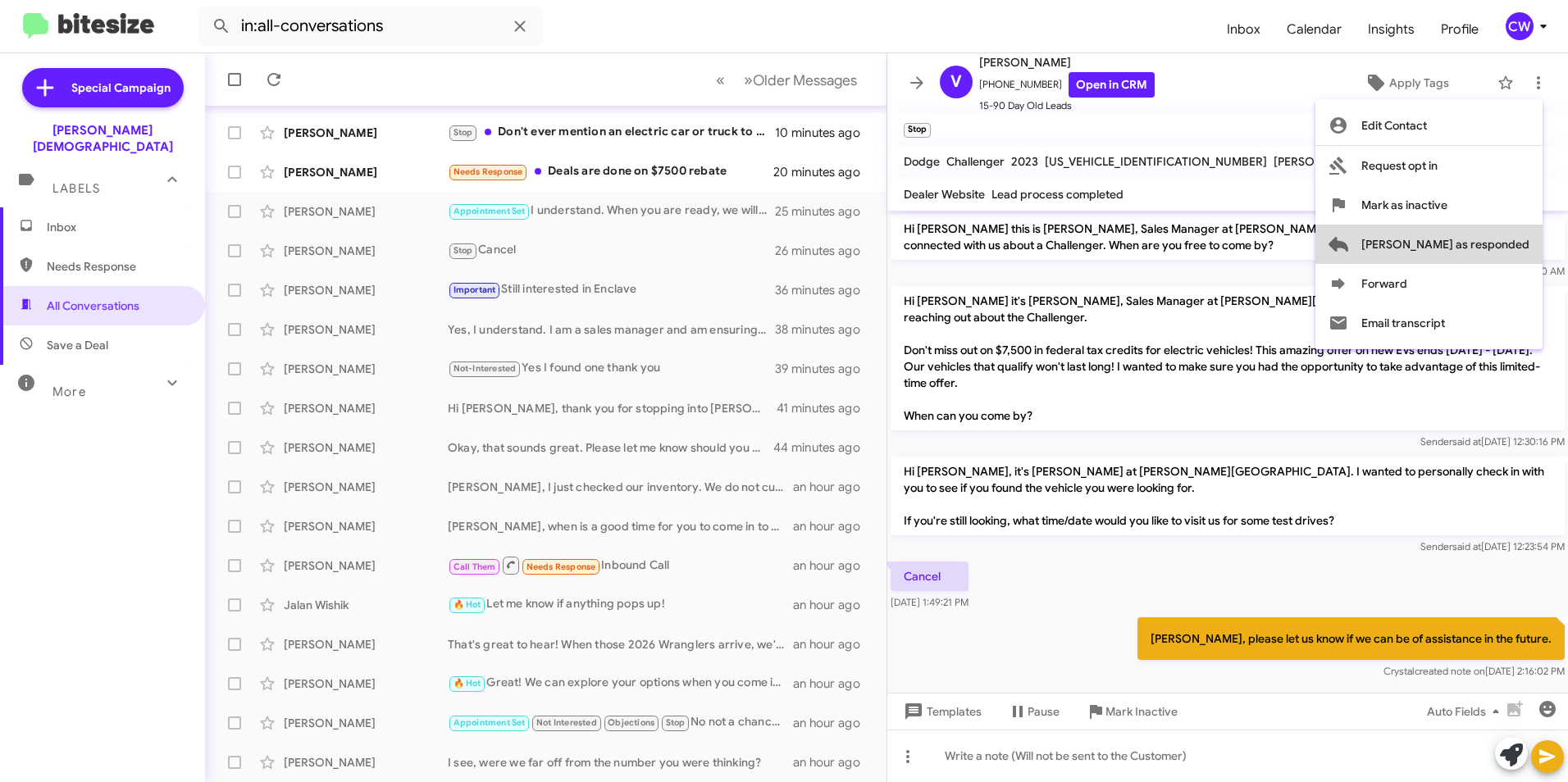
click at [1519, 251] on span "[PERSON_NAME] as responded" at bounding box center [1446, 245] width 168 height 39
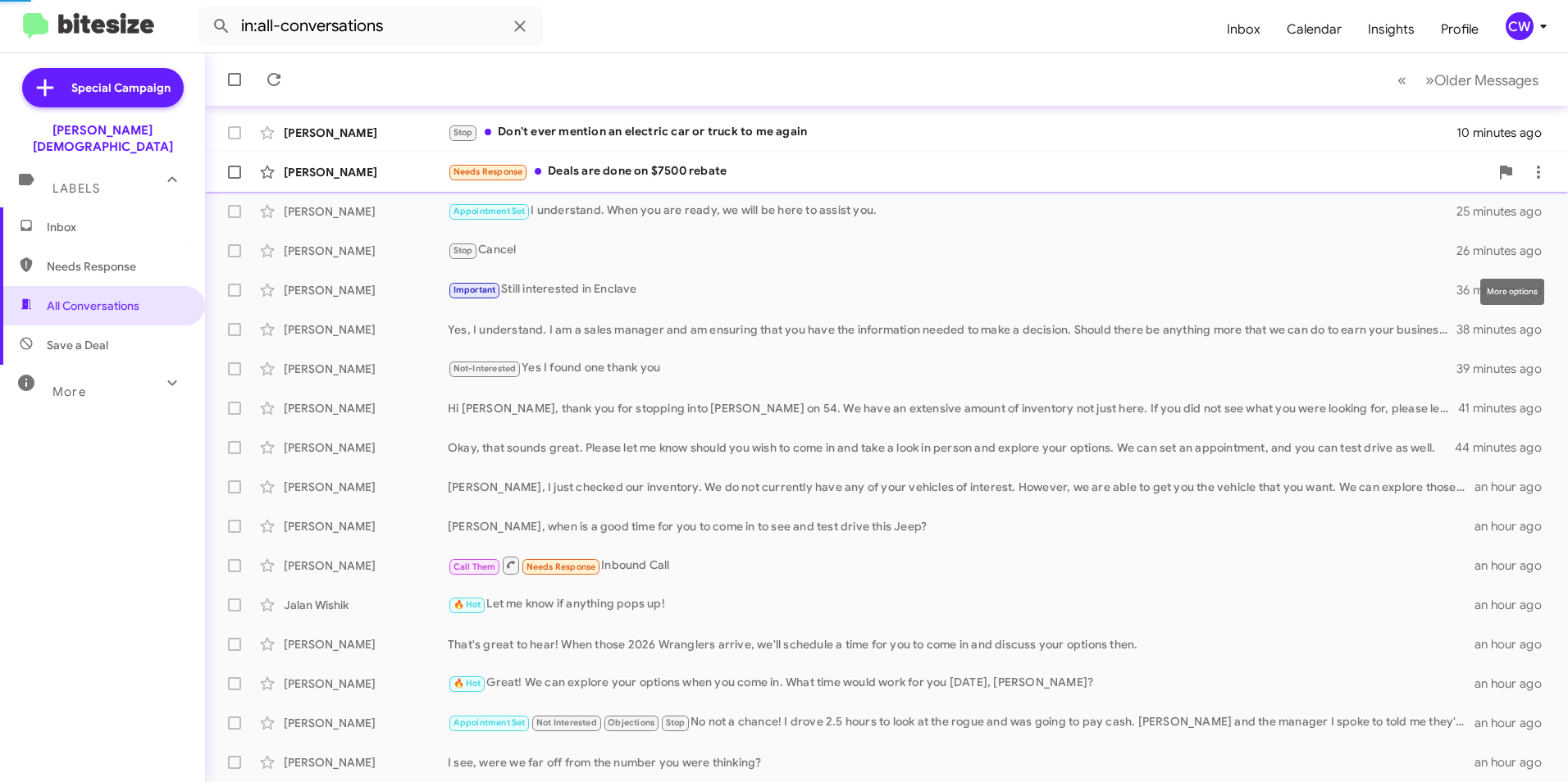
scroll to position [131, 0]
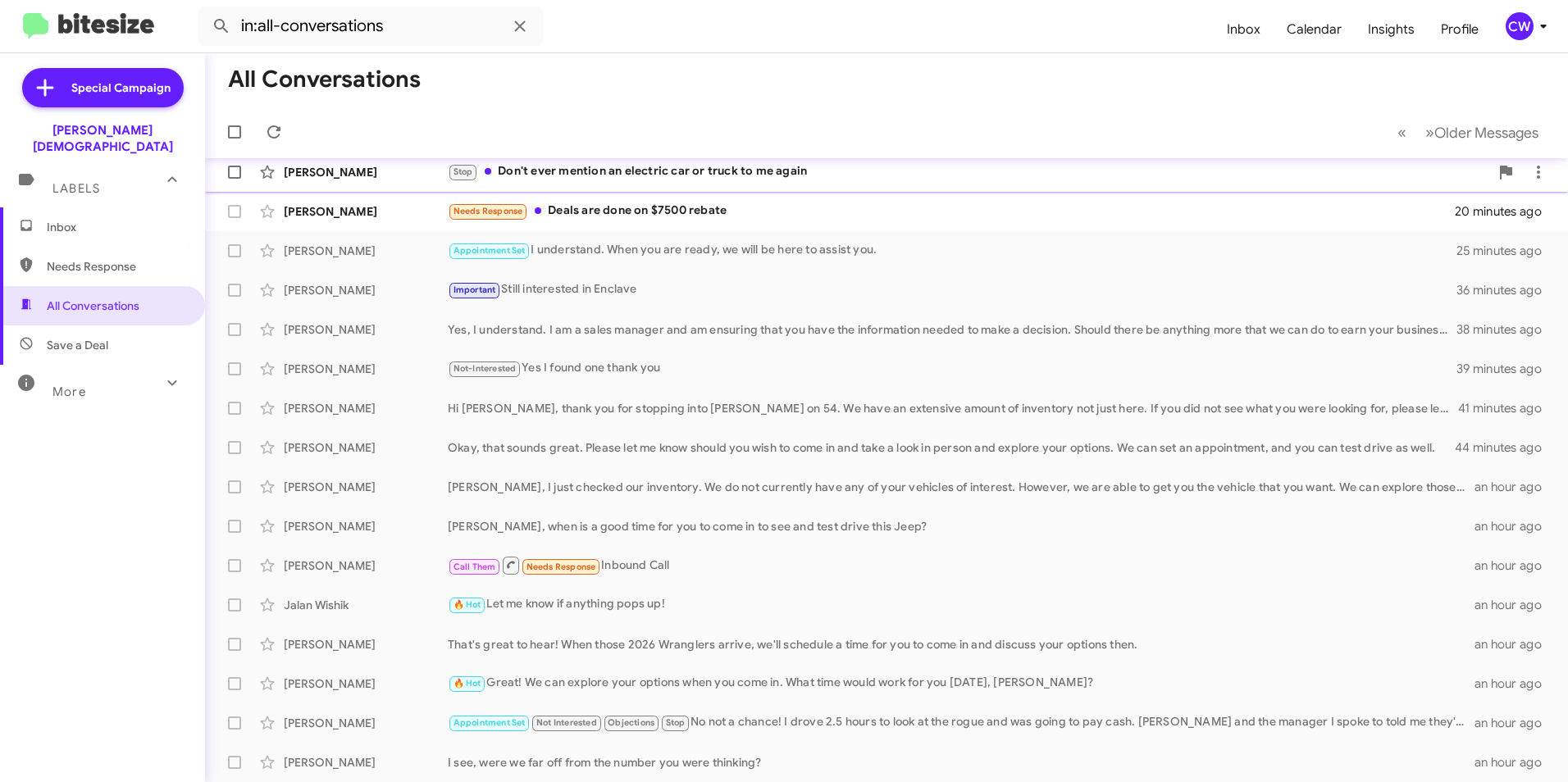
click at [623, 177] on div "Stop Don't ever mention an electric car or truck to me again" at bounding box center [969, 171] width 1042 height 19
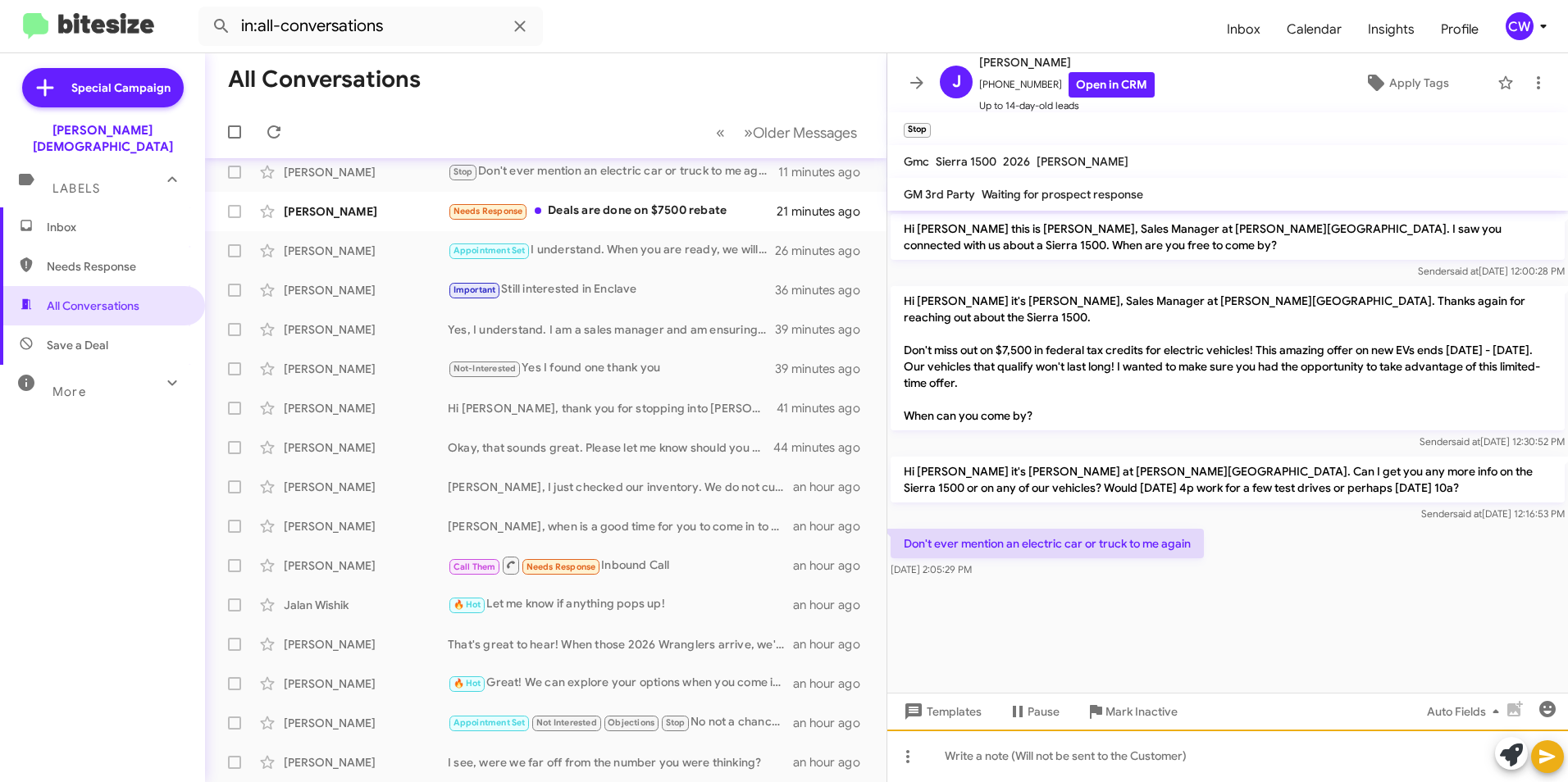
click at [1047, 765] on div at bounding box center [1228, 756] width 681 height 53
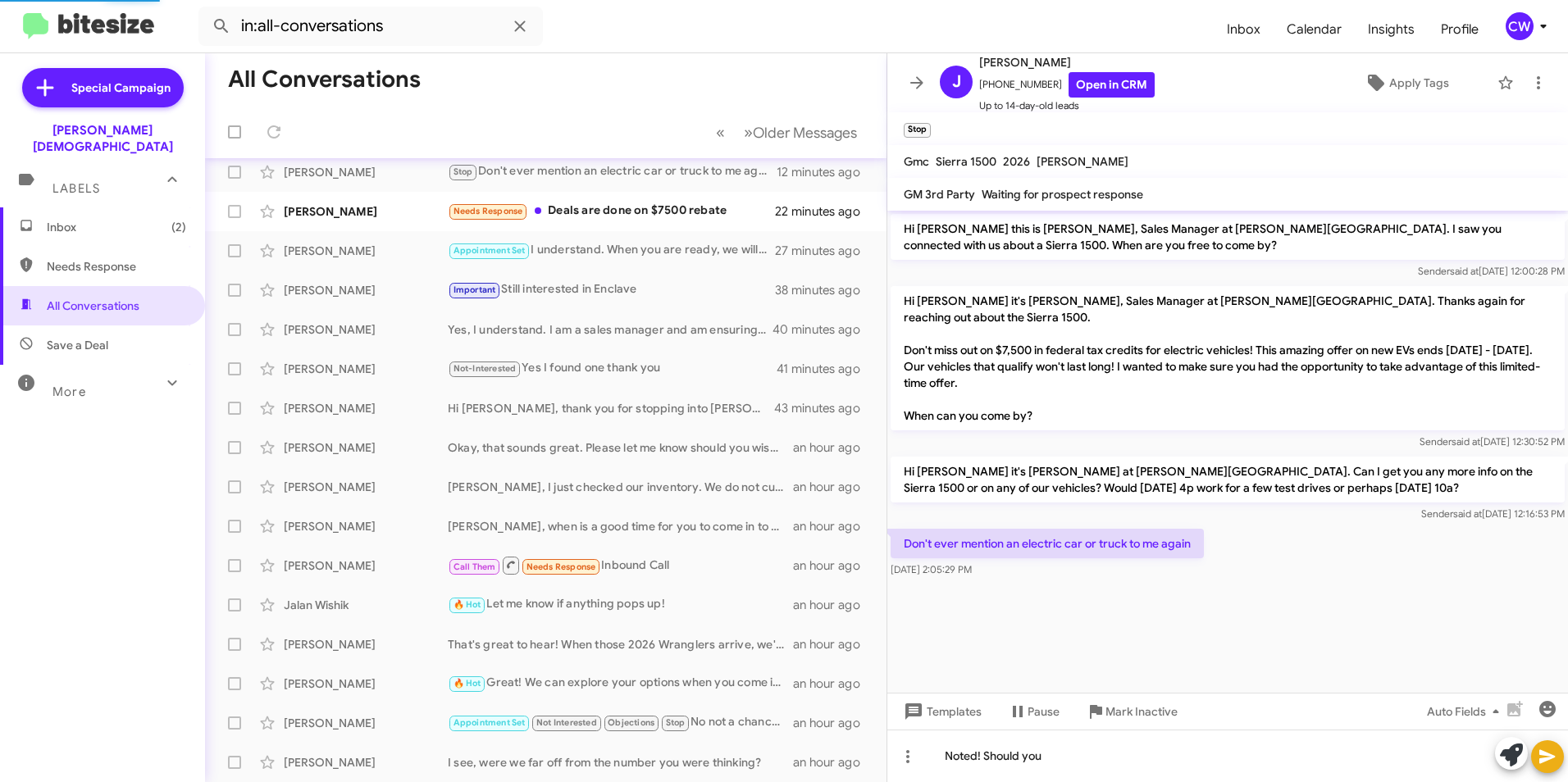
scroll to position [170, 0]
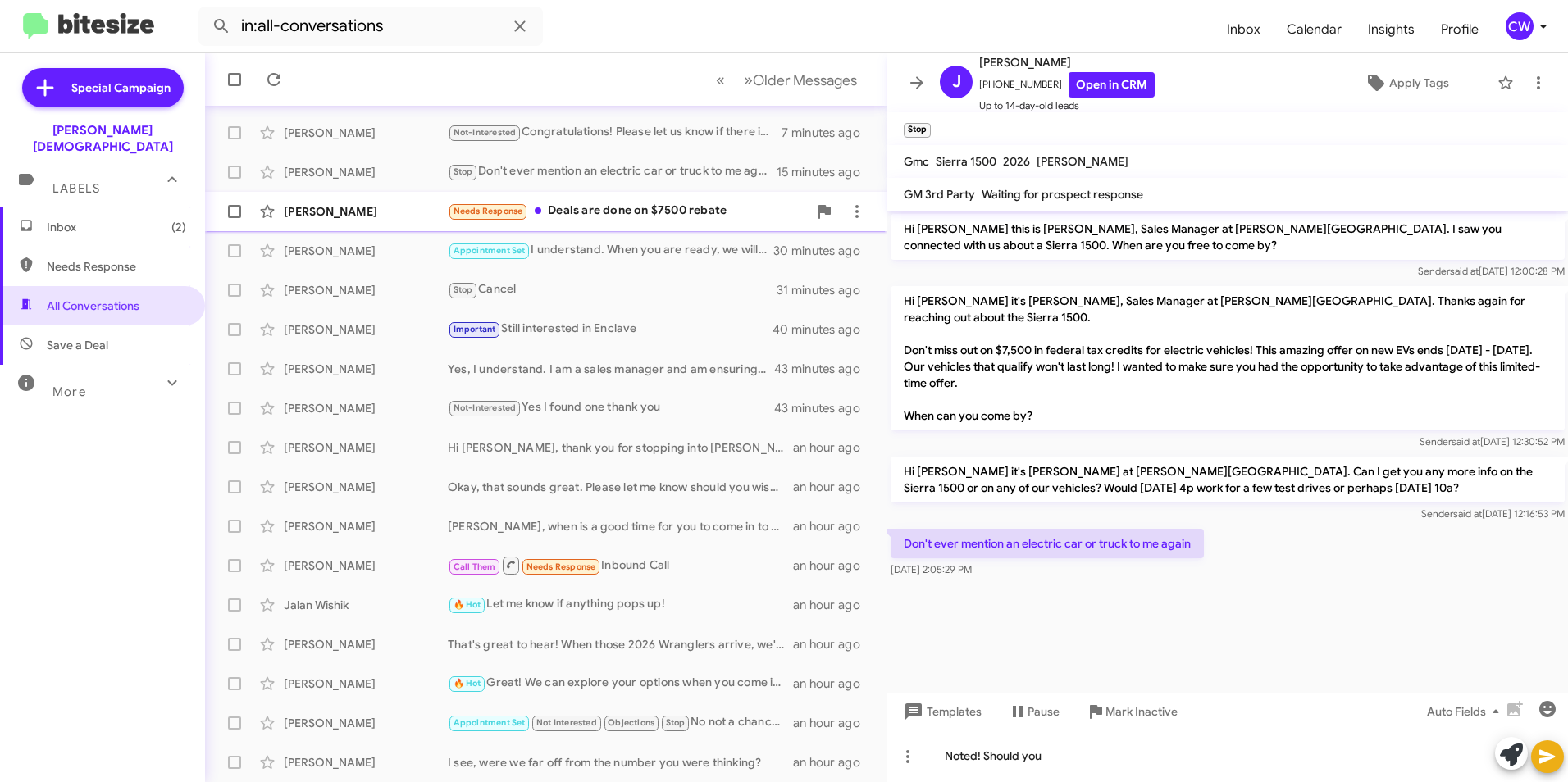
click at [589, 214] on div "Needs Response Deals are done on $7500 rebate" at bounding box center [628, 211] width 360 height 19
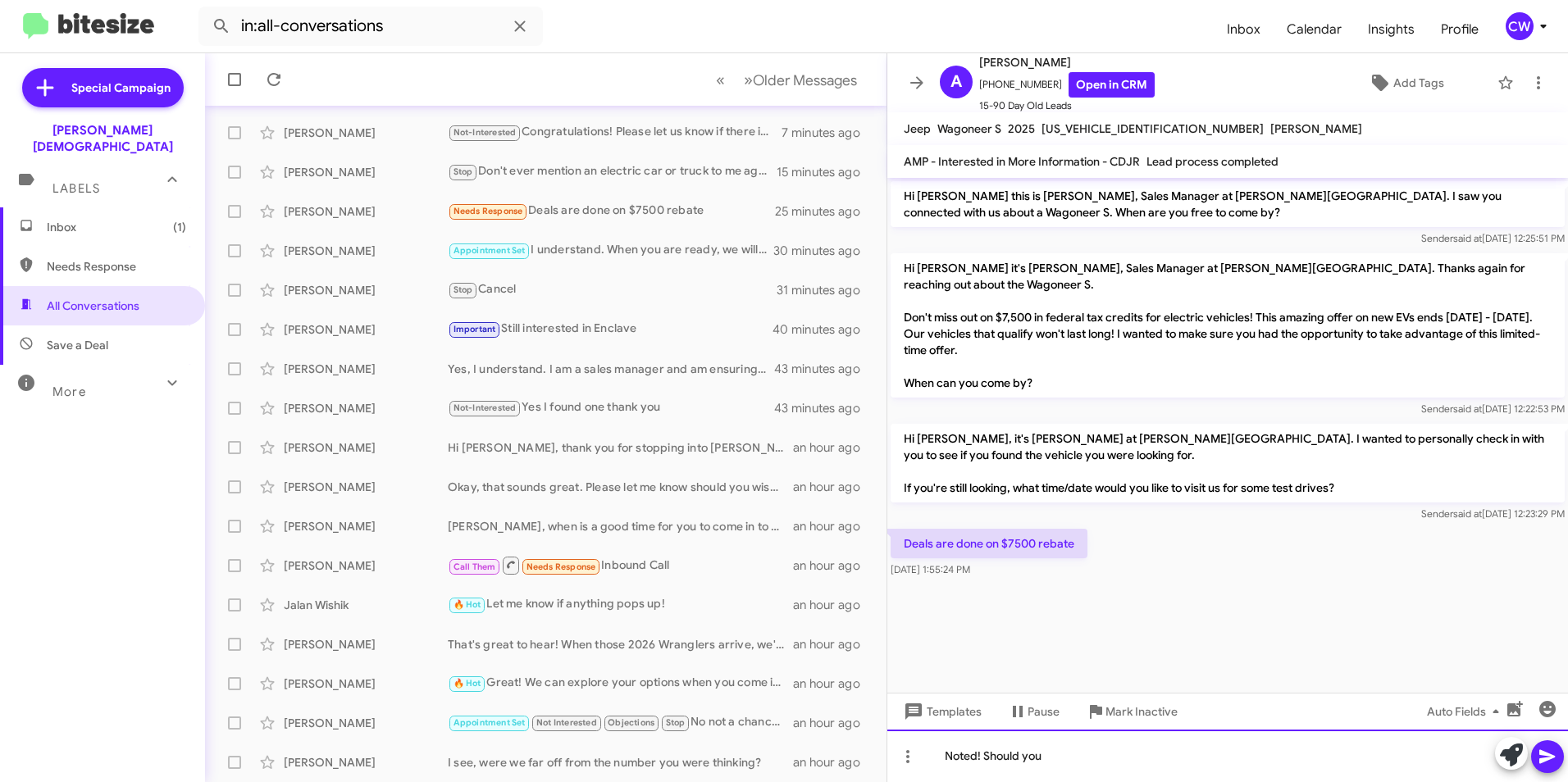
click at [961, 757] on div "Noted! Should you" at bounding box center [1228, 756] width 681 height 53
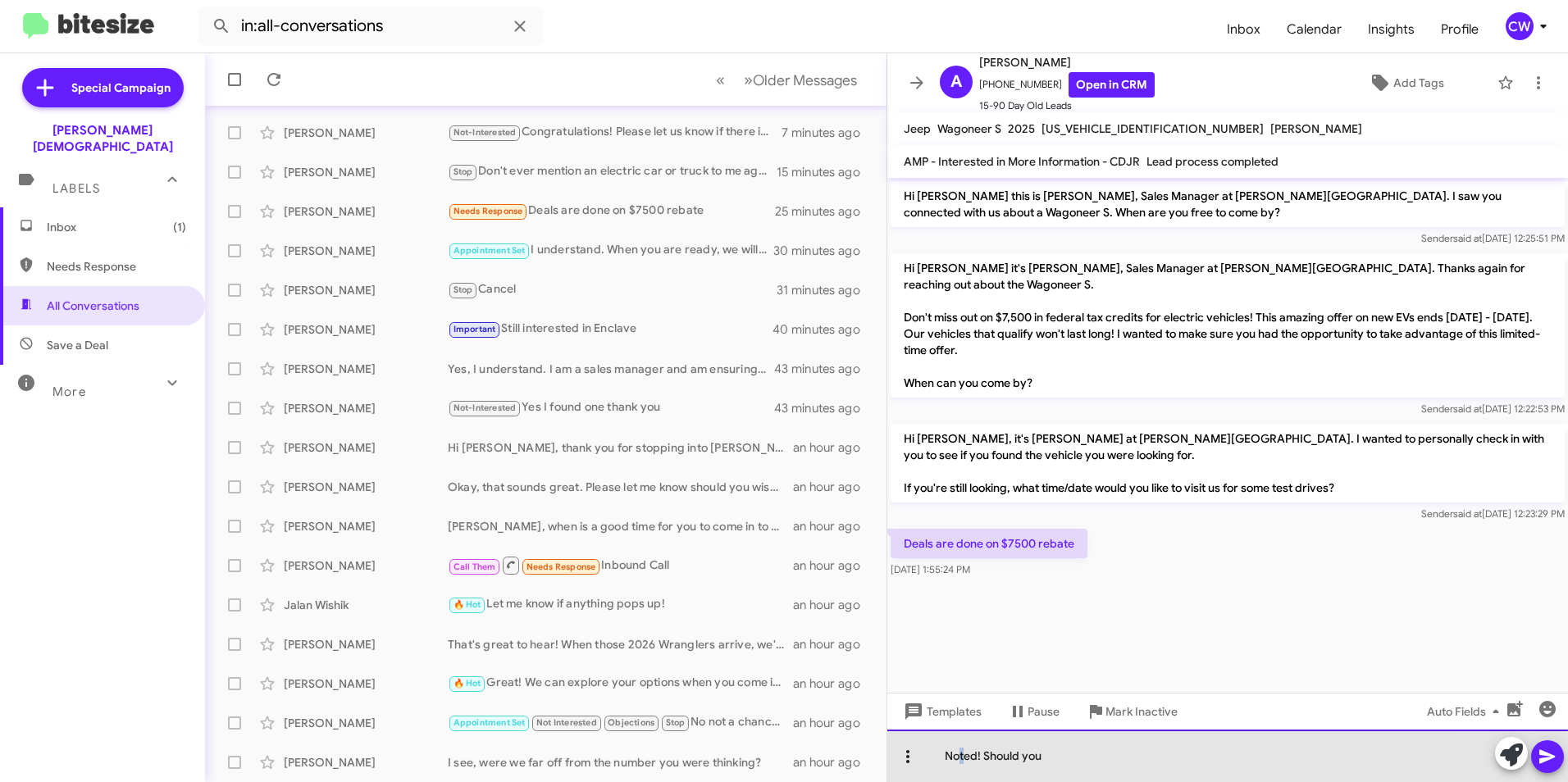
drag, startPoint x: 1098, startPoint y: 762, endPoint x: 919, endPoint y: 753, distance: 179.2
click at [924, 752] on div "Noted! Should you" at bounding box center [1228, 756] width 681 height 53
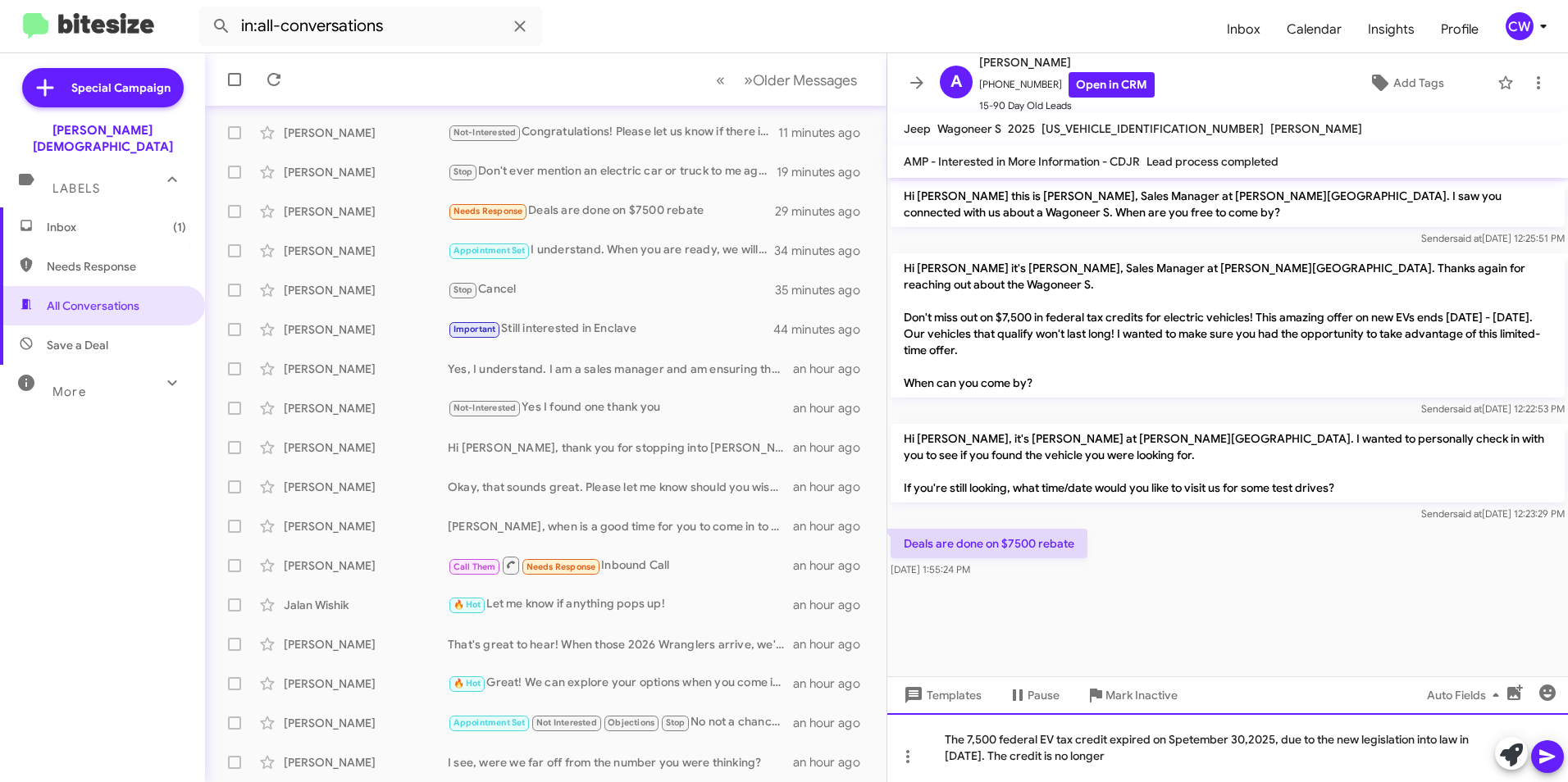
click at [1148, 761] on div "The 7,500 federal EV tax credit expired on Spetember 30,2025, due to the new le…" at bounding box center [1228, 747] width 681 height 69
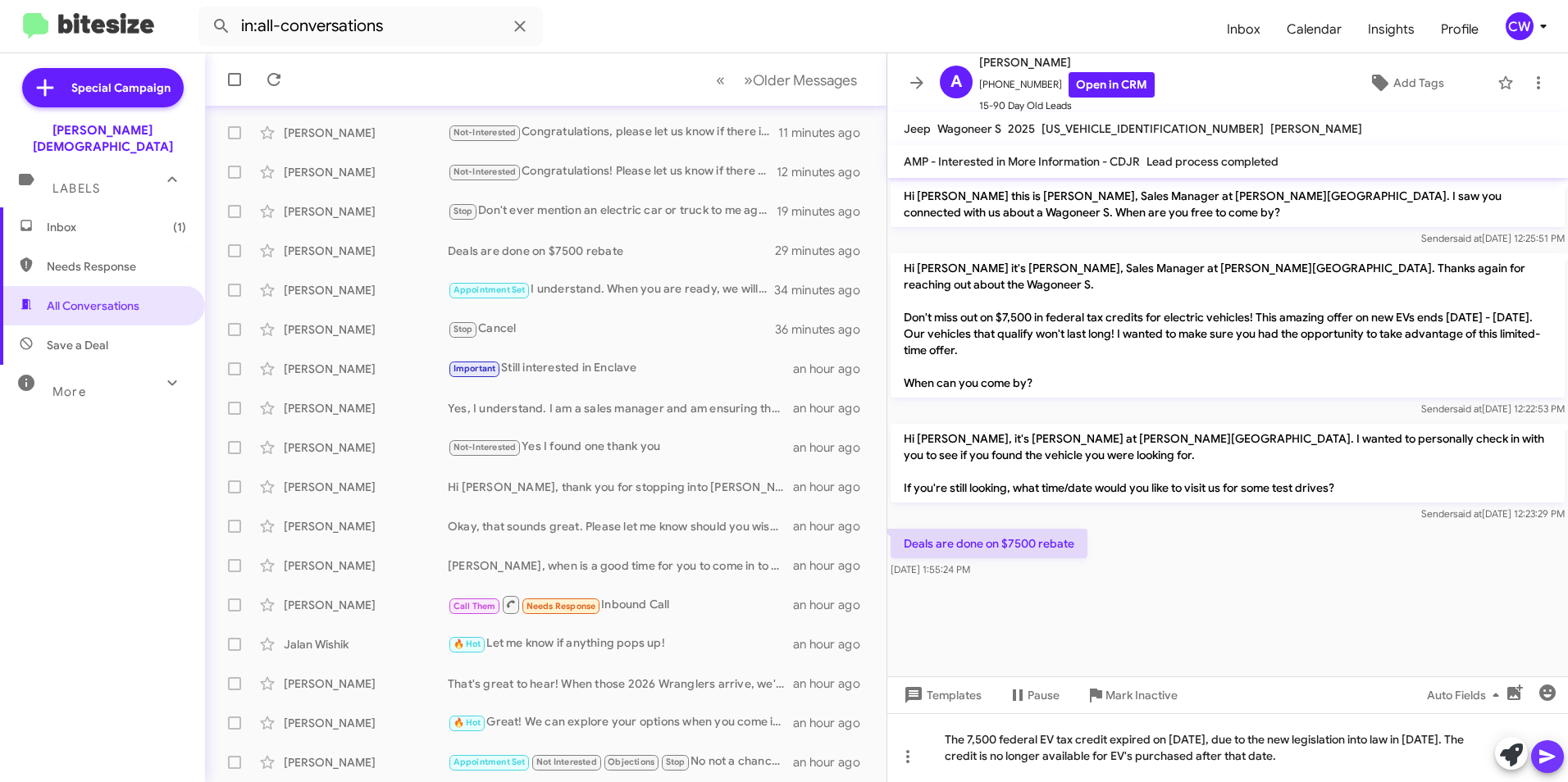
click at [1538, 761] on icon at bounding box center [1547, 757] width 20 height 20
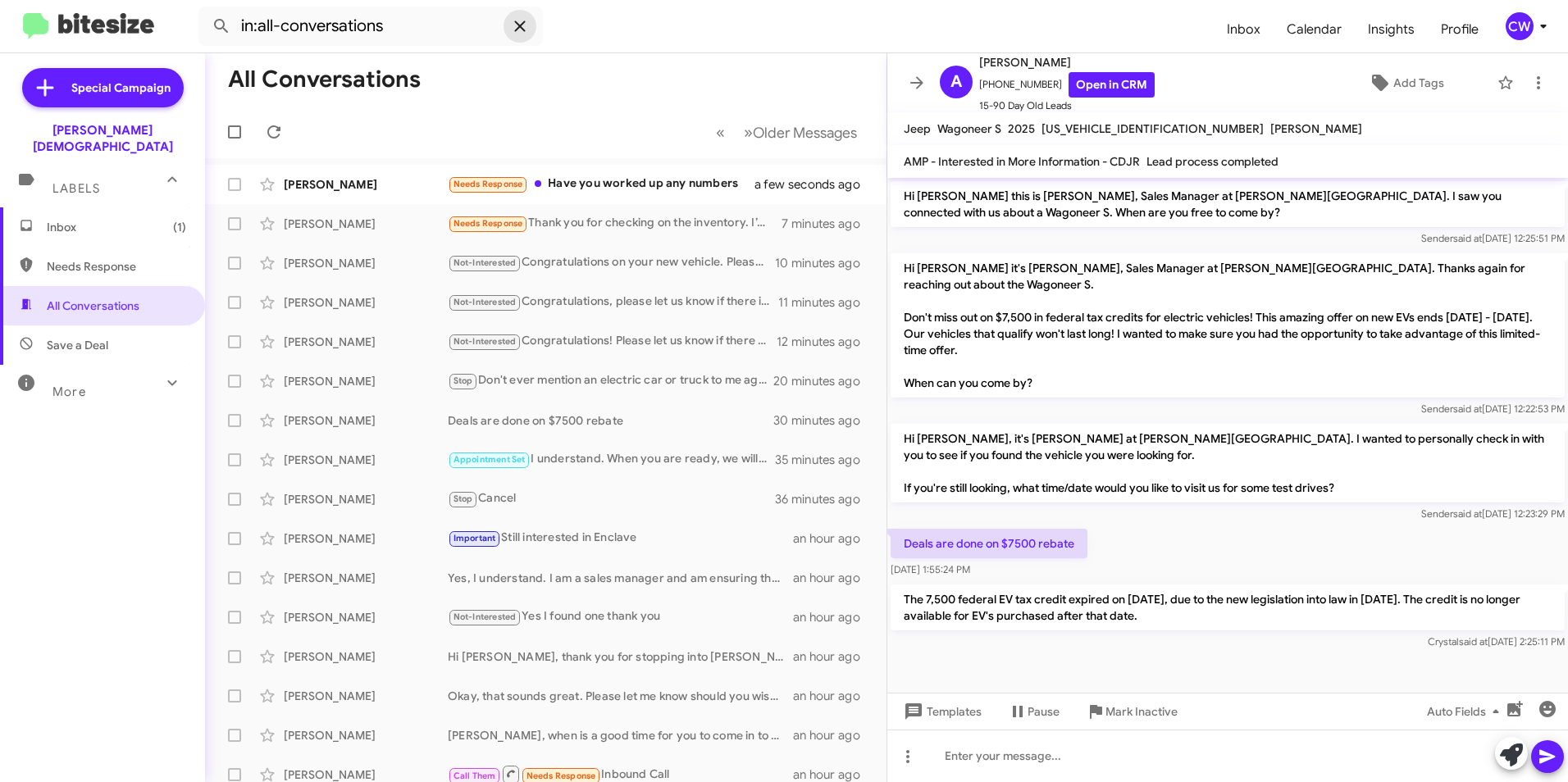
click at [519, 24] on icon at bounding box center [520, 26] width 11 height 11
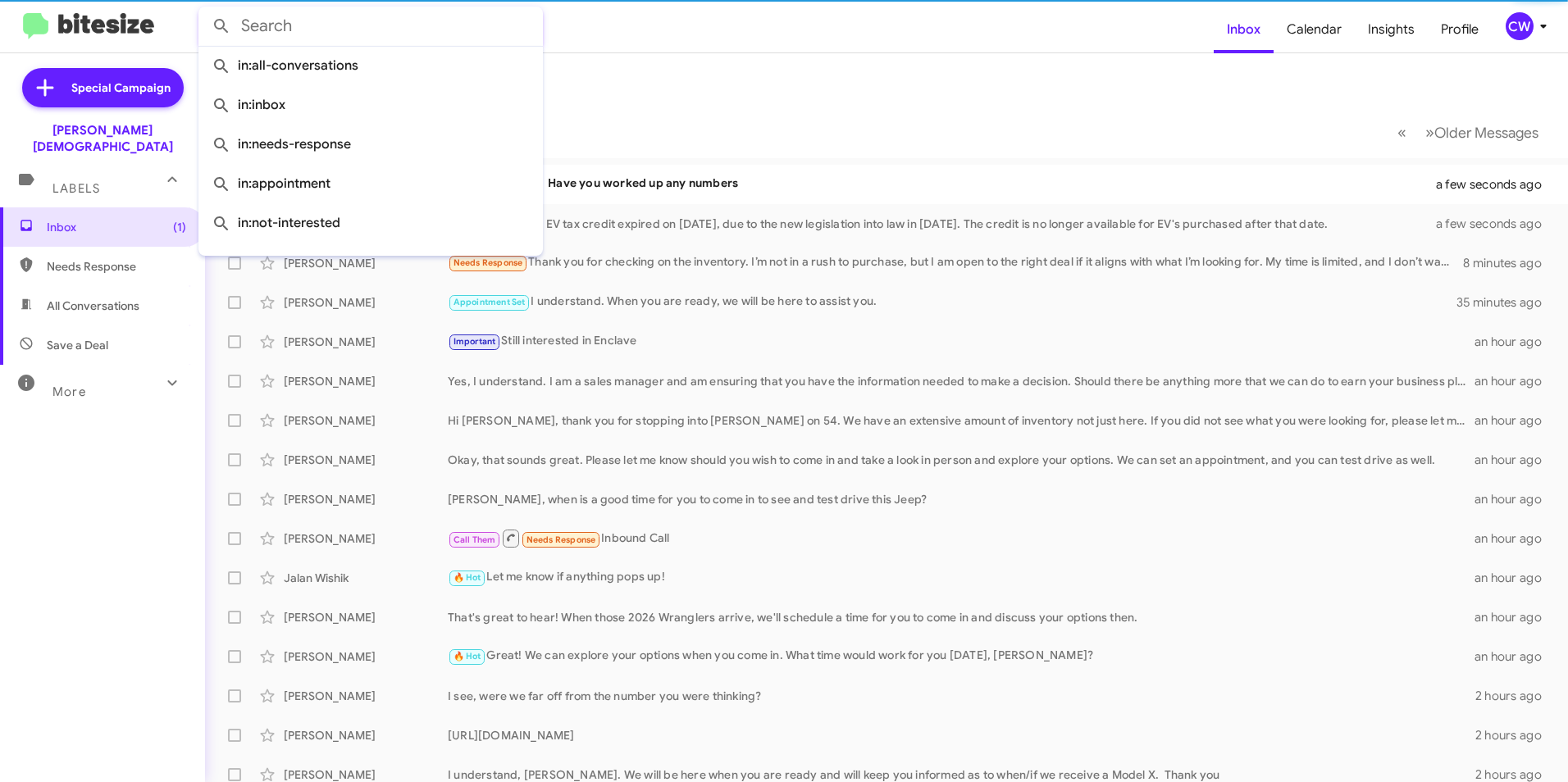
click at [378, 20] on input "text" at bounding box center [371, 26] width 344 height 39
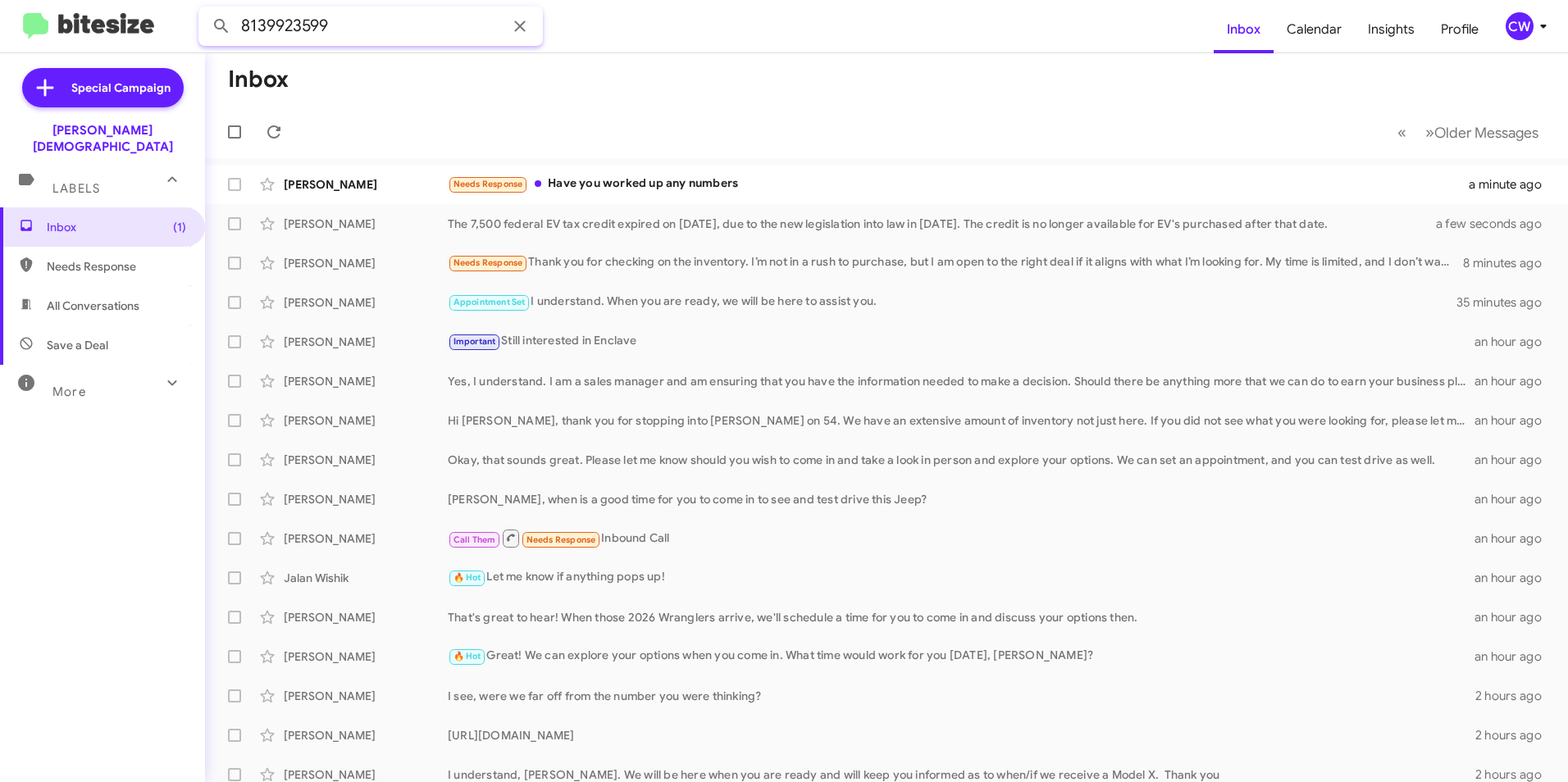
type input "8139923599"
click at [205, 10] on button at bounding box center [221, 26] width 33 height 33
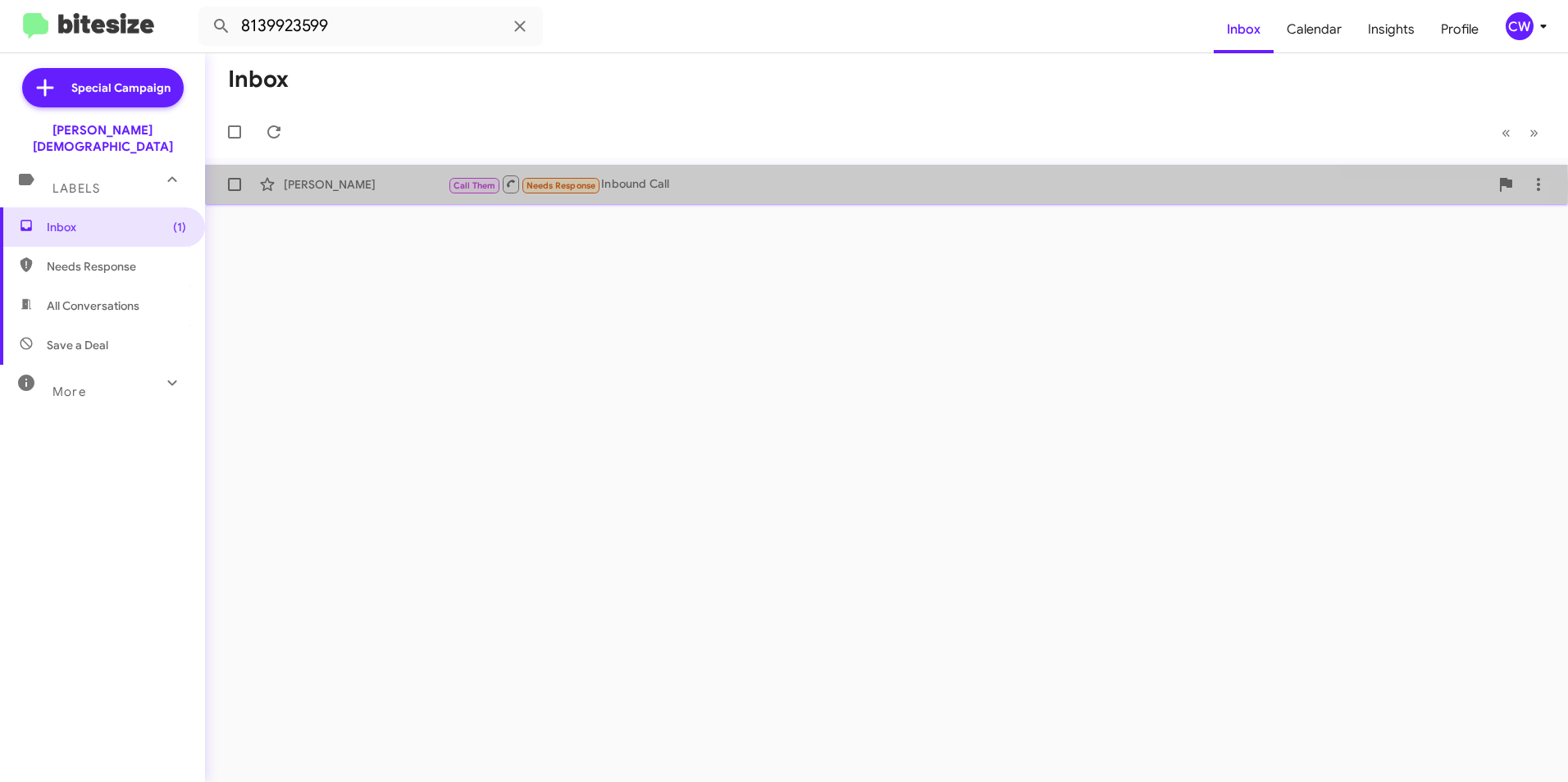
click at [308, 189] on div "[PERSON_NAME]" at bounding box center [366, 185] width 164 height 16
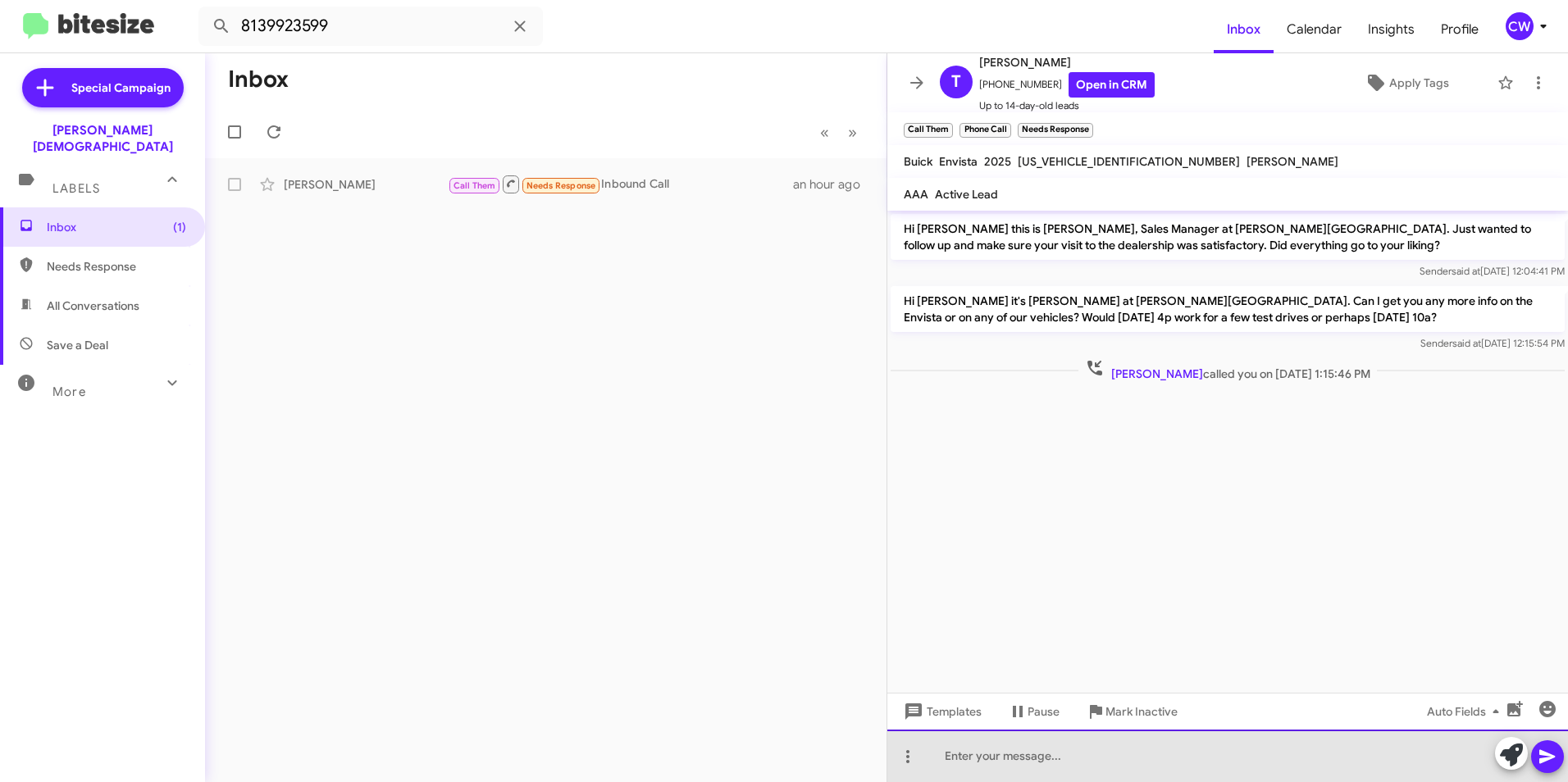
click at [998, 761] on div at bounding box center [1228, 756] width 681 height 53
drag, startPoint x: 991, startPoint y: 757, endPoint x: 984, endPoint y: 752, distance: 8.6
click at [986, 755] on div at bounding box center [1228, 756] width 681 height 53
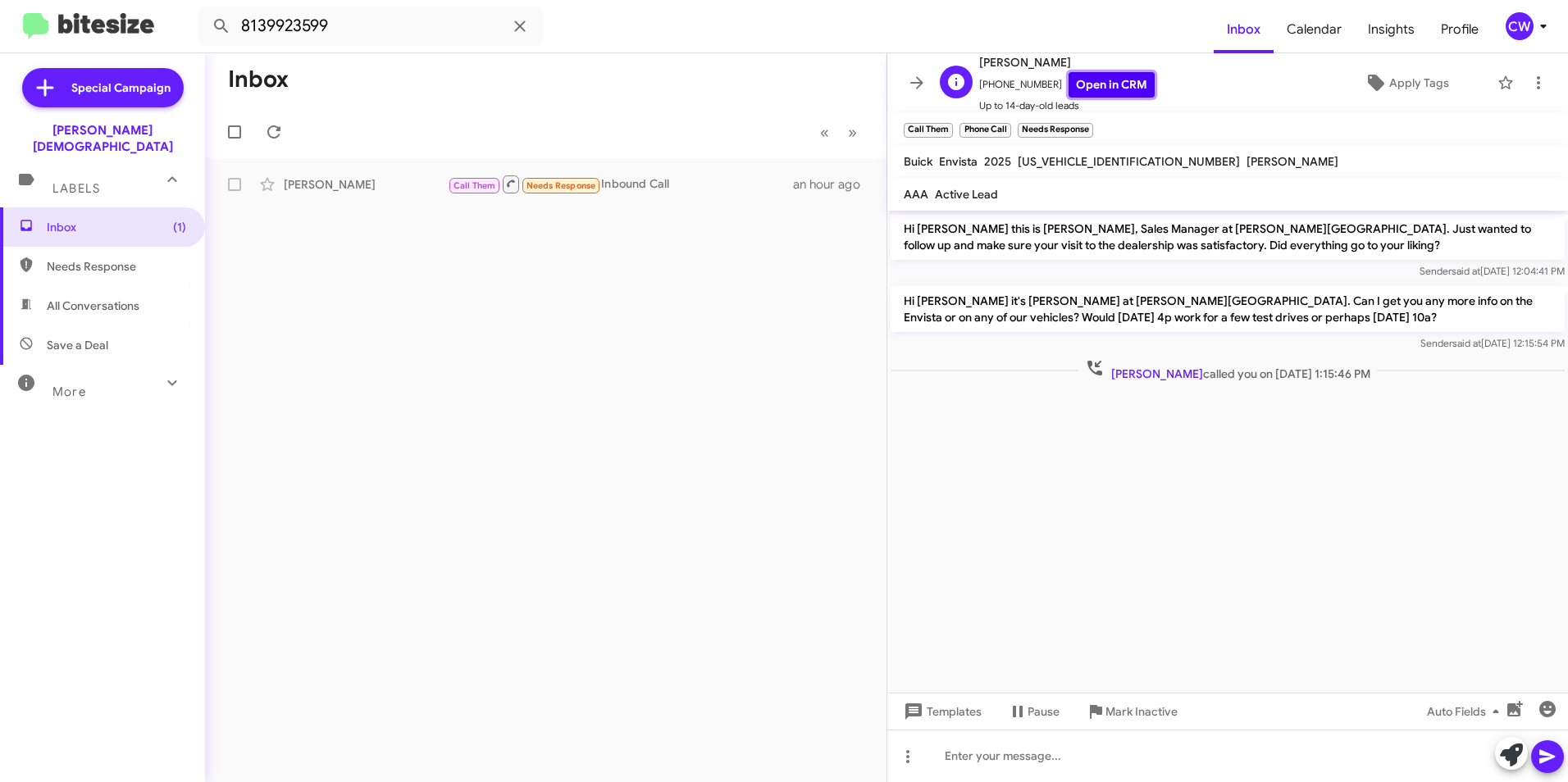
click at [1083, 78] on link "Open in CRM" at bounding box center [1112, 85] width 86 height 25
